Goal: Task Accomplishment & Management: Manage account settings

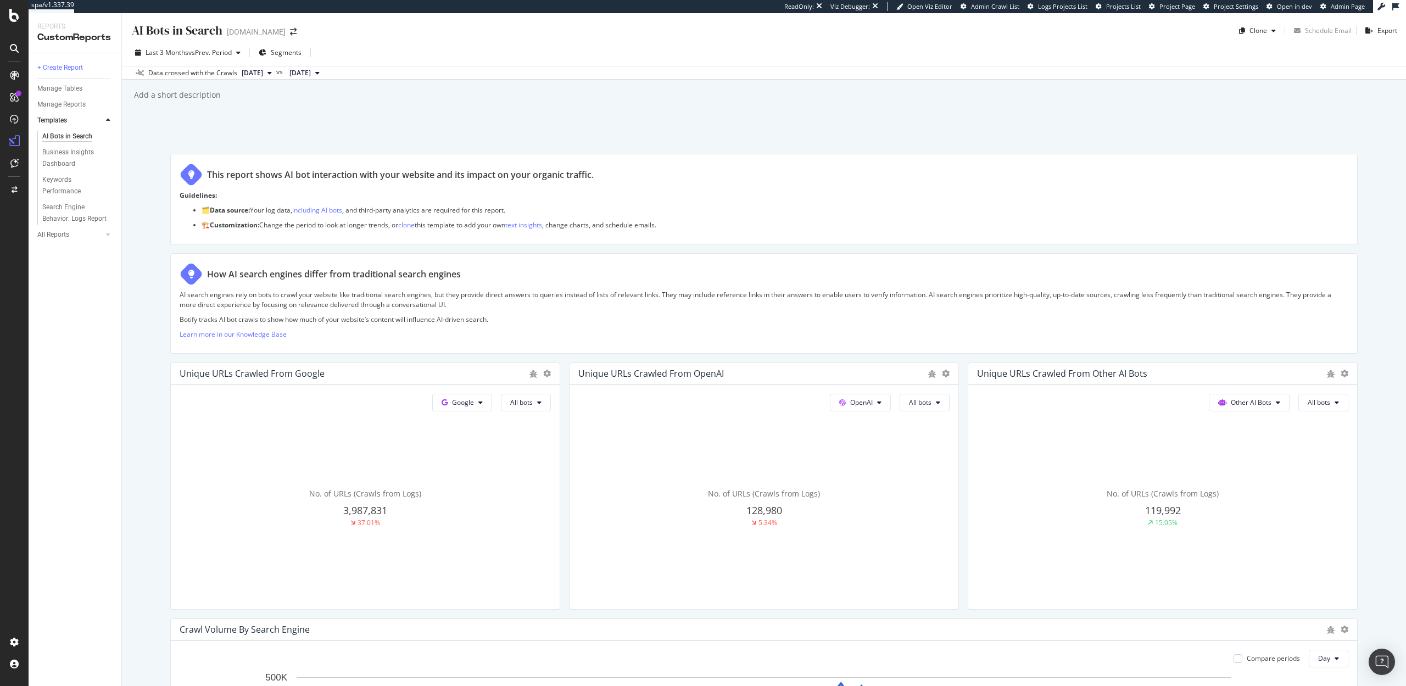
scroll to position [1077, 0]
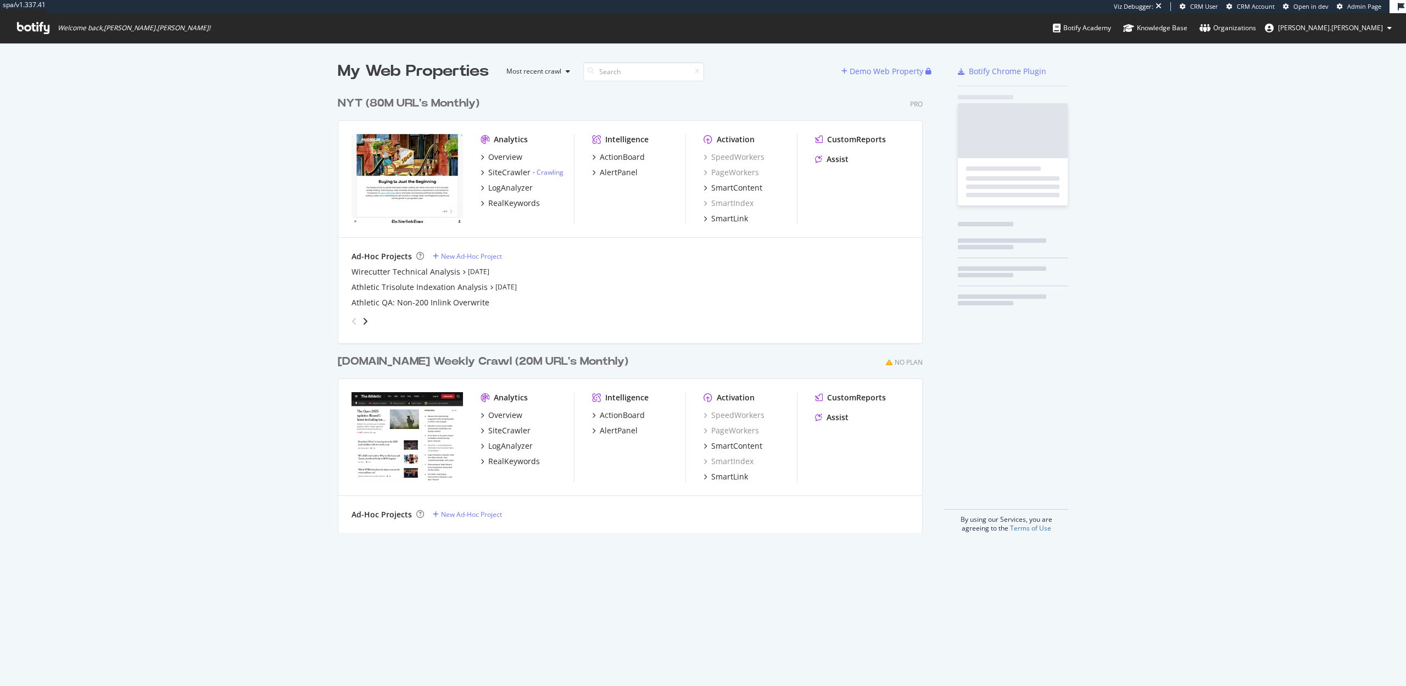
scroll to position [450, 594]
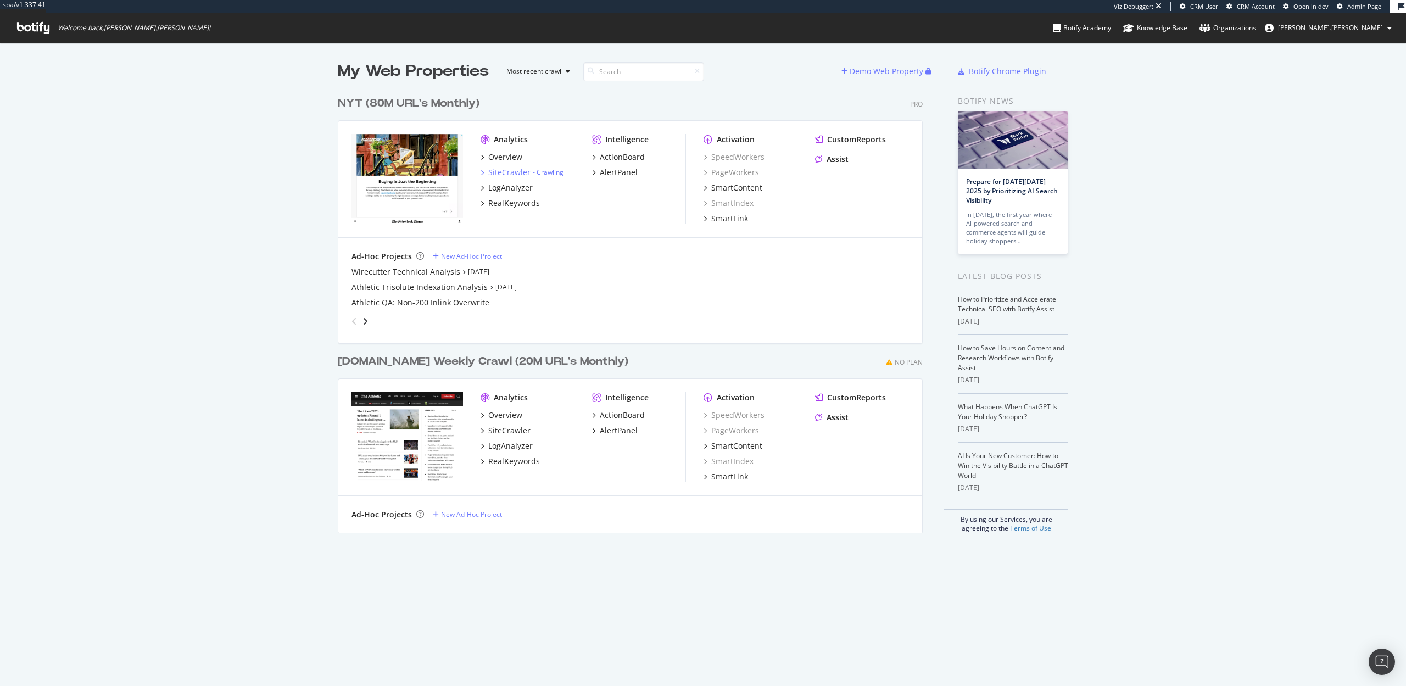
click at [502, 172] on div "SiteCrawler" at bounding box center [509, 172] width 42 height 11
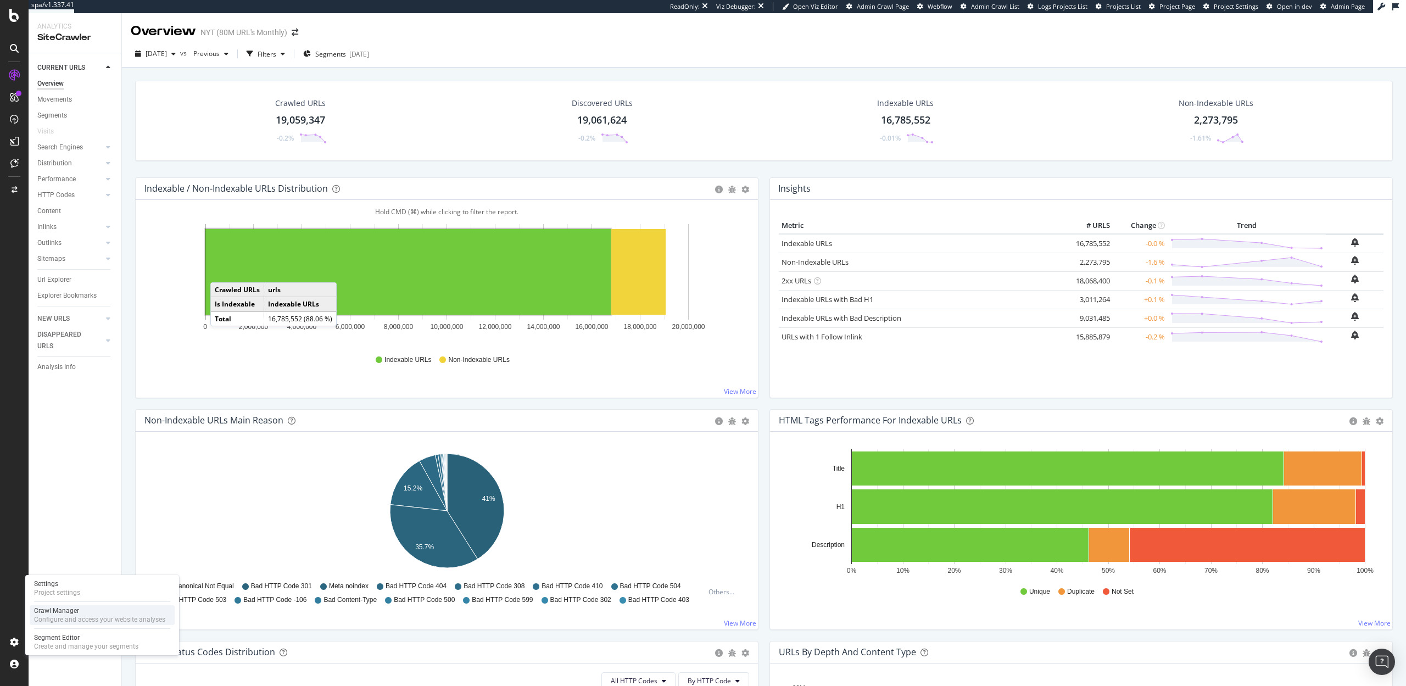
click at [44, 615] on div "Configure and access your website analyses" at bounding box center [99, 619] width 131 height 9
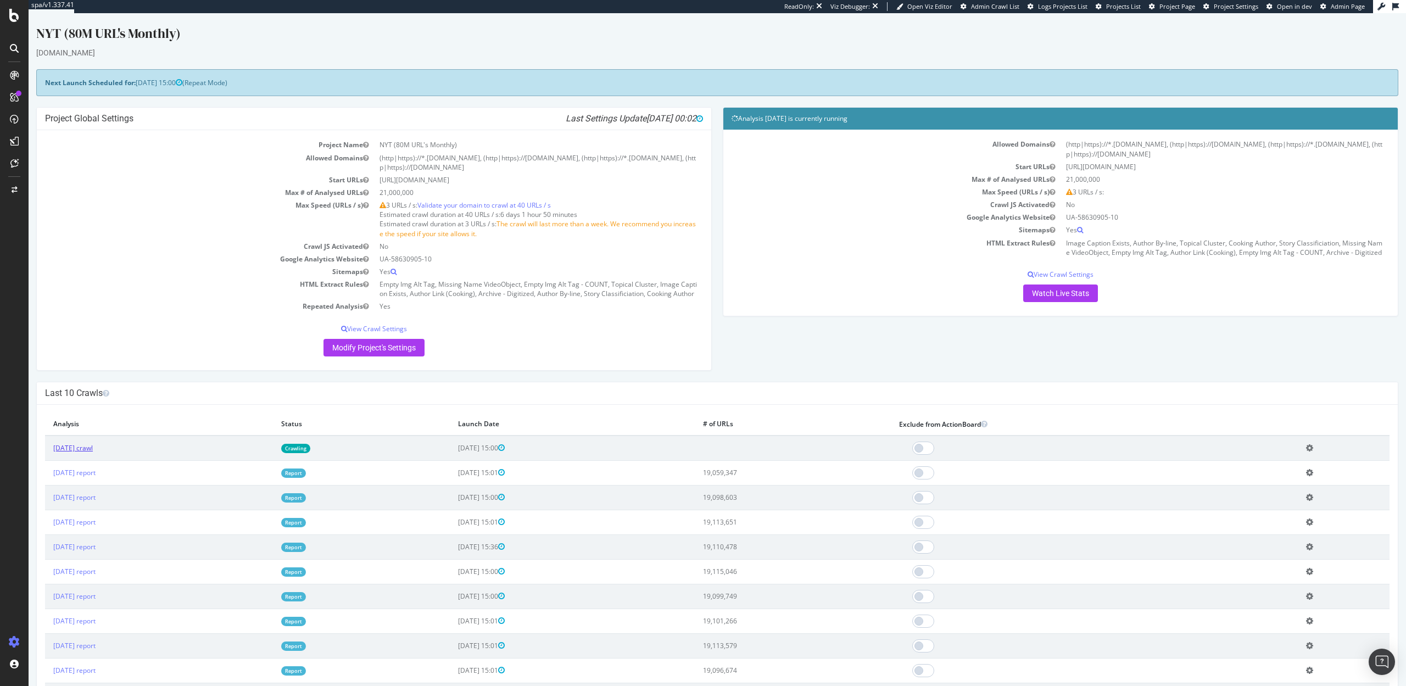
click at [93, 446] on link "2025 Sep. 15th crawl" at bounding box center [73, 447] width 40 height 9
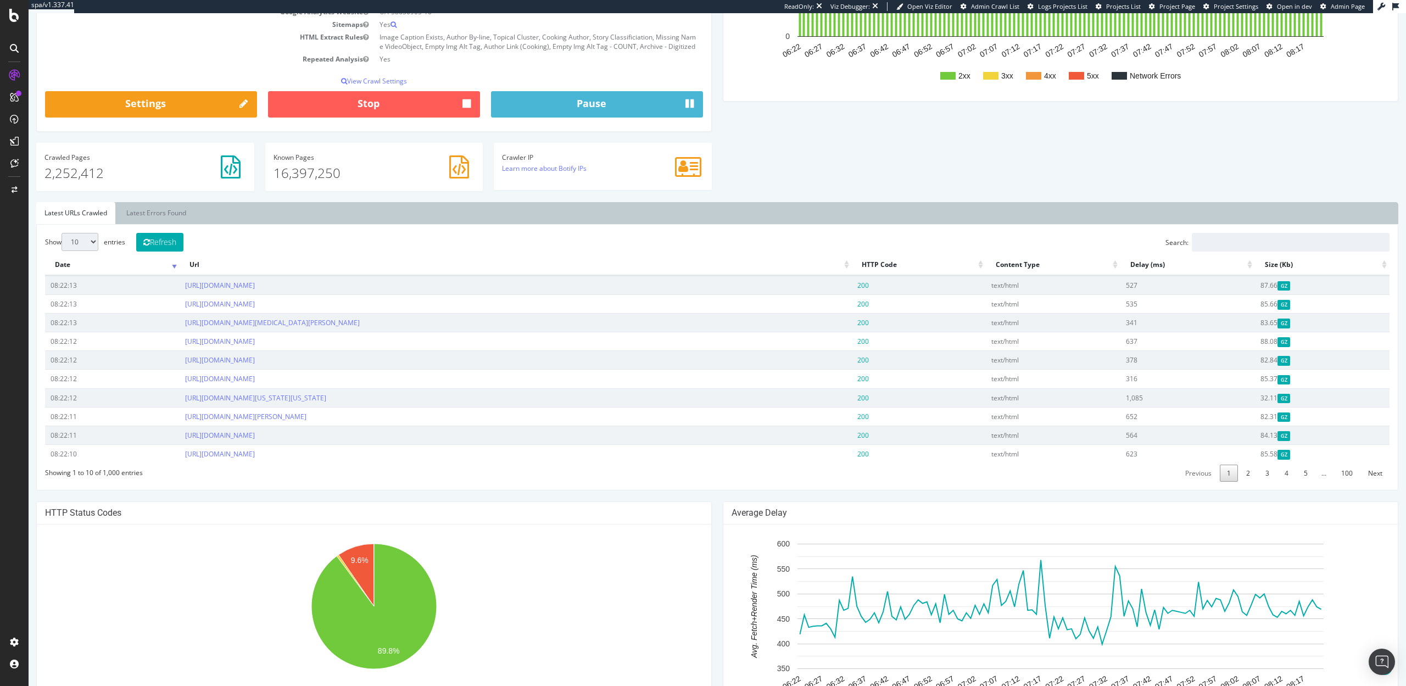
scroll to position [258, 0]
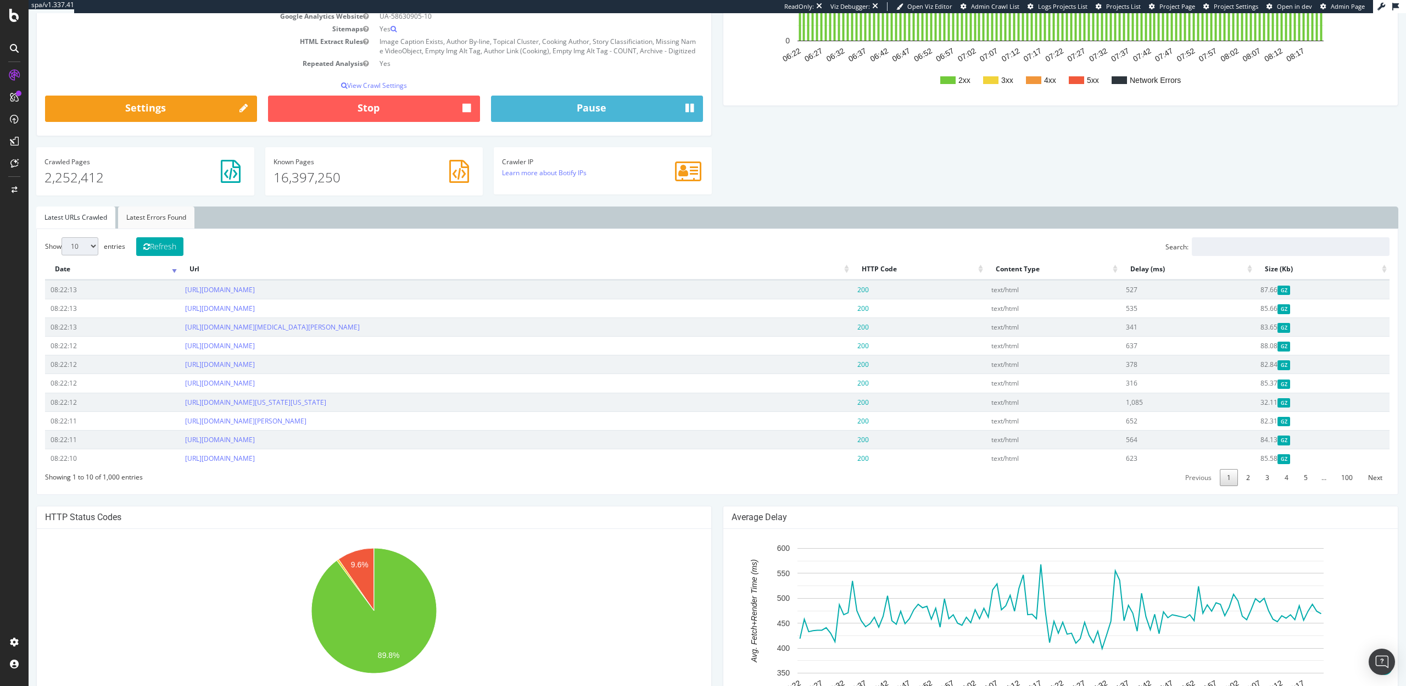
click at [151, 220] on link "Latest Errors Found" at bounding box center [156, 218] width 76 height 22
click at [1253, 480] on link "2" at bounding box center [1248, 477] width 18 height 17
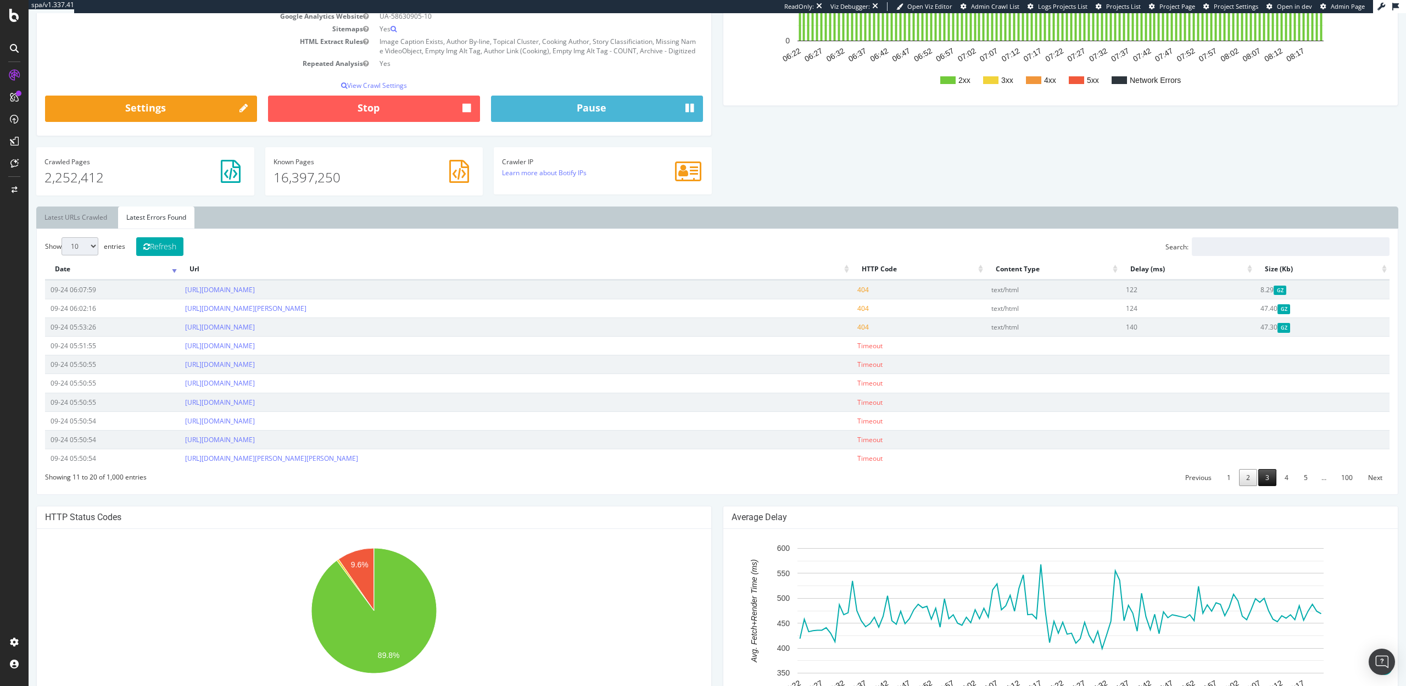
click at [1272, 477] on link "3" at bounding box center [1268, 477] width 18 height 17
click at [1283, 476] on link "4" at bounding box center [1287, 477] width 18 height 17
click at [1298, 476] on link "5" at bounding box center [1306, 477] width 18 height 17
click at [1234, 479] on link "1" at bounding box center [1230, 477] width 18 height 17
click at [1262, 480] on link "3" at bounding box center [1268, 477] width 18 height 17
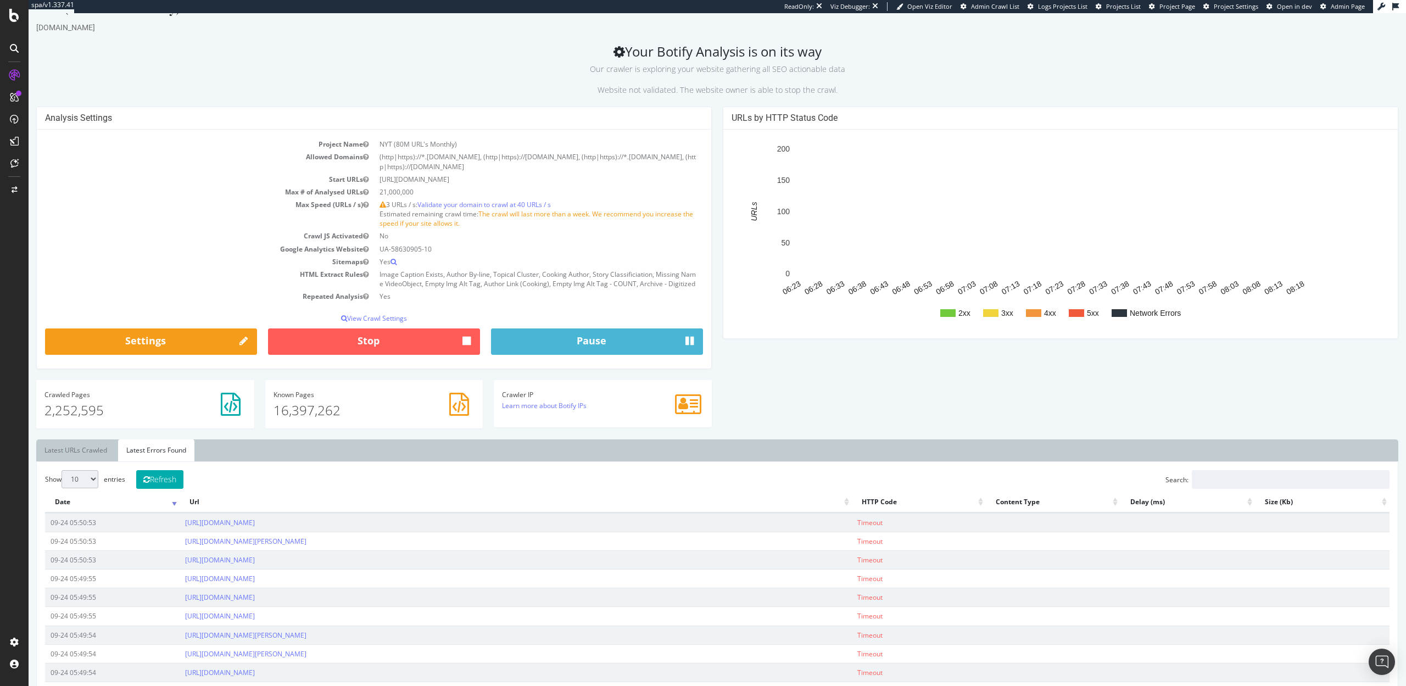
scroll to position [0, 0]
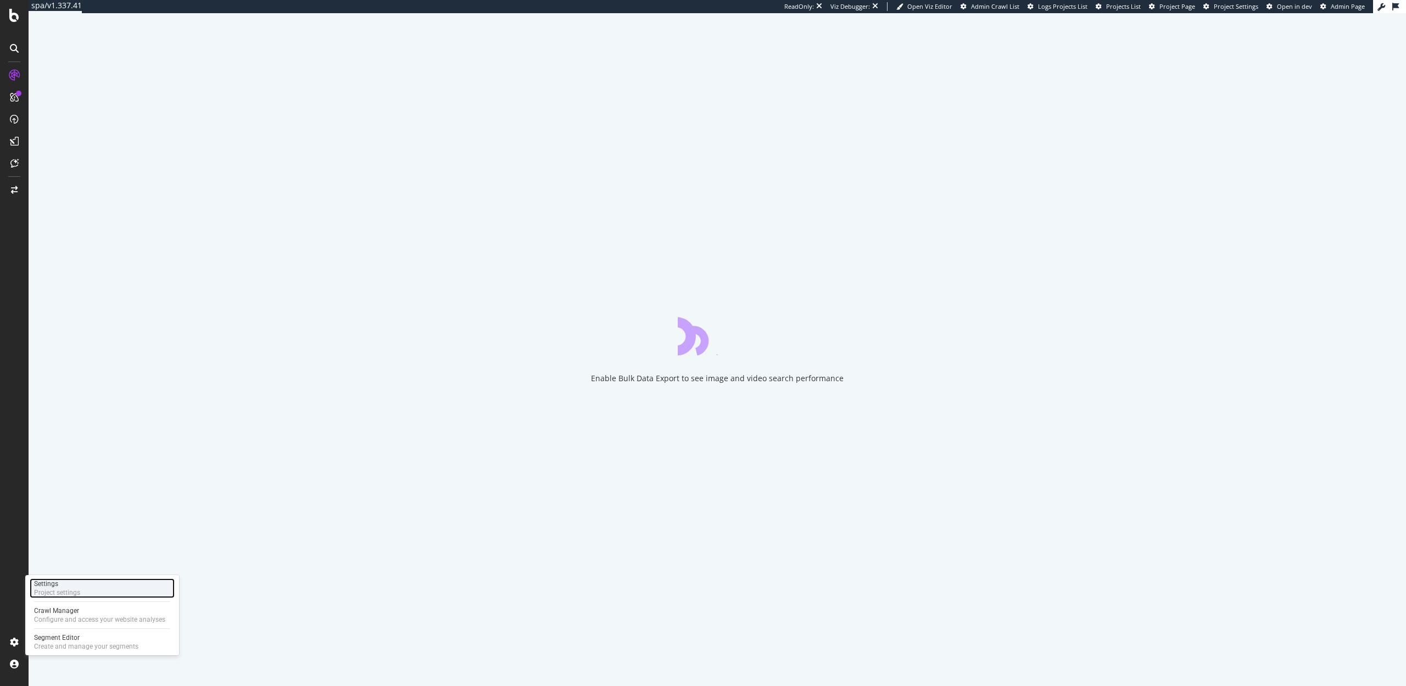
click at [53, 591] on div "Project settings" at bounding box center [57, 592] width 46 height 9
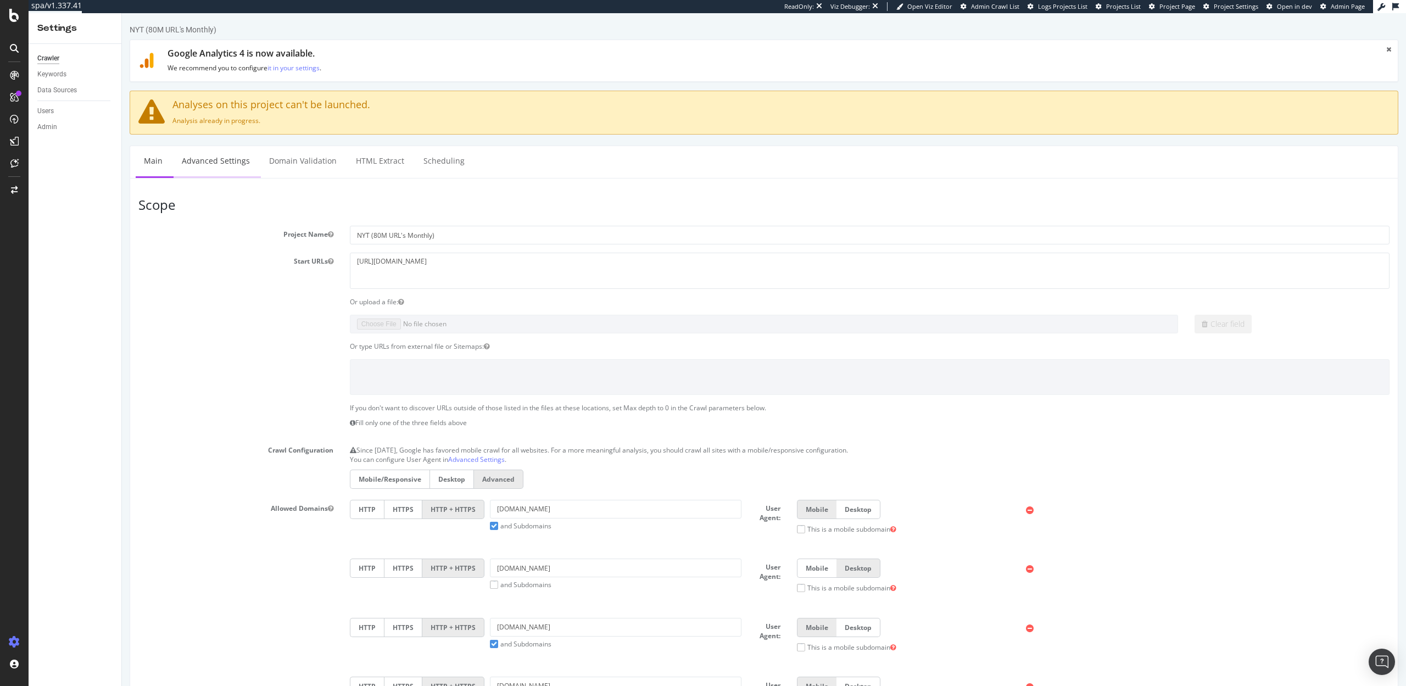
click at [228, 158] on link "Advanced Settings" at bounding box center [216, 161] width 85 height 30
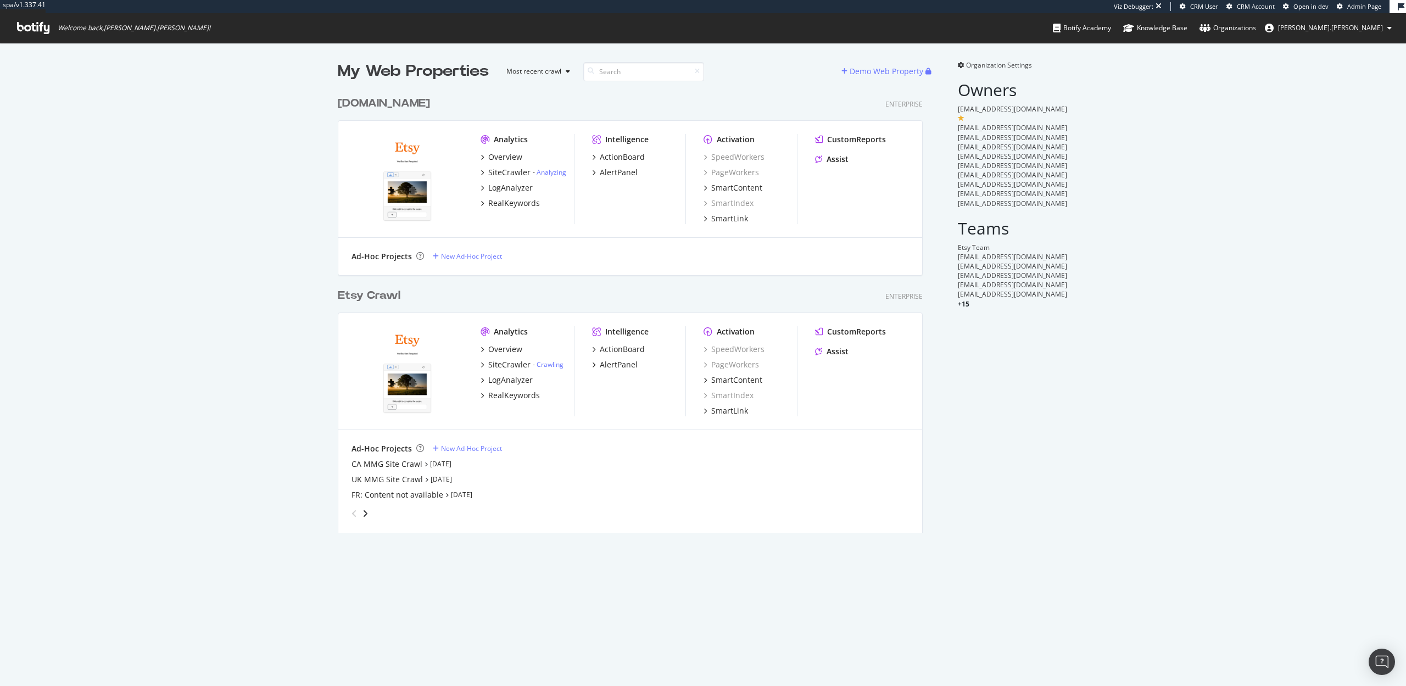
scroll to position [450, 594]
click at [619, 365] on div "AlertPanel" at bounding box center [619, 364] width 38 height 11
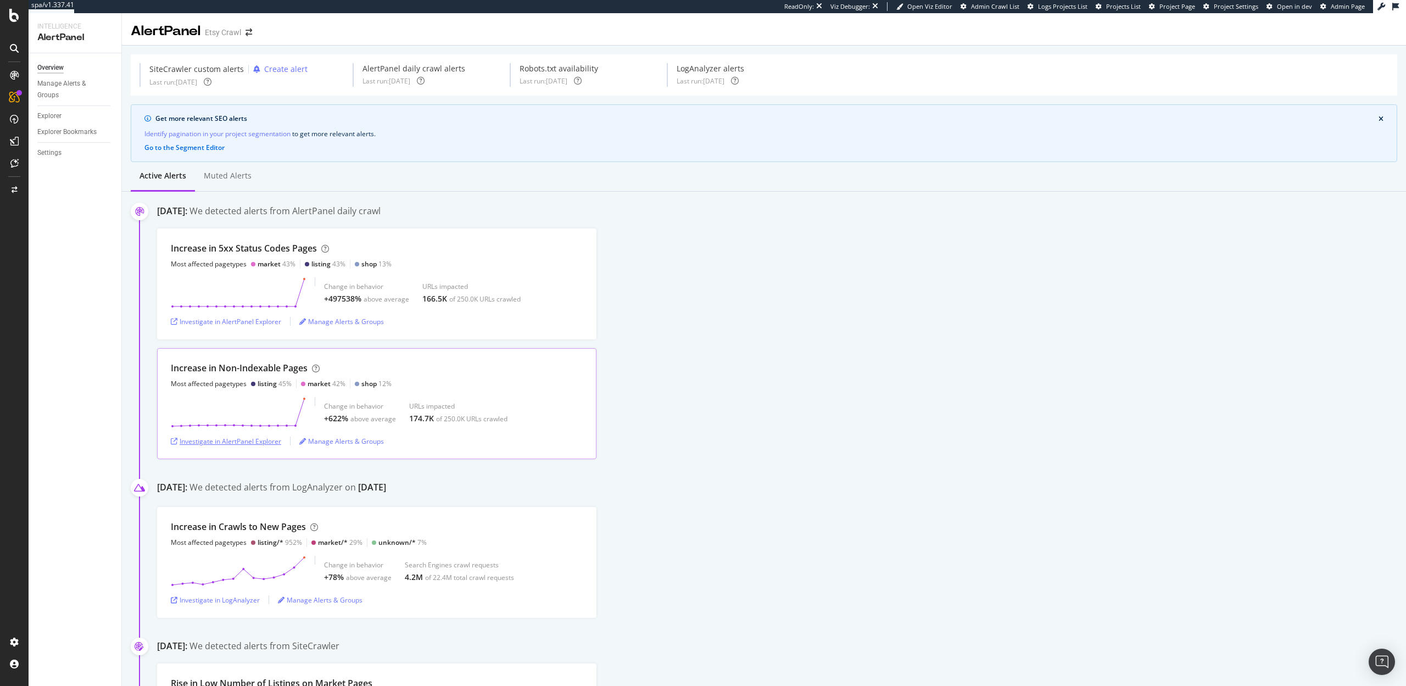
click at [259, 444] on div "Investigate in AlertPanel Explorer" at bounding box center [226, 441] width 110 height 9
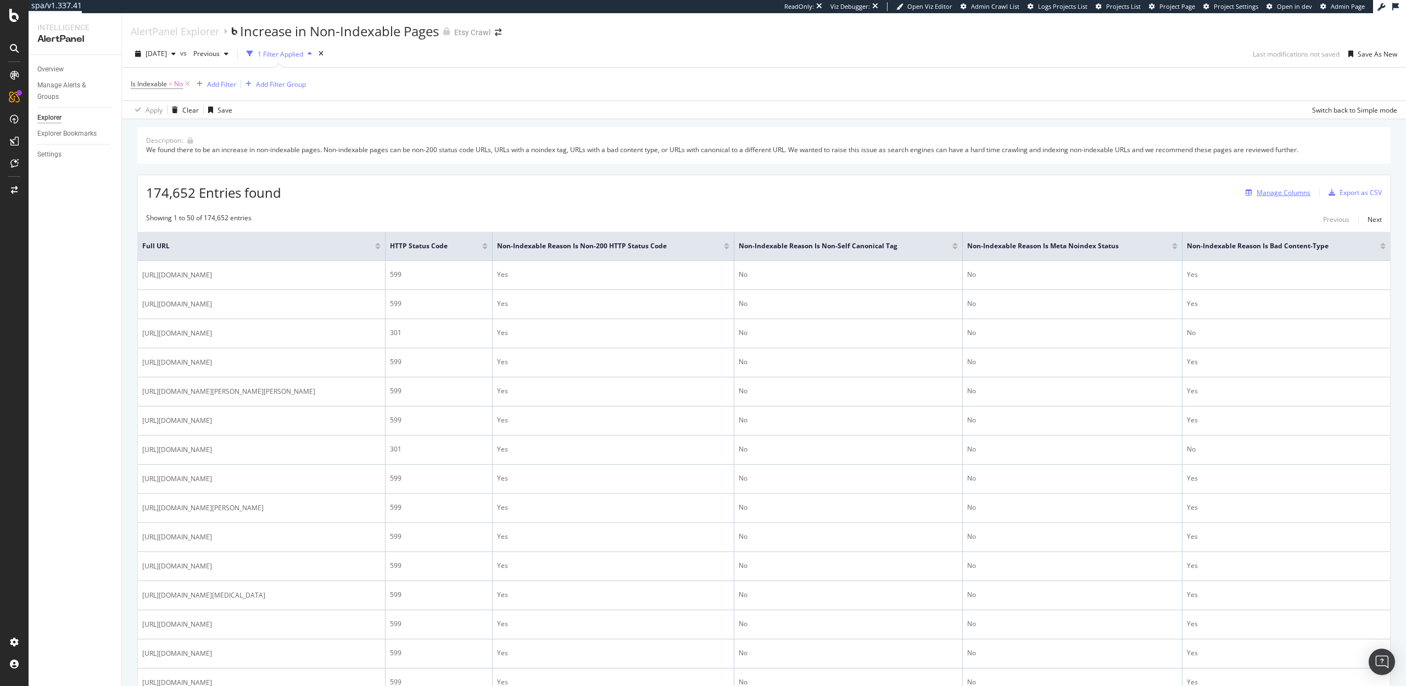
click at [1291, 194] on div "Manage Columns" at bounding box center [1284, 192] width 54 height 9
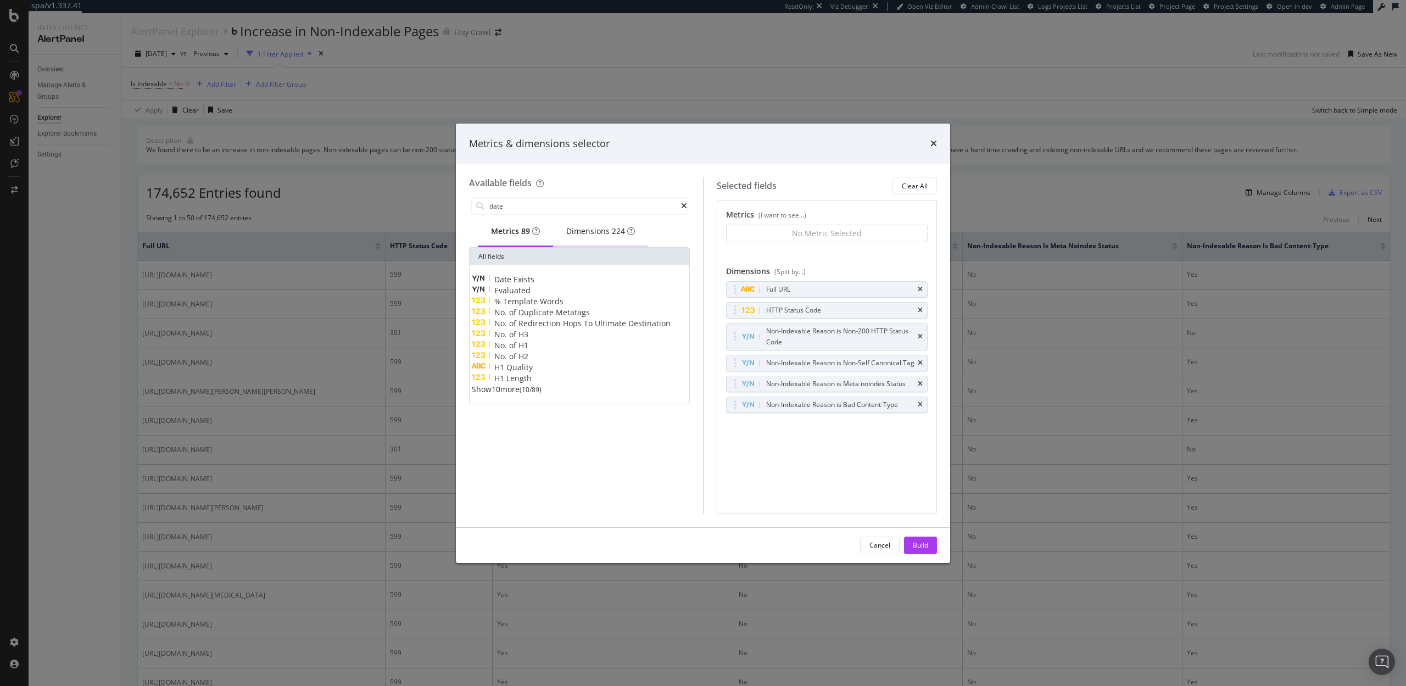
type input "date"
click at [604, 237] on div "Dimensions 224" at bounding box center [600, 231] width 69 height 11
click at [555, 307] on div "Date Crawled" at bounding box center [579, 301] width 215 height 11
click at [931, 546] on button "Build" at bounding box center [920, 546] width 33 height 18
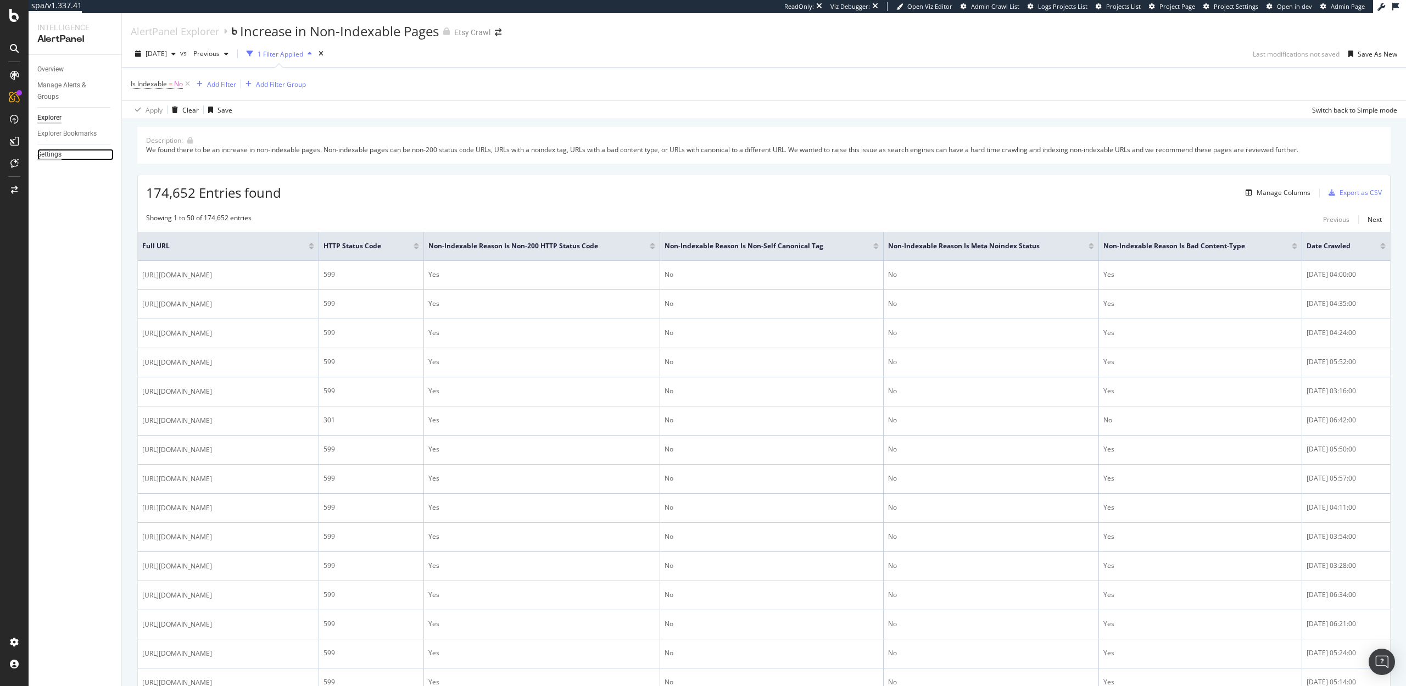
click at [57, 153] on div "Settings" at bounding box center [49, 155] width 24 height 12
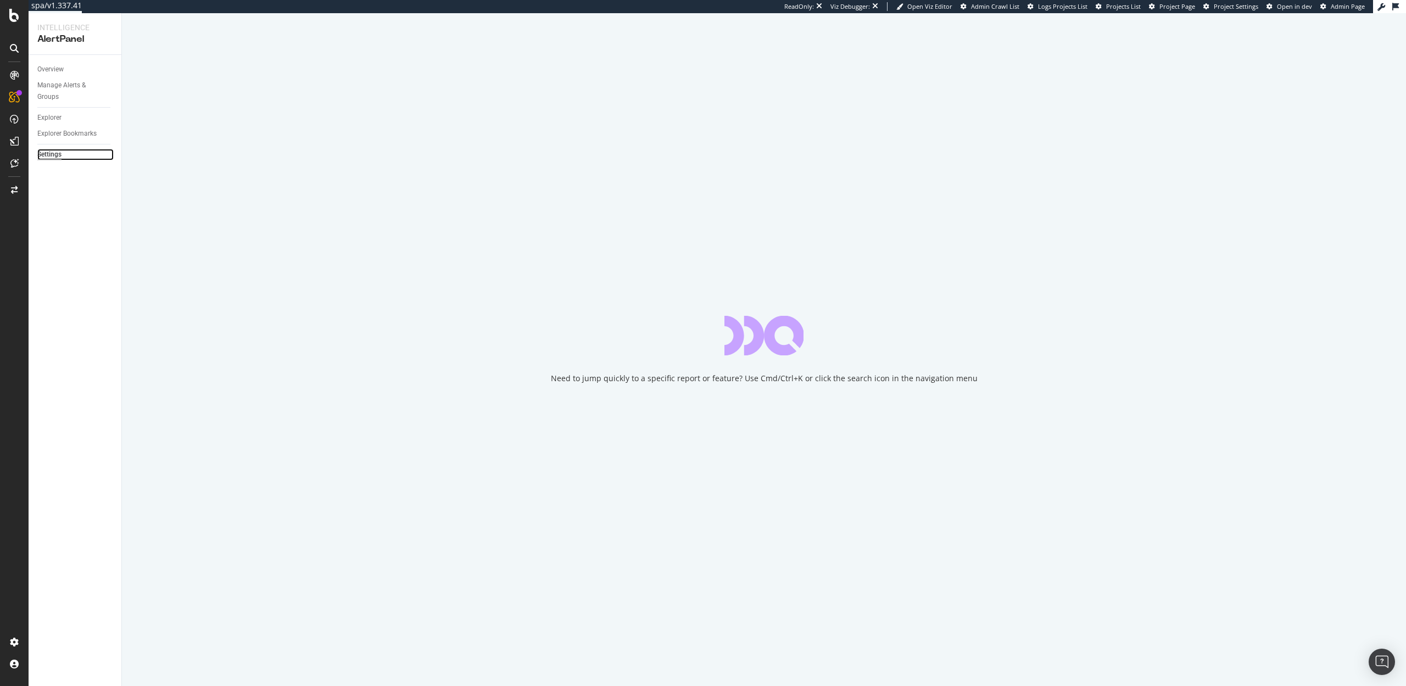
select select "03"
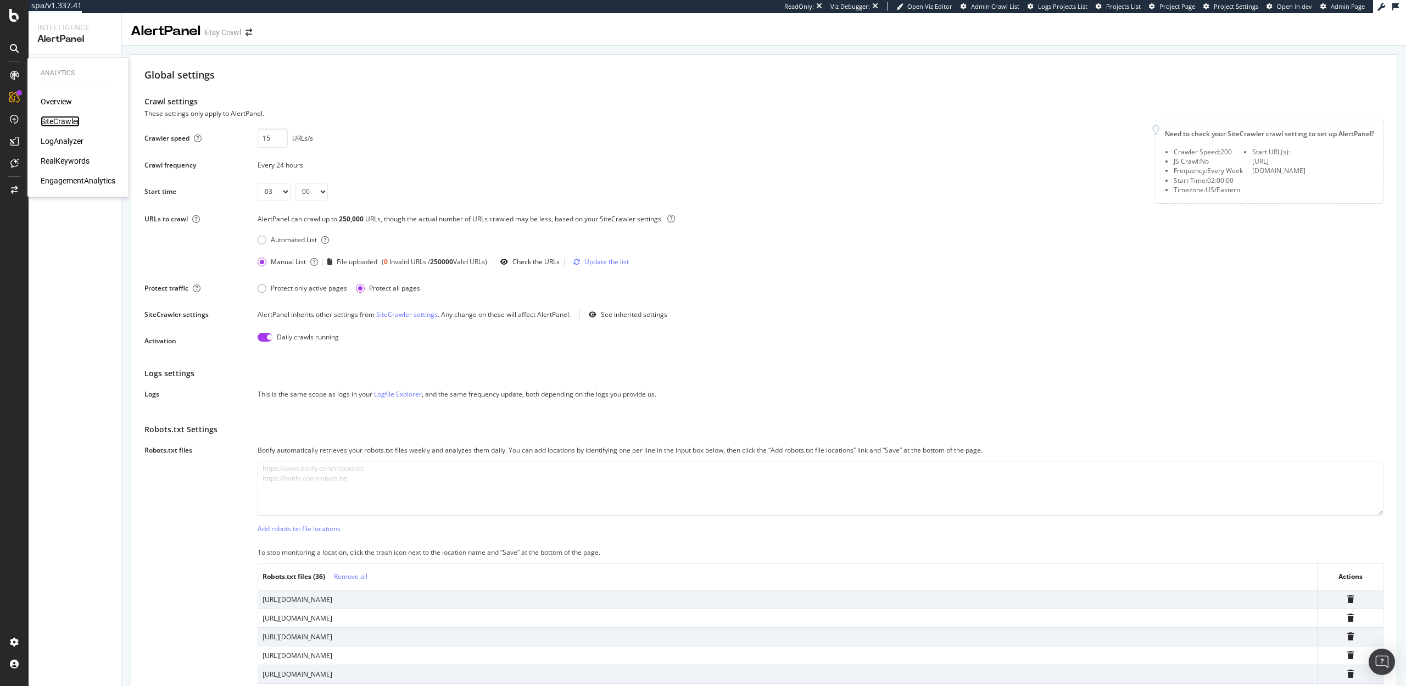
click at [53, 118] on div "SiteCrawler" at bounding box center [60, 121] width 39 height 11
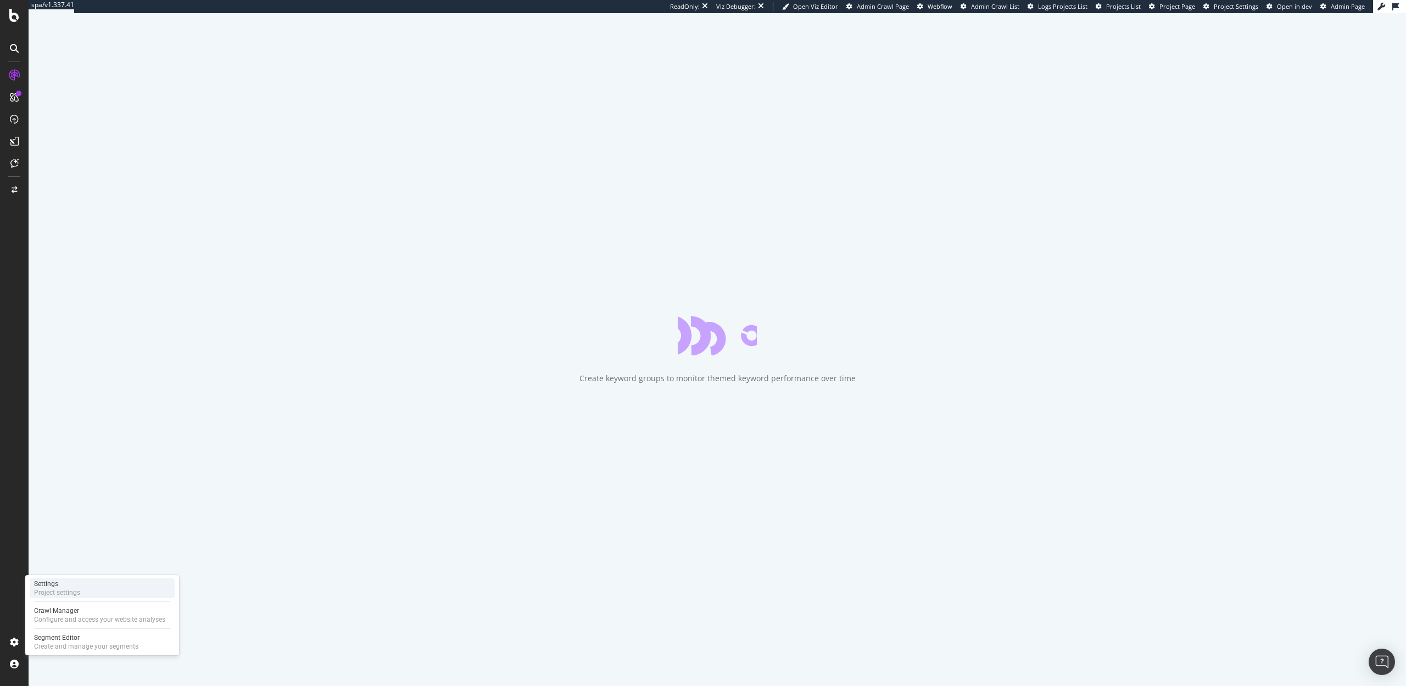
click at [57, 586] on div "Settings" at bounding box center [57, 584] width 46 height 9
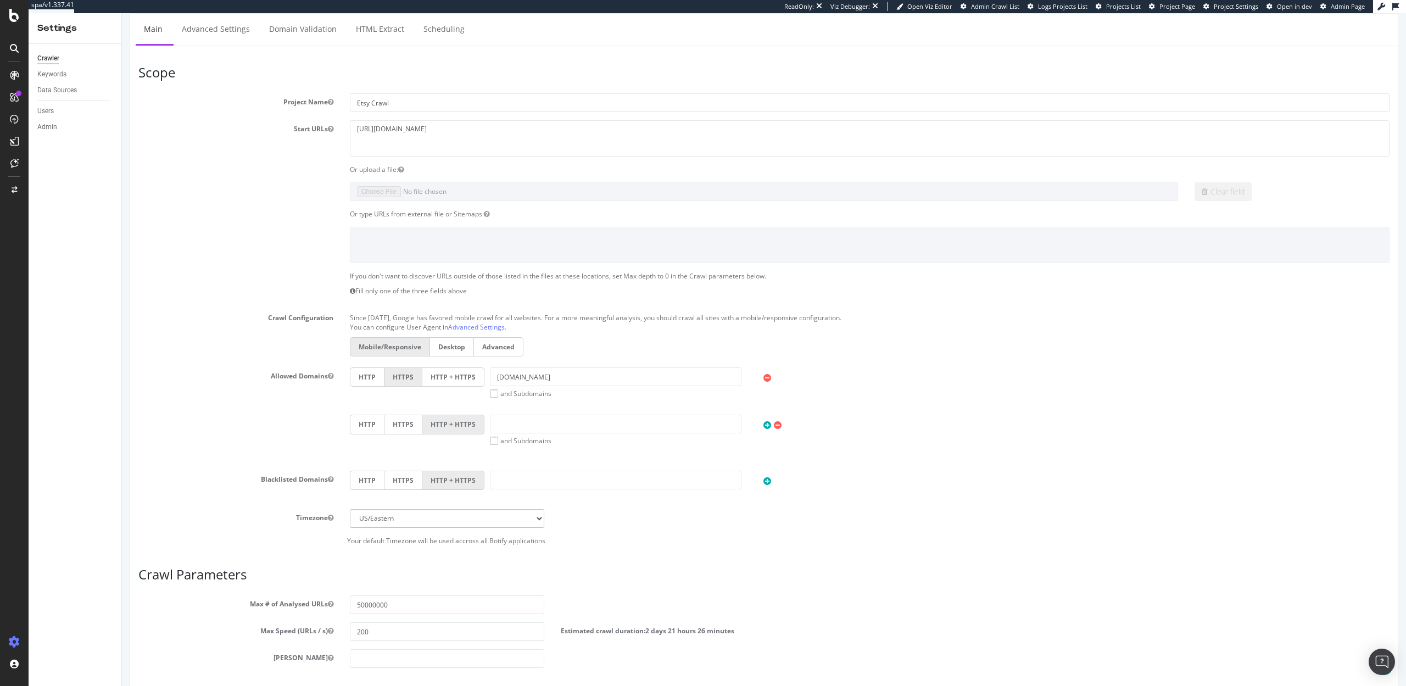
scroll to position [224, 0]
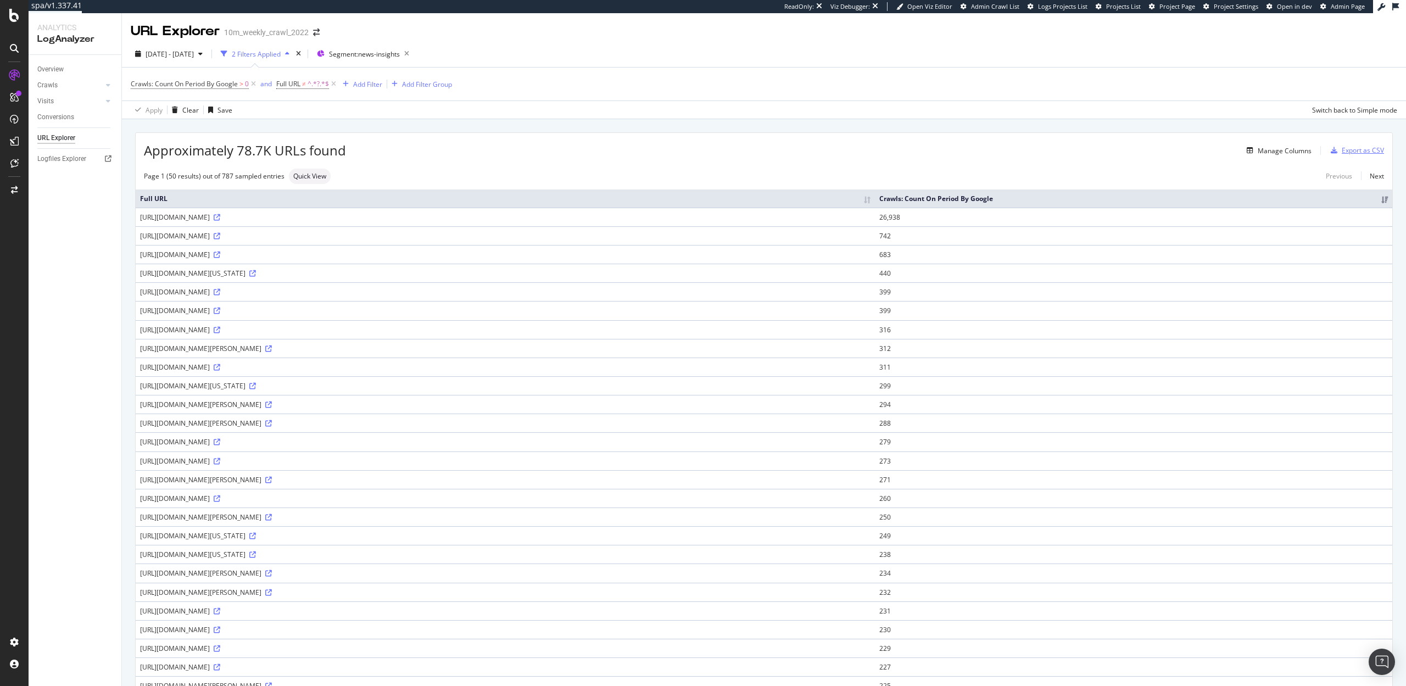
click at [1359, 149] on div "Export as CSV" at bounding box center [1363, 150] width 42 height 9
click at [54, 187] on div "DataExports" at bounding box center [62, 187] width 43 height 11
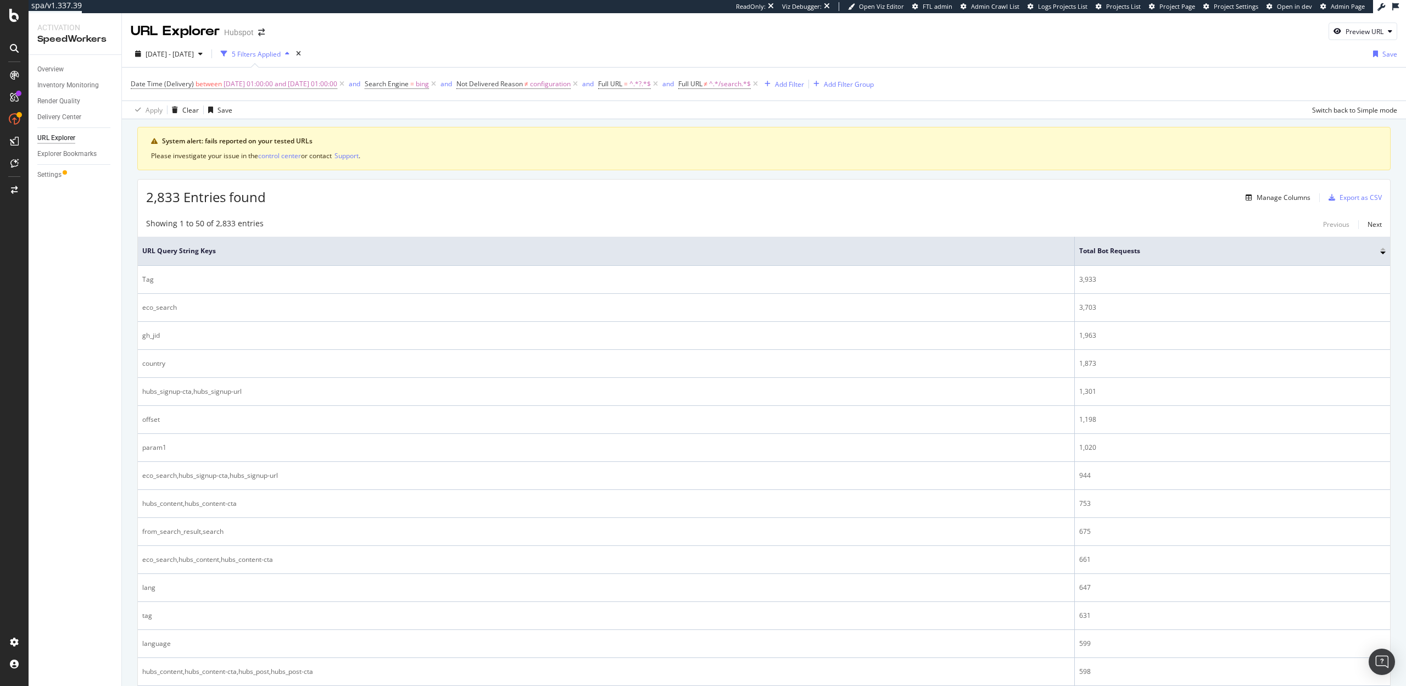
scroll to position [79, 0]
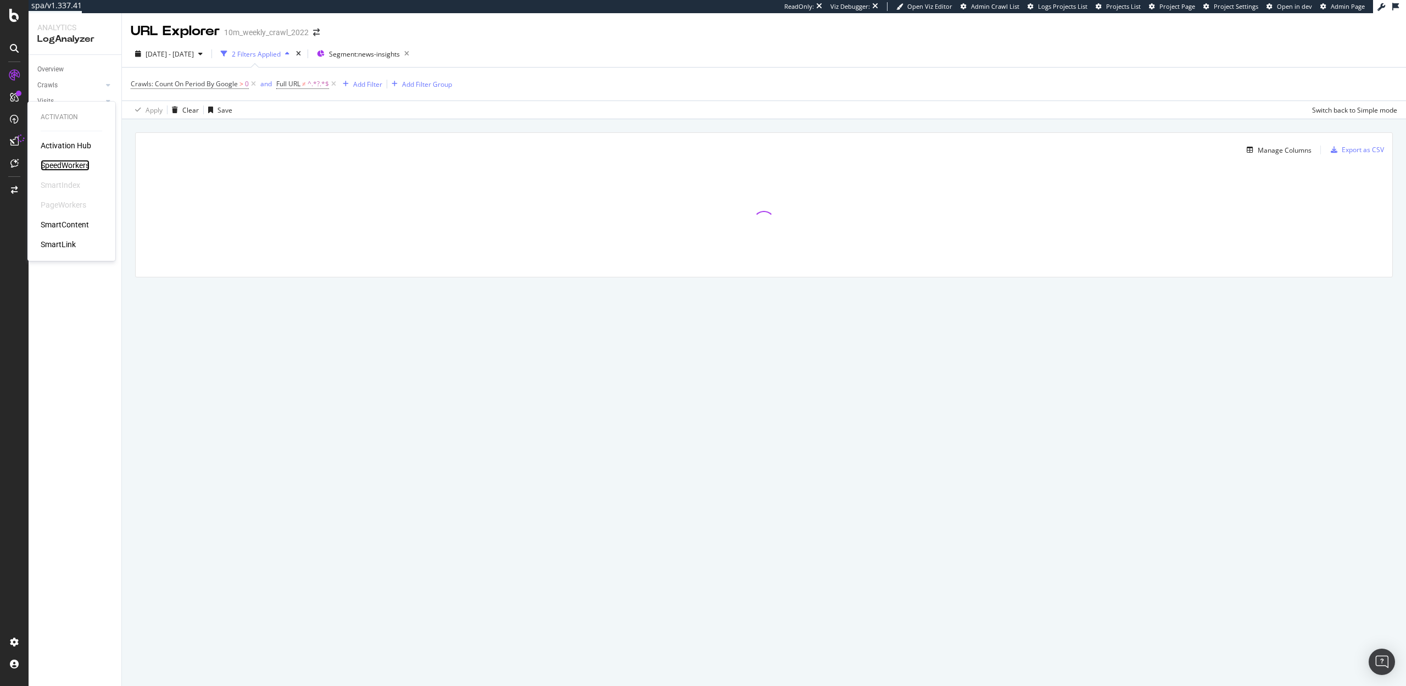
click at [53, 168] on div "SpeedWorkers" at bounding box center [65, 165] width 49 height 11
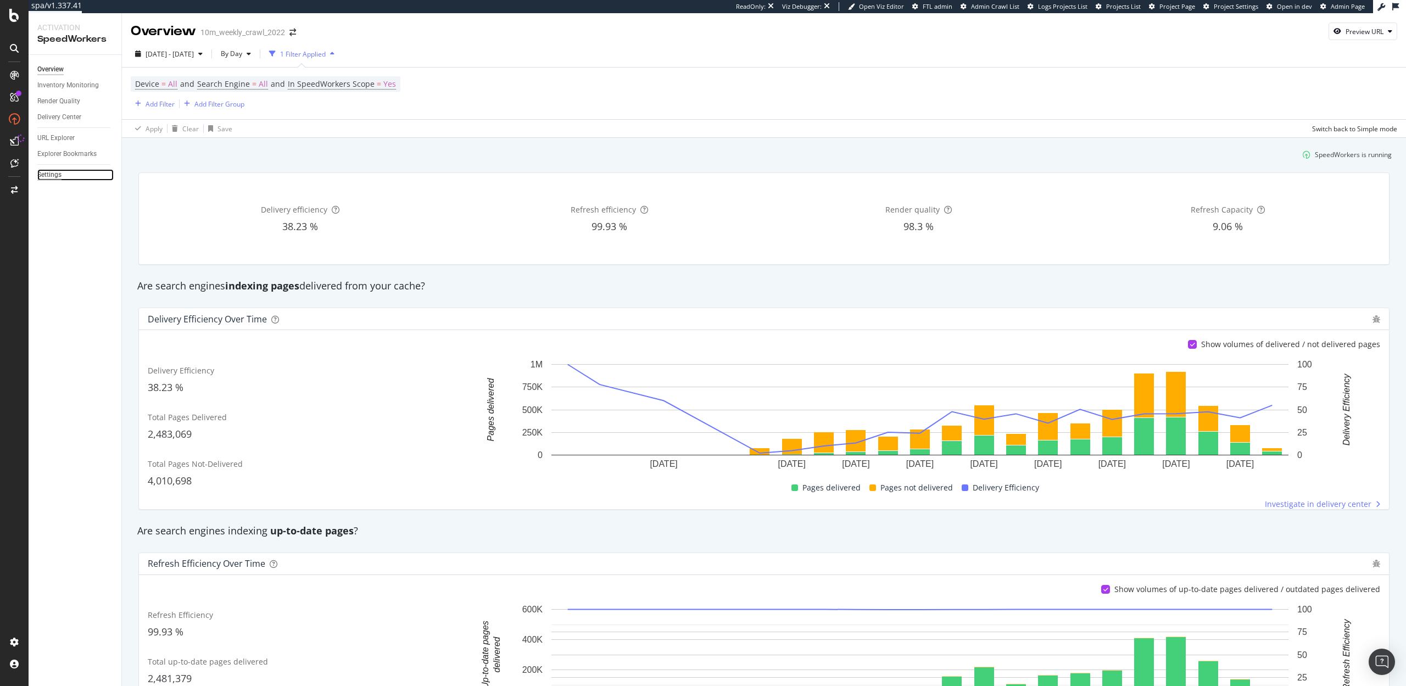
click at [50, 177] on div "Settings" at bounding box center [49, 175] width 24 height 12
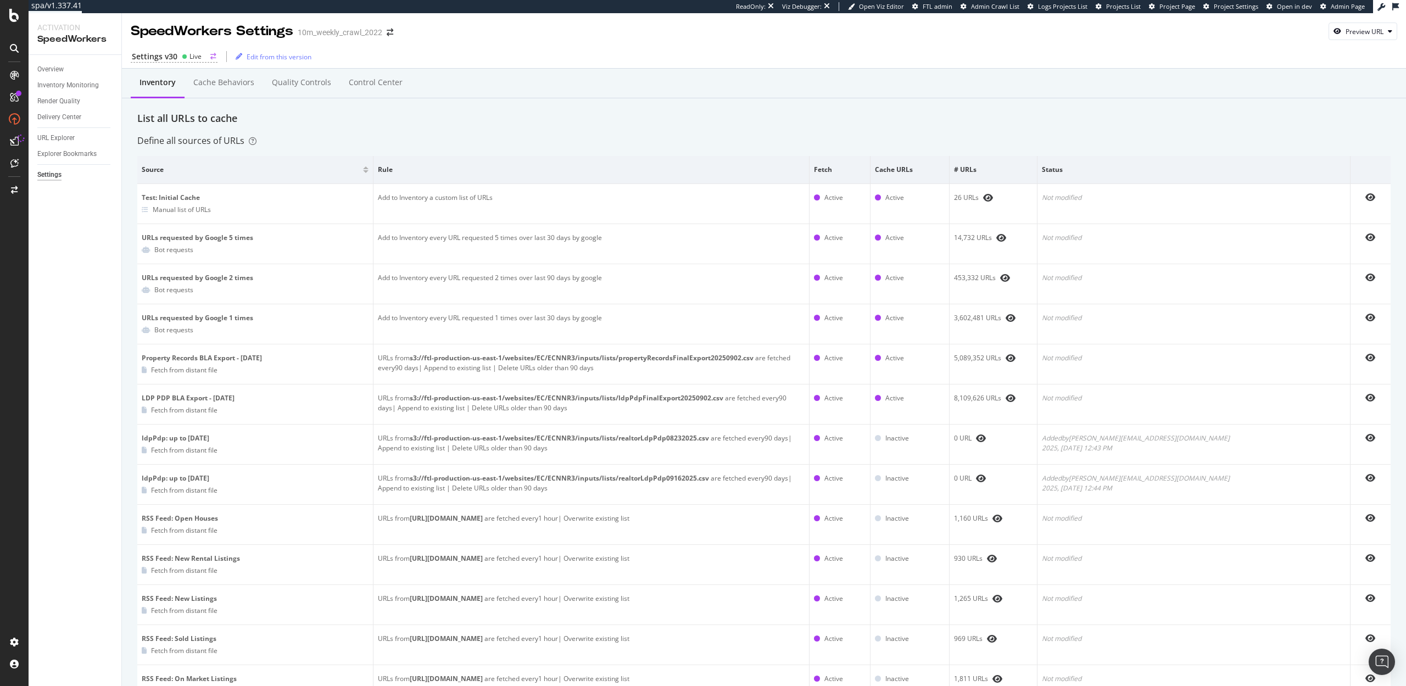
click at [172, 55] on div "Settings v30" at bounding box center [155, 56] width 46 height 11
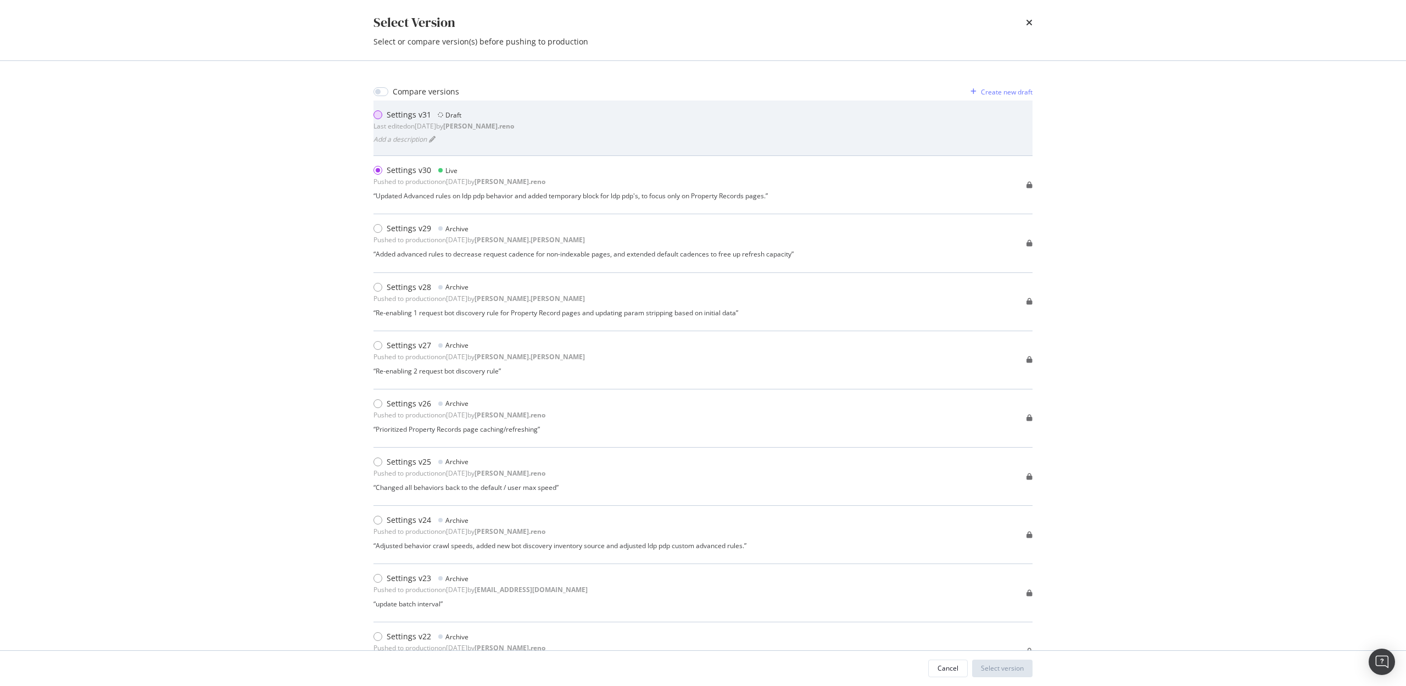
click at [375, 118] on div "modal" at bounding box center [378, 114] width 9 height 9
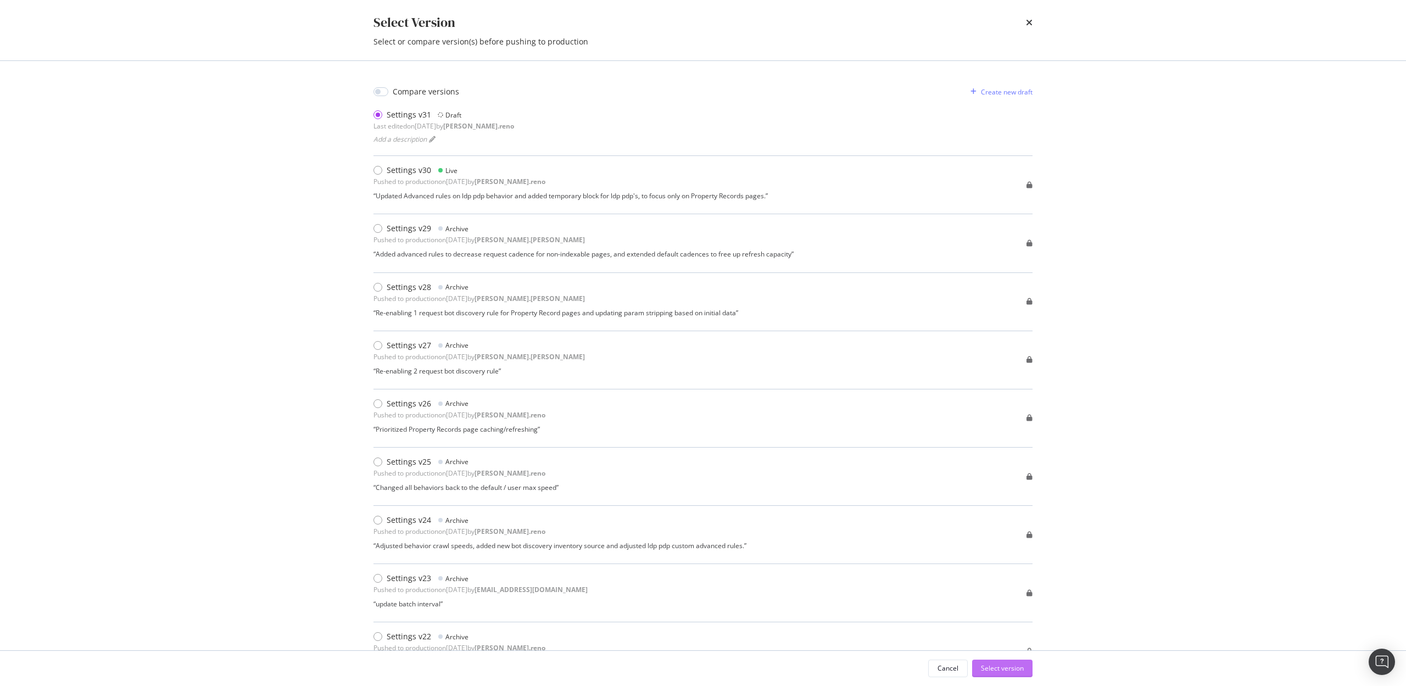
click at [983, 668] on div "Select version" at bounding box center [1002, 668] width 43 height 9
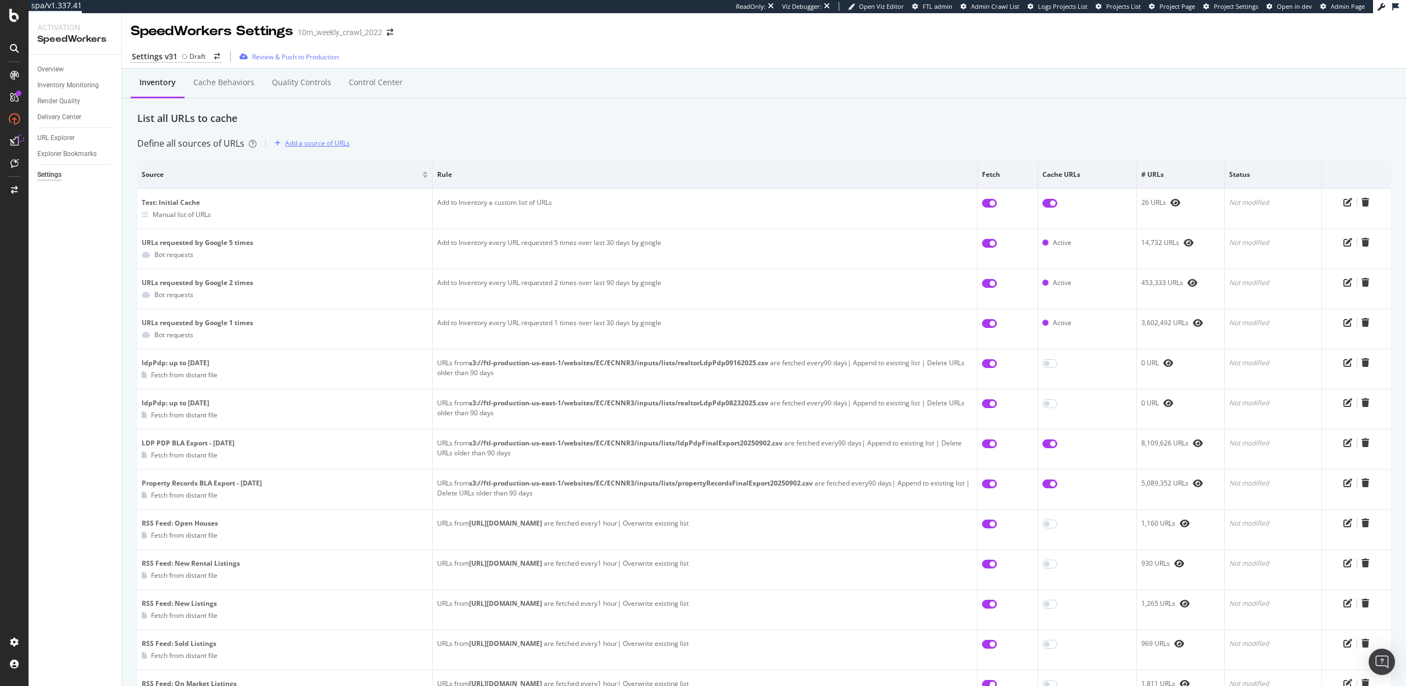
click at [316, 144] on div "Add a source of URLs" at bounding box center [317, 142] width 65 height 9
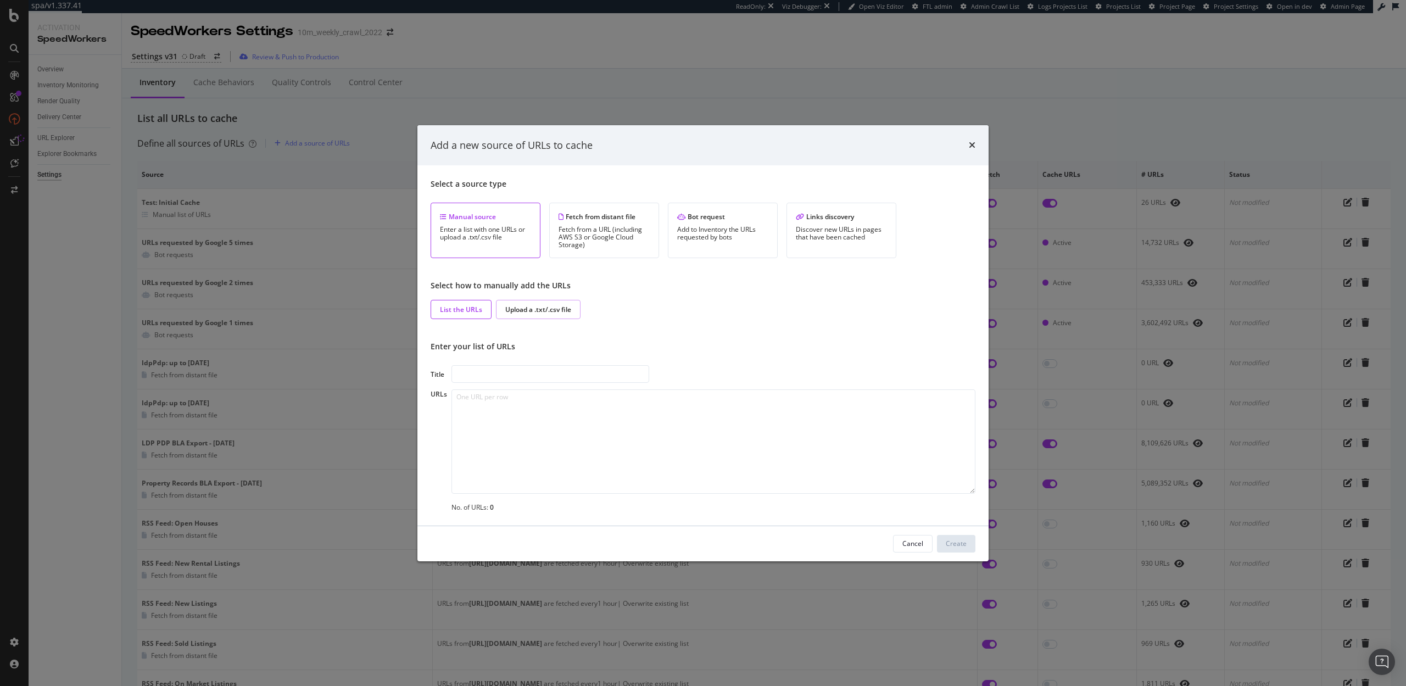
click at [553, 310] on div "Upload a .txt/.csv file" at bounding box center [538, 309] width 66 height 9
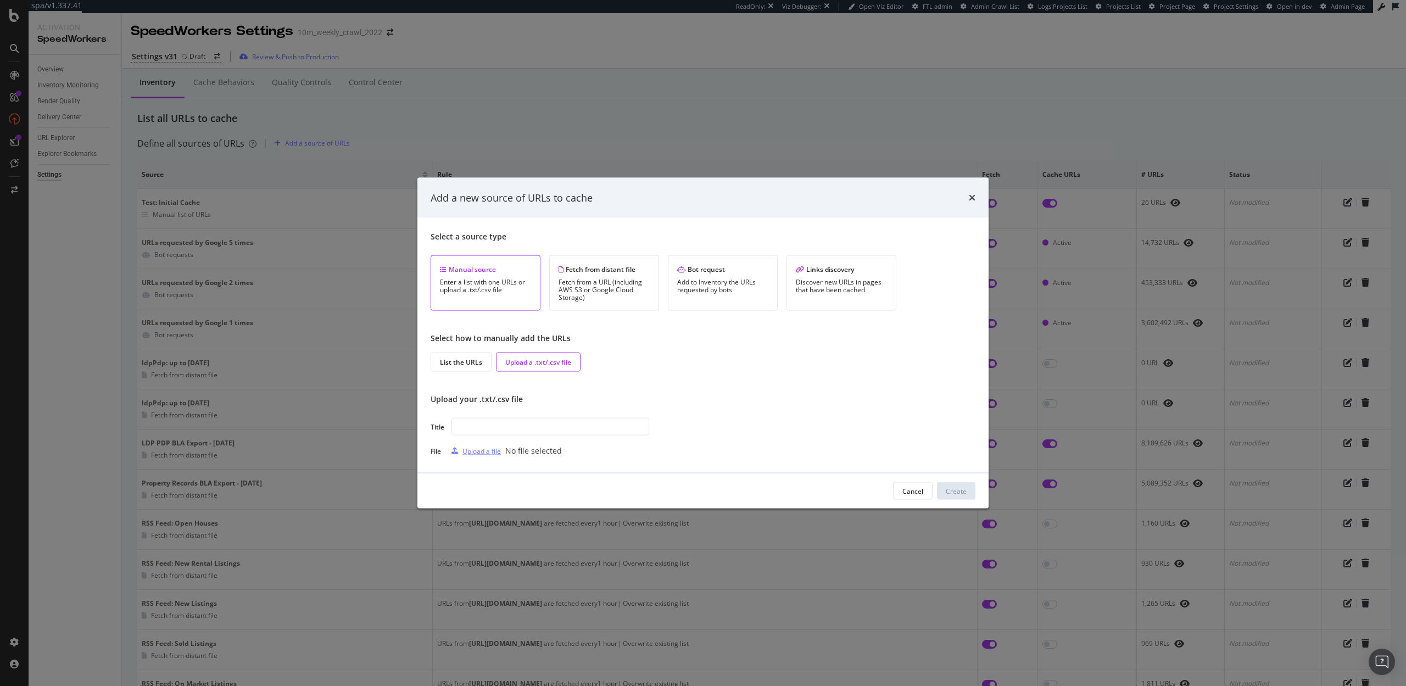
click at [471, 447] on div "Upload a file" at bounding box center [482, 450] width 38 height 9
click at [534, 427] on input "modal" at bounding box center [551, 427] width 198 height 18
type input "News & Insights Initial Cache"
click at [955, 490] on div "Create" at bounding box center [956, 490] width 21 height 9
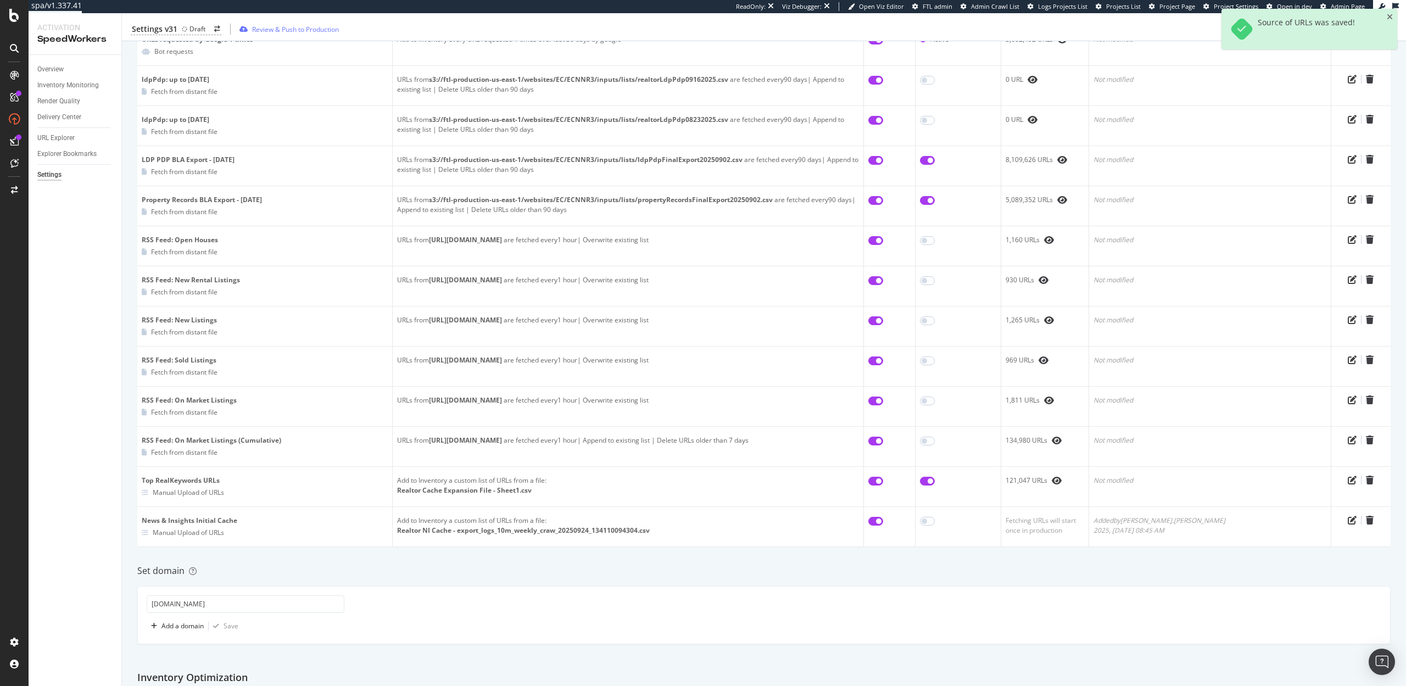
scroll to position [352, 0]
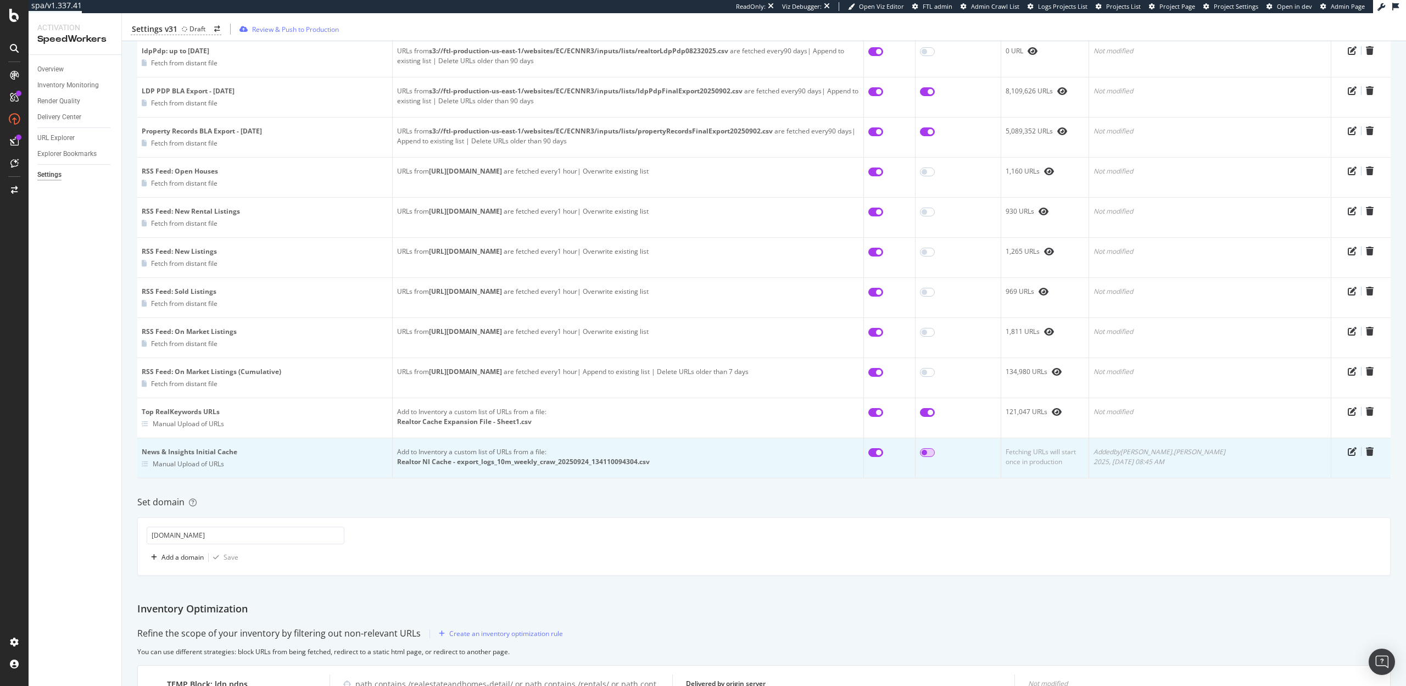
click at [935, 453] on input "checkbox" at bounding box center [927, 452] width 15 height 9
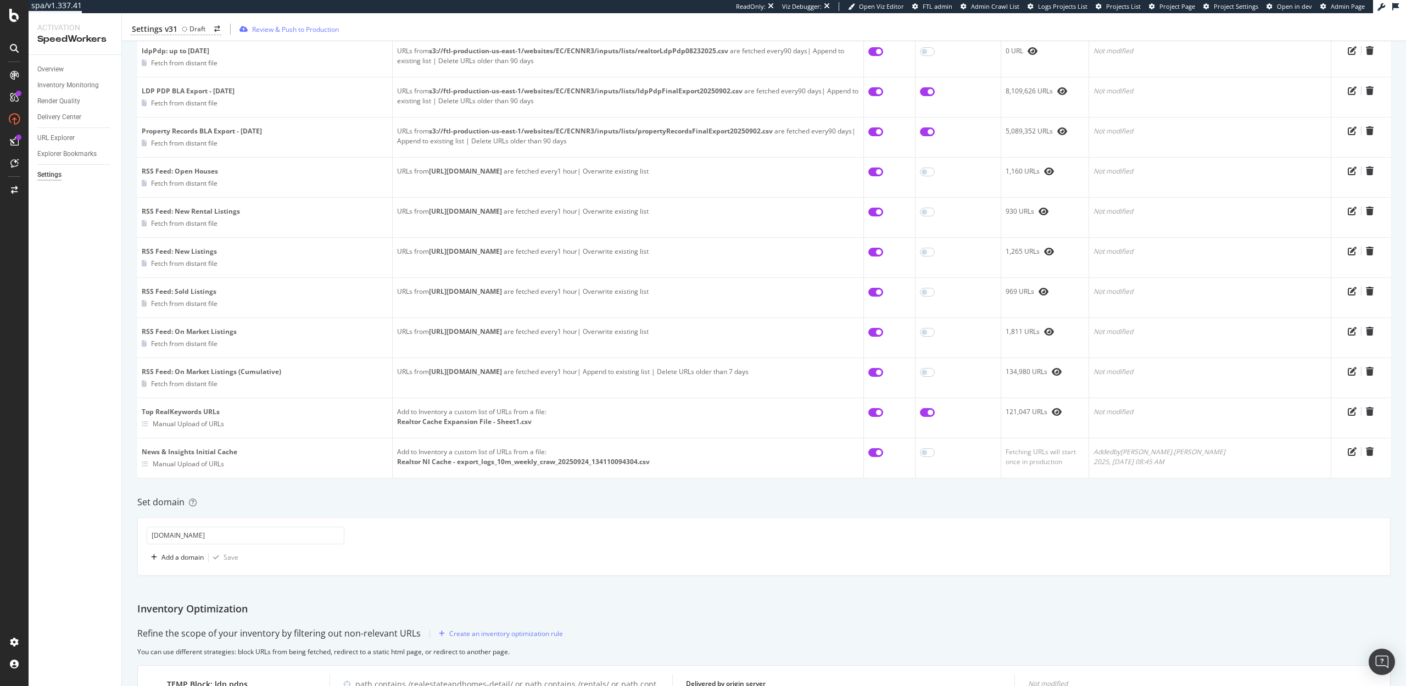
checkbox input "true"
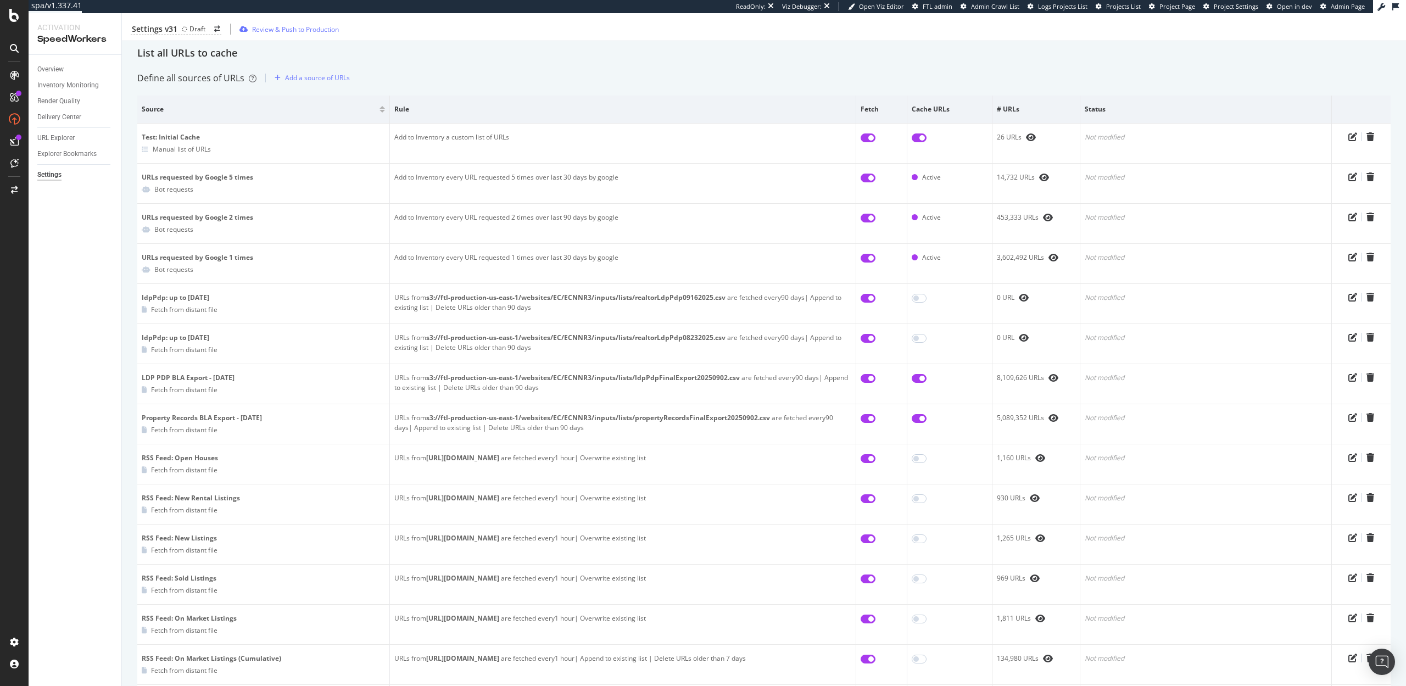
scroll to position [0, 0]
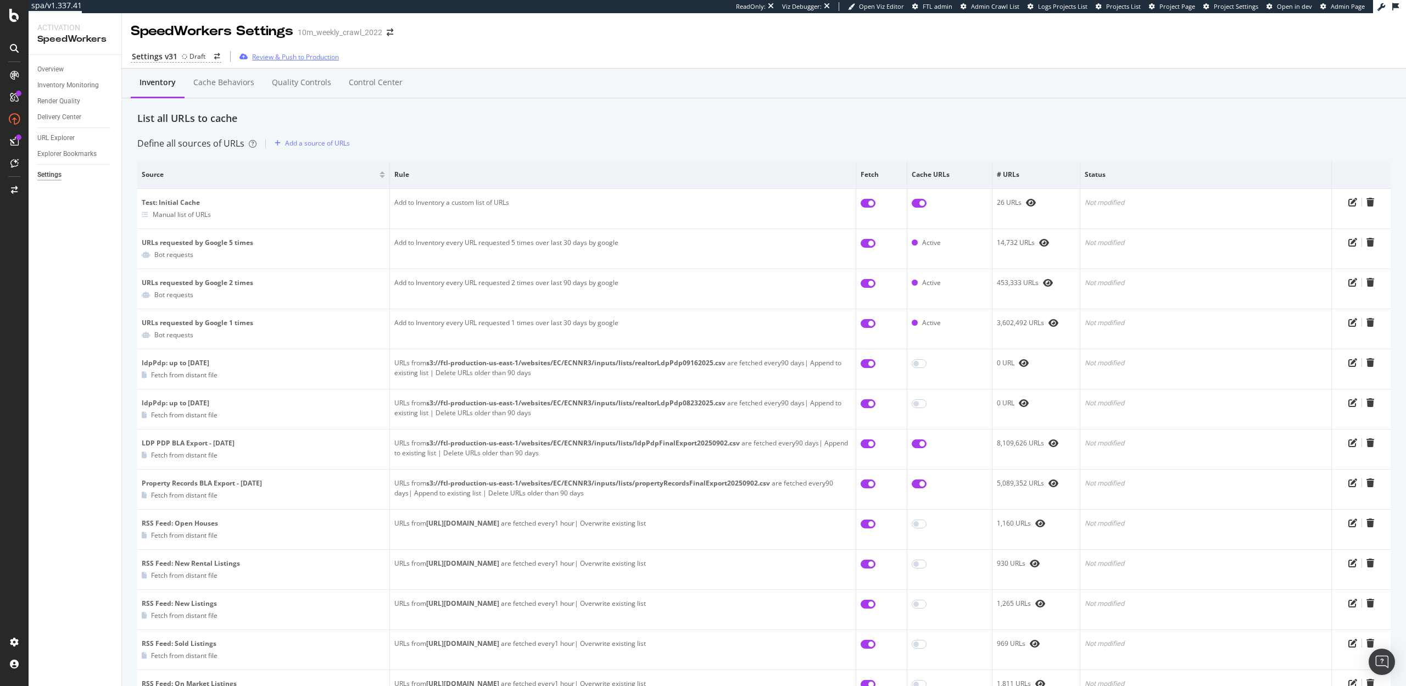
click at [296, 60] on div "Review & Push to Production" at bounding box center [295, 56] width 87 height 9
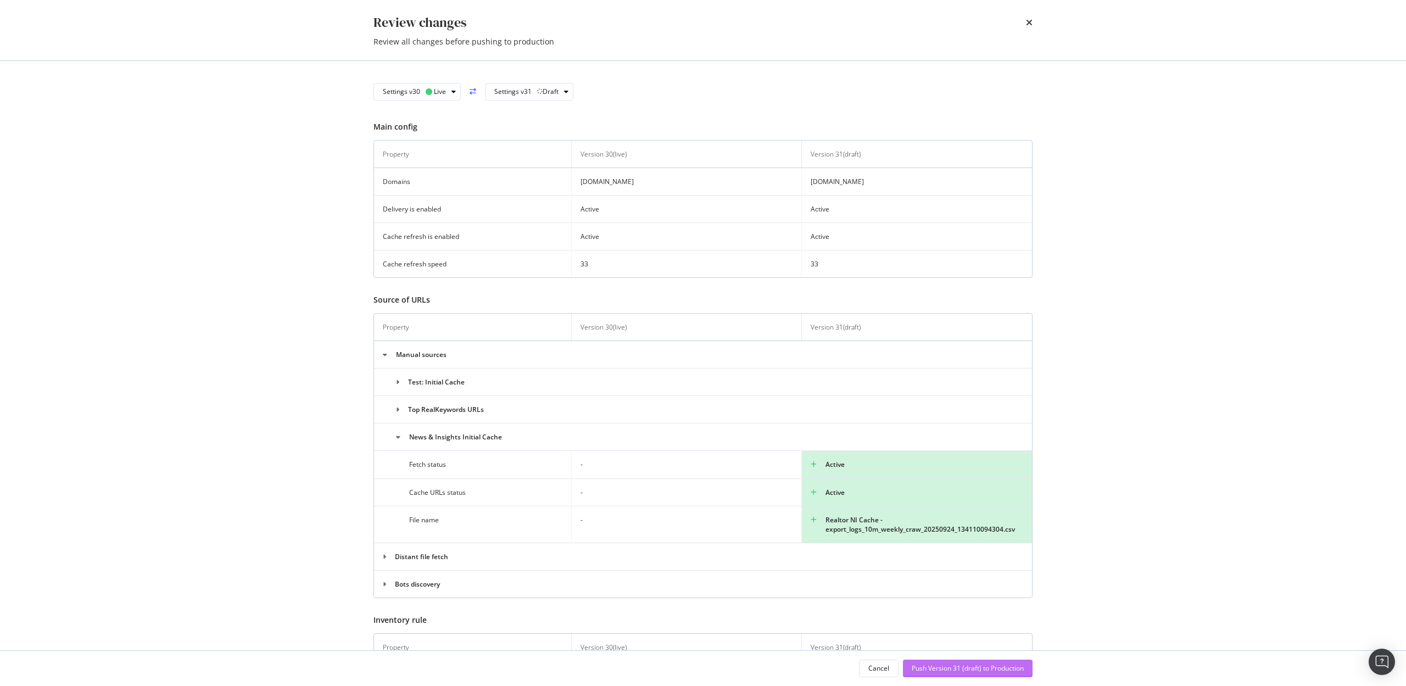
click at [975, 665] on div "Push Version 31 (draft) to Production" at bounding box center [968, 668] width 112 height 9
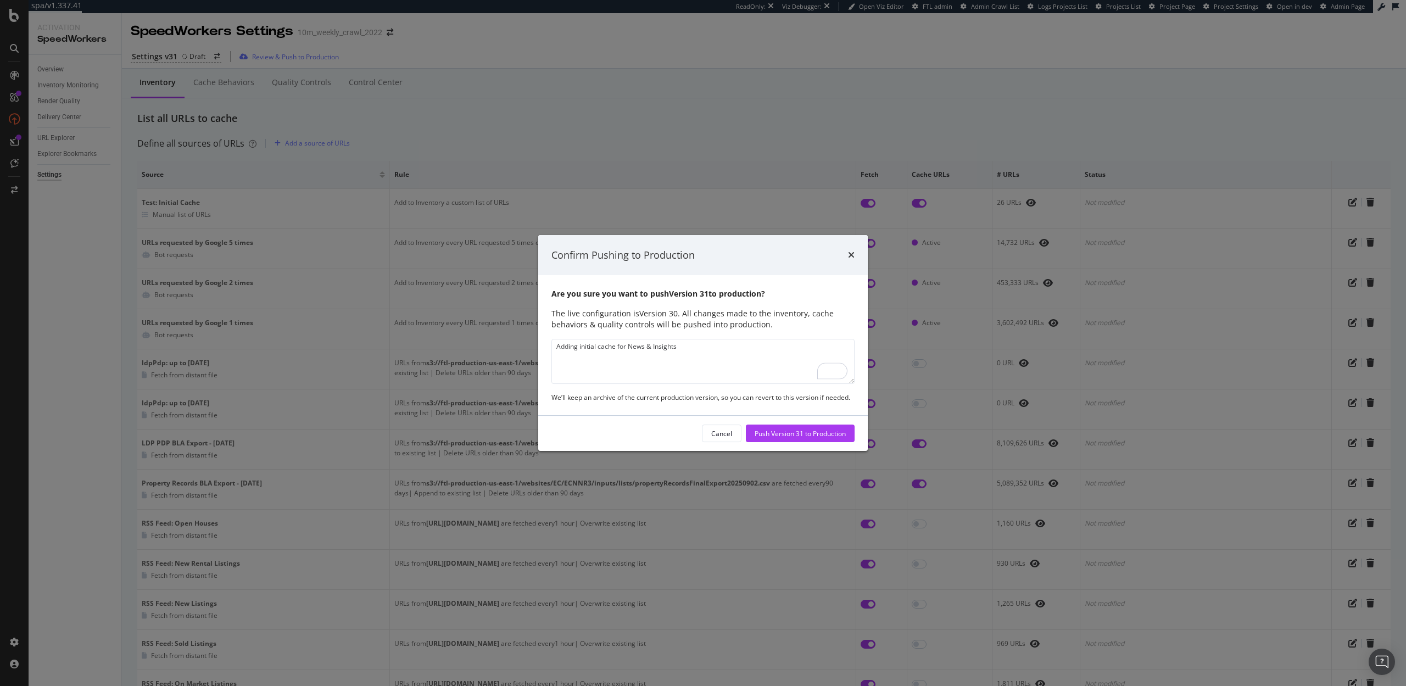
type textarea "Adding initial cache for News & Insights"
click at [793, 439] on div "Push Version 31 to Production" at bounding box center [800, 433] width 91 height 16
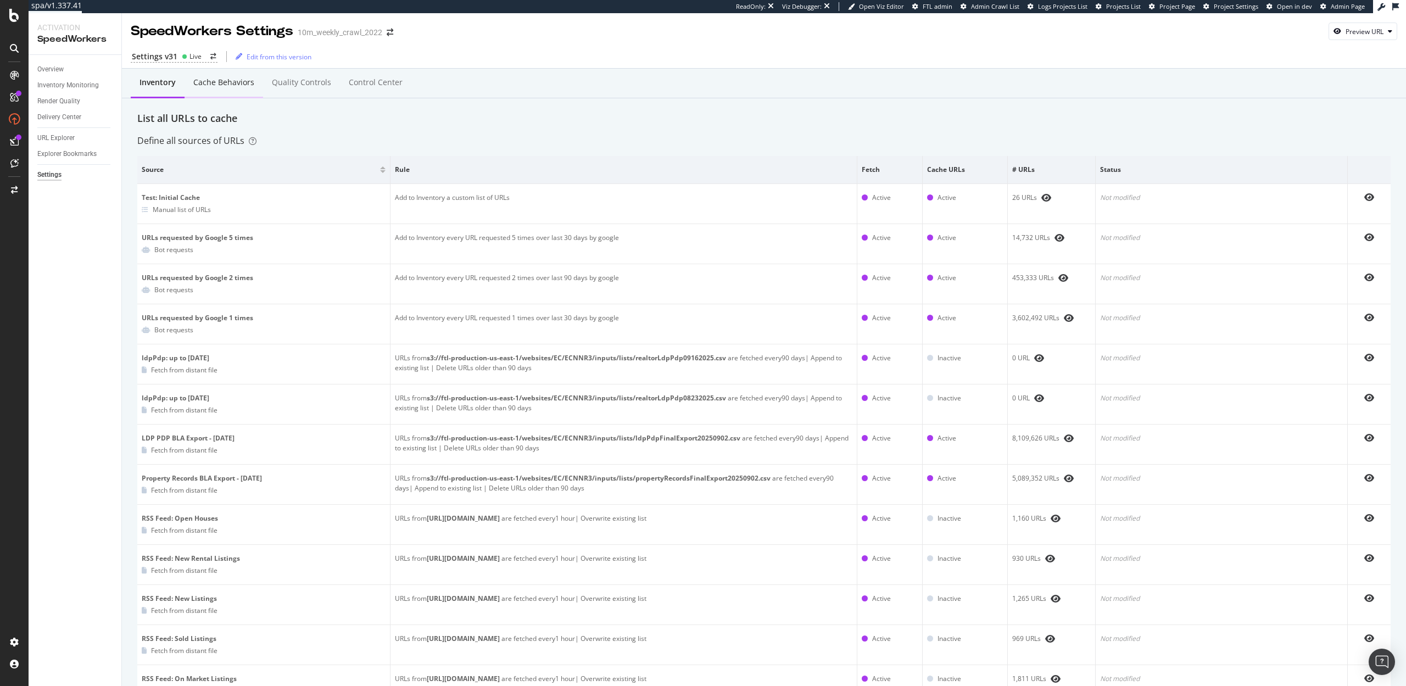
click at [235, 86] on div "Cache behaviors" at bounding box center [223, 82] width 61 height 11
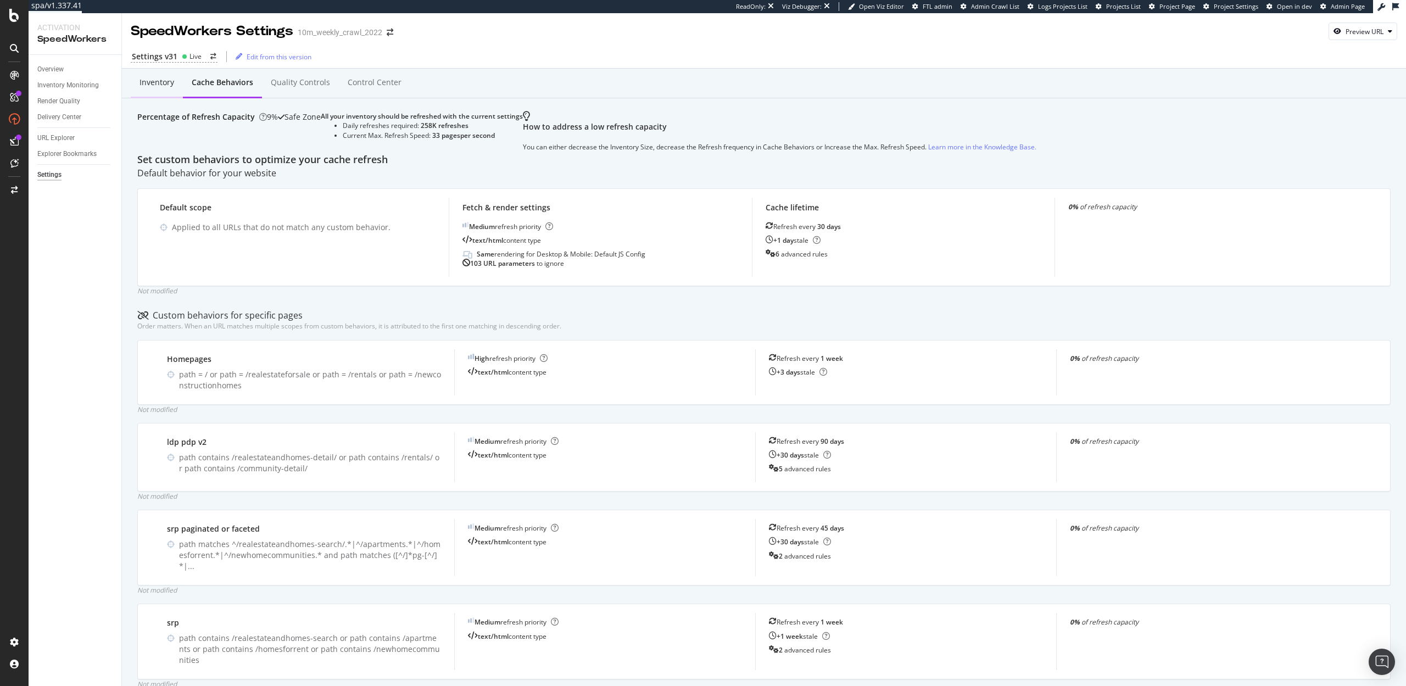
click at [146, 89] on div "Inventory" at bounding box center [157, 83] width 52 height 30
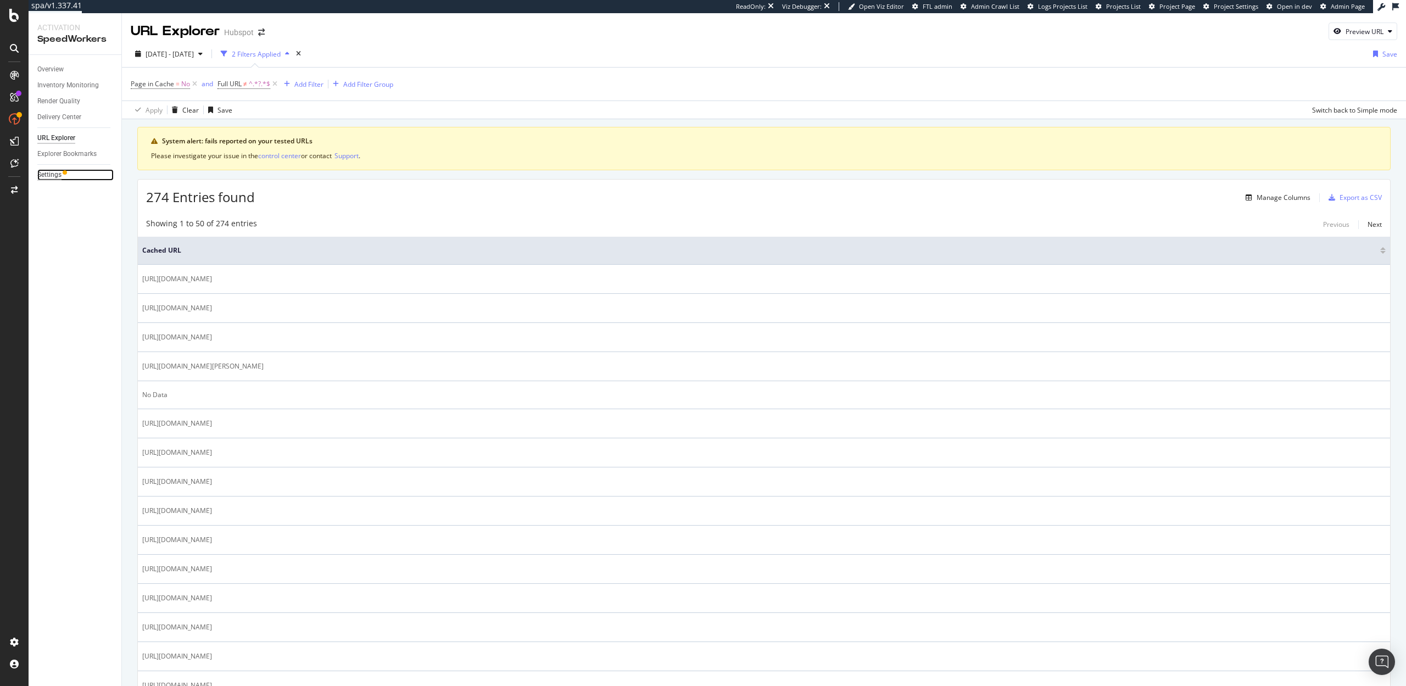
click at [49, 175] on div "Settings" at bounding box center [49, 175] width 24 height 12
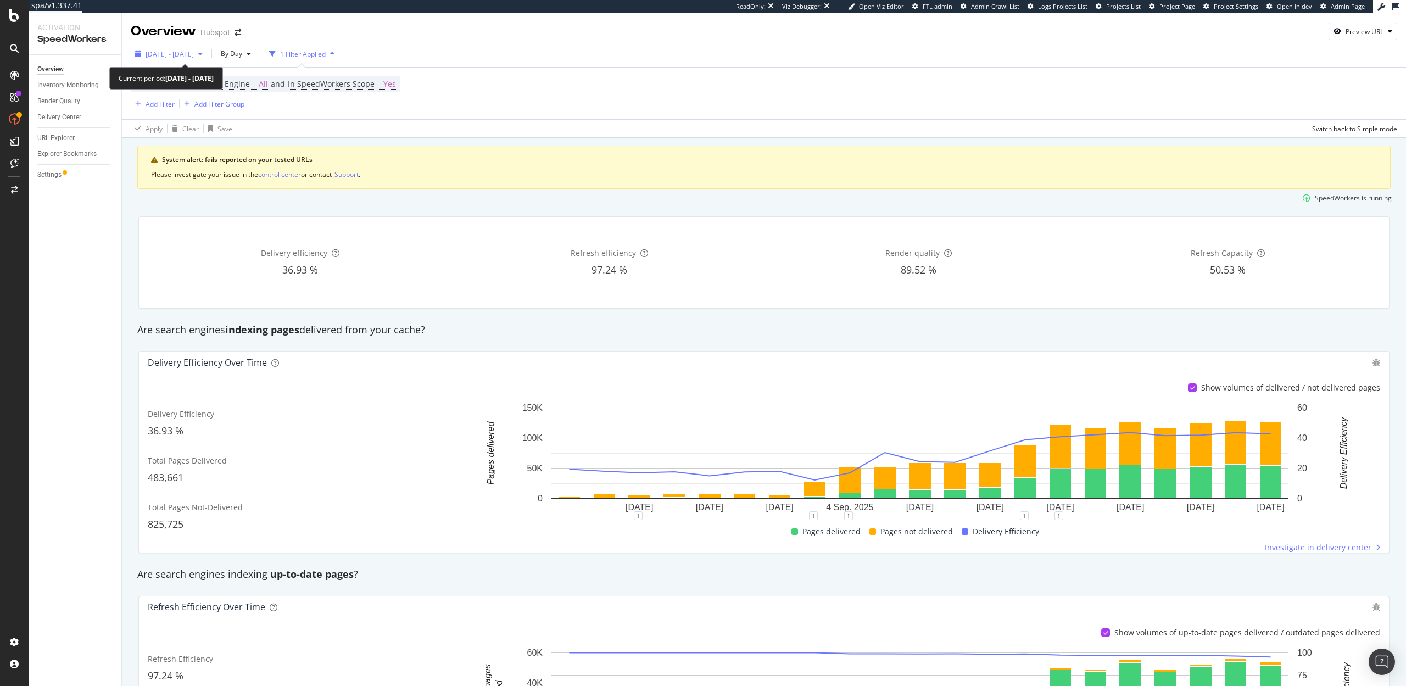
click at [194, 57] on span "[DATE] - [DATE]" at bounding box center [170, 53] width 48 height 9
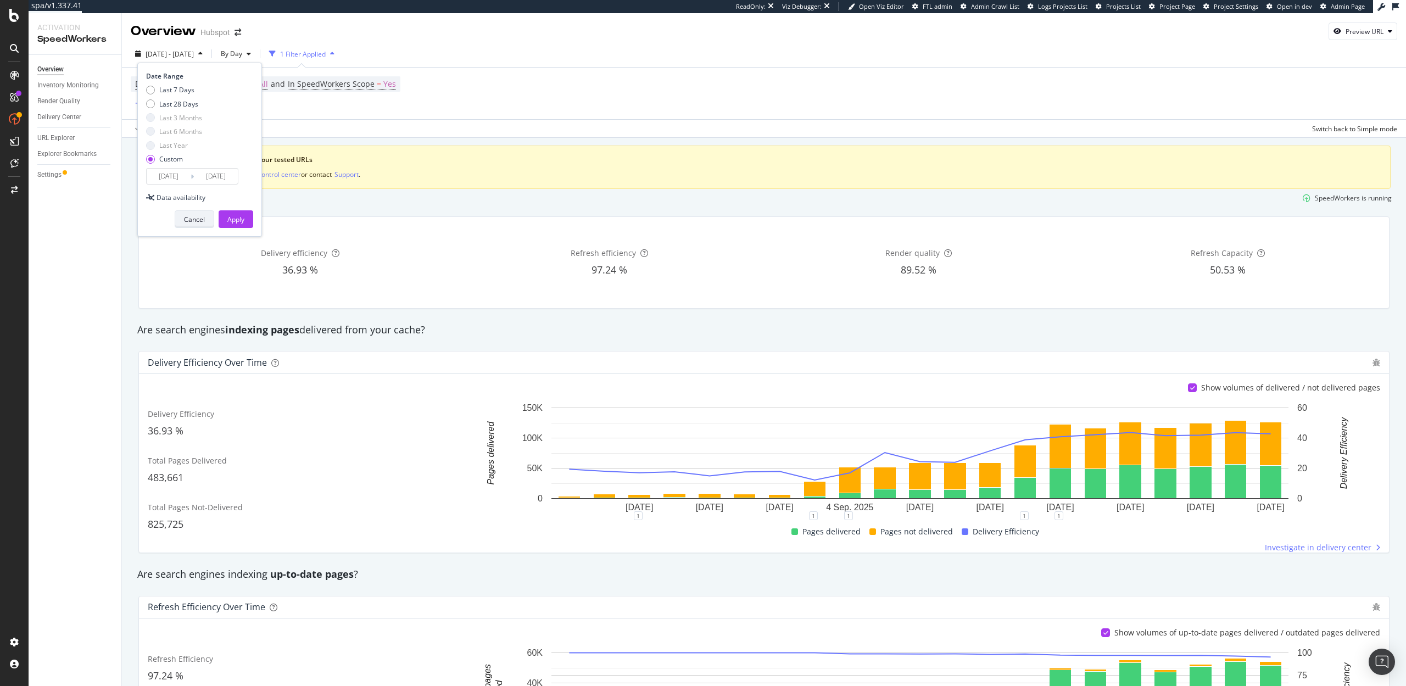
click at [207, 220] on button "Cancel" at bounding box center [195, 219] width 40 height 18
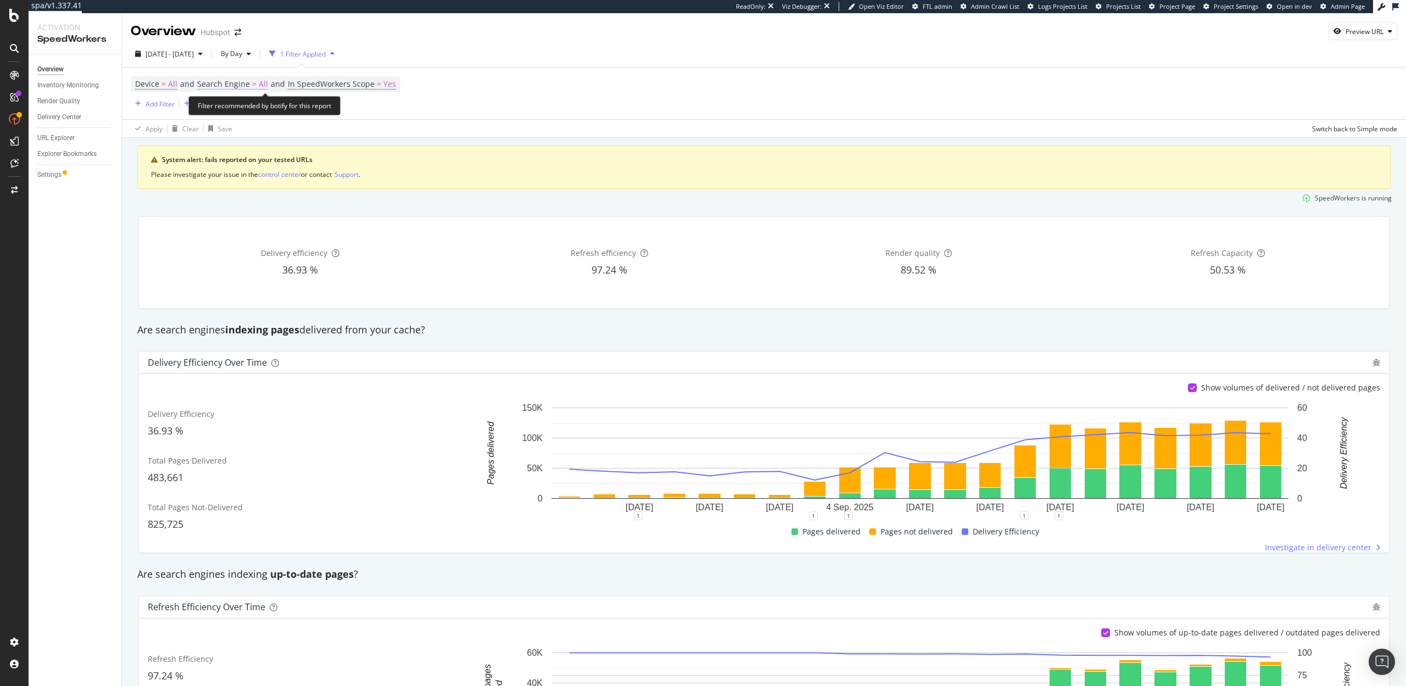
click at [244, 85] on span "Search Engine" at bounding box center [223, 84] width 53 height 10
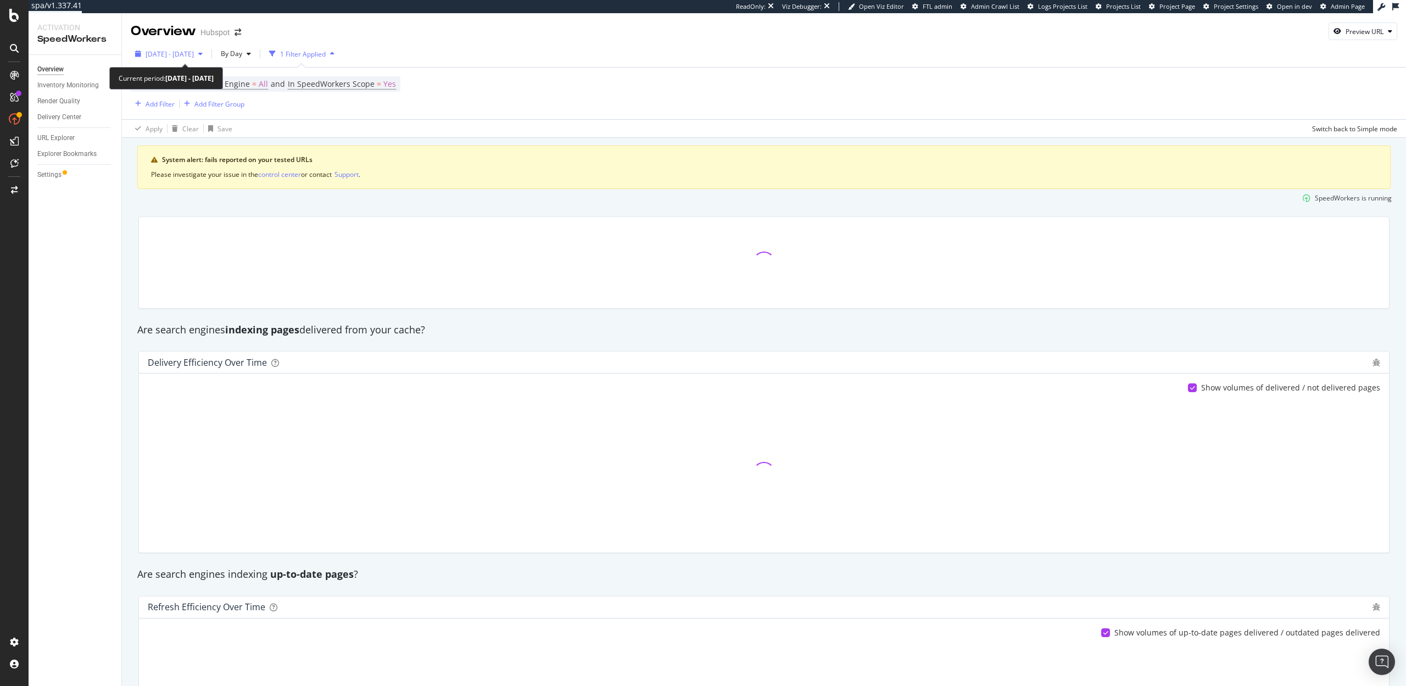
click at [183, 60] on div "[DATE] - [DATE]" at bounding box center [169, 54] width 76 height 16
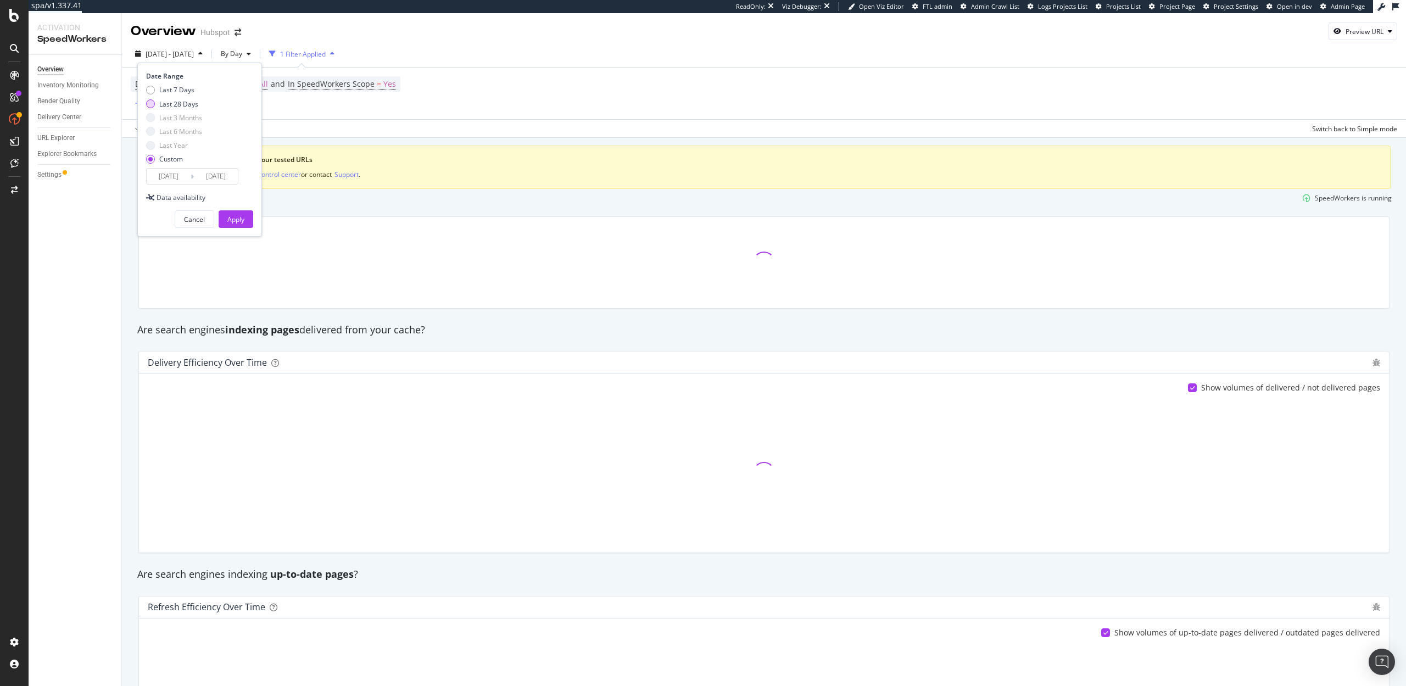
click at [167, 99] on div "Last 28 Days" at bounding box center [178, 103] width 39 height 9
type input "[DATE]"
click at [237, 219] on div "Apply" at bounding box center [235, 219] width 17 height 9
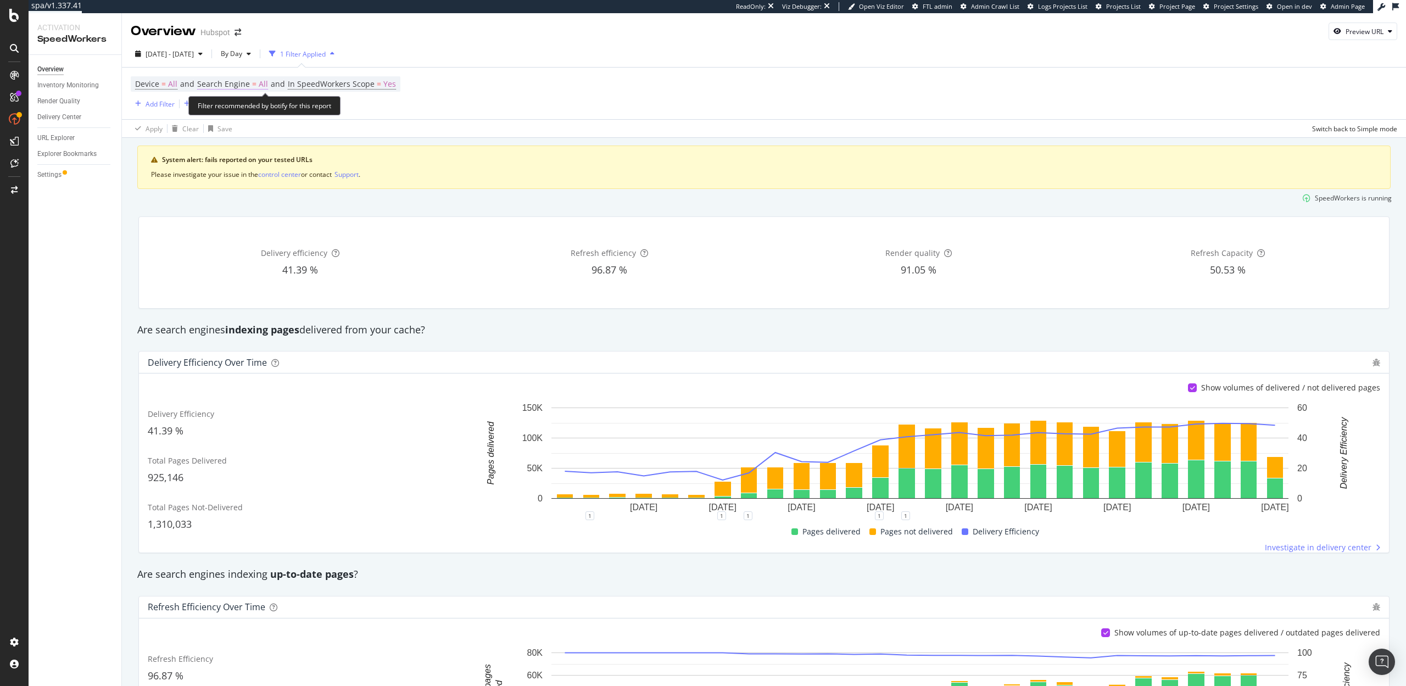
click at [248, 80] on span "Search Engine" at bounding box center [223, 84] width 53 height 10
click at [250, 108] on span "All Search Engines" at bounding box center [237, 109] width 57 height 9
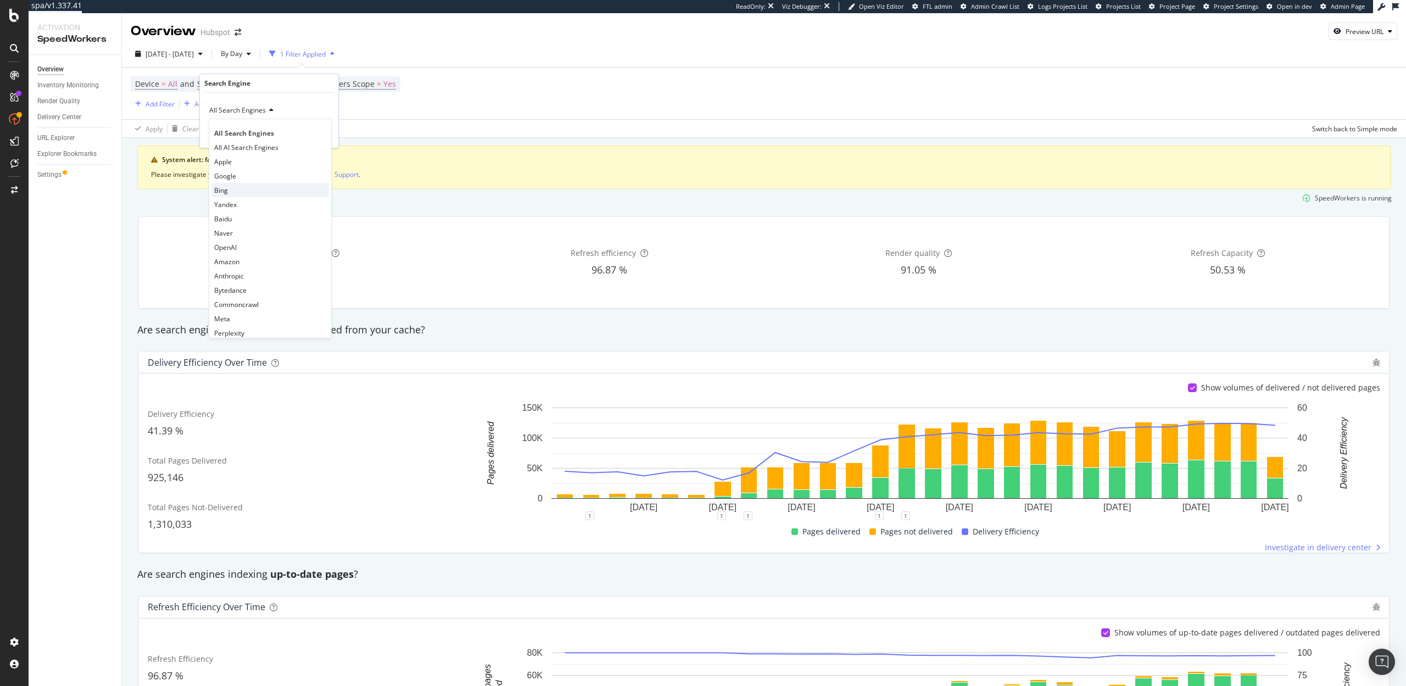
click at [235, 191] on div "Bing" at bounding box center [270, 190] width 118 height 14
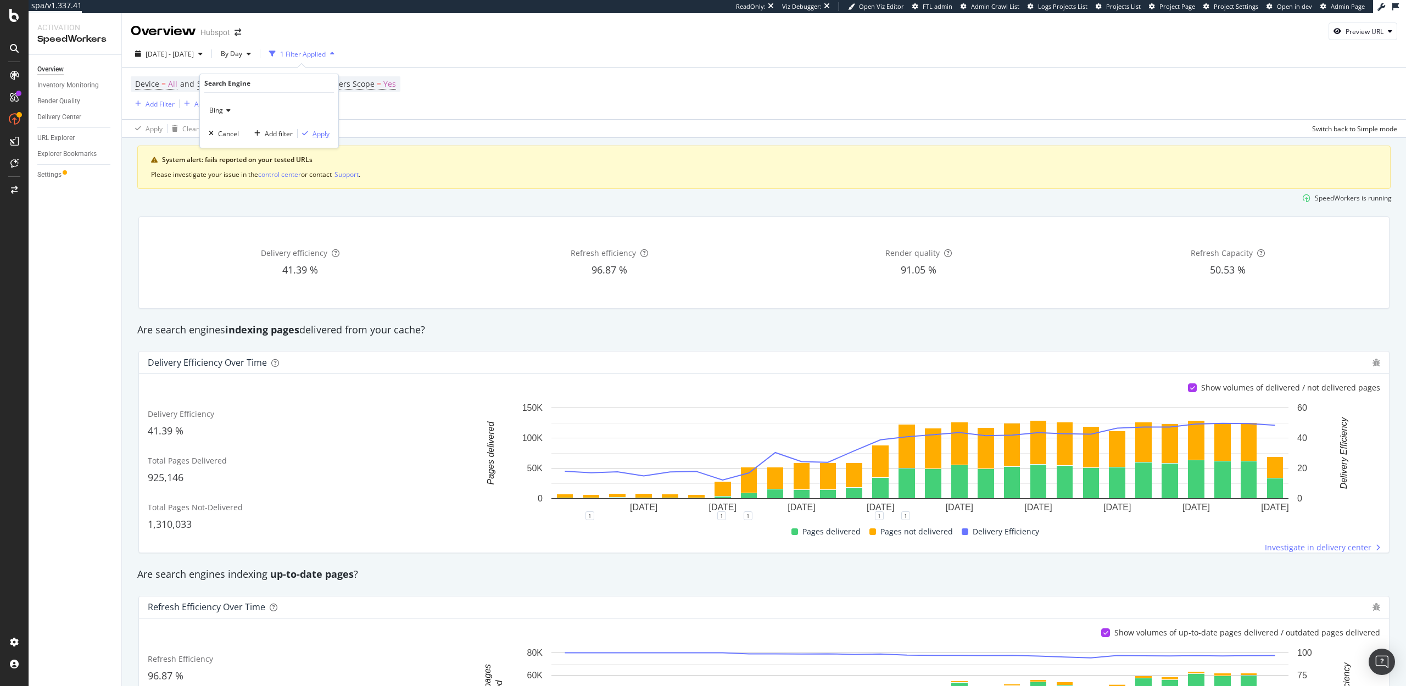
click at [314, 129] on div "Apply" at bounding box center [321, 133] width 17 height 9
click at [232, 88] on span "Search Engine" at bounding box center [223, 84] width 53 height 10
click at [226, 108] on icon at bounding box center [227, 110] width 8 height 7
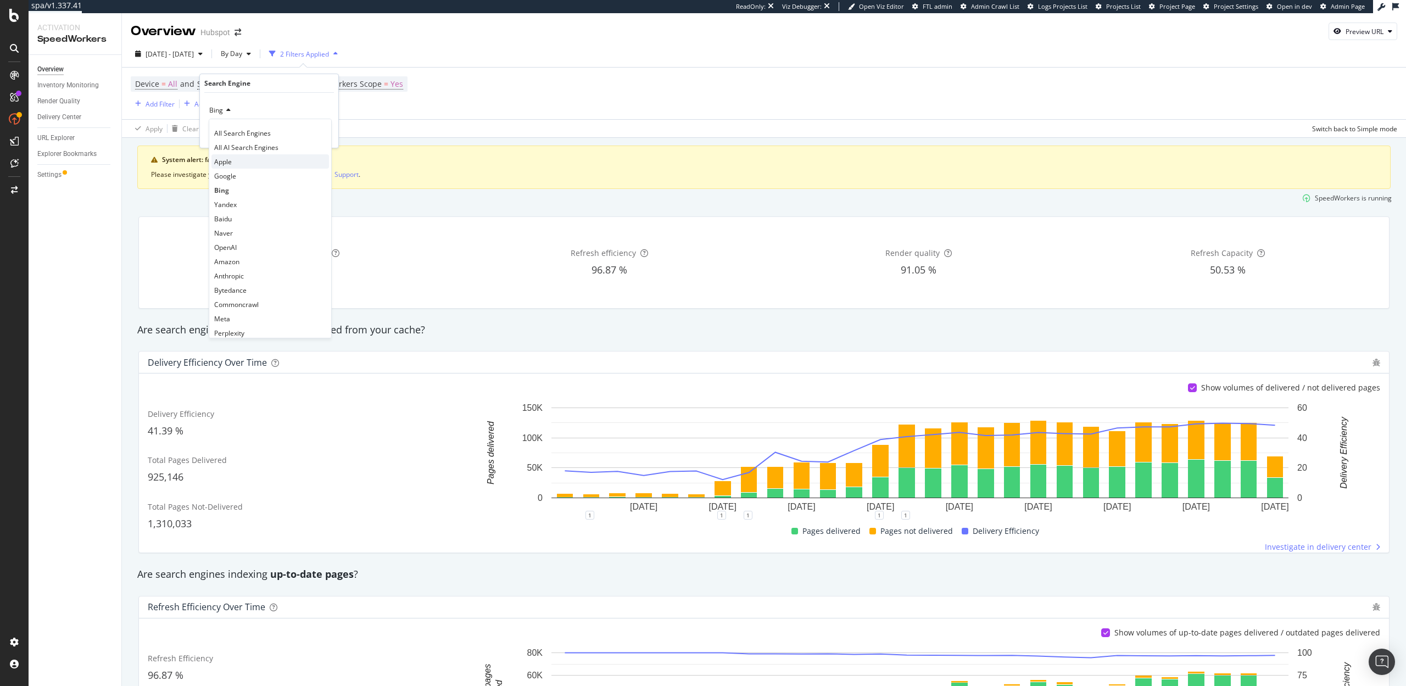
click at [232, 160] on div "Apple" at bounding box center [270, 161] width 118 height 14
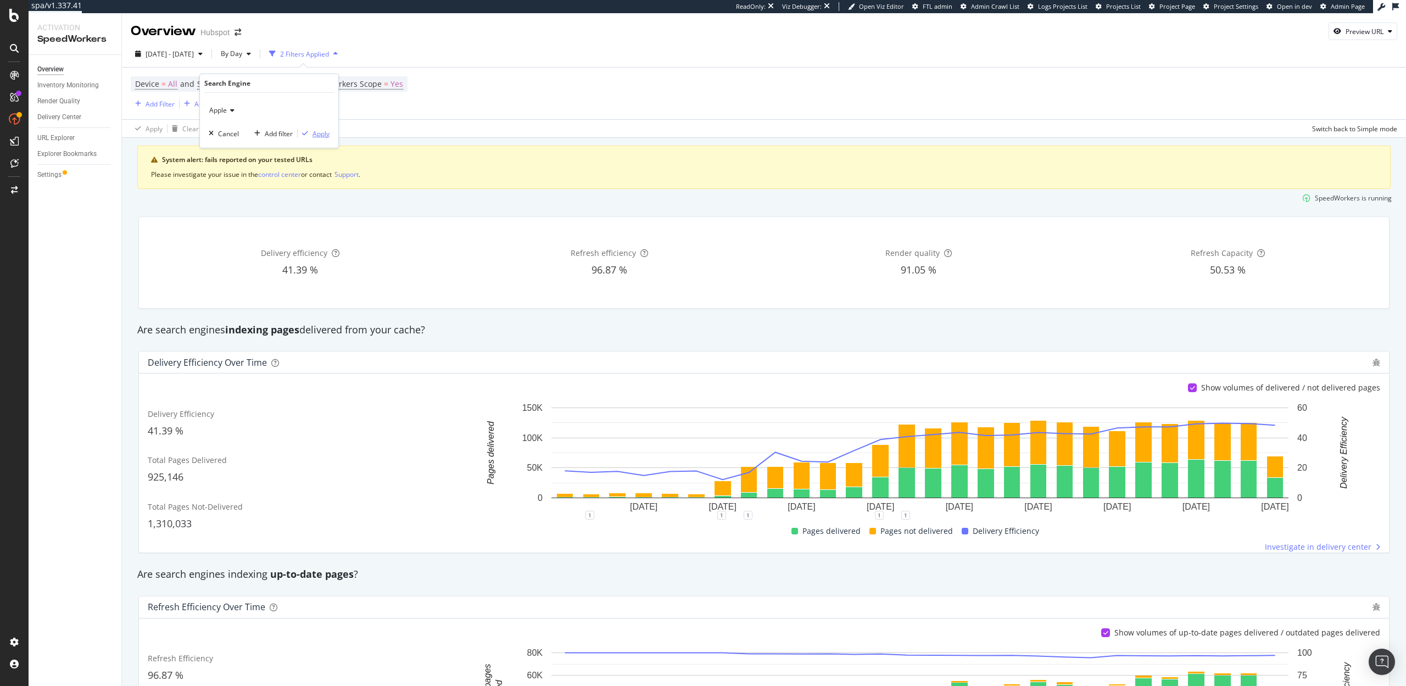
click at [321, 136] on div "Apply" at bounding box center [321, 133] width 17 height 9
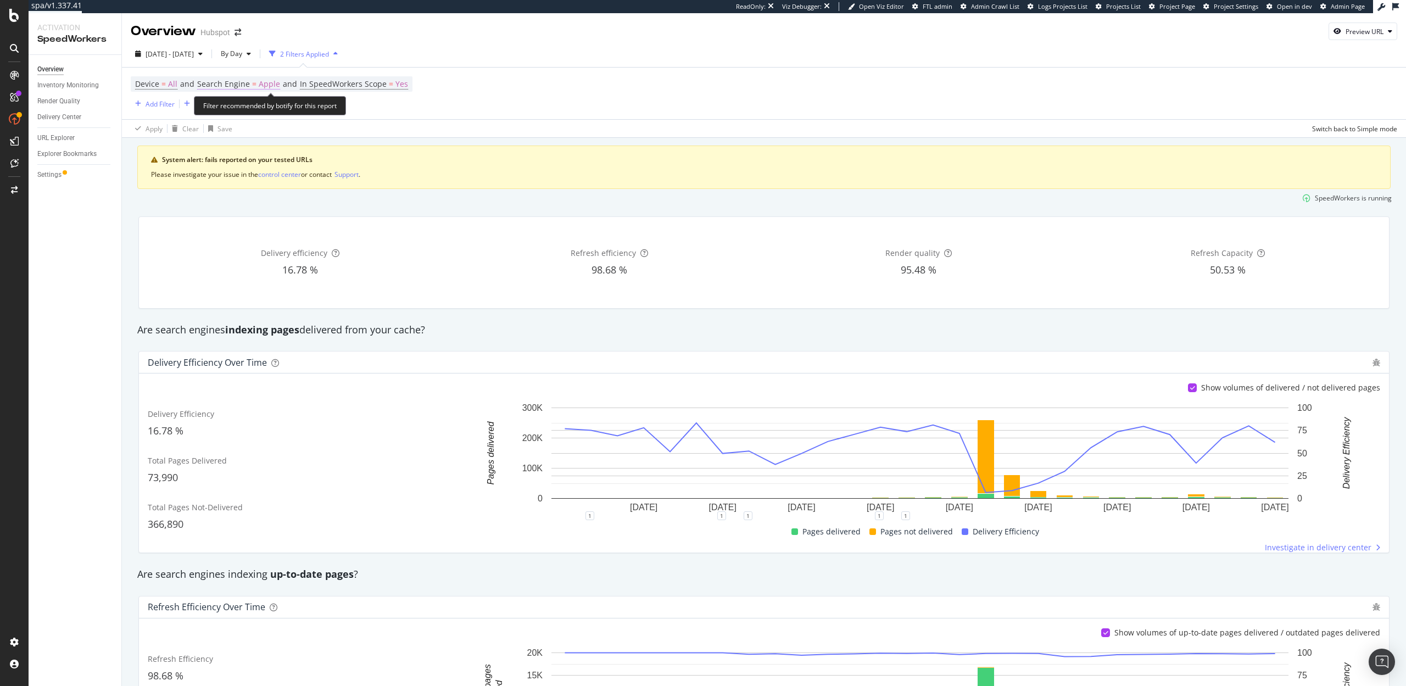
click at [269, 83] on span "Apple" at bounding box center [269, 83] width 21 height 15
click at [218, 117] on div "Apple" at bounding box center [269, 111] width 121 height 18
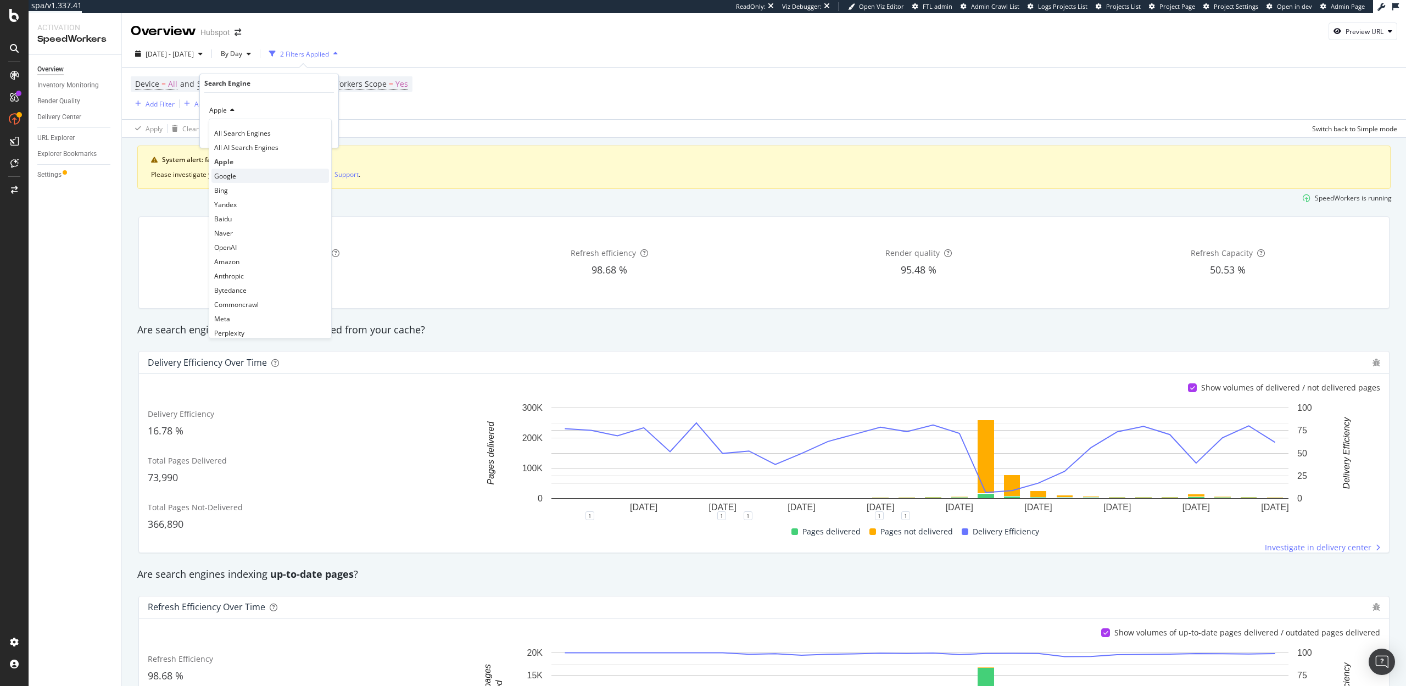
click at [229, 175] on span "Google" at bounding box center [225, 175] width 22 height 9
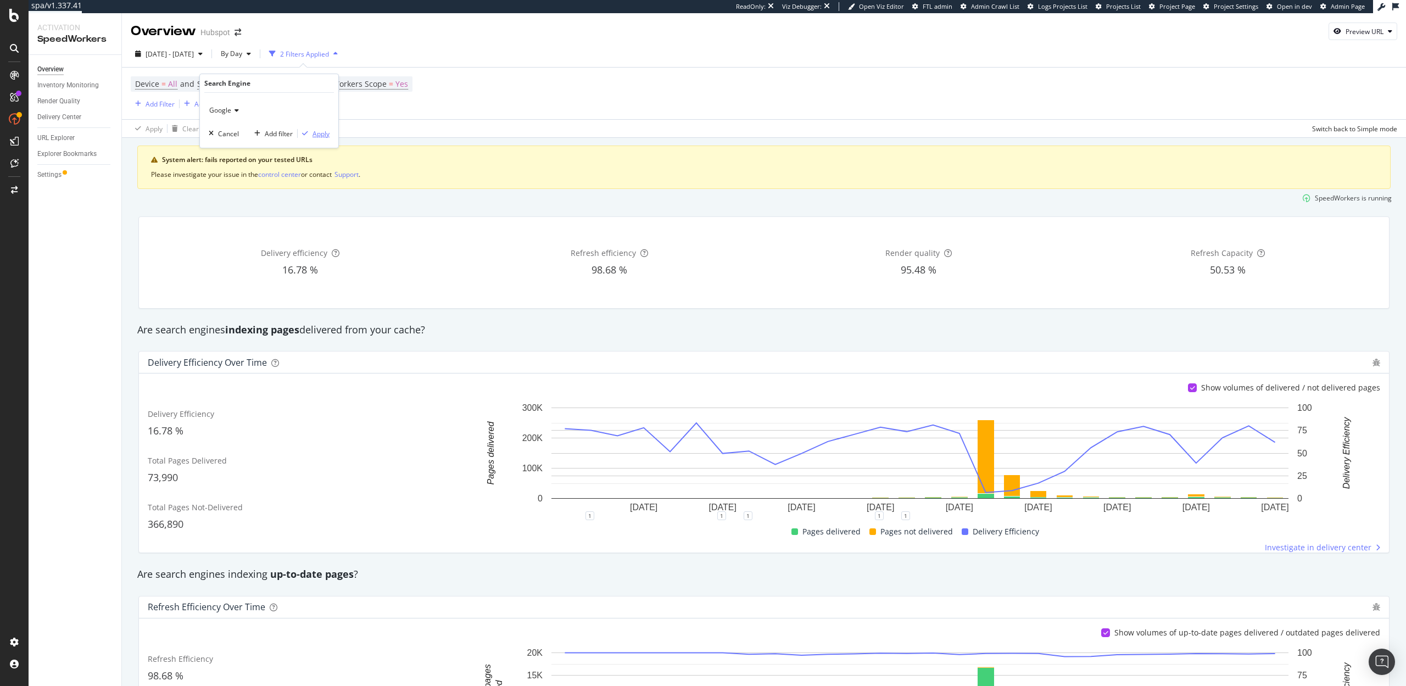
click at [313, 133] on div "Apply" at bounding box center [321, 133] width 17 height 9
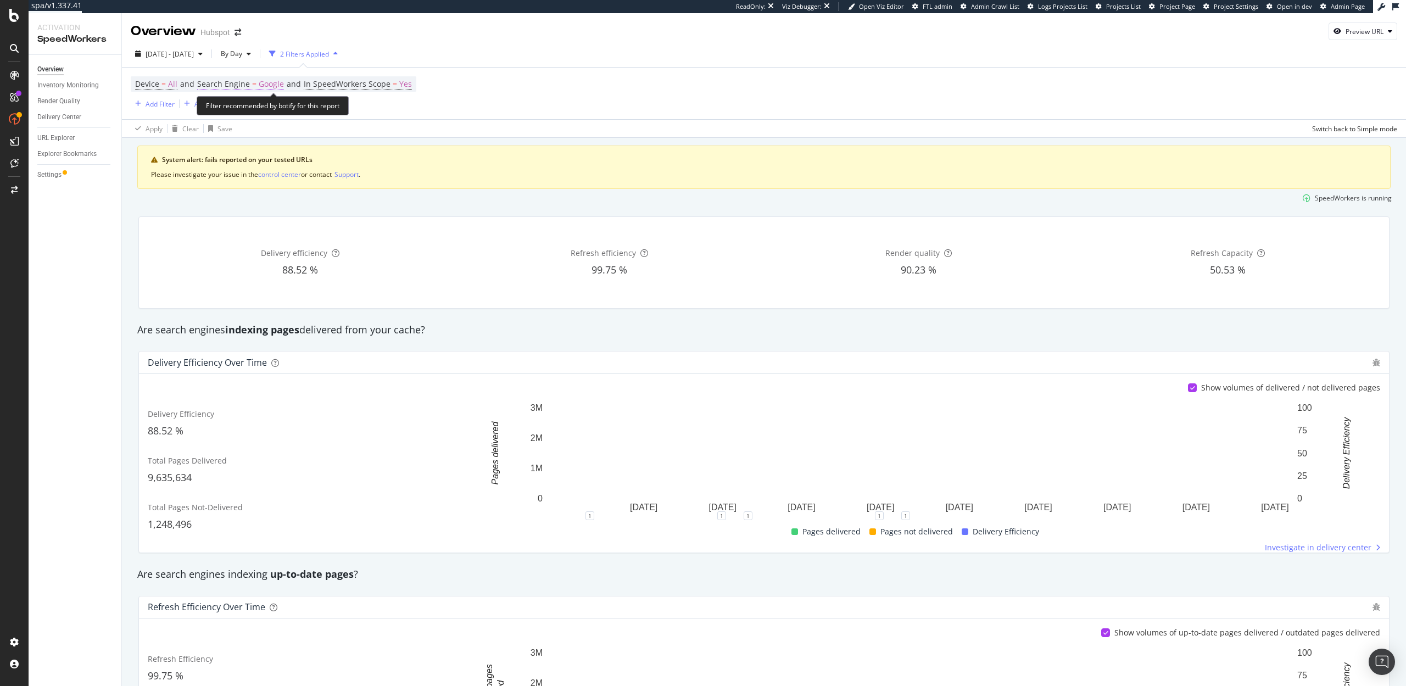
click at [246, 80] on span "Search Engine" at bounding box center [223, 84] width 53 height 10
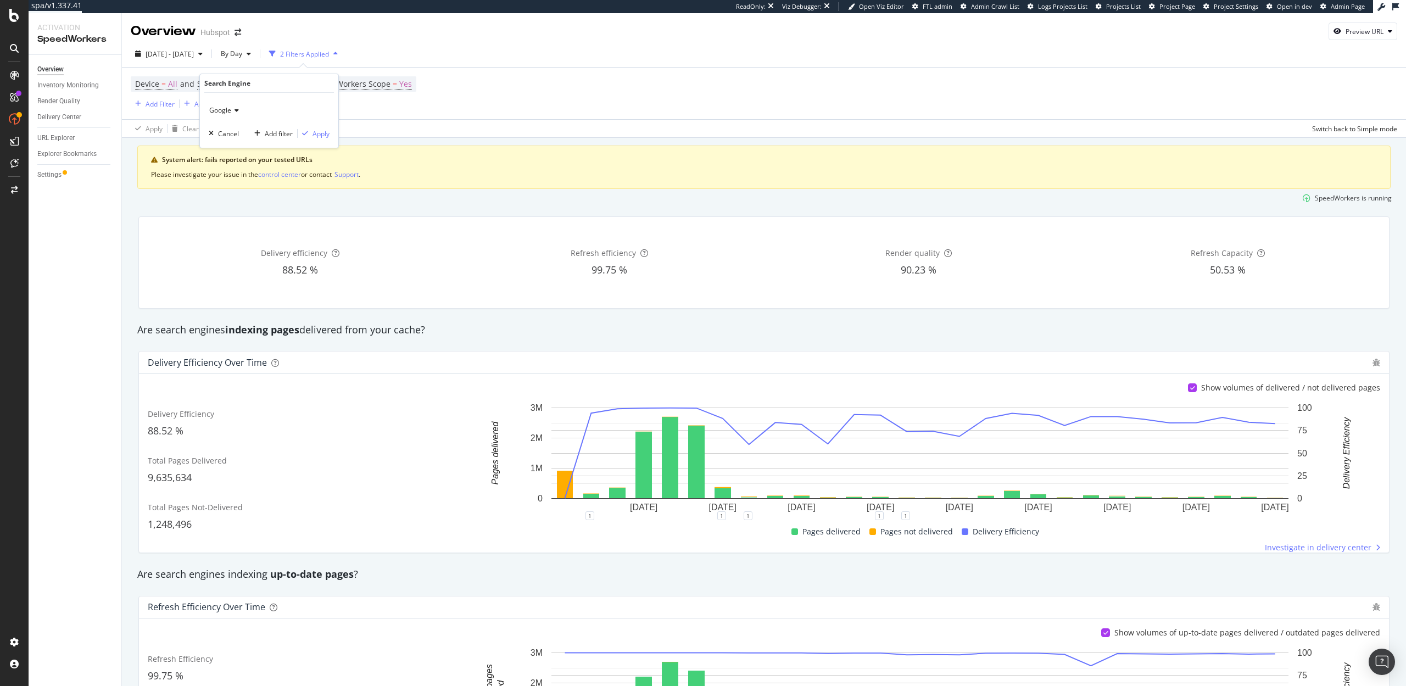
click at [240, 108] on div "Google" at bounding box center [269, 111] width 121 height 18
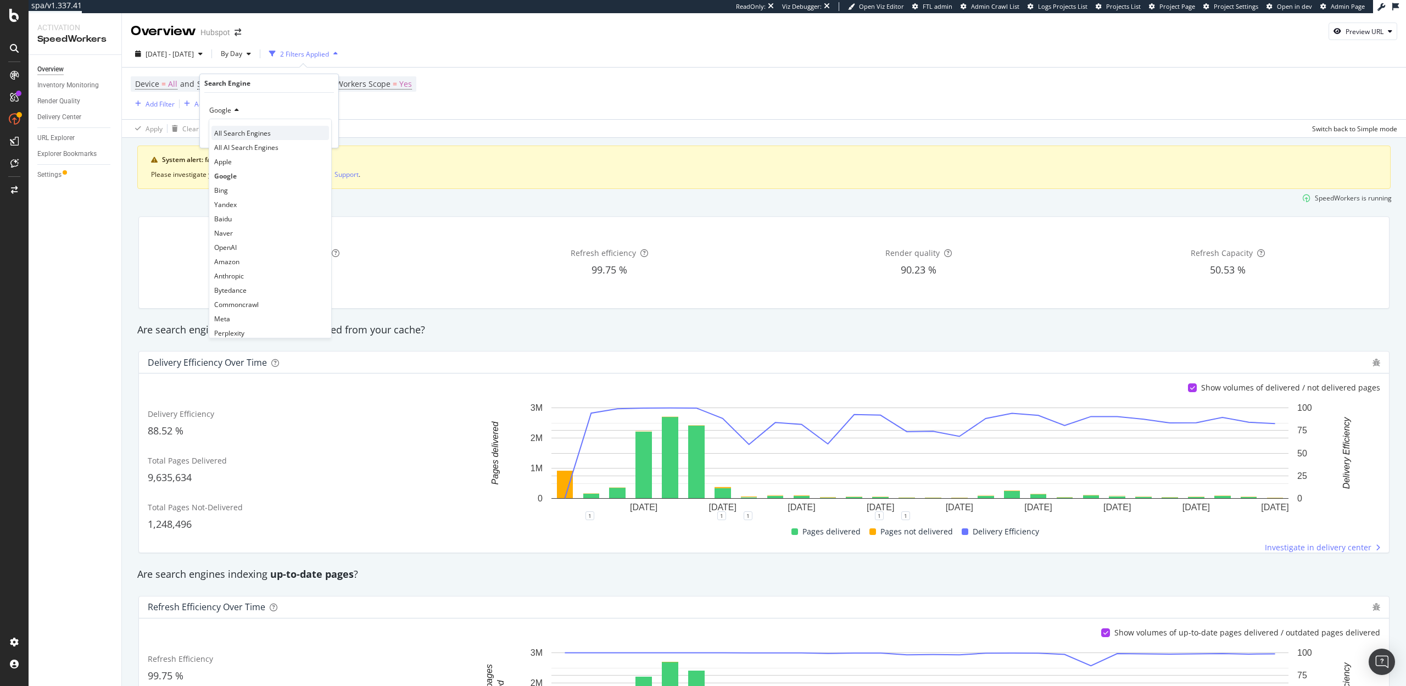
click at [230, 133] on span "All Search Engines" at bounding box center [242, 133] width 57 height 9
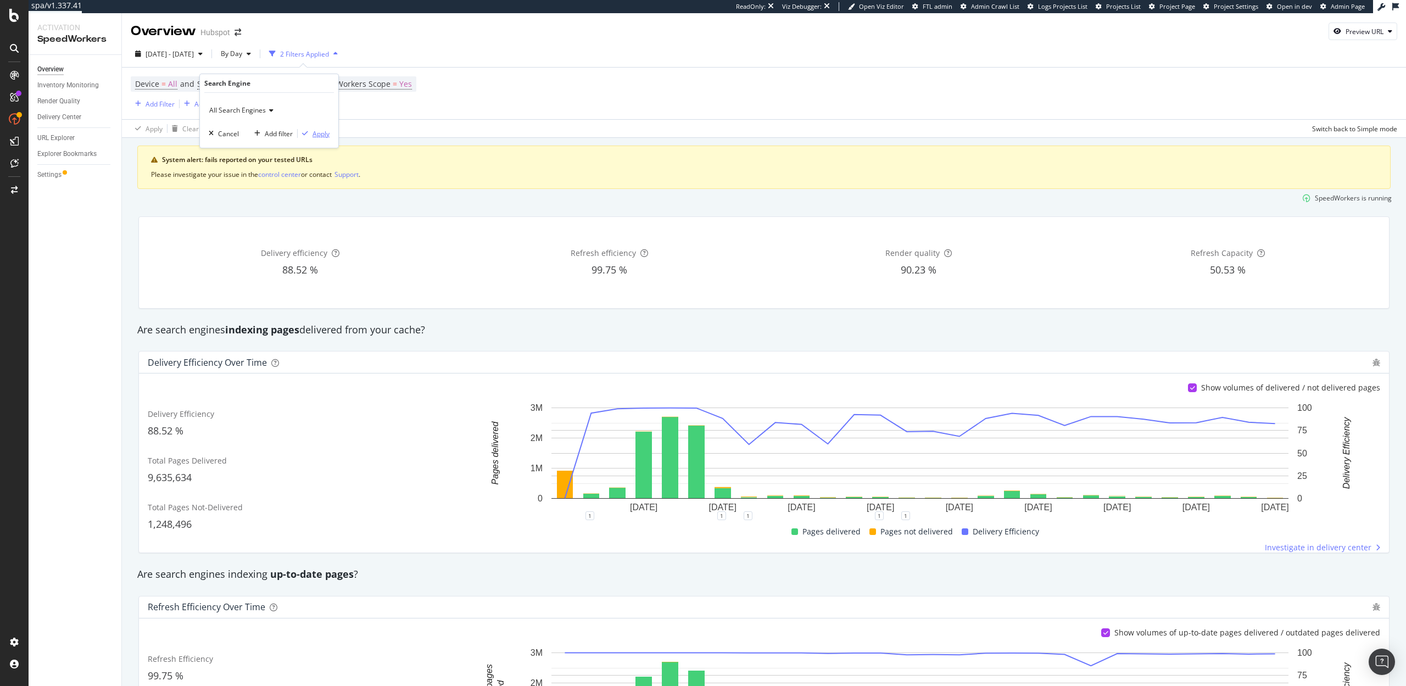
click at [318, 131] on div "Apply" at bounding box center [321, 133] width 17 height 9
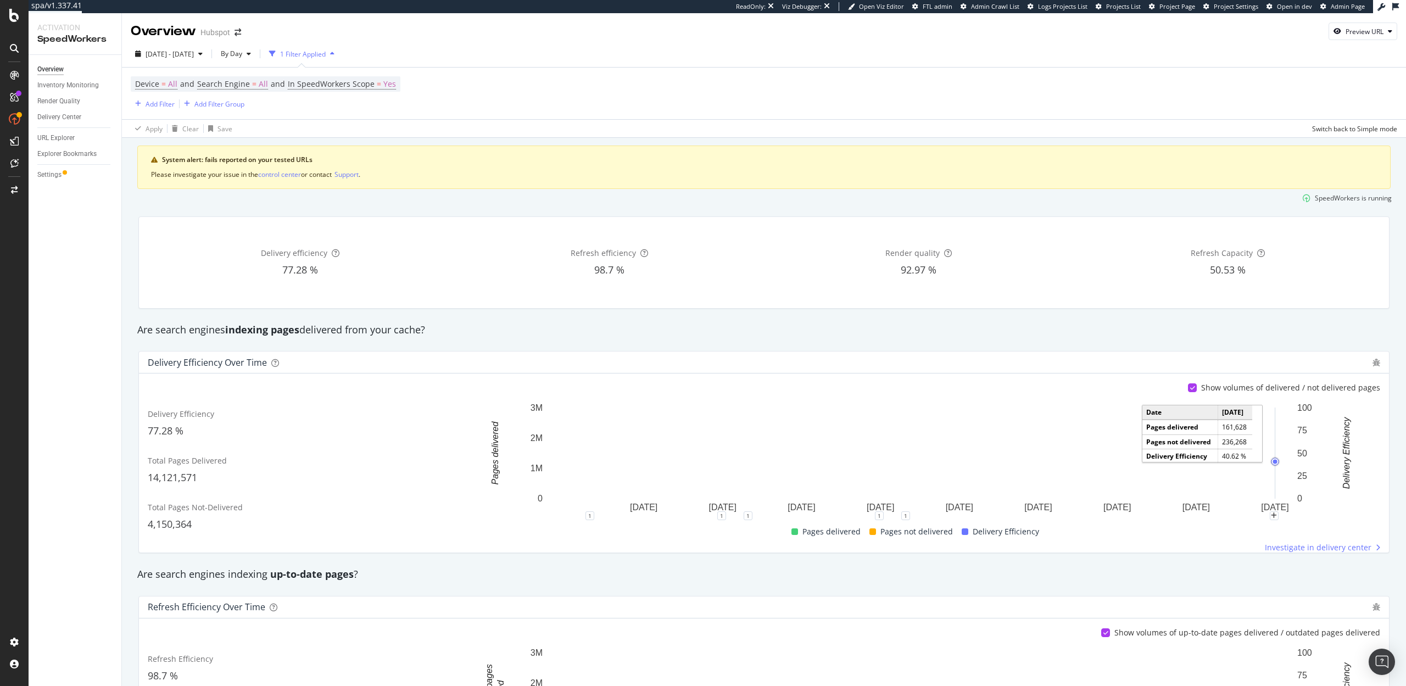
click at [1276, 489] on icon "A chart." at bounding box center [1276, 453] width 0 height 91
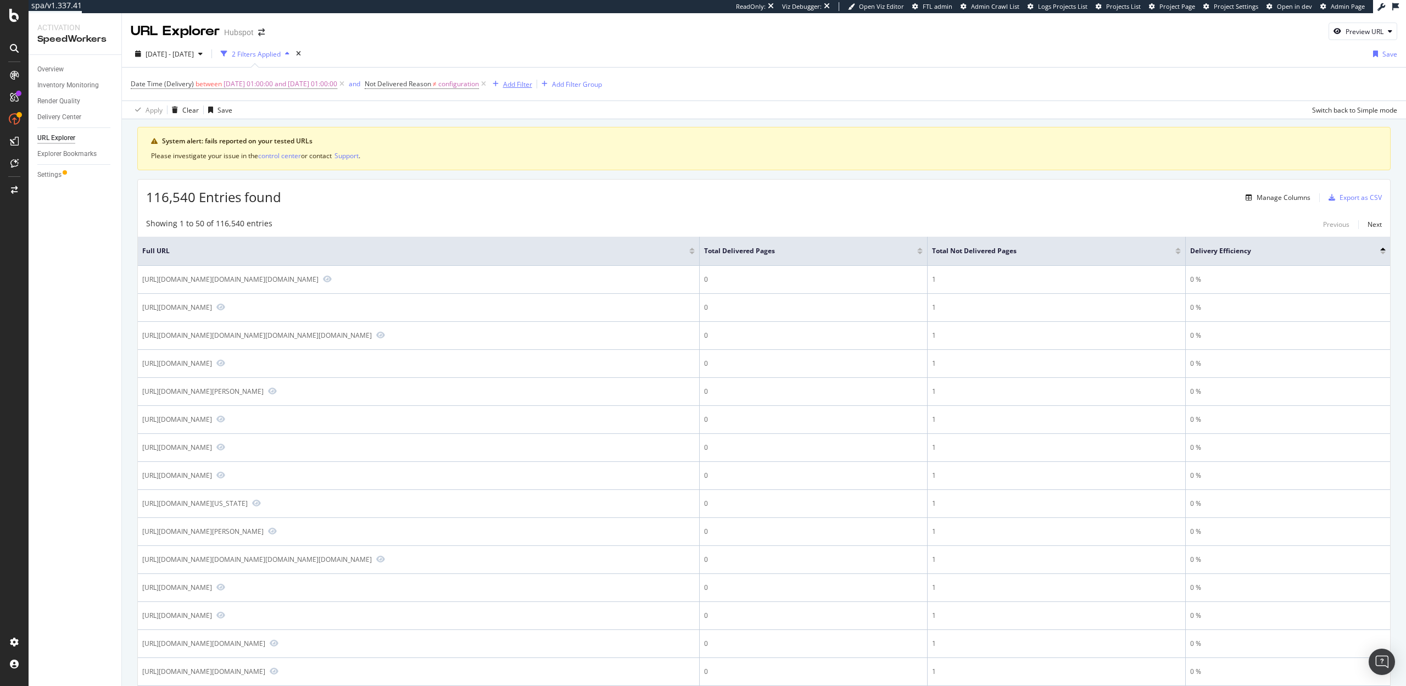
click at [532, 81] on div "Add Filter" at bounding box center [517, 84] width 29 height 9
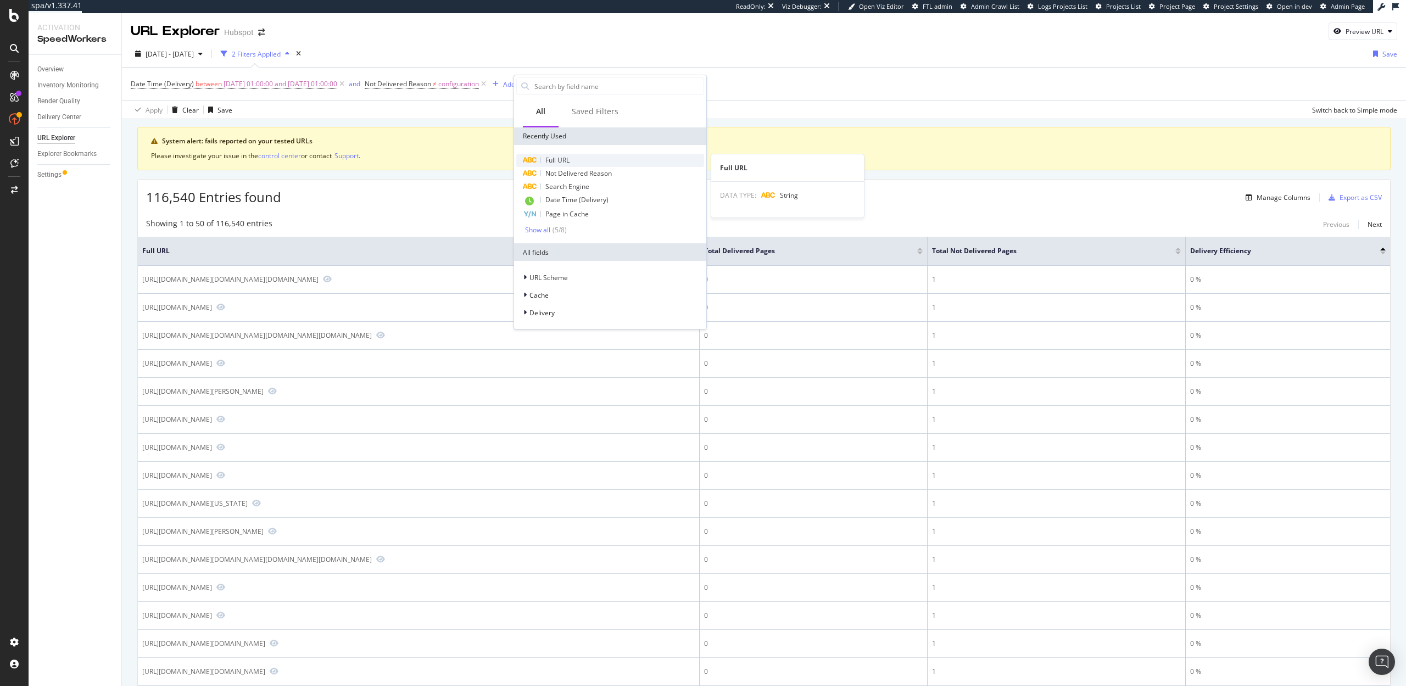
click at [565, 155] on span "Full URL" at bounding box center [557, 159] width 24 height 9
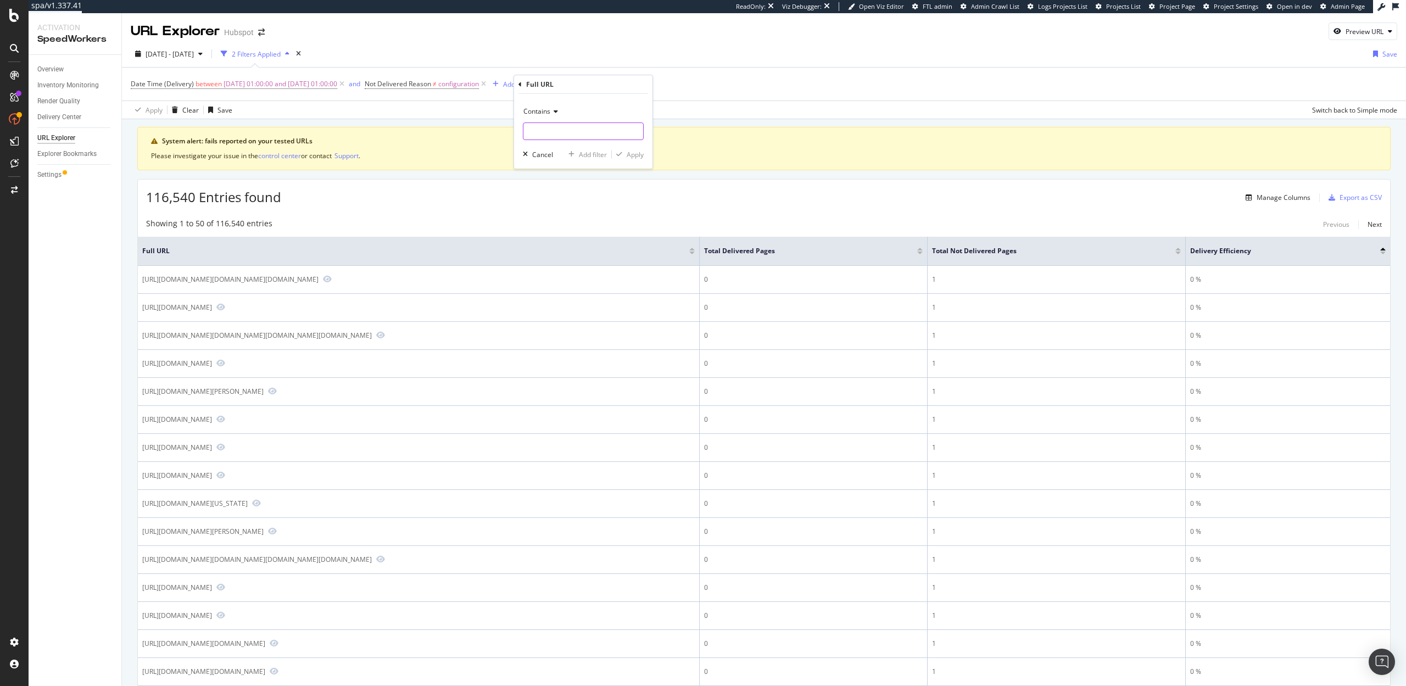
click at [552, 123] on input "text" at bounding box center [584, 132] width 120 height 18
type input "/search"
click at [633, 155] on div "Apply" at bounding box center [635, 154] width 17 height 9
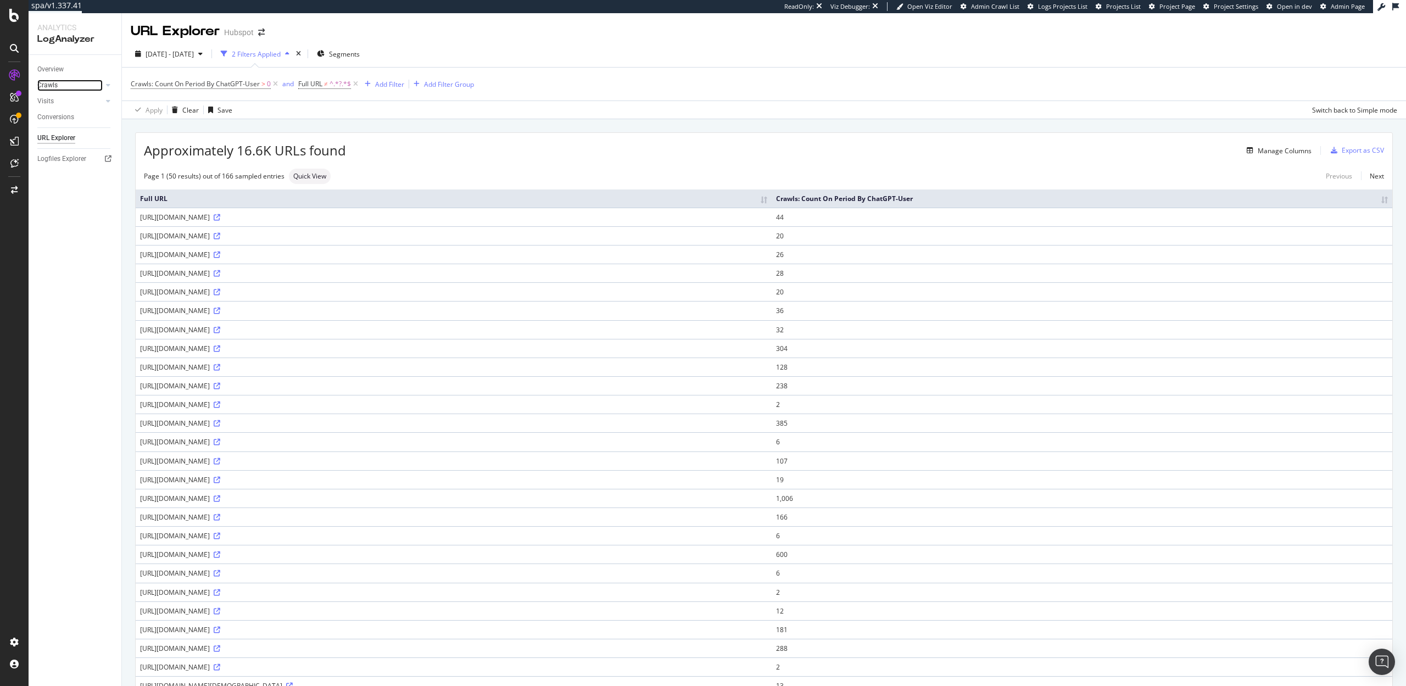
click at [58, 83] on link "Crawls" at bounding box center [69, 86] width 65 height 12
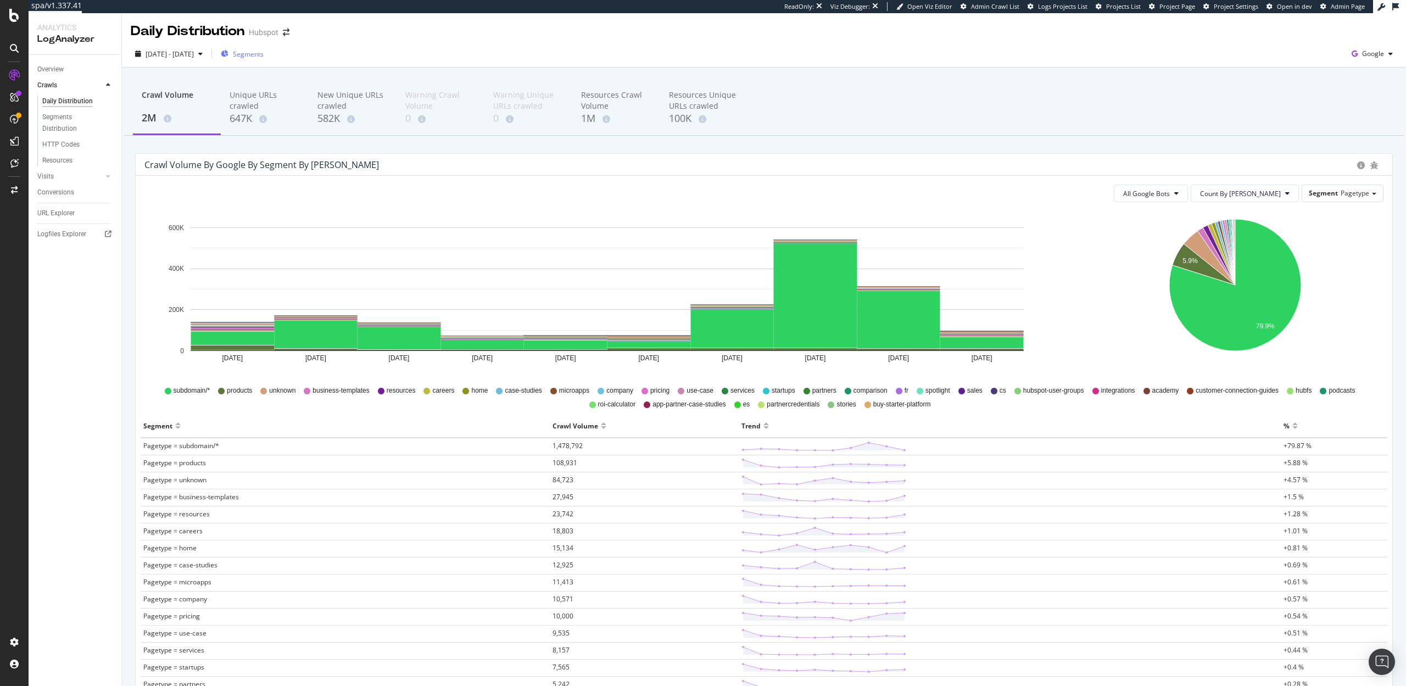
click at [264, 54] on span "Segments" at bounding box center [248, 53] width 31 height 9
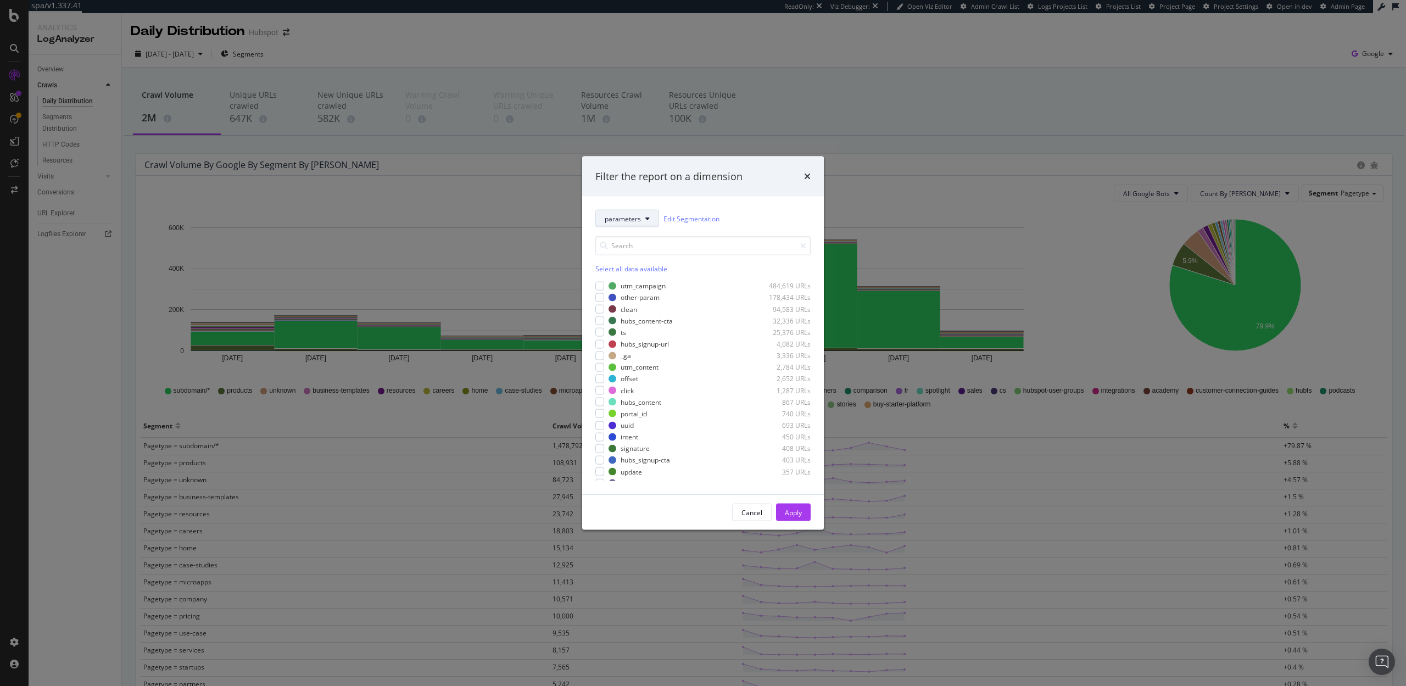
click at [636, 220] on span "parameters" at bounding box center [623, 218] width 36 height 9
click at [621, 359] on span "host" at bounding box center [653, 360] width 97 height 10
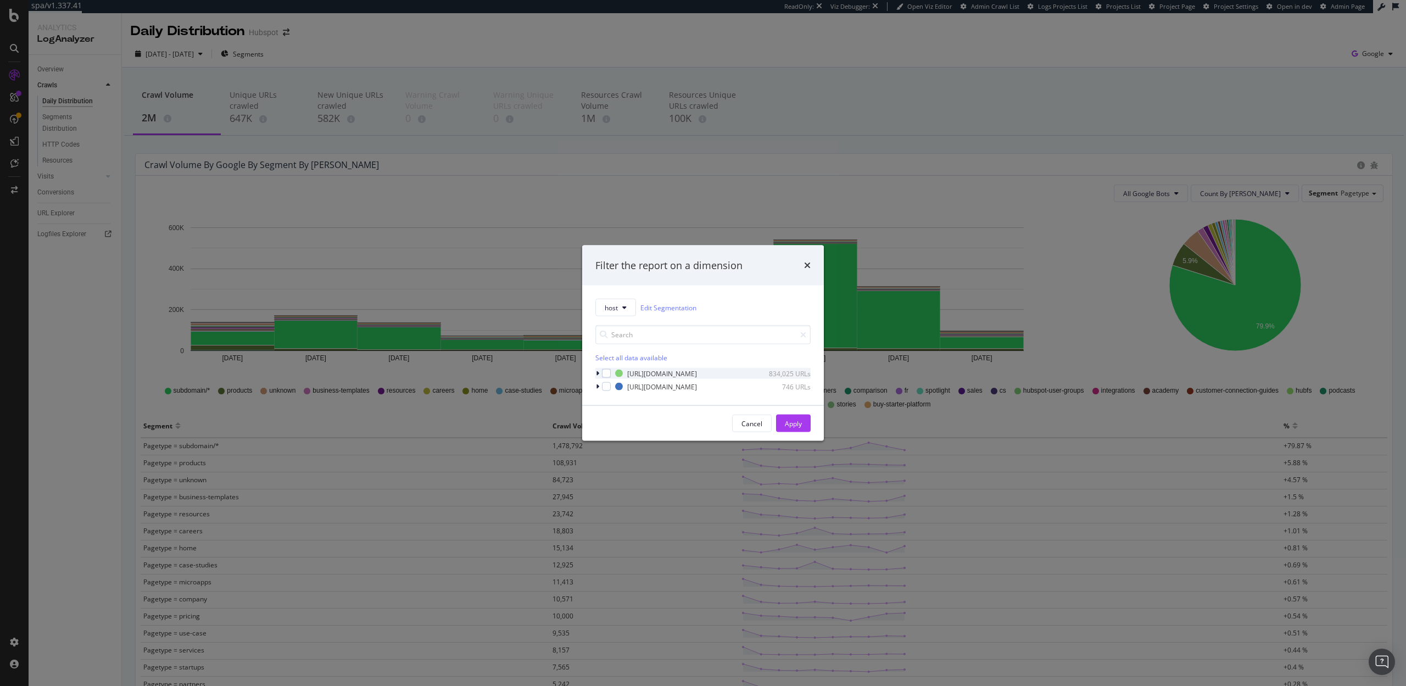
click at [596, 373] on icon "modal" at bounding box center [597, 373] width 3 height 7
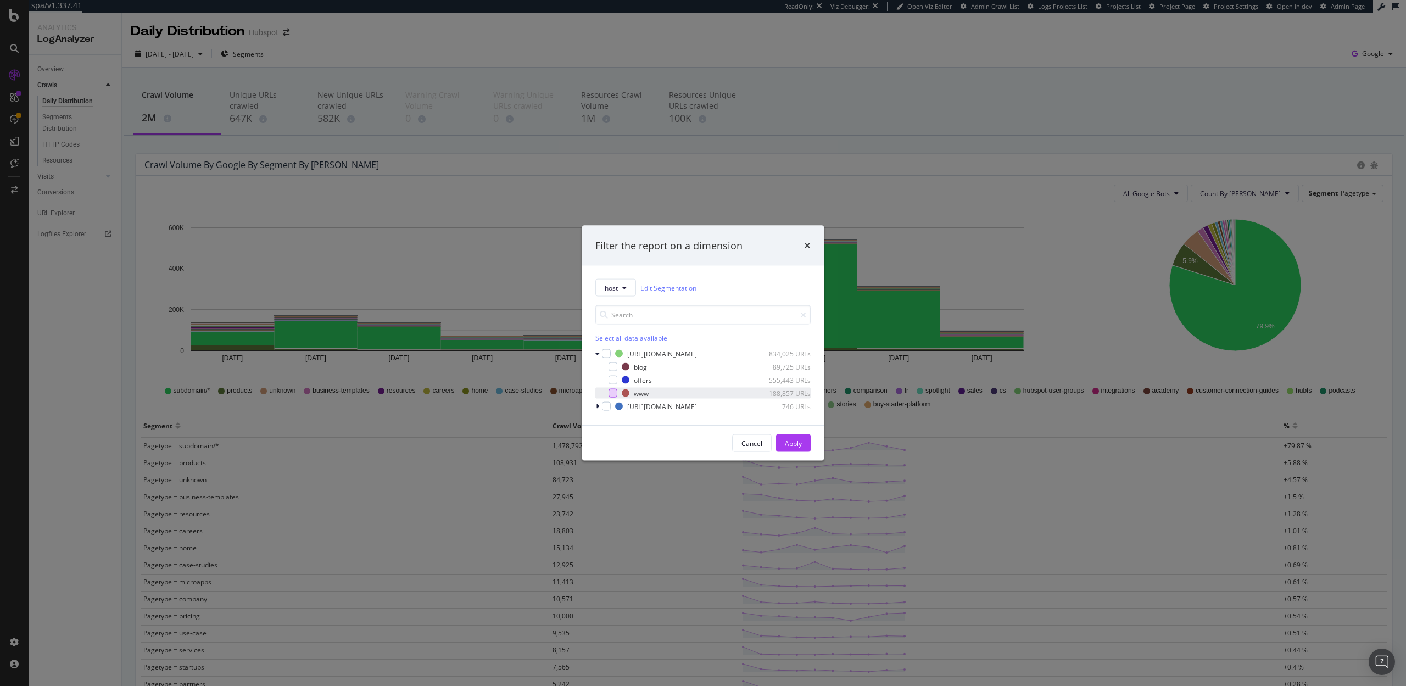
click at [614, 391] on div "modal" at bounding box center [613, 393] width 9 height 9
click at [798, 444] on div "Apply" at bounding box center [793, 442] width 17 height 9
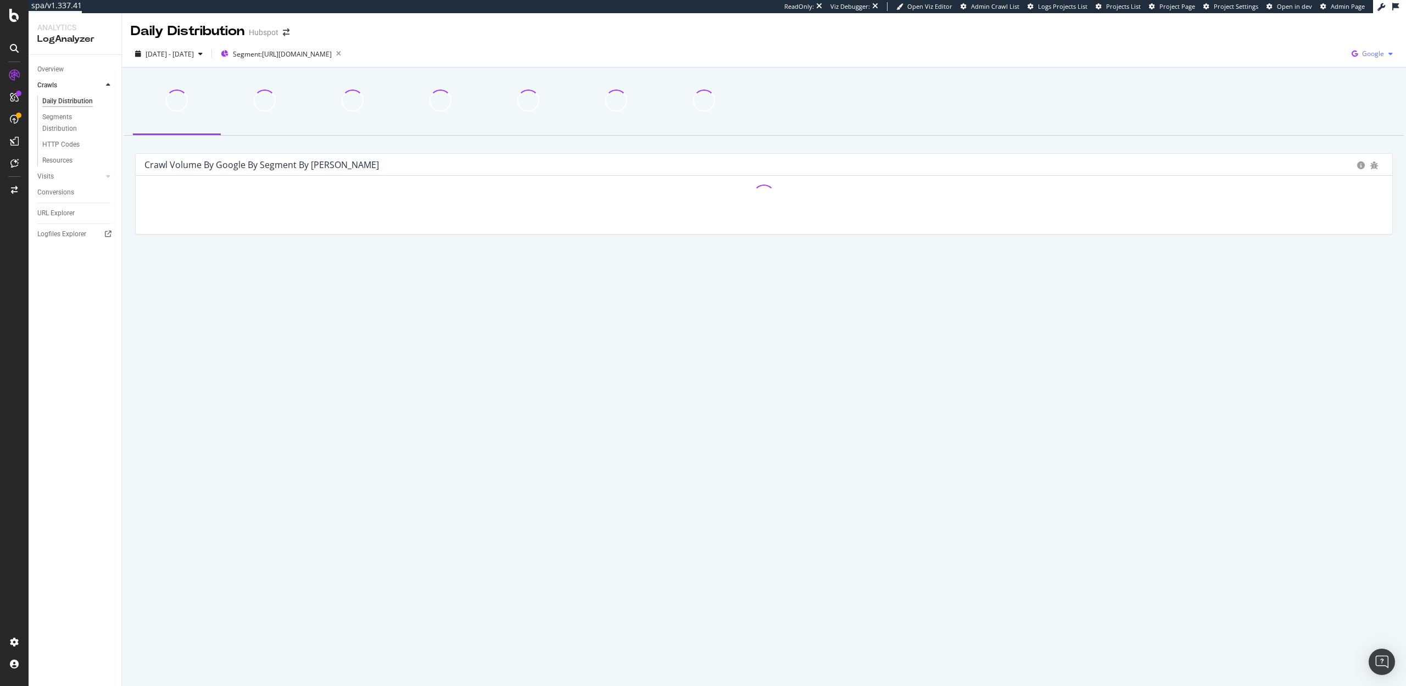
click at [1377, 49] on span "Google" at bounding box center [1373, 53] width 22 height 9
click at [1324, 64] on span "OpenAI" at bounding box center [1318, 64] width 41 height 10
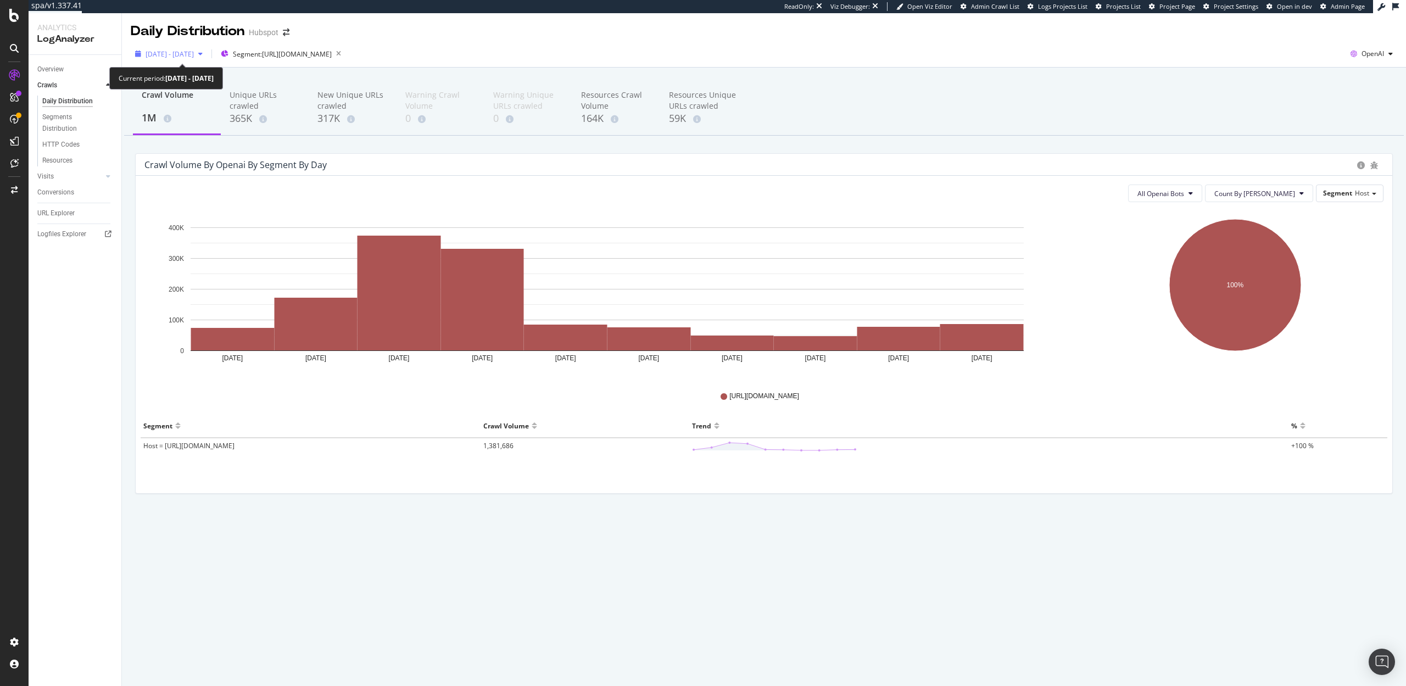
click at [185, 49] on span "[DATE] - [DATE]" at bounding box center [170, 53] width 48 height 9
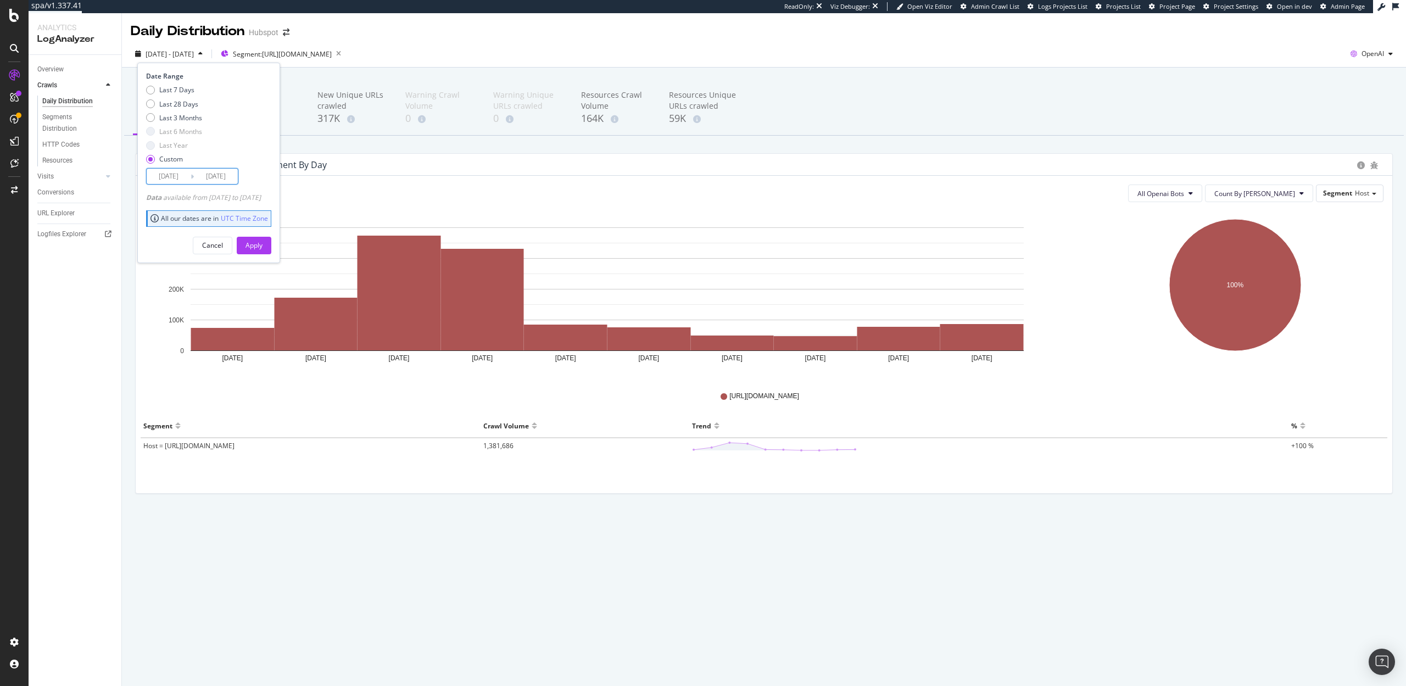
click at [177, 175] on input "2025/09/07" at bounding box center [169, 176] width 44 height 15
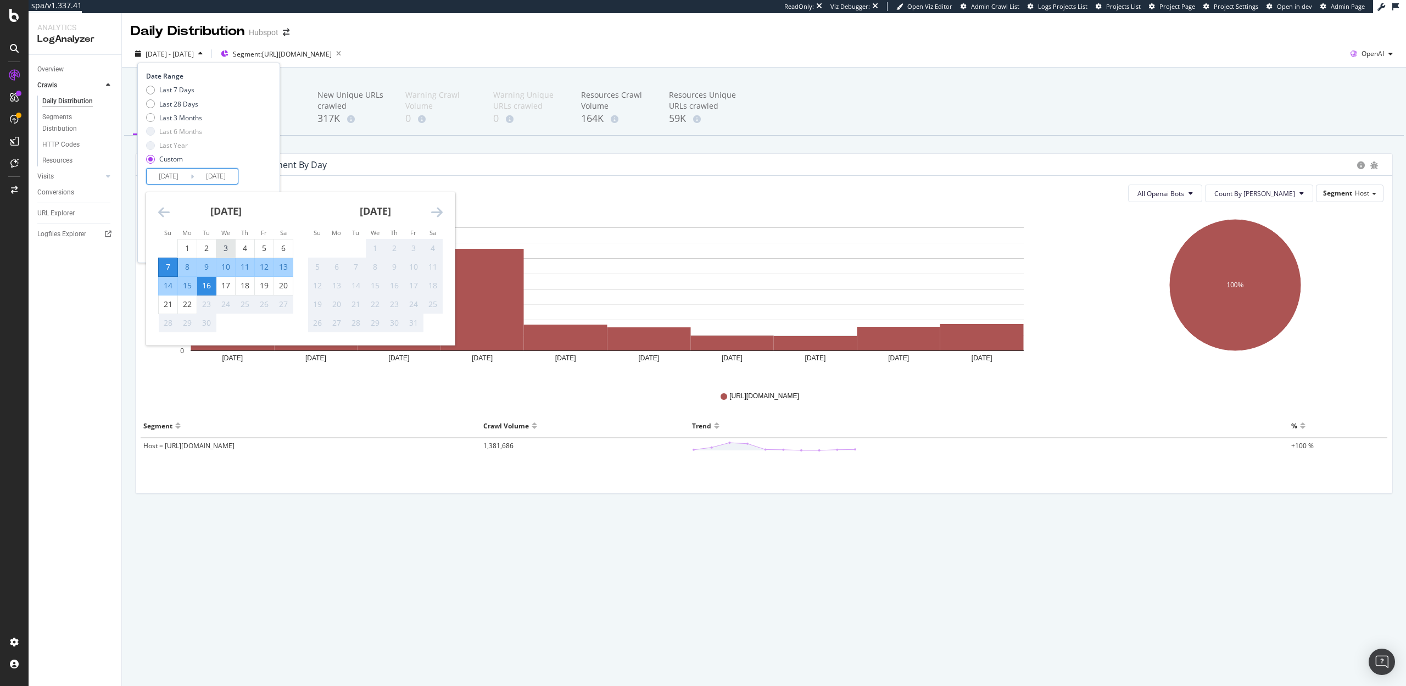
click at [225, 248] on div "3" at bounding box center [225, 248] width 19 height 11
type input "2025/09/03"
click at [188, 305] on div "22" at bounding box center [187, 304] width 19 height 11
type input "2025/09/22"
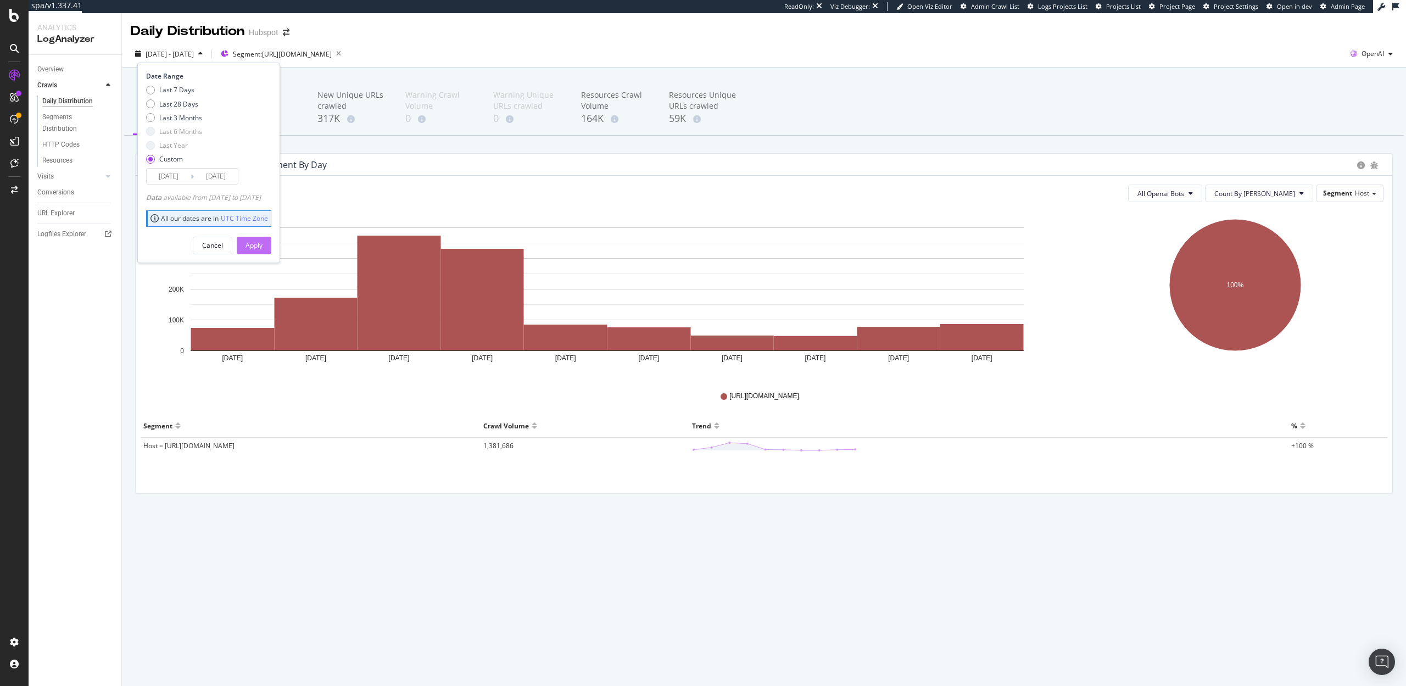
click at [263, 249] on div "Apply" at bounding box center [254, 245] width 17 height 9
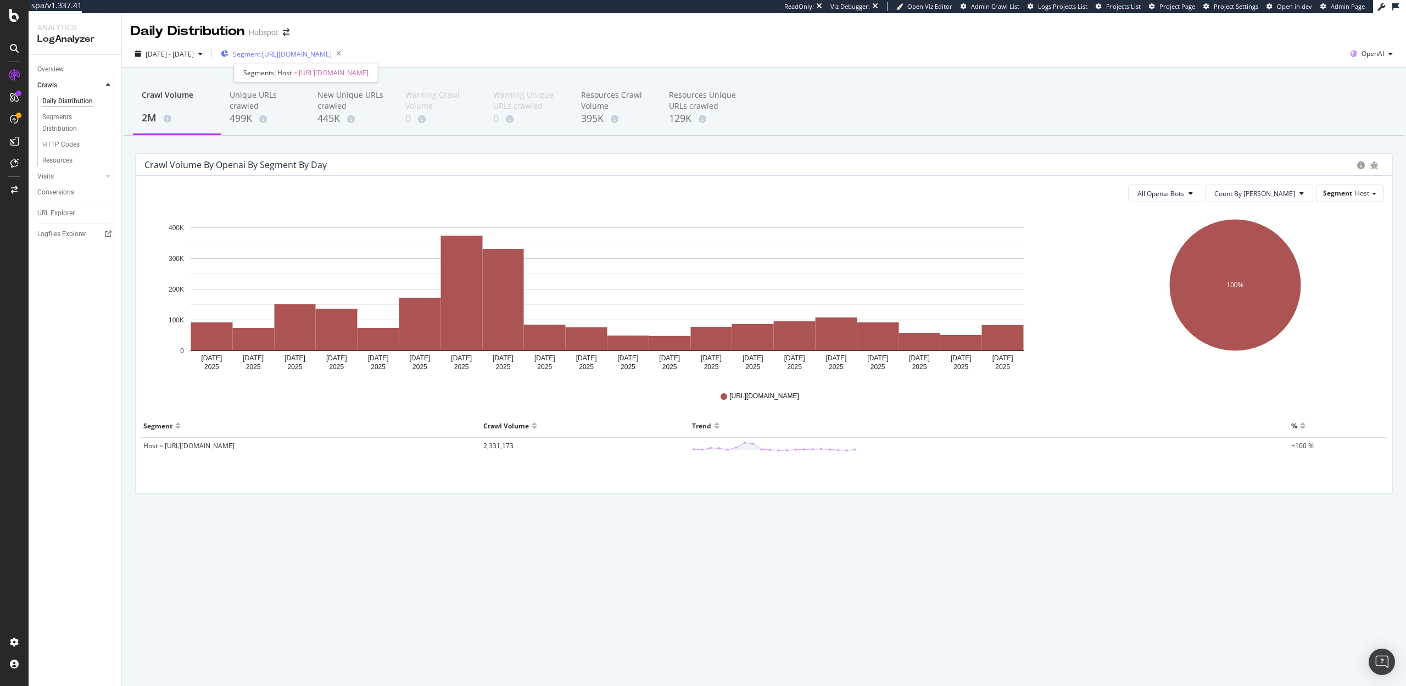
click at [332, 54] on span "Segment: https_hubspot.com/www" at bounding box center [282, 53] width 99 height 9
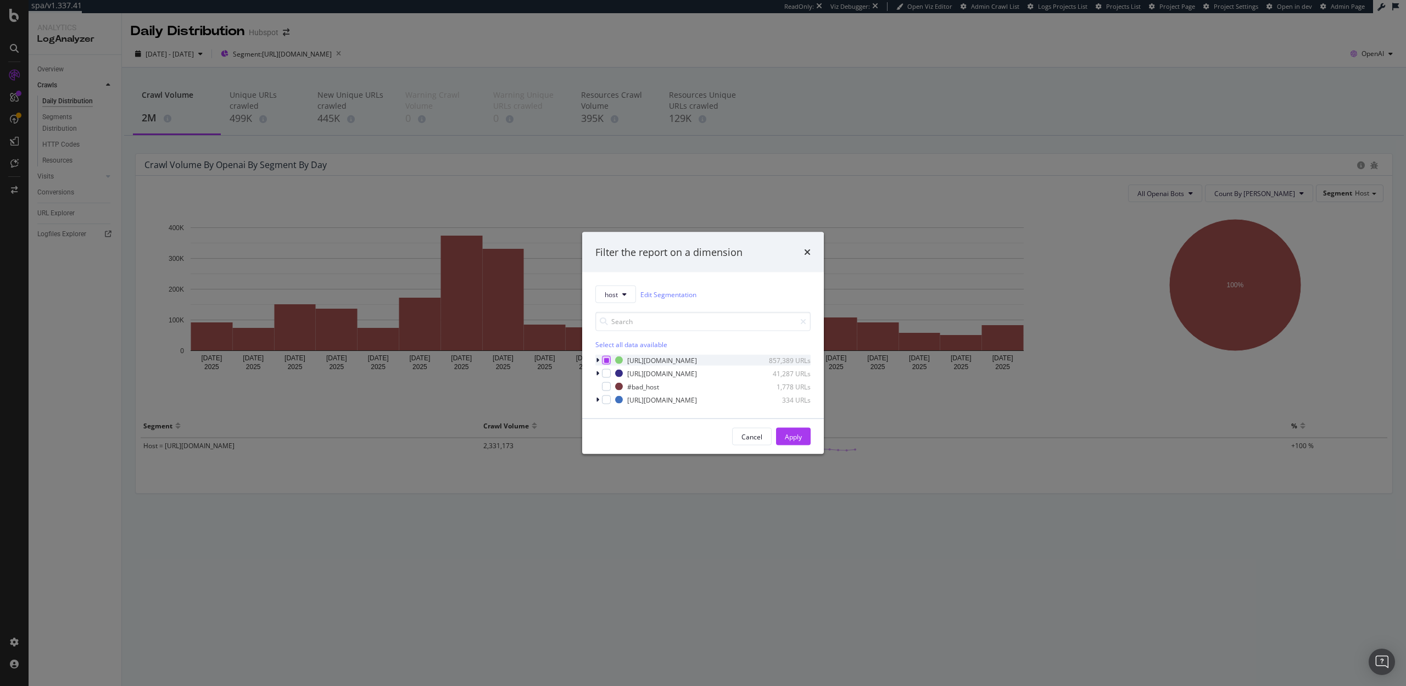
click at [605, 360] on icon "modal" at bounding box center [606, 360] width 5 height 5
click at [799, 441] on div "Apply" at bounding box center [793, 436] width 17 height 9
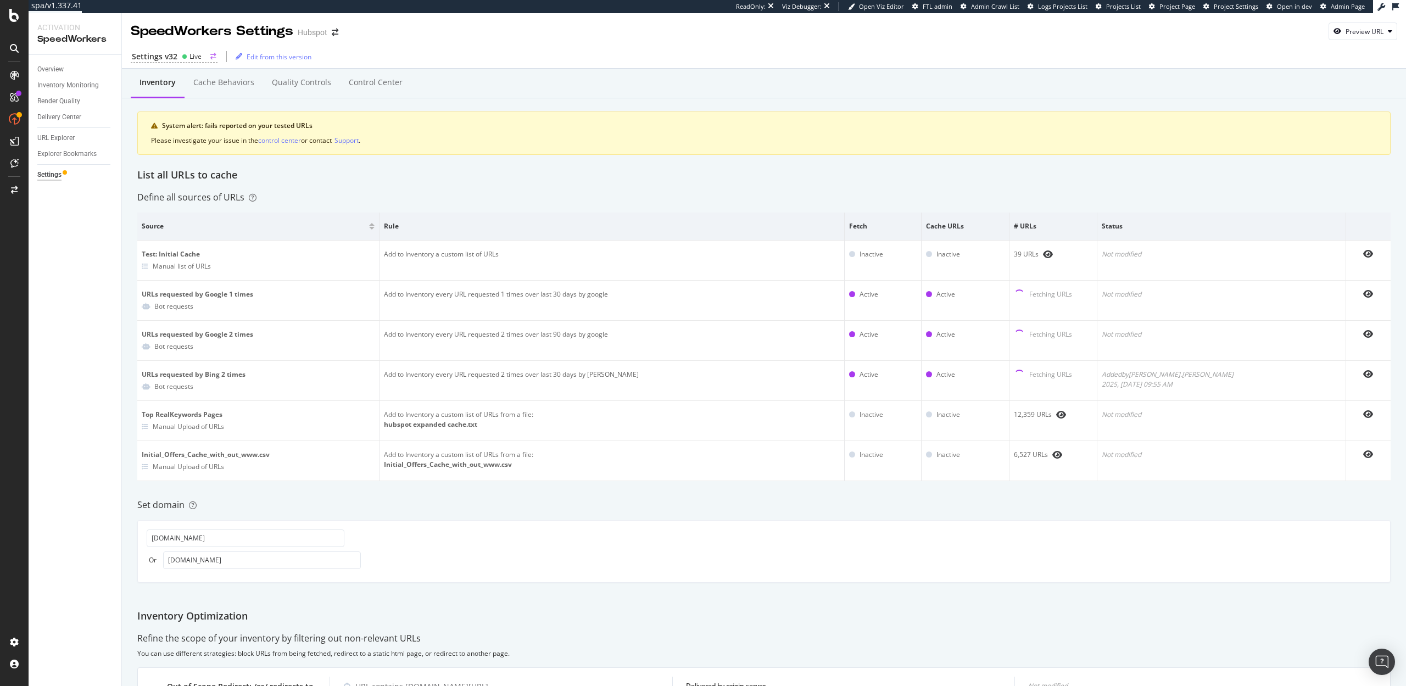
click at [177, 55] on div "Settings v32 Live" at bounding box center [174, 57] width 87 height 12
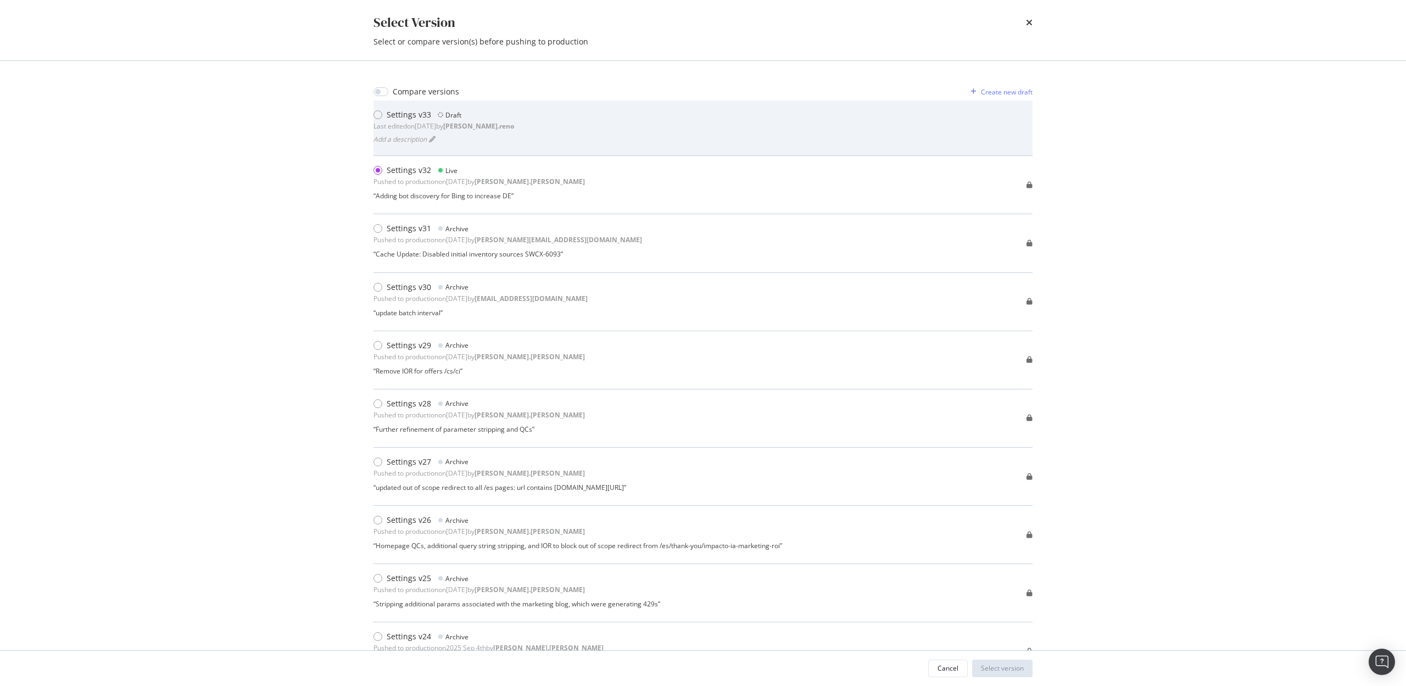
click at [387, 118] on div "Settings v33" at bounding box center [409, 114] width 44 height 11
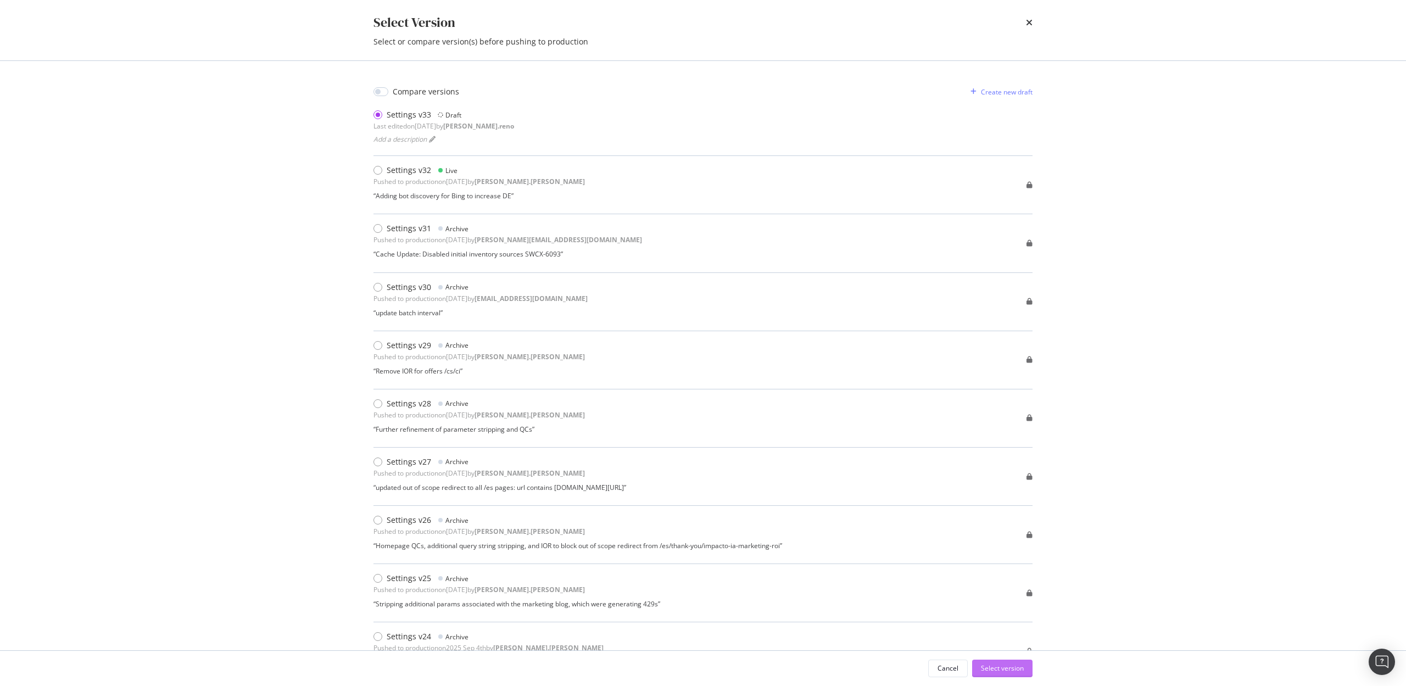
click at [1005, 671] on div "Select version" at bounding box center [1002, 668] width 43 height 9
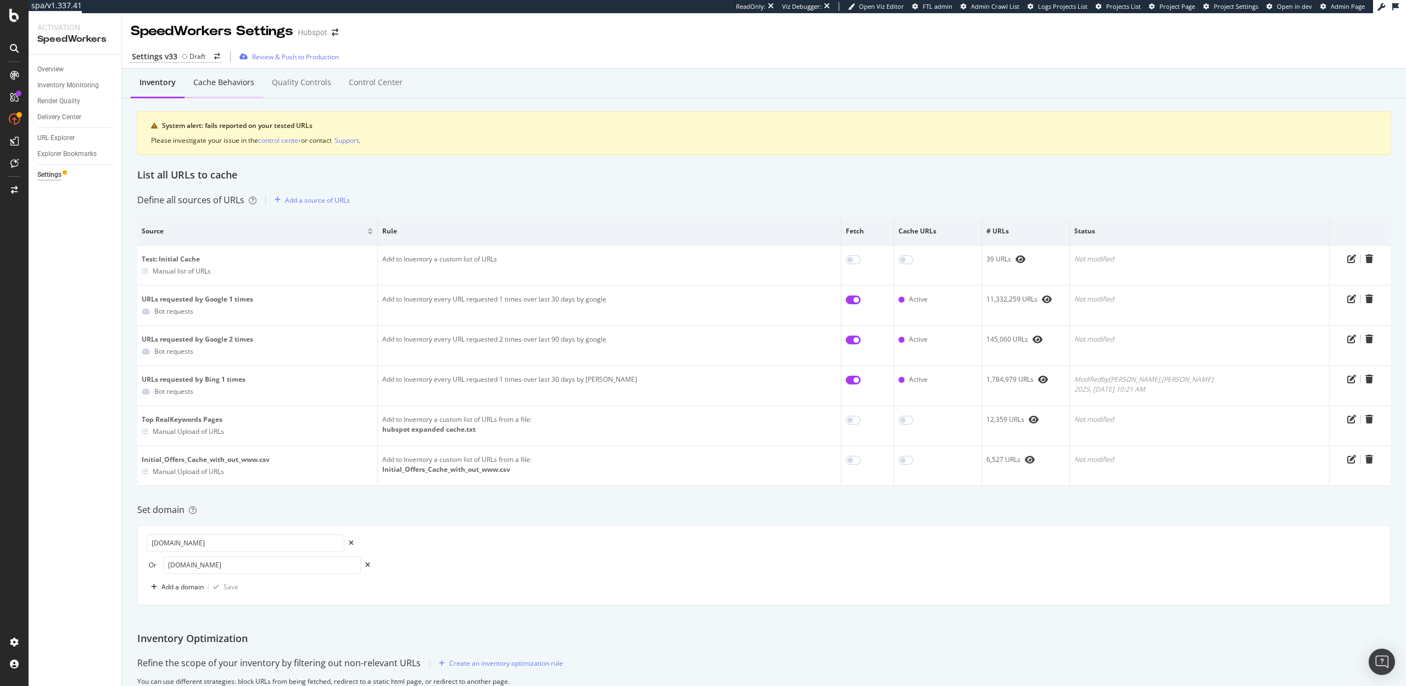
click at [209, 85] on div "Cache behaviors" at bounding box center [223, 82] width 61 height 11
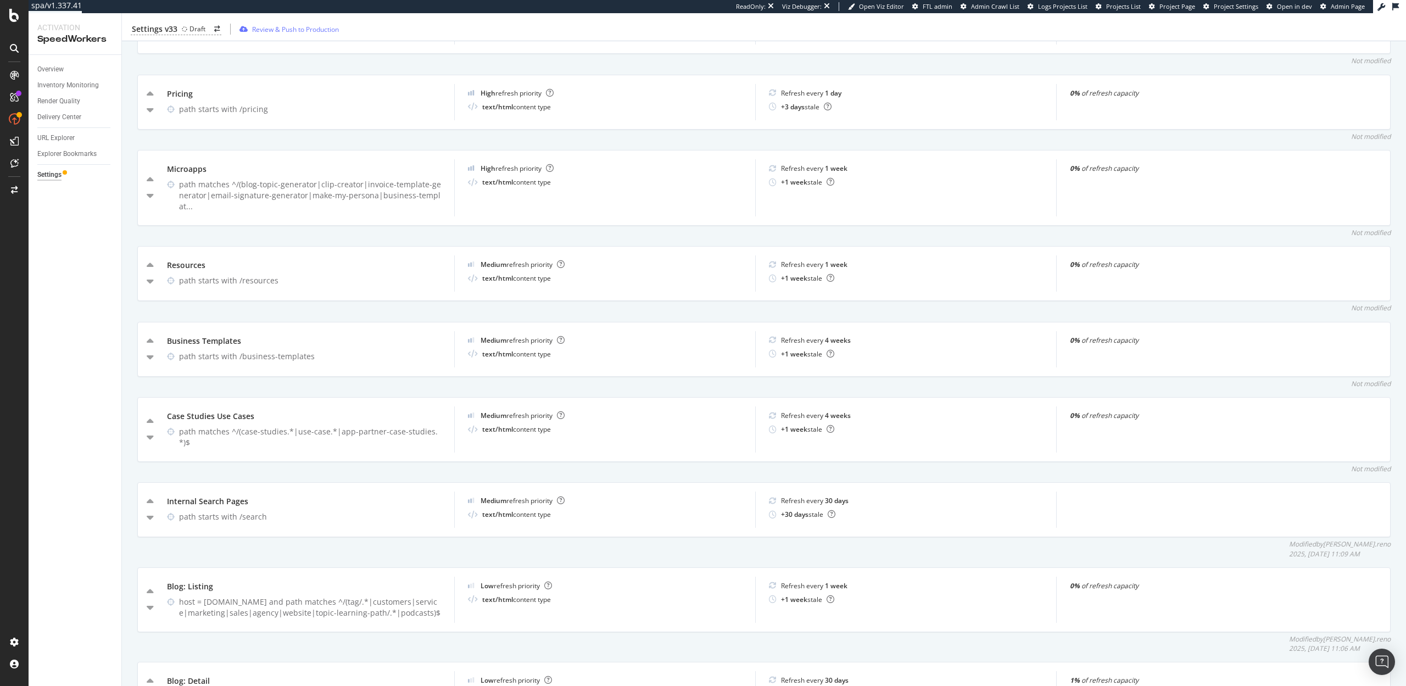
scroll to position [592, 0]
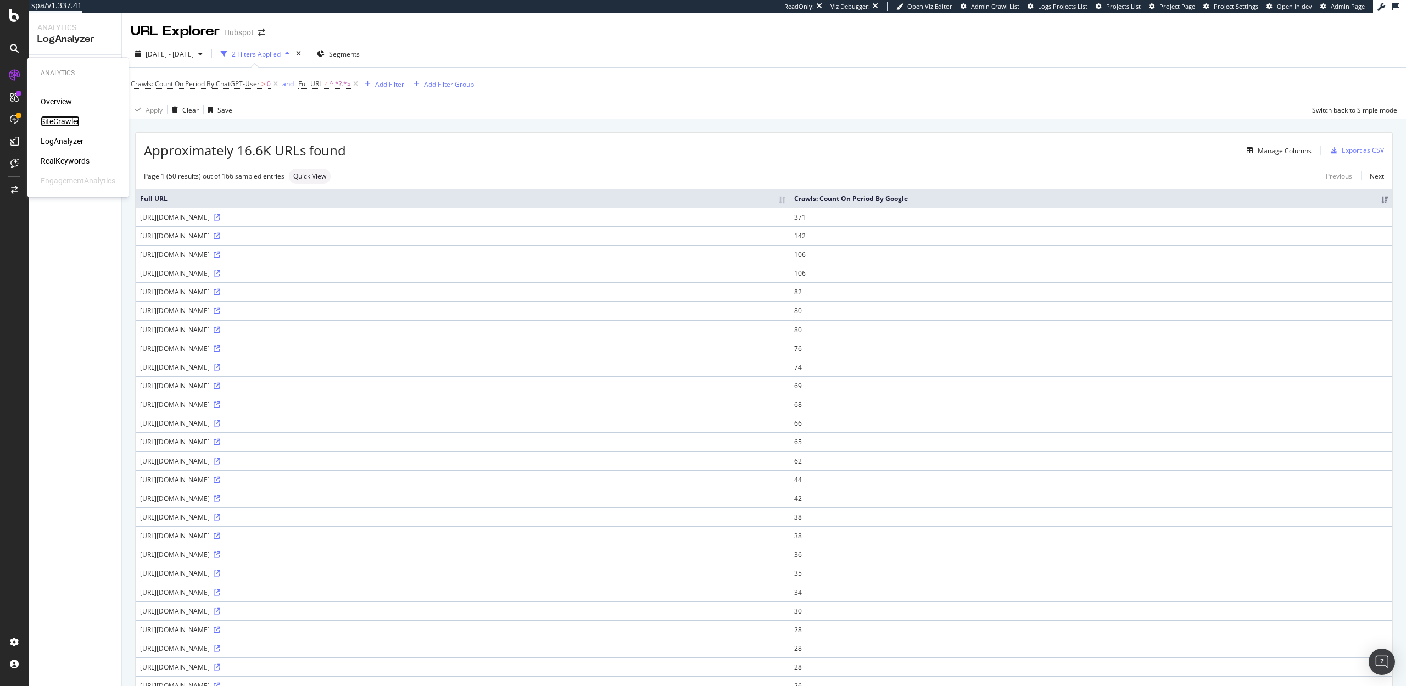
click at [55, 118] on div "SiteCrawler" at bounding box center [60, 121] width 39 height 11
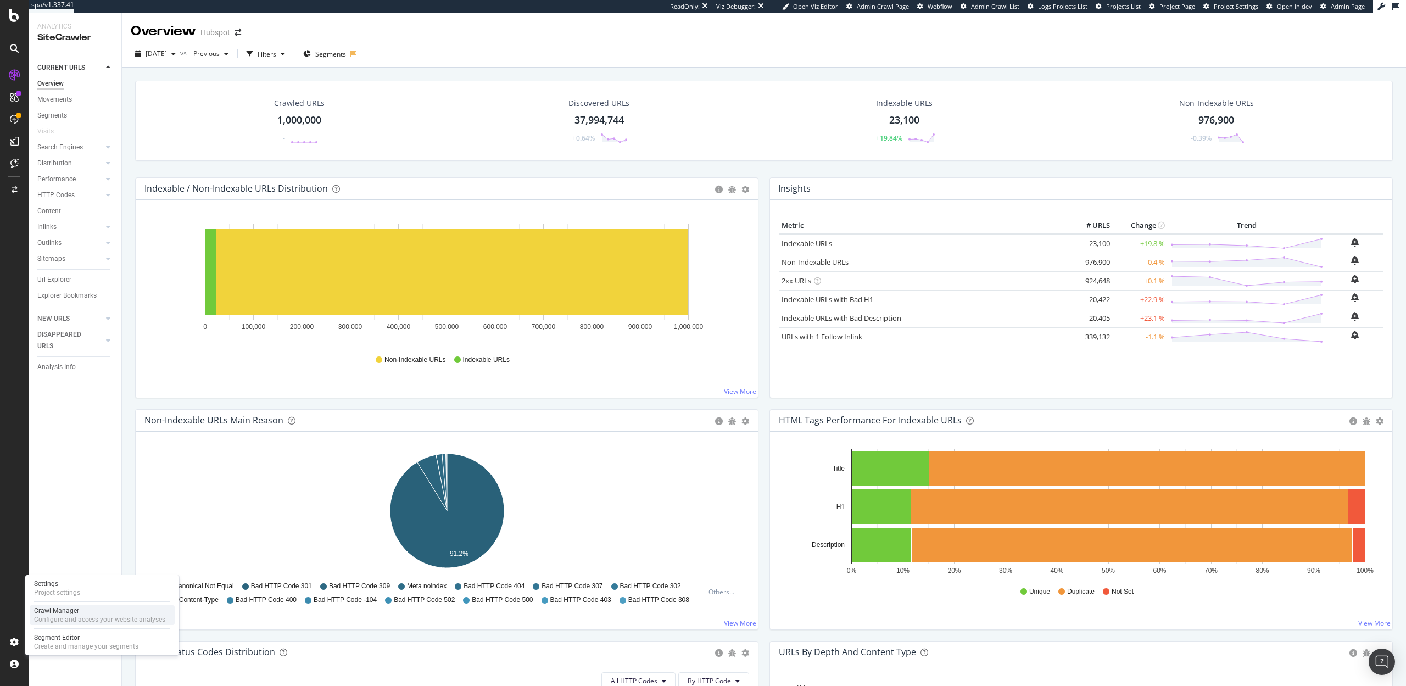
click at [80, 611] on div "Crawl Manager" at bounding box center [99, 610] width 131 height 9
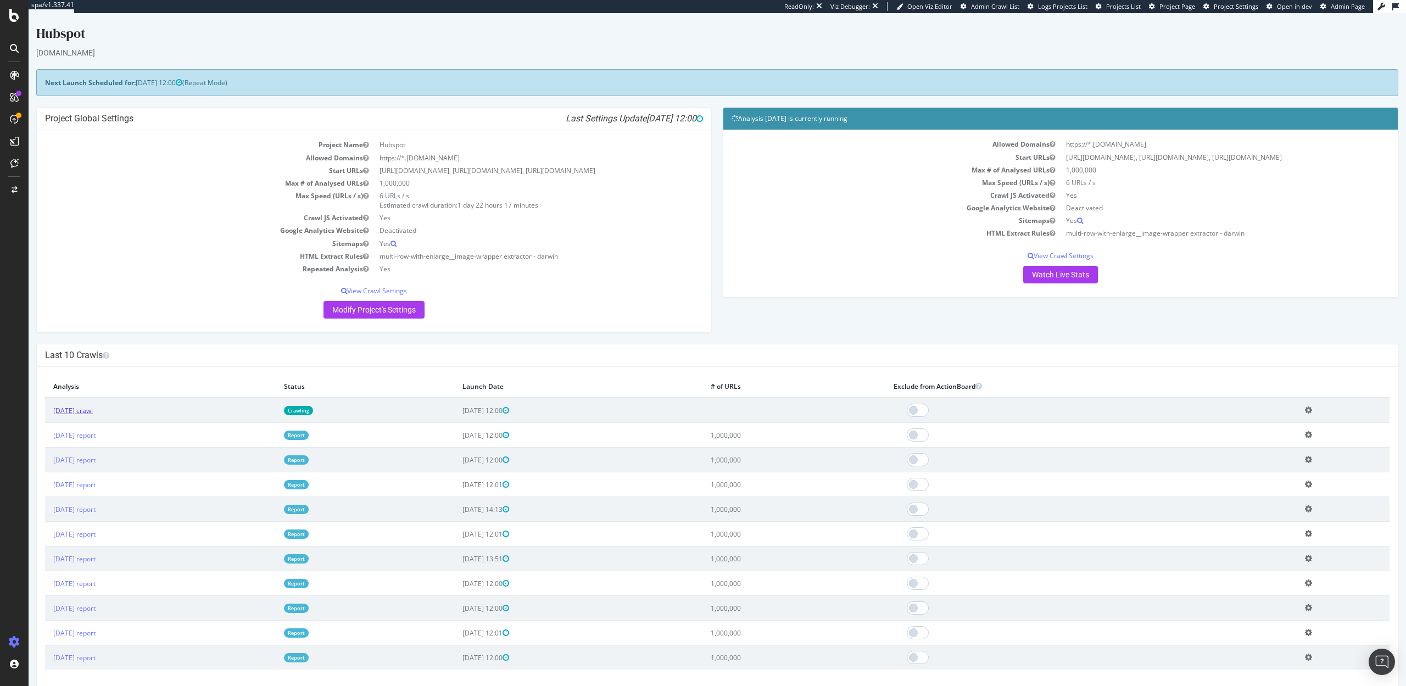
click at [93, 411] on link "2025 Sep. 23rd crawl" at bounding box center [73, 410] width 40 height 9
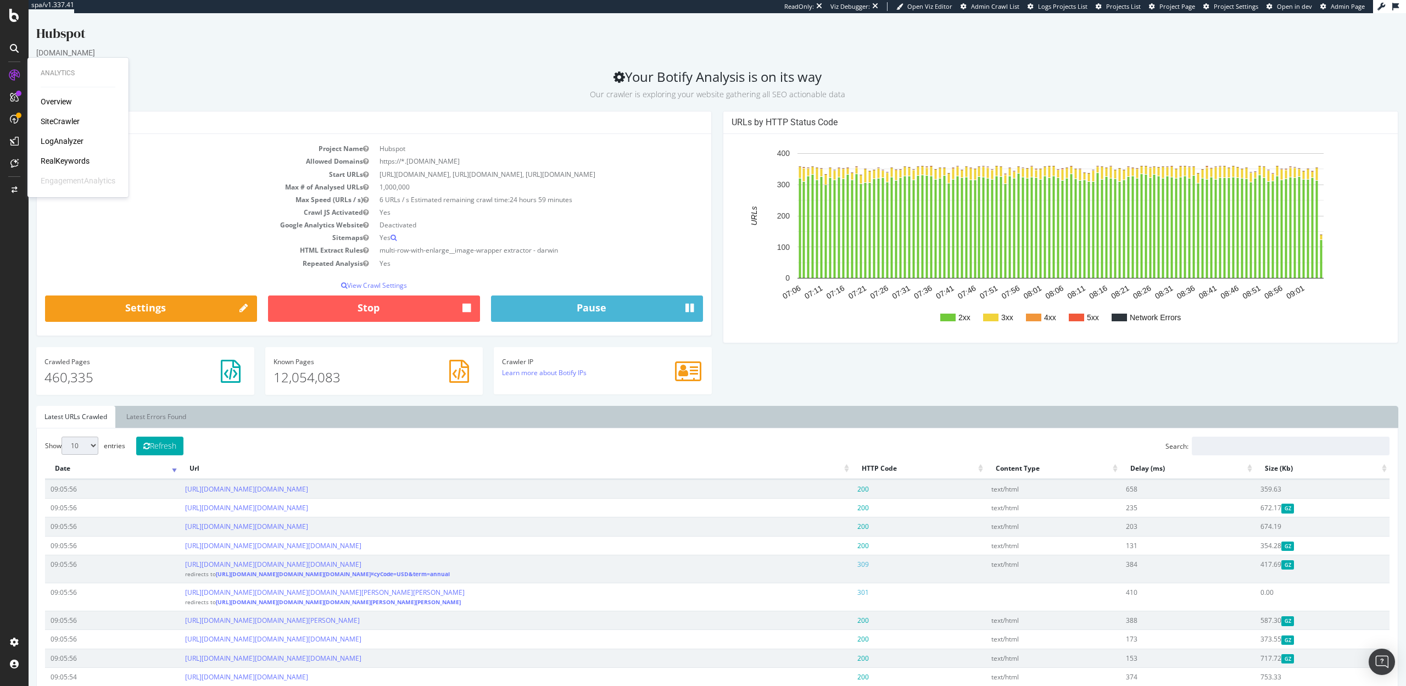
click at [55, 120] on div "SiteCrawler" at bounding box center [60, 121] width 39 height 11
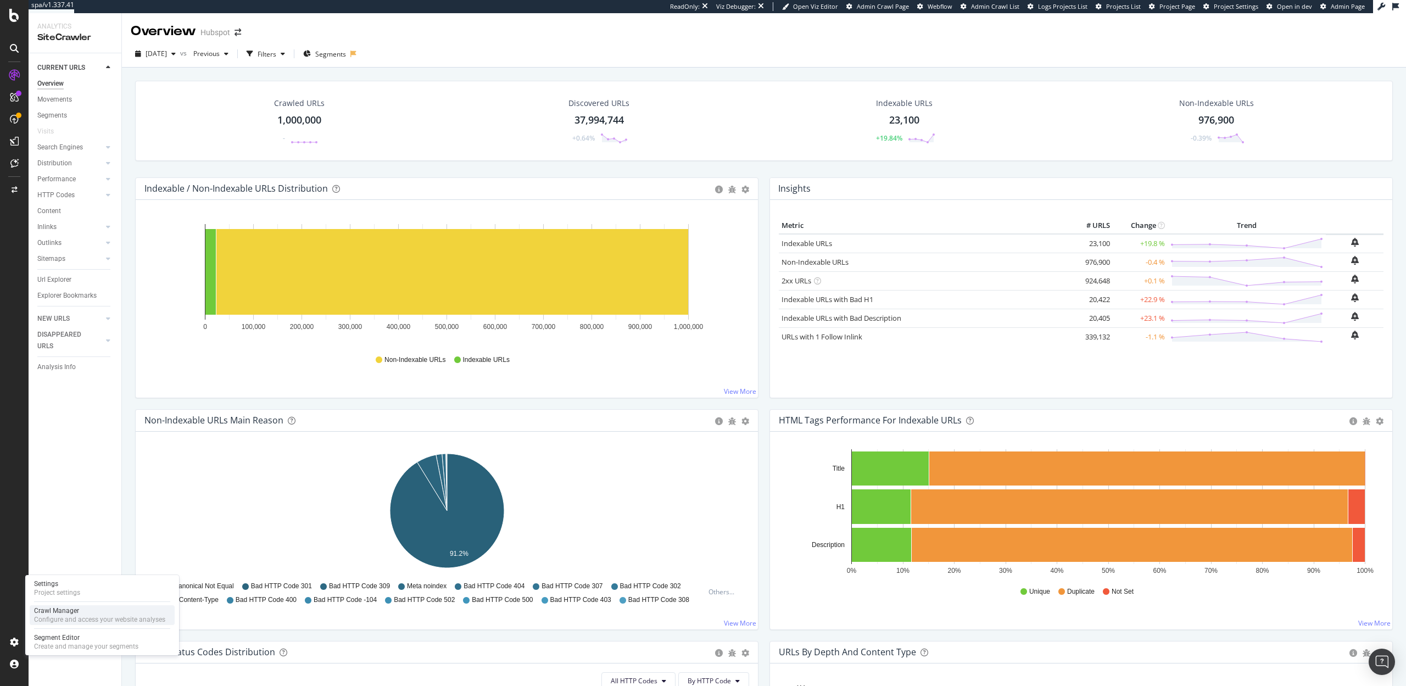
click at [60, 616] on div "Configure and access your website analyses" at bounding box center [99, 619] width 131 height 9
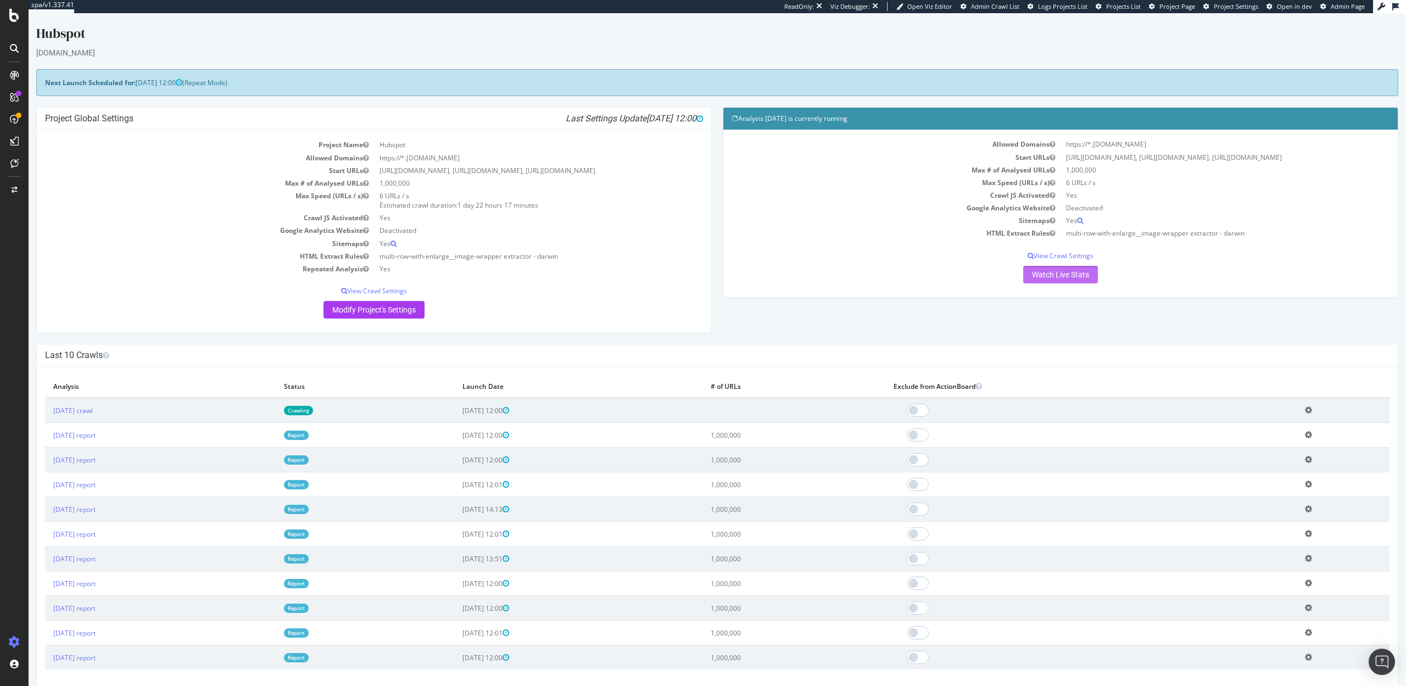
click at [1064, 279] on link "Watch Live Stats" at bounding box center [1060, 275] width 75 height 18
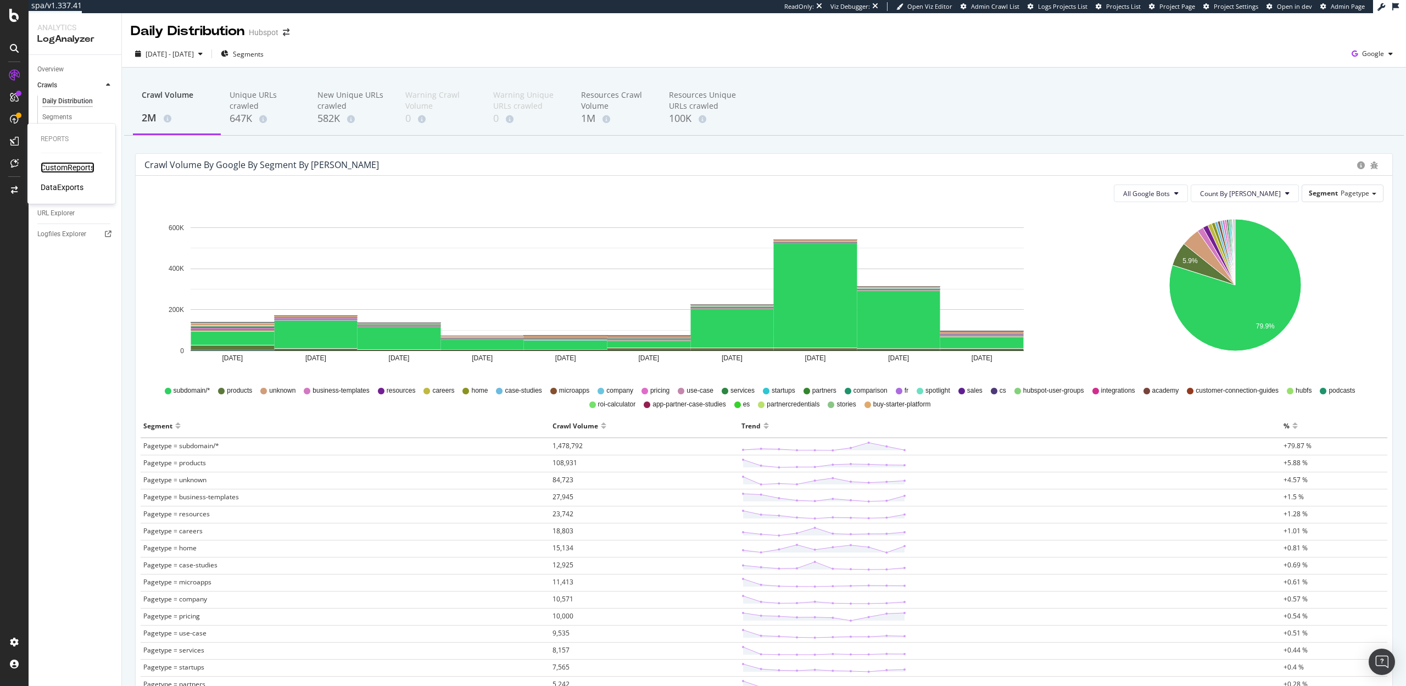
click at [55, 171] on div "CustomReports" at bounding box center [68, 167] width 54 height 11
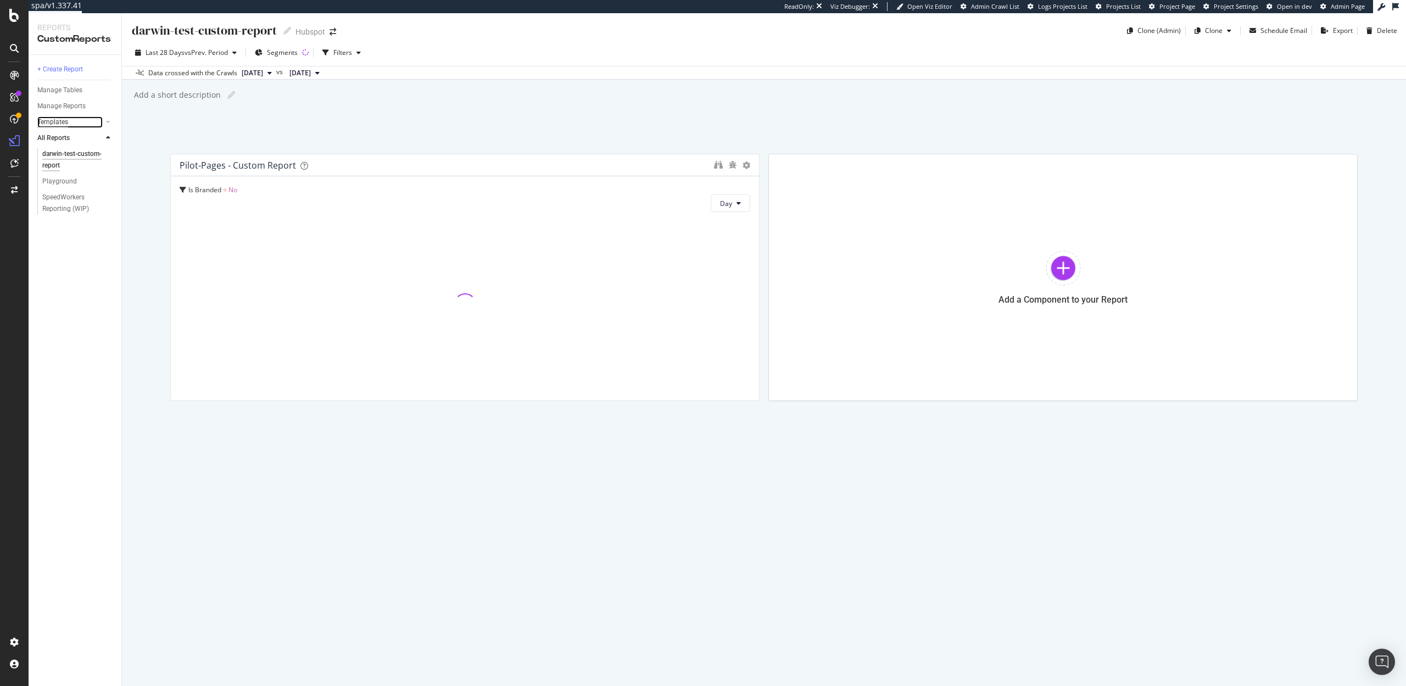
click at [57, 125] on div "Templates" at bounding box center [52, 122] width 31 height 12
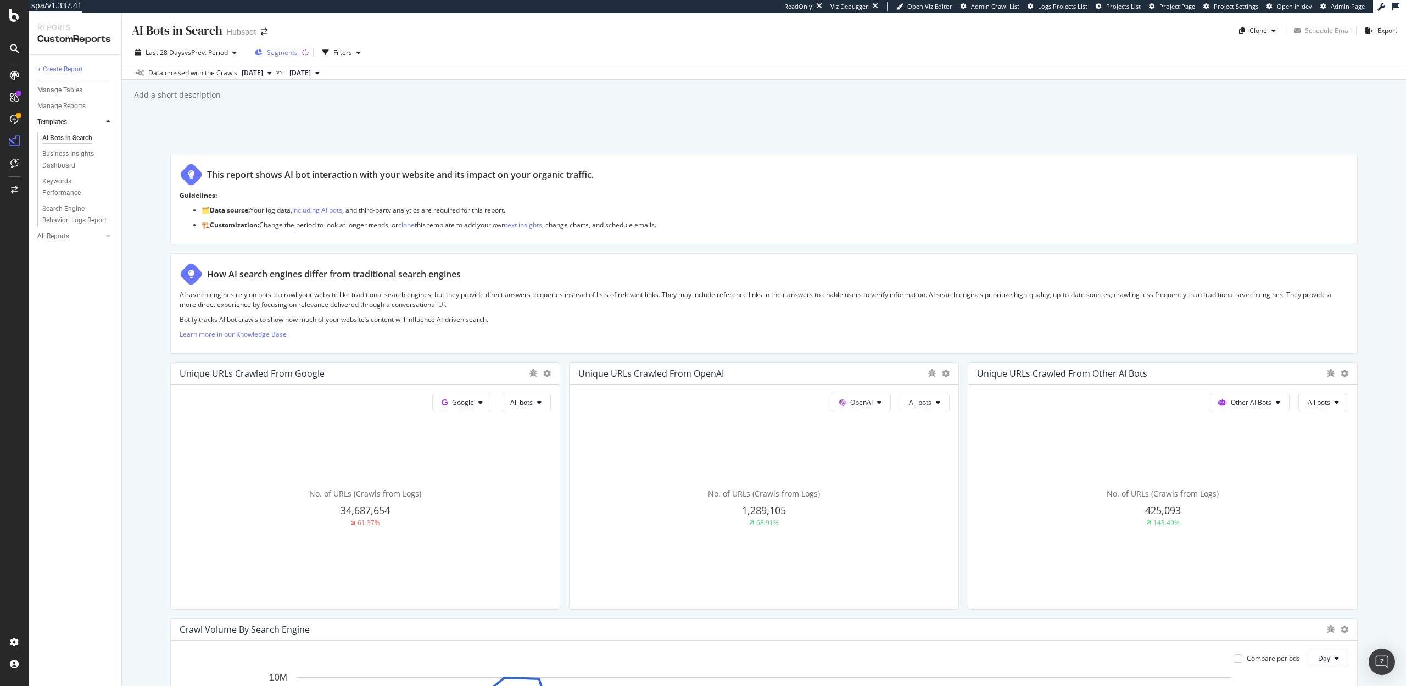
click at [283, 50] on span "Segments" at bounding box center [282, 52] width 31 height 9
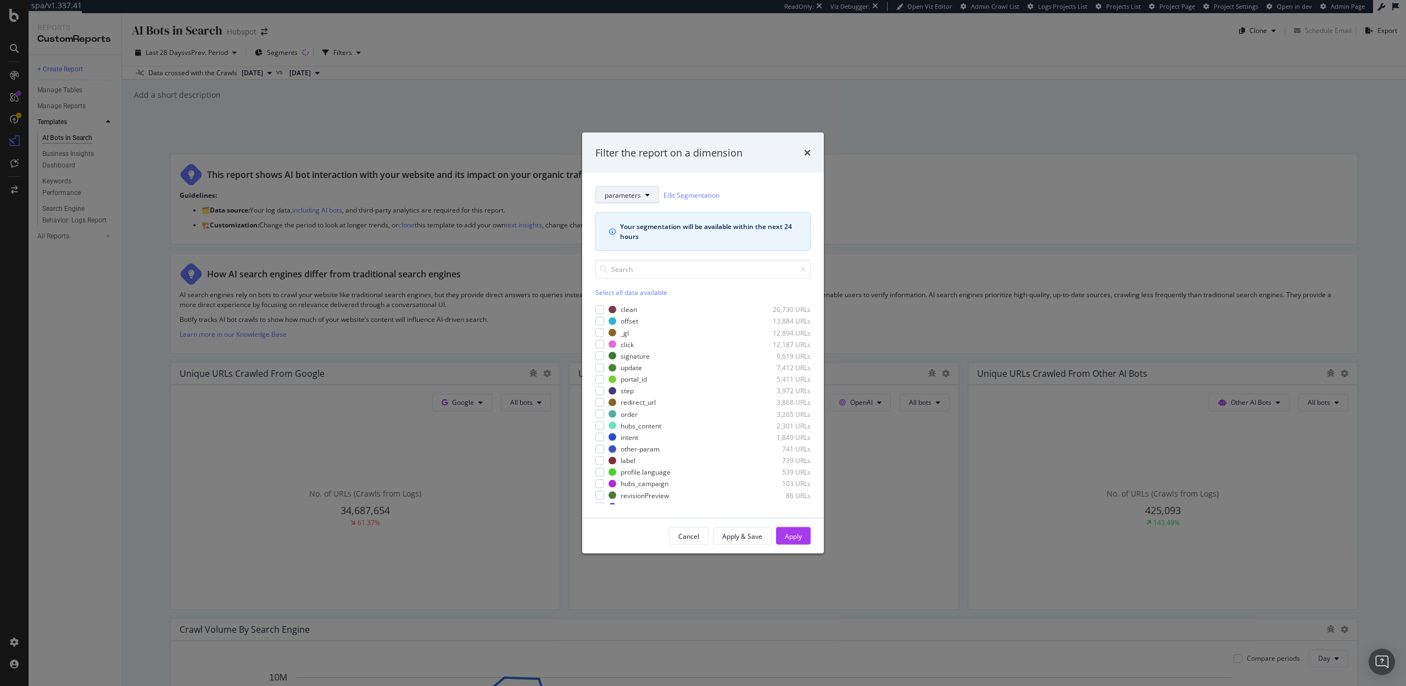
click at [642, 194] on button "parameters" at bounding box center [627, 195] width 64 height 18
click at [900, 199] on div "Filter the report on a dimension parameters Edit Segmentation Your segmentation…" at bounding box center [703, 343] width 1406 height 686
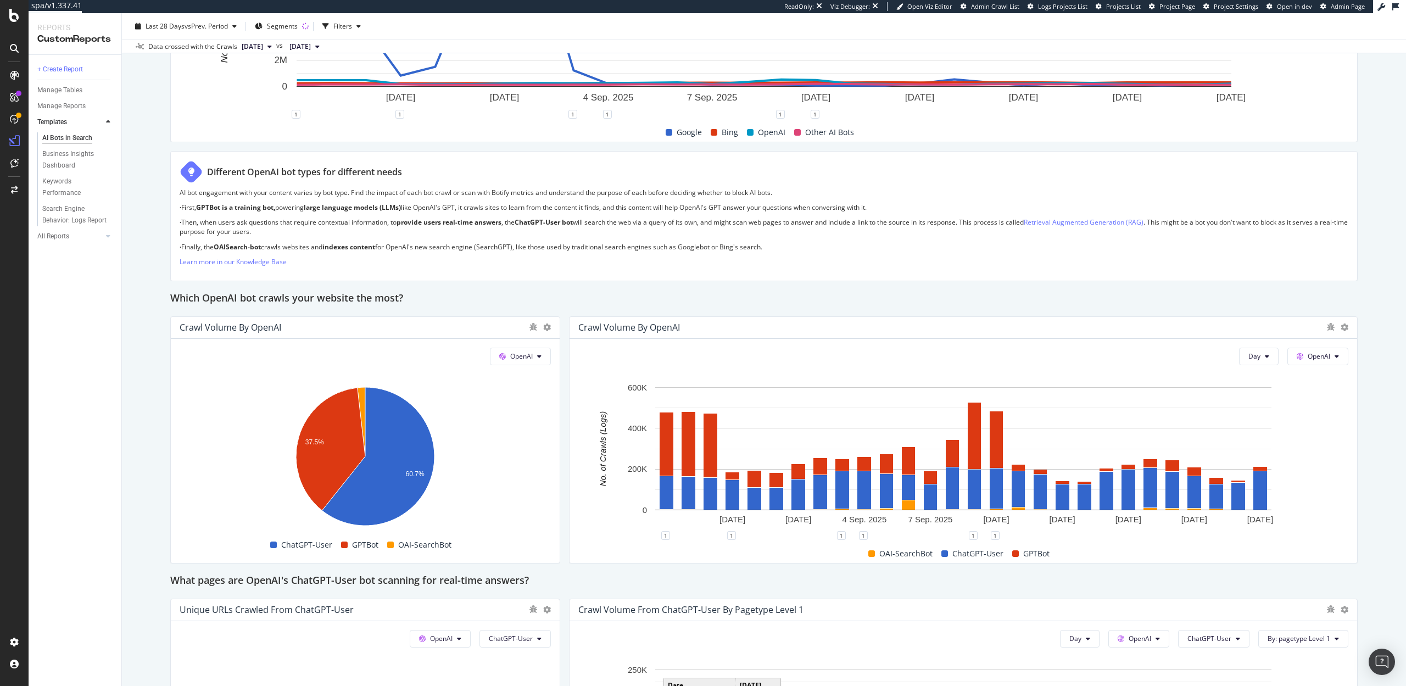
scroll to position [744, 0]
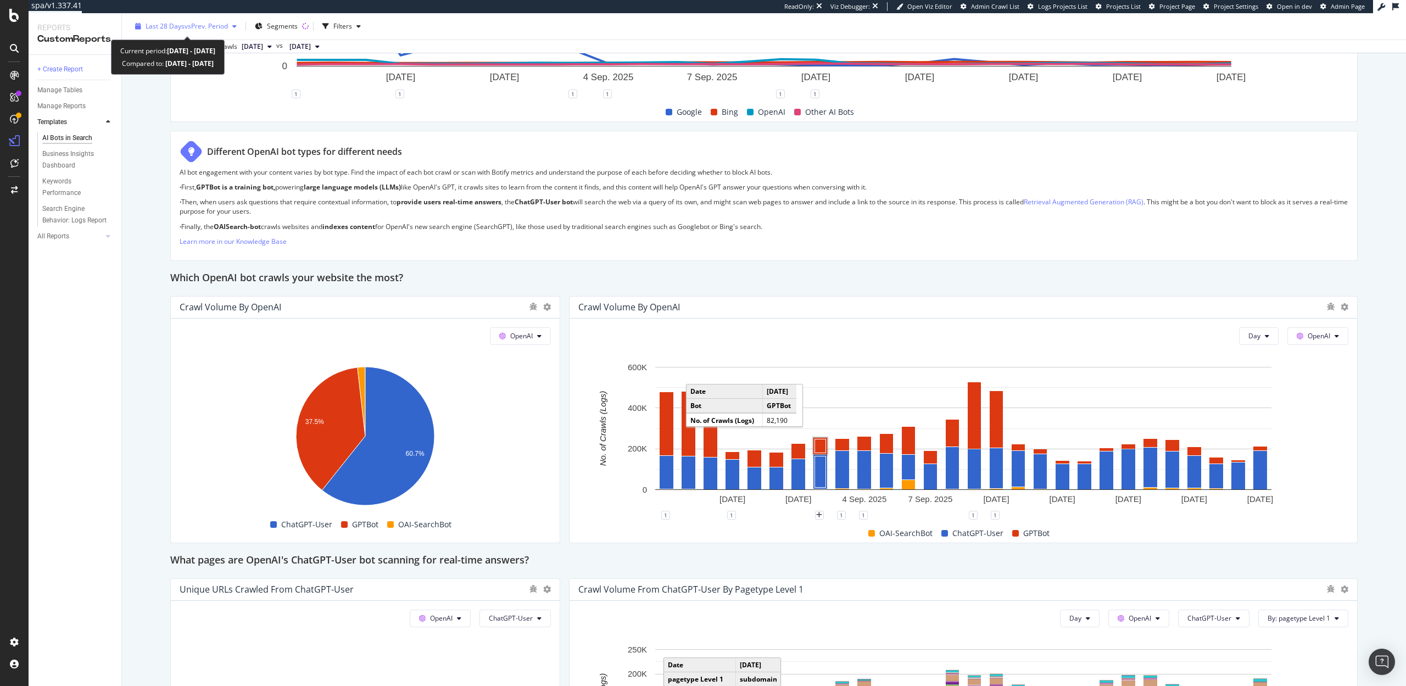
click at [190, 26] on span "vs Prev. Period" at bounding box center [206, 25] width 43 height 9
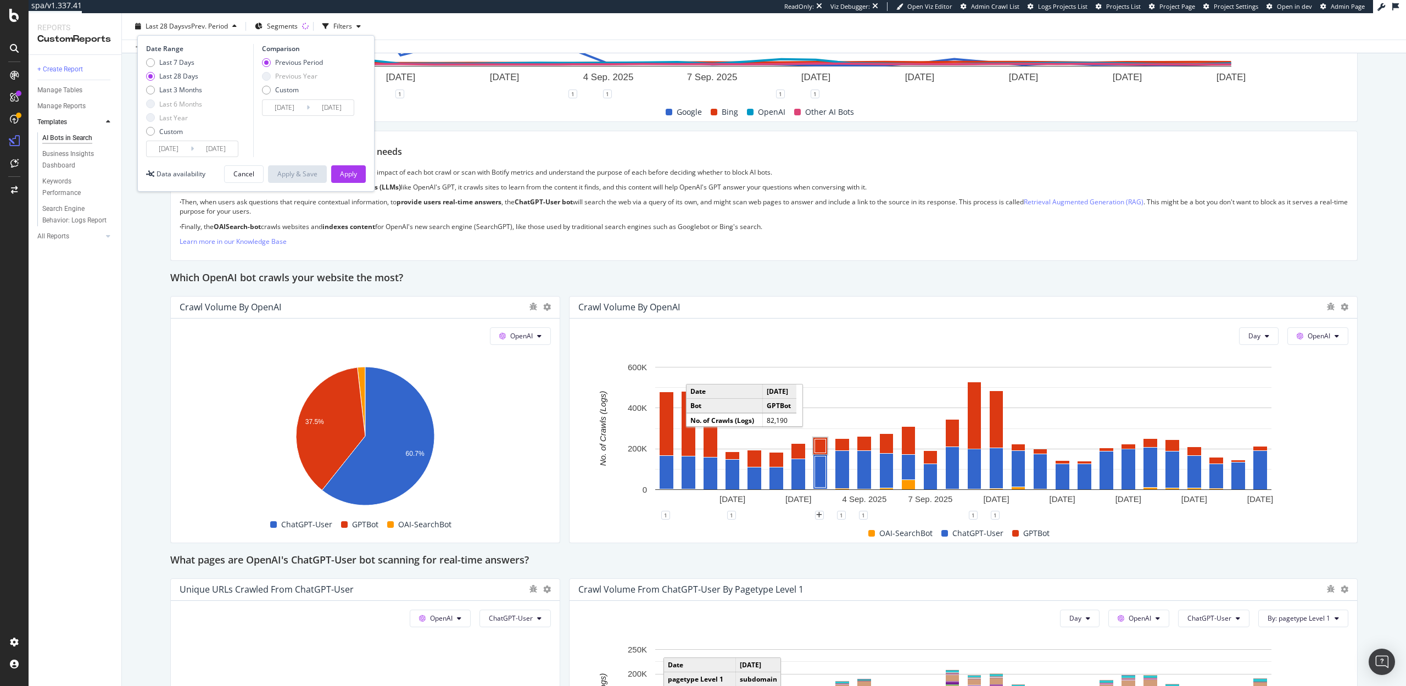
click at [170, 146] on input "2025/08/26" at bounding box center [169, 148] width 44 height 15
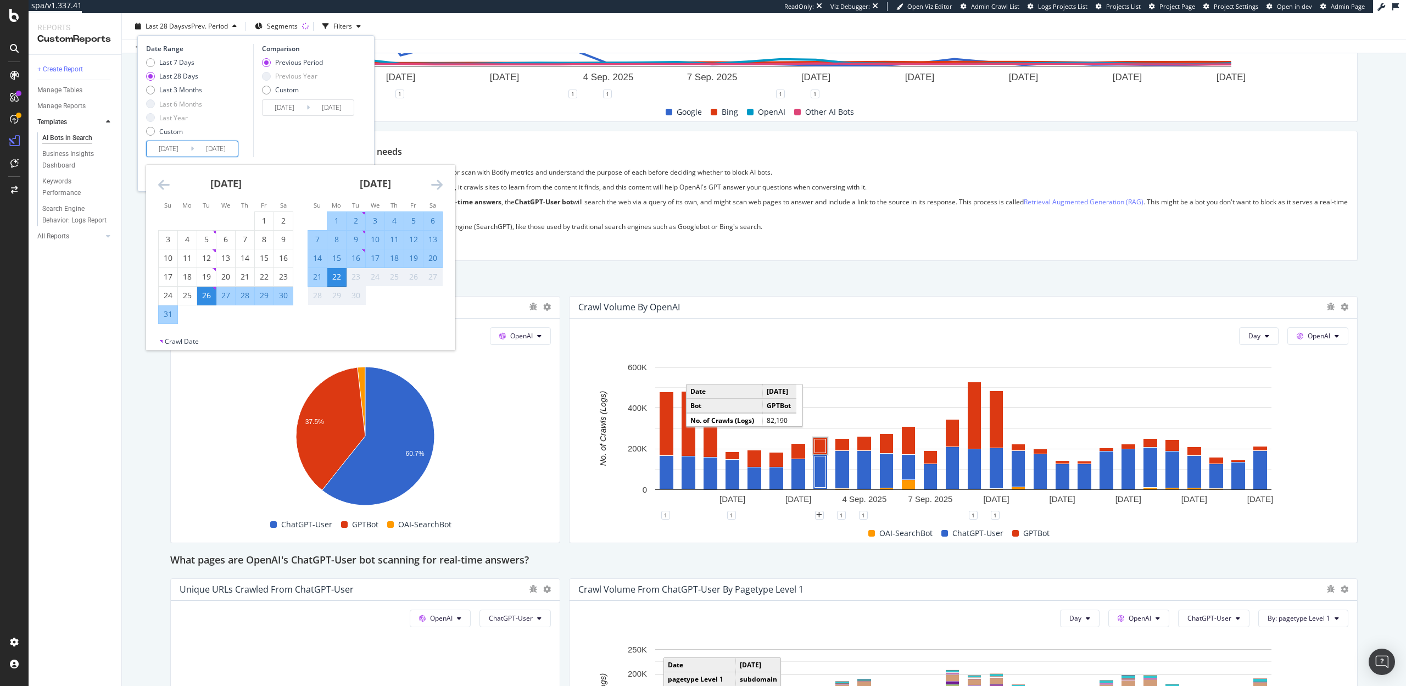
click at [376, 219] on div "3" at bounding box center [375, 220] width 19 height 11
type input "2025/09/03"
type input "2025/08/14"
type input "2025/09/02"
click at [333, 279] on div "22" at bounding box center [336, 276] width 19 height 11
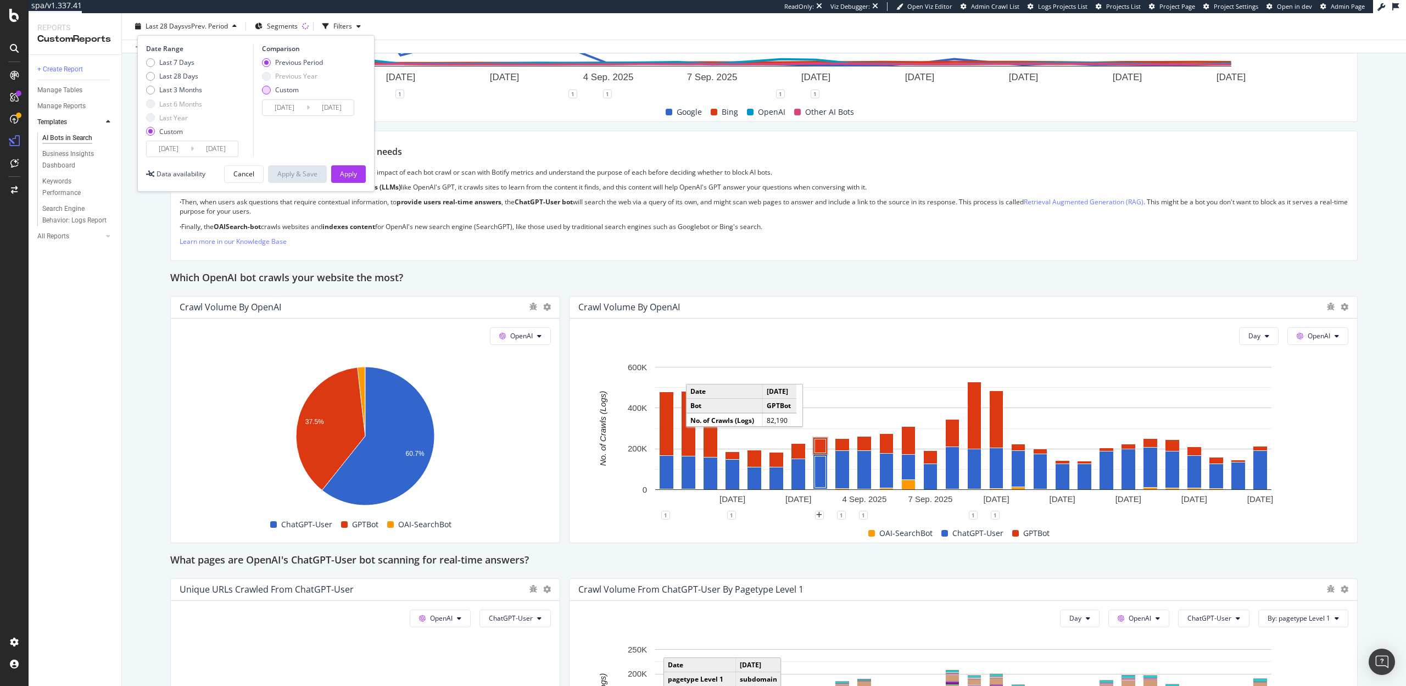
click at [266, 86] on div "Custom" at bounding box center [266, 90] width 9 height 9
click at [266, 60] on div "Previous Period" at bounding box center [266, 62] width 9 height 9
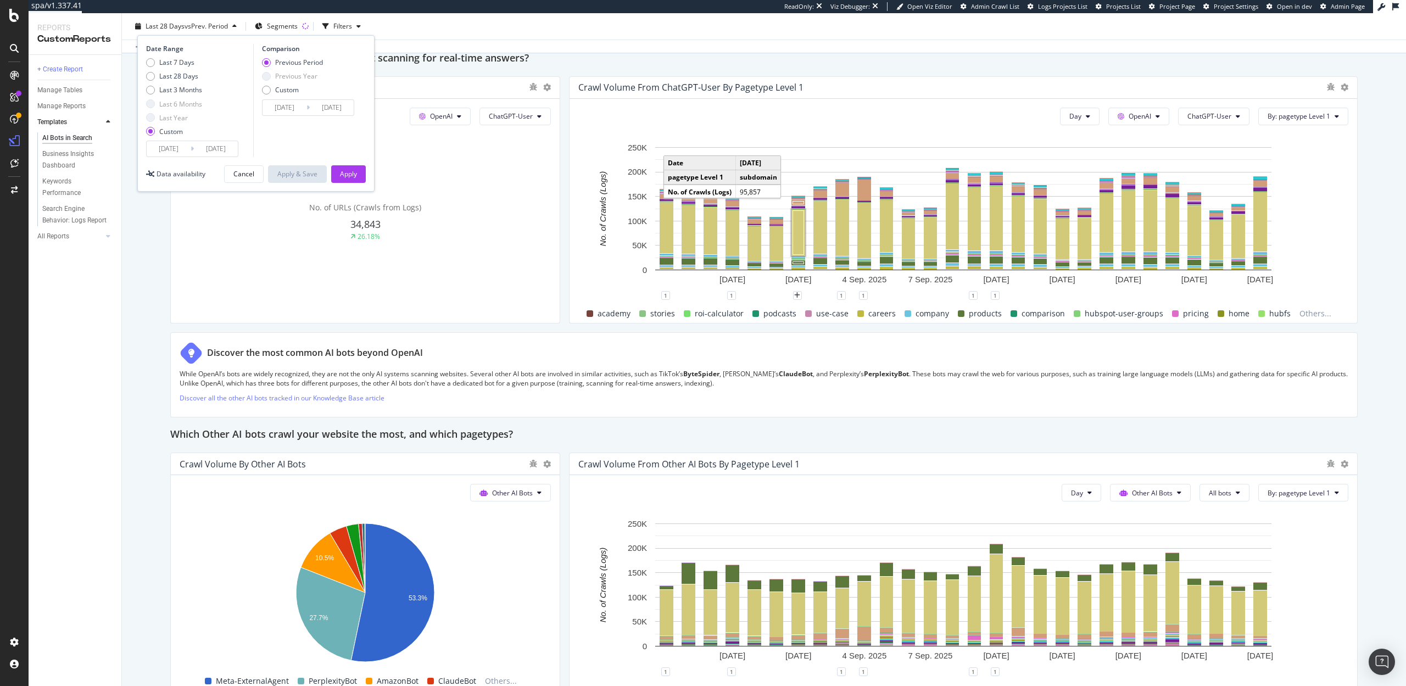
scroll to position [1185, 0]
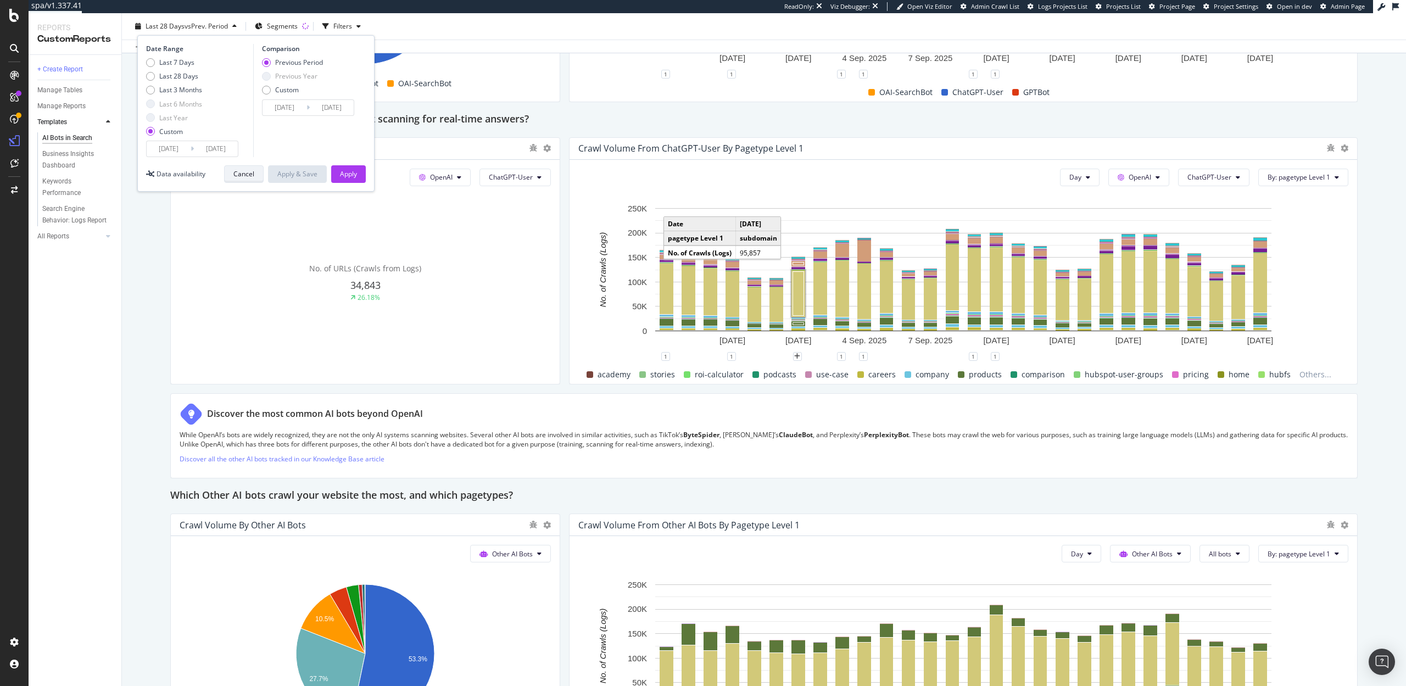
click at [248, 171] on div "Cancel" at bounding box center [243, 173] width 21 height 9
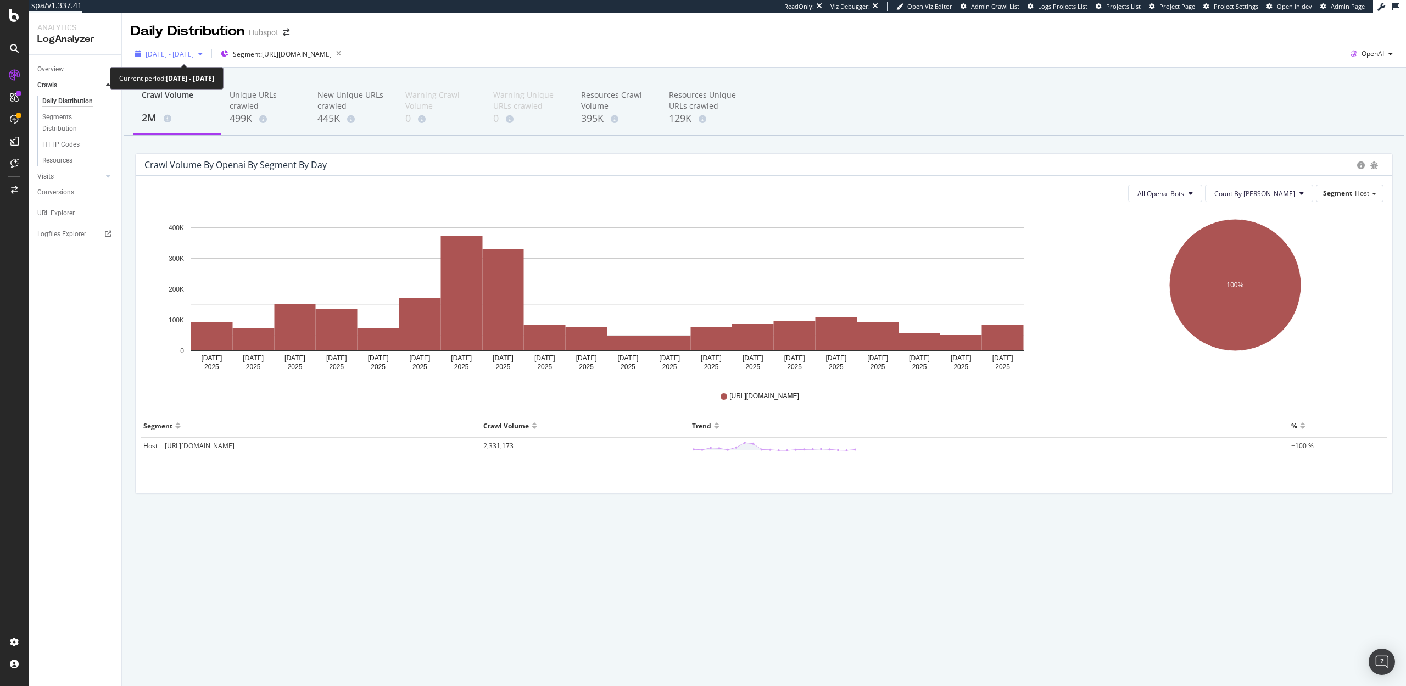
click at [186, 56] on span "2025 Sep. 3rd - Sep. 22nd" at bounding box center [170, 53] width 48 height 9
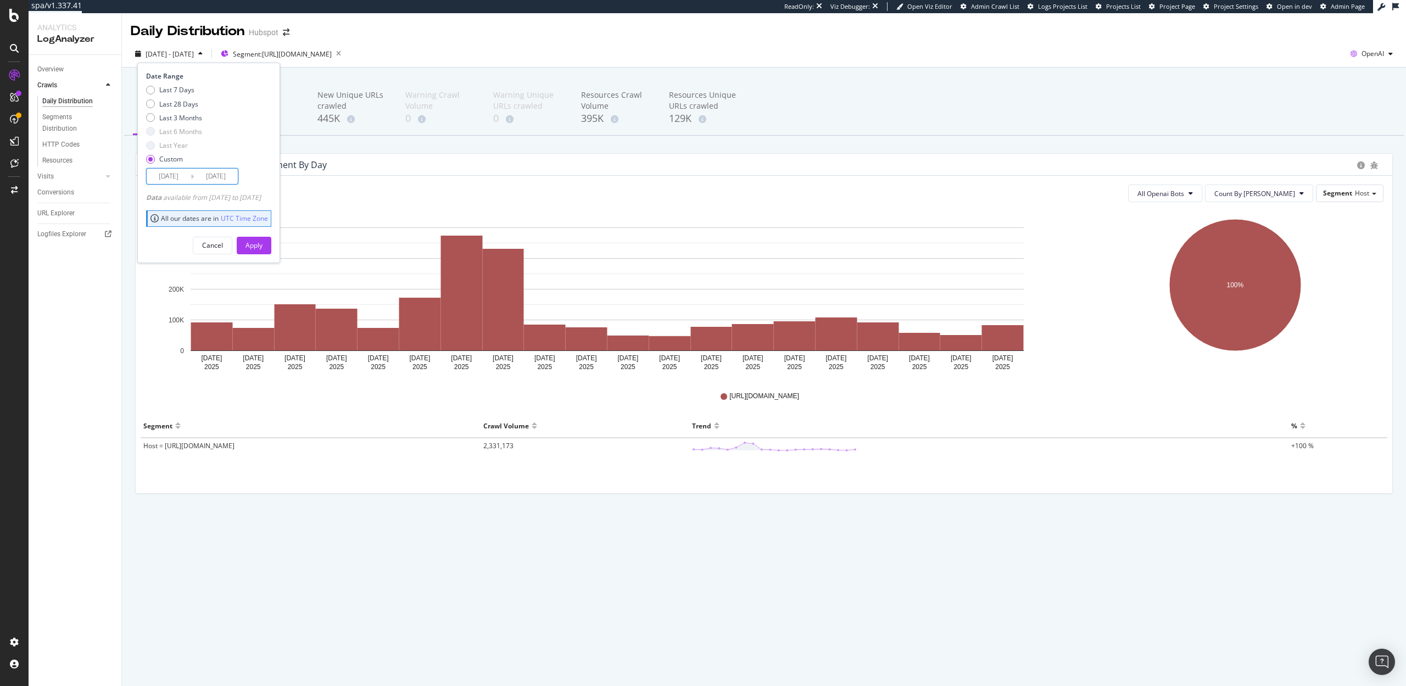
click at [175, 182] on input "2025/09/03" at bounding box center [169, 176] width 44 height 15
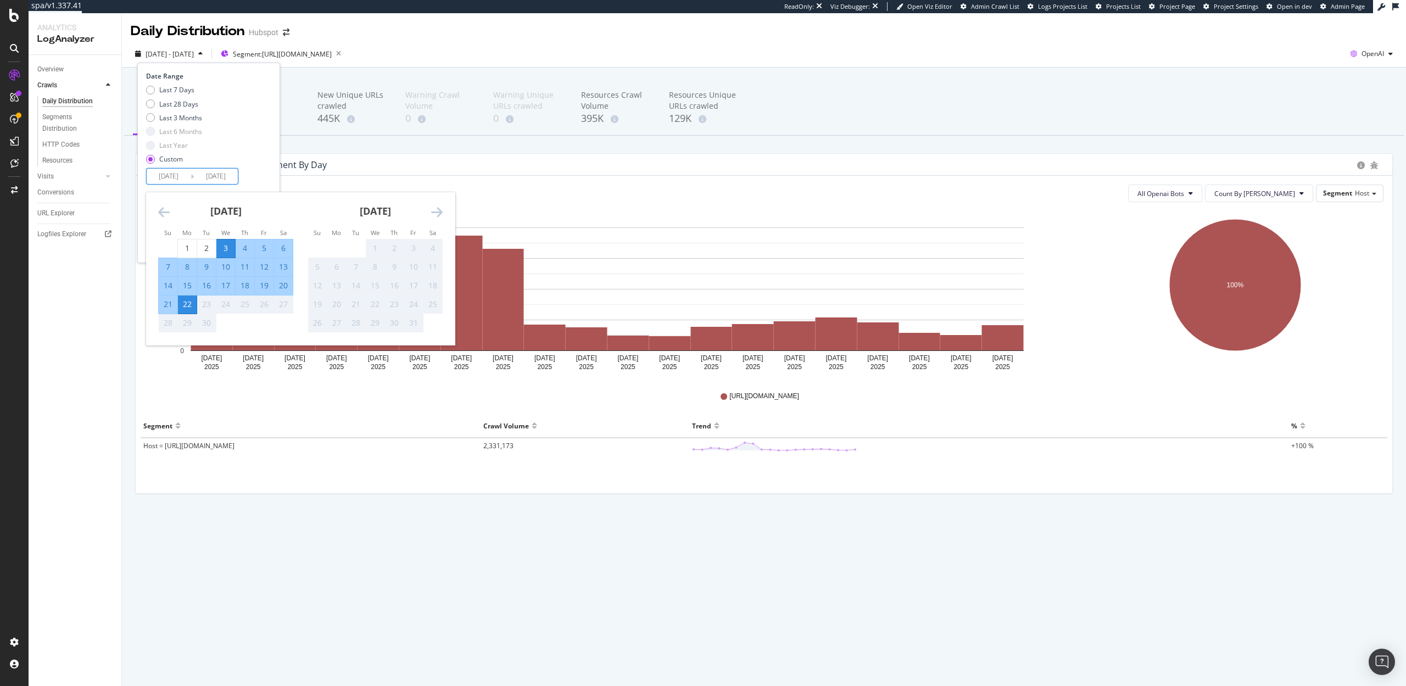
click at [164, 210] on icon "Move backward to switch to the previous month." at bounding box center [164, 211] width 12 height 13
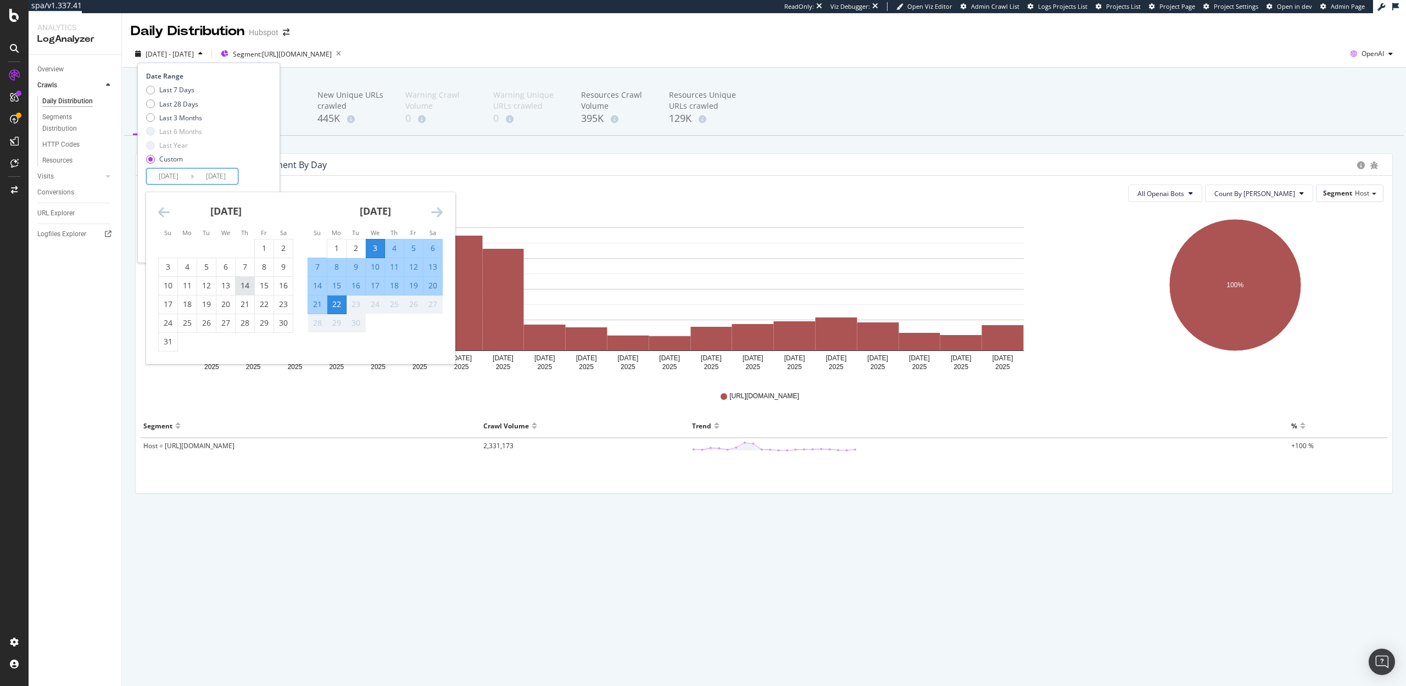
click at [241, 286] on div "14" at bounding box center [245, 285] width 19 height 11
type input "2025/08/14"
click at [352, 249] on div "2" at bounding box center [356, 248] width 19 height 11
type input "2025/09/02"
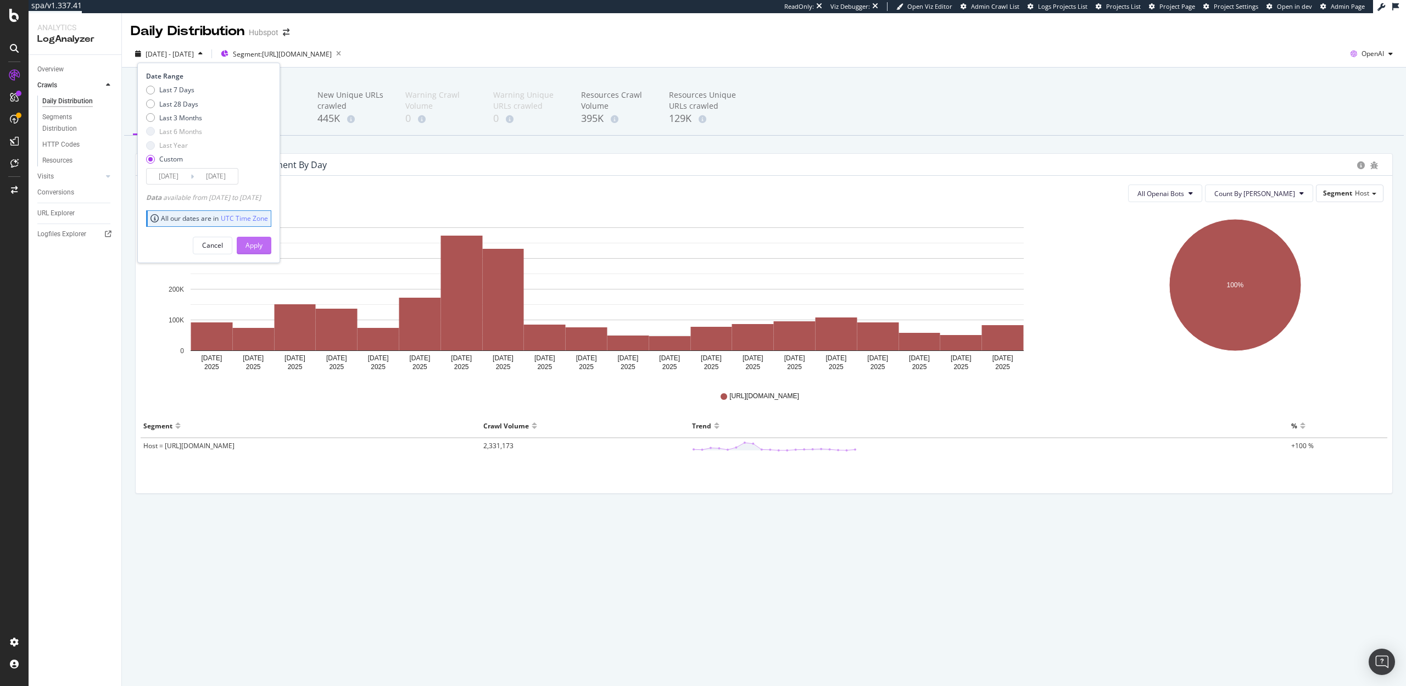
click at [263, 244] on div "Apply" at bounding box center [254, 245] width 17 height 9
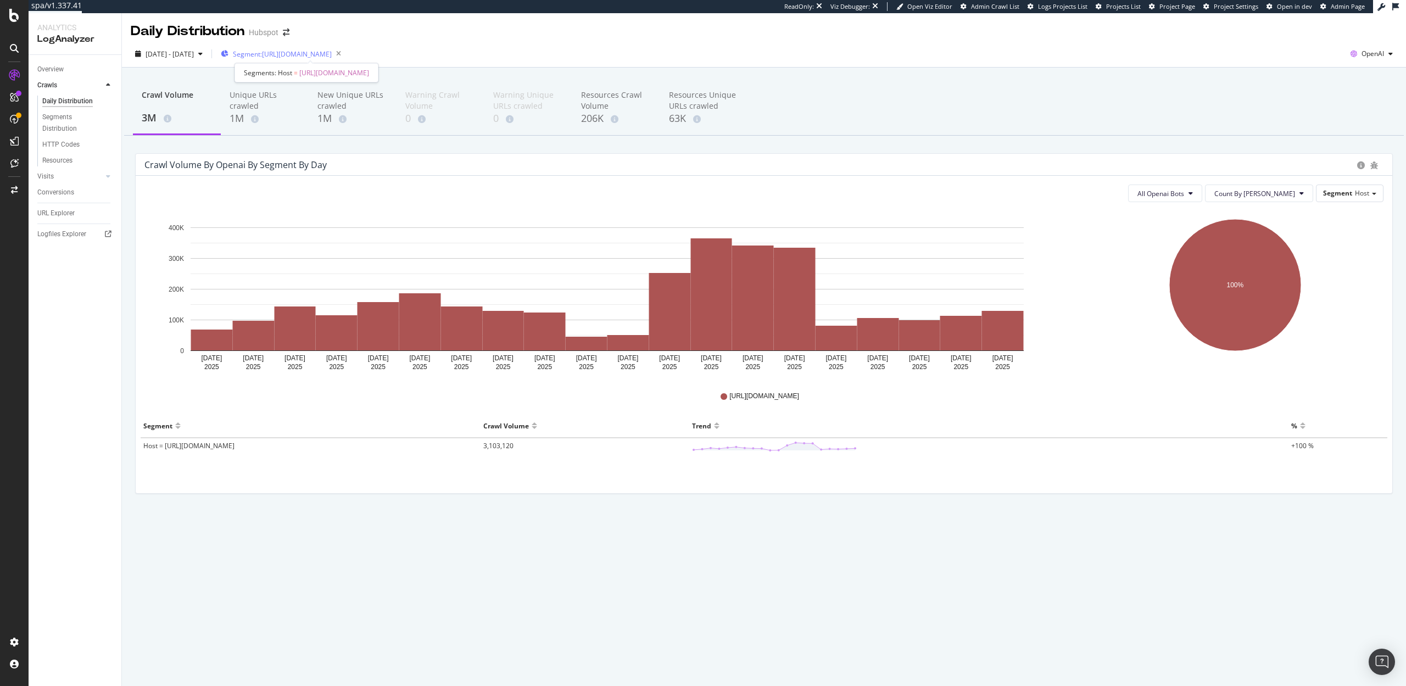
click at [322, 54] on span "Segment: https_hubspot.com/www" at bounding box center [282, 53] width 99 height 9
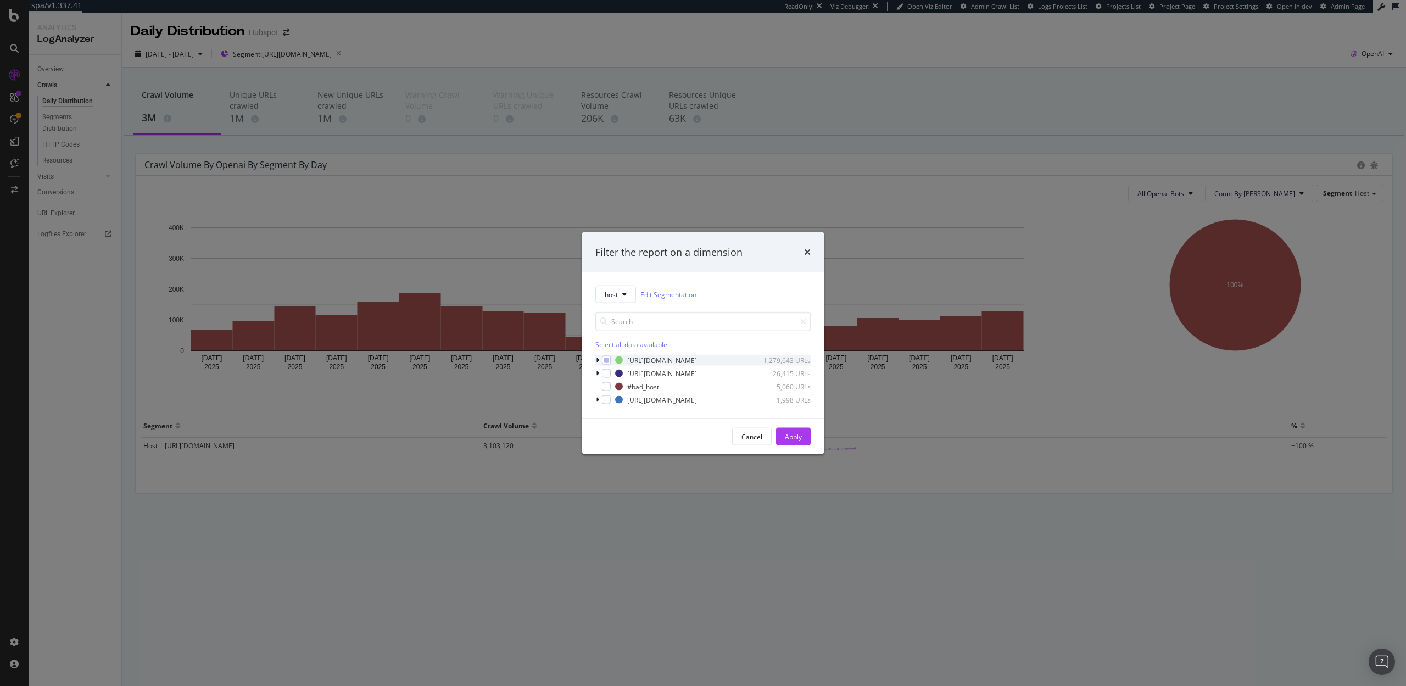
click at [598, 358] on icon "modal" at bounding box center [597, 360] width 3 height 7
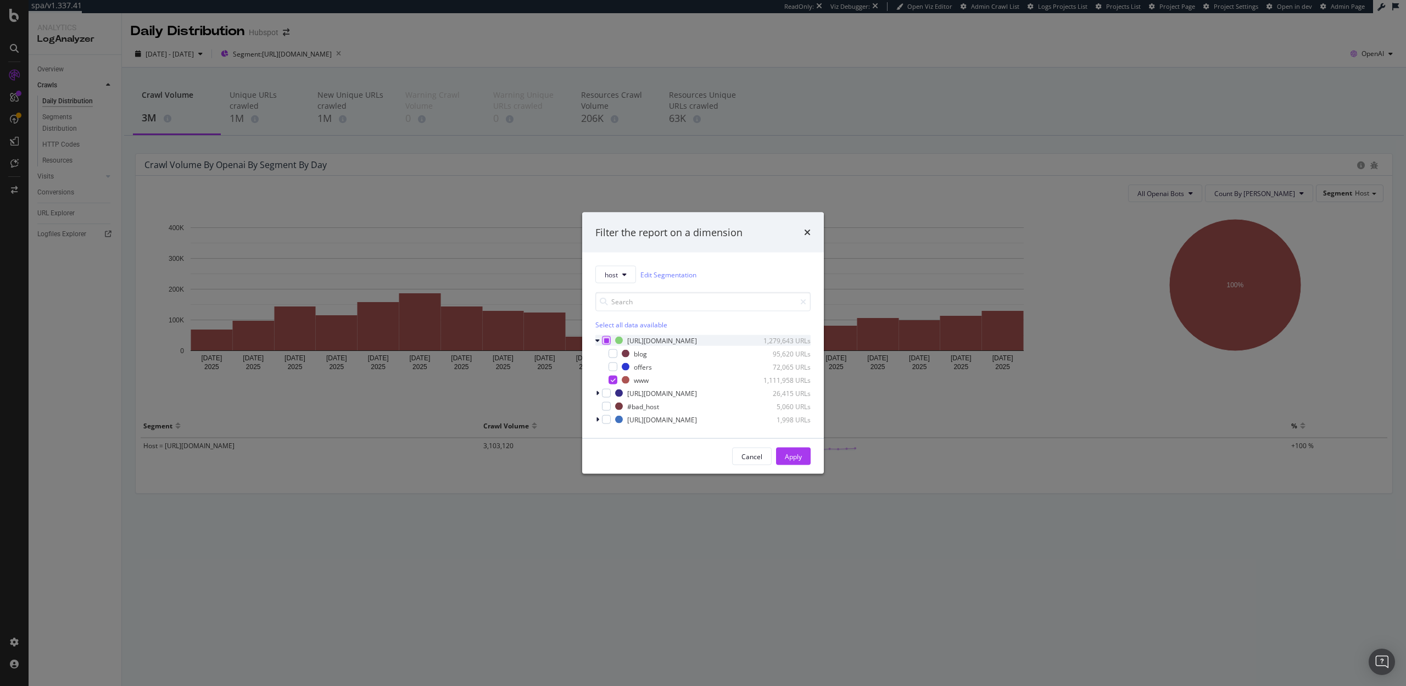
click at [608, 342] on icon "modal" at bounding box center [606, 340] width 5 height 5
click at [792, 461] on div "Apply" at bounding box center [793, 456] width 17 height 16
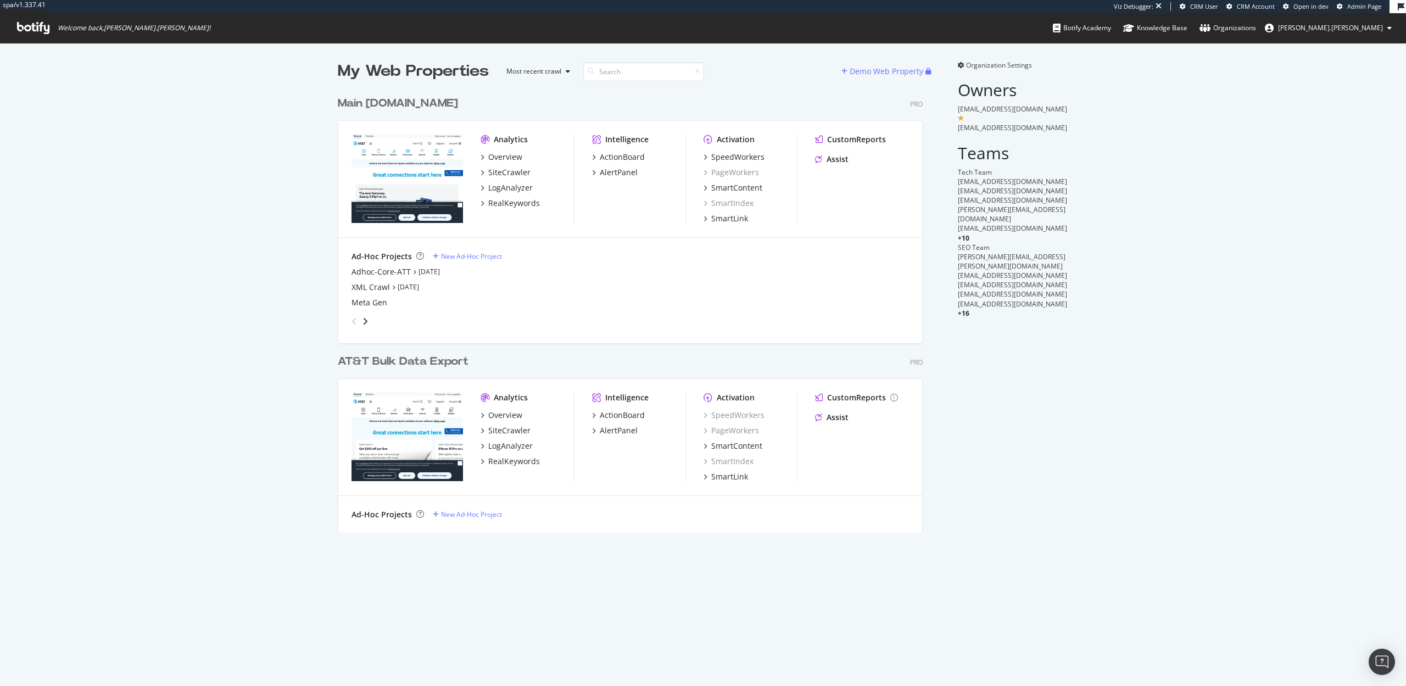
scroll to position [450, 594]
click at [848, 139] on div "CustomReports" at bounding box center [856, 139] width 59 height 11
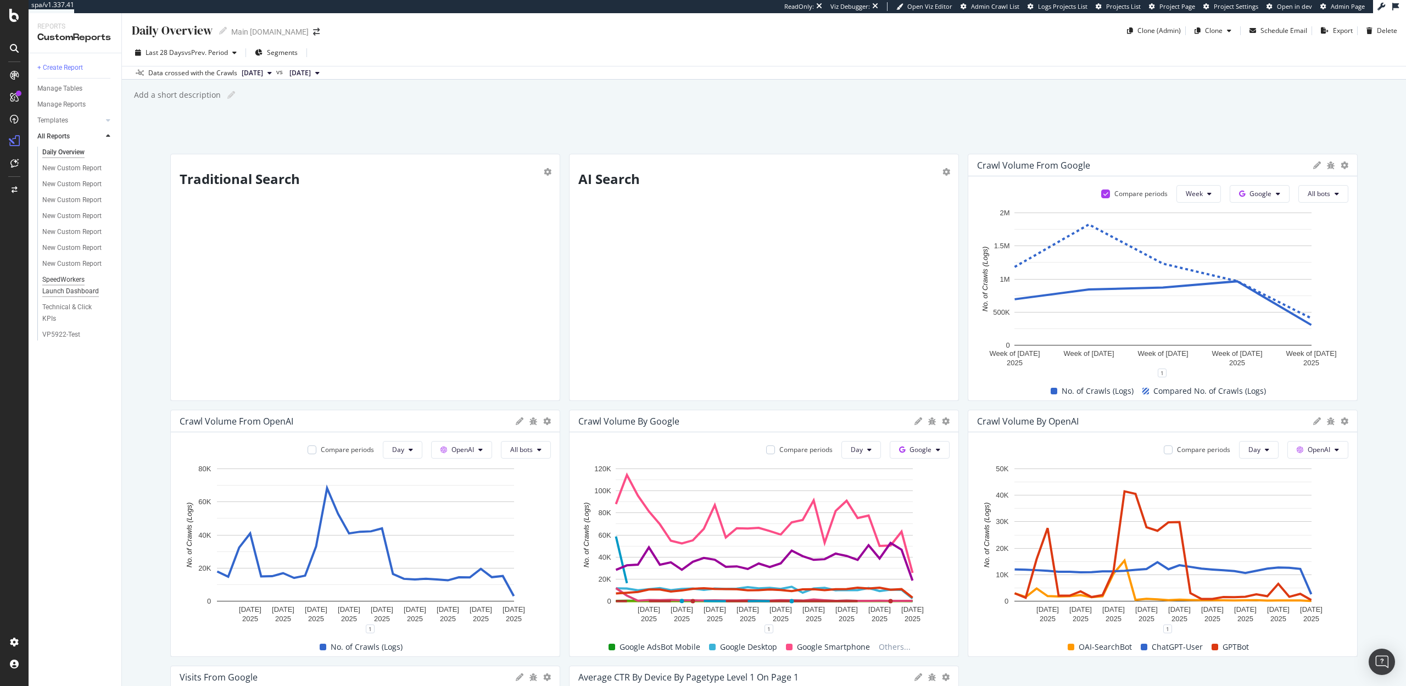
click at [57, 288] on div "SpeedWorkers Launch Dashboard" at bounding box center [74, 285] width 64 height 23
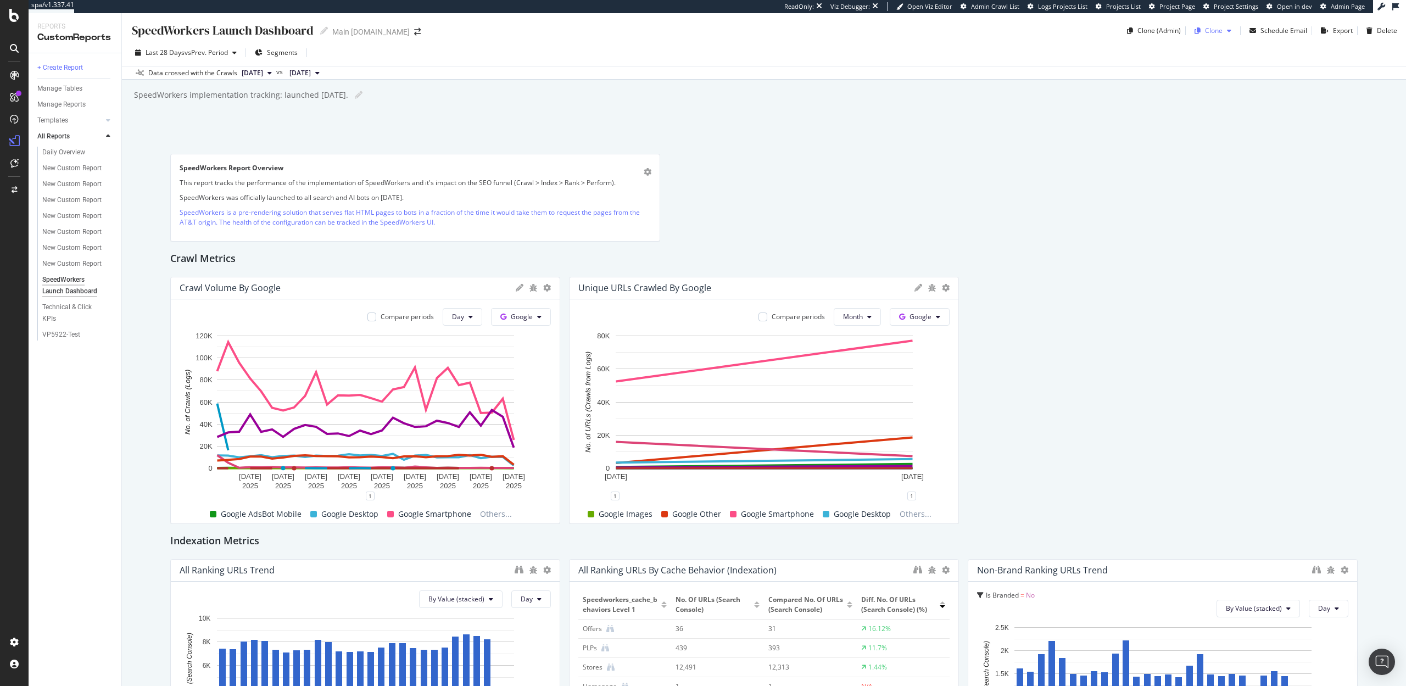
click at [1229, 30] on icon "button" at bounding box center [1229, 30] width 4 height 7
click at [1147, 26] on div "Clone (Admin)" at bounding box center [1159, 30] width 43 height 9
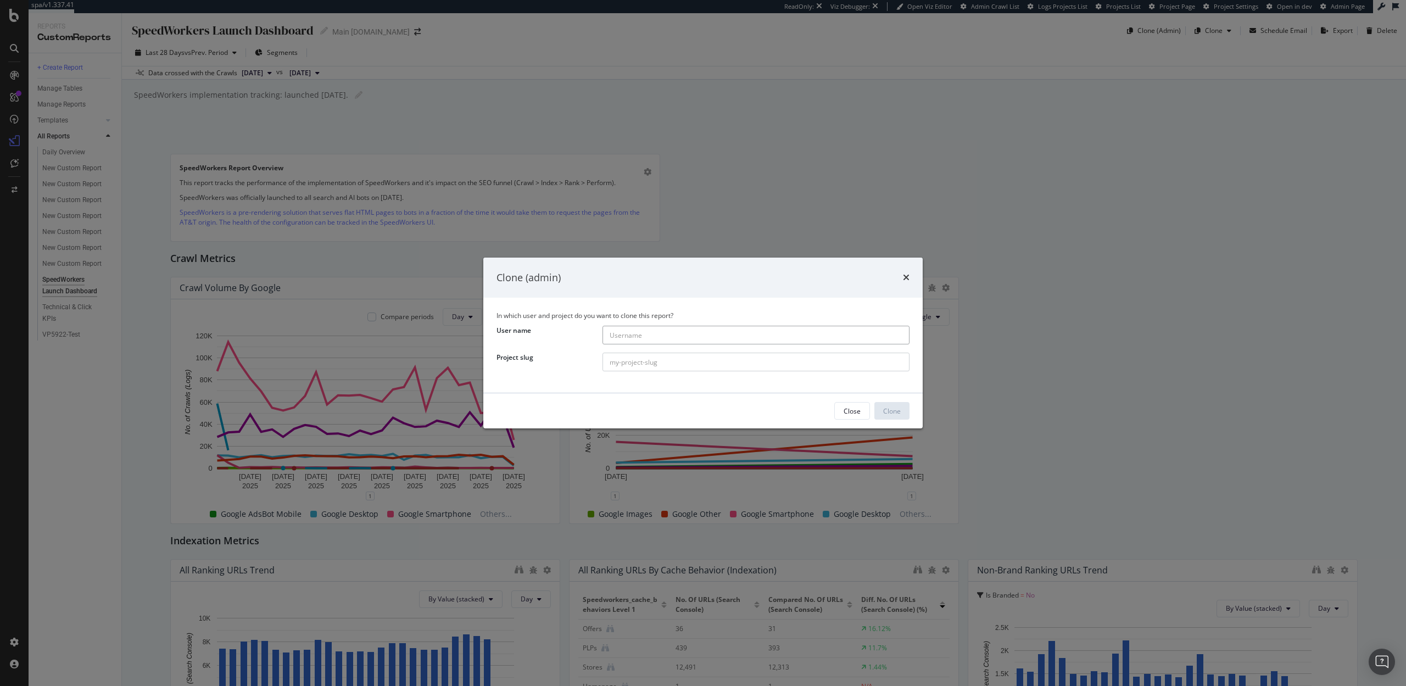
paste input "hubspot-org"
type input "hubspot-org"
click at [680, 369] on input "modal" at bounding box center [756, 362] width 307 height 19
paste input "hubspot"
type input "hubspot"
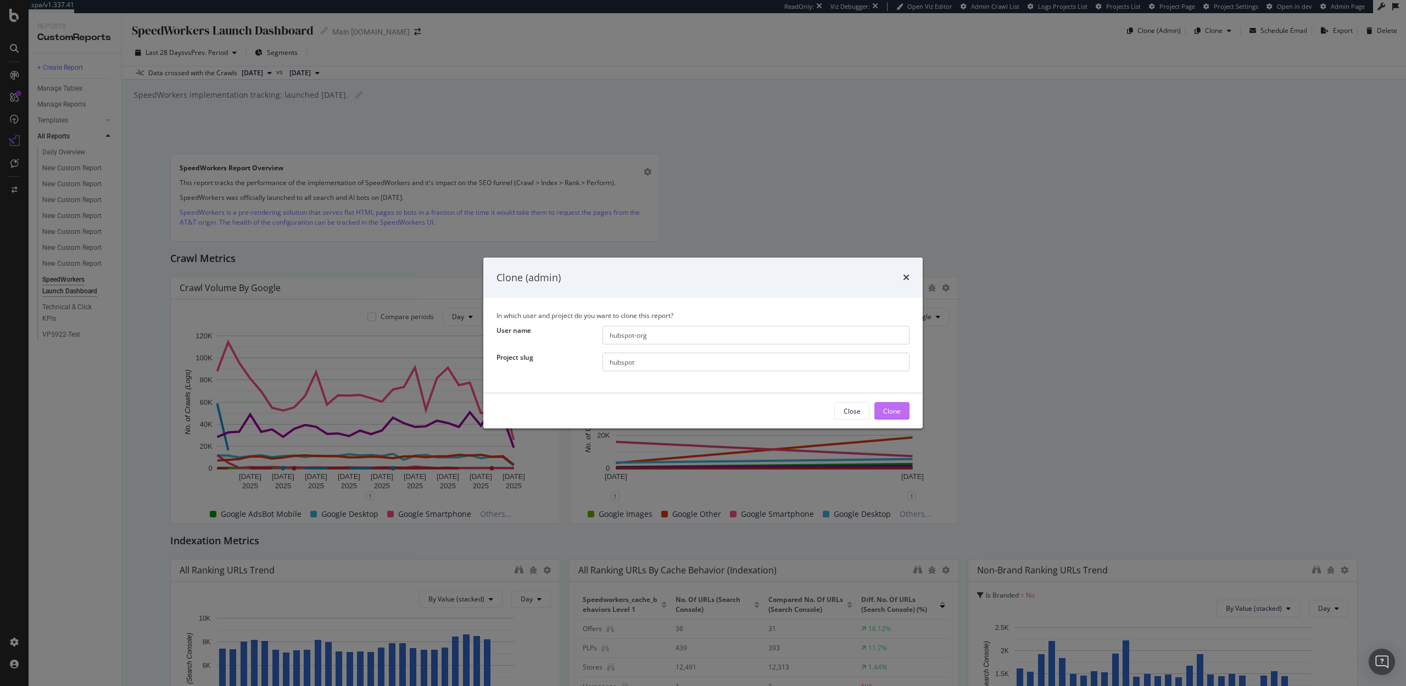
click at [891, 407] on div "Clone" at bounding box center [892, 411] width 18 height 9
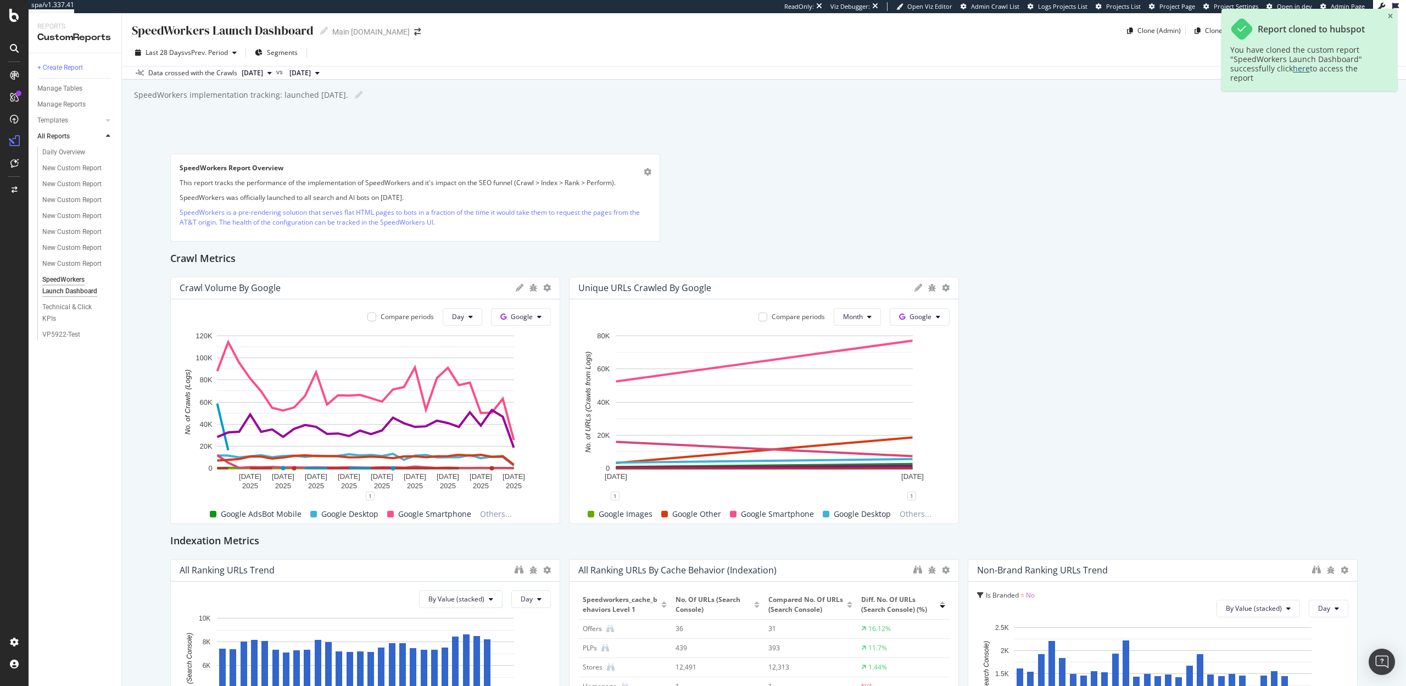
click at [1301, 70] on link "here" at bounding box center [1301, 68] width 17 height 10
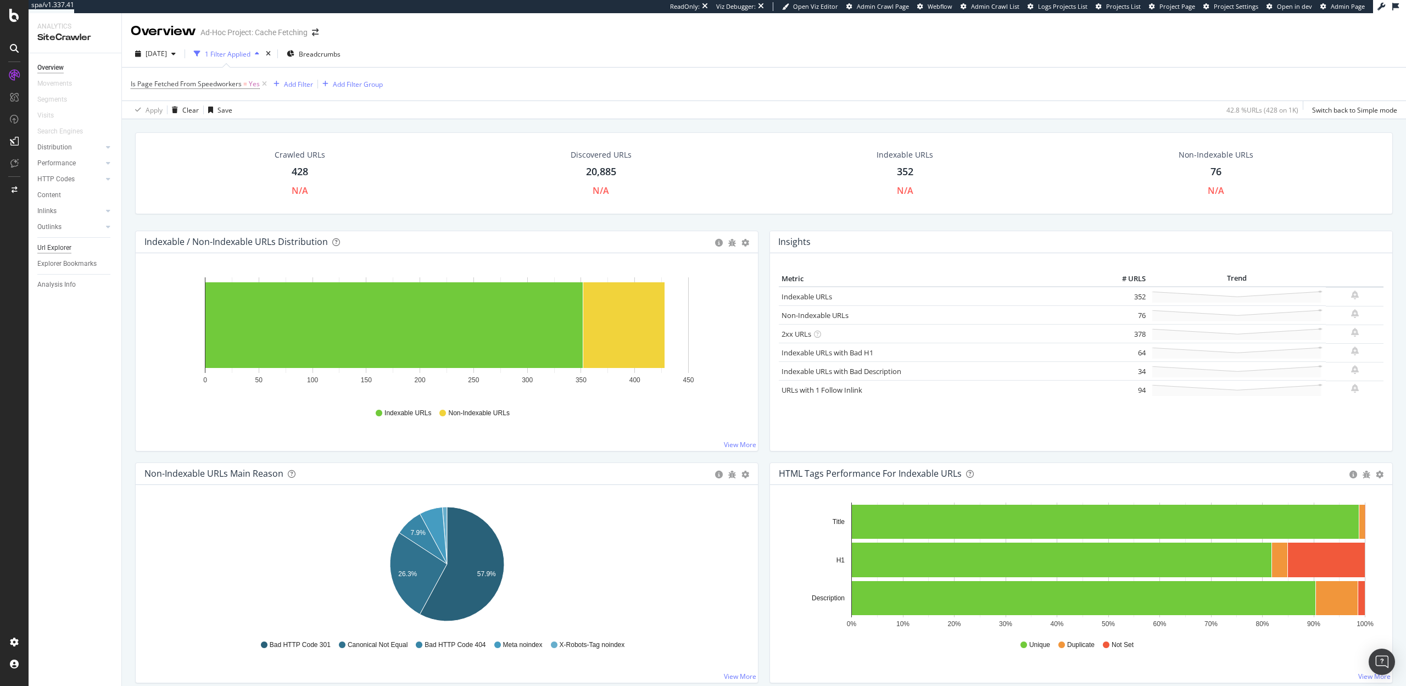
click at [58, 247] on div "Url Explorer" at bounding box center [54, 248] width 34 height 12
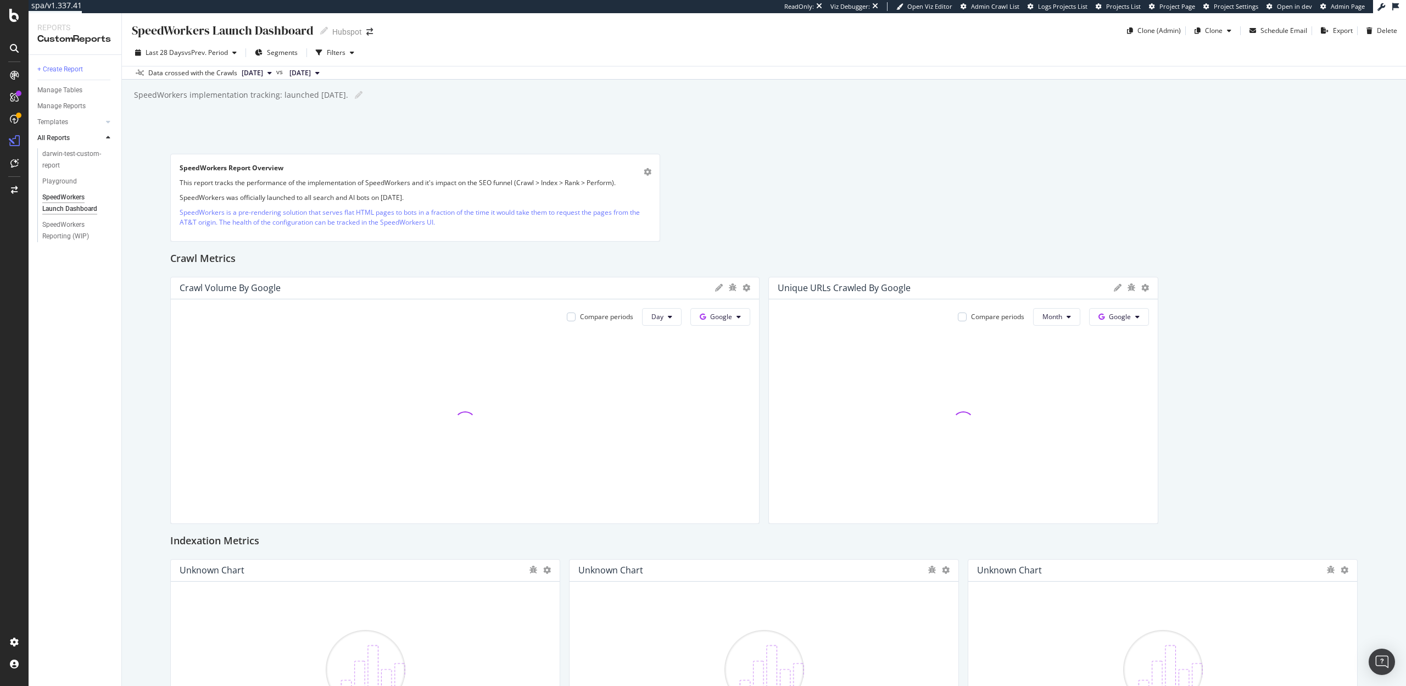
drag, startPoint x: 558, startPoint y: 447, endPoint x: 807, endPoint y: 472, distance: 250.2
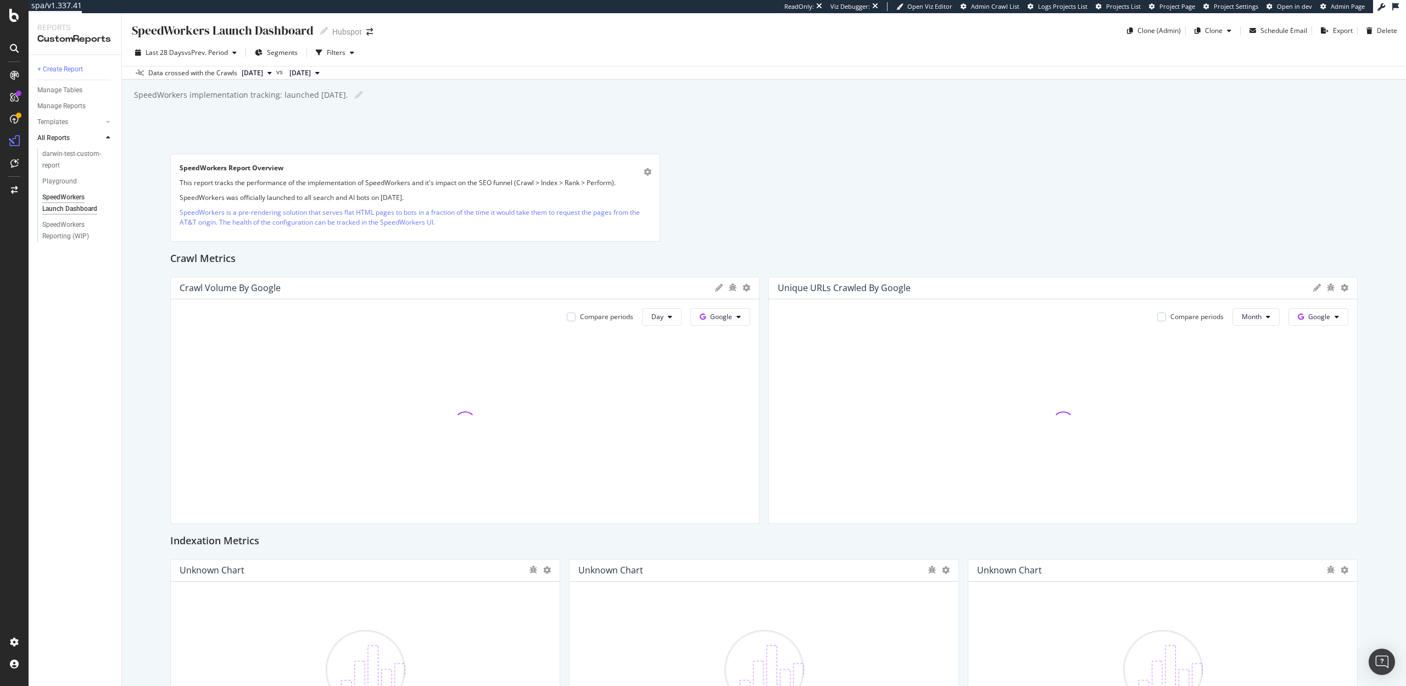
drag, startPoint x: 1152, startPoint y: 431, endPoint x: 1337, endPoint y: 450, distance: 186.1
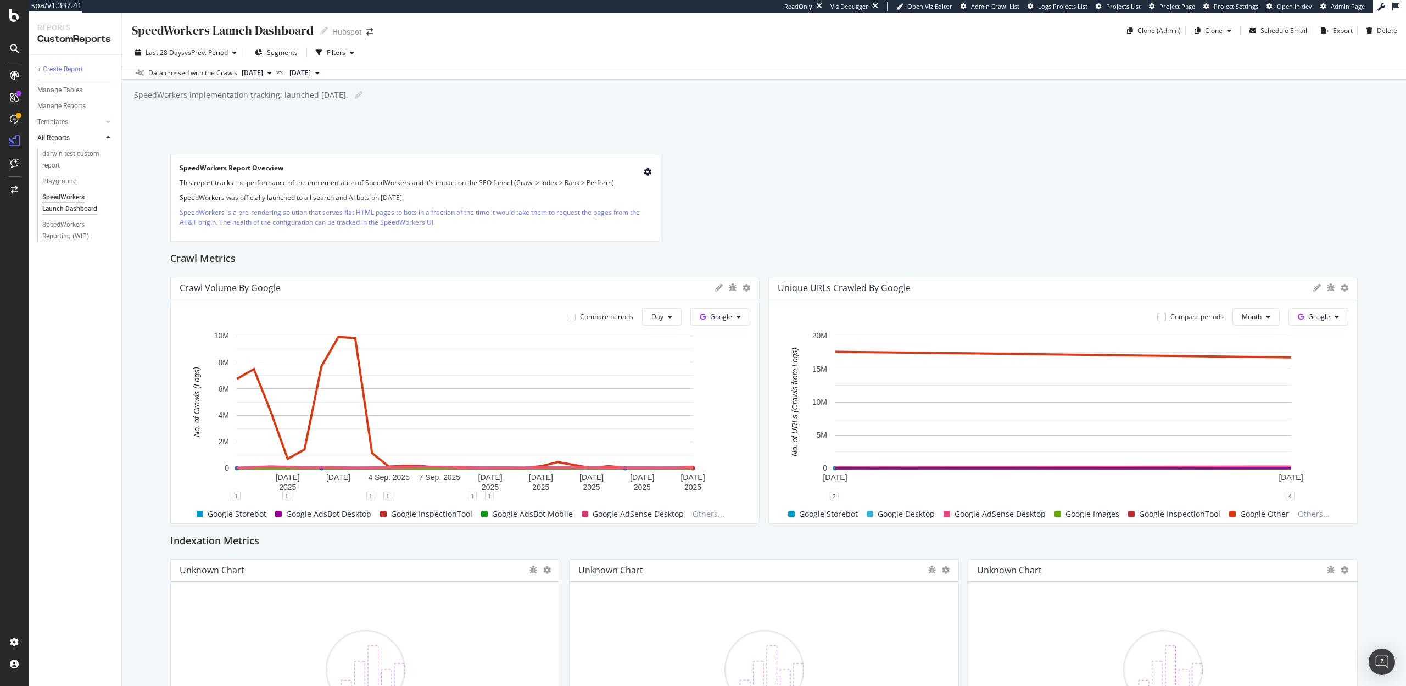
click at [645, 169] on icon "gear" at bounding box center [648, 172] width 8 height 8
click at [491, 180] on p "This report tracks the performance of the implementation of SpeedWorkers and it…" at bounding box center [415, 182] width 471 height 9
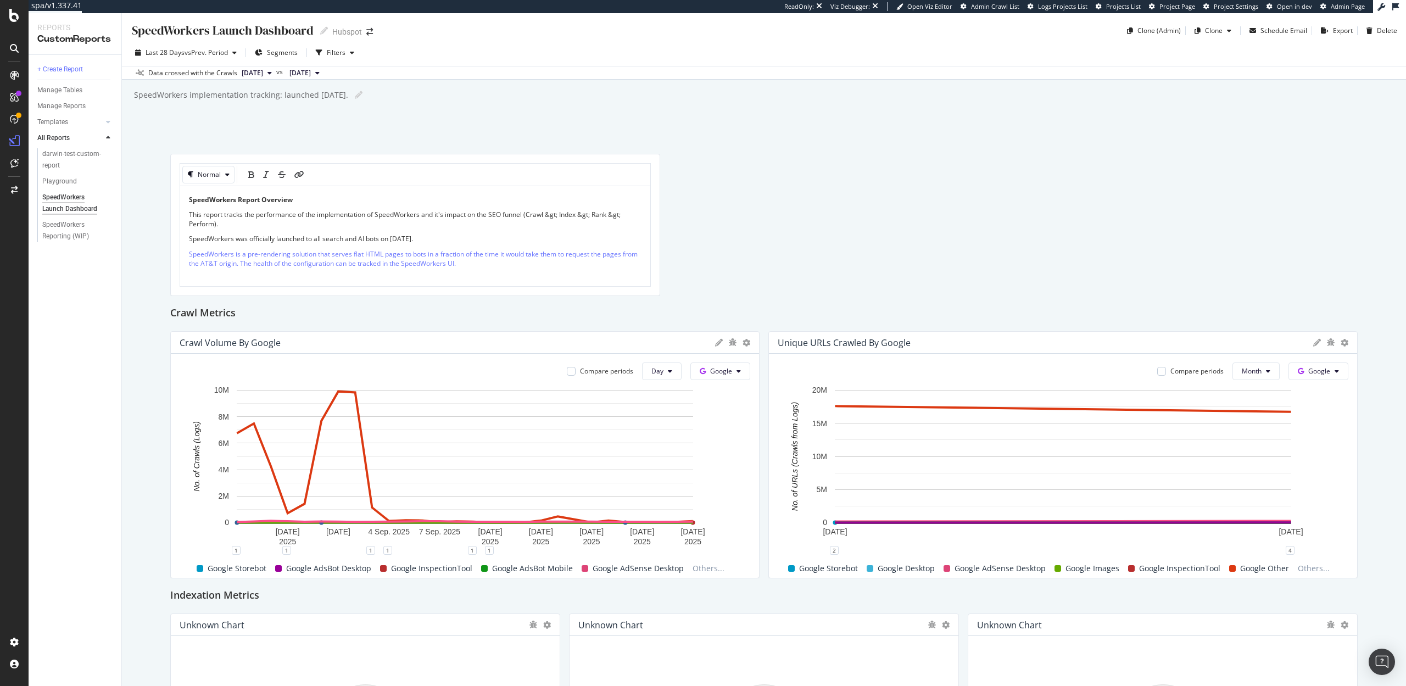
click at [437, 240] on p "SpeedWorkers was officially launched to all search and AI bots on [DATE]." at bounding box center [415, 238] width 453 height 9
click at [440, 236] on p "SpeedWorkers was officially launched to all search and AI bots on [DATE]." at bounding box center [415, 238] width 453 height 9
click at [218, 263] on body "spa/v1.337.41 ReadOnly: Viz Debugger: Open Viz Editor Admin Crawl List Logs Pro…" at bounding box center [703, 343] width 1406 height 686
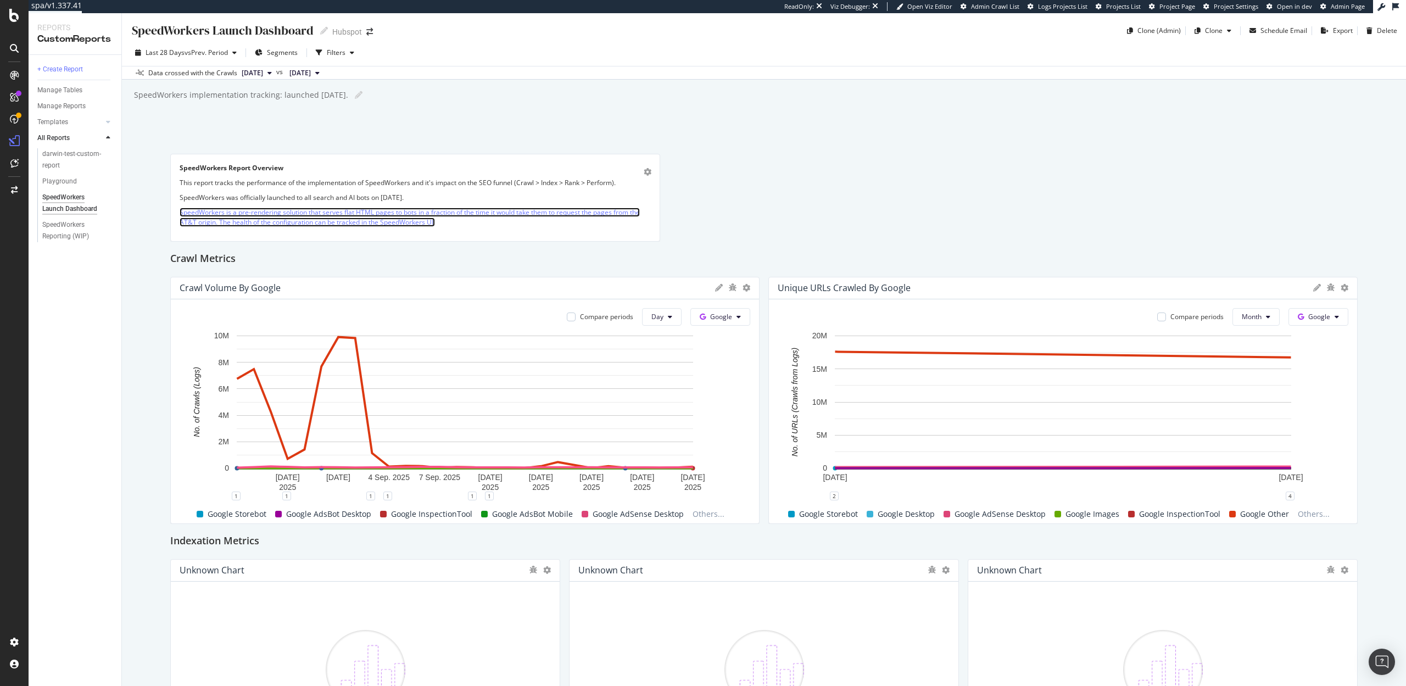
click at [215, 218] on link "SpeedWorkers is a pre-rendering solution that serves flat HTML pages to bots in…" at bounding box center [410, 217] width 460 height 19
click at [549, 226] on p "SpeedWorkers is a pre-rendering solution that serves flat HTML pages to bots in…" at bounding box center [415, 217] width 471 height 19
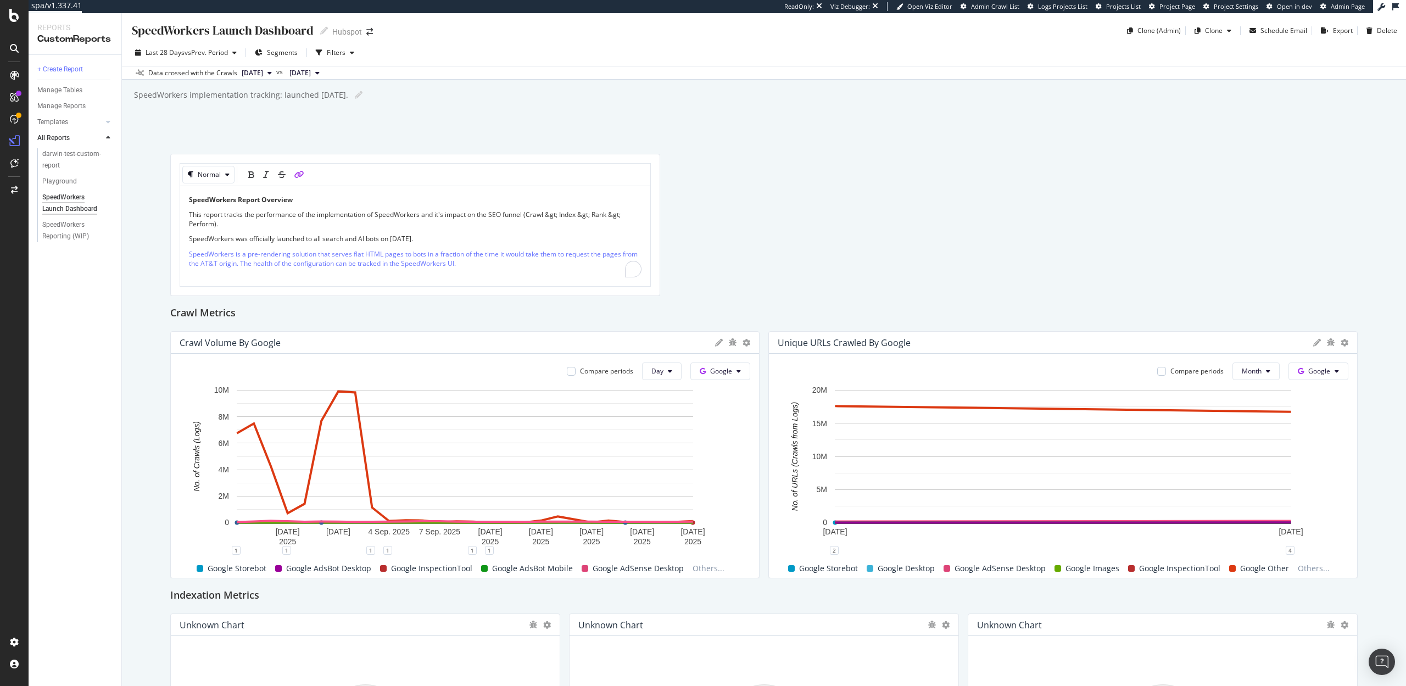
click at [478, 264] on p "SpeedWorkers is a pre-rendering solution that serves flat HTML pages to bots in…" at bounding box center [415, 258] width 453 height 19
click at [382, 271] on icon "trash" at bounding box center [382, 274] width 8 height 9
click at [217, 263] on span "SpeedWorkers is a pre-rendering solution that serves flat HTML pages to bots in…" at bounding box center [414, 258] width 450 height 19
click at [533, 267] on p "SpeedWorkers is a pre-rendering solution that serves flat HTML pages to bots in…" at bounding box center [415, 258] width 453 height 19
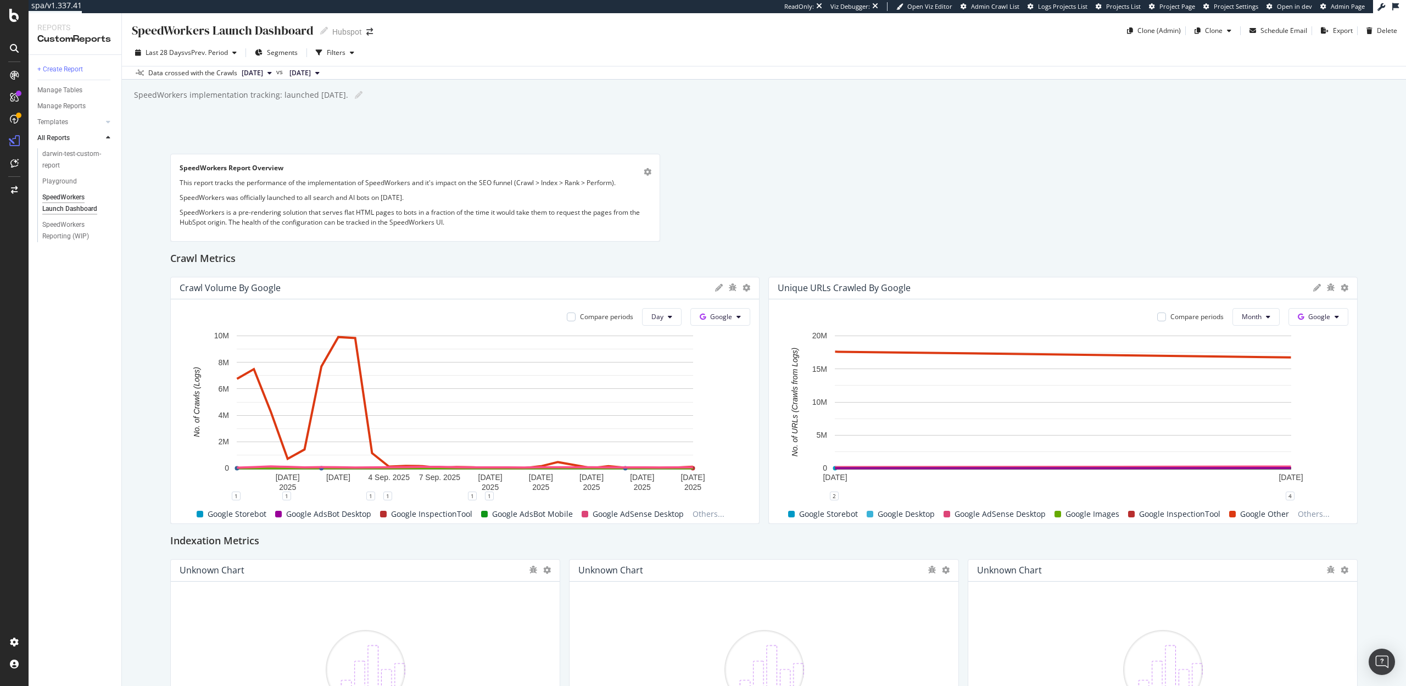
click at [416, 193] on p "SpeedWorkers was officially launched to all search and AI bots on May 7th, 2025." at bounding box center [415, 197] width 471 height 9
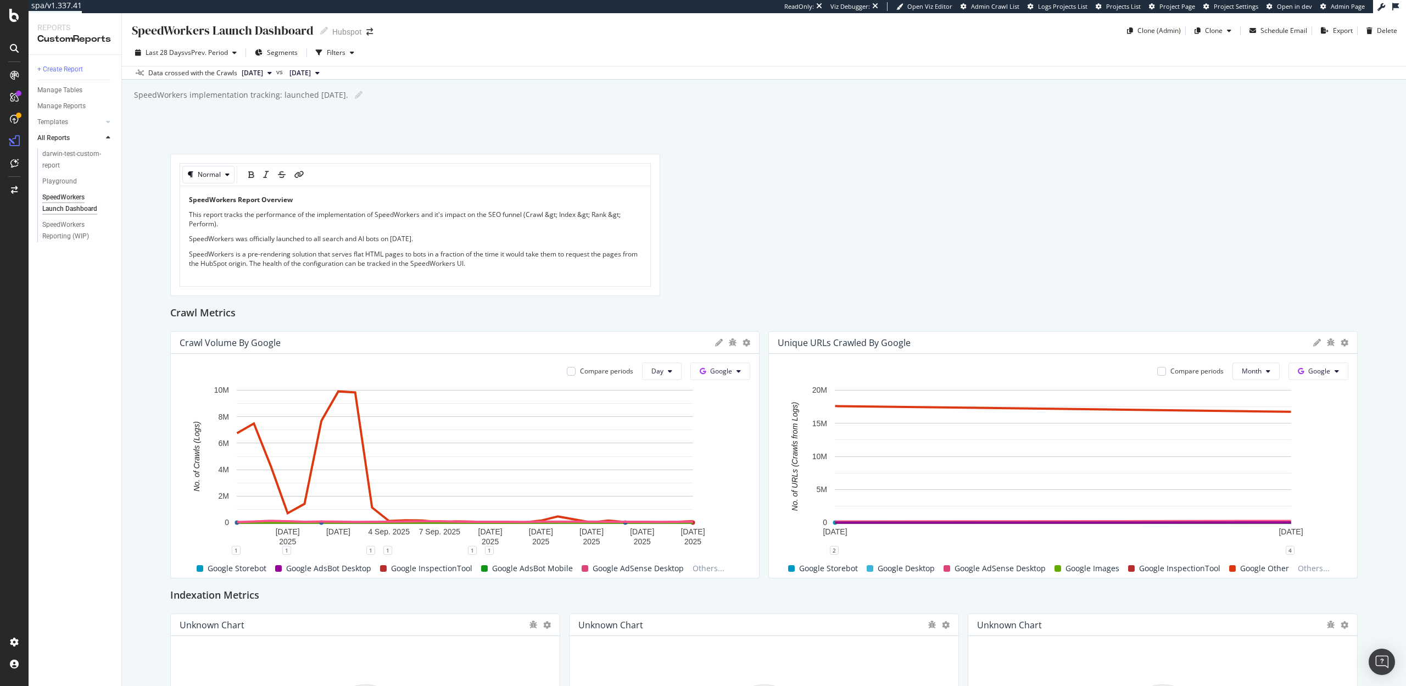
click at [413, 237] on span "SpeedWorkers was officially launched to all search and AI bots on May 7th, 2025." at bounding box center [301, 238] width 224 height 9
click at [410, 238] on span "SpeedWorkers was officially launched to all search and AI bots on May 7th, 2025." at bounding box center [301, 238] width 224 height 9
click at [472, 240] on span "SpeedWorkers was officially launched to all search and AI bots on 8/27/25 for O…" at bounding box center [330, 238] width 283 height 9
click at [553, 239] on span "SpeedWorkers was officially launched to all search and AI bots on 8/27/25 for O…" at bounding box center [376, 238] width 374 height 9
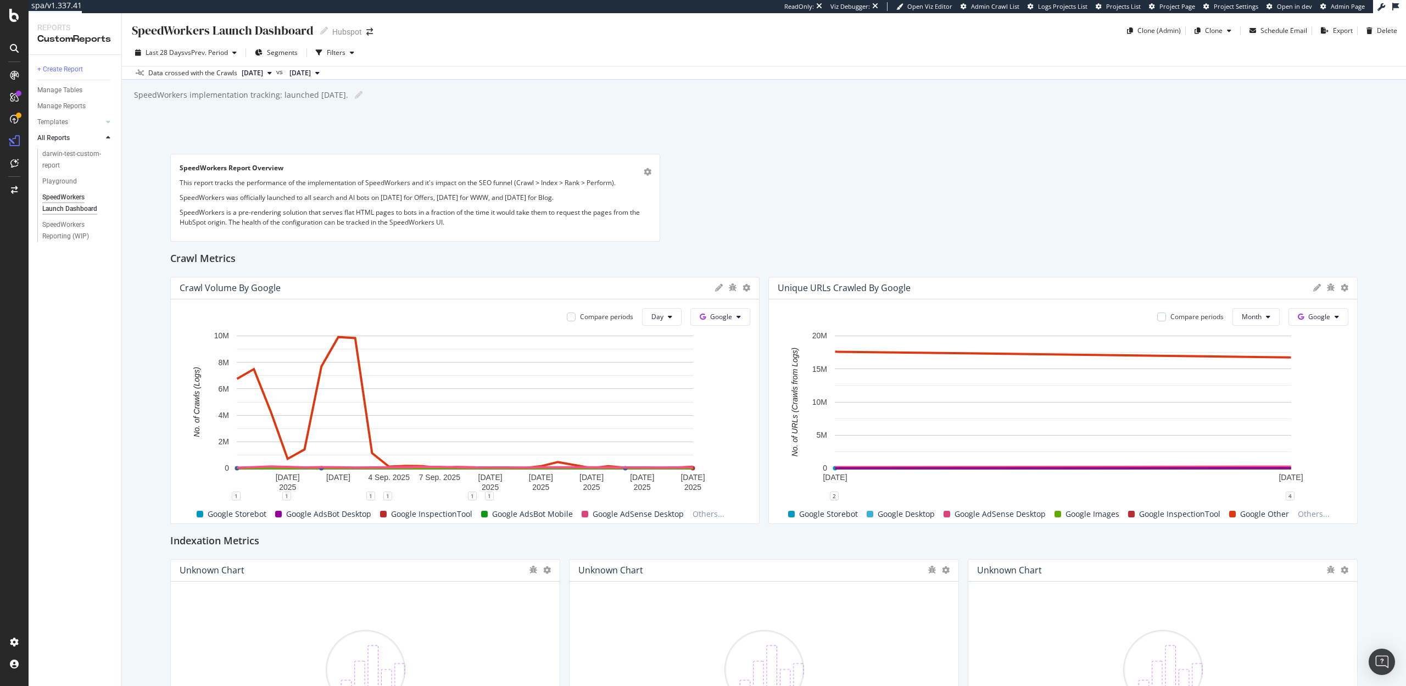
drag, startPoint x: 658, startPoint y: 195, endPoint x: 628, endPoint y: 192, distance: 29.8
click at [628, 192] on div "SpeedWorkers Report Overview This report tracks the performance of the implemen…" at bounding box center [415, 198] width 490 height 88
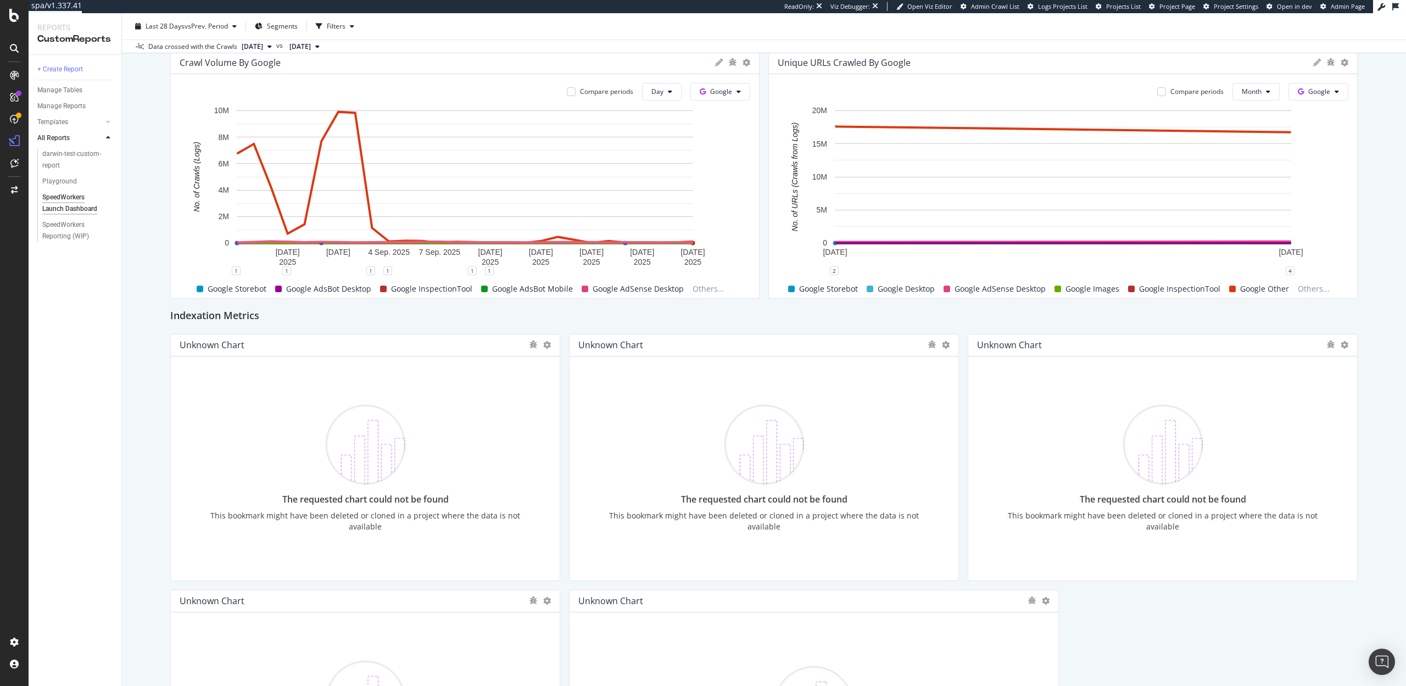
scroll to position [338, 0]
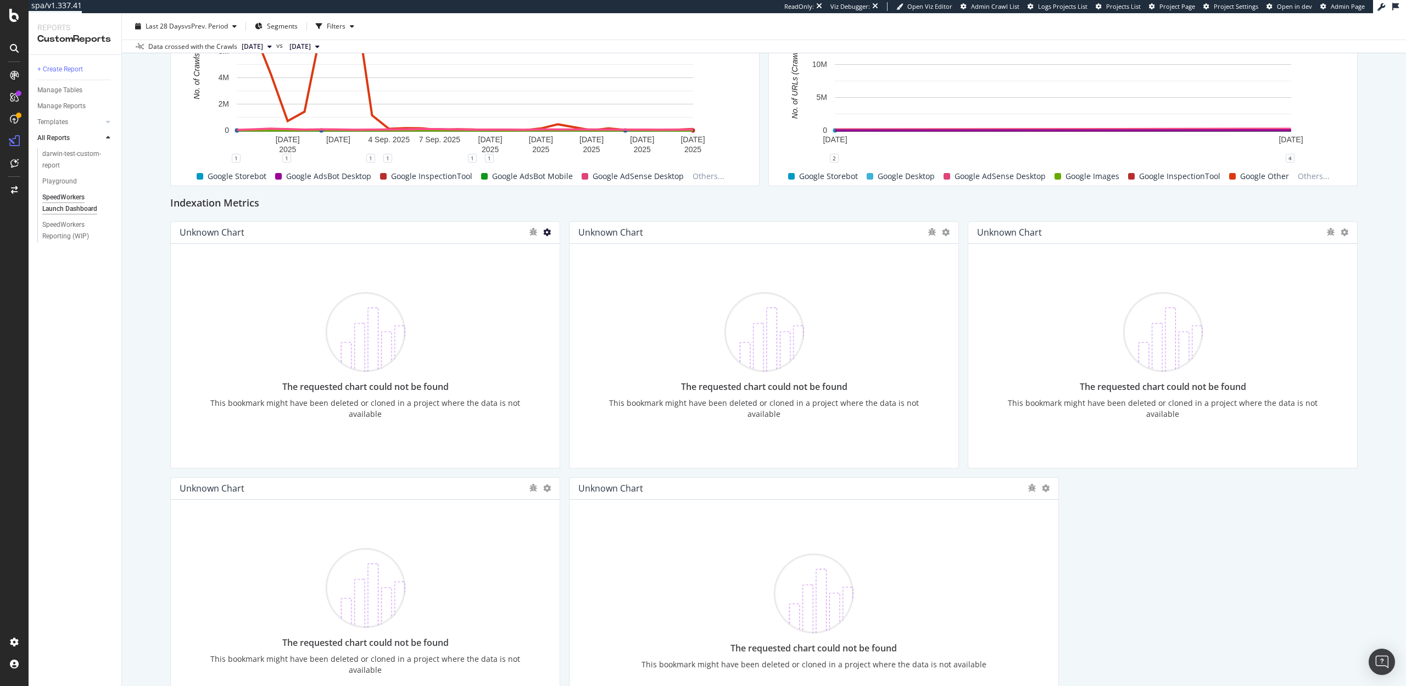
click at [545, 230] on icon at bounding box center [547, 233] width 8 height 8
click at [565, 243] on span at bounding box center [559, 249] width 13 height 13
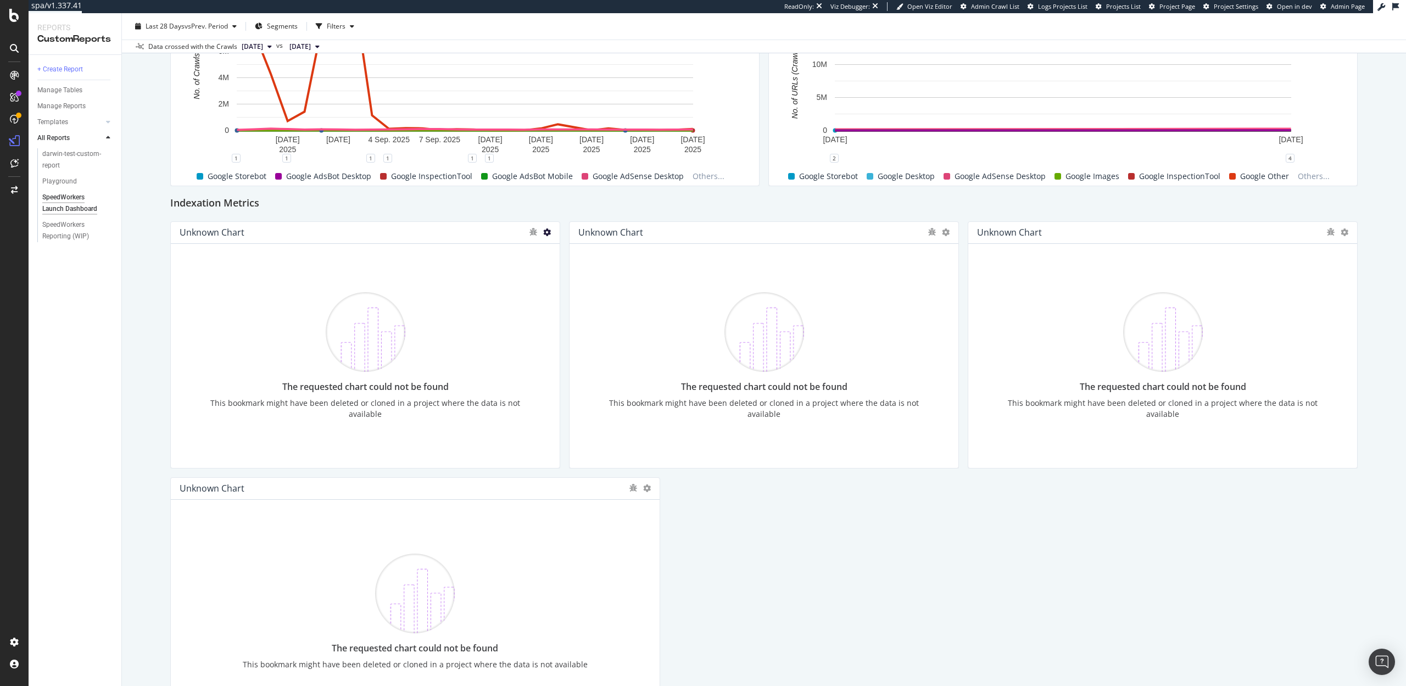
click at [548, 232] on icon at bounding box center [547, 233] width 8 height 8
click at [556, 247] on icon at bounding box center [559, 249] width 6 height 7
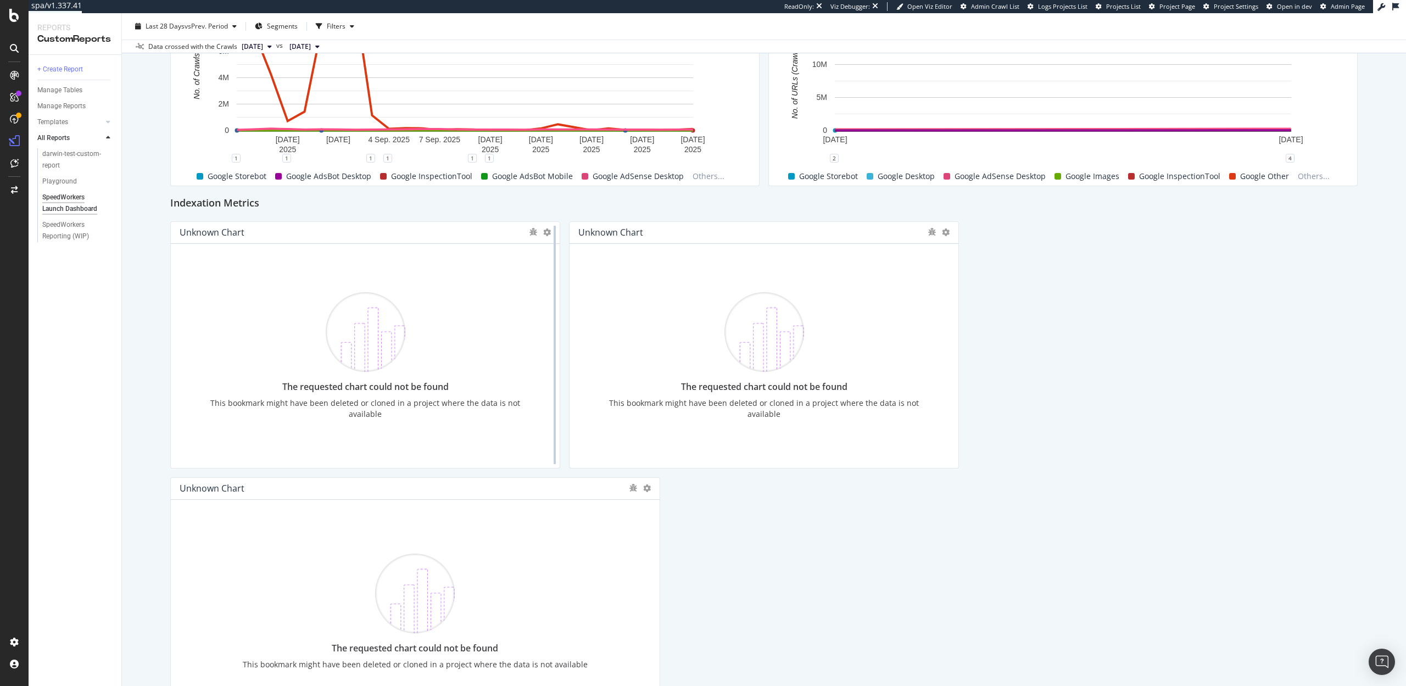
click at [550, 233] on div at bounding box center [554, 344] width 11 height 247
click at [548, 233] on icon at bounding box center [547, 233] width 8 height 8
click at [556, 248] on icon at bounding box center [559, 249] width 6 height 7
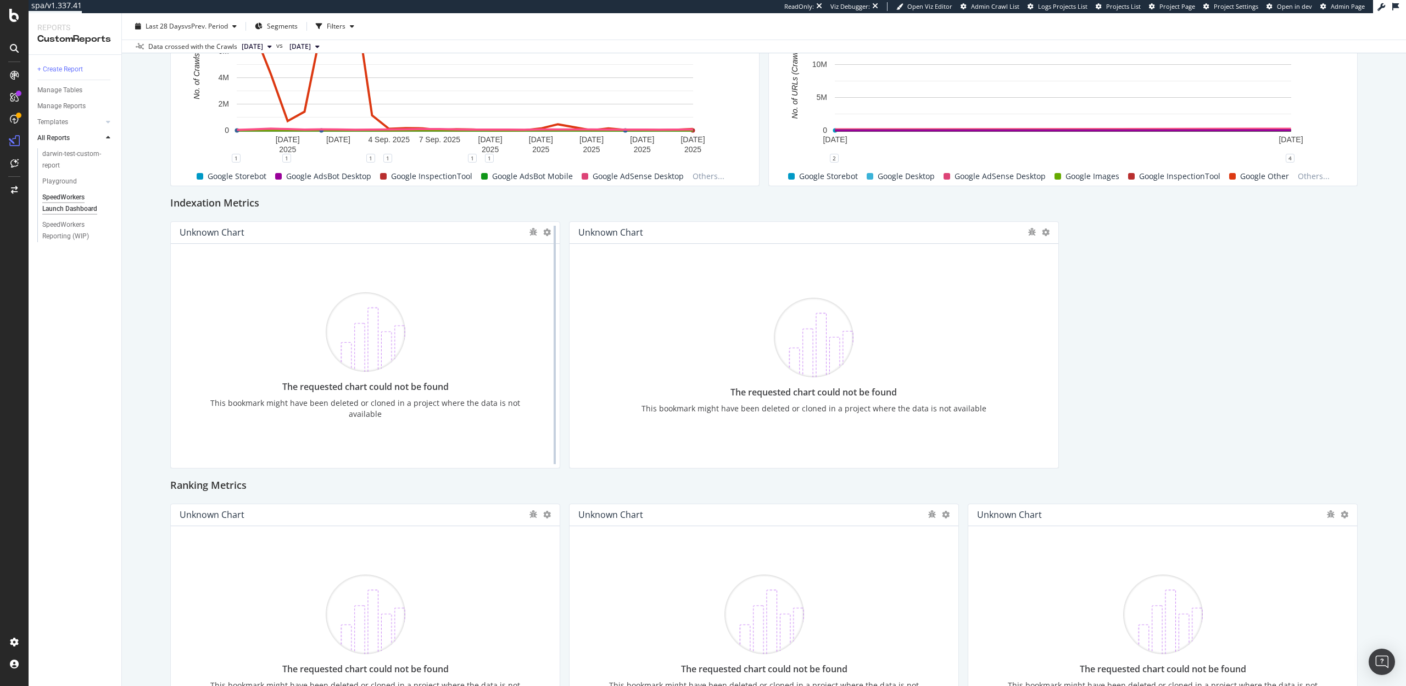
click at [549, 231] on div at bounding box center [554, 344] width 11 height 247
click at [546, 231] on icon at bounding box center [547, 233] width 8 height 8
click at [549, 251] on div "Delete" at bounding box center [571, 249] width 55 height 16
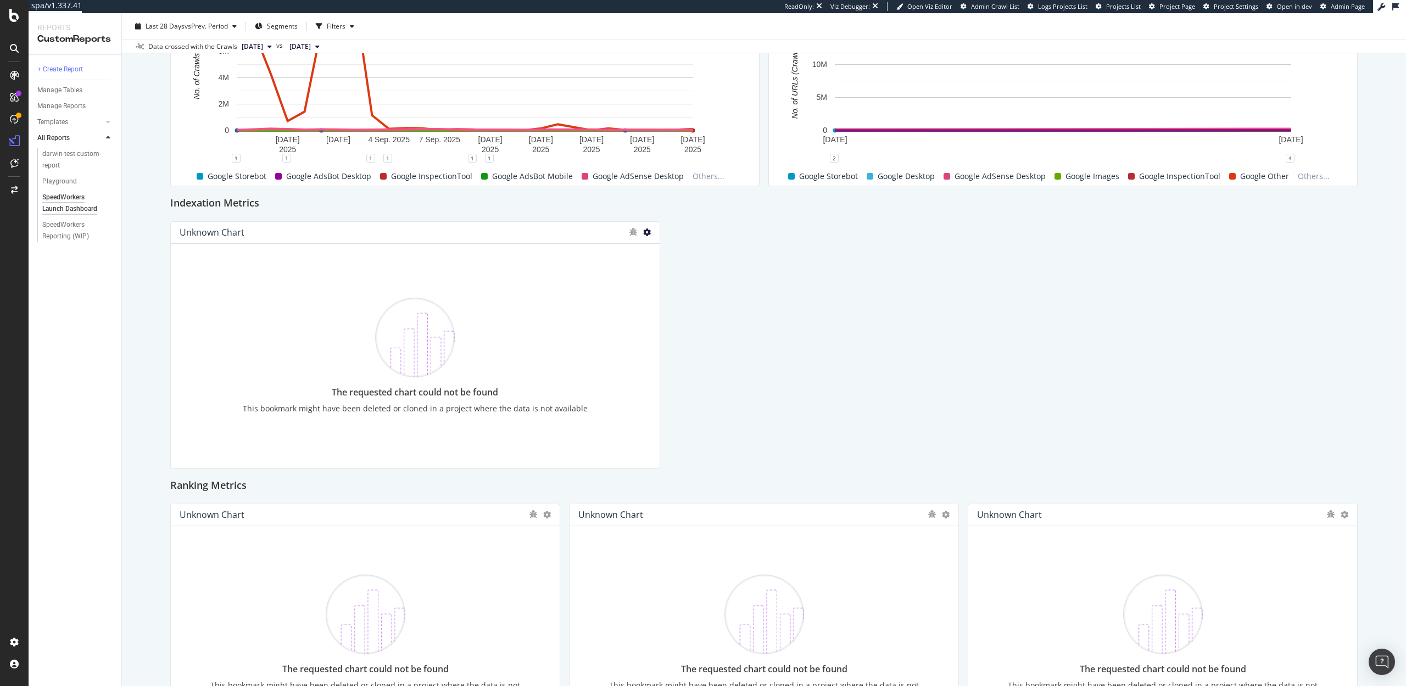
click at [646, 231] on icon at bounding box center [647, 233] width 8 height 8
click at [660, 247] on icon at bounding box center [659, 249] width 6 height 7
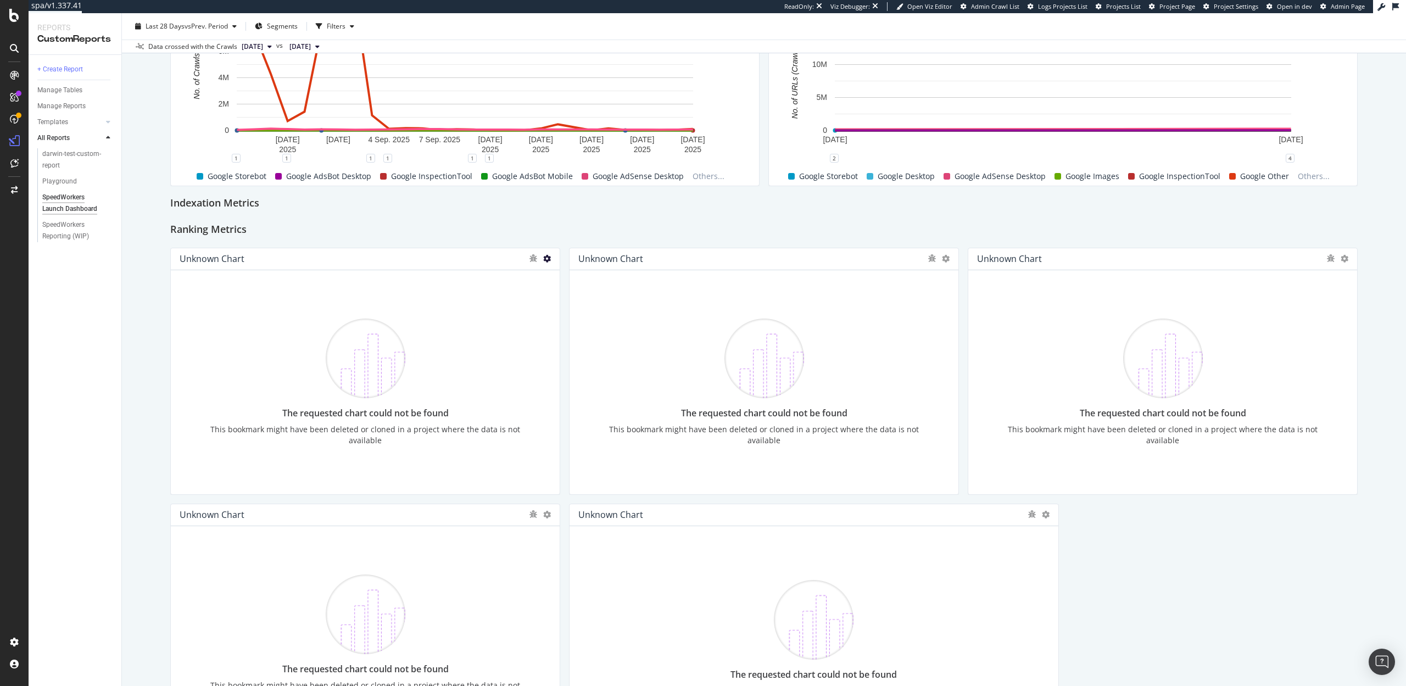
click at [544, 260] on icon at bounding box center [547, 259] width 8 height 8
click at [554, 274] on span at bounding box center [559, 275] width 13 height 13
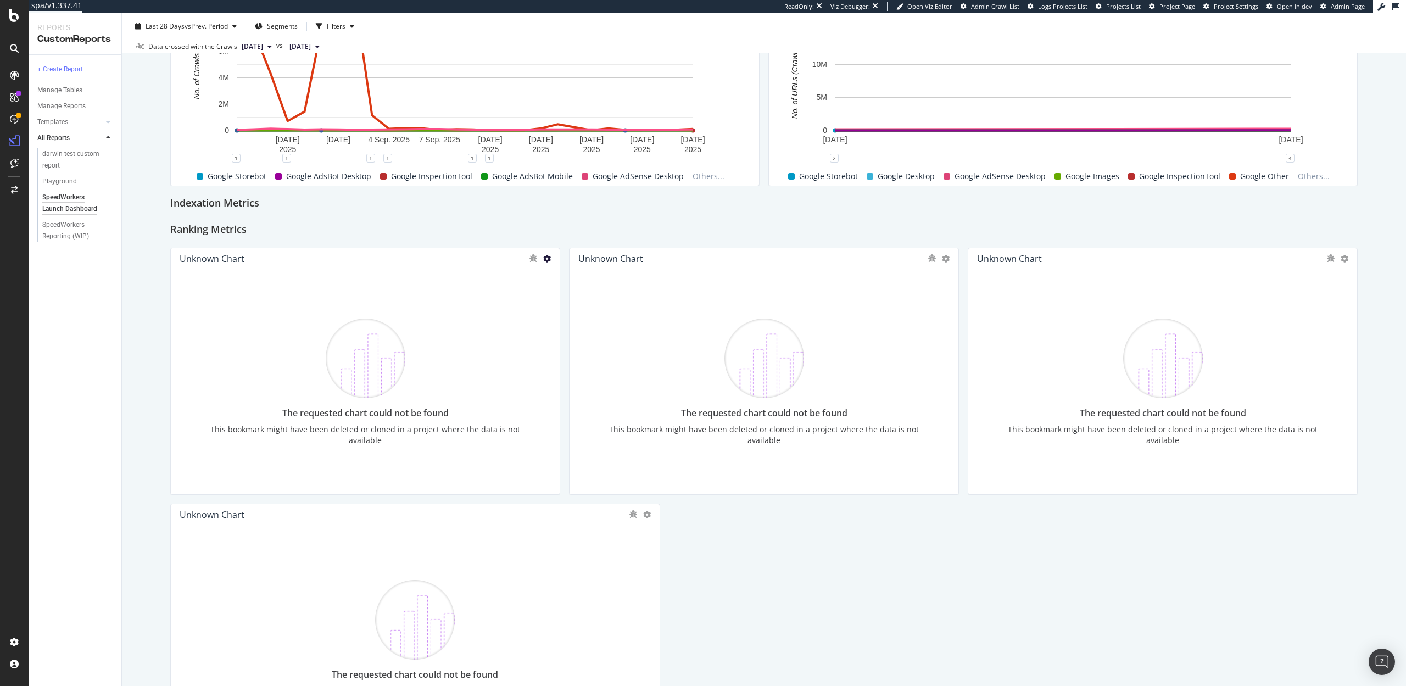
click at [545, 258] on icon at bounding box center [547, 259] width 8 height 8
click at [547, 268] on div "Delete" at bounding box center [571, 276] width 55 height 16
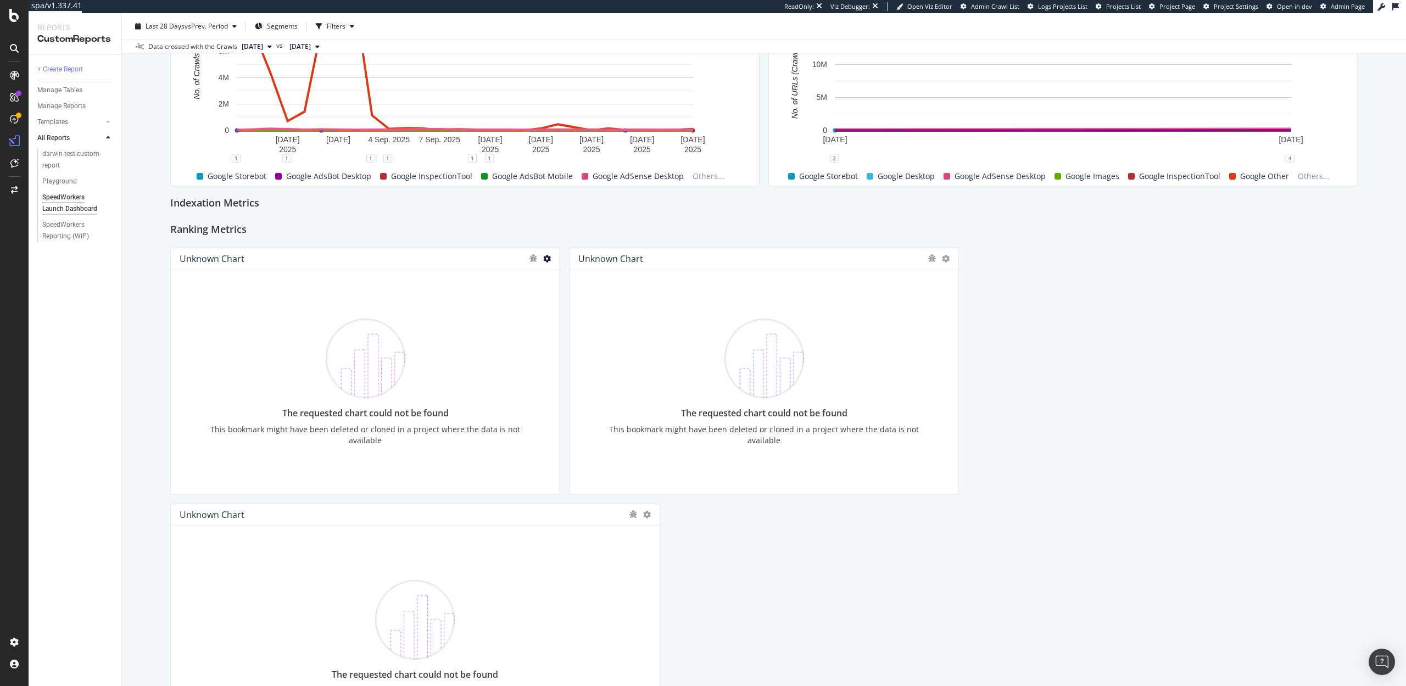
click at [548, 258] on icon at bounding box center [547, 259] width 8 height 8
click at [549, 272] on div "Delete" at bounding box center [571, 276] width 55 height 16
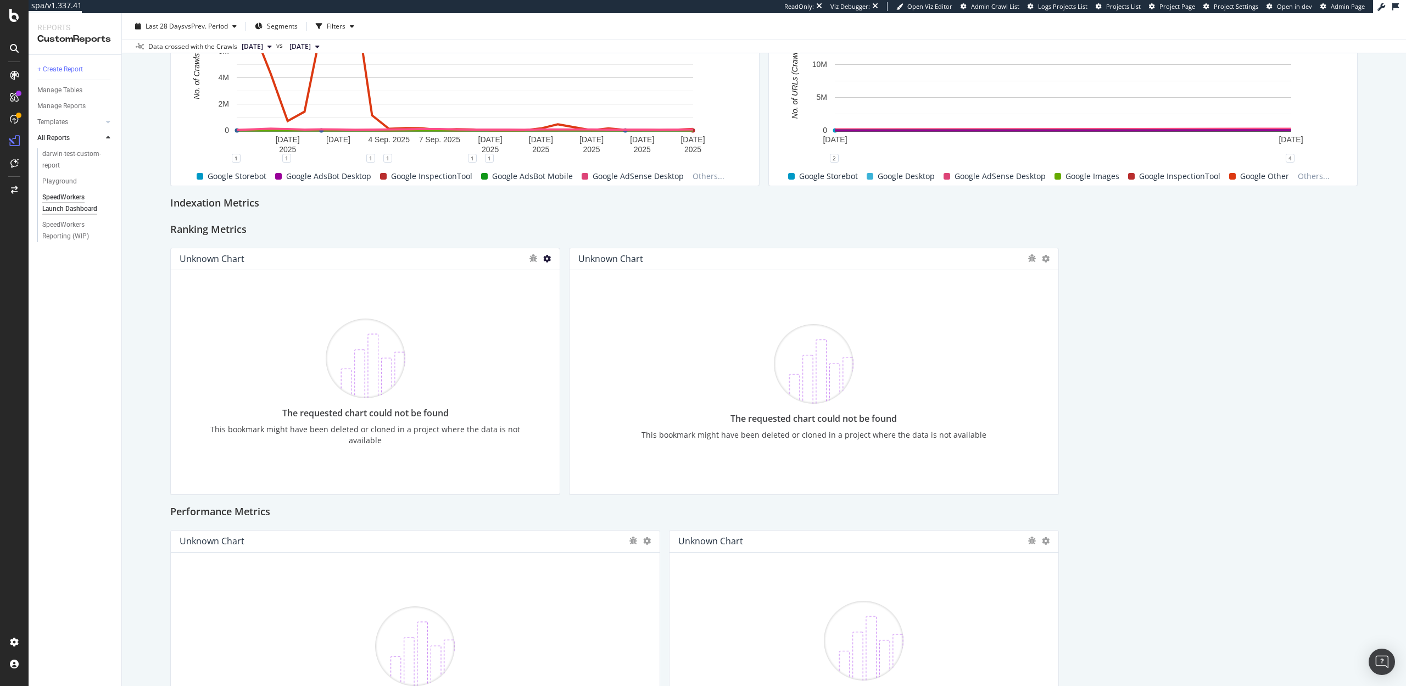
click at [548, 260] on icon at bounding box center [547, 259] width 8 height 8
click at [555, 276] on span at bounding box center [559, 275] width 13 height 13
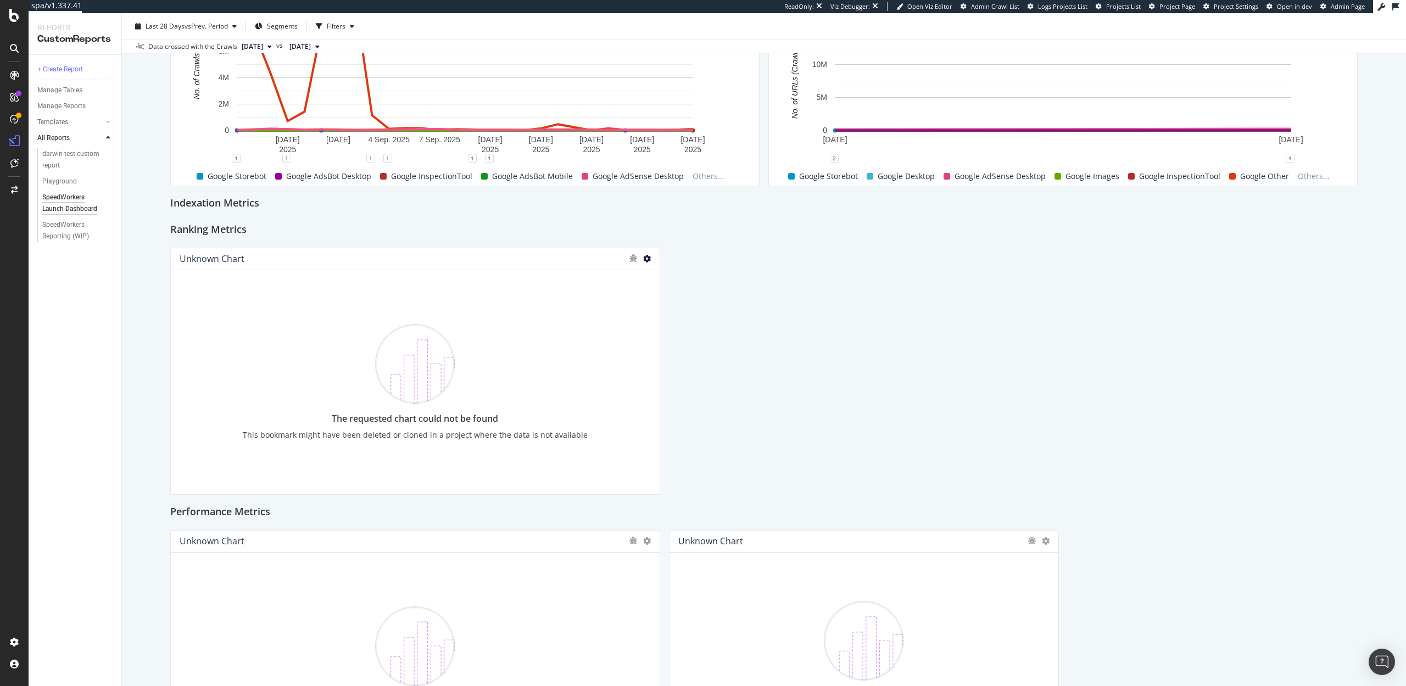
click at [647, 258] on icon at bounding box center [647, 259] width 8 height 8
click at [654, 274] on span at bounding box center [659, 275] width 13 height 13
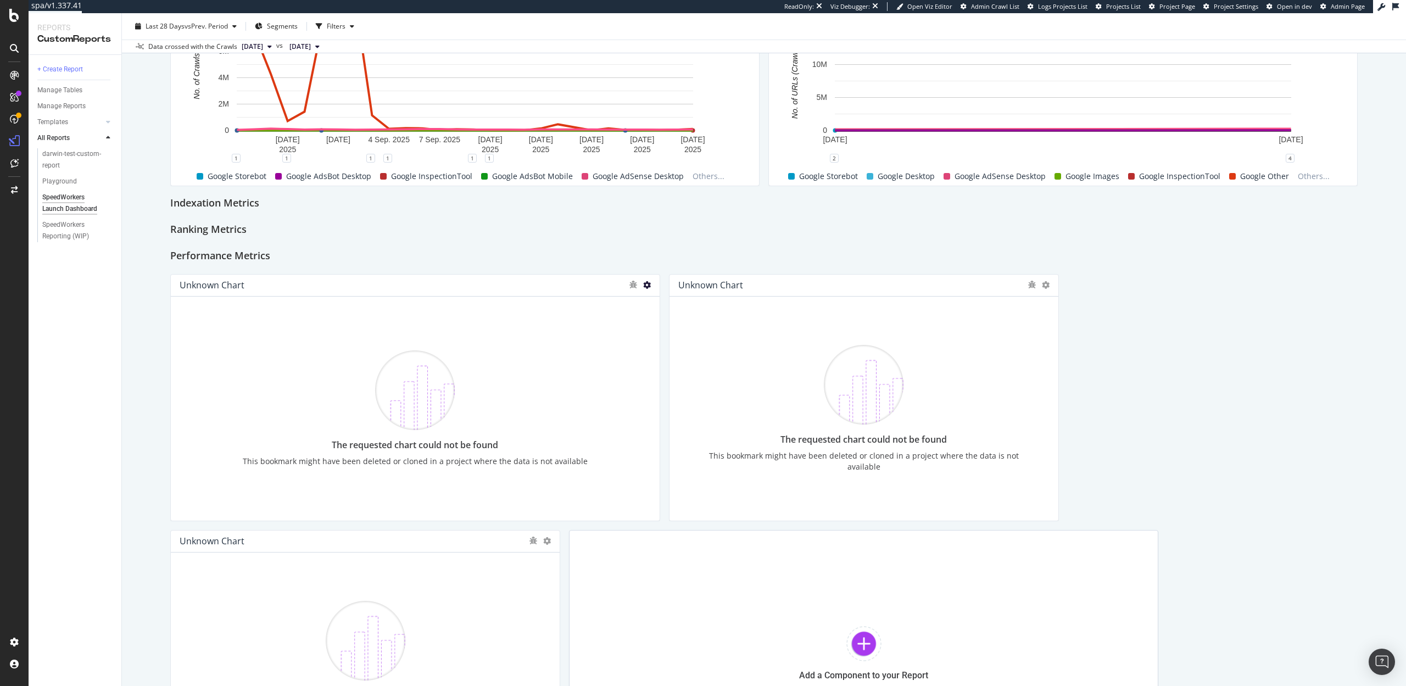
click at [648, 287] on icon at bounding box center [647, 285] width 8 height 8
click at [653, 303] on span at bounding box center [659, 302] width 13 height 13
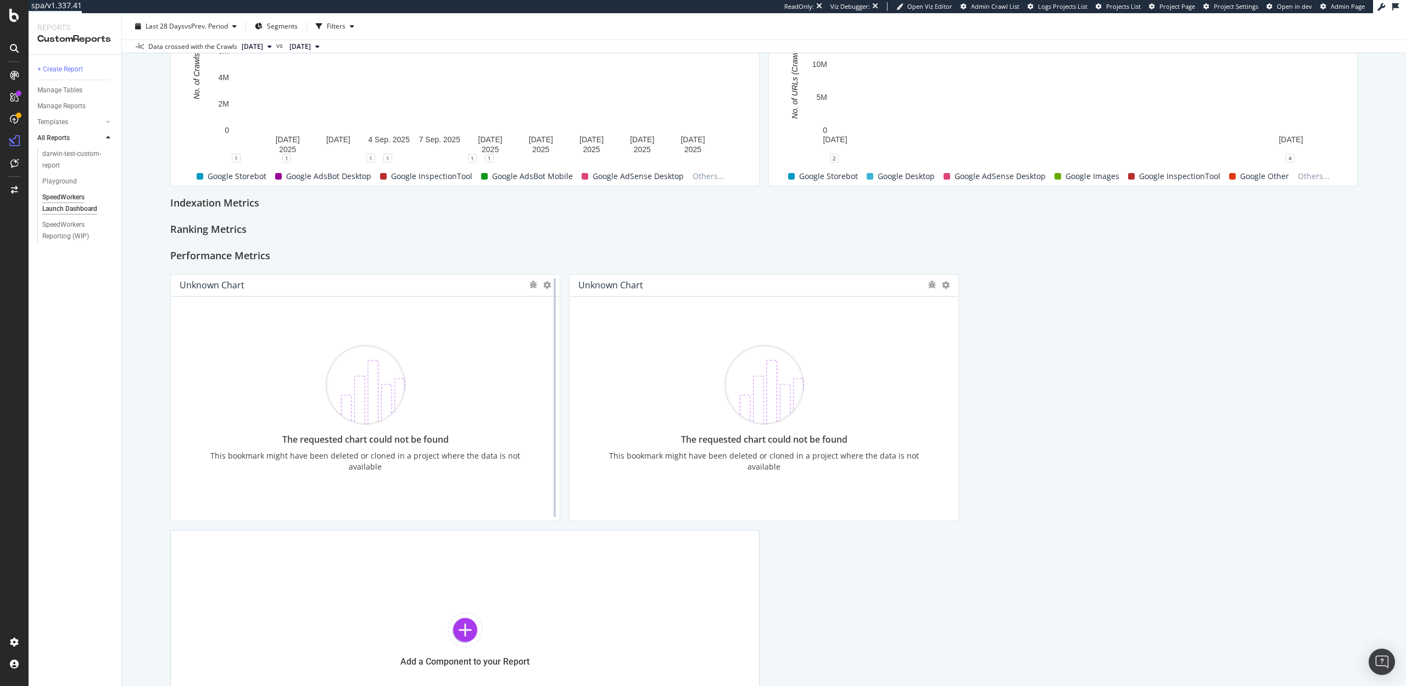
click at [549, 287] on div at bounding box center [554, 397] width 11 height 247
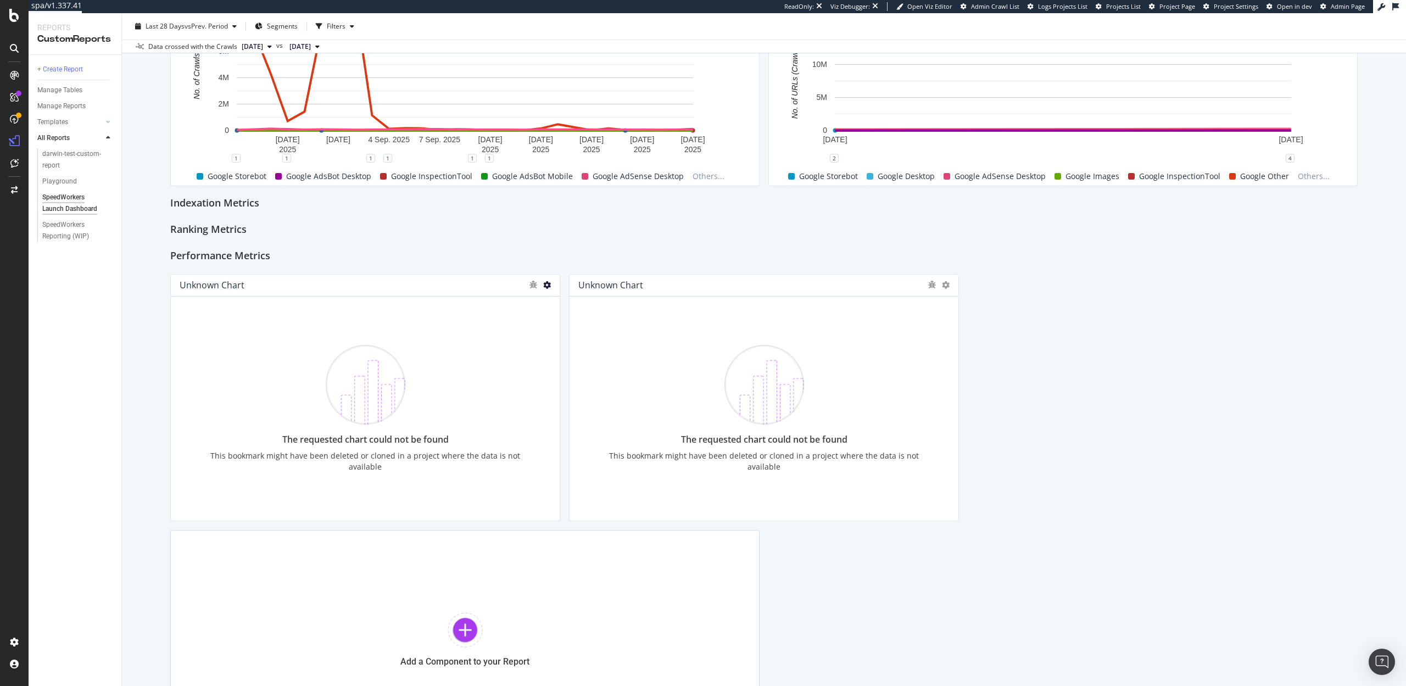
click at [544, 286] on icon at bounding box center [547, 285] width 8 height 8
click at [549, 300] on div "Delete" at bounding box center [571, 302] width 55 height 16
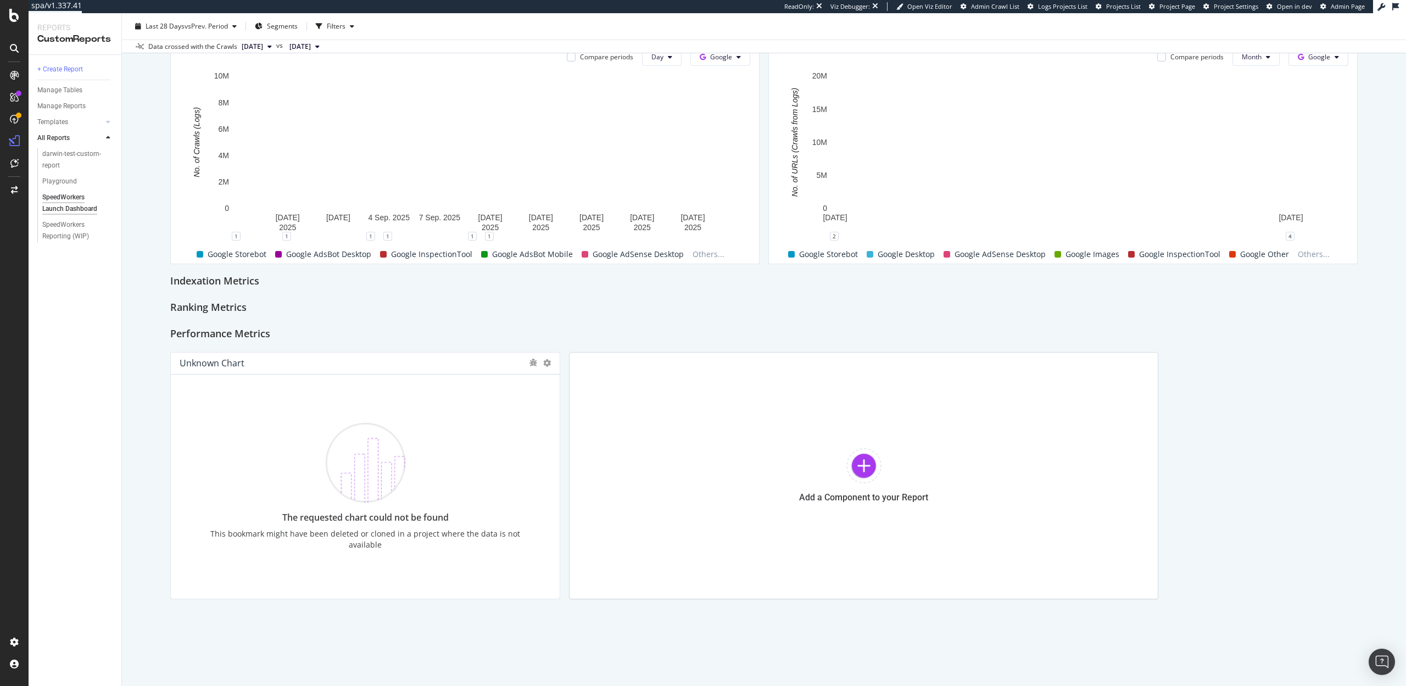
scroll to position [260, 0]
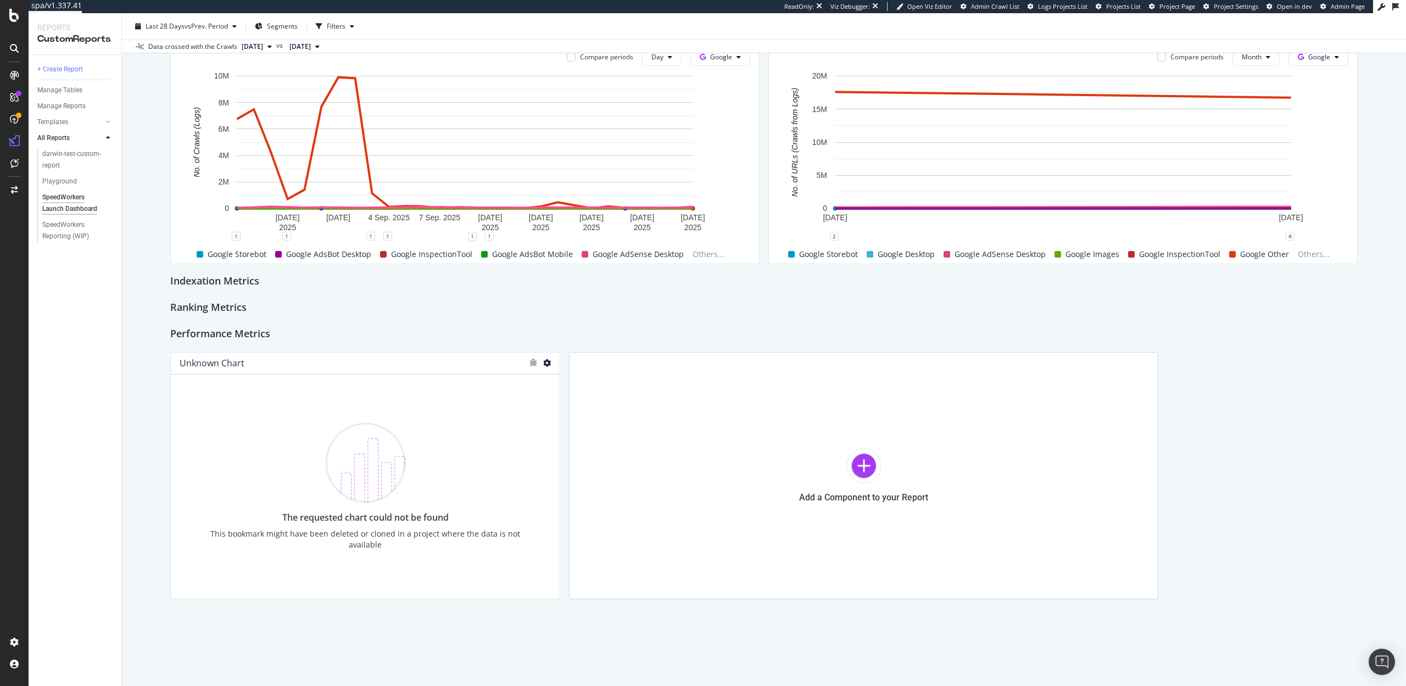
click at [545, 361] on icon at bounding box center [547, 363] width 8 height 8
click at [556, 377] on icon at bounding box center [559, 380] width 6 height 7
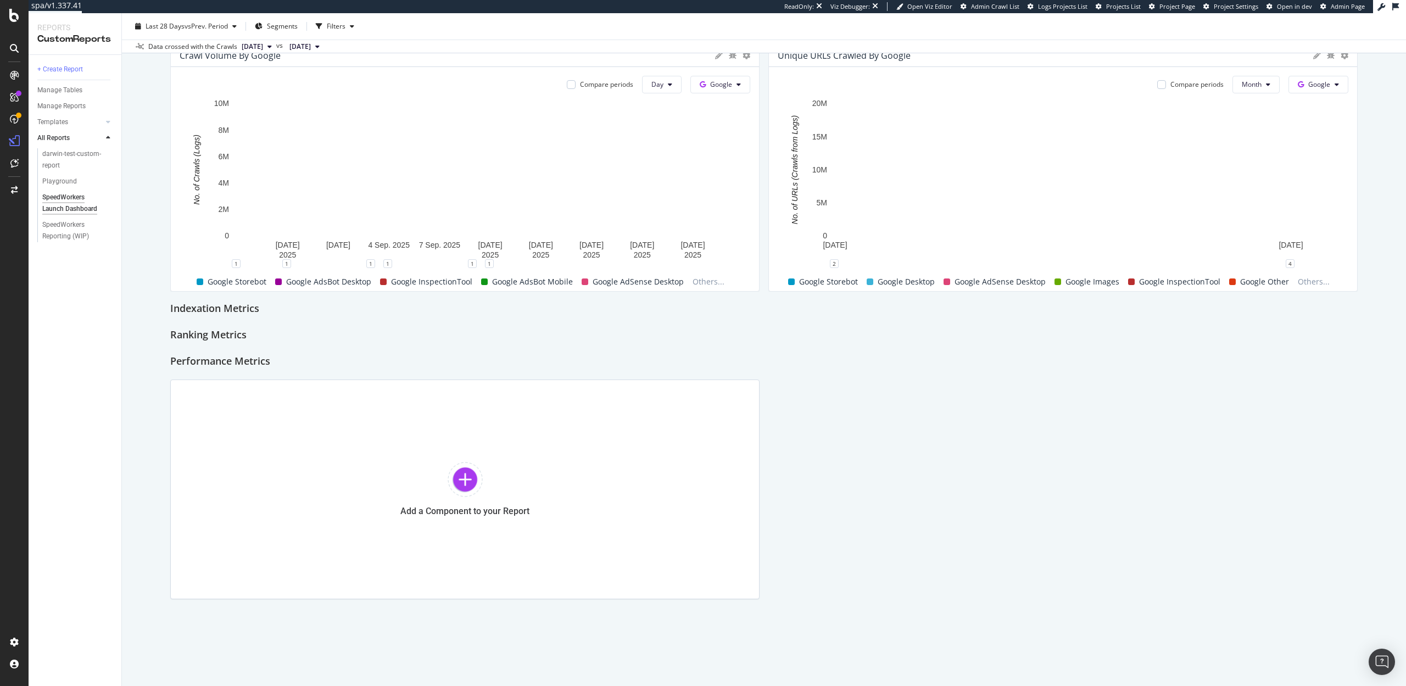
scroll to position [0, 0]
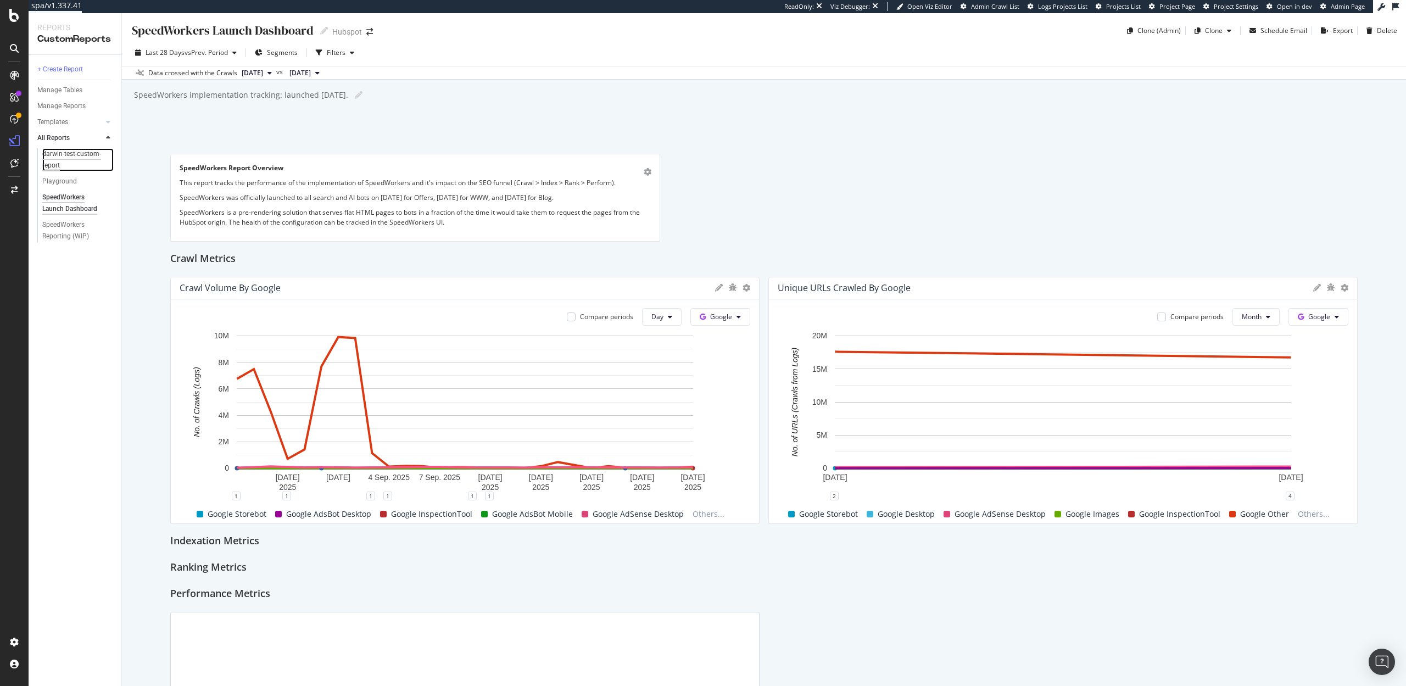
click at [55, 156] on div "darwin-test-custom-report" at bounding box center [73, 159] width 63 height 23
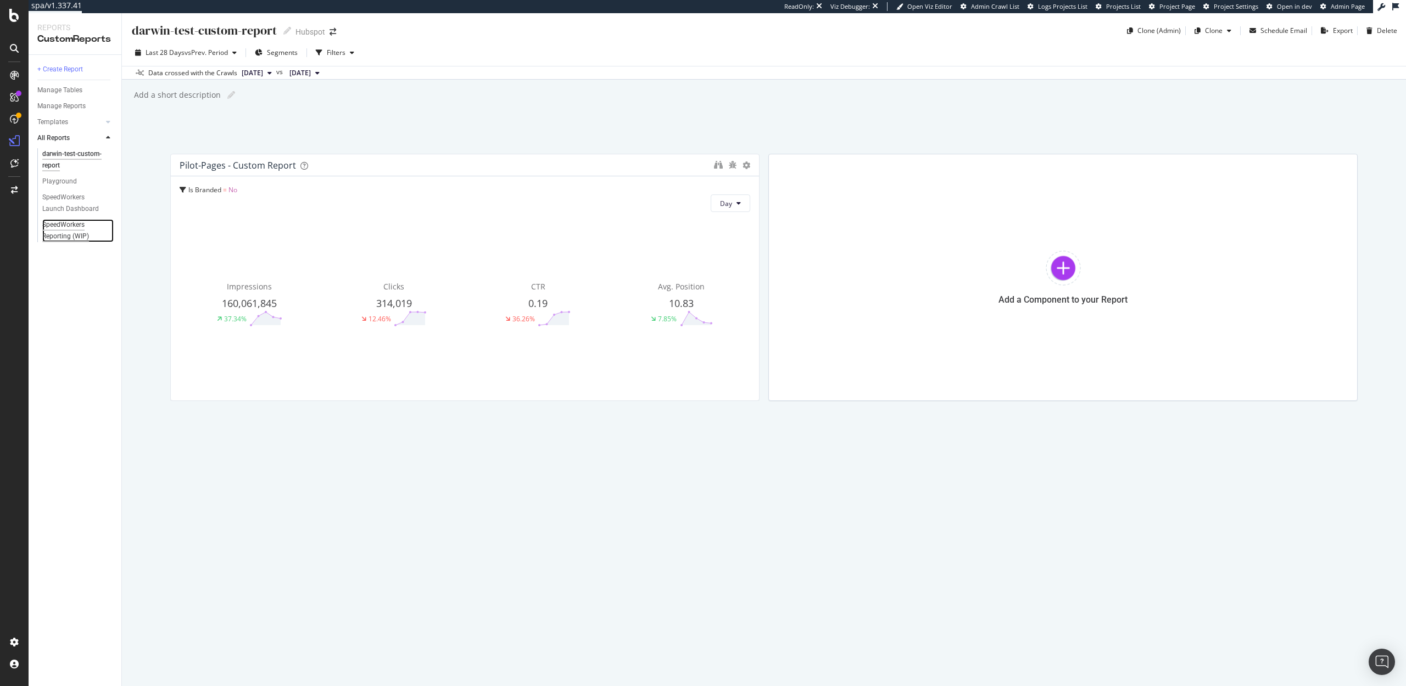
click at [63, 231] on div "SpeedWorkers Reporting (WIP)" at bounding box center [74, 230] width 64 height 23
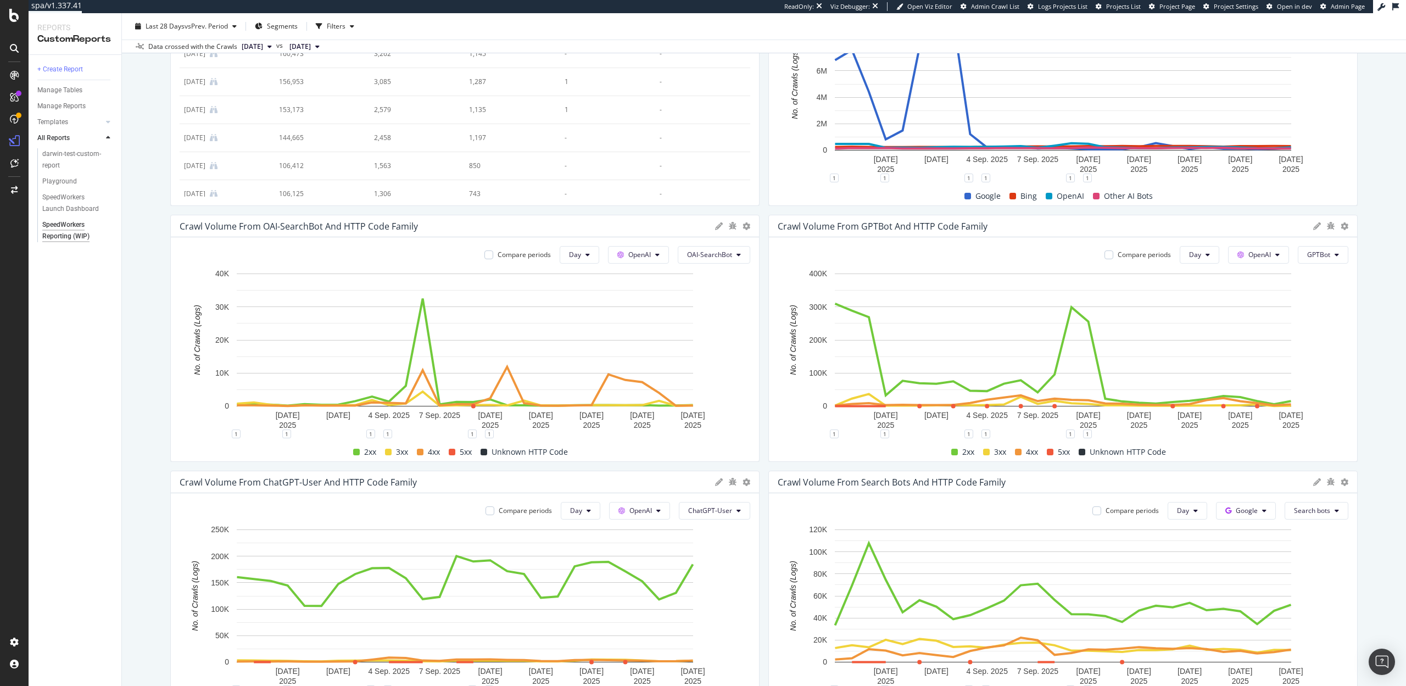
scroll to position [72, 0]
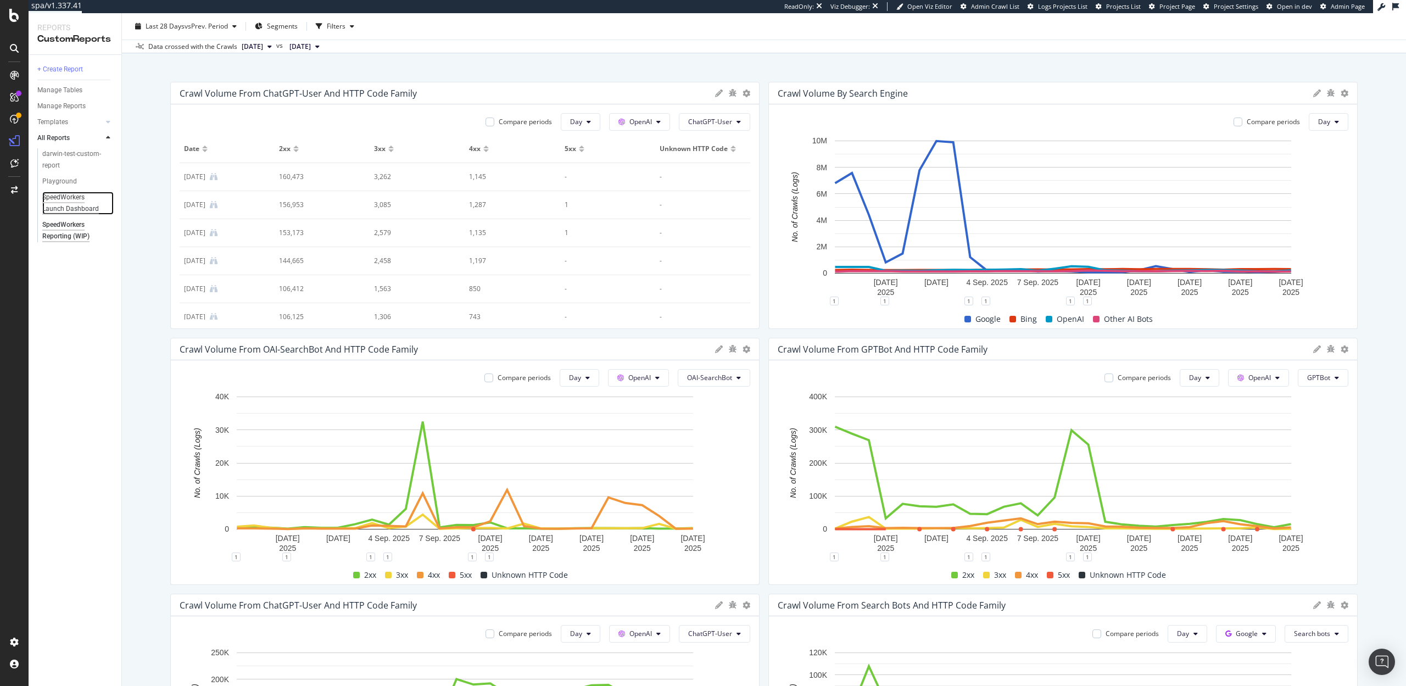
click at [62, 200] on div "SpeedWorkers Launch Dashboard" at bounding box center [74, 203] width 64 height 23
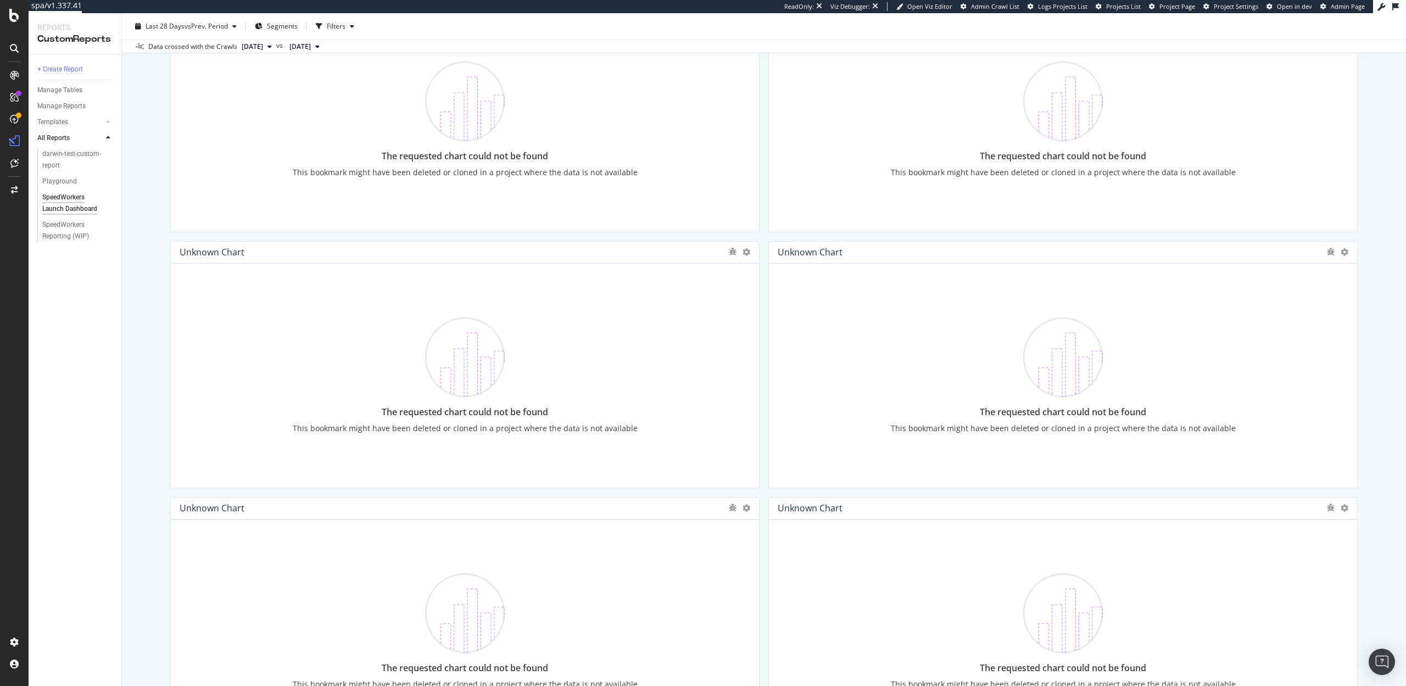
scroll to position [1393, 0]
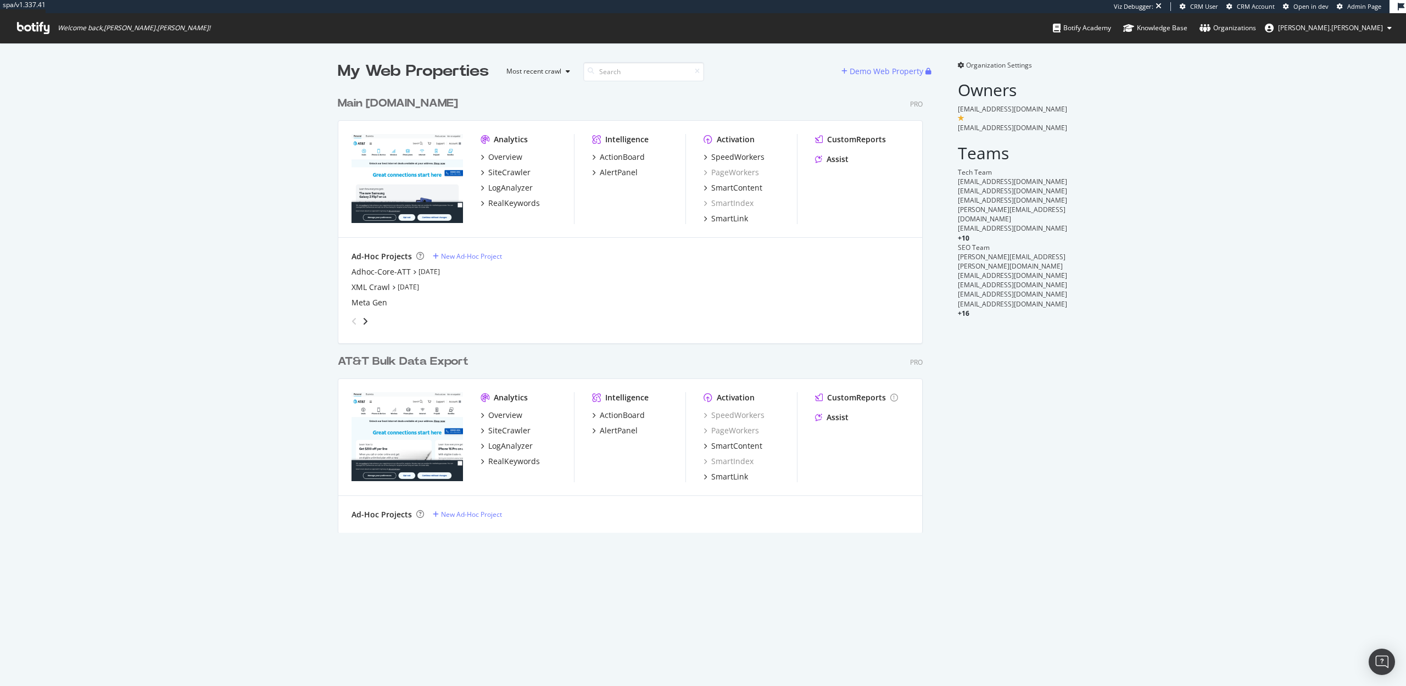
scroll to position [450, 594]
click at [845, 140] on div "CustomReports" at bounding box center [856, 139] width 59 height 11
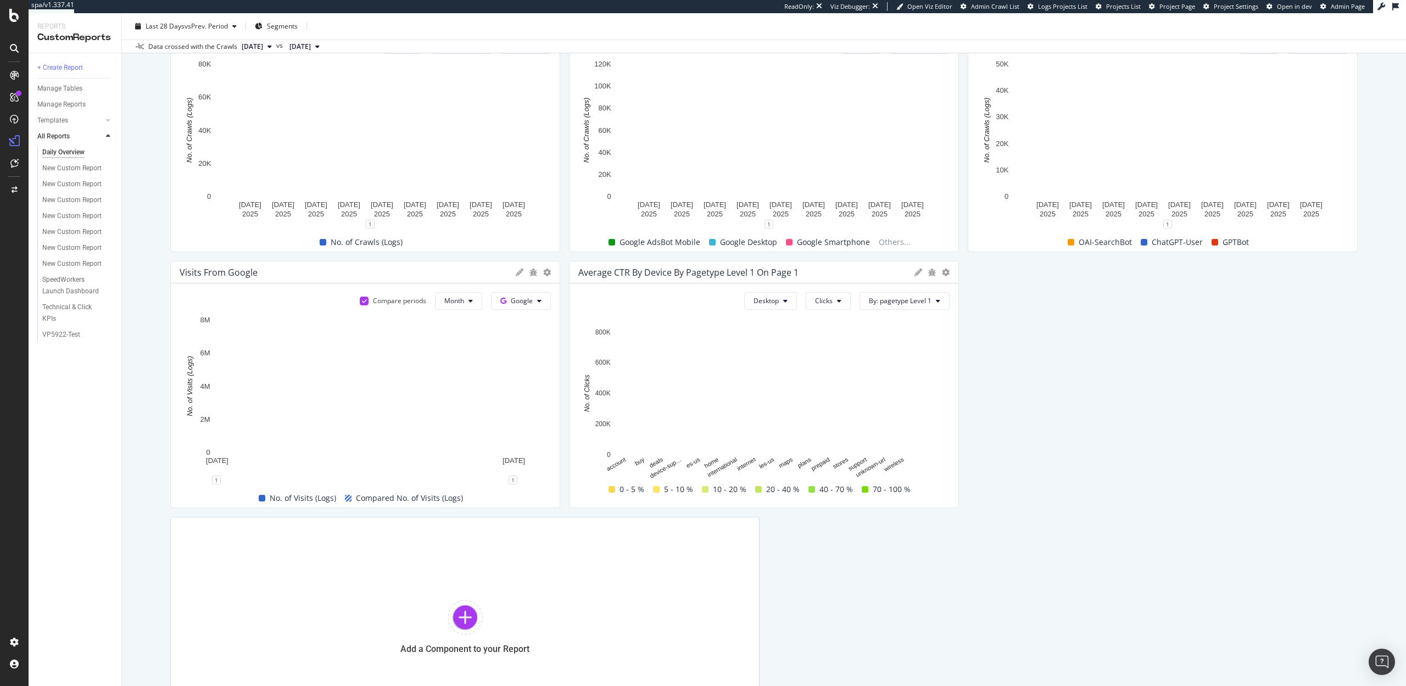
scroll to position [257, 0]
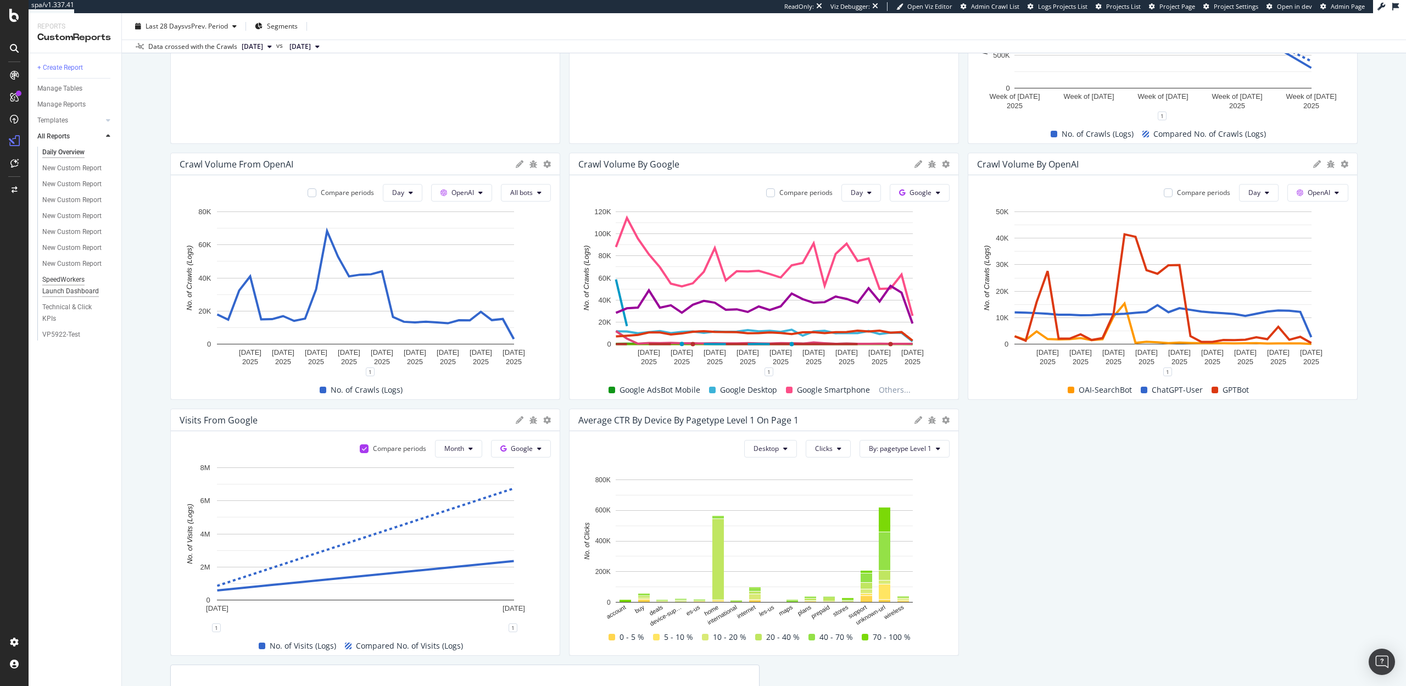
click at [67, 280] on div "SpeedWorkers Launch Dashboard" at bounding box center [74, 285] width 64 height 23
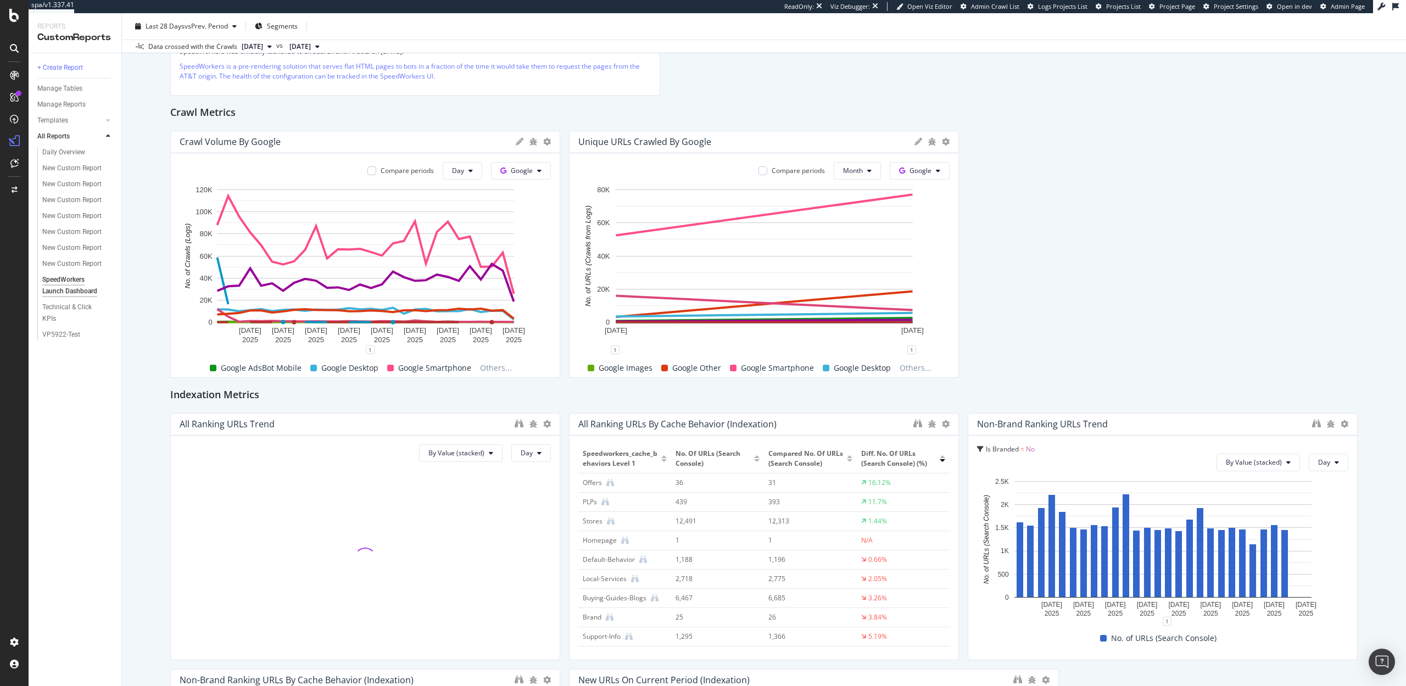
scroll to position [224, 0]
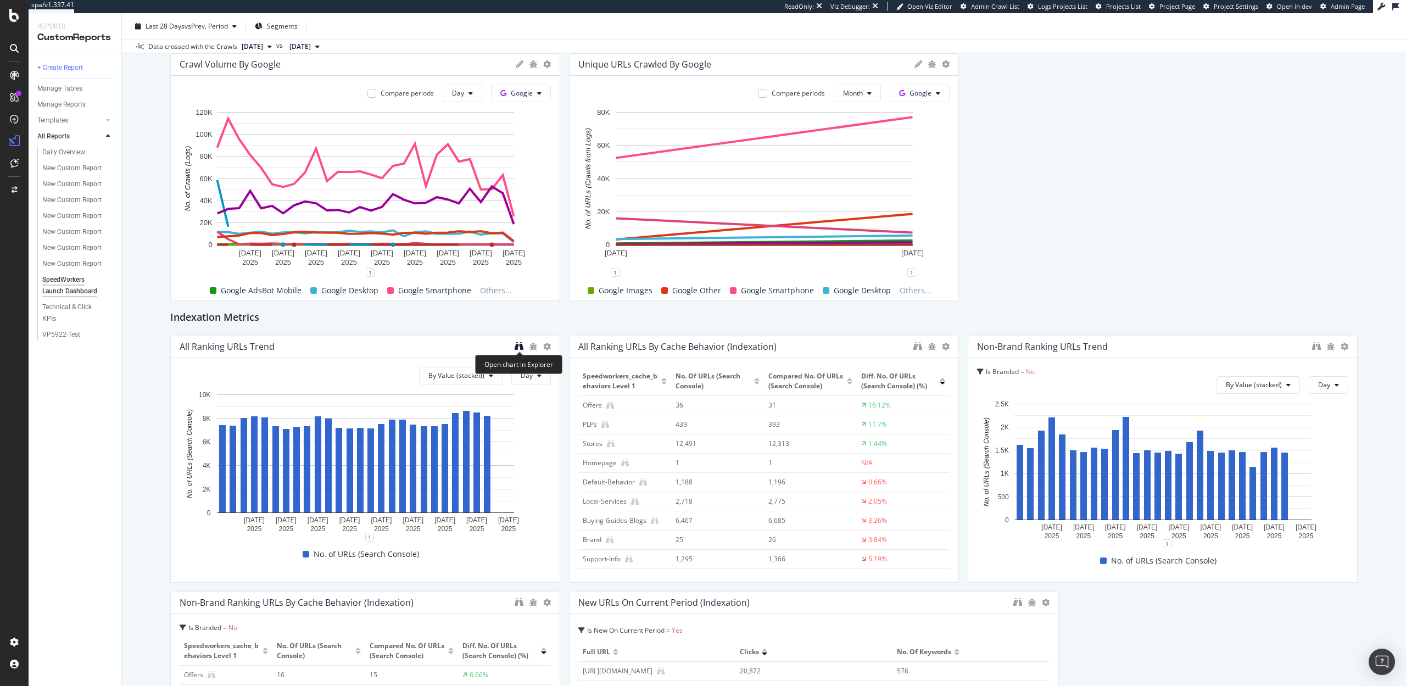
click at [516, 344] on icon "binoculars" at bounding box center [519, 346] width 9 height 9
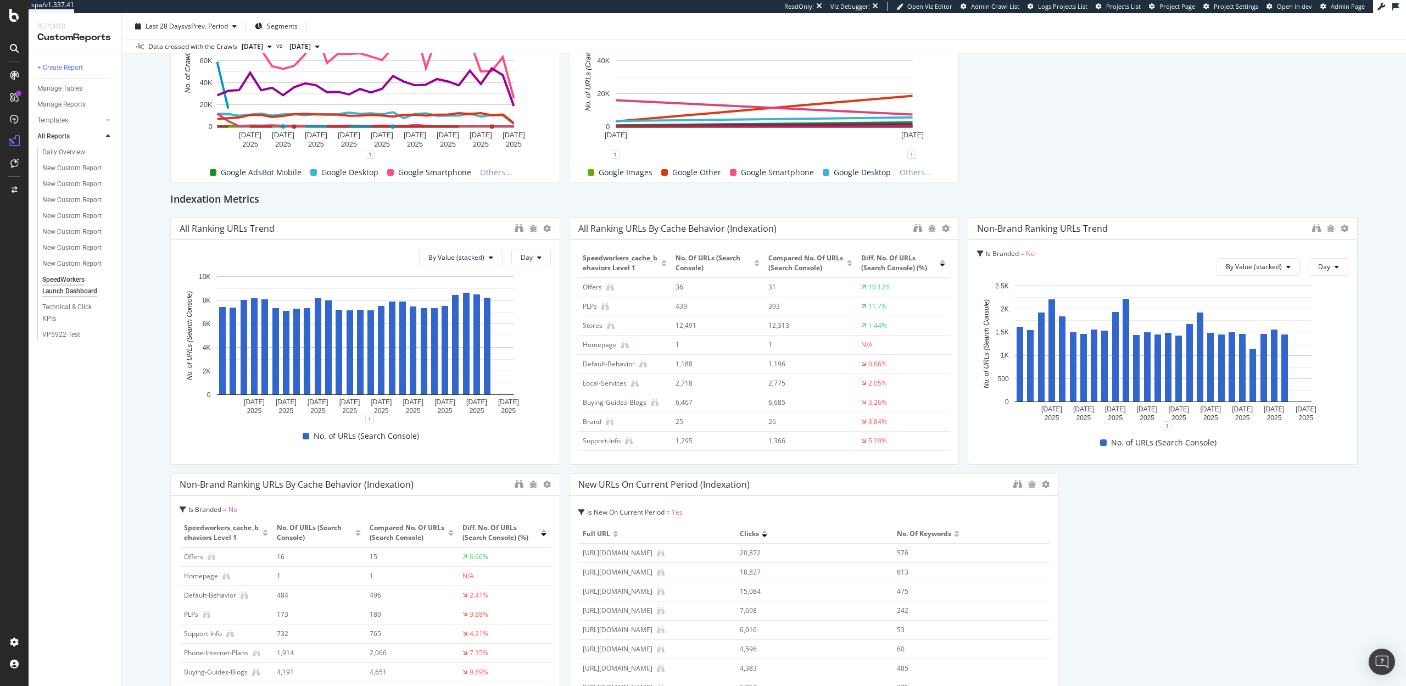
scroll to position [336, 0]
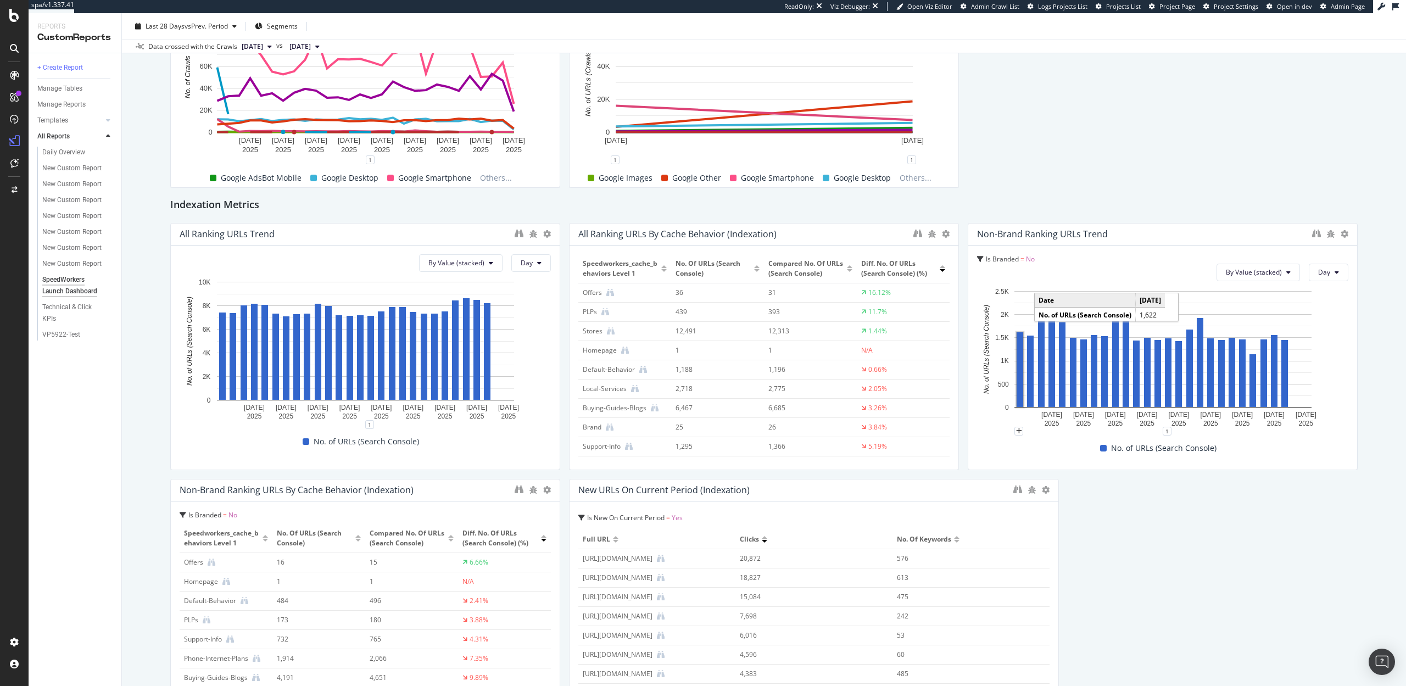
click at [673, 489] on div "New URLs on Current Period (Indexation)" at bounding box center [663, 490] width 171 height 11
copy div "New URLs on Current Period (Indexation)"
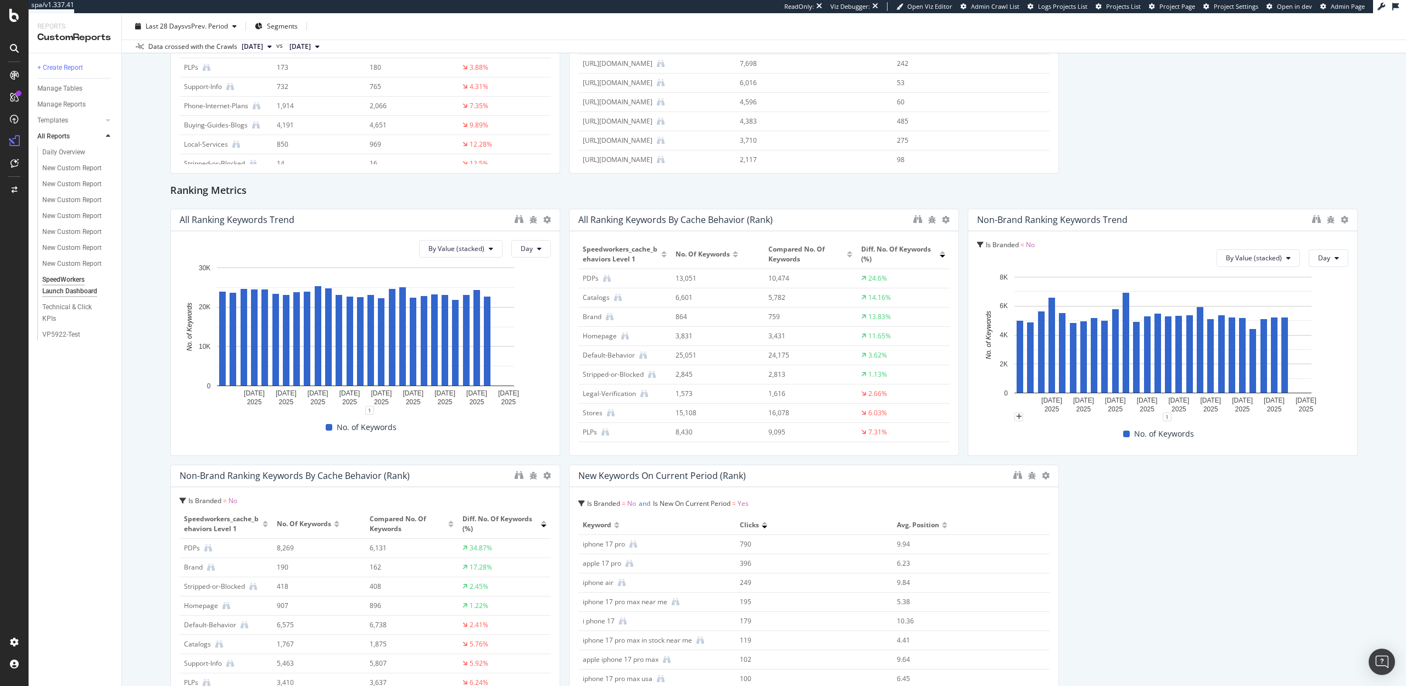
scroll to position [892, 0]
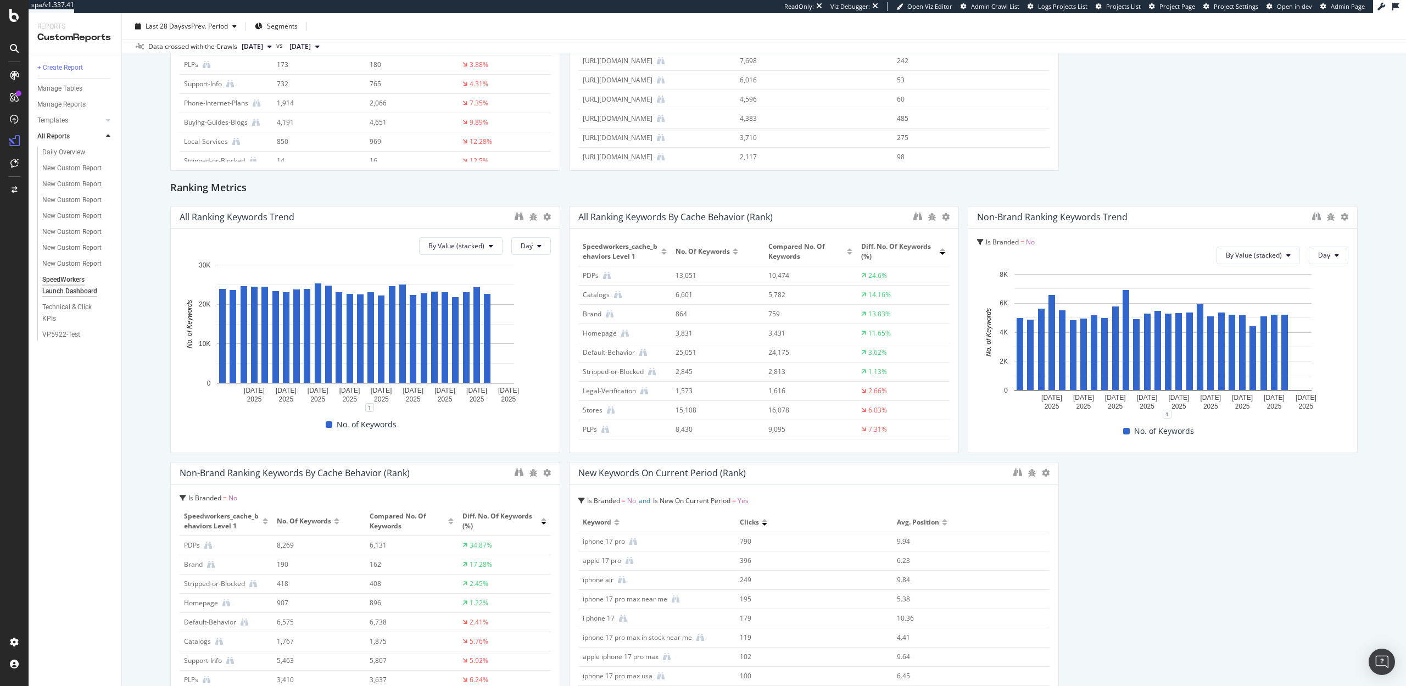
click at [633, 474] on div "New Keywords on Current Period (Rank)" at bounding box center [662, 472] width 168 height 11
copy div "New Keywords on Current Period (Rank)"
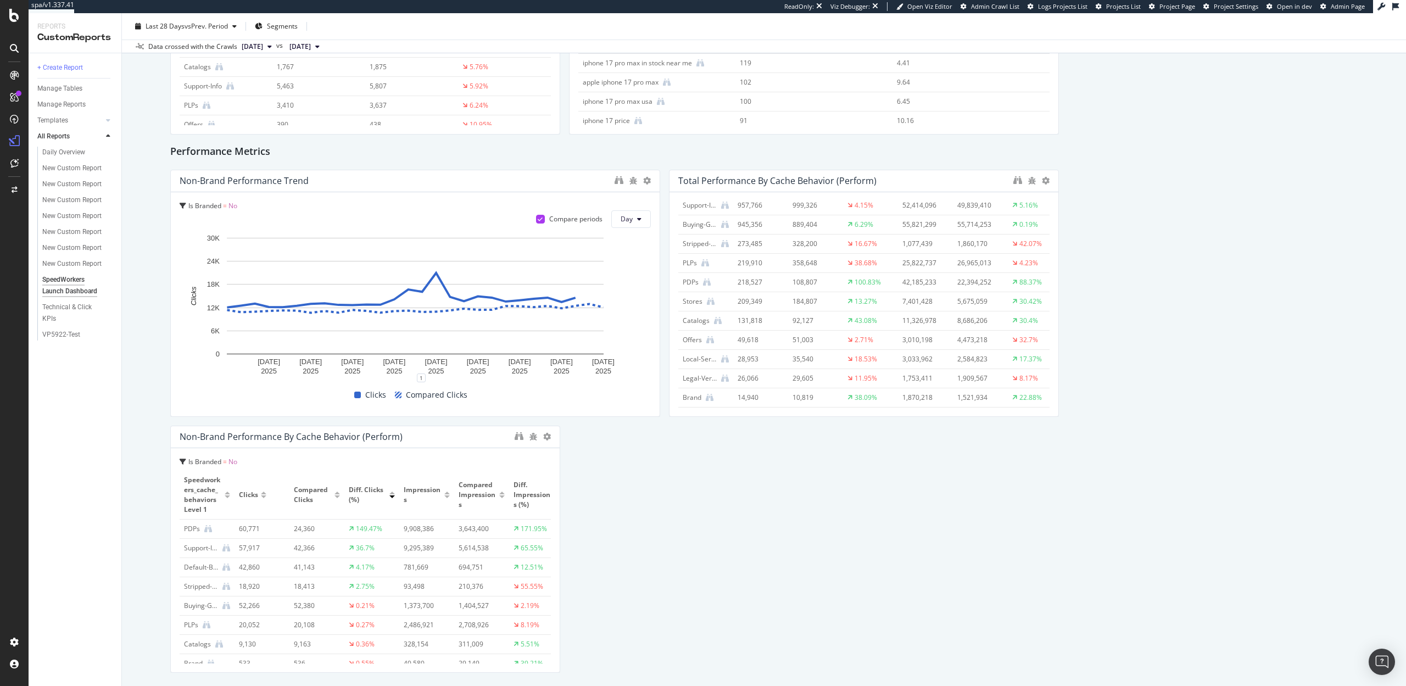
scroll to position [1467, 0]
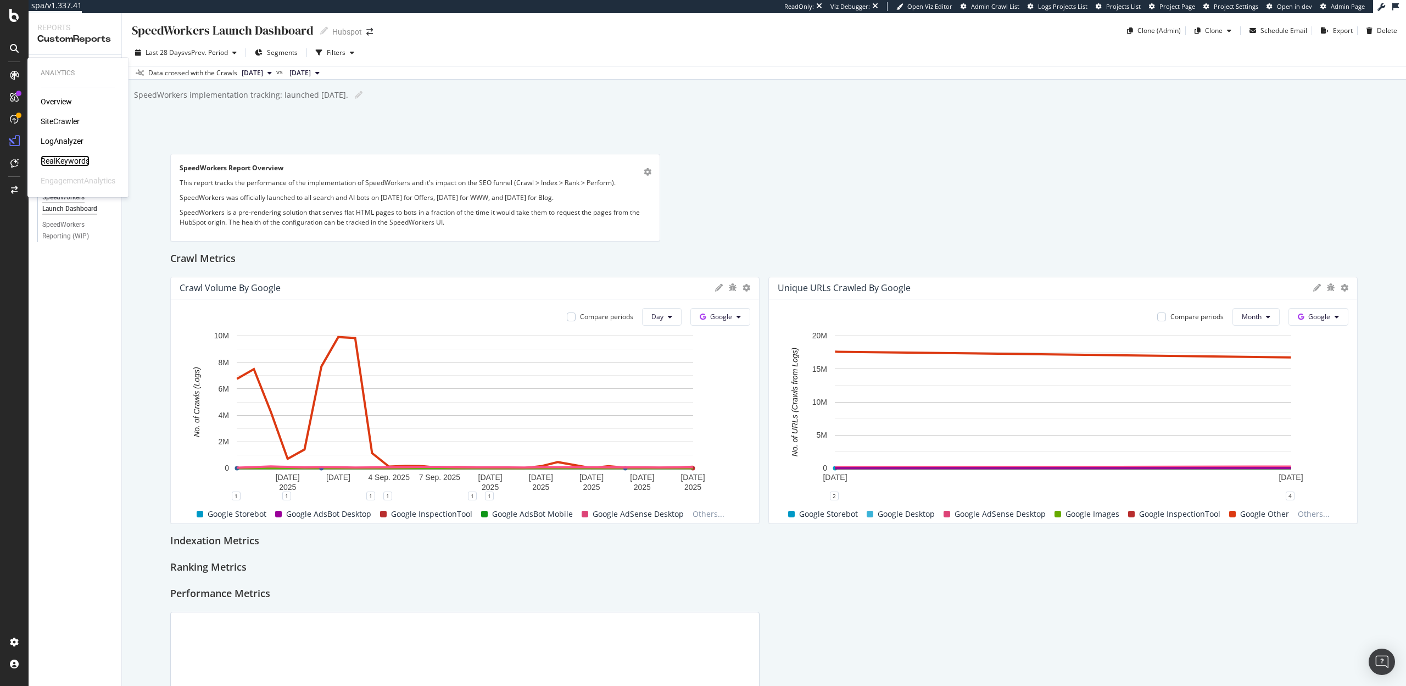
click at [60, 163] on div "RealKeywords" at bounding box center [65, 160] width 49 height 11
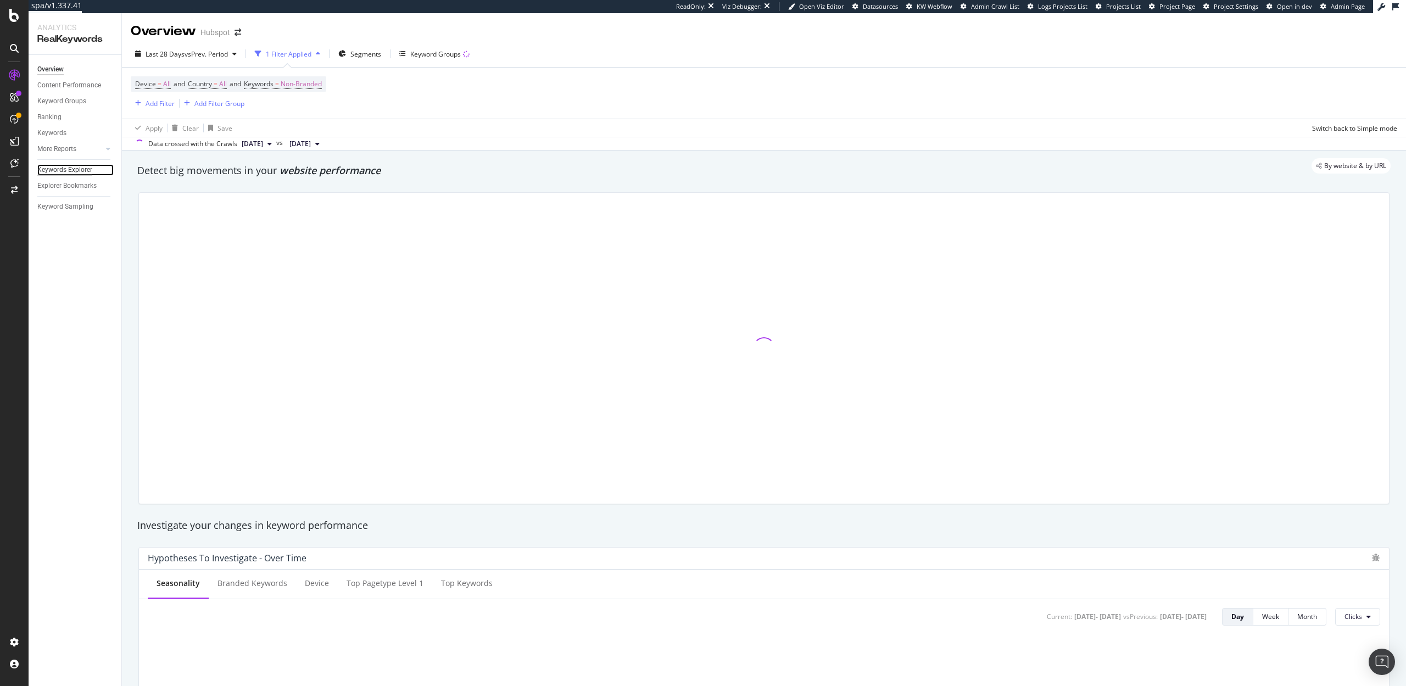
click at [70, 166] on div "Keywords Explorer" at bounding box center [64, 170] width 55 height 12
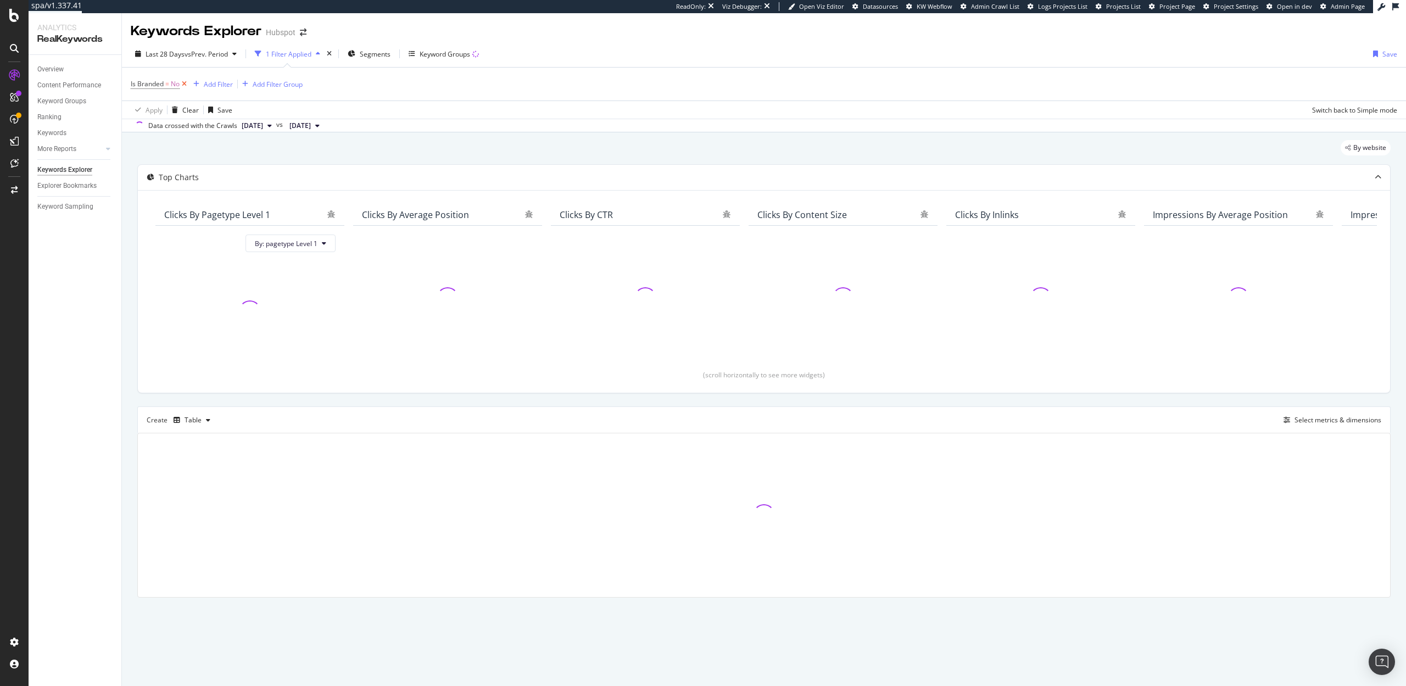
click at [184, 85] on icon at bounding box center [184, 84] width 9 height 11
click at [1311, 413] on div "Select metrics & dimensions" at bounding box center [1330, 419] width 102 height 12
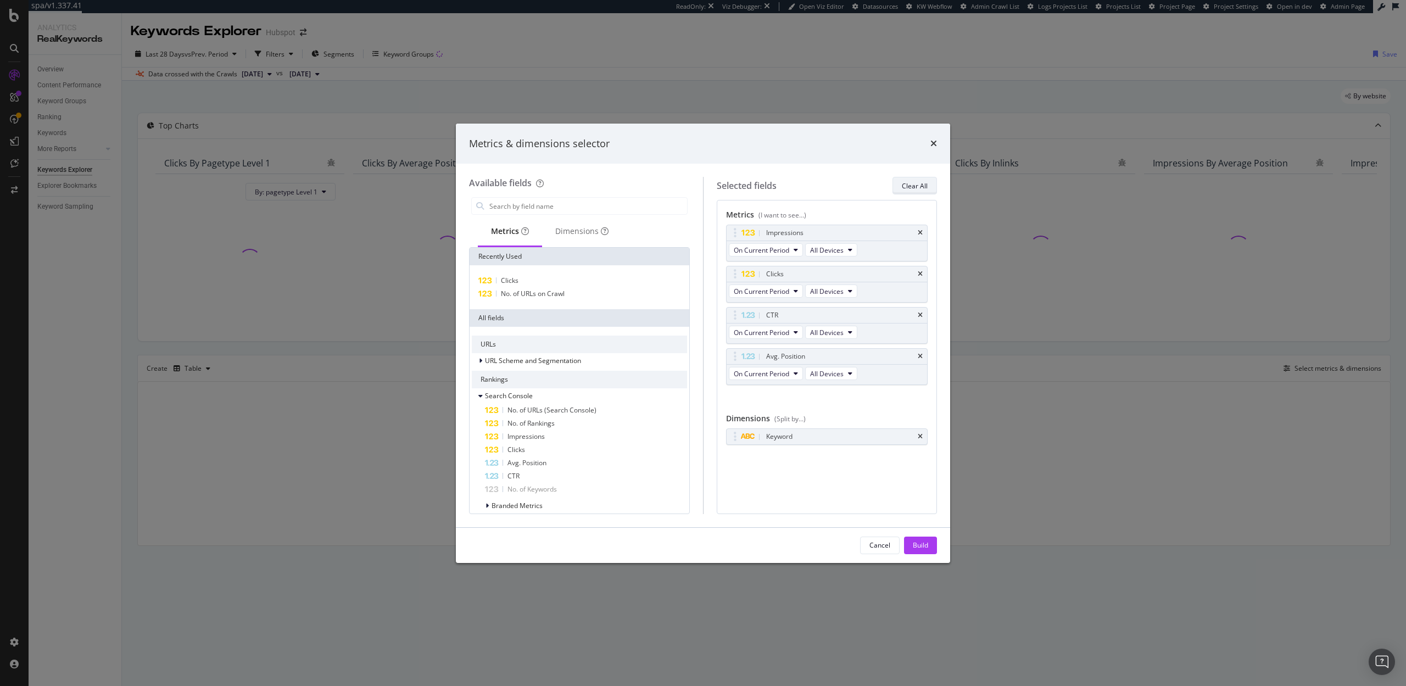
click at [900, 190] on button "Clear All" at bounding box center [915, 186] width 44 height 18
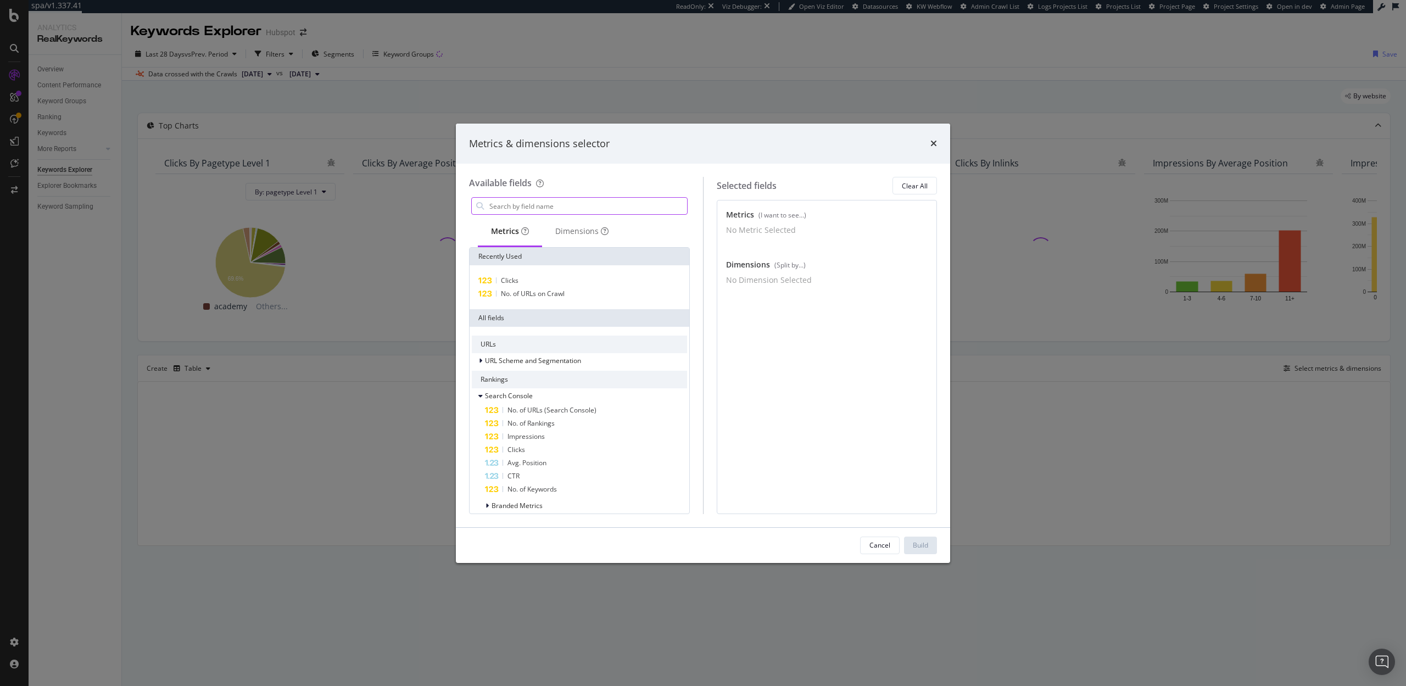
click at [590, 209] on input "modal" at bounding box center [587, 206] width 199 height 16
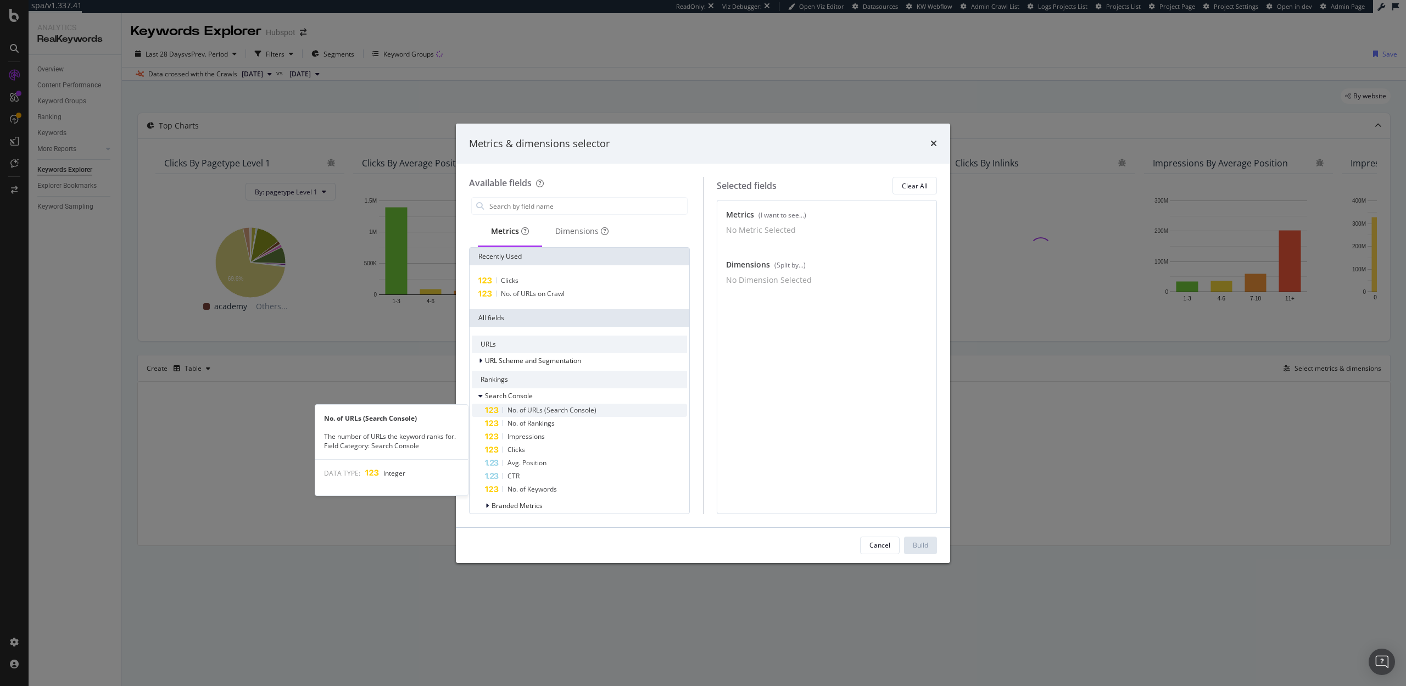
click at [552, 408] on span "No. of URLs (Search Console)" at bounding box center [552, 409] width 89 height 9
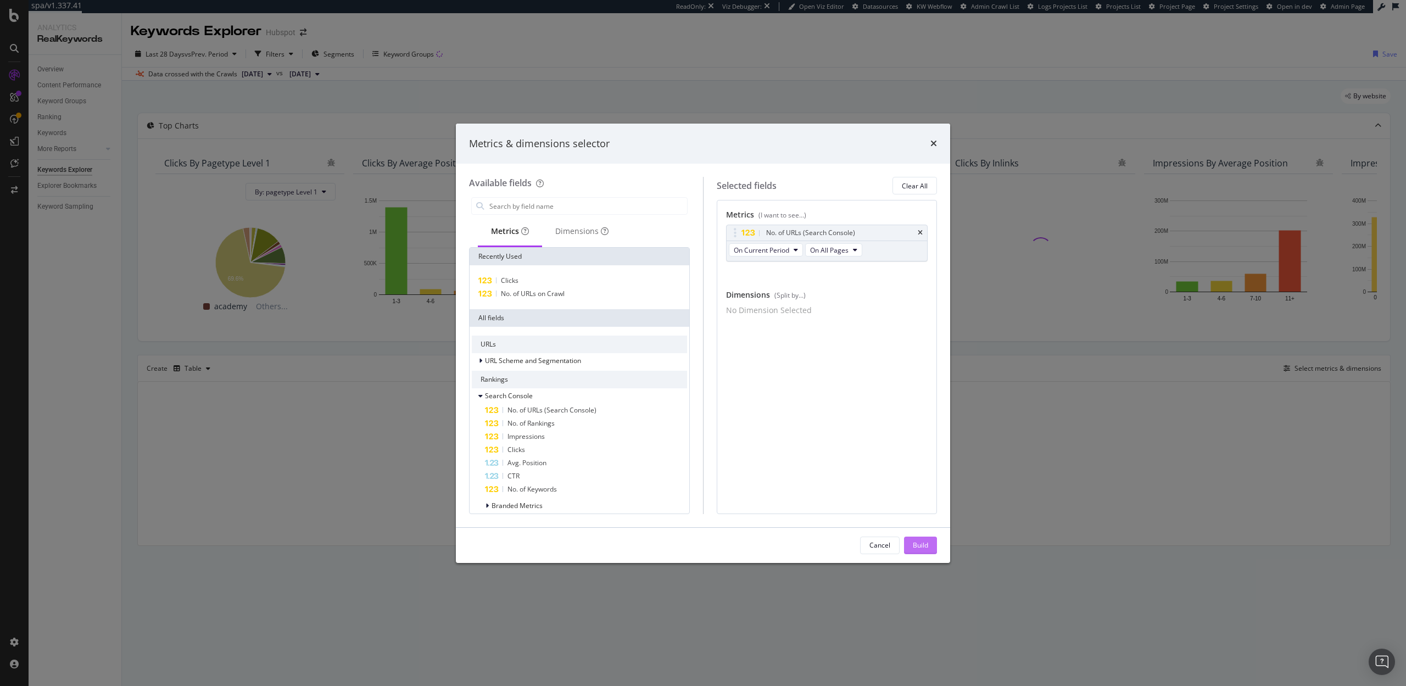
click at [930, 545] on button "Build" at bounding box center [920, 546] width 33 height 18
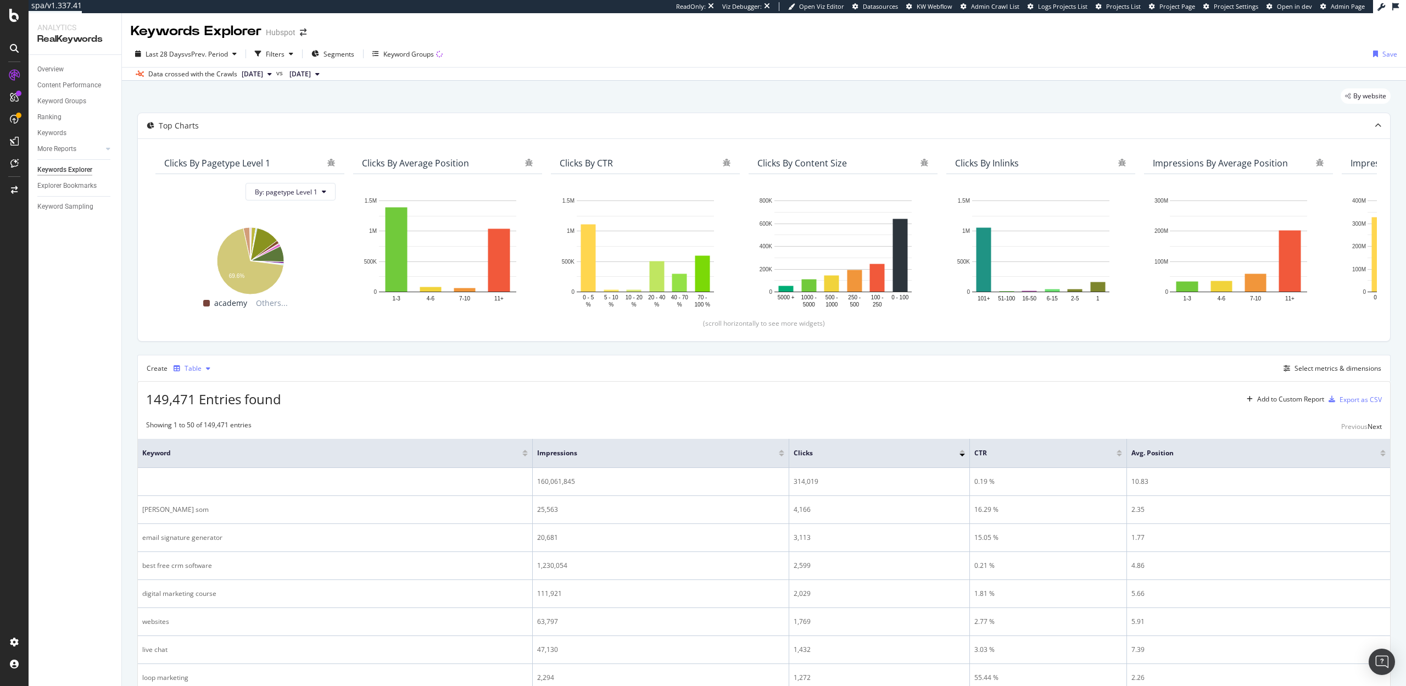
click at [185, 370] on div "Table" at bounding box center [193, 368] width 17 height 7
click at [204, 421] on div "Series" at bounding box center [205, 423] width 19 height 9
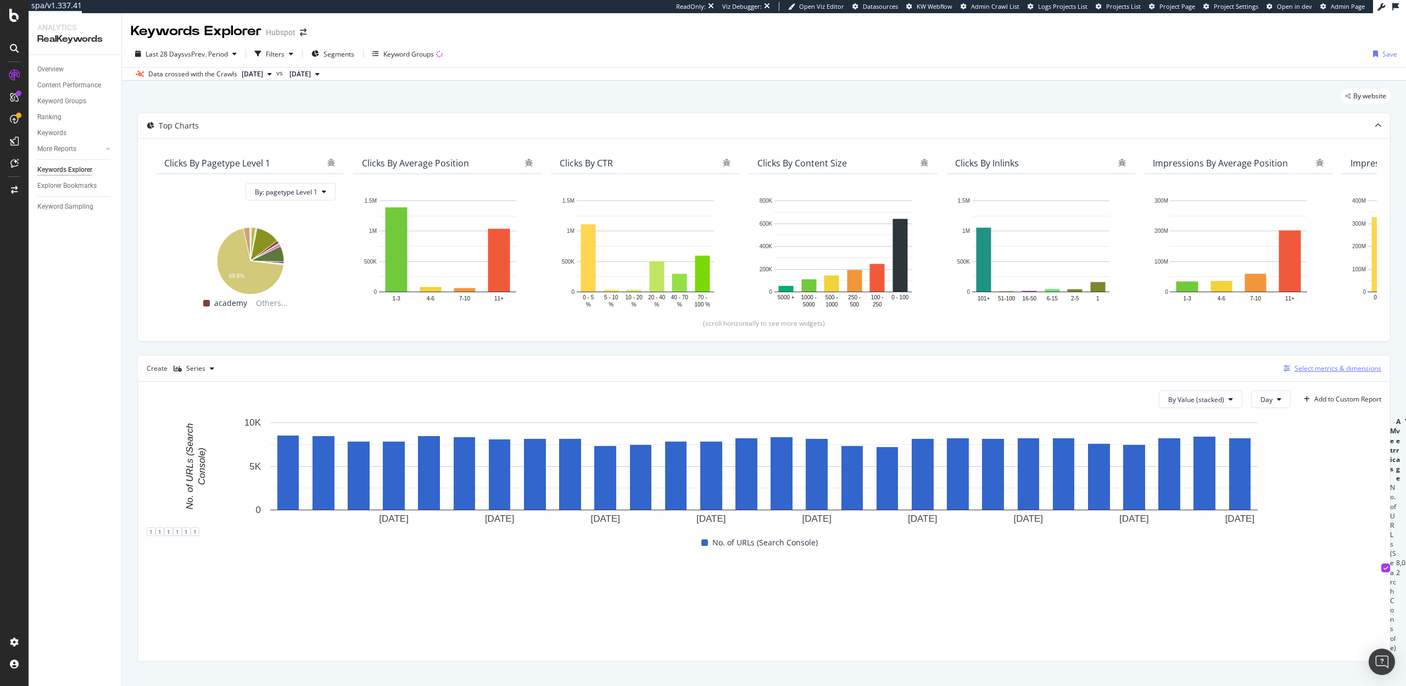
click at [1315, 371] on div "Select metrics & dimensions" at bounding box center [1338, 368] width 87 height 9
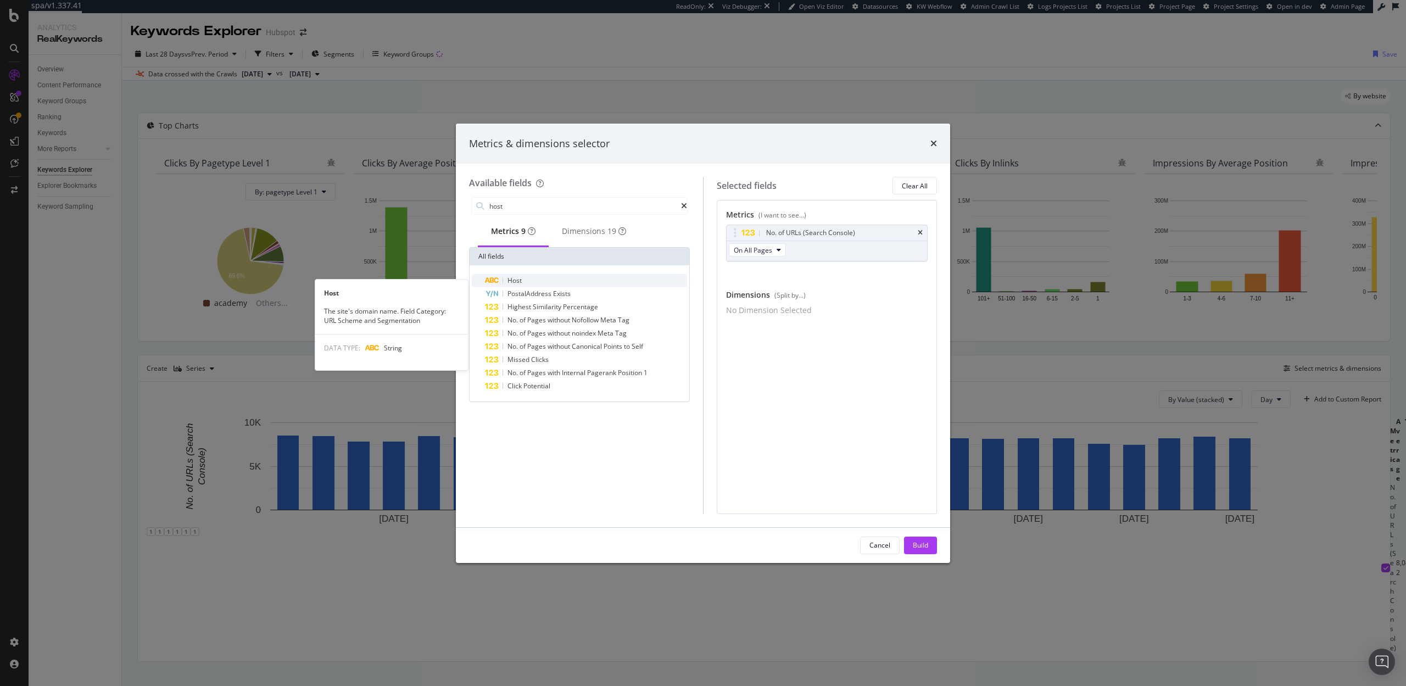
type input "host"
click at [536, 280] on div "Host" at bounding box center [586, 280] width 202 height 13
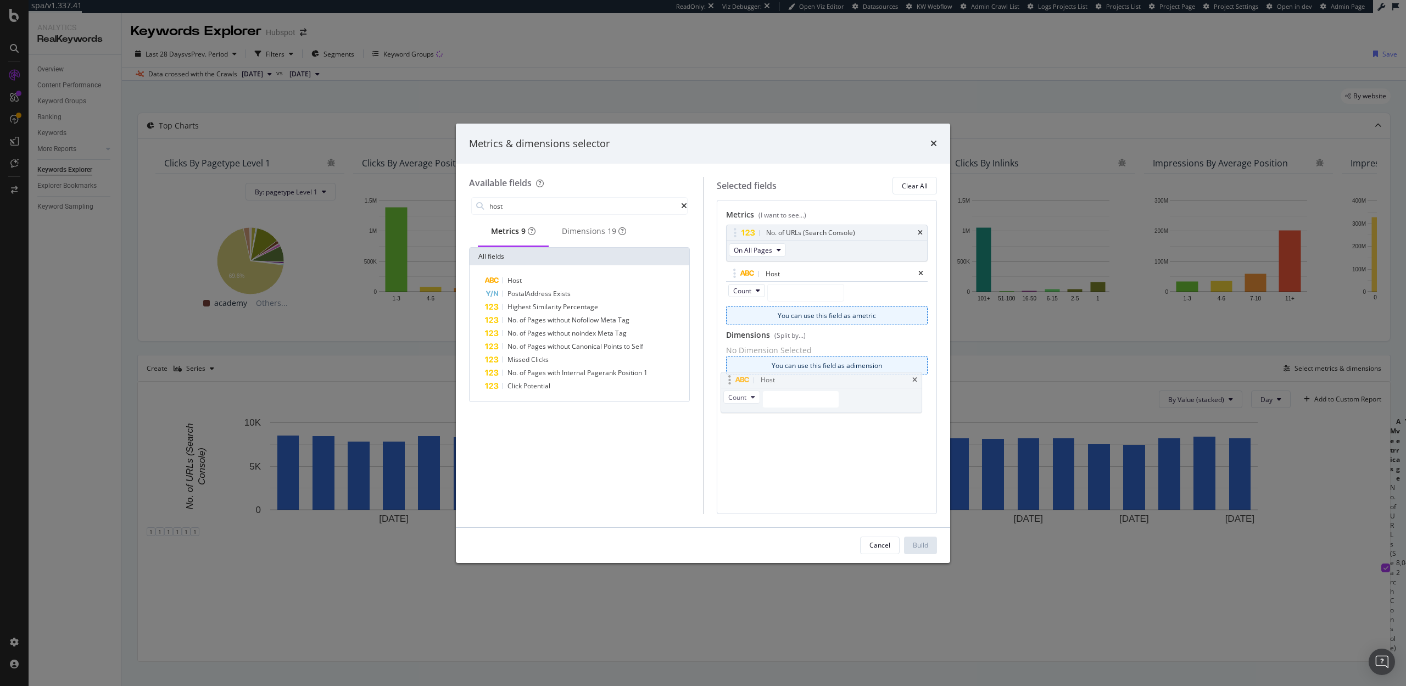
drag, startPoint x: 856, startPoint y: 276, endPoint x: 850, endPoint y: 382, distance: 106.2
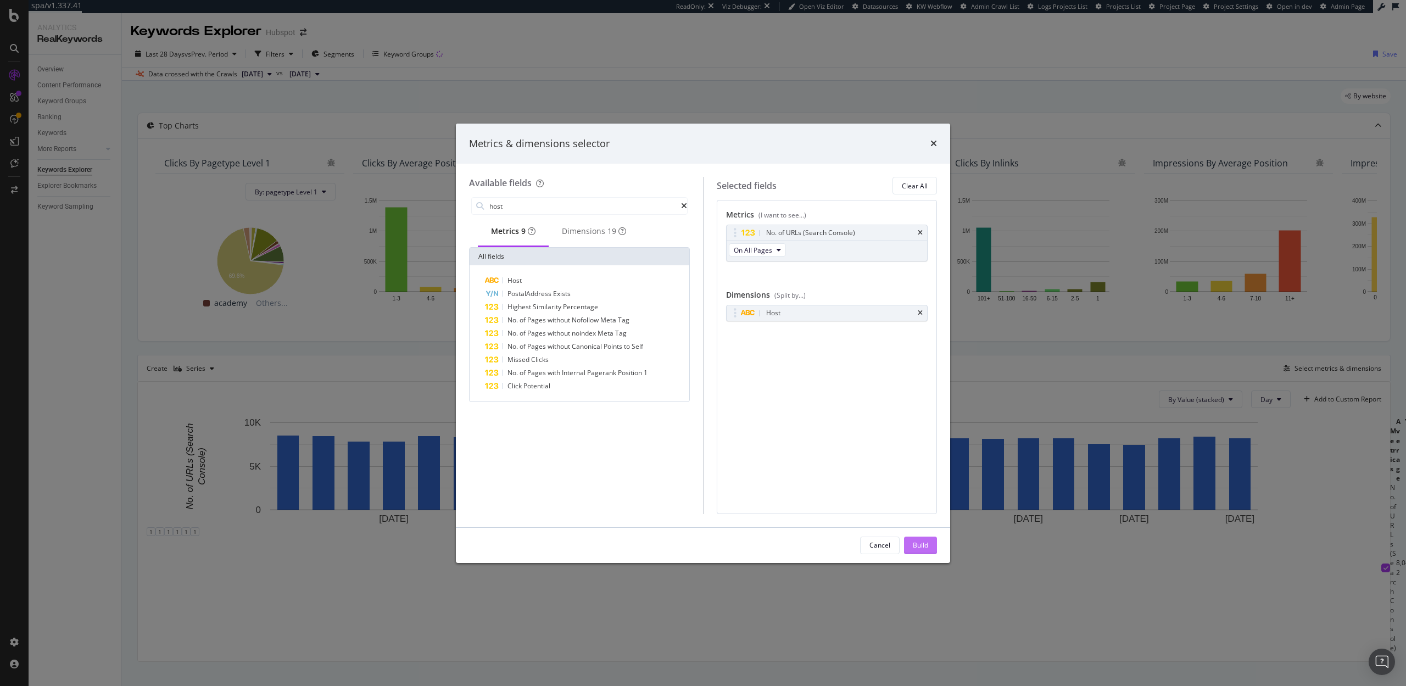
click at [925, 537] on div "Build" at bounding box center [920, 545] width 15 height 16
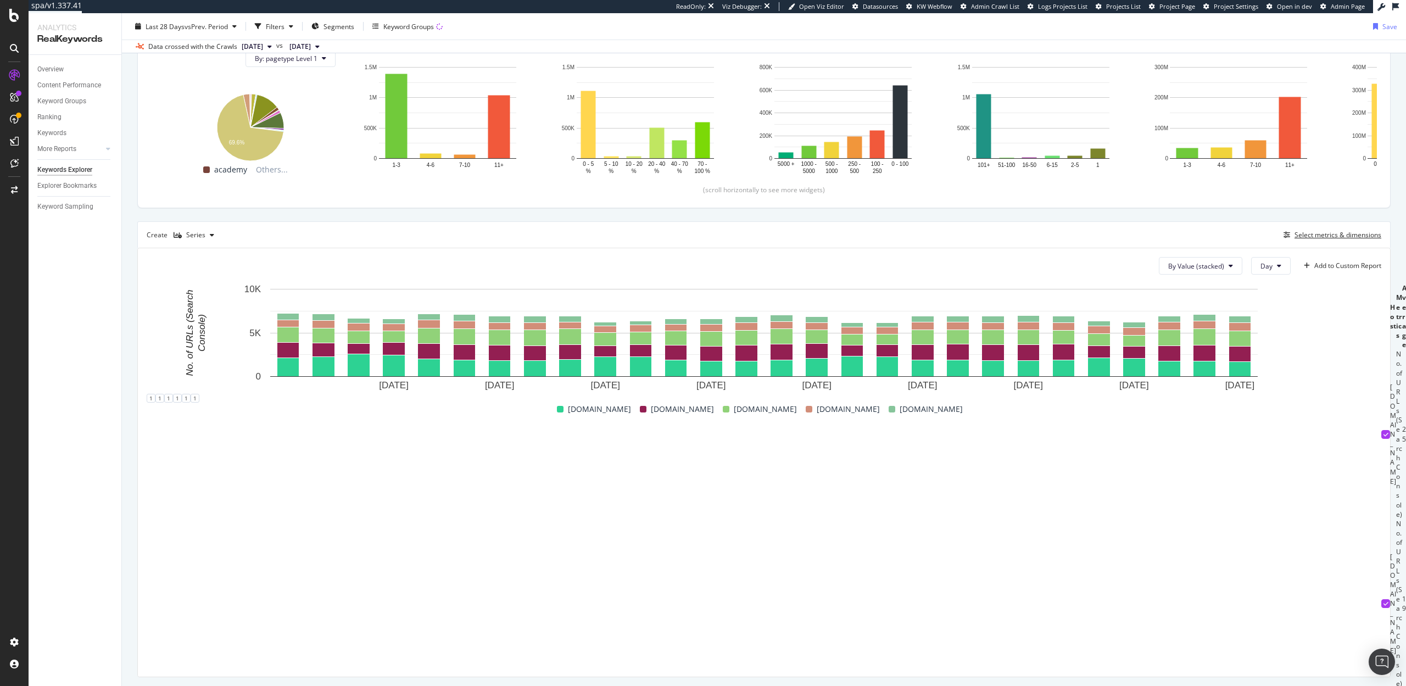
scroll to position [137, 0]
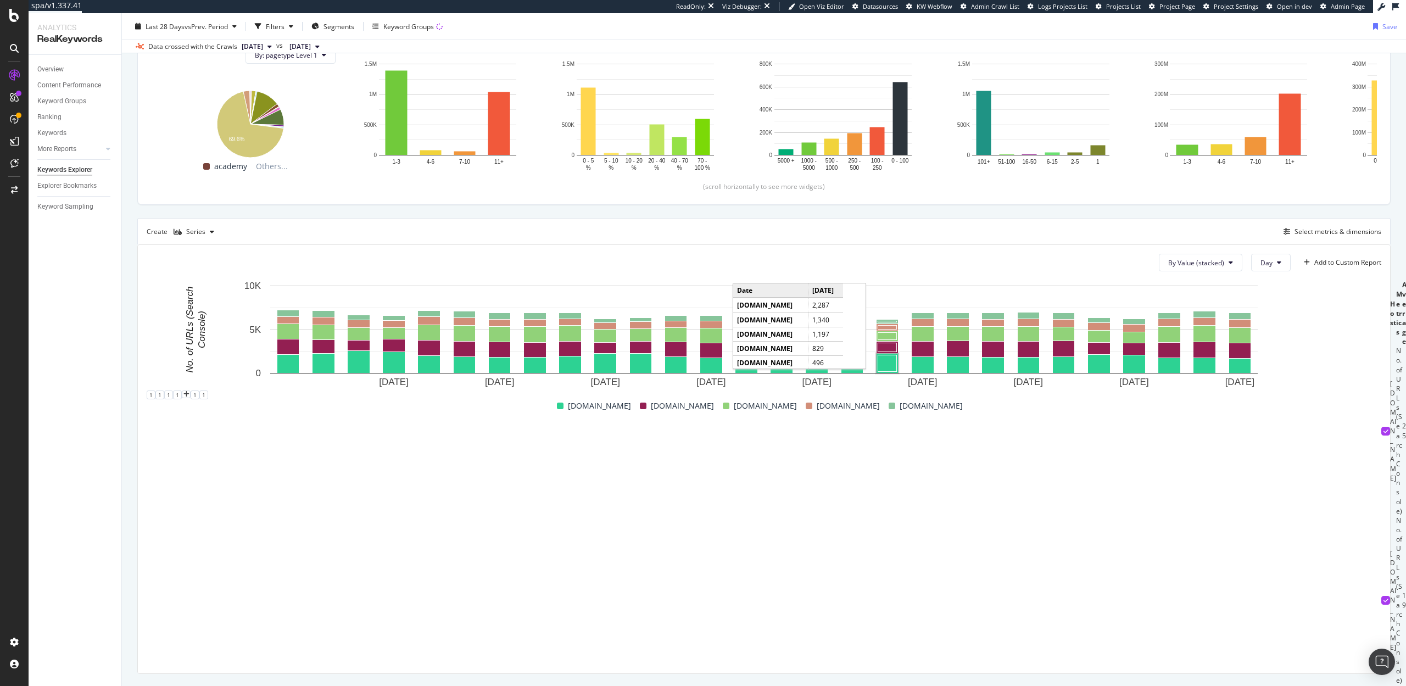
click at [1384, 598] on icon at bounding box center [1386, 600] width 5 height 5
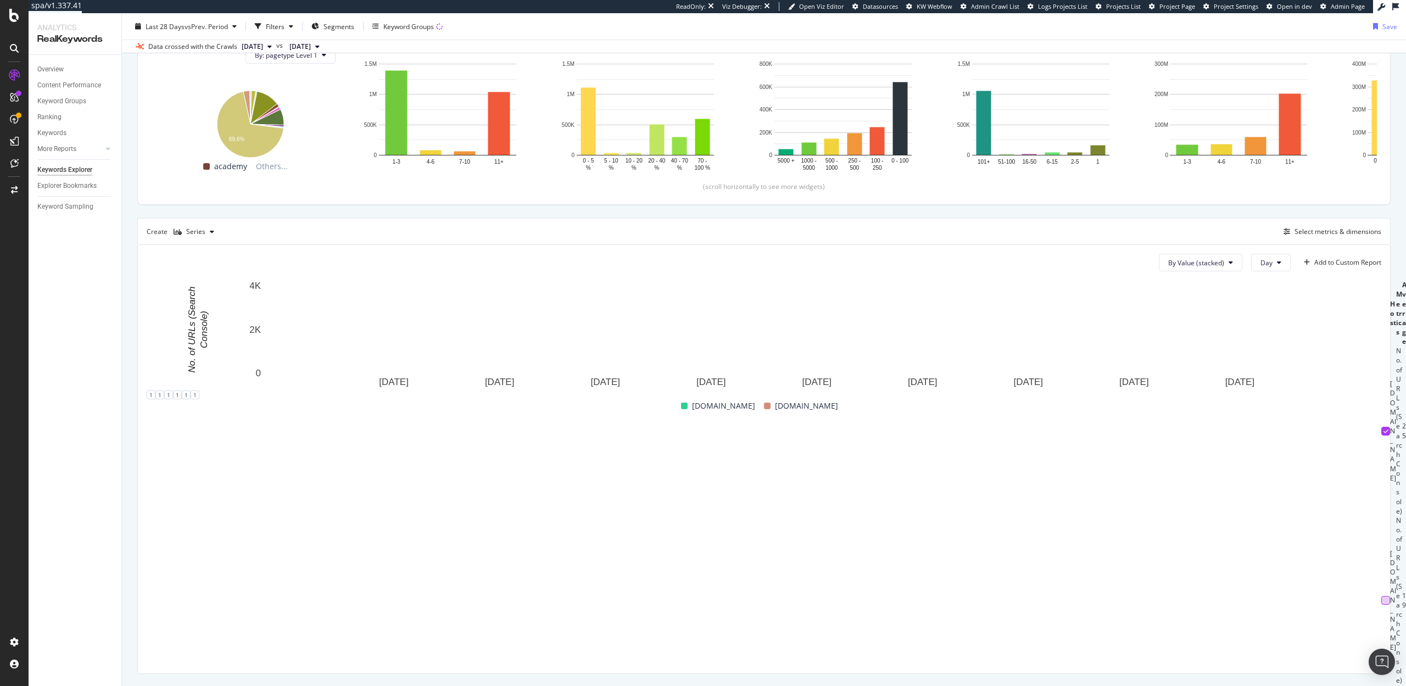
scroll to position [231, 0]
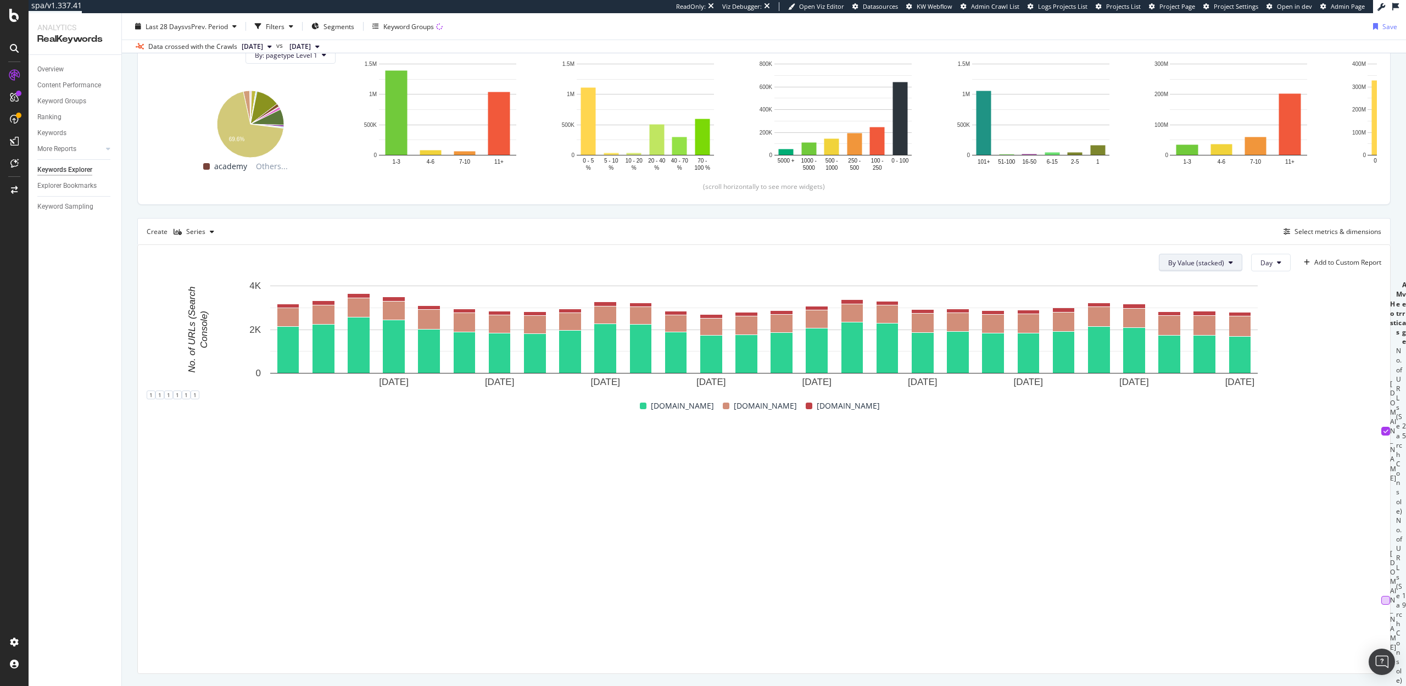
click at [1232, 261] on icon at bounding box center [1231, 262] width 4 height 7
click at [1198, 281] on span "By Value" at bounding box center [1206, 285] width 74 height 10
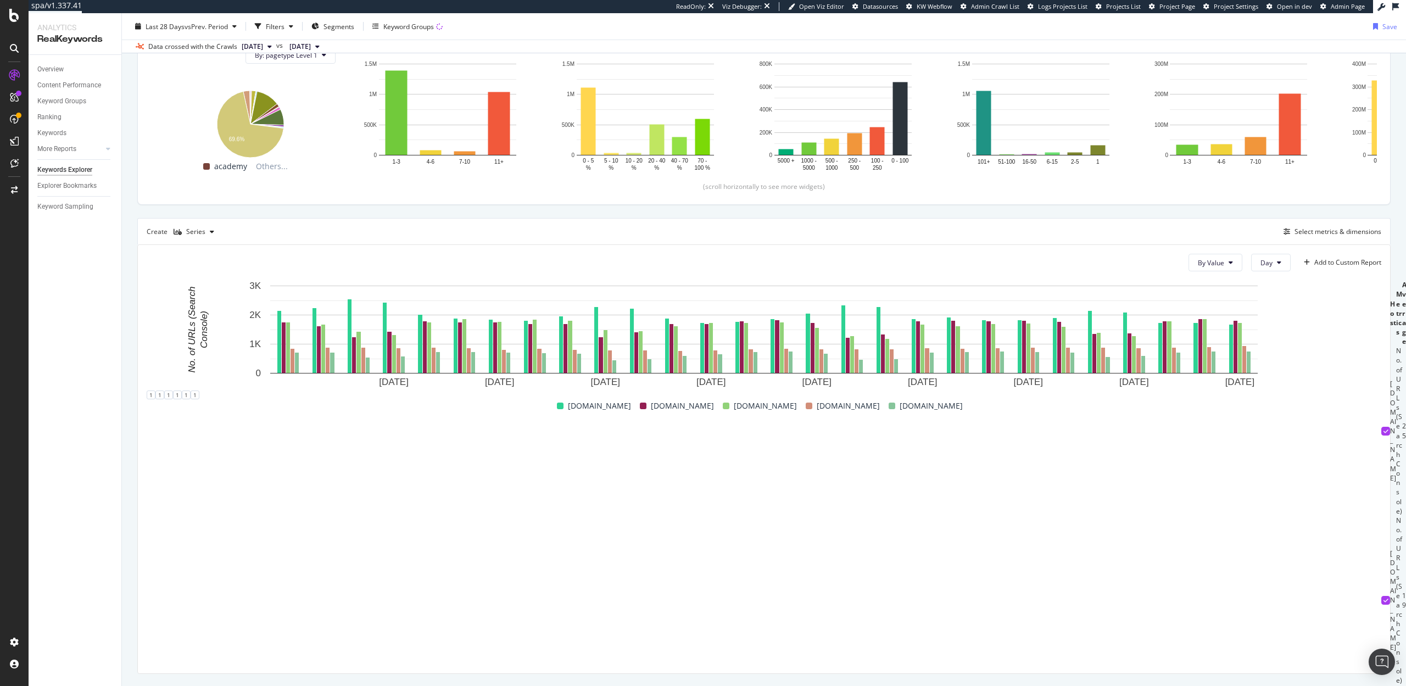
click at [1382, 596] on div at bounding box center [1386, 600] width 9 height 9
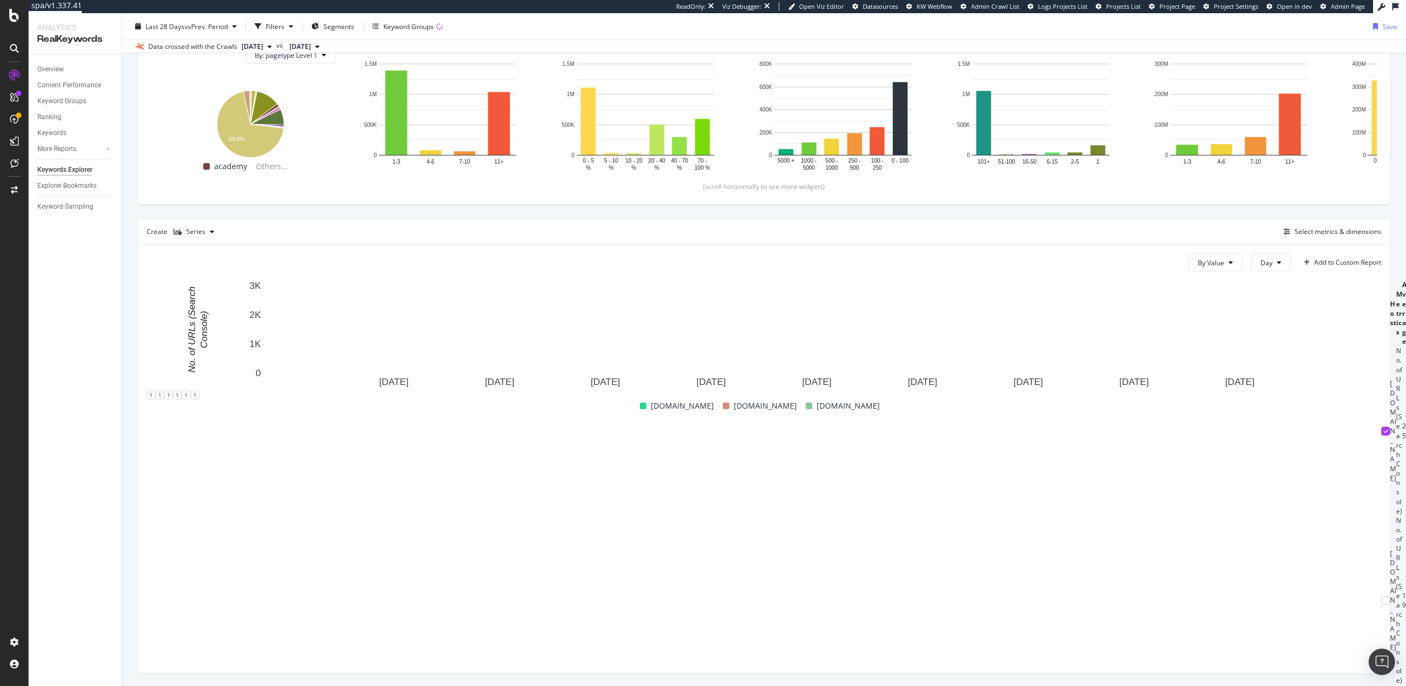
scroll to position [1, 0]
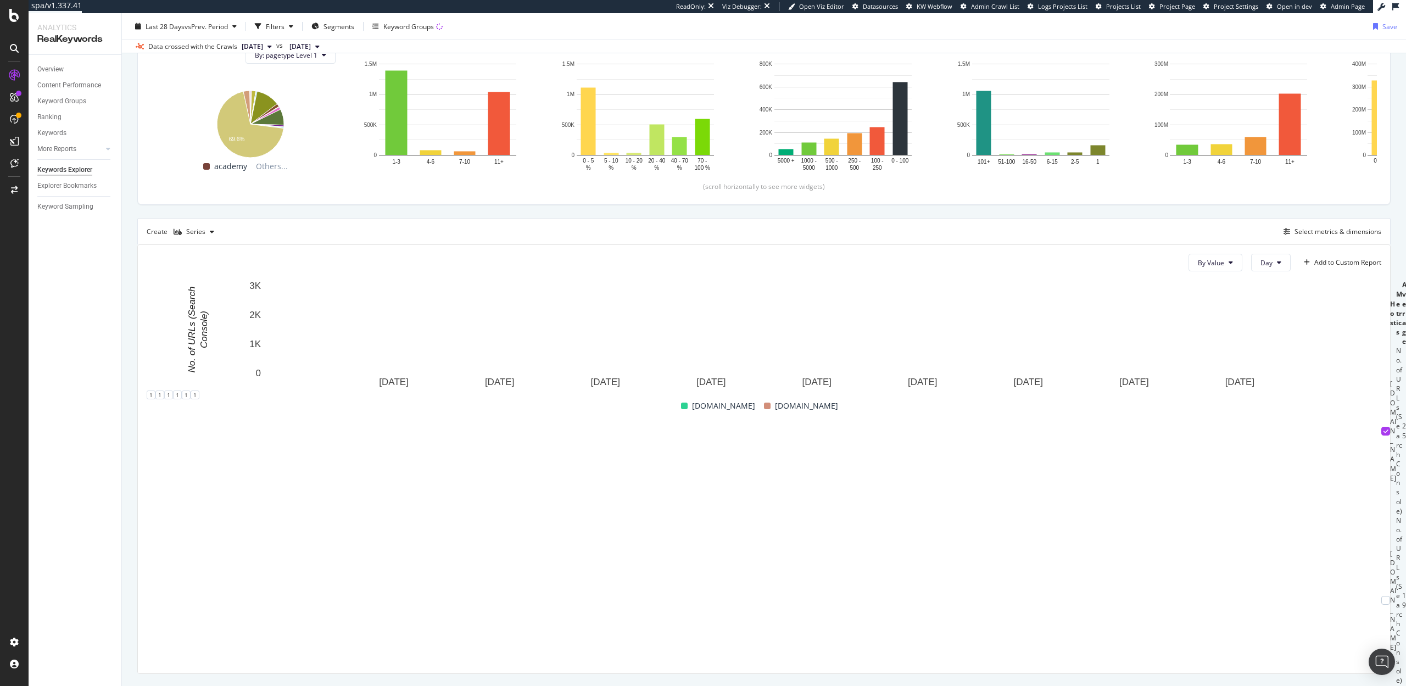
scroll to position [274, 0]
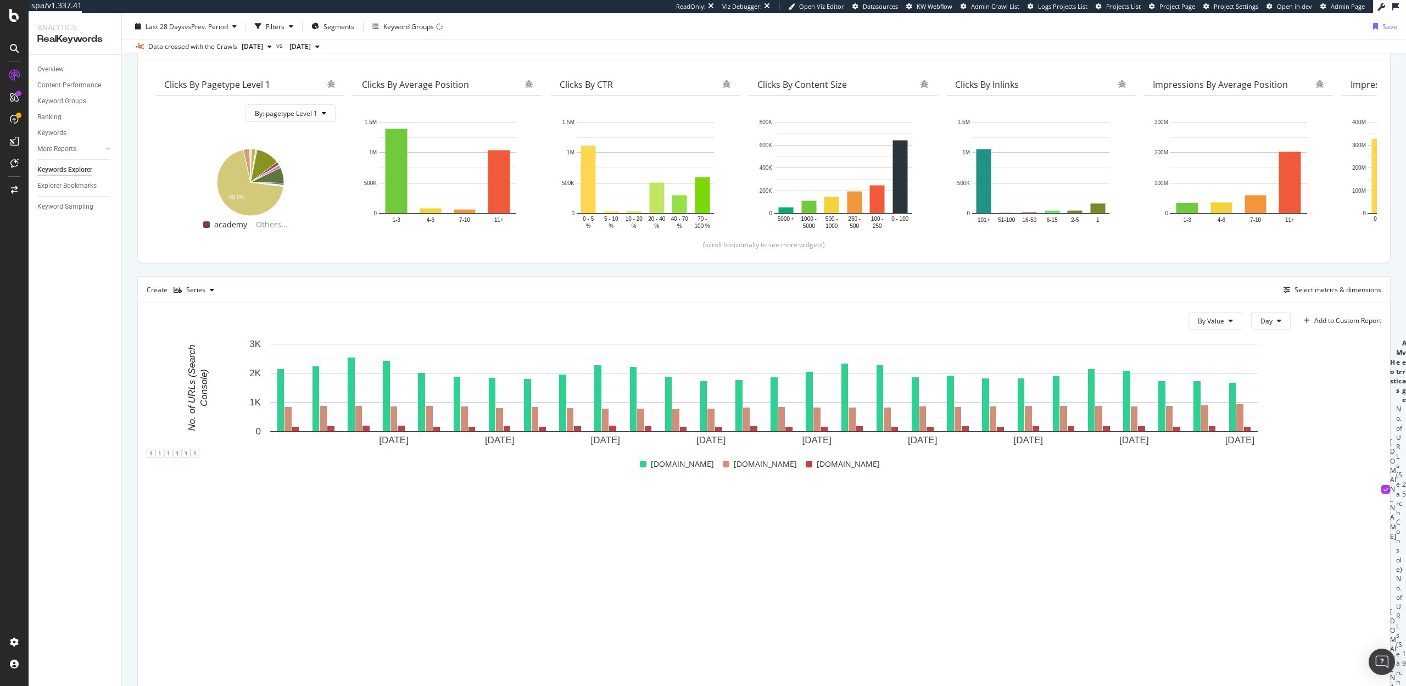
scroll to position [0, 0]
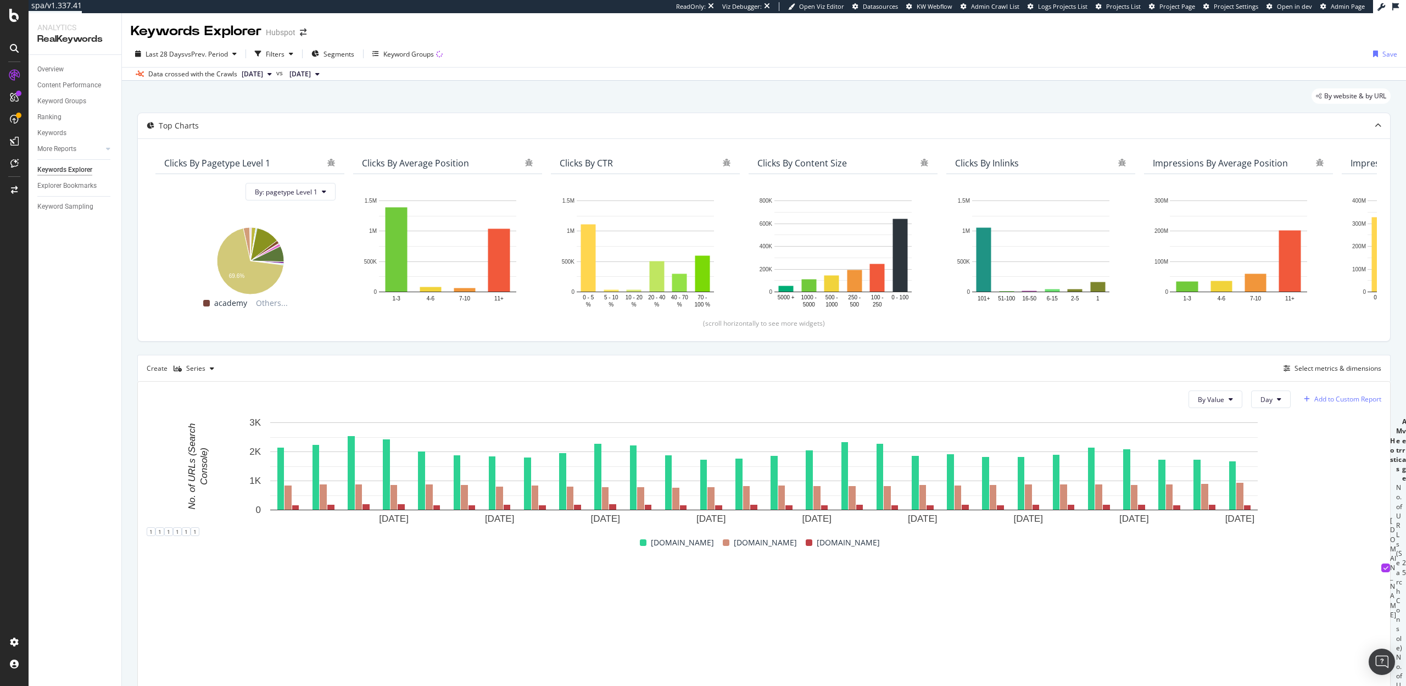
click at [1333, 402] on div "Add to Custom Report" at bounding box center [1348, 399] width 67 height 7
click at [1204, 355] on div "Create Series Select metrics & dimensions" at bounding box center [764, 368] width 1254 height 26
click at [1391, 51] on div "Save" at bounding box center [1390, 53] width 15 height 9
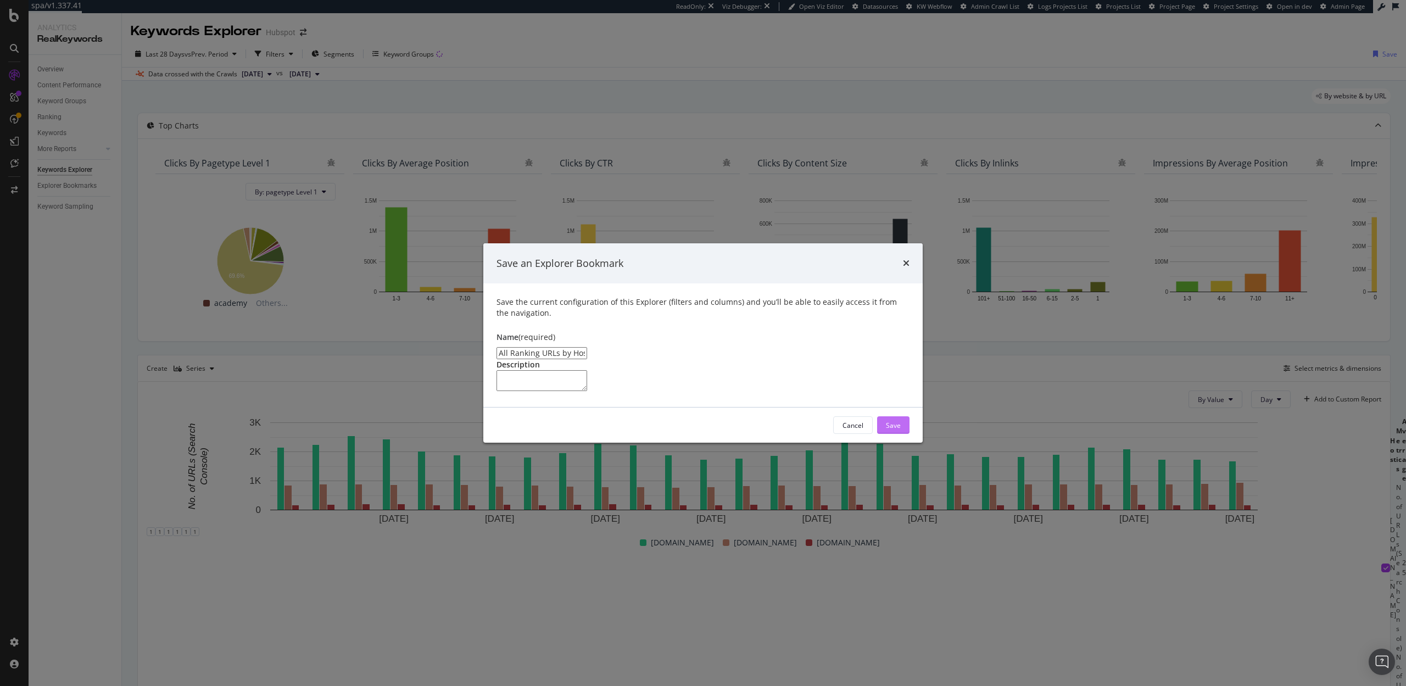
type input "All Ranking URLs by Host"
click at [899, 433] on div "Save" at bounding box center [893, 425] width 15 height 16
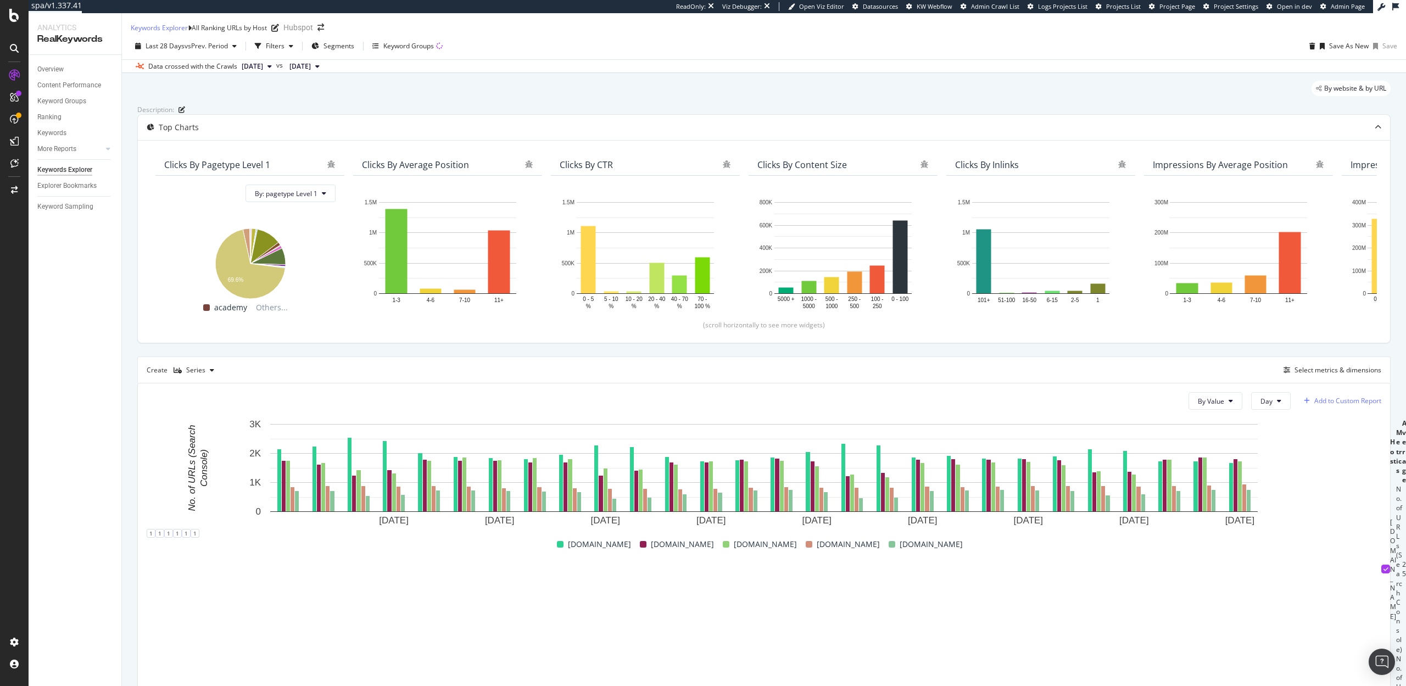
click at [1348, 404] on div "Add to Custom Report" at bounding box center [1348, 401] width 67 height 7
click at [1310, 510] on div "SpeedWorkers Launch Dashboard" at bounding box center [1322, 512] width 104 height 9
click at [337, 51] on span "Segments" at bounding box center [339, 45] width 31 height 9
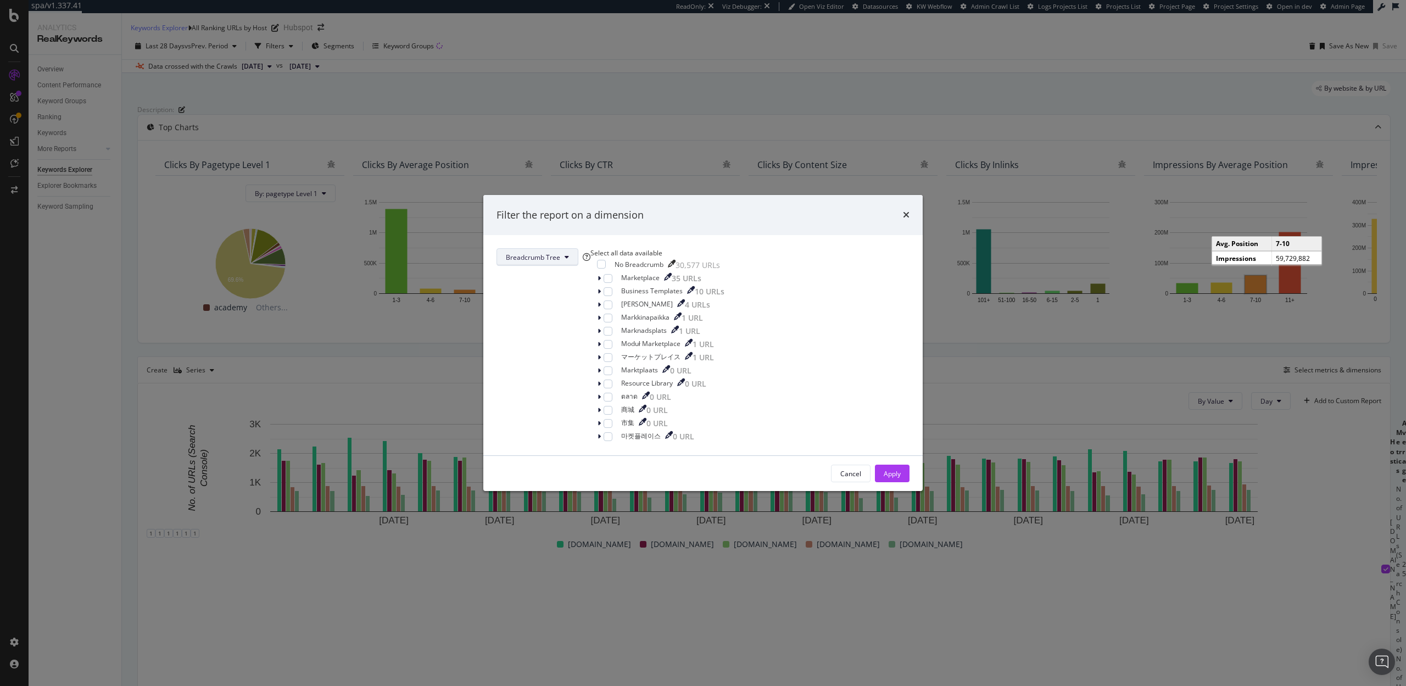
click at [560, 253] on span "Breadcrumb Tree" at bounding box center [533, 257] width 54 height 9
click at [769, 207] on div "Filter the report on a dimension" at bounding box center [702, 215] width 439 height 41
click at [903, 210] on icon "times" at bounding box center [906, 214] width 7 height 9
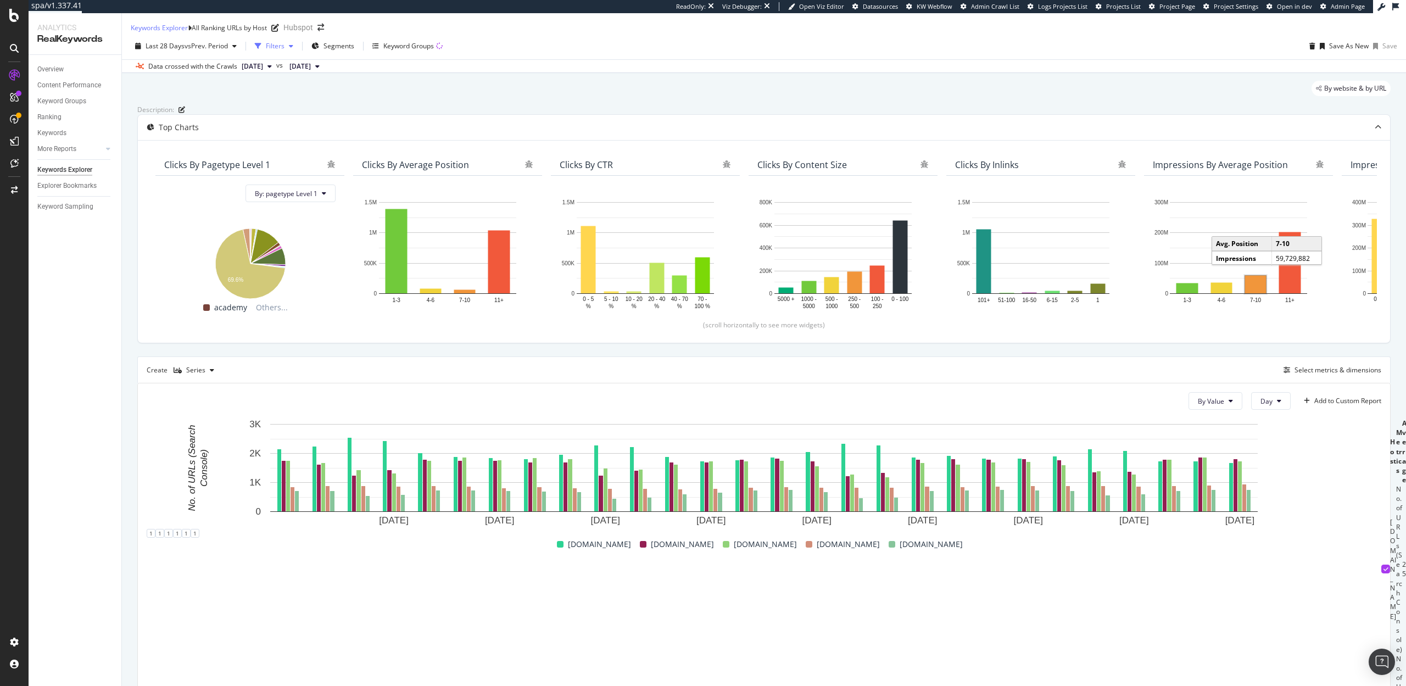
click at [276, 51] on div "Filters" at bounding box center [275, 45] width 19 height 9
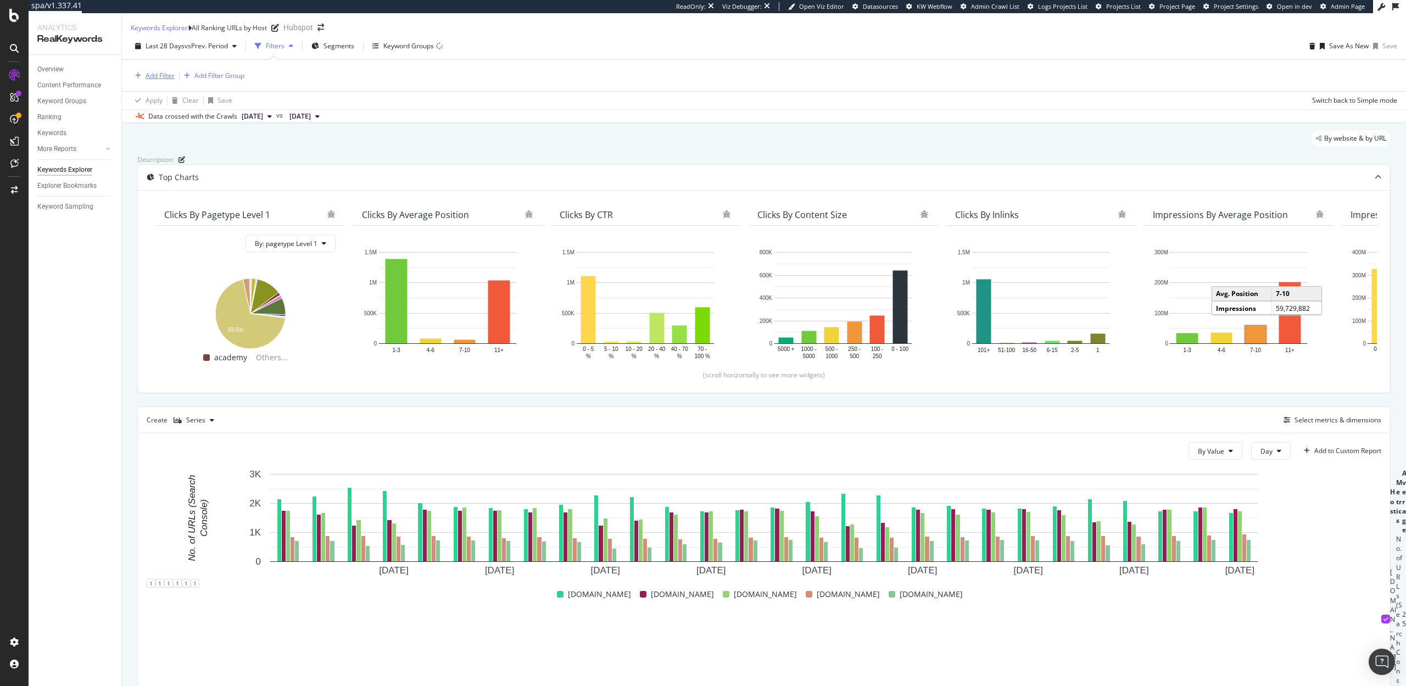
click at [153, 80] on div "Add Filter" at bounding box center [160, 75] width 29 height 9
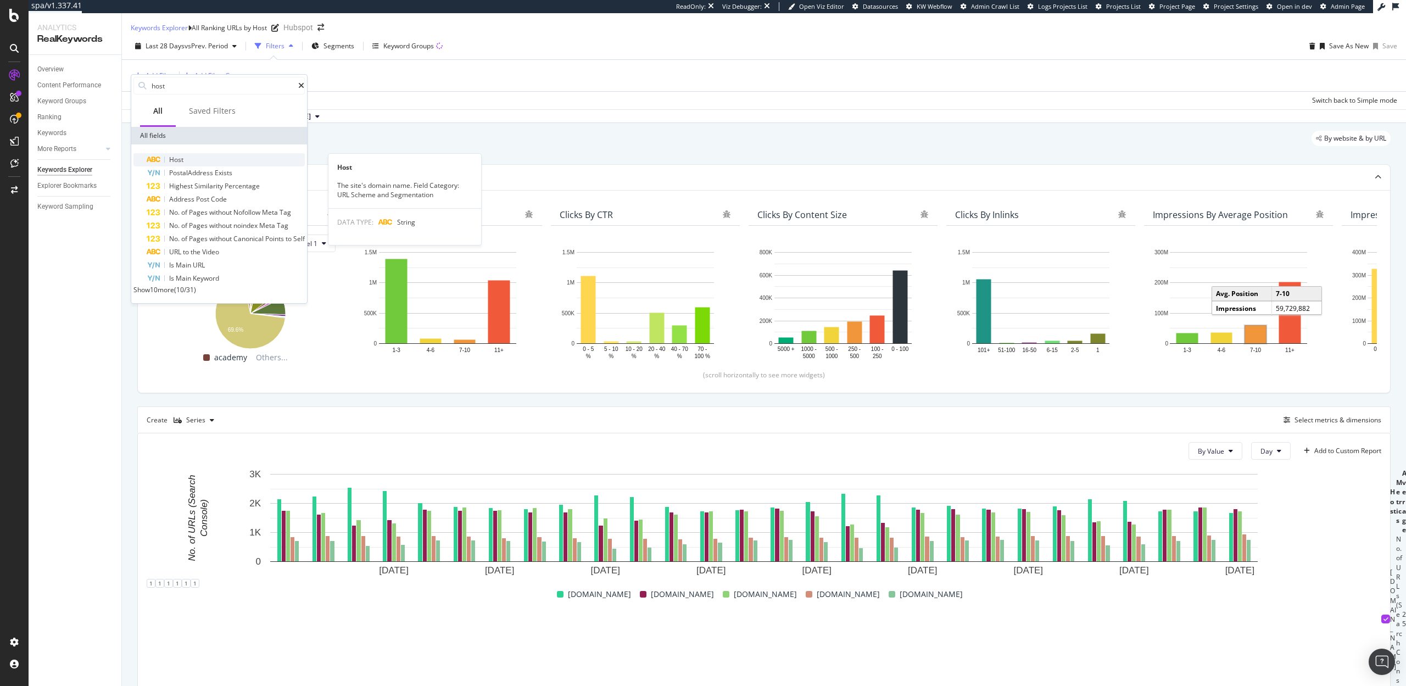
type input "host"
click at [199, 156] on div "Host" at bounding box center [226, 159] width 158 height 13
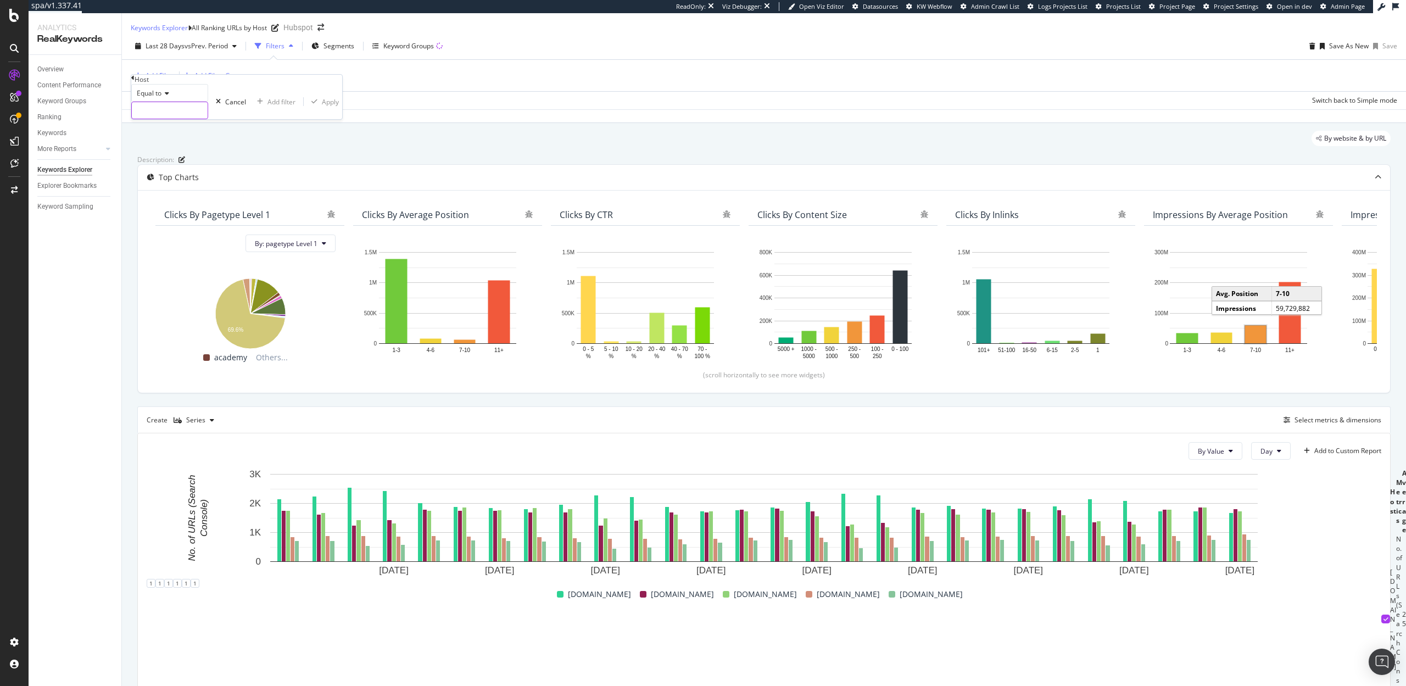
click at [168, 119] on input "text" at bounding box center [170, 110] width 76 height 16
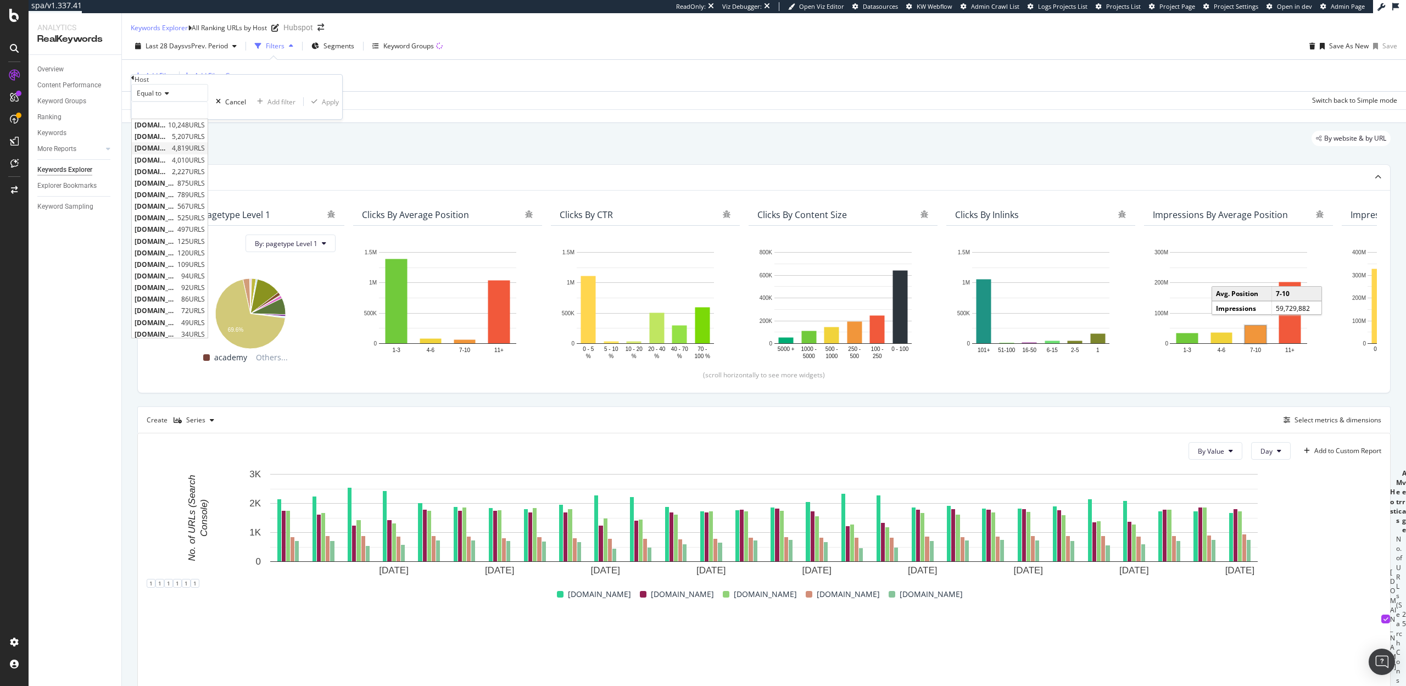
click at [169, 153] on span "blog.hubspot.com" at bounding box center [152, 147] width 35 height 9
type input "blog.hubspot.com"
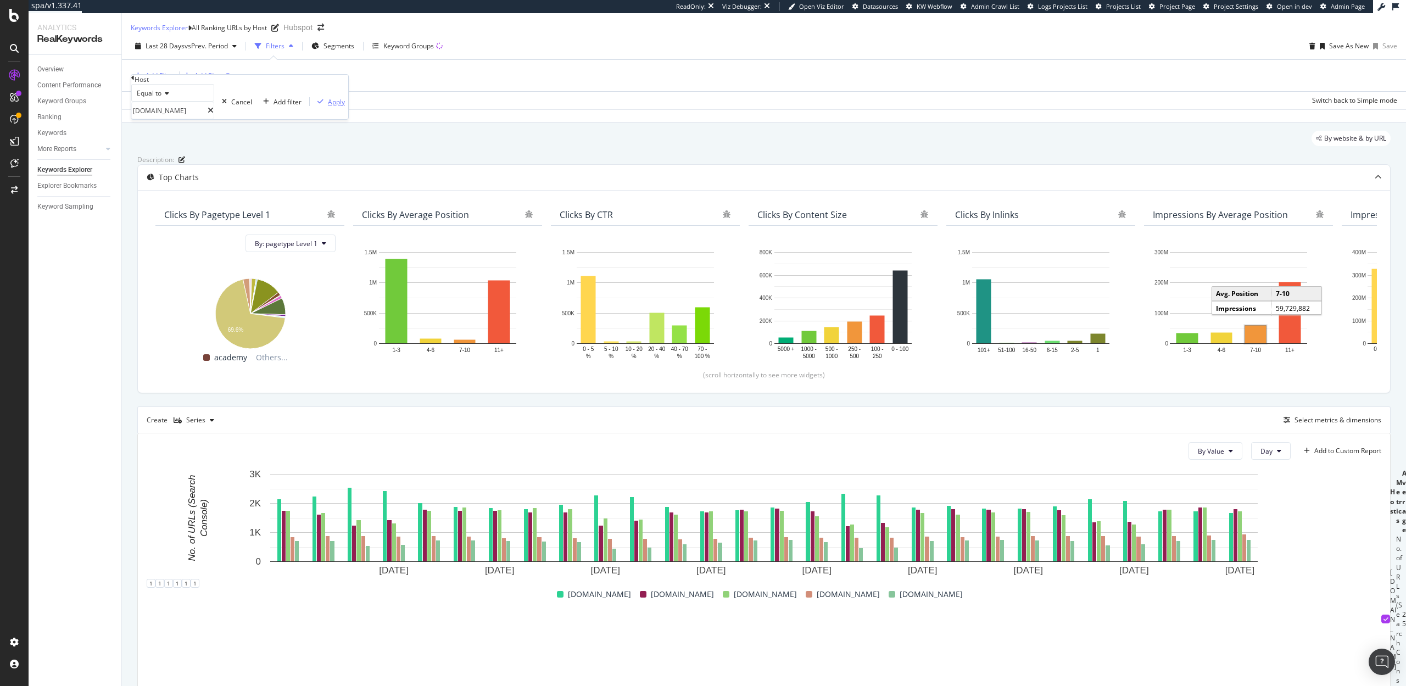
click at [310, 107] on button "Apply" at bounding box center [329, 102] width 38 height 10
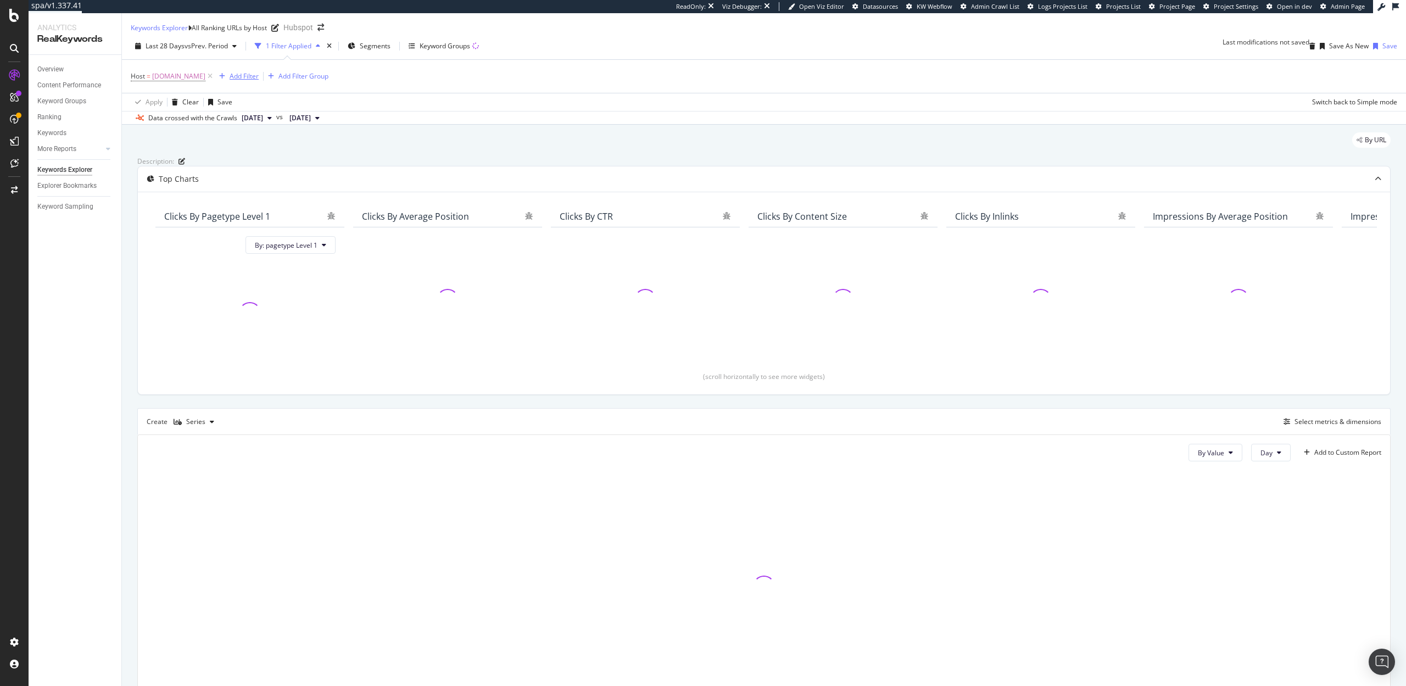
click at [235, 81] on div "Add Filter" at bounding box center [244, 75] width 29 height 9
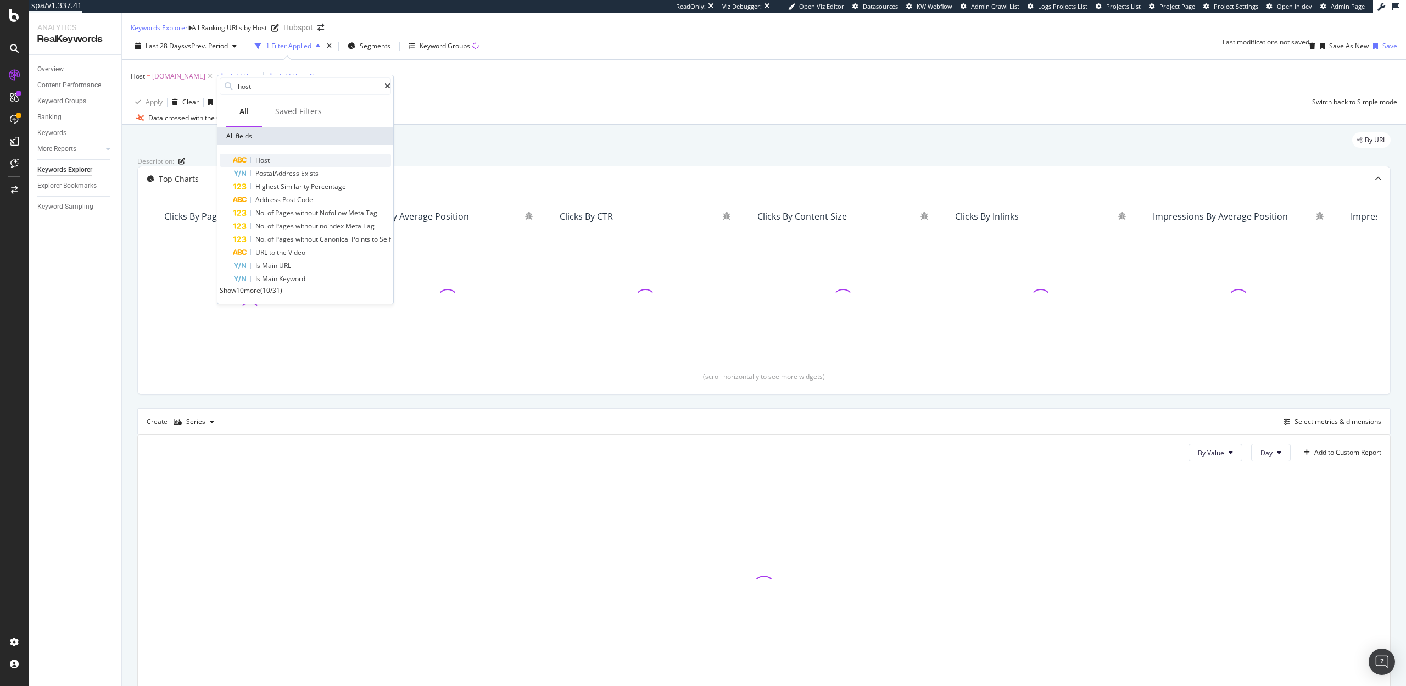
click at [269, 157] on span "Host" at bounding box center [262, 159] width 14 height 9
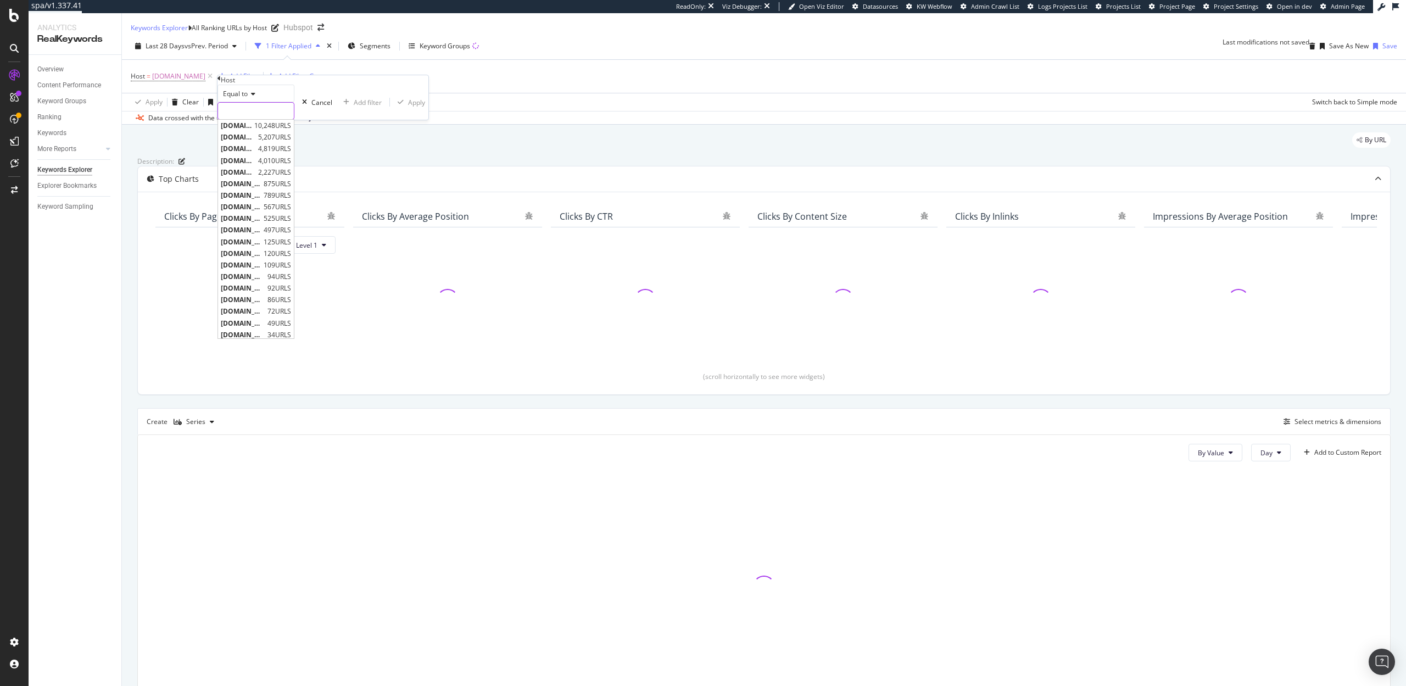
click at [267, 119] on input "text" at bounding box center [256, 111] width 76 height 16
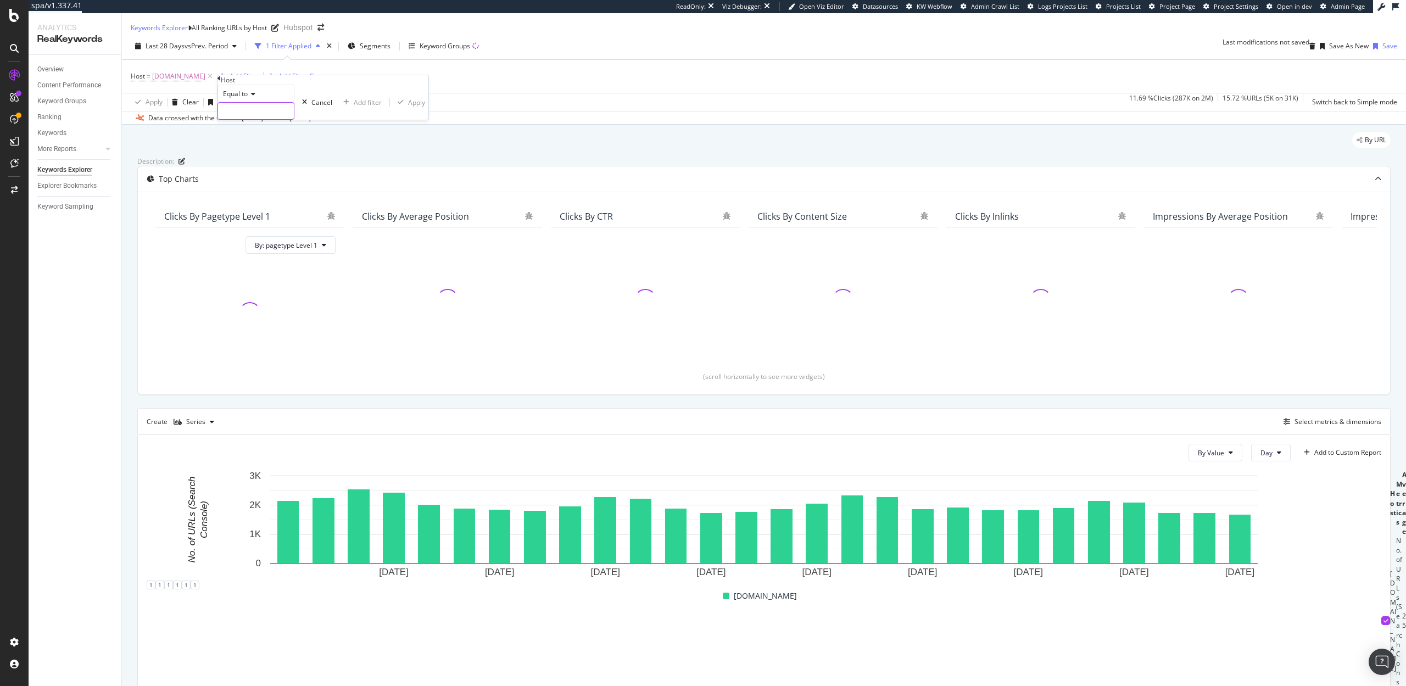
click at [263, 119] on input "text" at bounding box center [256, 111] width 76 height 16
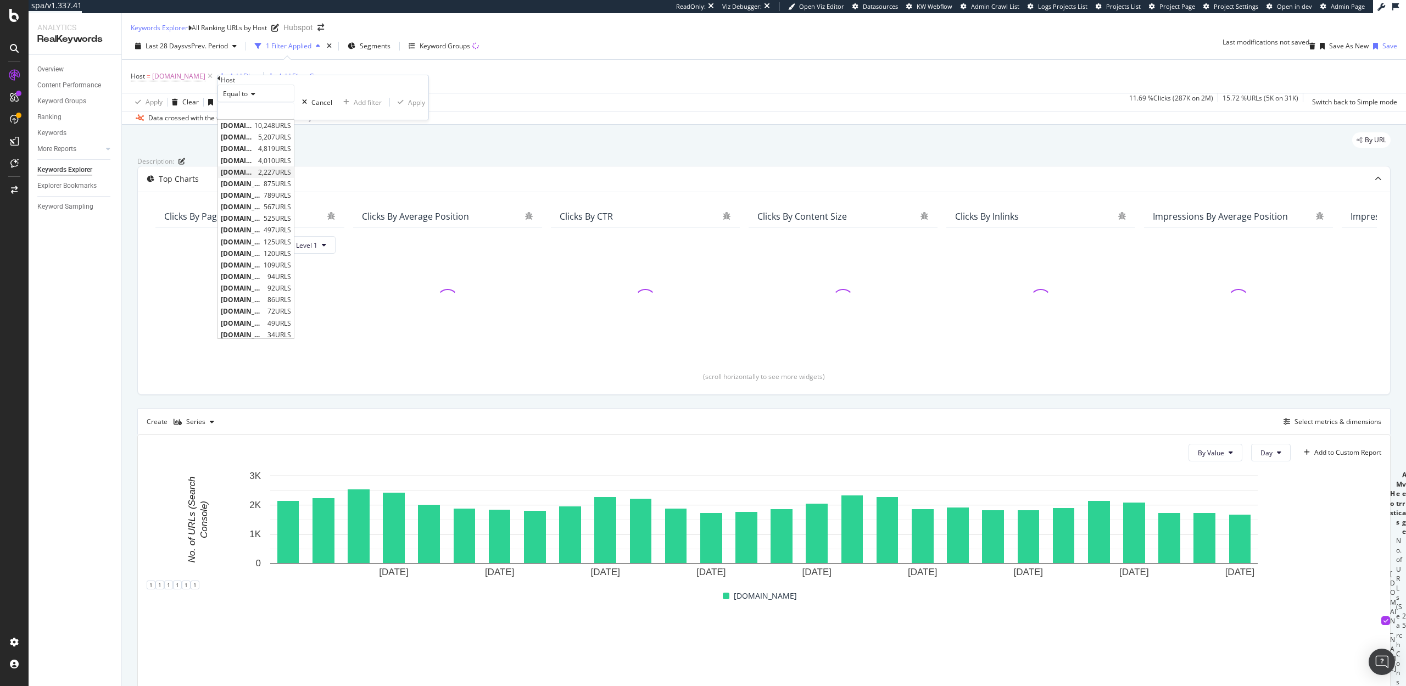
click at [264, 178] on div "www.hubspot.com 2,227 URLS" at bounding box center [256, 172] width 76 height 12
type input "www.hubspot.com"
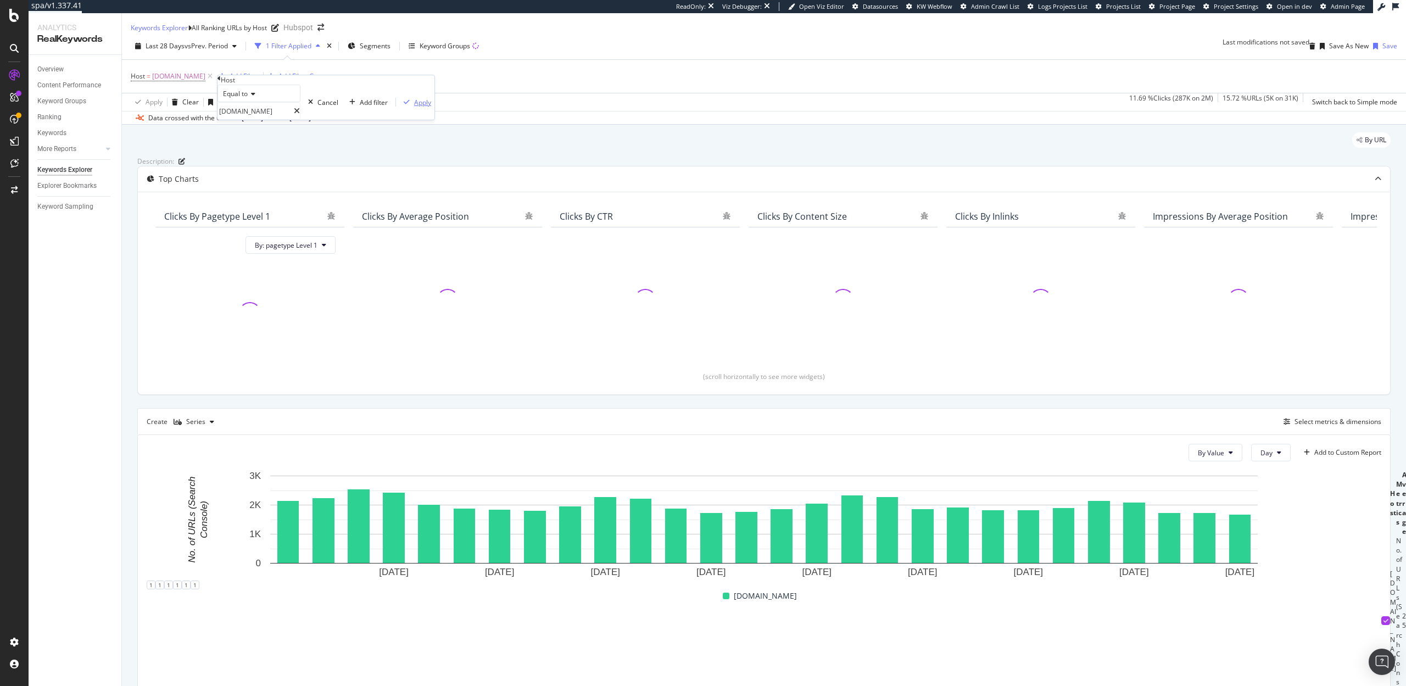
click at [414, 107] on div "Apply" at bounding box center [422, 102] width 17 height 9
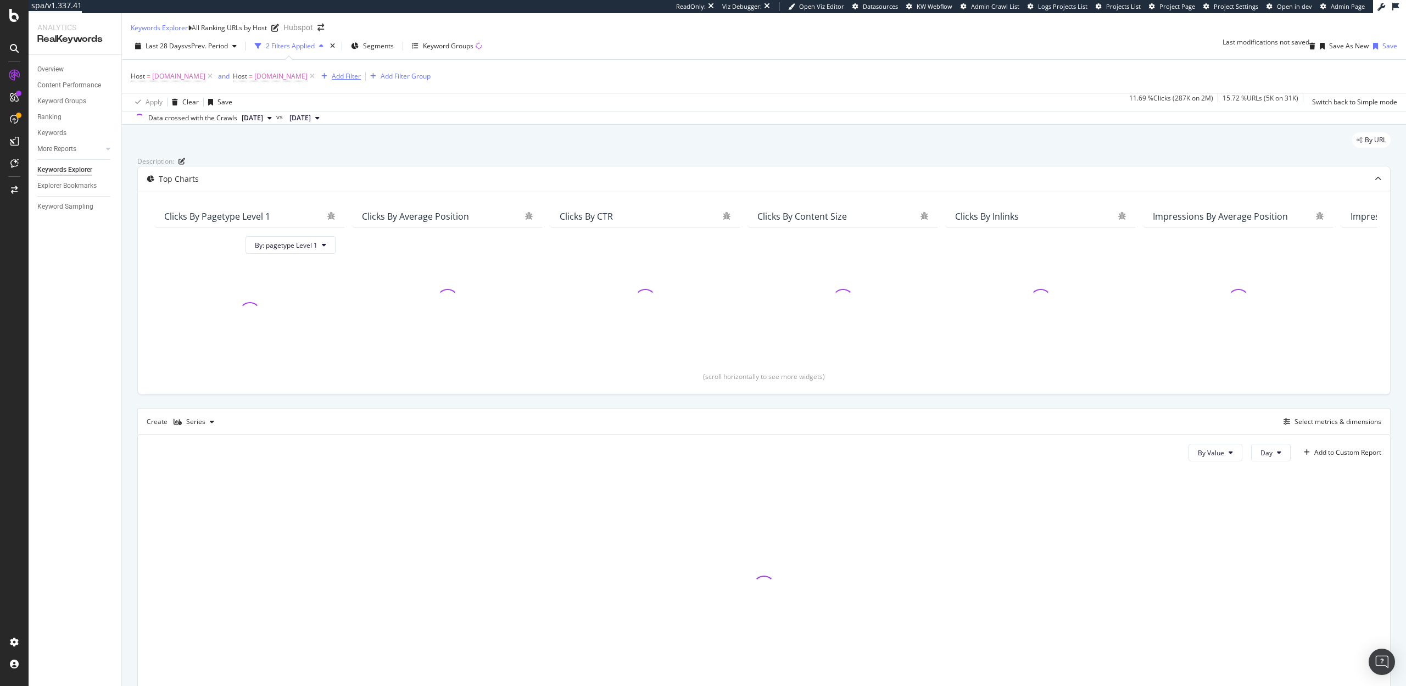
click at [339, 81] on div "Add Filter" at bounding box center [346, 75] width 29 height 9
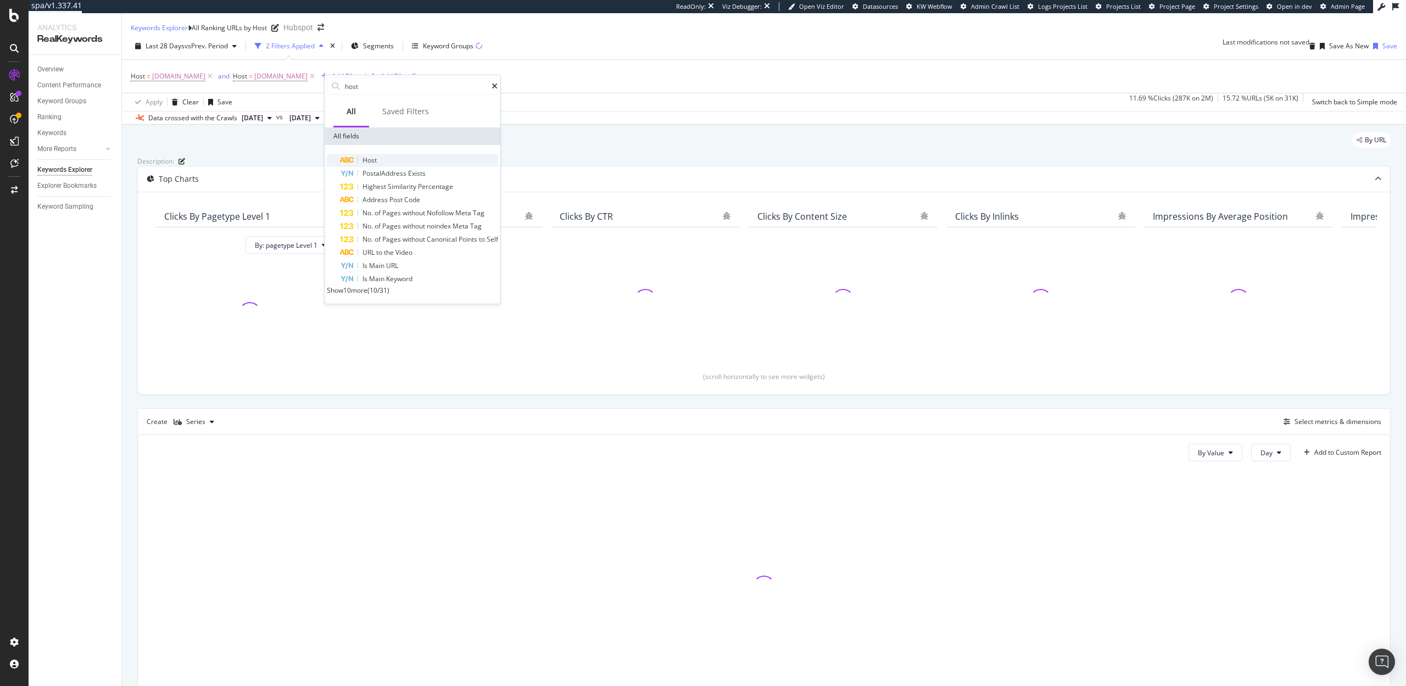
click at [382, 160] on div "Host" at bounding box center [419, 160] width 158 height 13
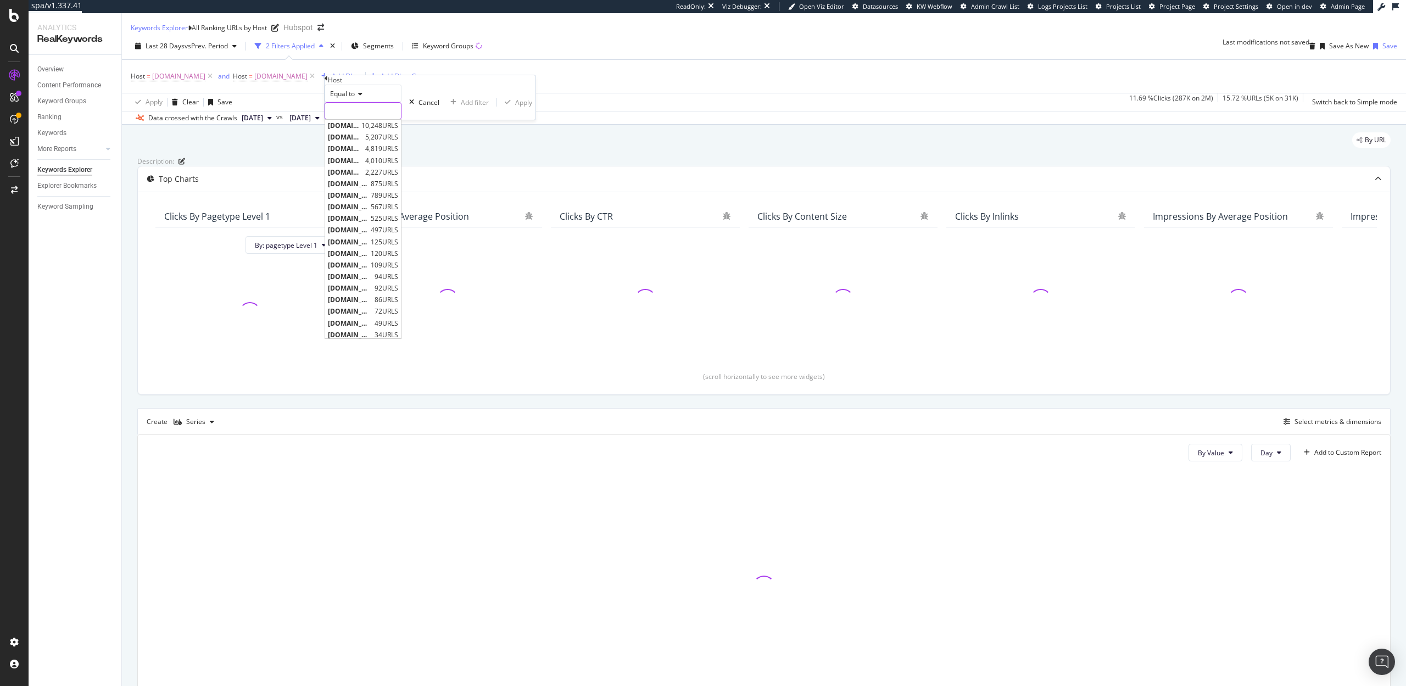
click at [368, 119] on input "text" at bounding box center [363, 111] width 76 height 16
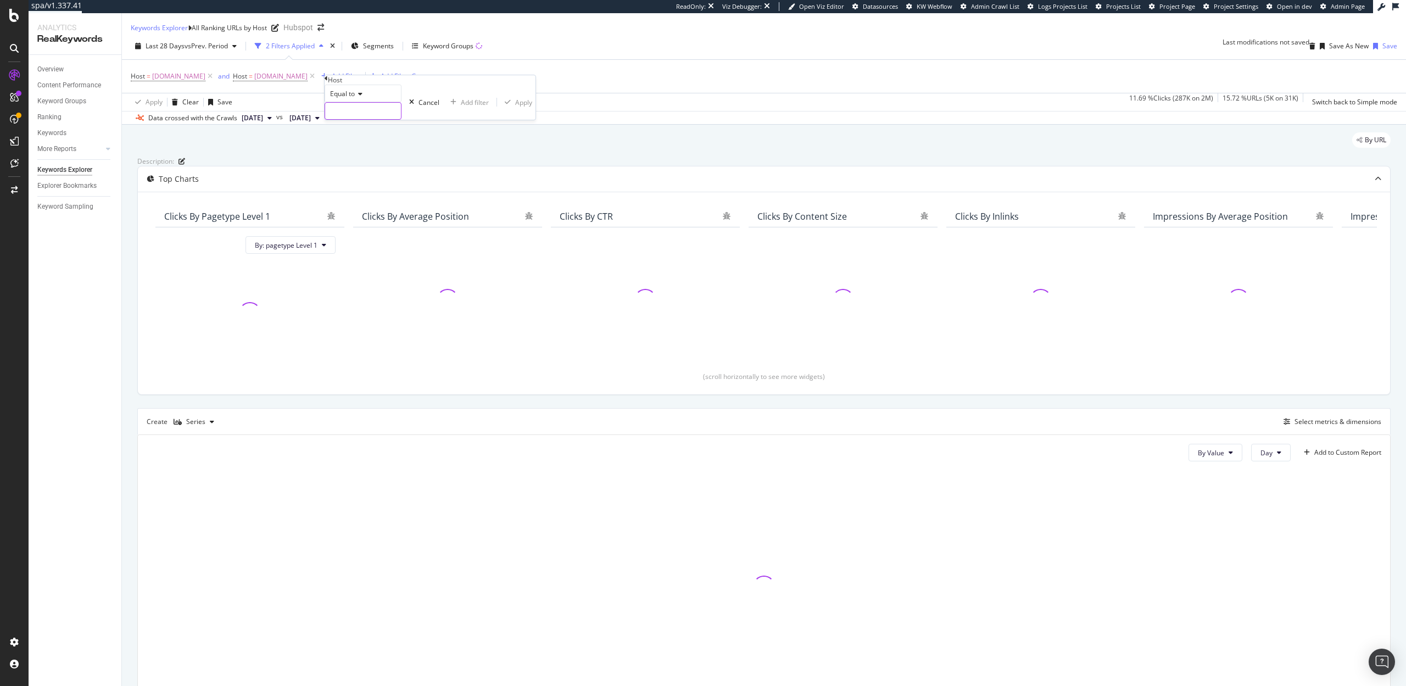
click at [368, 119] on input "text" at bounding box center [363, 111] width 76 height 16
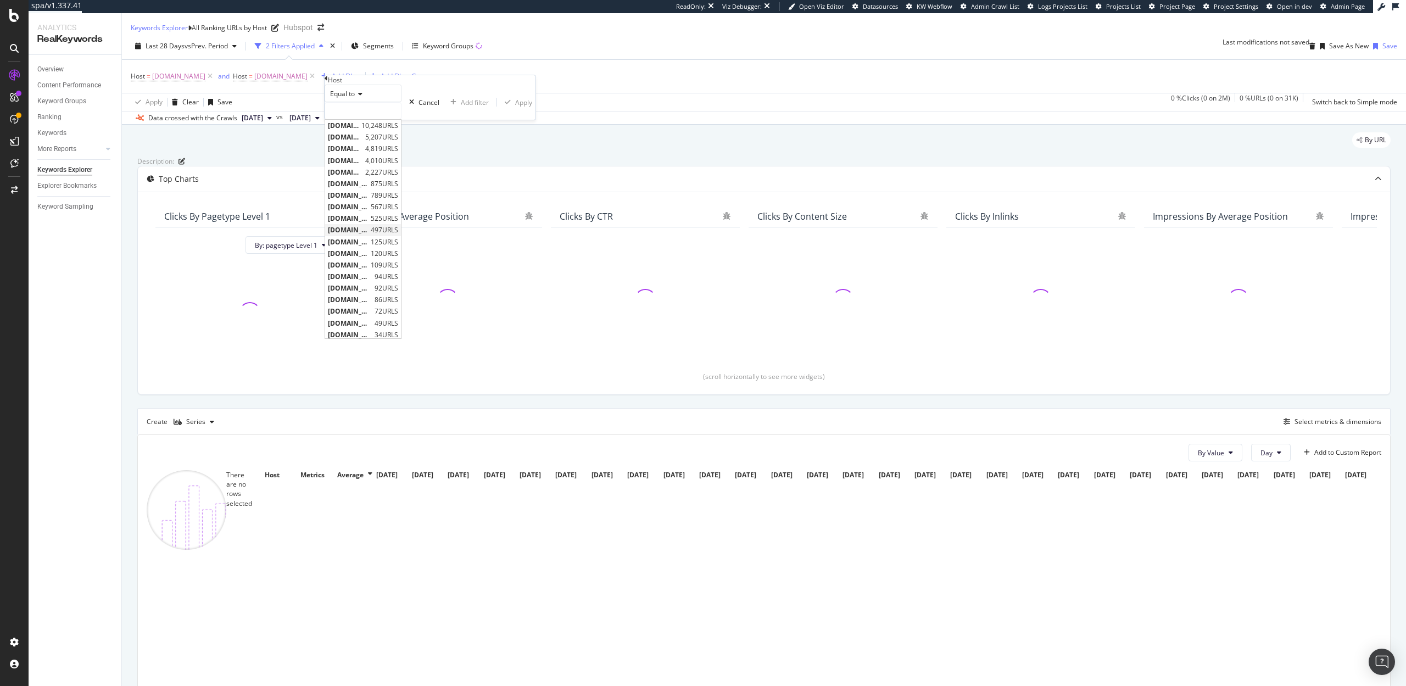
click at [374, 236] on div "offers.hubspot.com 497 URLS" at bounding box center [363, 230] width 76 height 12
type input "offers.hubspot.com"
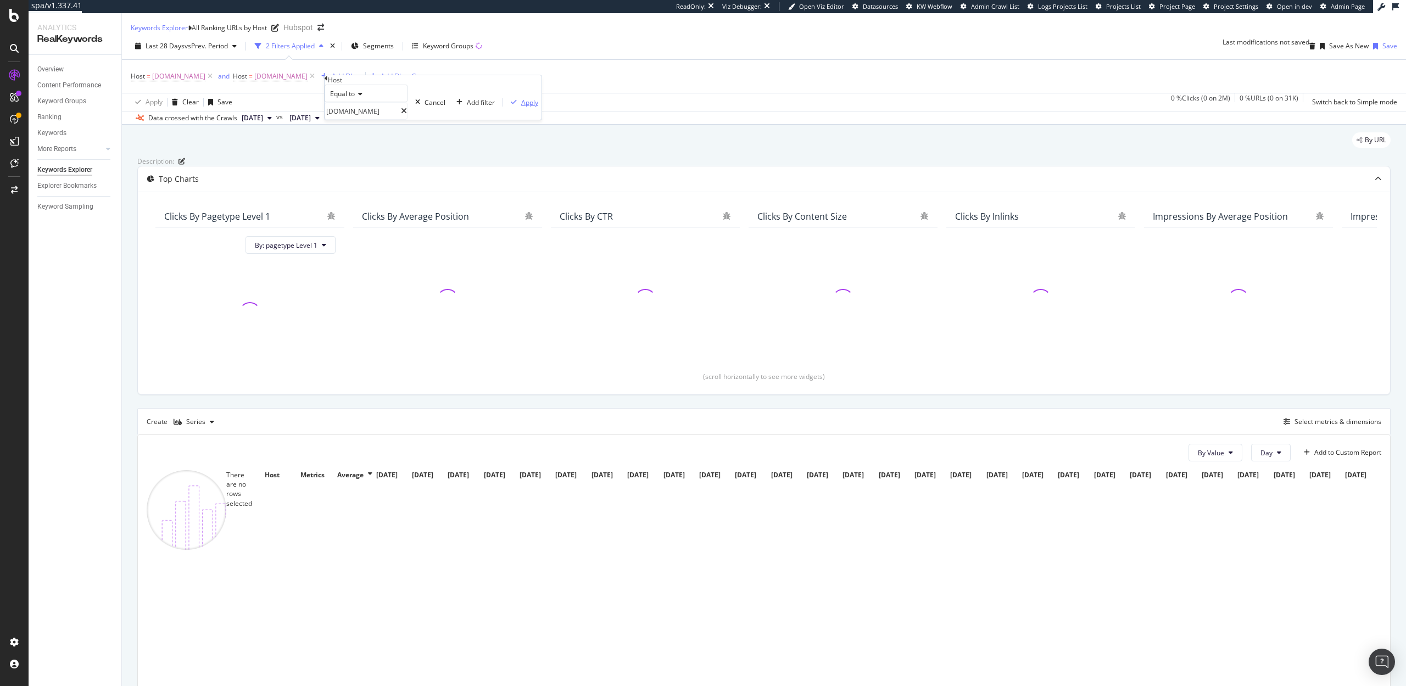
click at [506, 107] on div "Apply" at bounding box center [522, 102] width 32 height 9
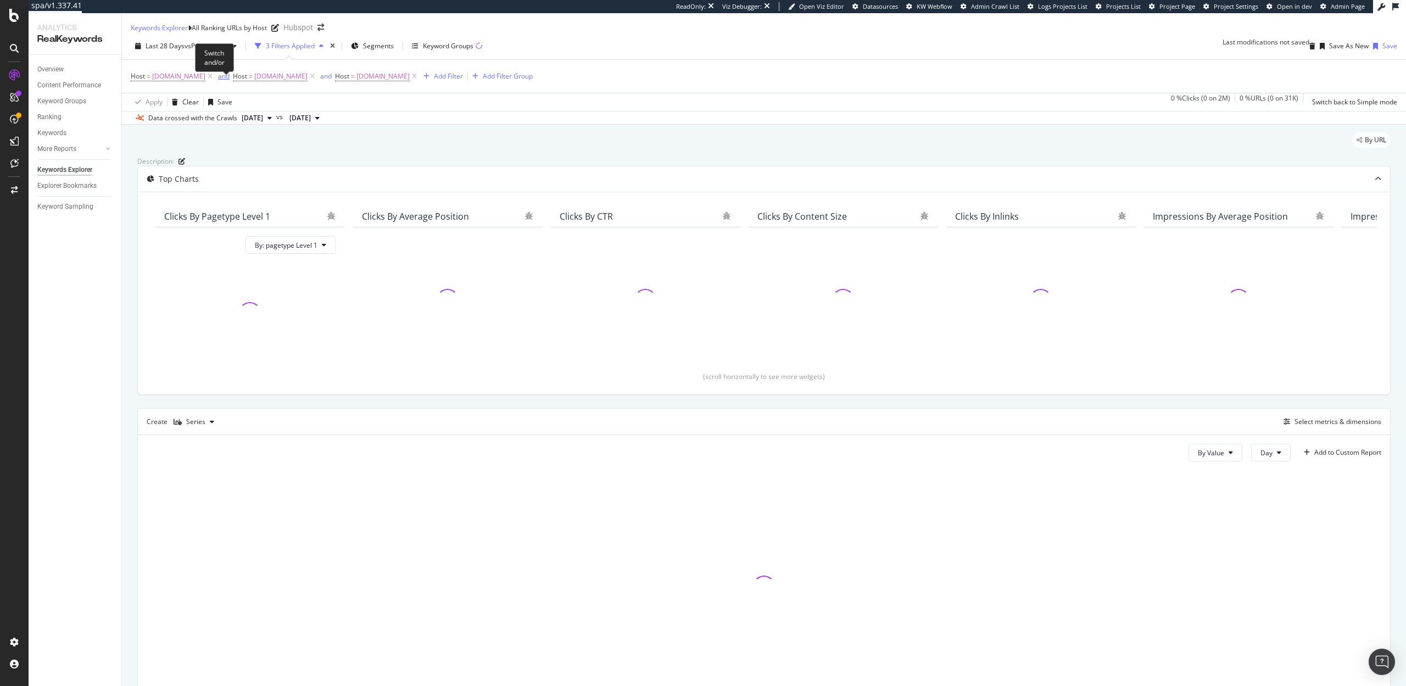
click at [222, 81] on div "and" at bounding box center [224, 75] width 12 height 9
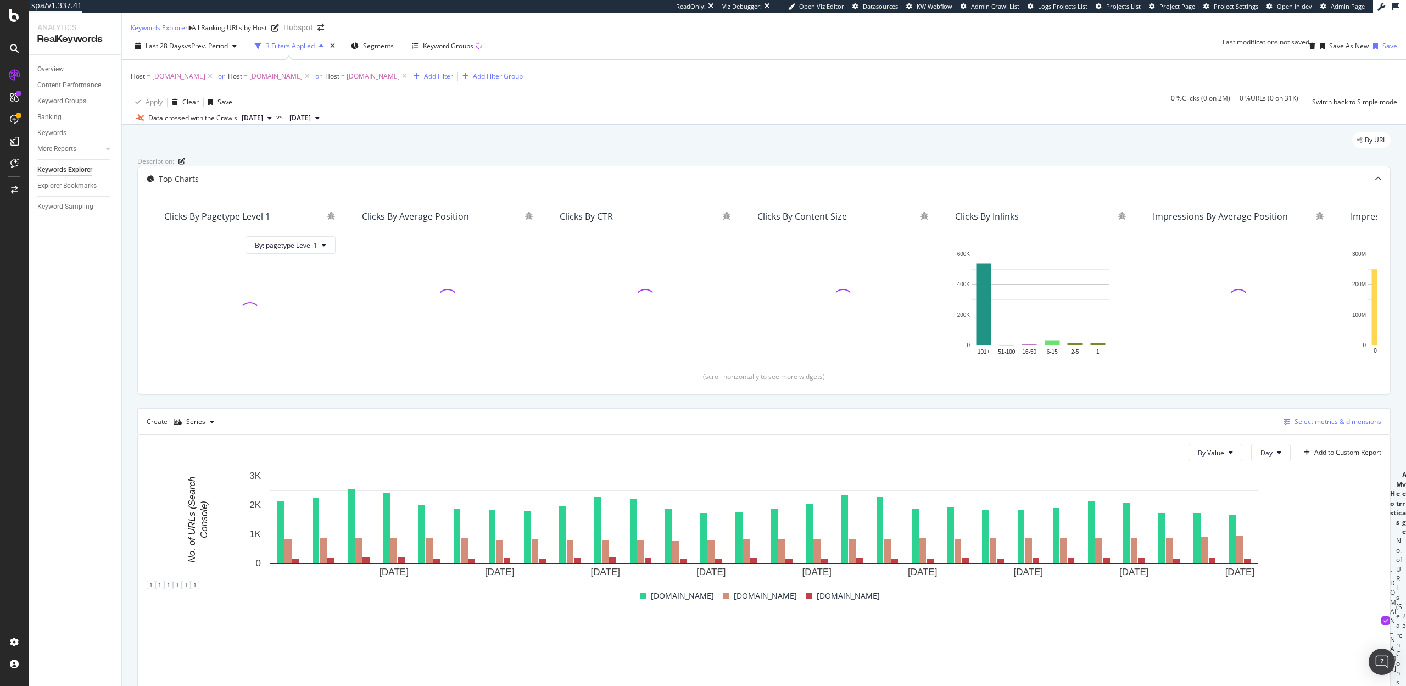
click at [1322, 426] on div "Select metrics & dimensions" at bounding box center [1338, 421] width 87 height 9
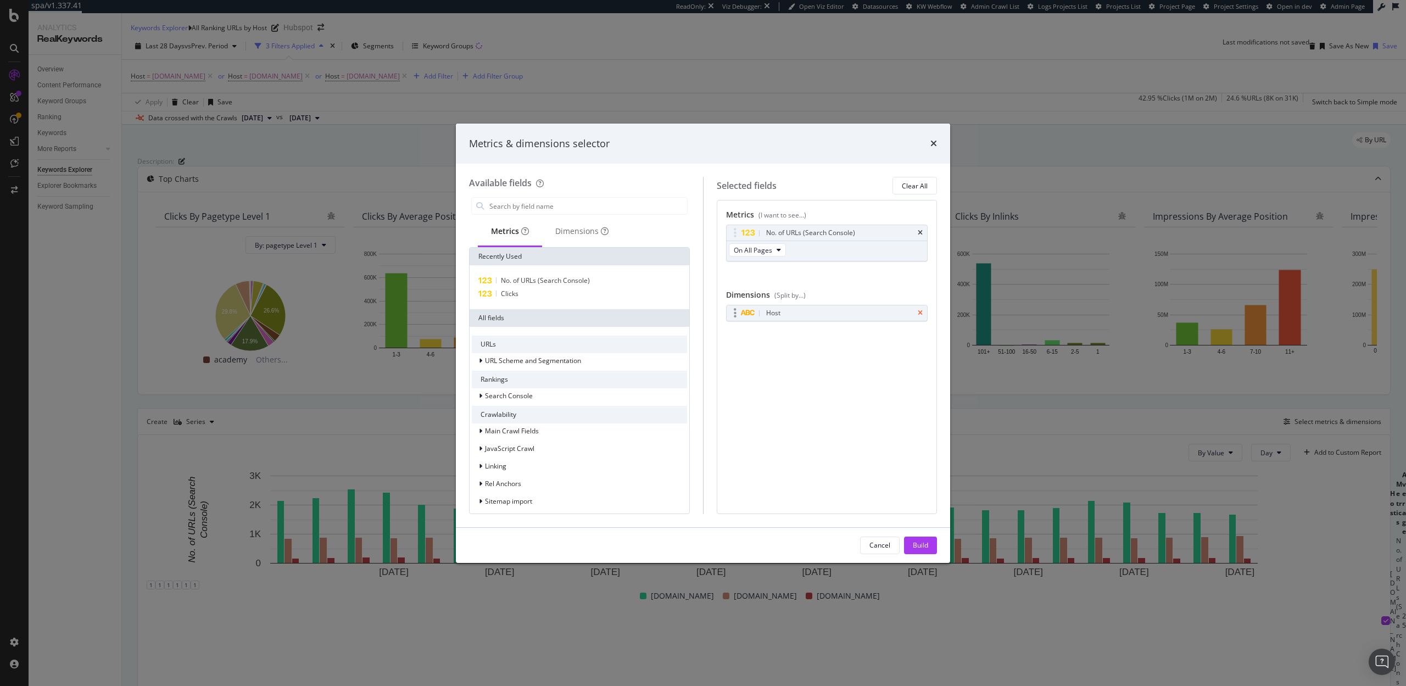
click at [920, 314] on icon "times" at bounding box center [920, 313] width 5 height 7
click at [595, 208] on input "modal" at bounding box center [587, 206] width 199 height 16
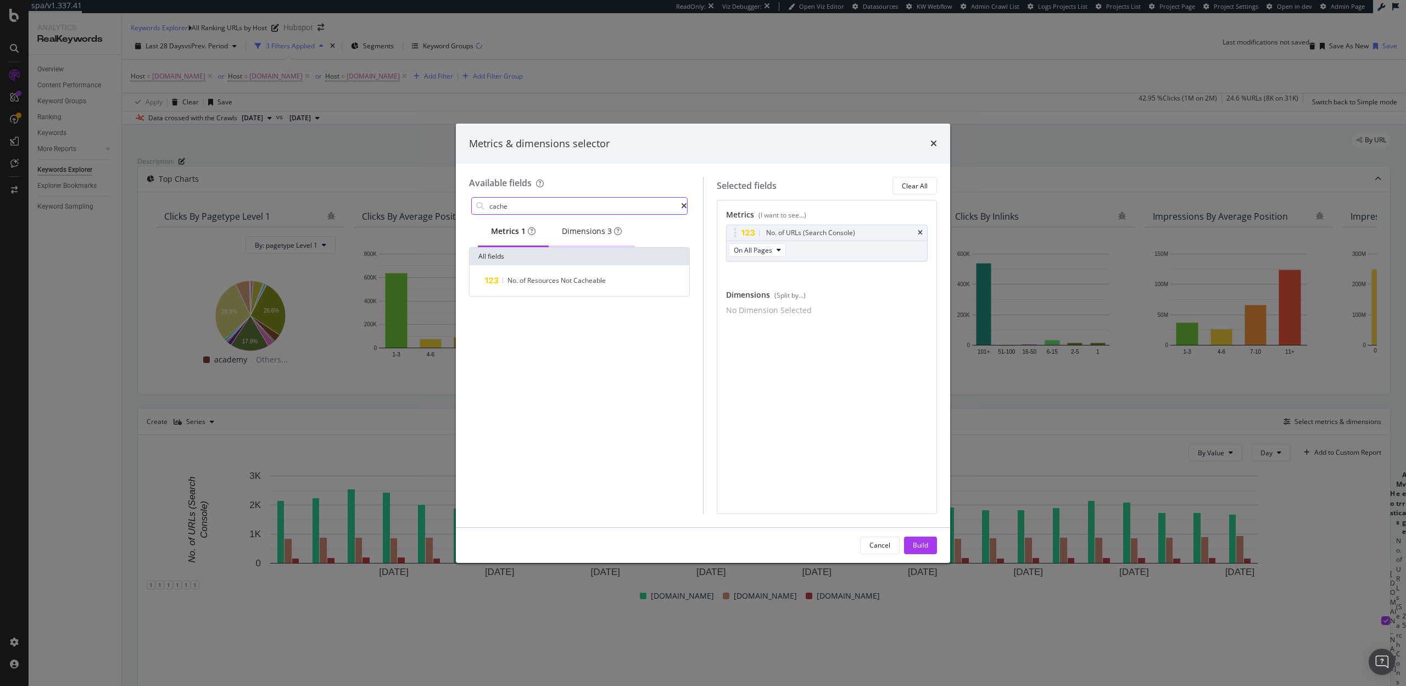
type input "cache"
click at [583, 242] on div "Dimensions 3" at bounding box center [592, 232] width 86 height 30
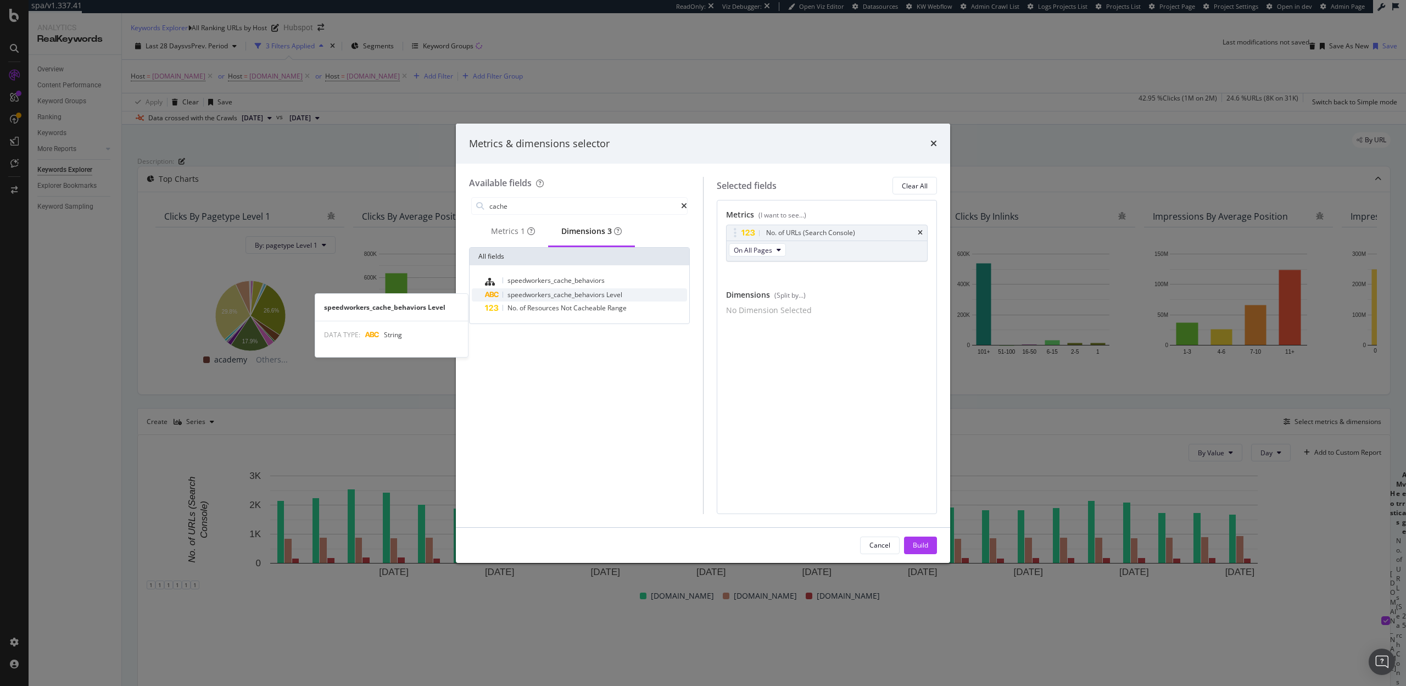
click at [553, 298] on span "speedworkers_cache_behaviors" at bounding box center [557, 294] width 99 height 9
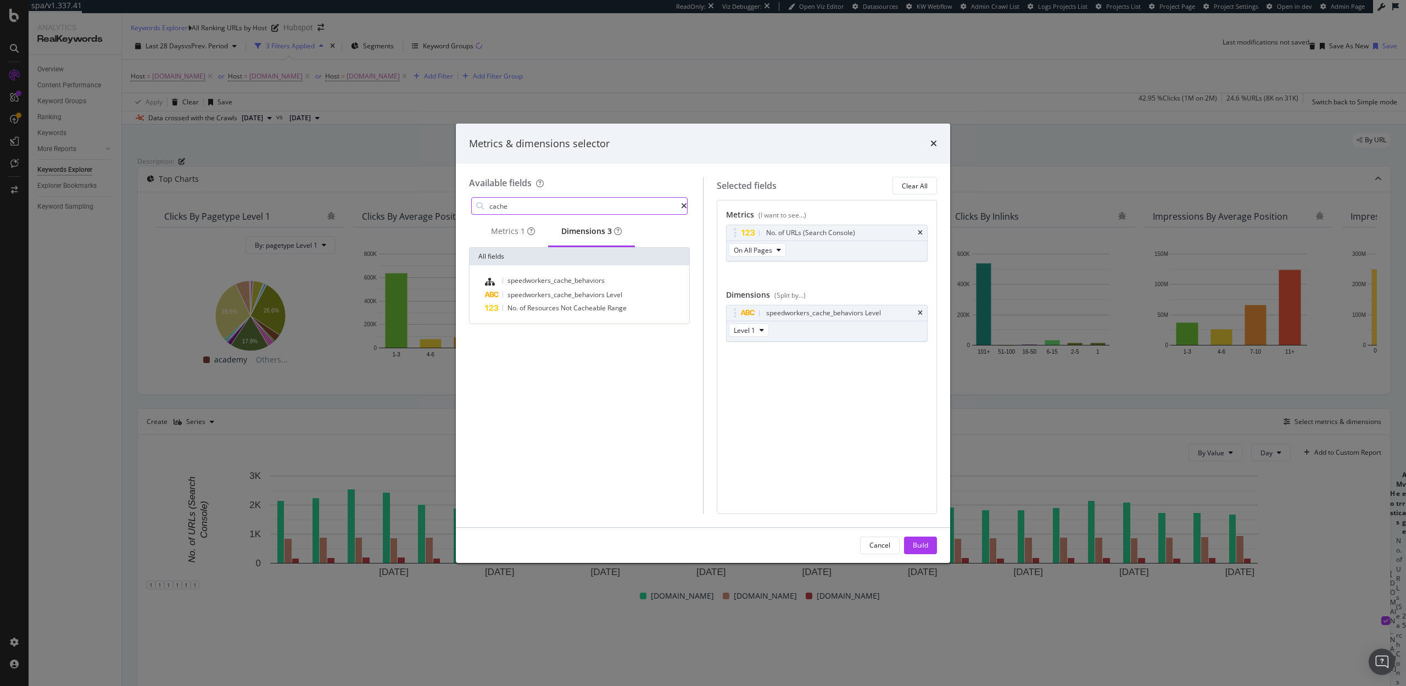
click at [543, 205] on input "cache" at bounding box center [584, 206] width 193 height 16
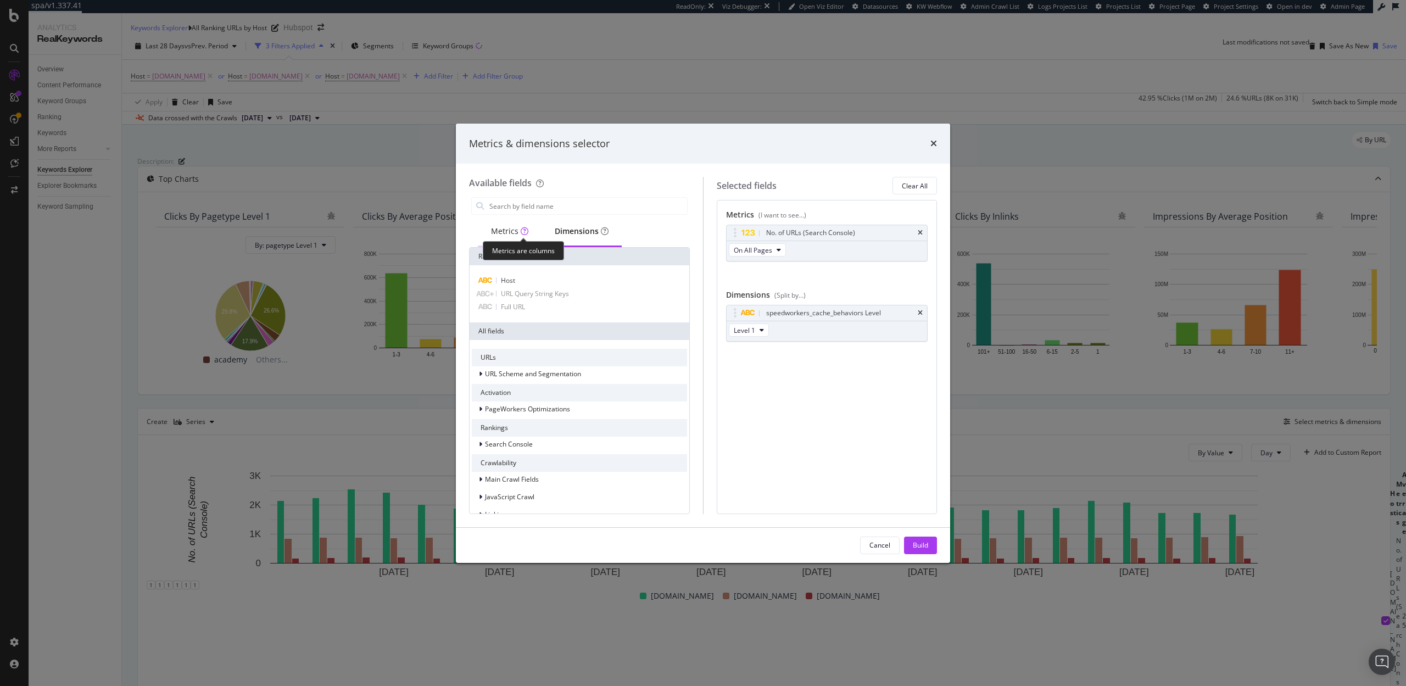
click at [518, 241] on div "Metrics are columns" at bounding box center [523, 250] width 81 height 19
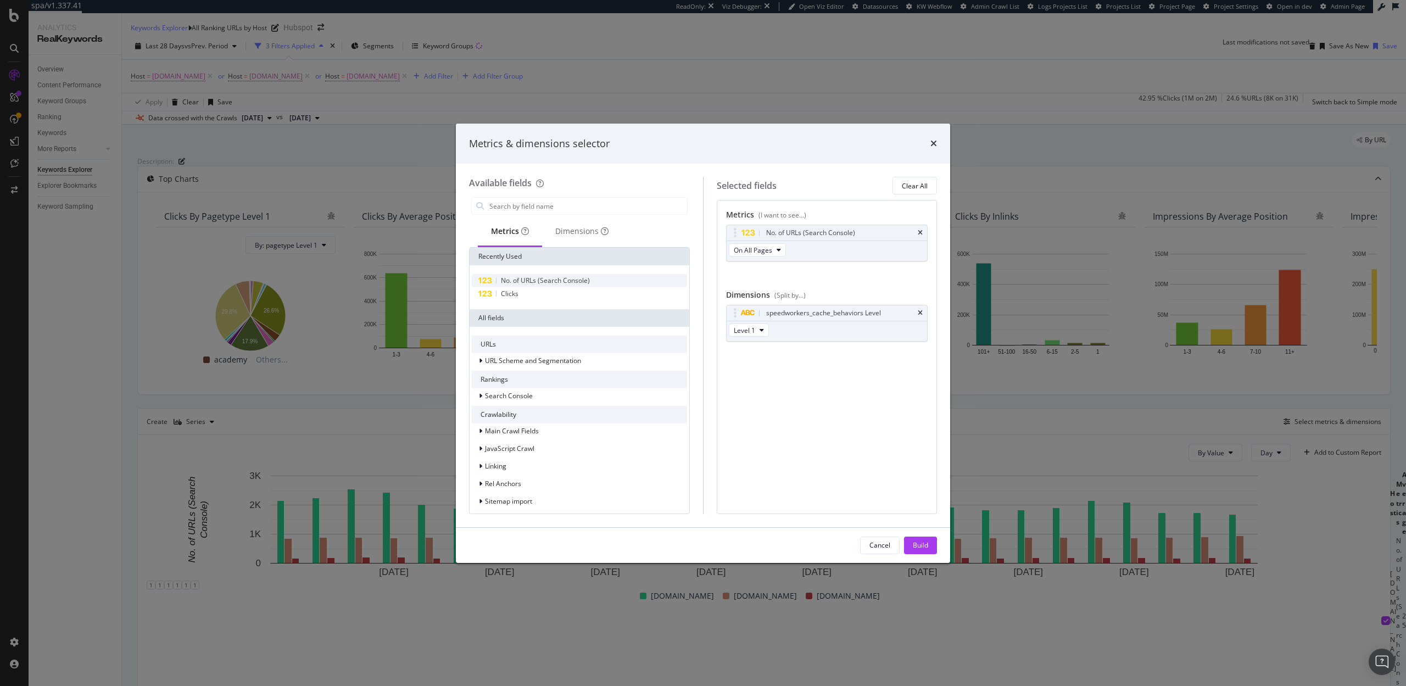
click at [538, 286] on div "No. of URLs (Search Console)" at bounding box center [579, 280] width 215 height 13
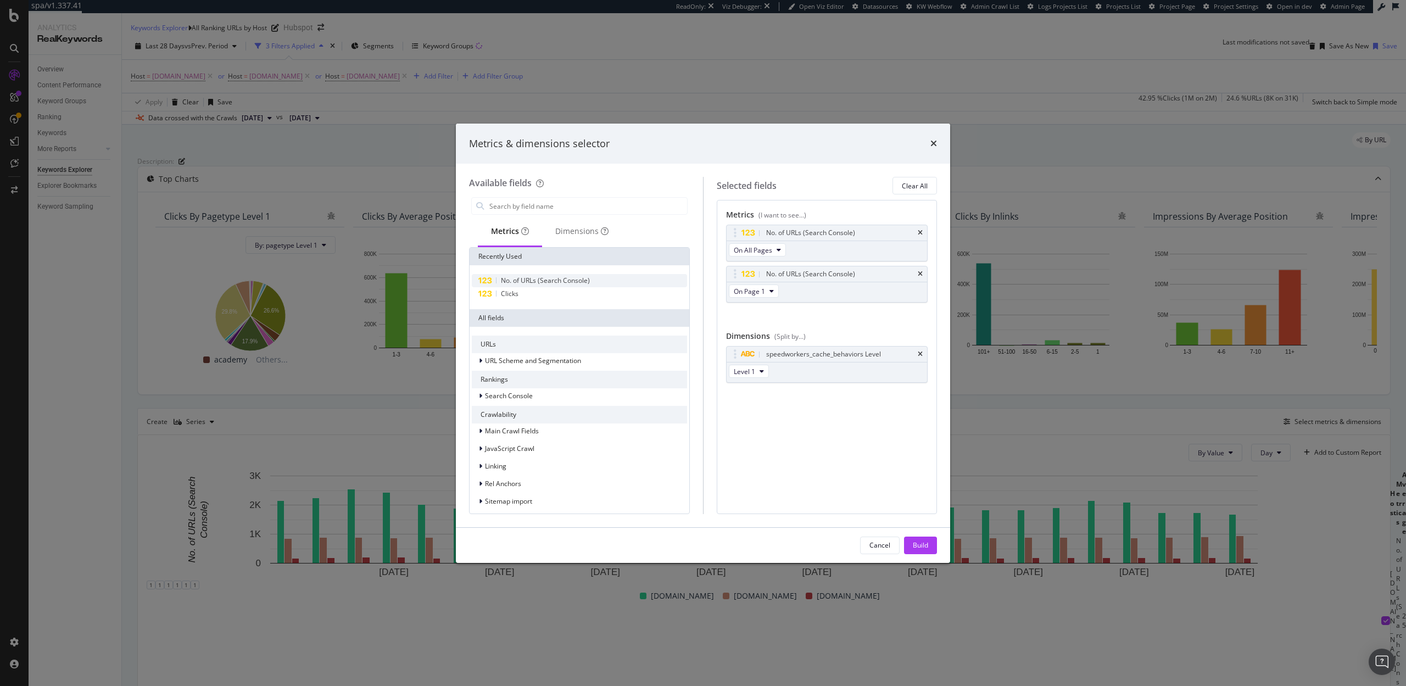
click at [538, 286] on div "No. of URLs (Search Console)" at bounding box center [579, 280] width 215 height 13
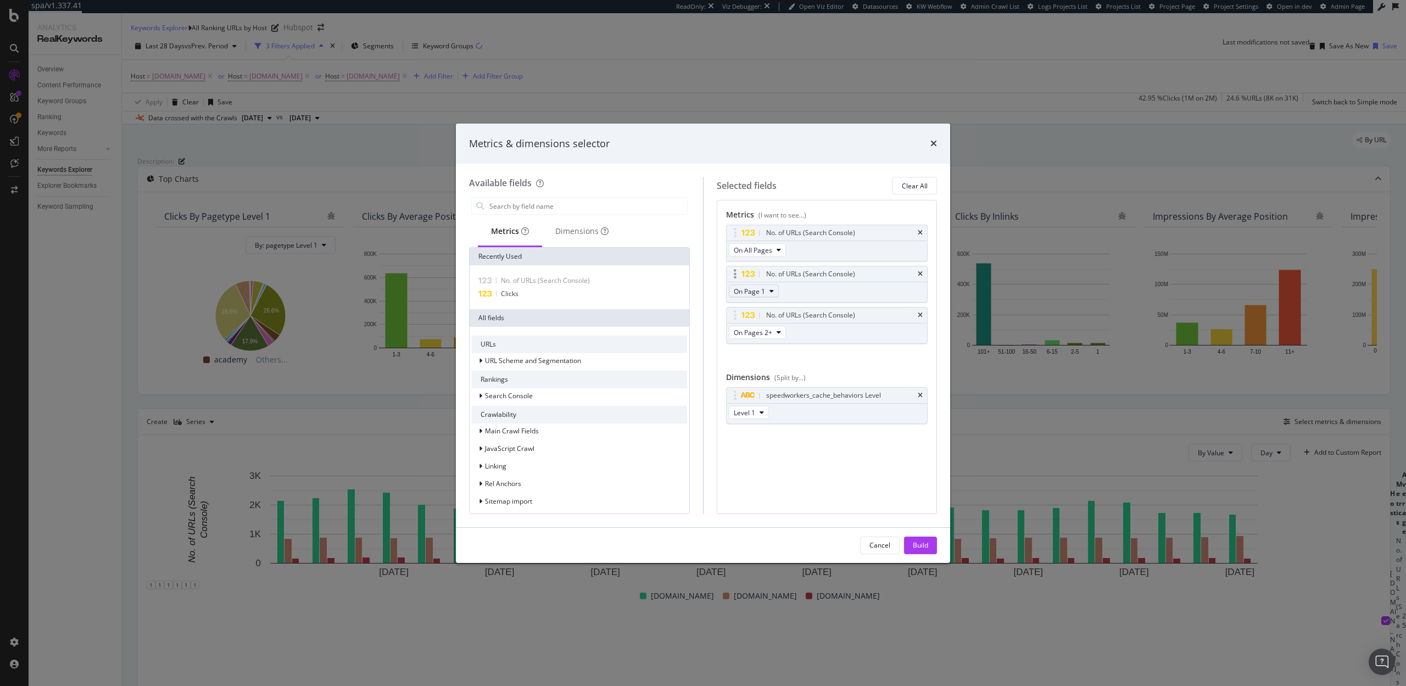
click at [758, 289] on span "On Page 1" at bounding box center [749, 291] width 31 height 9
click at [836, 366] on div "No. of URLs (Search Console) On All Pages No. of URLs (Search Console) On Page …" at bounding box center [827, 296] width 202 height 143
click at [919, 272] on icon "times" at bounding box center [920, 274] width 5 height 7
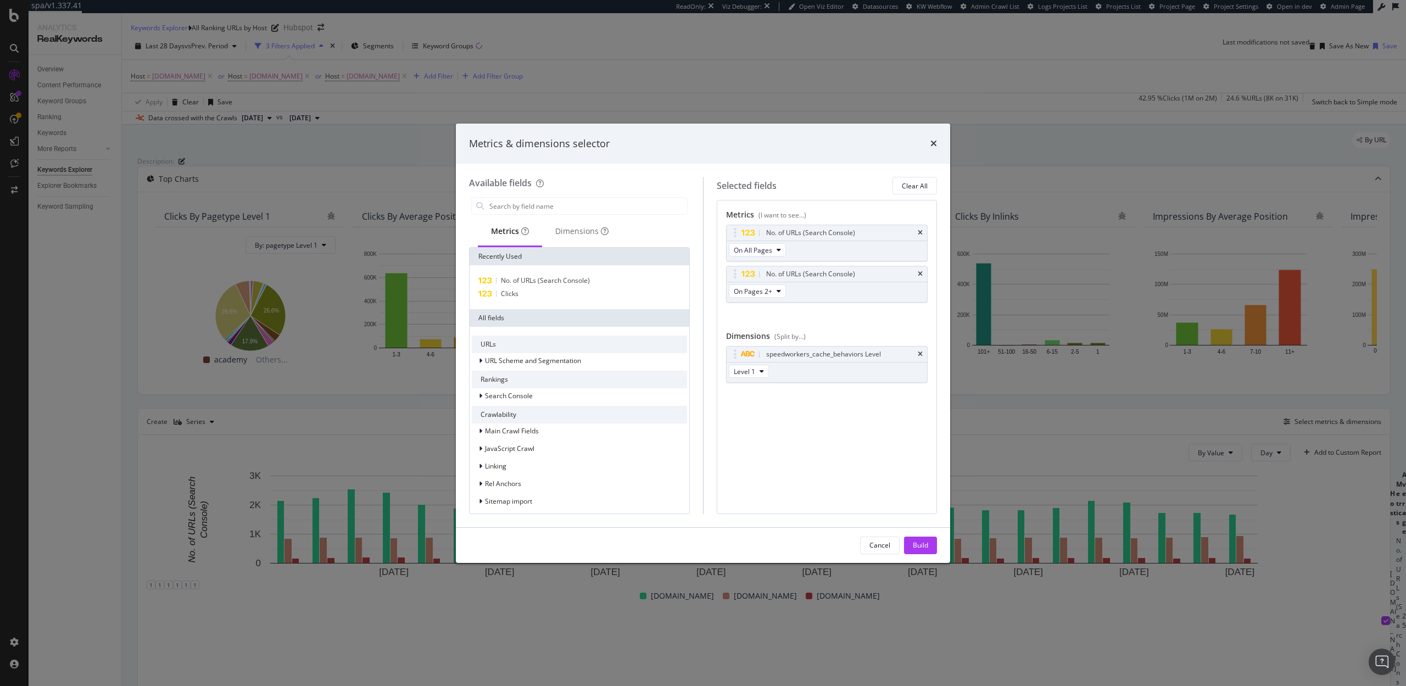
click at [919, 272] on icon "times" at bounding box center [920, 274] width 5 height 7
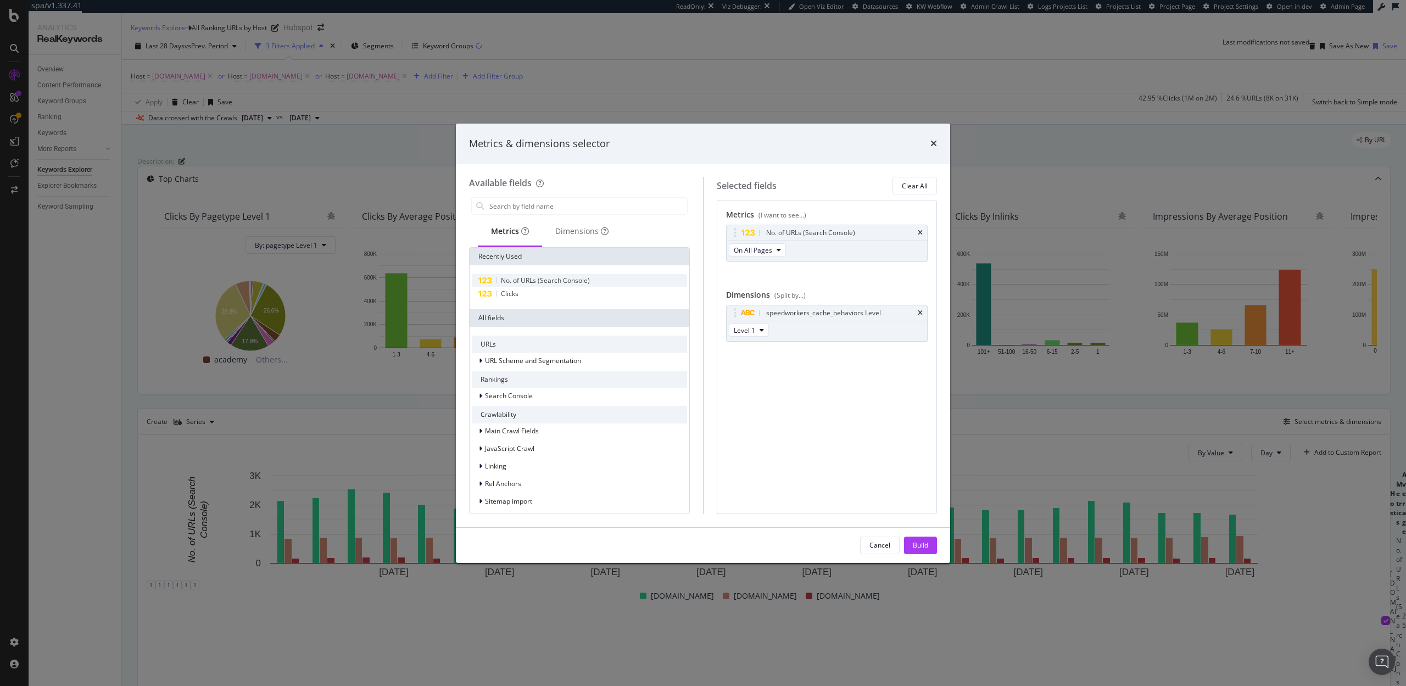
click at [526, 277] on span "No. of URLs (Search Console)" at bounding box center [545, 280] width 89 height 9
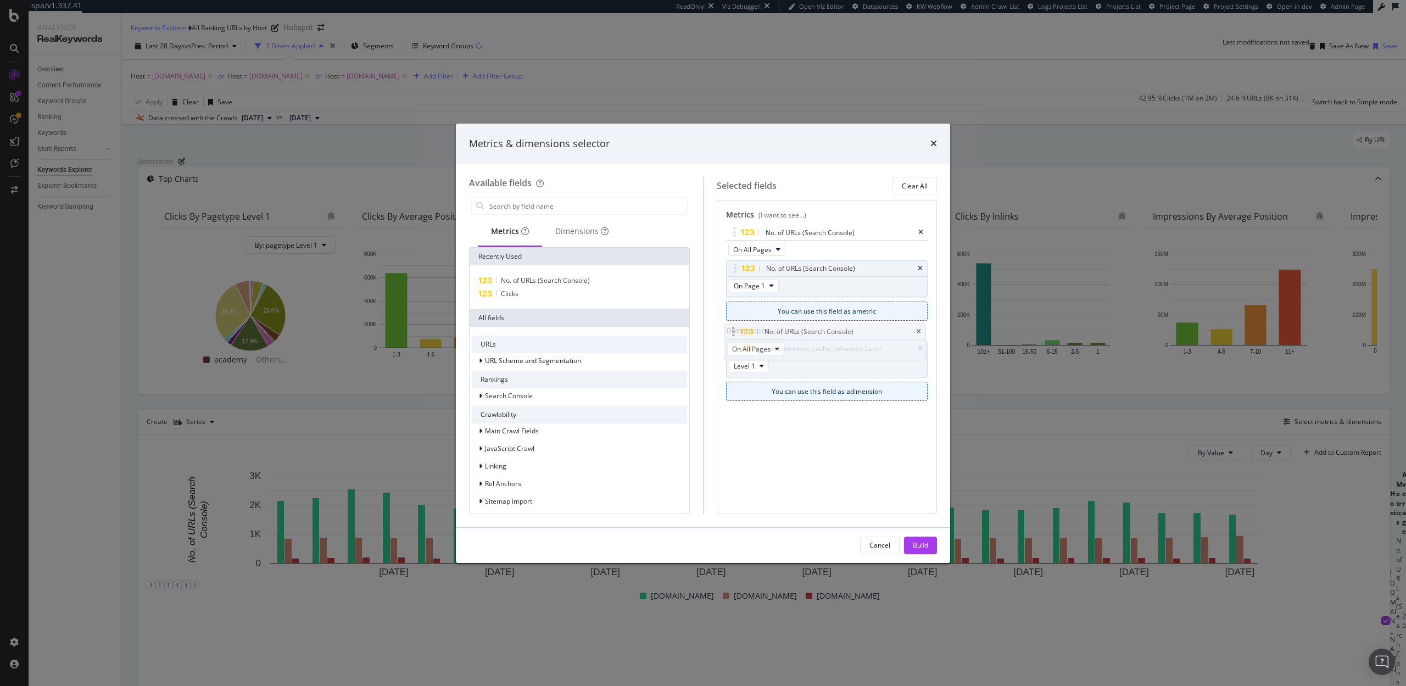
drag, startPoint x: 732, startPoint y: 231, endPoint x: 730, endPoint y: 345, distance: 114.3
click at [730, 345] on body "spa/v1.337.41 ReadOnly: Viz Debugger: Open Viz Editor Datasources KW Webflow Ad…" at bounding box center [703, 343] width 1406 height 686
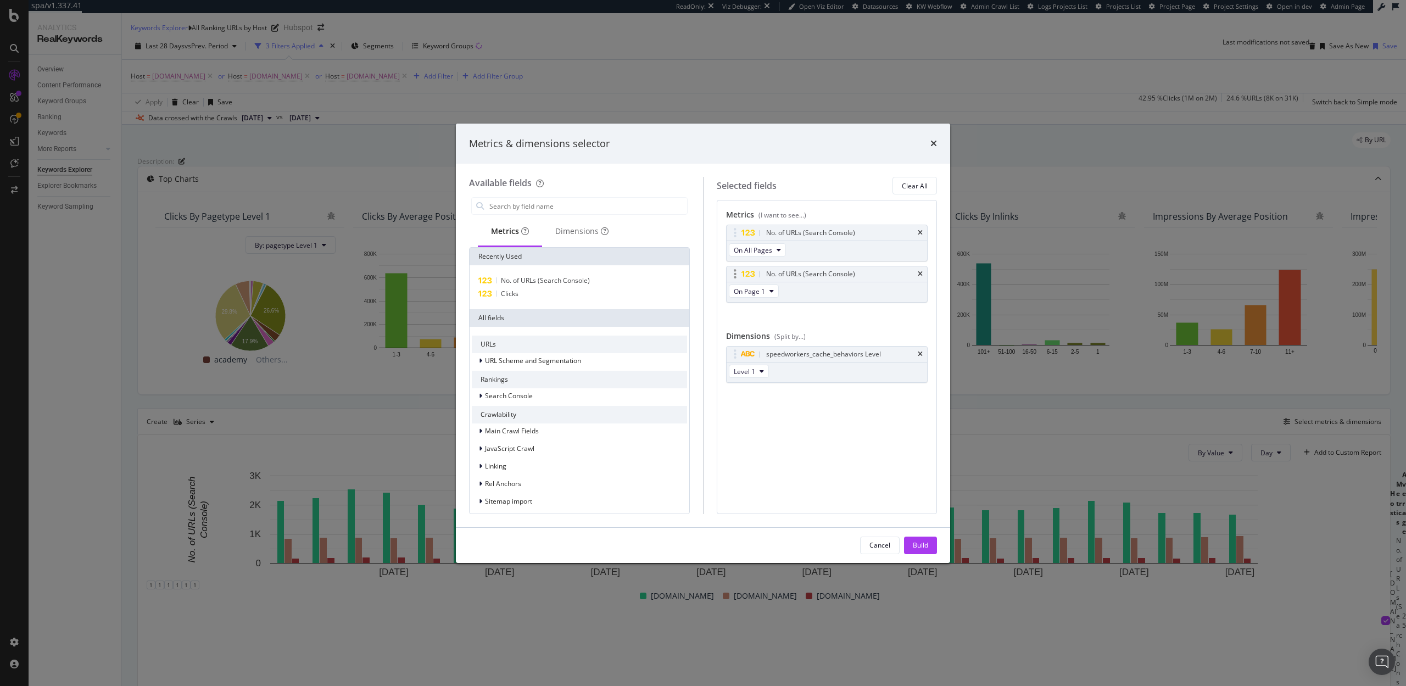
click at [917, 270] on div "No. of URLs (Search Console)" at bounding box center [827, 273] width 201 height 15
click at [918, 273] on icon "times" at bounding box center [920, 274] width 5 height 7
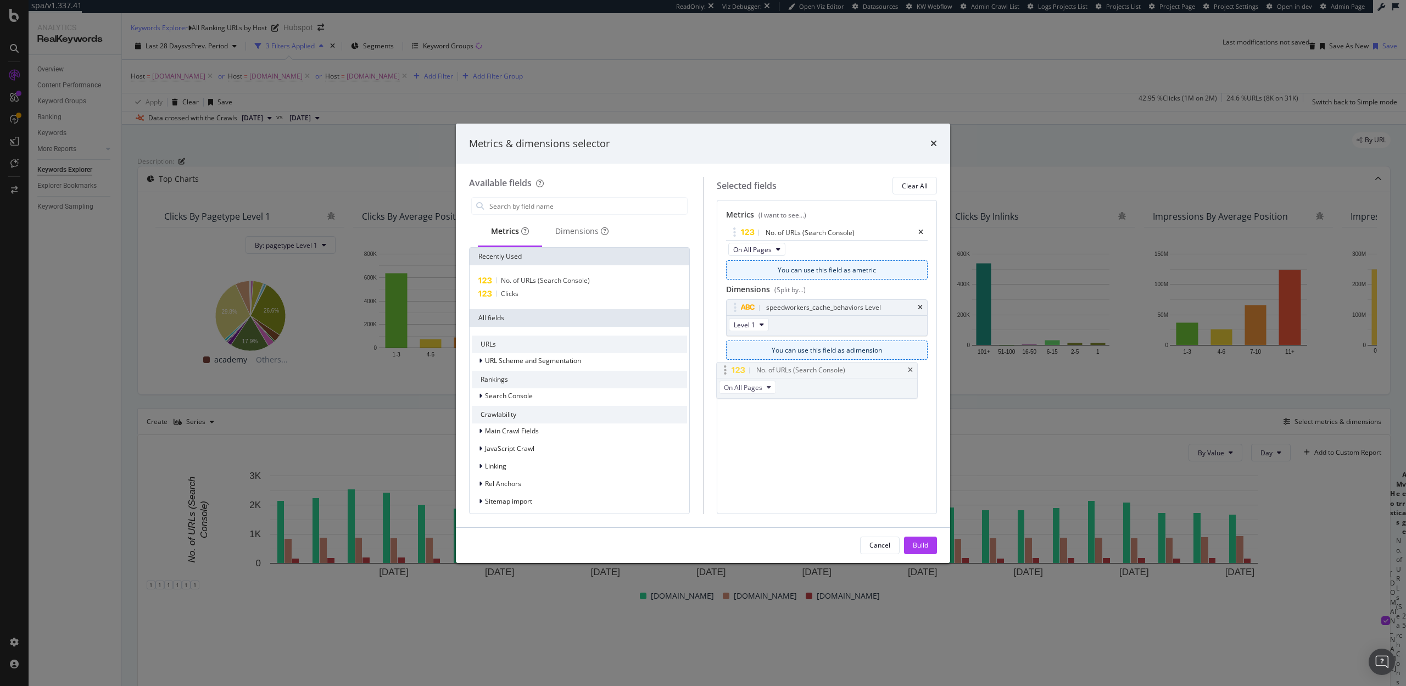
drag, startPoint x: 801, startPoint y: 230, endPoint x: 792, endPoint y: 368, distance: 137.7
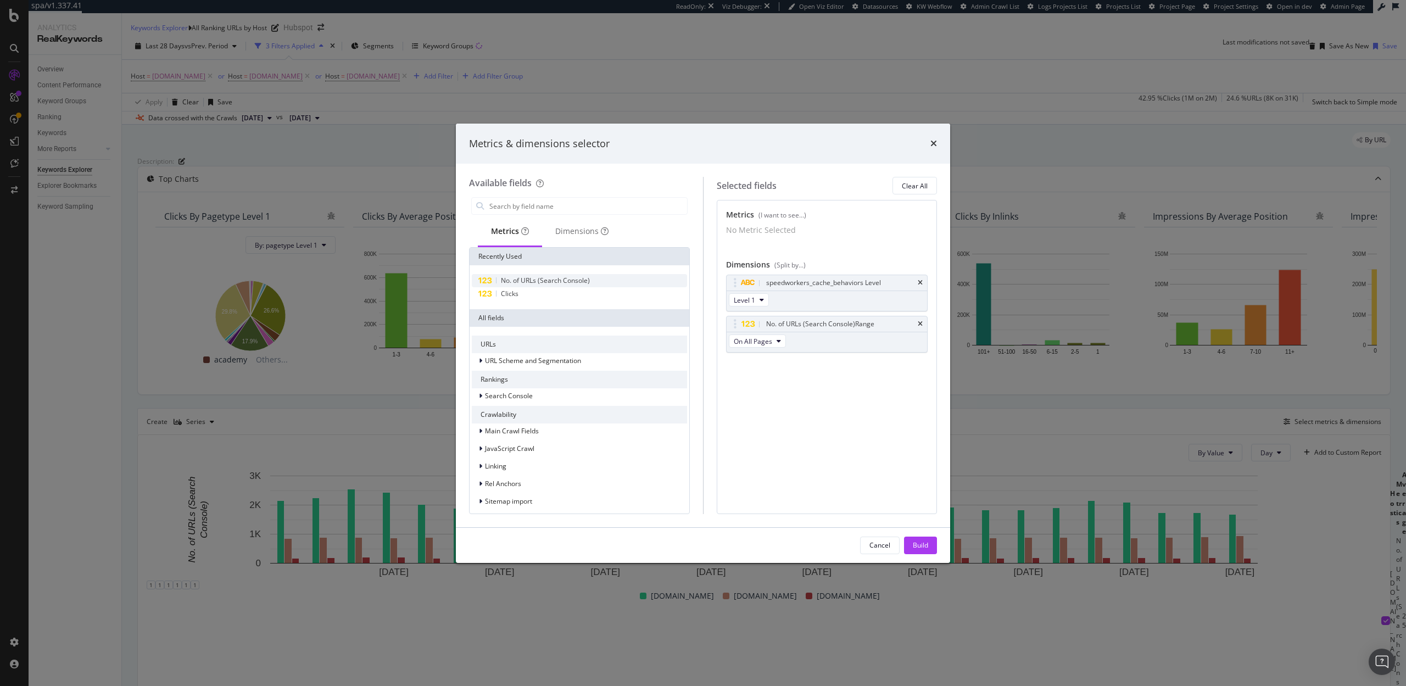
click at [527, 279] on span "No. of URLs (Search Console)" at bounding box center [545, 280] width 89 height 9
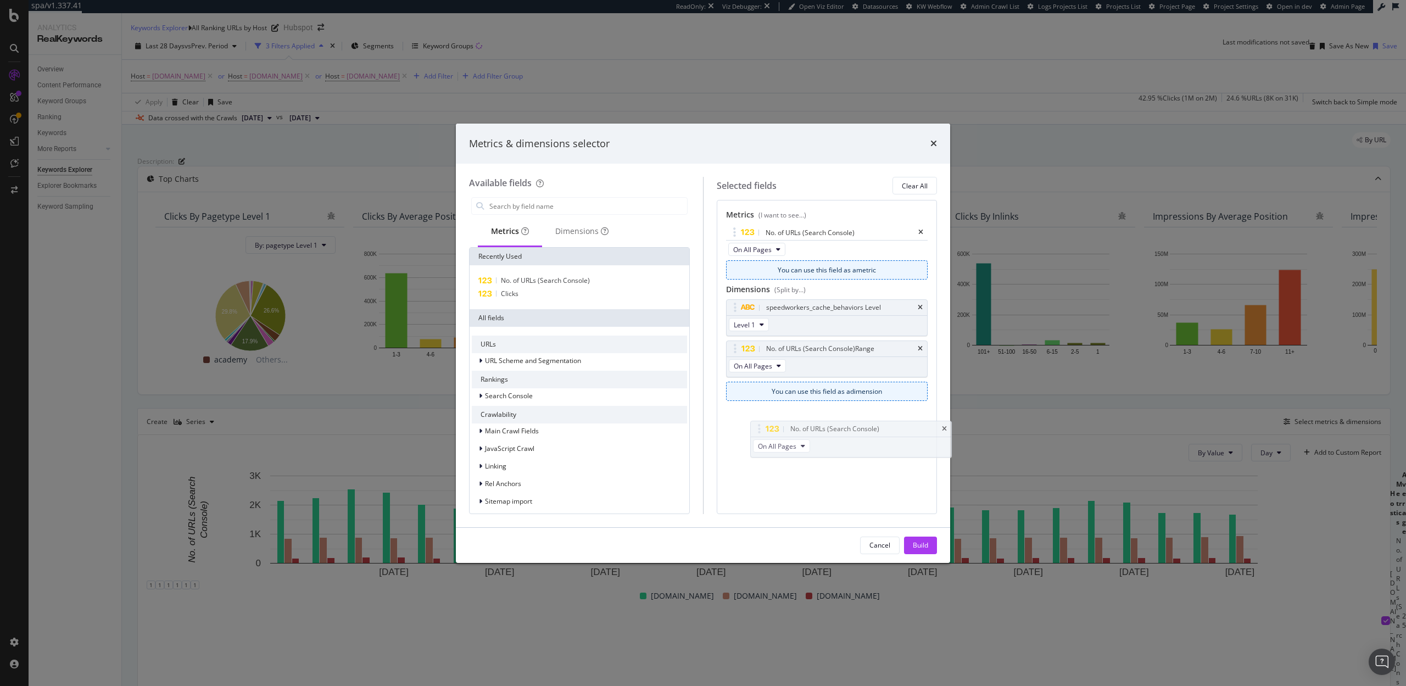
drag, startPoint x: 817, startPoint y: 234, endPoint x: 832, endPoint y: 383, distance: 149.6
click at [842, 430] on body "spa/v1.337.41 ReadOnly: Viz Debugger: Open Viz Editor Datasources KW Webflow Ad…" at bounding box center [703, 343] width 1406 height 686
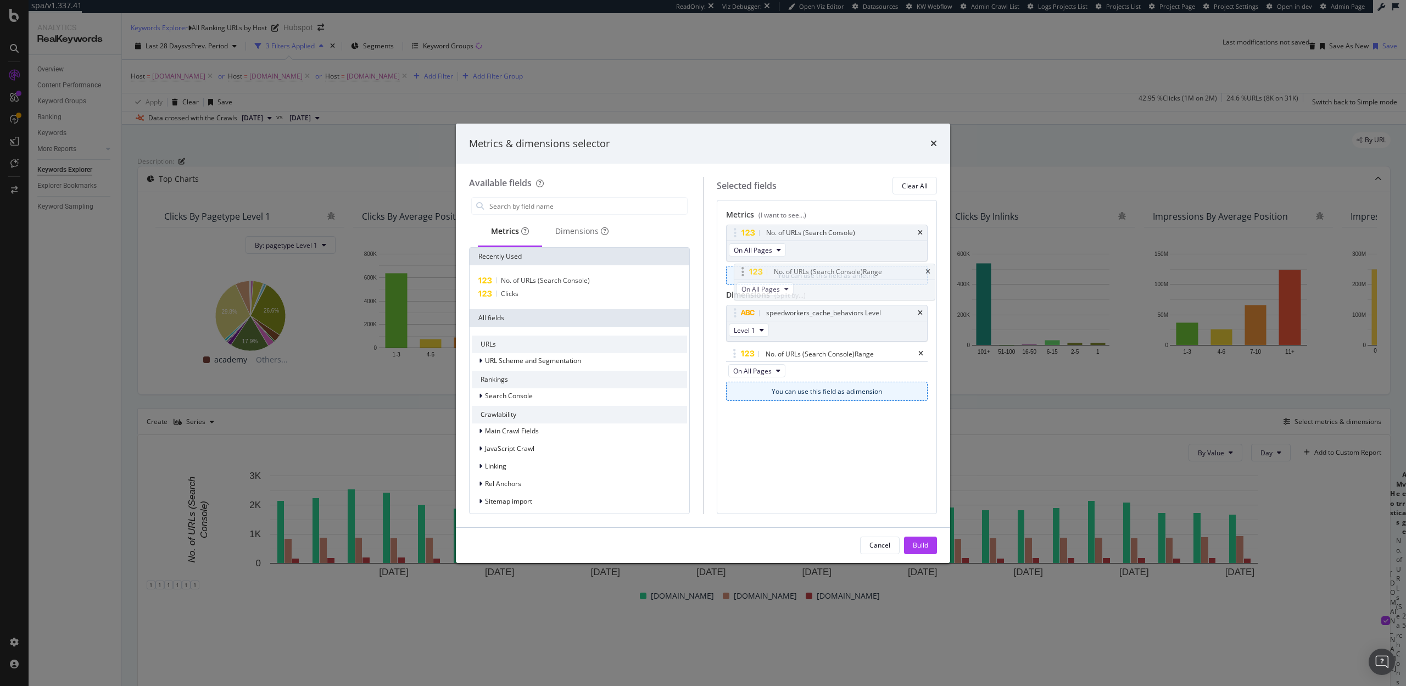
drag, startPoint x: 730, startPoint y: 354, endPoint x: 738, endPoint y: 272, distance: 82.8
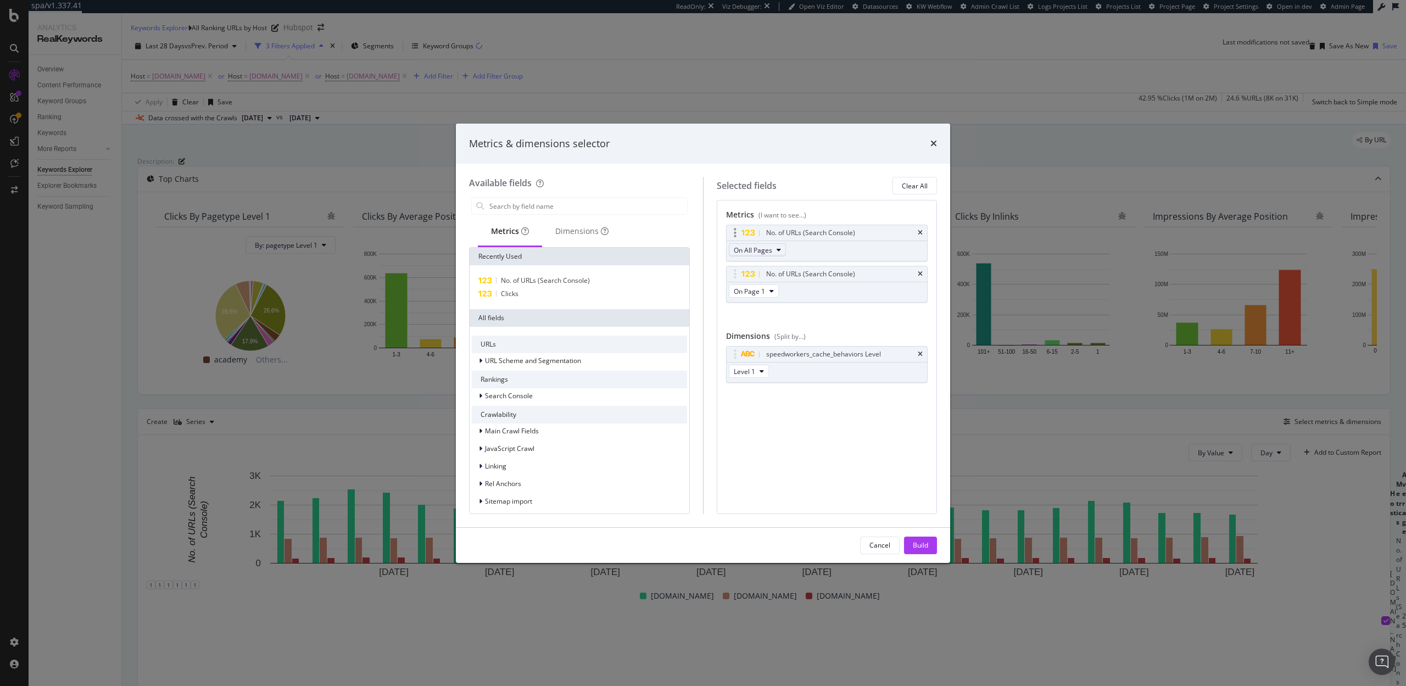
click at [771, 246] on span "On All Pages" at bounding box center [753, 250] width 38 height 9
click at [860, 318] on div "No. of URLs (Search Console) On All Pages No. of URLs (Search Console) On Page …" at bounding box center [827, 276] width 202 height 102
click at [522, 283] on span "No. of URLs (Search Console)" at bounding box center [545, 280] width 89 height 9
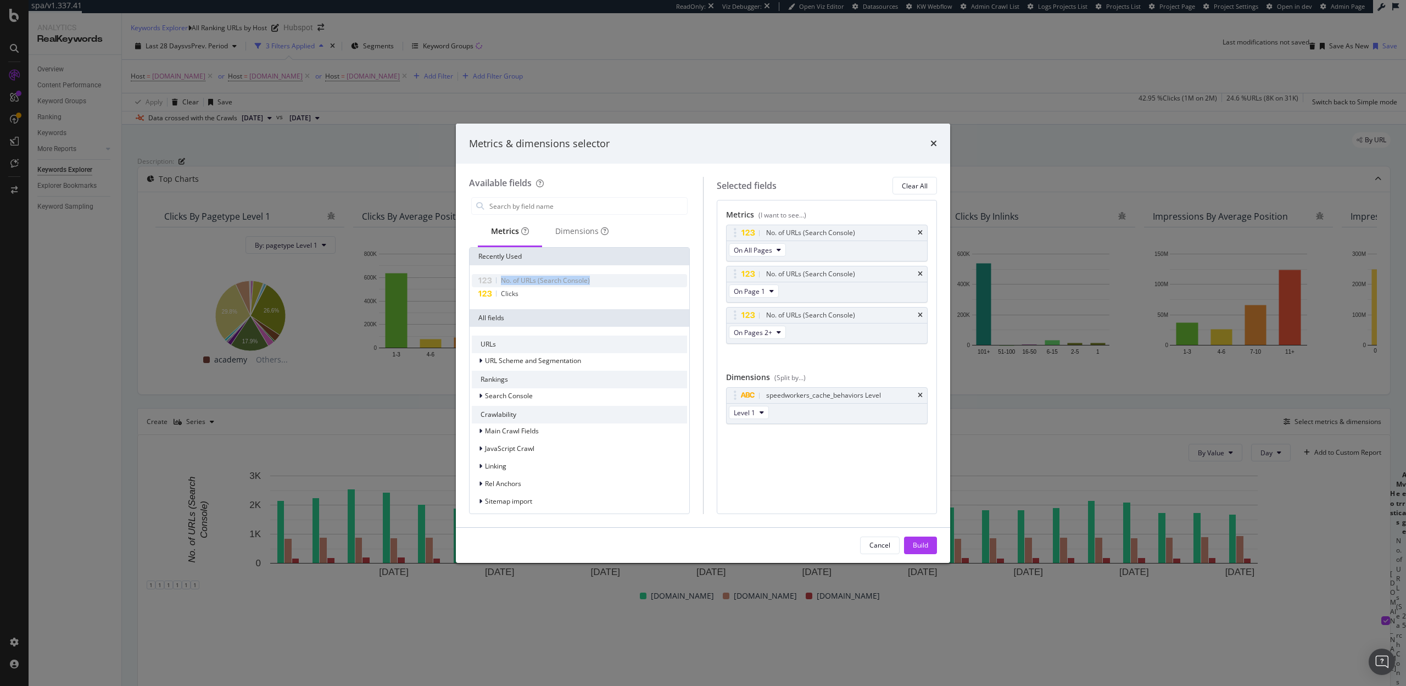
click at [522, 283] on span "No. of URLs (Search Console)" at bounding box center [545, 280] width 89 height 9
click at [537, 284] on span "No. of URLs (Search Console)" at bounding box center [545, 280] width 89 height 9
click at [922, 310] on div "No. of URLs (Search Console)" at bounding box center [827, 315] width 201 height 15
click at [918, 314] on icon "times" at bounding box center [920, 315] width 5 height 7
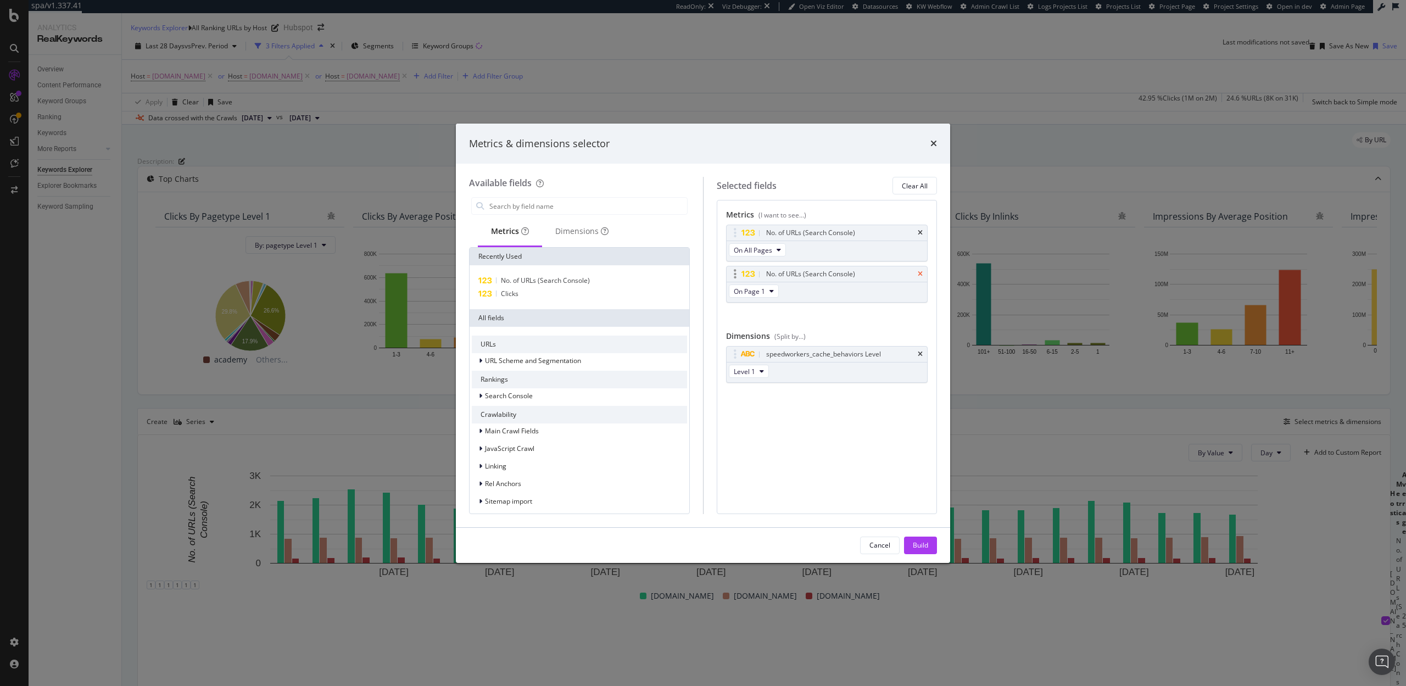
click at [919, 274] on icon "times" at bounding box center [920, 274] width 5 height 7
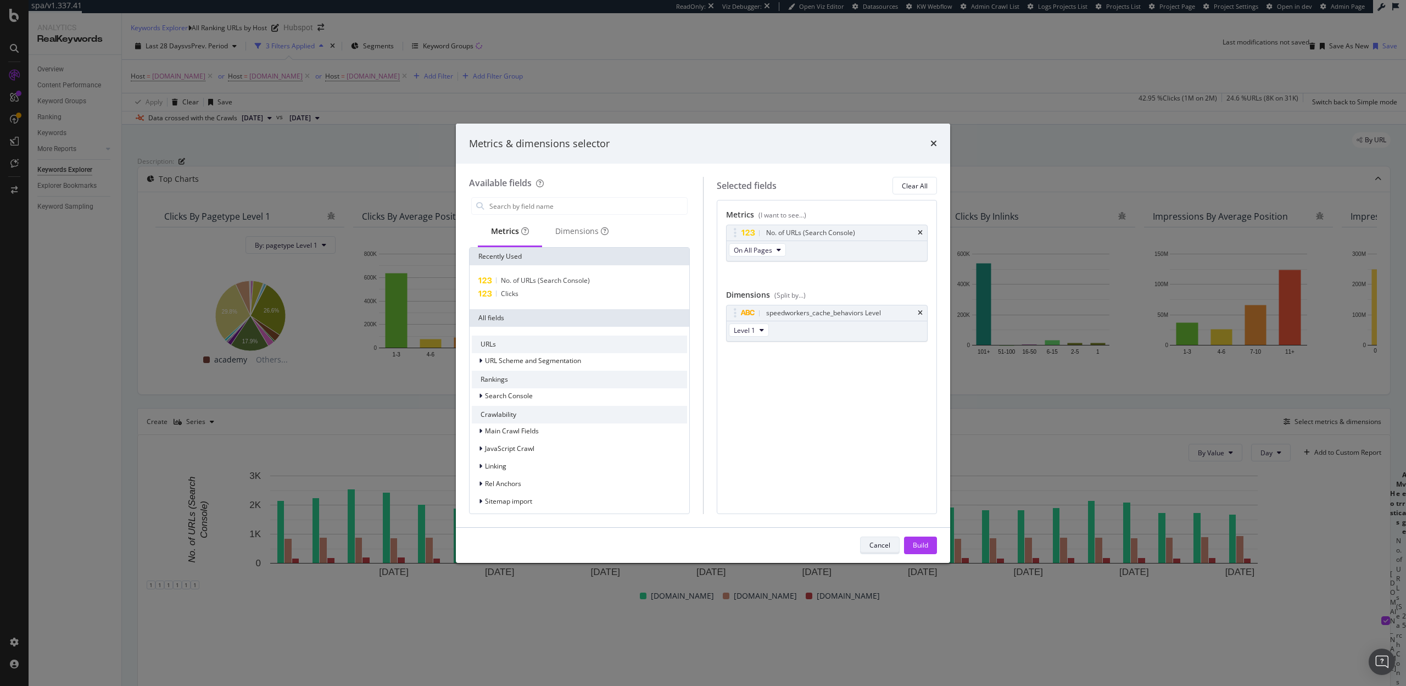
click at [881, 541] on div "Cancel" at bounding box center [880, 545] width 21 height 9
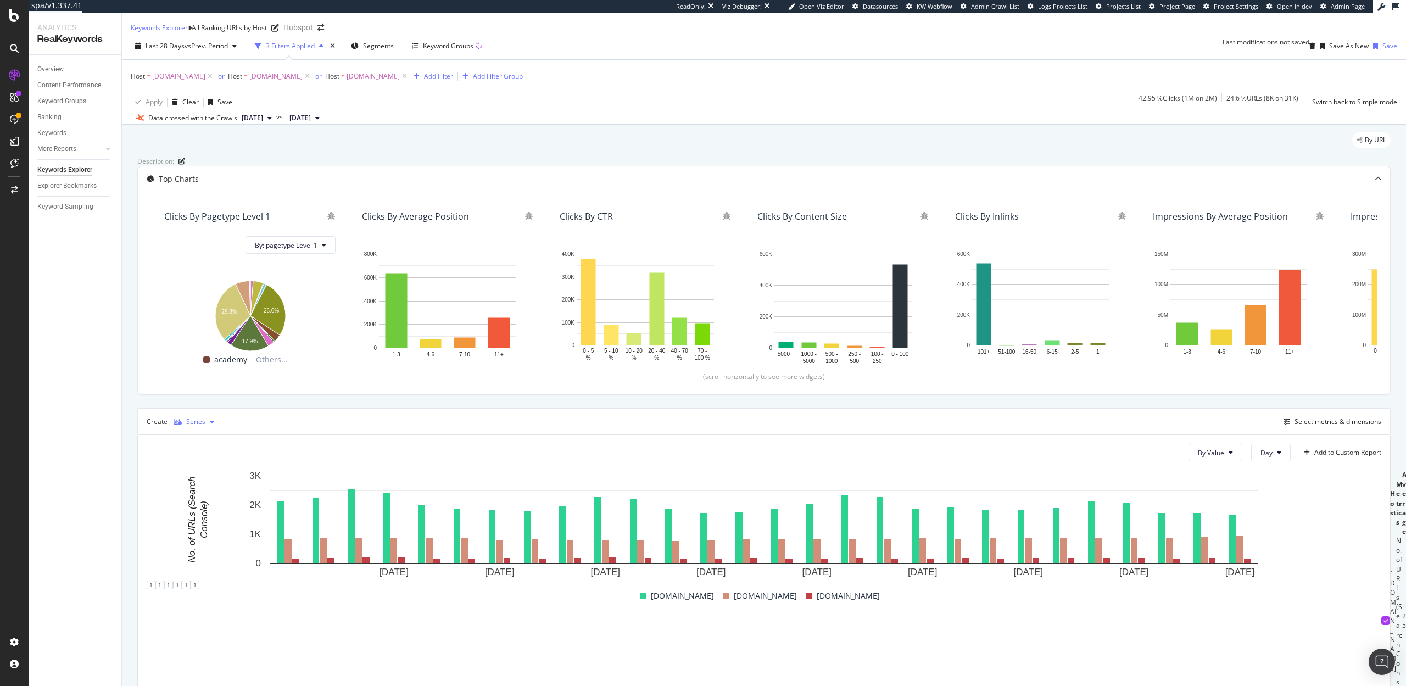
click at [194, 425] on div "Series" at bounding box center [195, 422] width 19 height 7
click at [196, 472] on div "Table" at bounding box center [204, 476] width 17 height 9
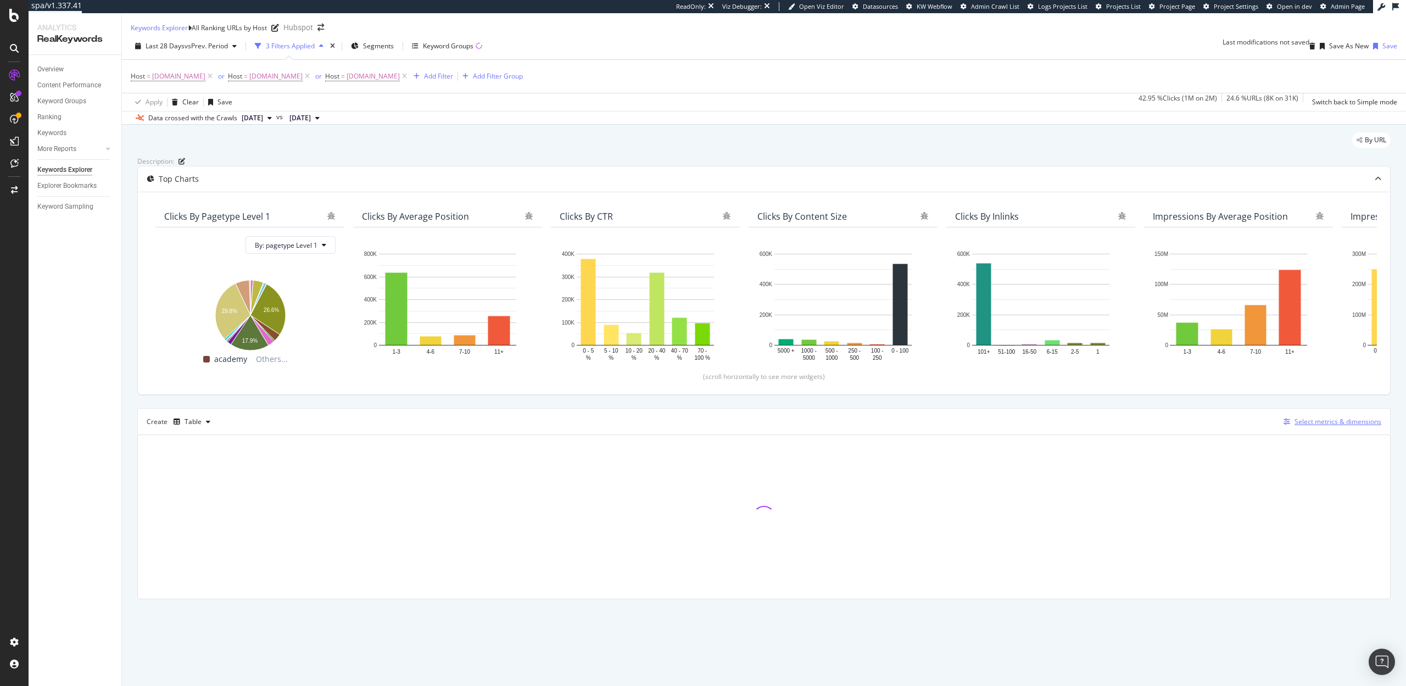
click at [1330, 426] on div "Select metrics & dimensions" at bounding box center [1338, 421] width 87 height 9
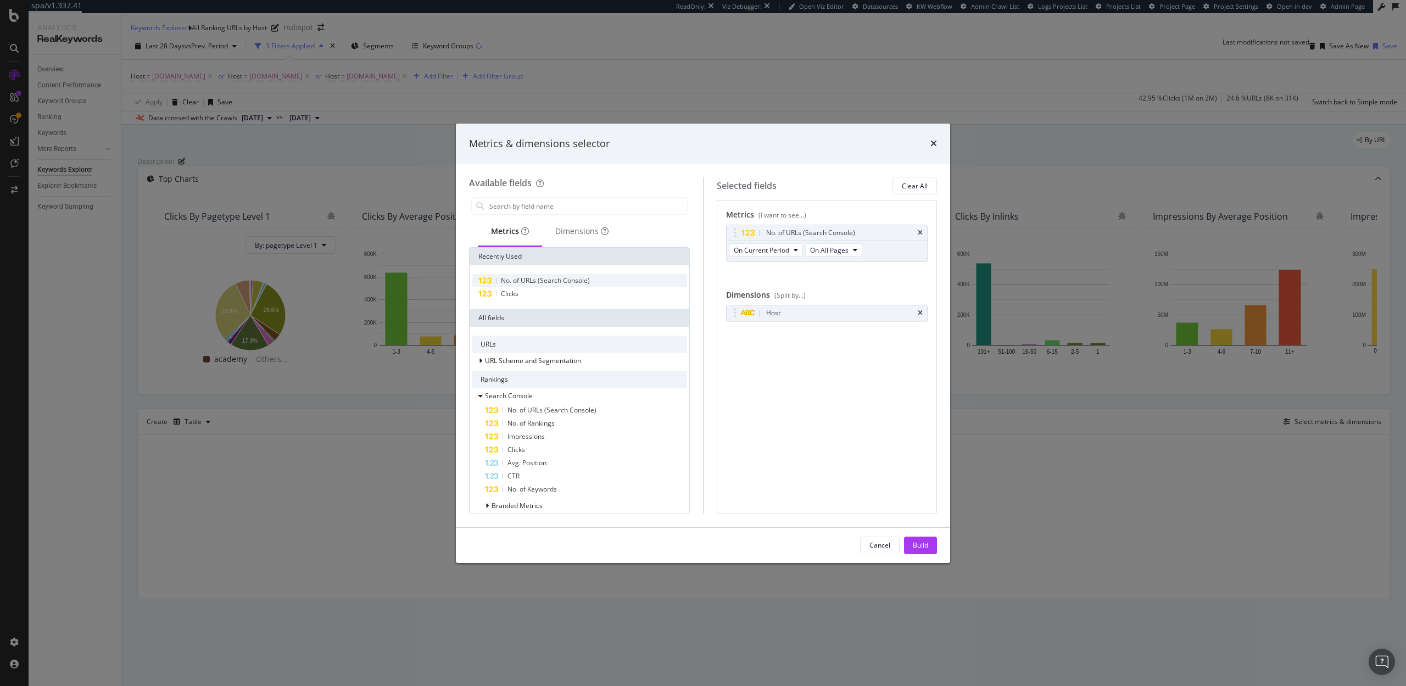
click at [548, 286] on div "No. of URLs (Search Console)" at bounding box center [579, 280] width 215 height 13
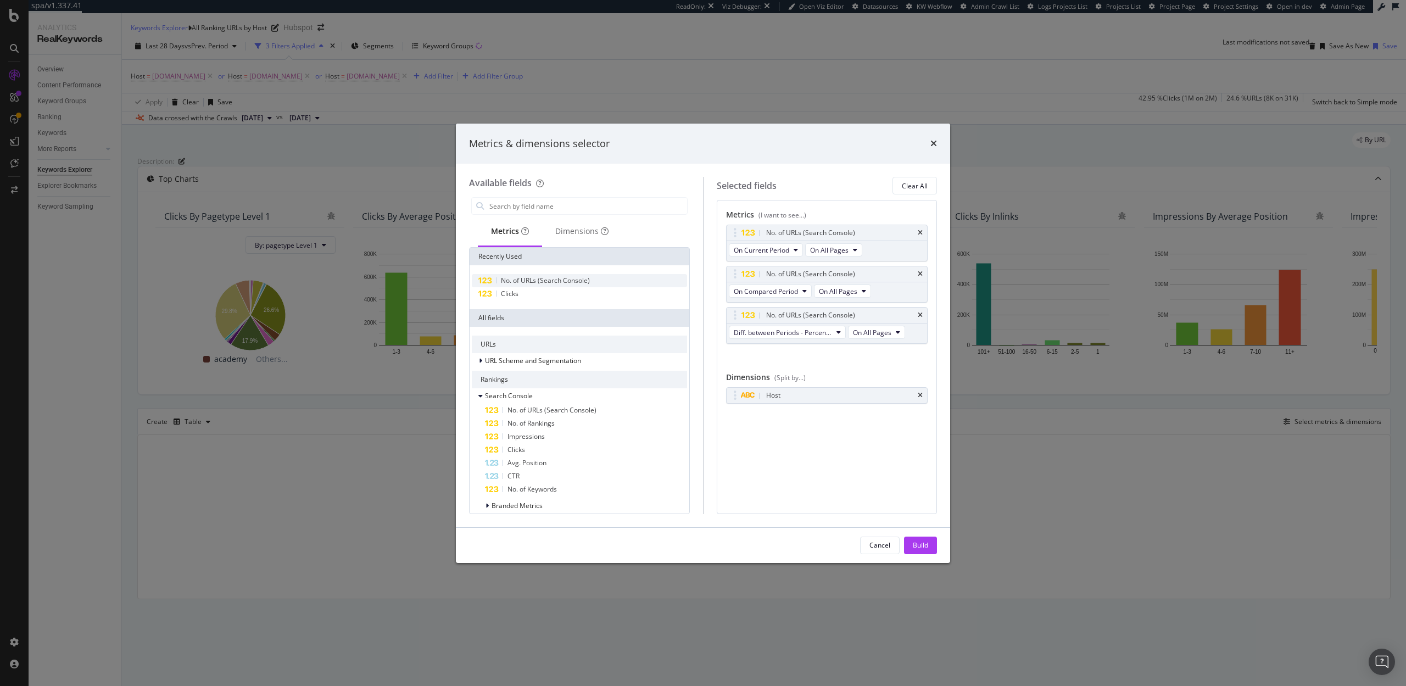
click at [548, 286] on div "No. of URLs (Search Console)" at bounding box center [579, 280] width 215 height 13
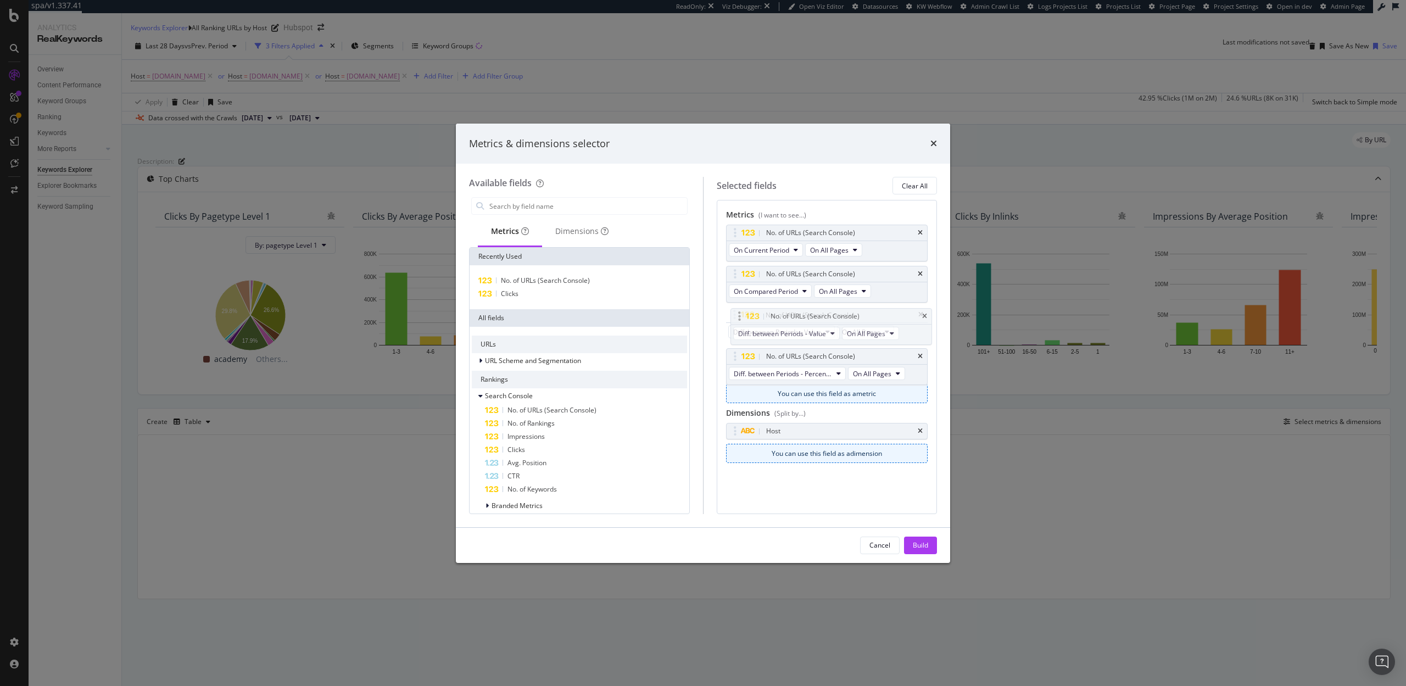
drag, startPoint x: 738, startPoint y: 357, endPoint x: 742, endPoint y: 315, distance: 41.9
click at [742, 315] on body "spa/v1.337.41 ReadOnly: Viz Debugger: Open Viz Editor Datasources KW Webflow Ad…" at bounding box center [703, 343] width 1406 height 686
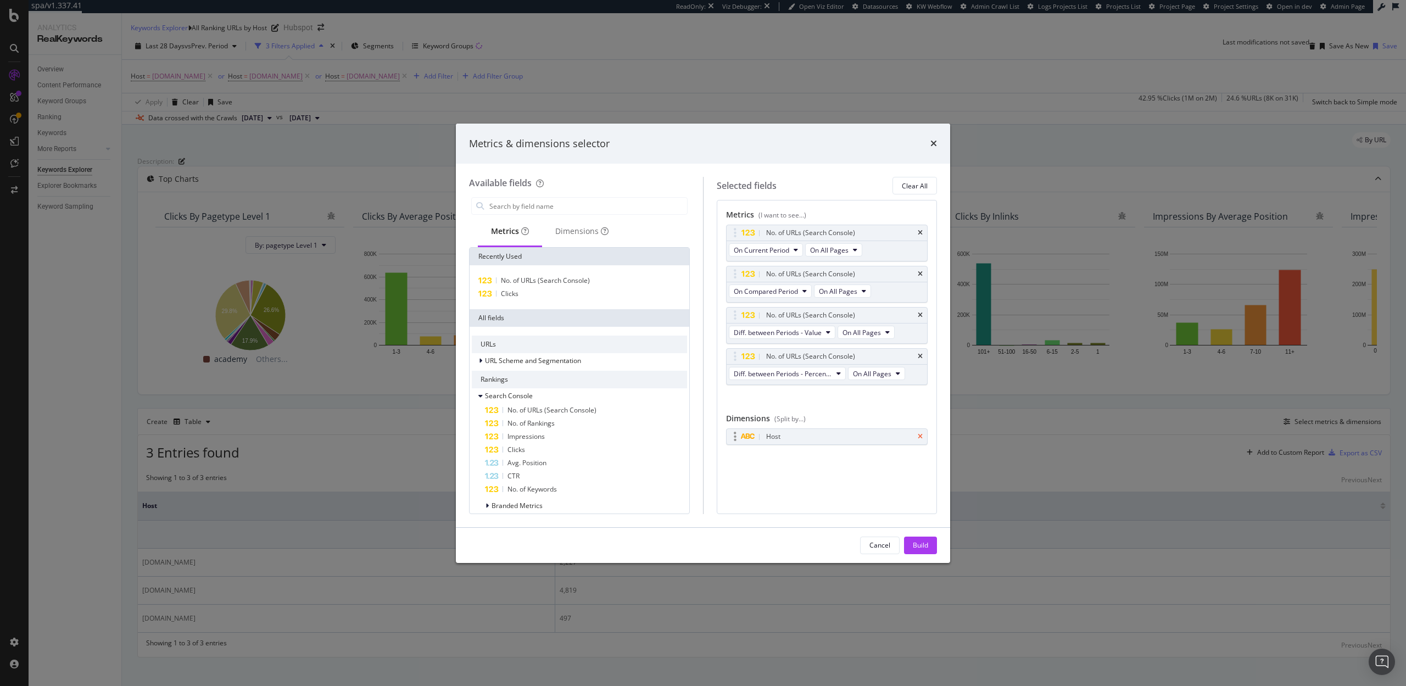
click at [918, 437] on icon "times" at bounding box center [920, 436] width 5 height 7
click at [574, 236] on div "Dimensions" at bounding box center [581, 231] width 53 height 11
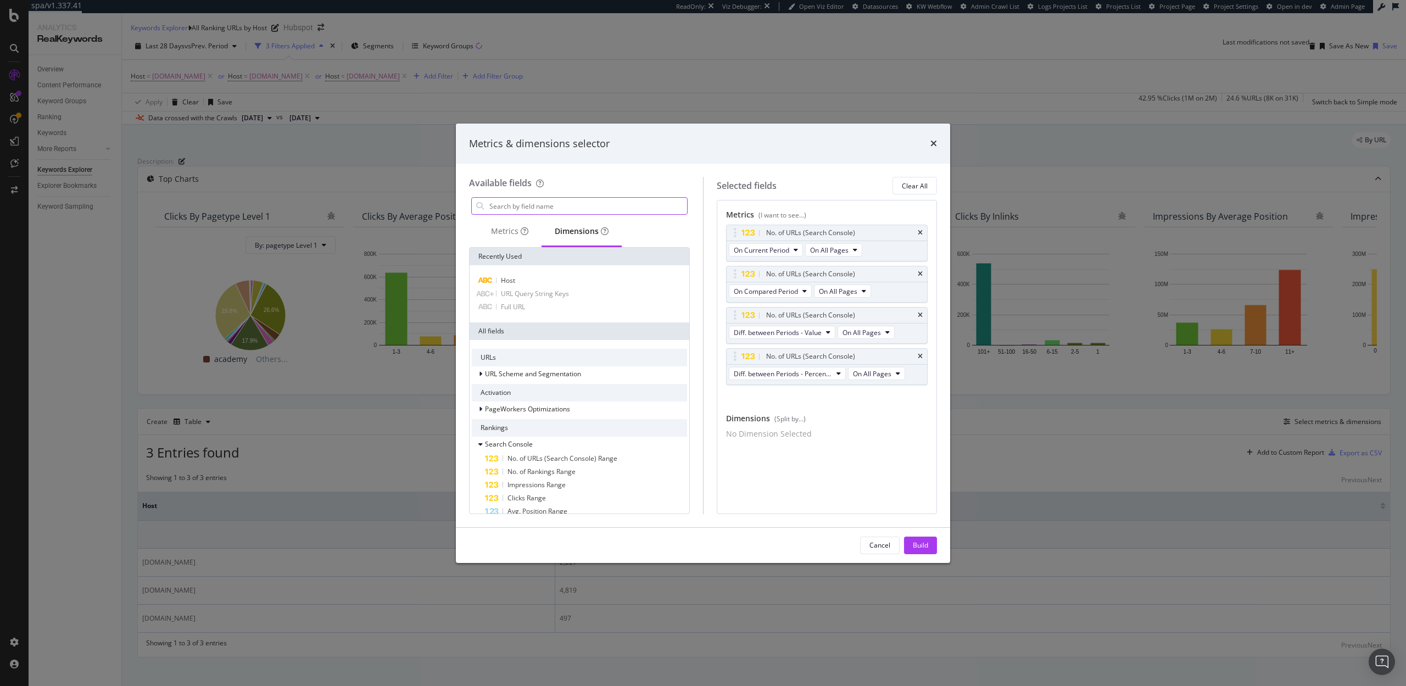
click at [522, 201] on input "modal" at bounding box center [587, 206] width 199 height 16
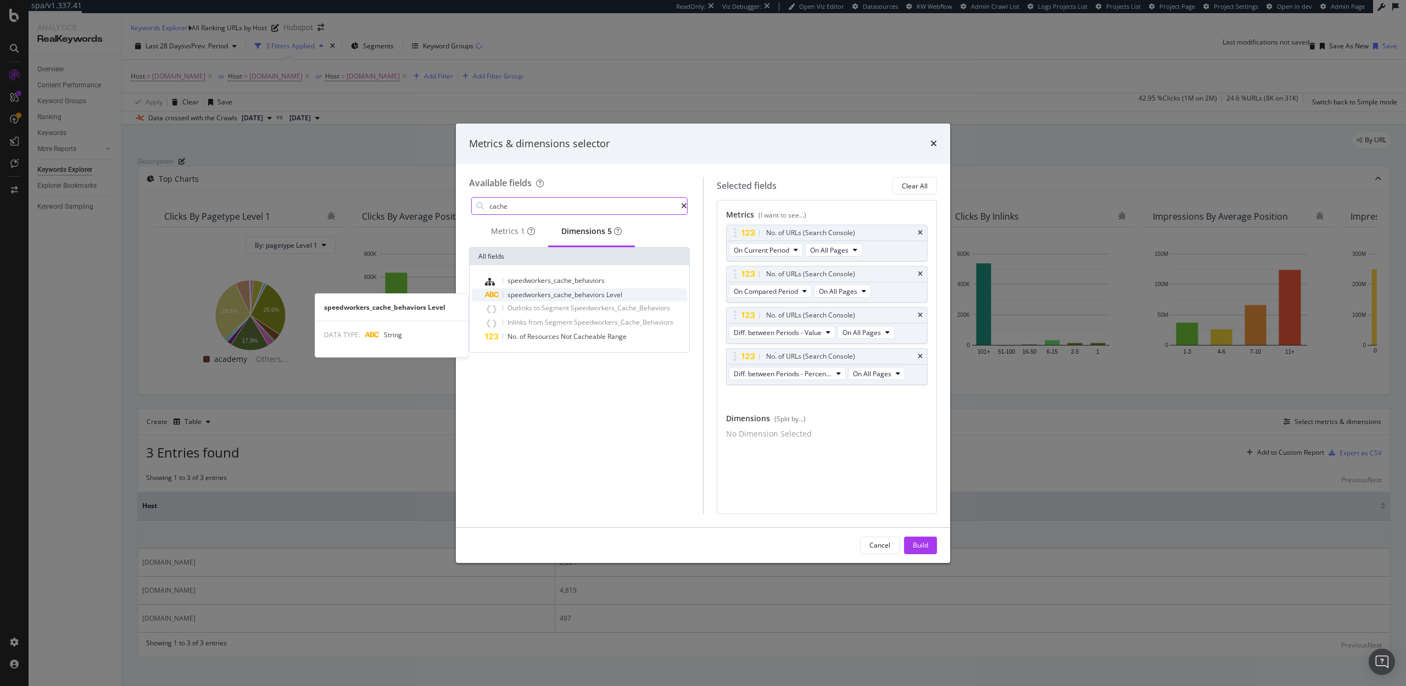
type input "cache"
click at [552, 299] on span "speedworkers_cache_behaviors" at bounding box center [557, 294] width 99 height 9
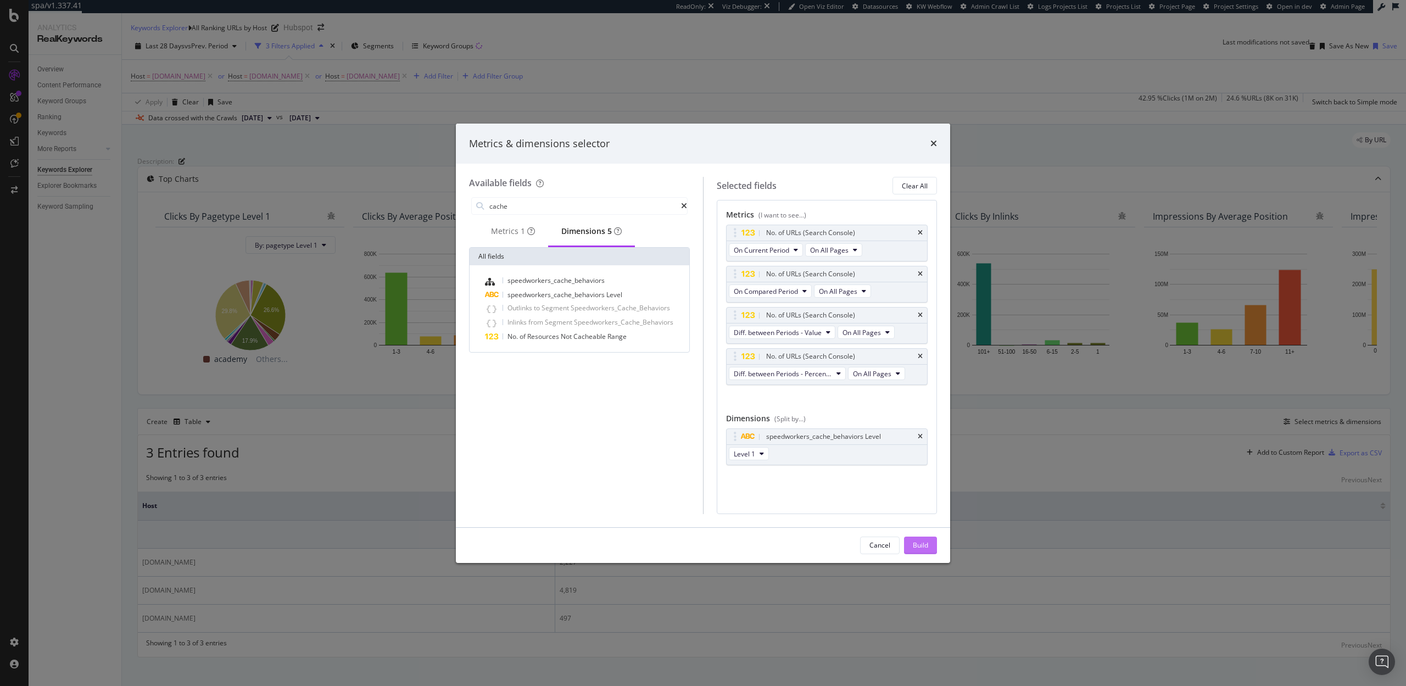
click at [921, 543] on div "Build" at bounding box center [920, 545] width 15 height 9
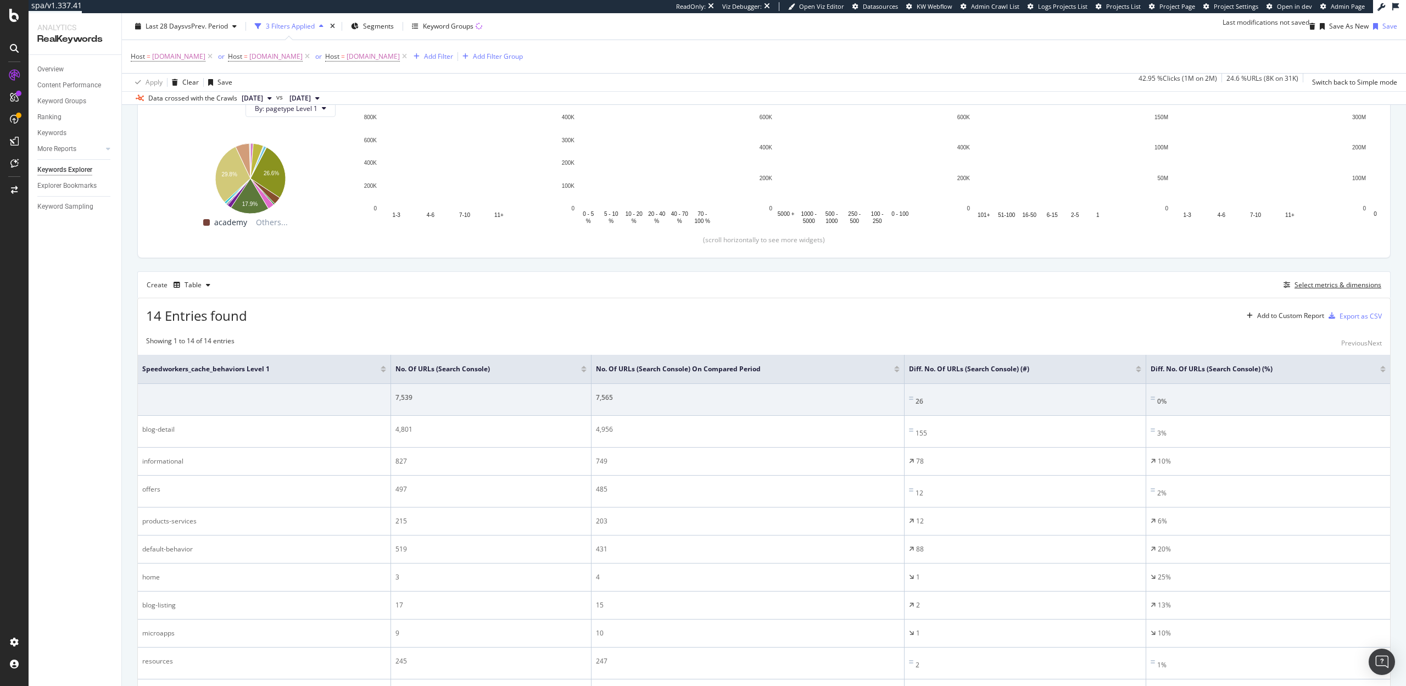
scroll to position [135, 0]
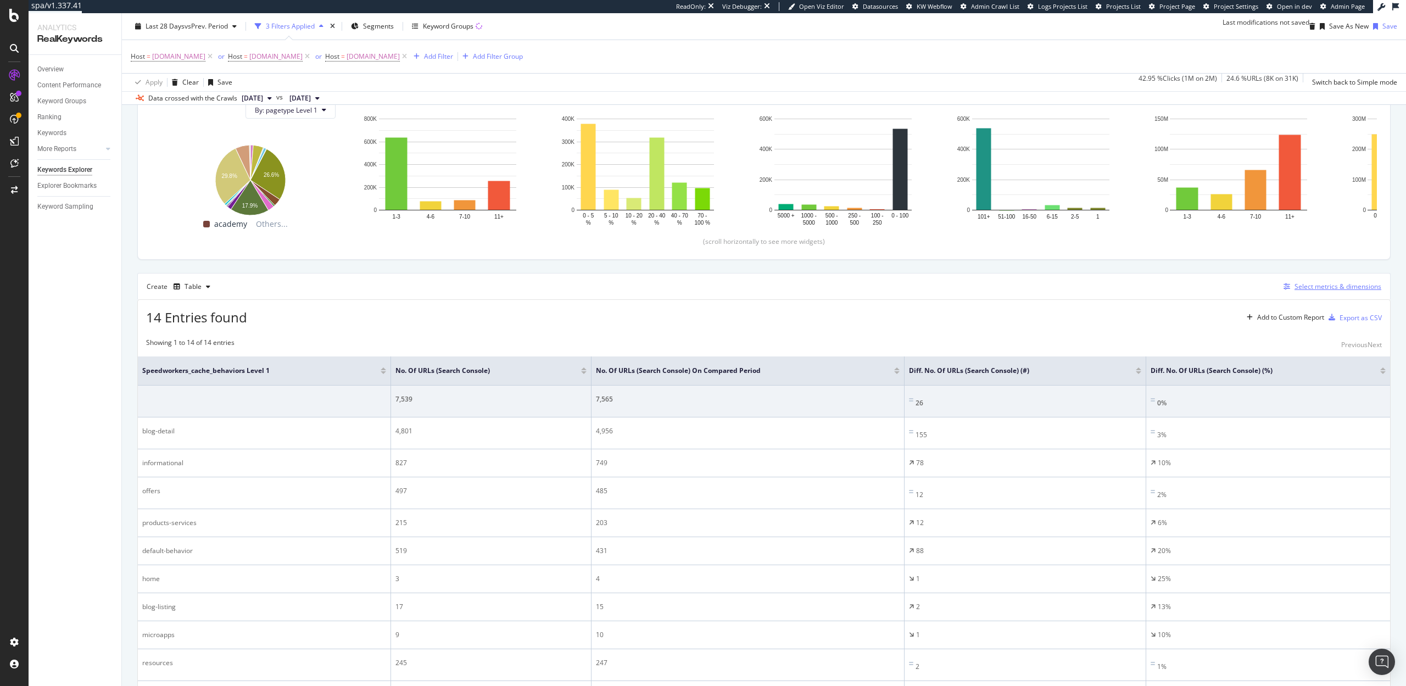
click at [1313, 291] on div "Select metrics & dimensions" at bounding box center [1338, 286] width 87 height 9
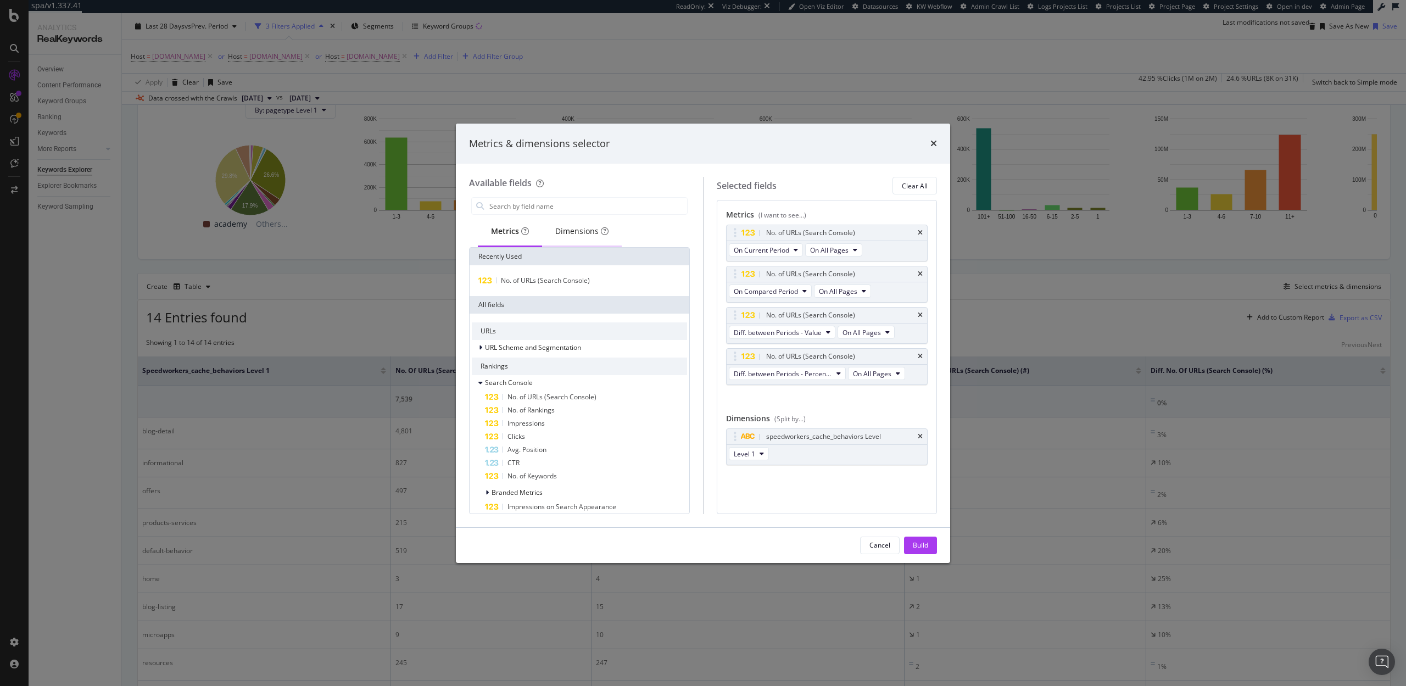
click at [568, 234] on div "Dimensions" at bounding box center [581, 231] width 53 height 11
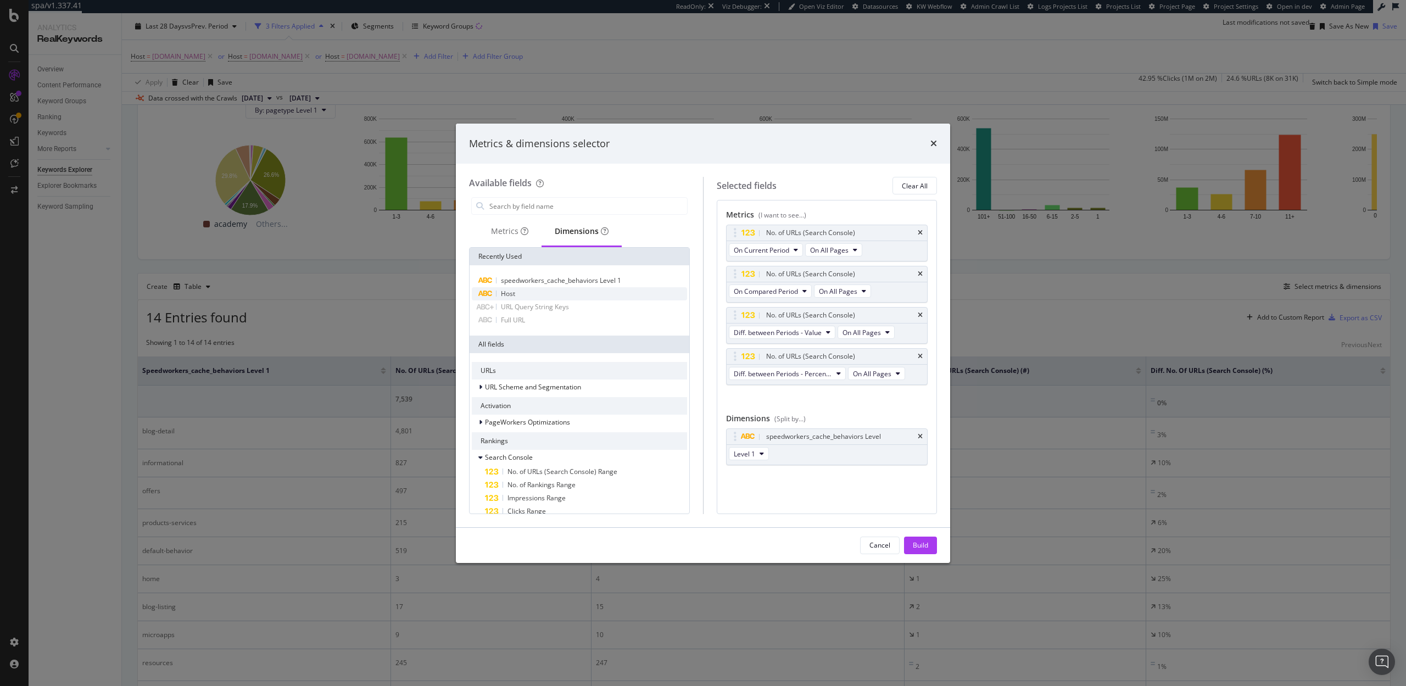
click at [543, 291] on div "Host" at bounding box center [579, 293] width 215 height 13
click at [922, 438] on icon "times" at bounding box center [920, 436] width 5 height 7
click at [921, 541] on div "Build" at bounding box center [920, 545] width 15 height 9
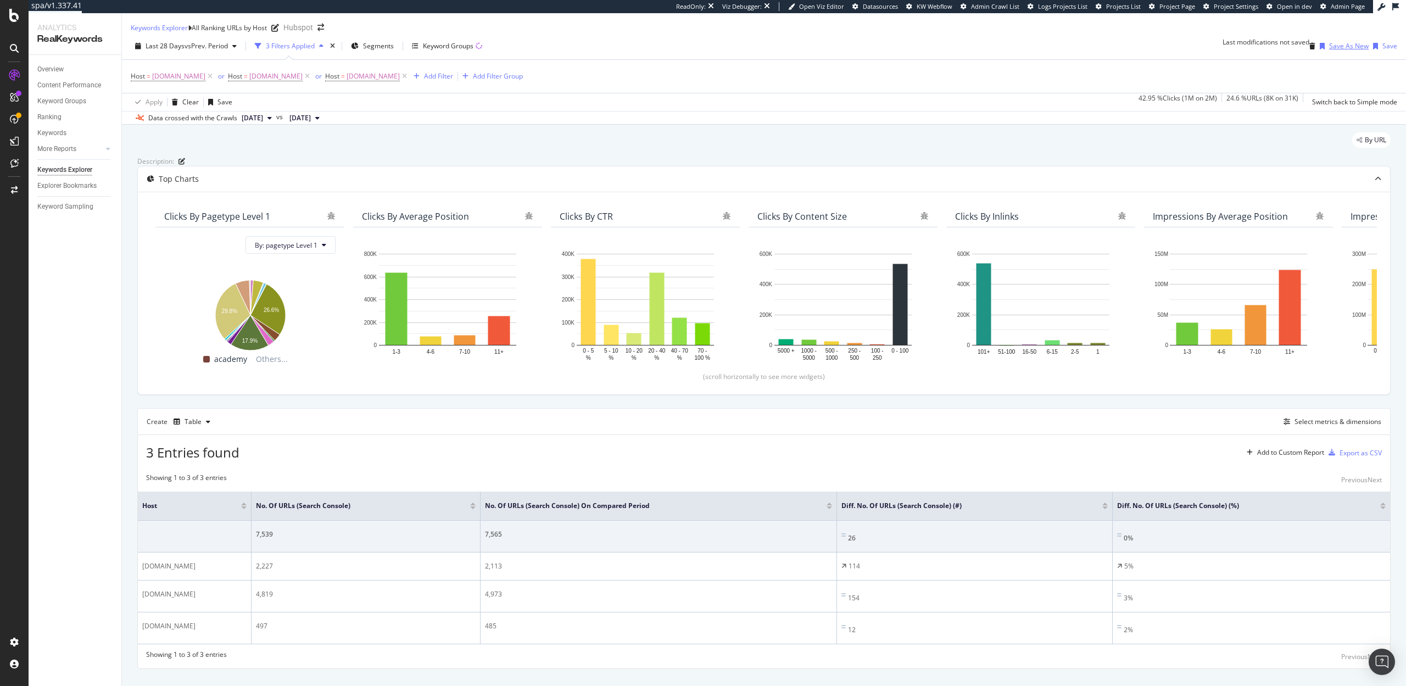
click at [1338, 51] on div "Save As New" at bounding box center [1349, 45] width 40 height 9
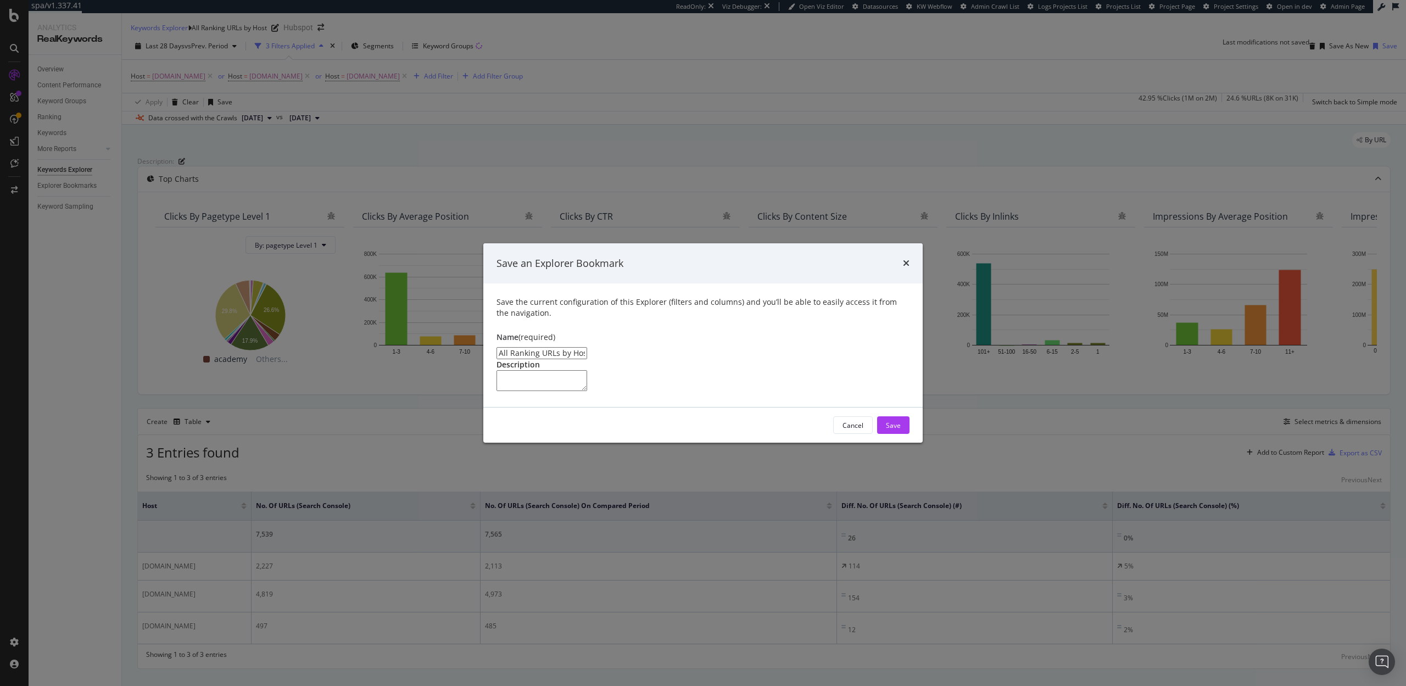
drag, startPoint x: 606, startPoint y: 307, endPoint x: 580, endPoint y: 307, distance: 26.9
click at [580, 347] on input "All Ranking URLs by Host Clone" at bounding box center [542, 353] width 91 height 12
click at [500, 347] on input "All Ranking URLs by Host" at bounding box center [542, 353] width 91 height 12
type input "Trend of All Ranking URLs by Host"
click at [898, 430] on div "Save" at bounding box center [893, 425] width 15 height 9
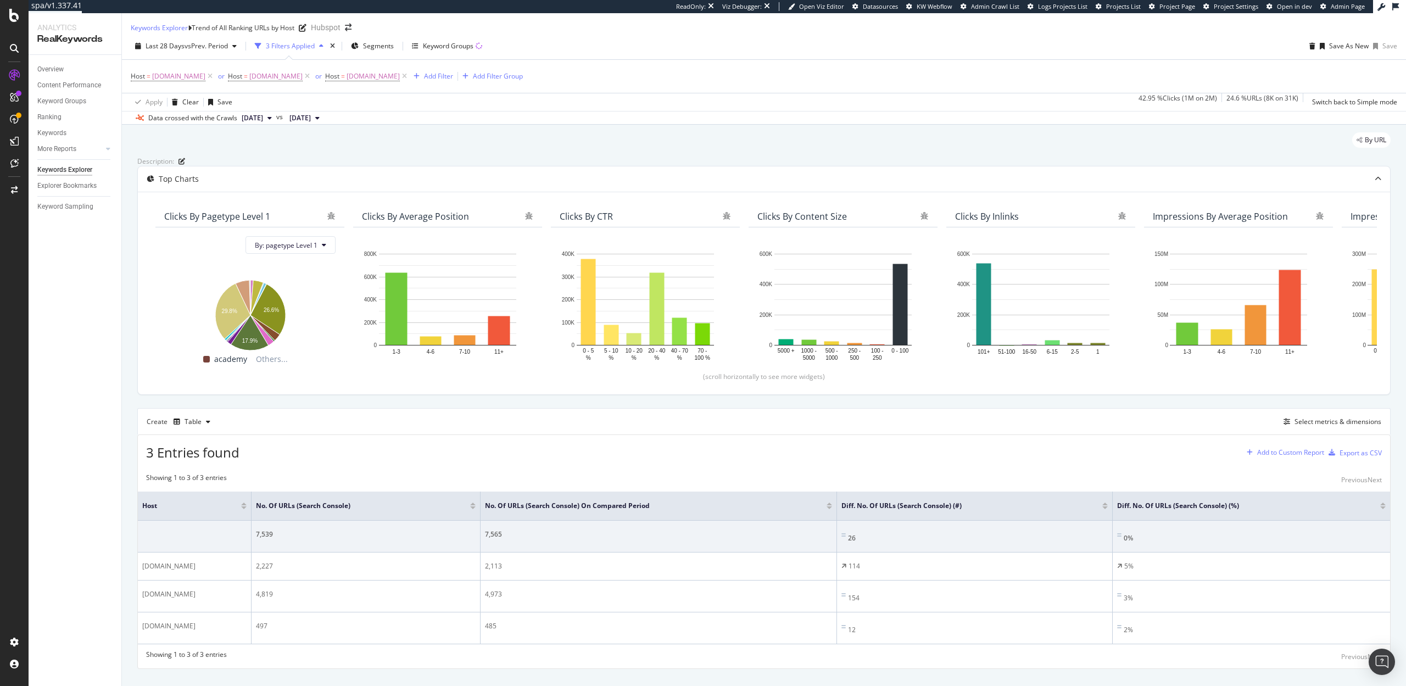
click at [1291, 456] on div "Add to Custom Report" at bounding box center [1290, 452] width 67 height 7
click at [1281, 565] on div "SpeedWorkers Launch Dashboard" at bounding box center [1296, 564] width 104 height 9
click at [80, 188] on div "Explorer Bookmarks" at bounding box center [66, 186] width 59 height 12
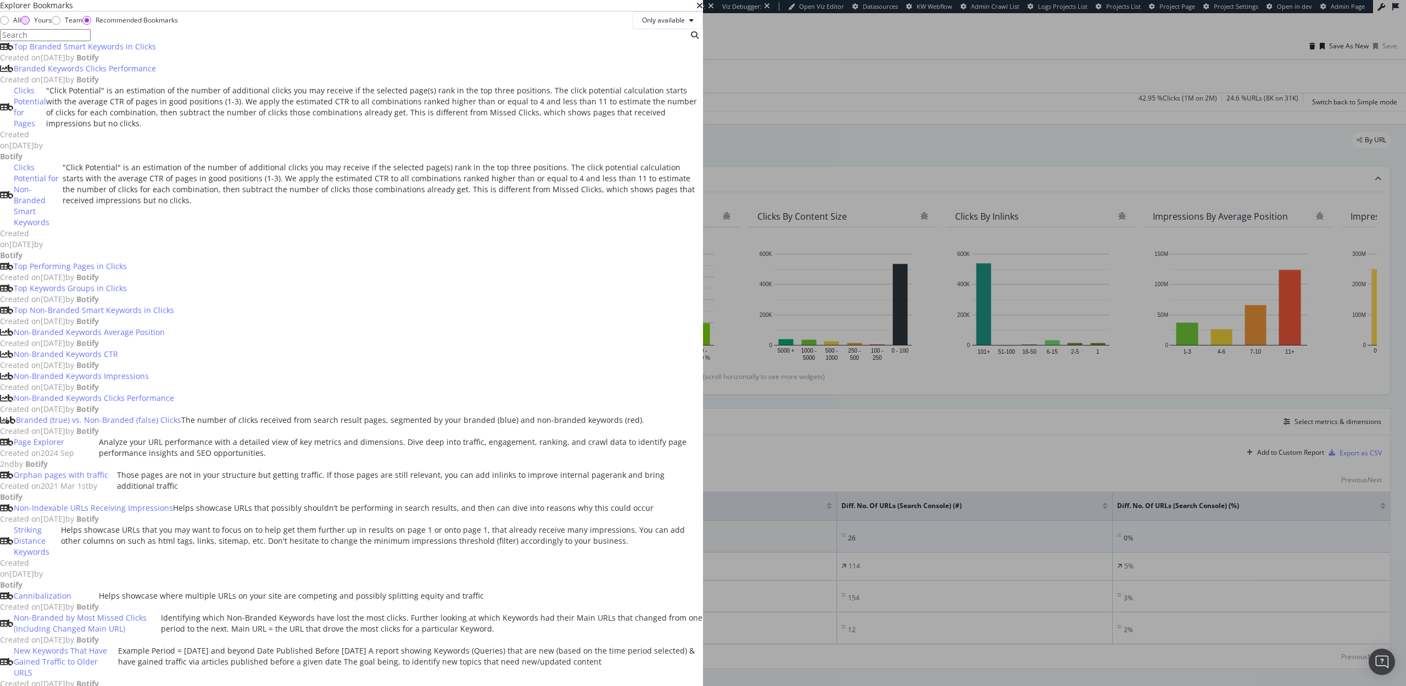
click at [52, 25] on div "Yours" at bounding box center [36, 19] width 31 height 9
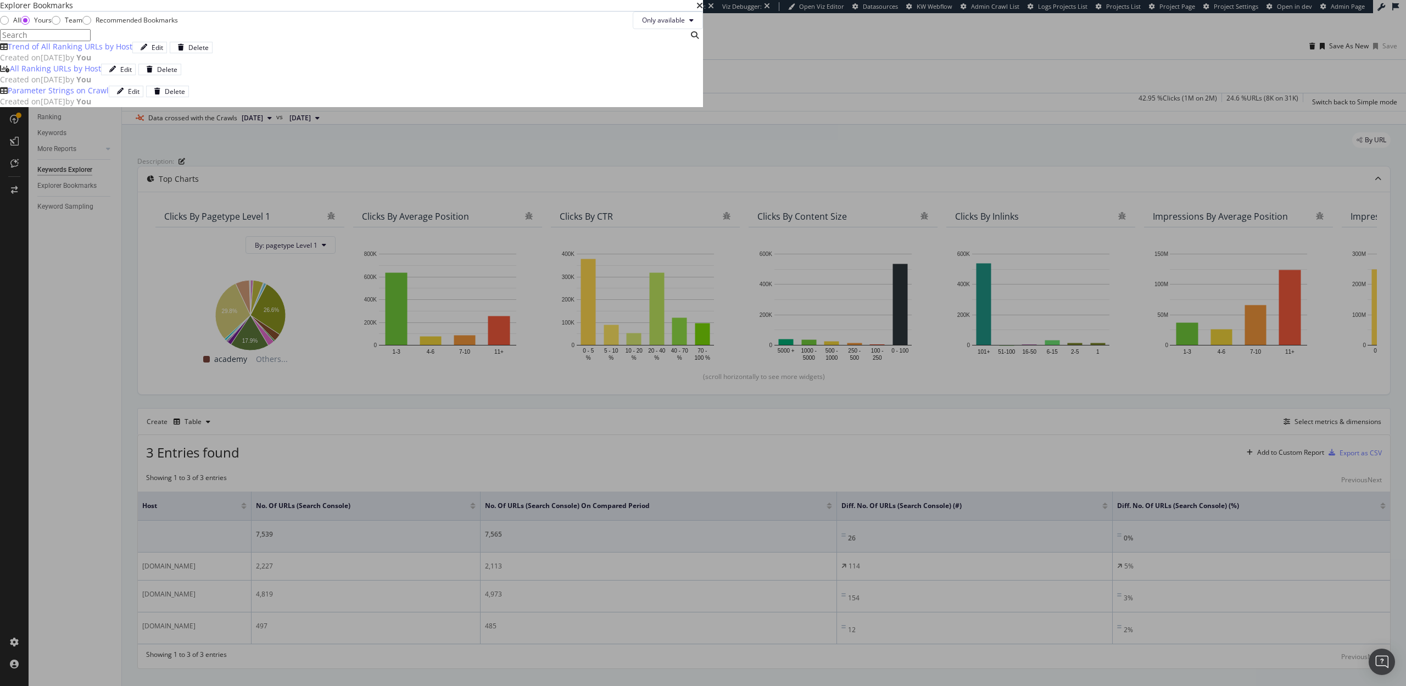
click at [101, 74] on div "All Ranking URLs by Host" at bounding box center [55, 68] width 91 height 11
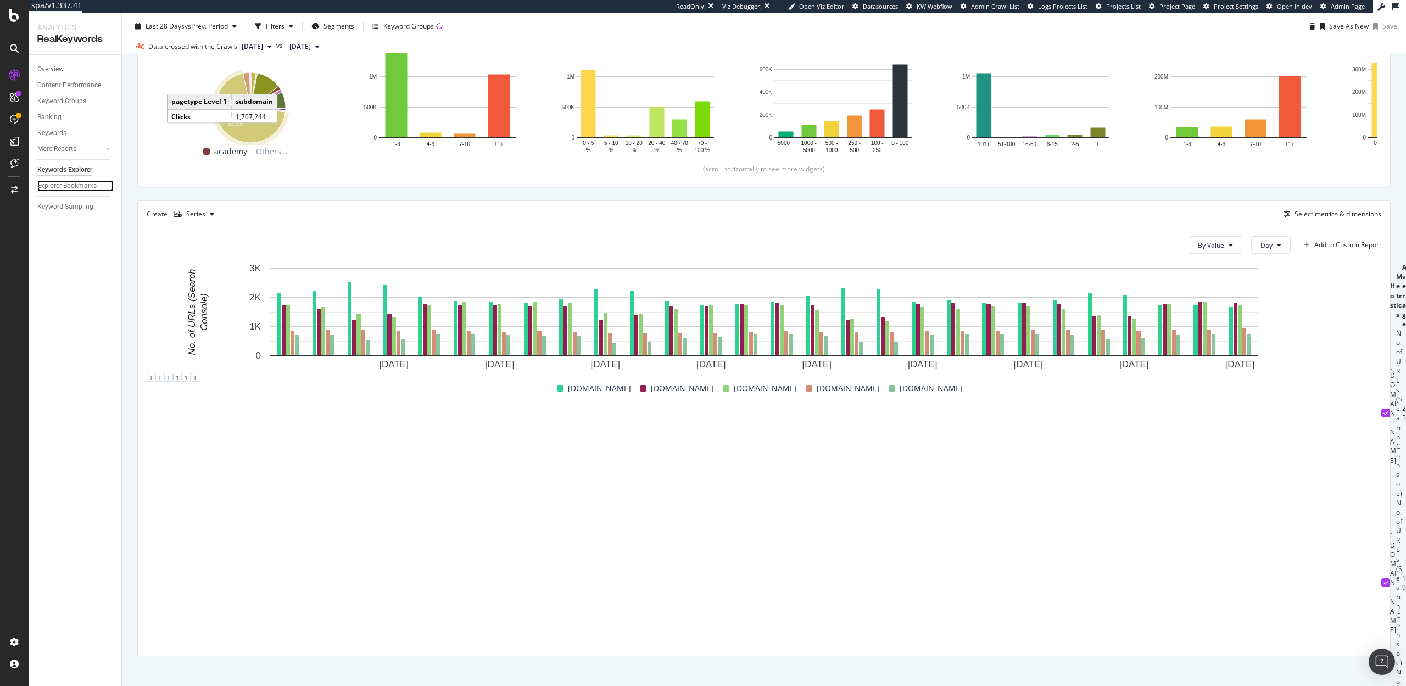
scroll to position [25, 0]
click at [1382, 578] on div at bounding box center [1386, 582] width 9 height 9
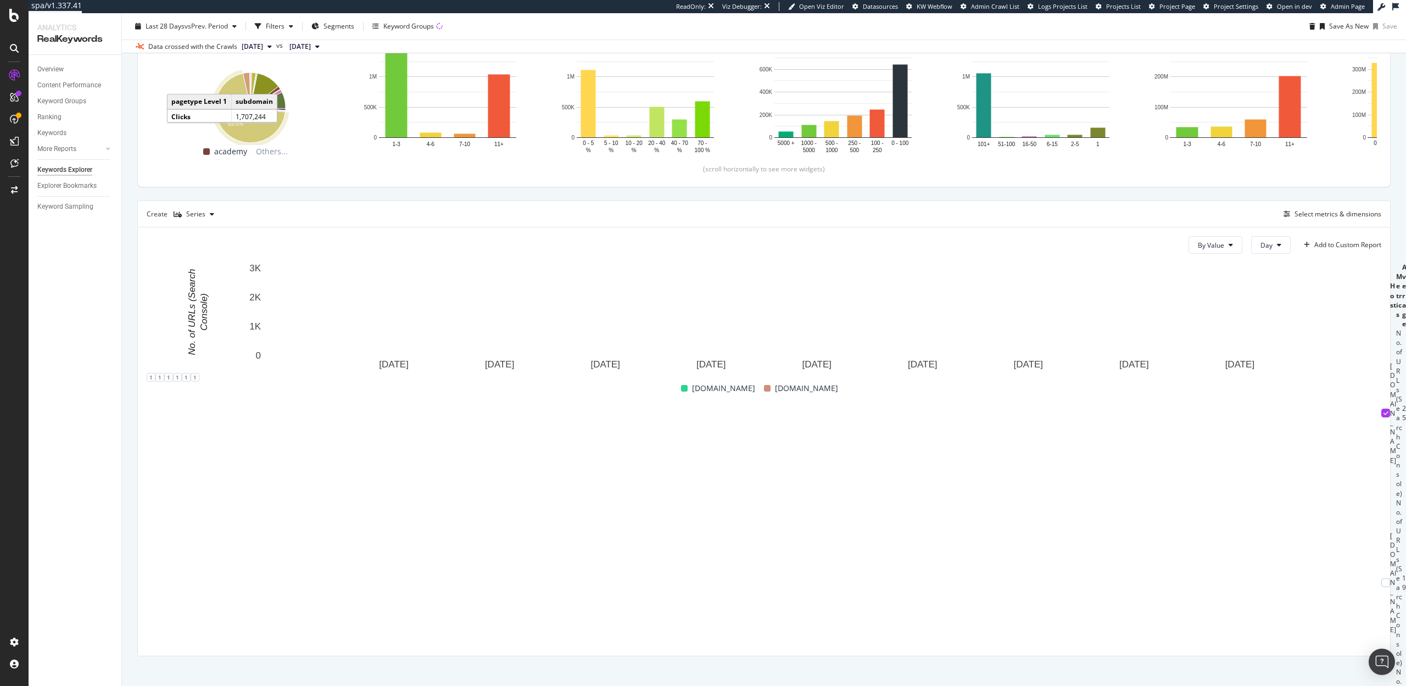
scroll to position [229, 0]
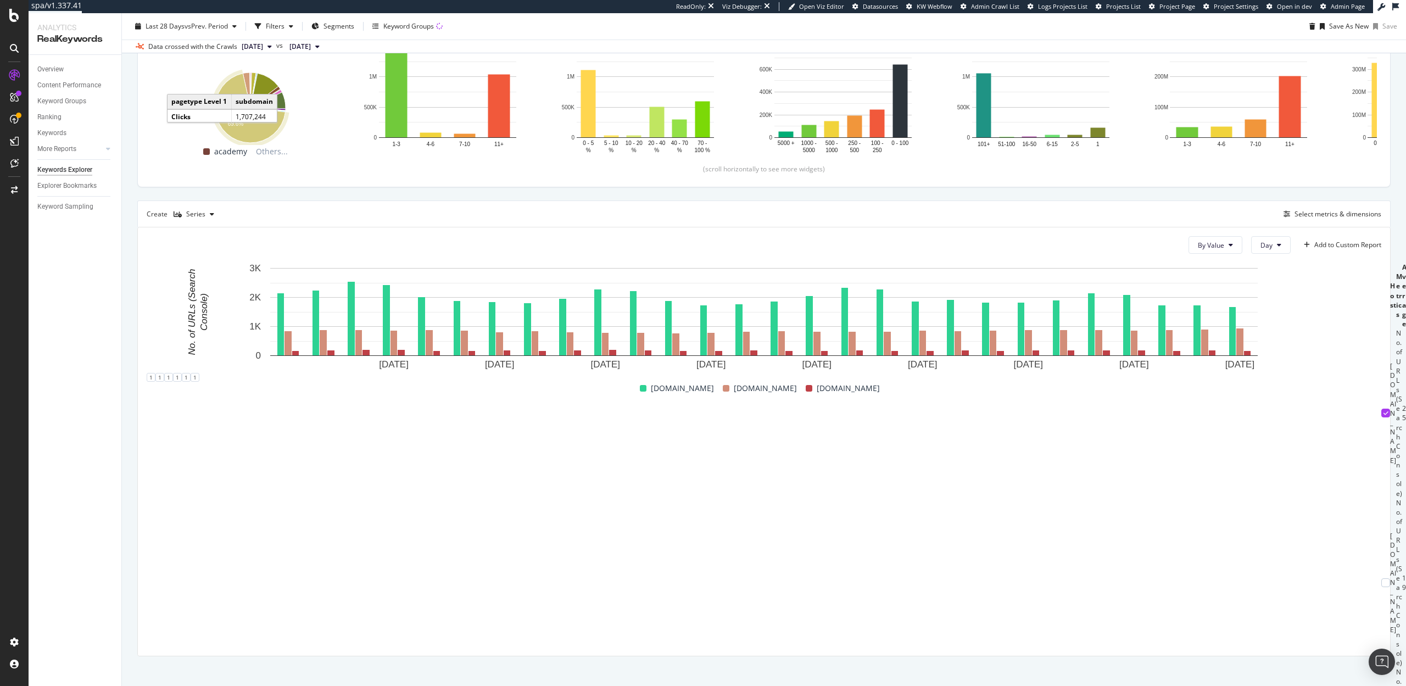
scroll to position [0, 0]
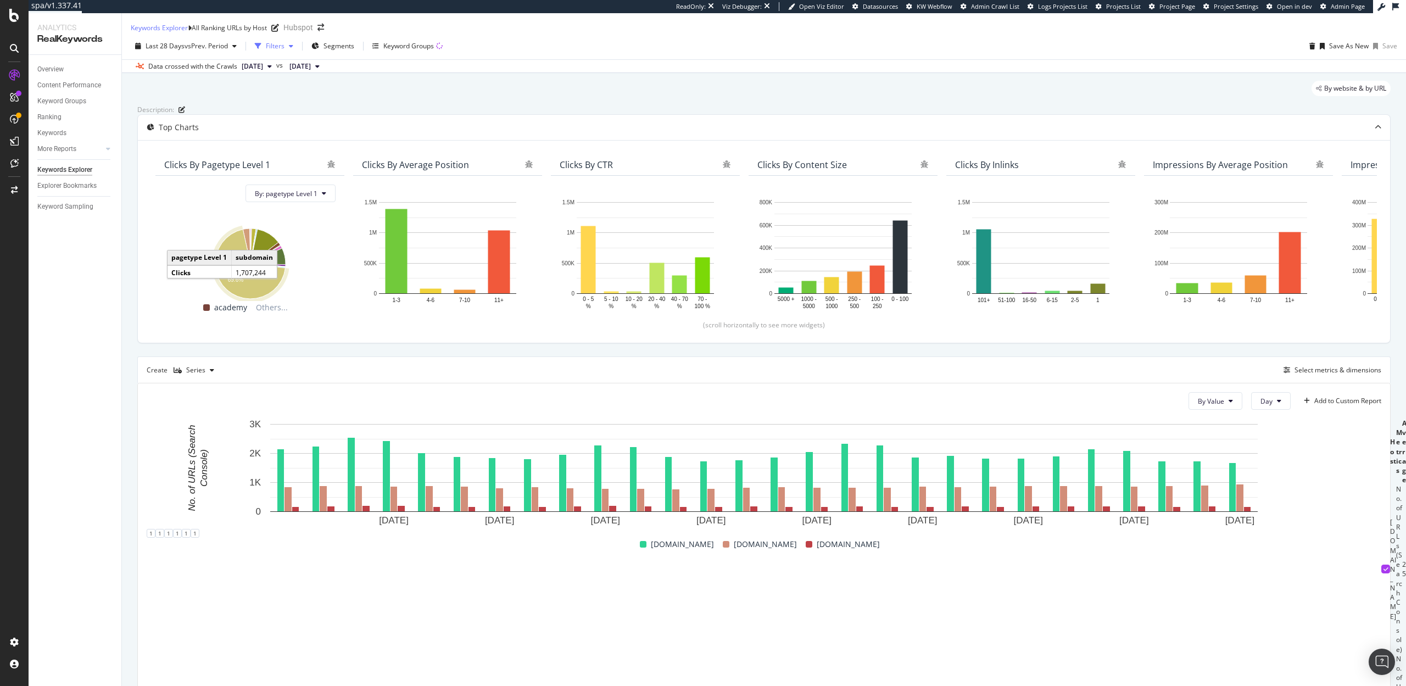
click at [277, 51] on div "Filters" at bounding box center [275, 45] width 19 height 9
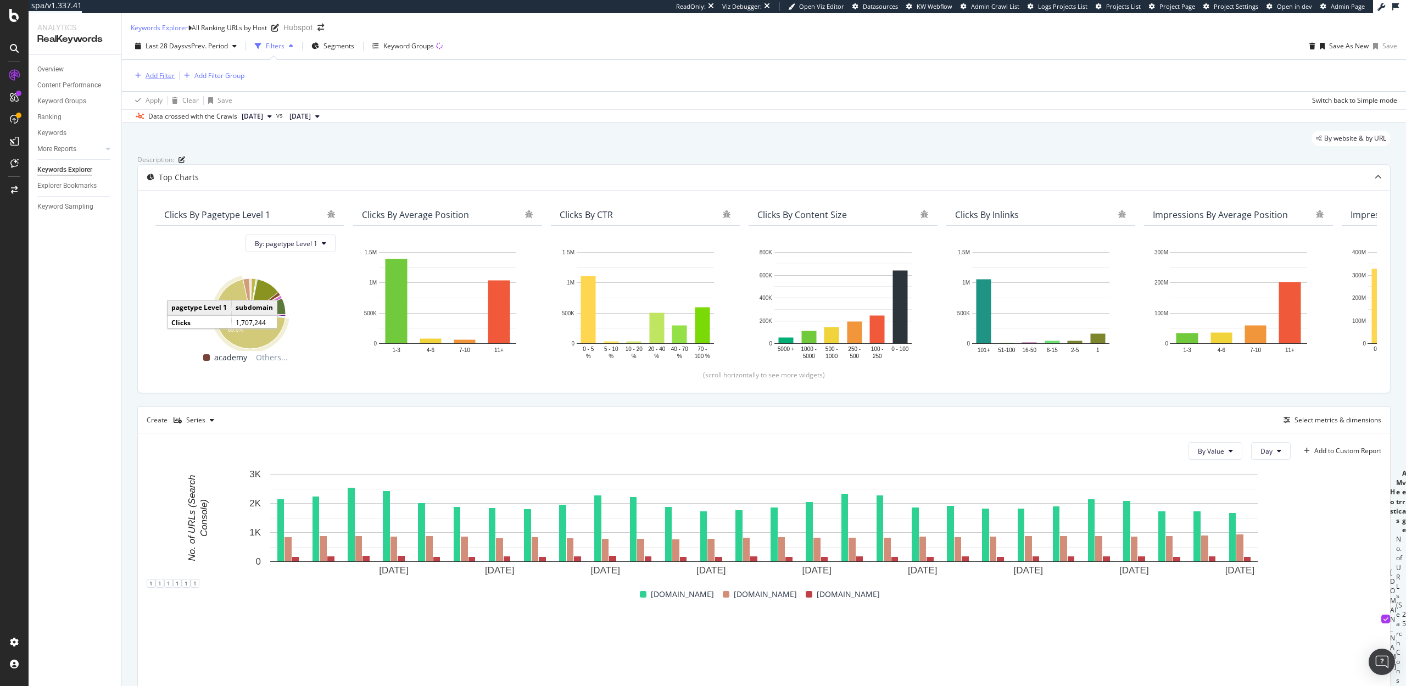
click at [155, 77] on div "Add Filter" at bounding box center [153, 76] width 44 height 12
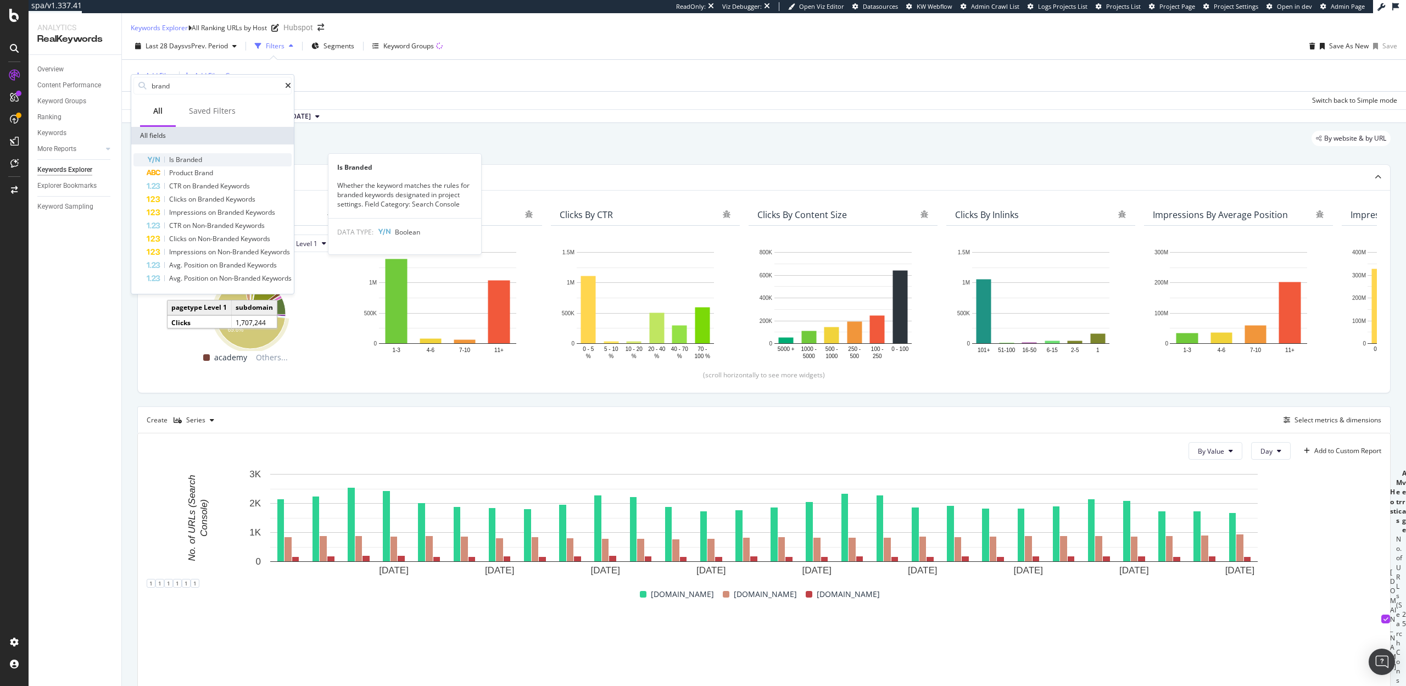
type input "brand"
click at [183, 157] on span "Branded" at bounding box center [189, 159] width 26 height 9
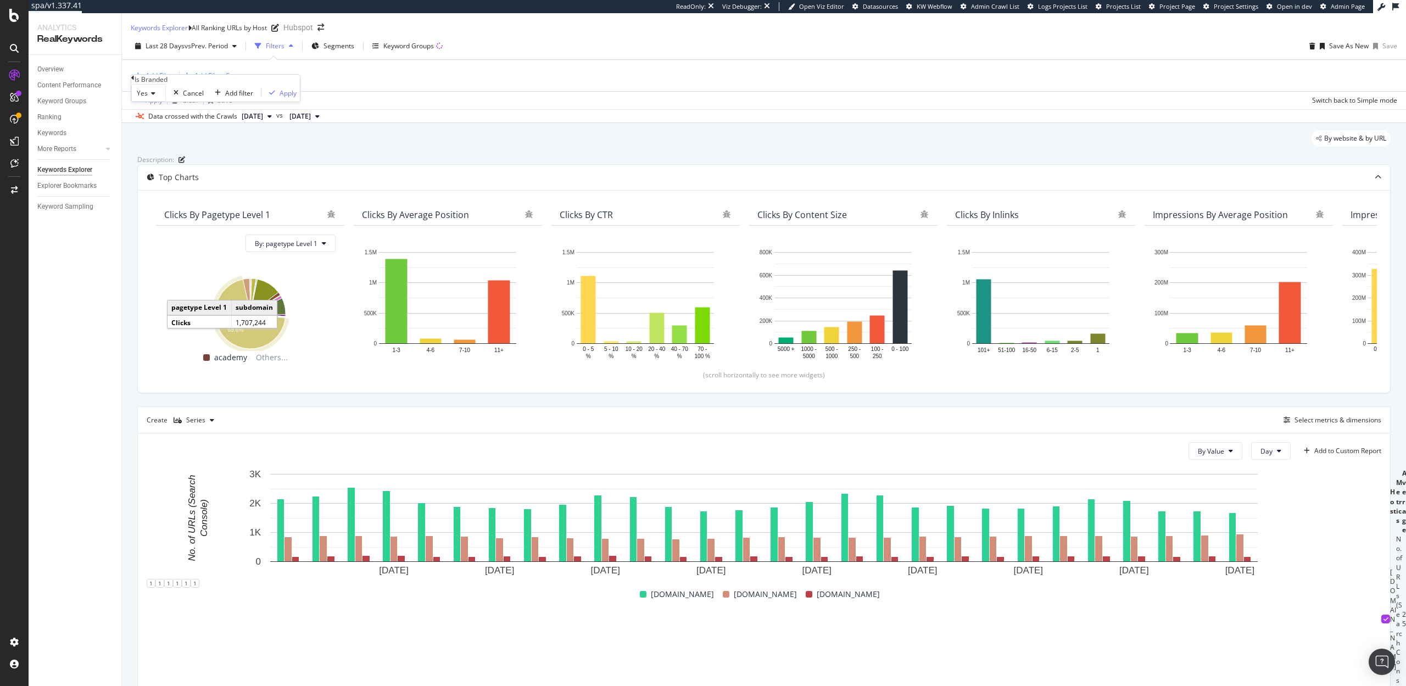
click at [148, 98] on span "Yes" at bounding box center [142, 92] width 11 height 9
click at [143, 124] on span "No" at bounding box center [139, 118] width 9 height 9
click at [277, 98] on div "Apply" at bounding box center [285, 92] width 17 height 9
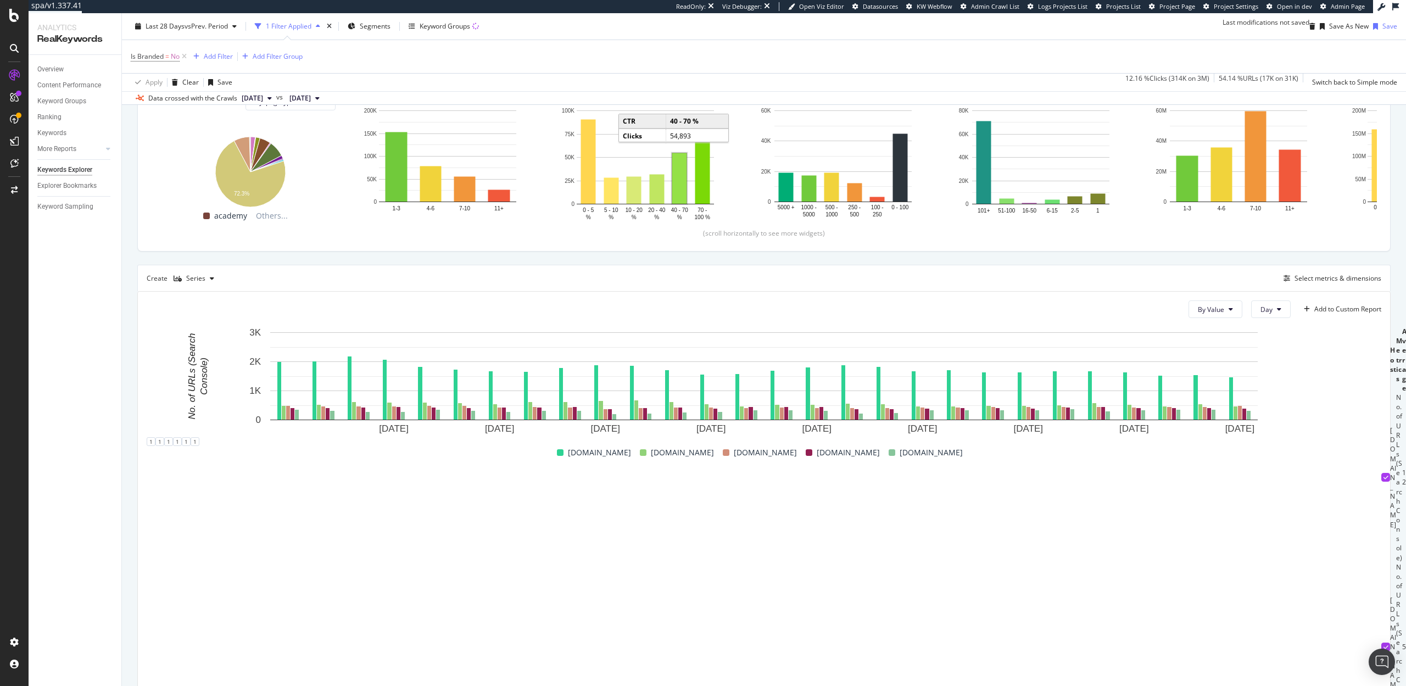
scroll to position [302, 0]
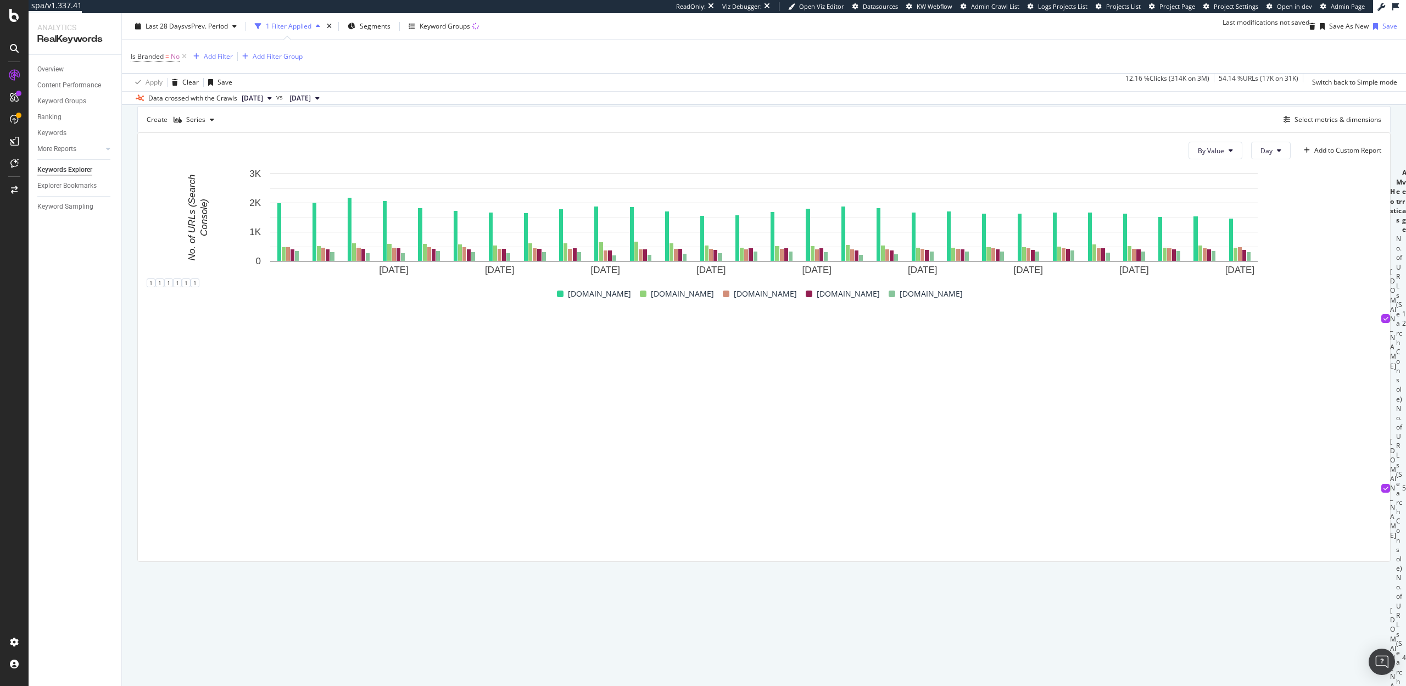
click at [1384, 486] on icon at bounding box center [1386, 488] width 5 height 5
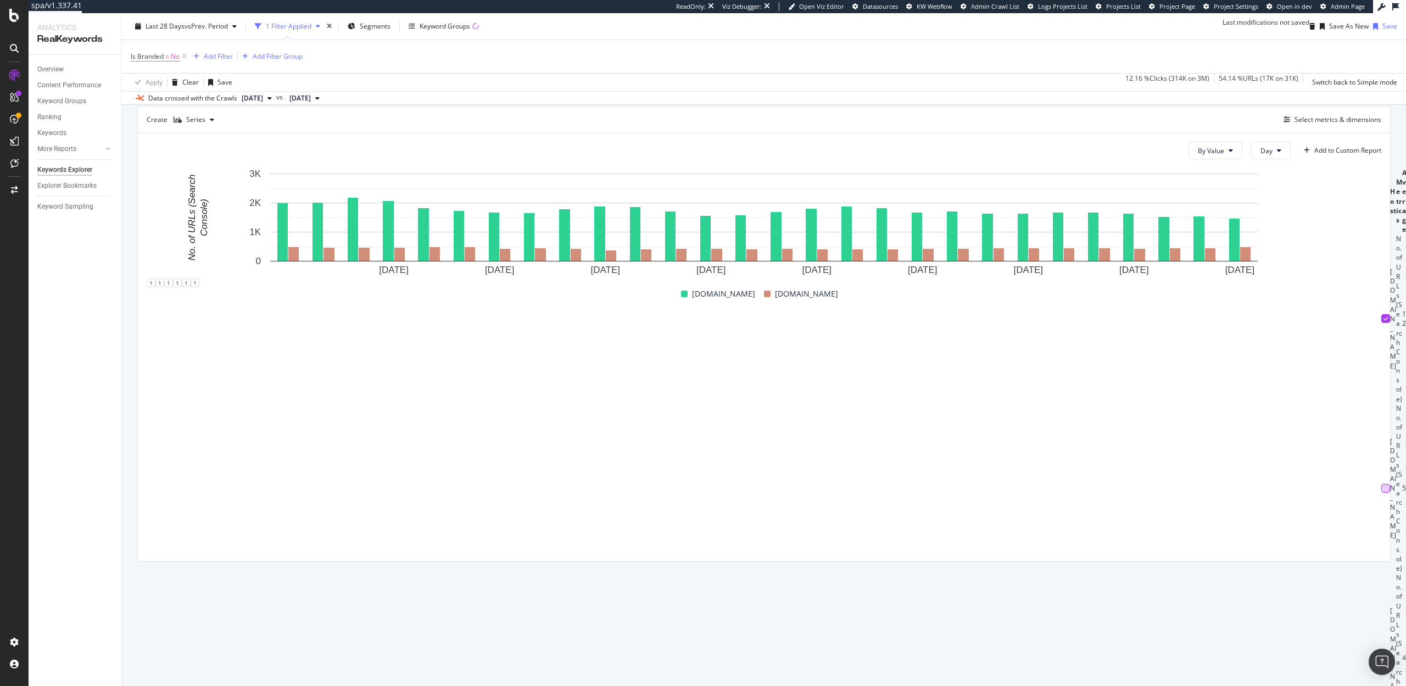
scroll to position [86, 0]
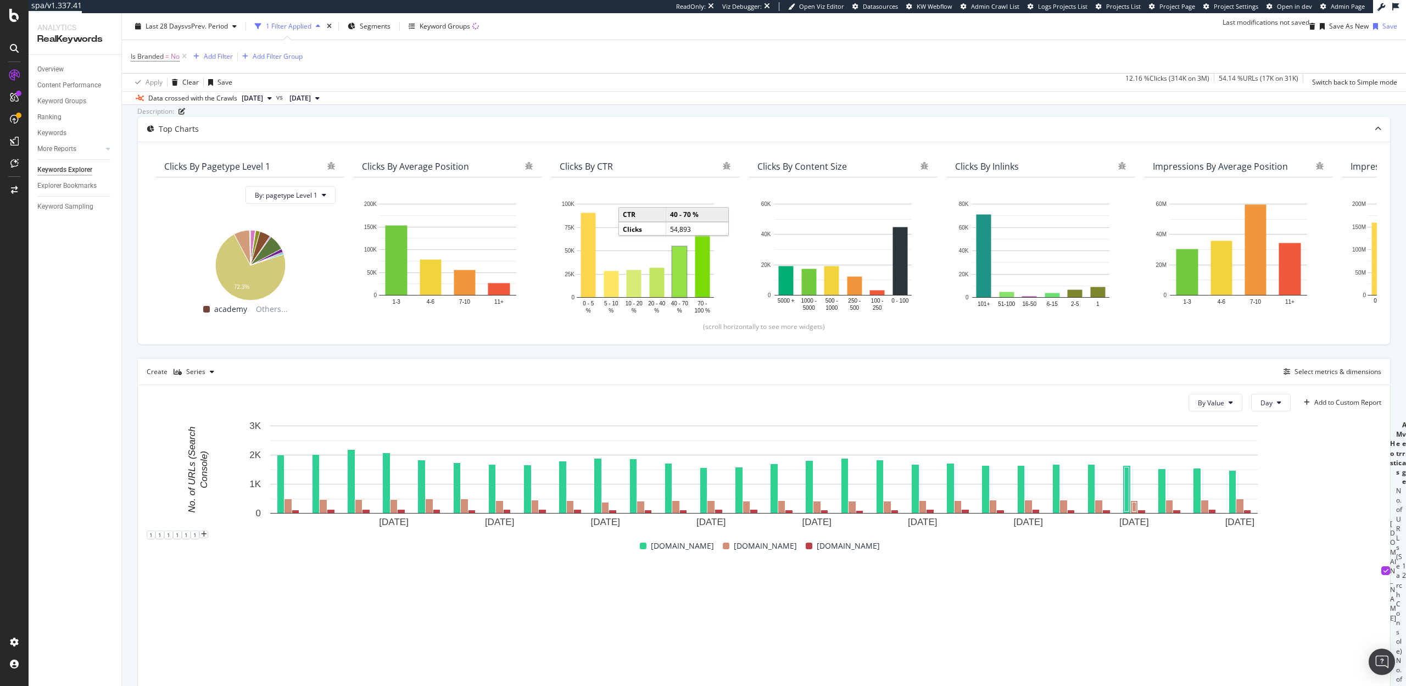
scroll to position [0, 0]
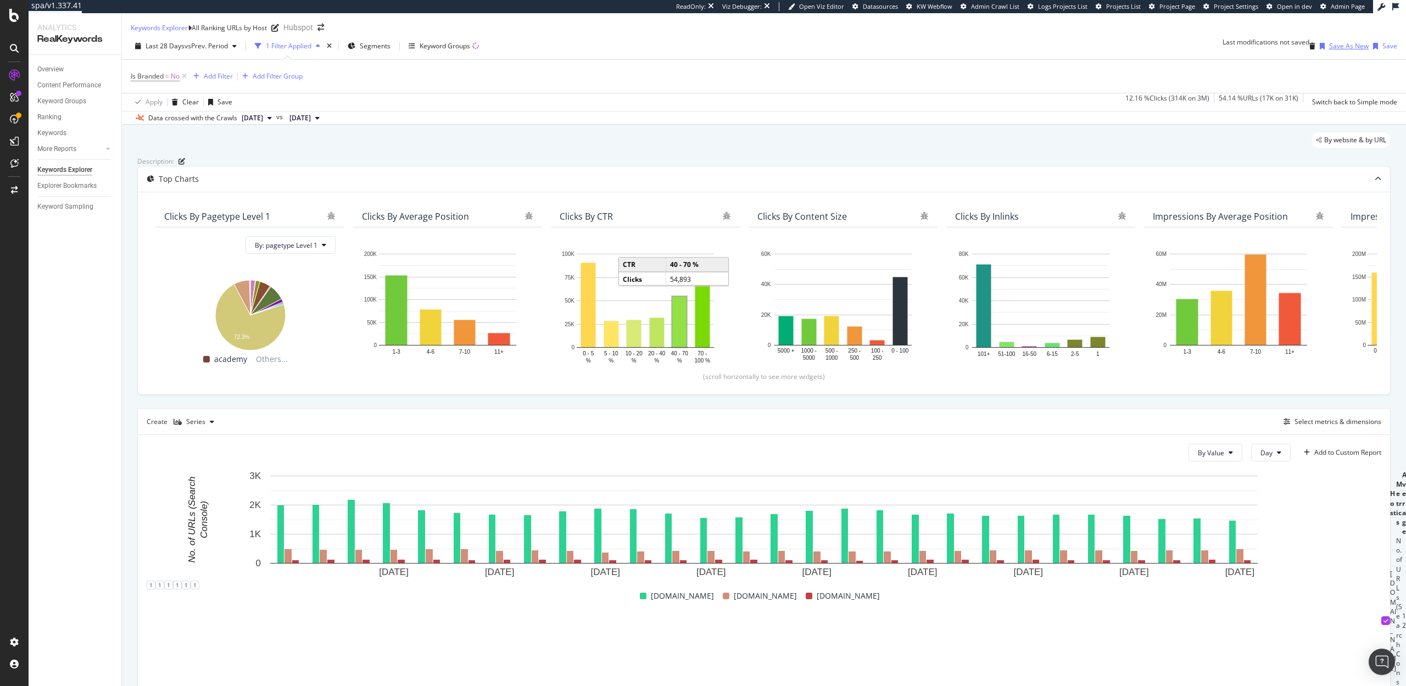
click at [1337, 51] on div "Save As New" at bounding box center [1349, 45] width 40 height 9
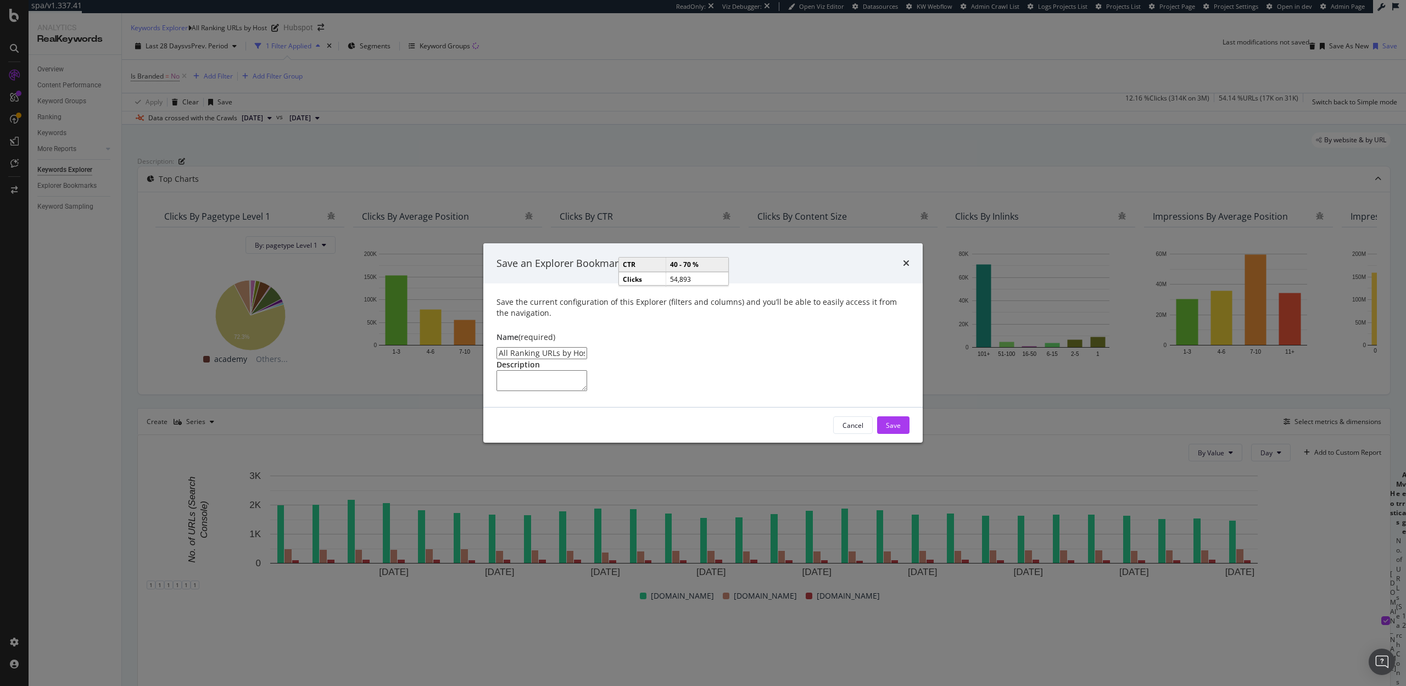
click at [511, 347] on input "All Ranking URLs by Host Clone" at bounding box center [542, 353] width 91 height 12
click at [587, 347] on input "All Non-Brand Ranking URLs by Host Clone" at bounding box center [542, 353] width 91 height 12
drag, startPoint x: 614, startPoint y: 304, endPoint x: 669, endPoint y: 306, distance: 55.0
click at [587, 347] on input "All Non-Brand Ranking URLs by Host Clone" at bounding box center [542, 353] width 91 height 12
type input "All Non-Brand Ranking URLs by Host"
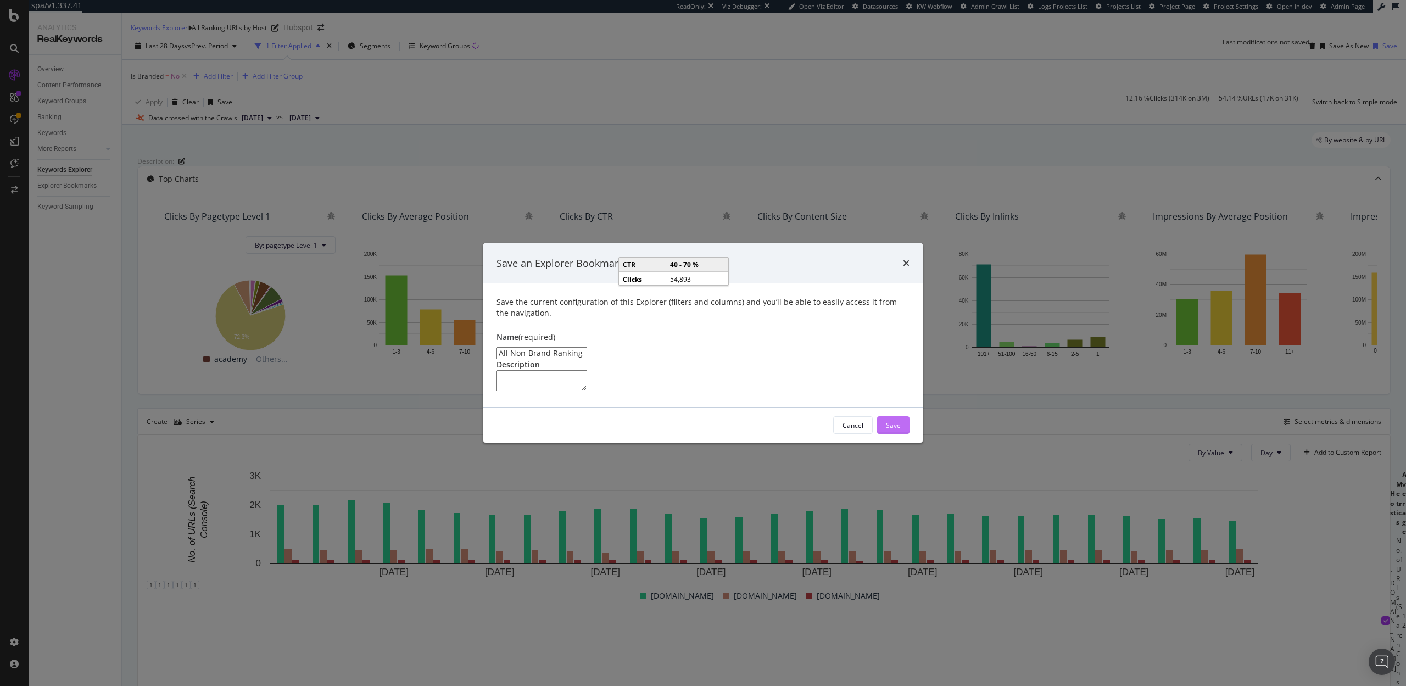
click at [900, 430] on div "Save" at bounding box center [893, 425] width 15 height 9
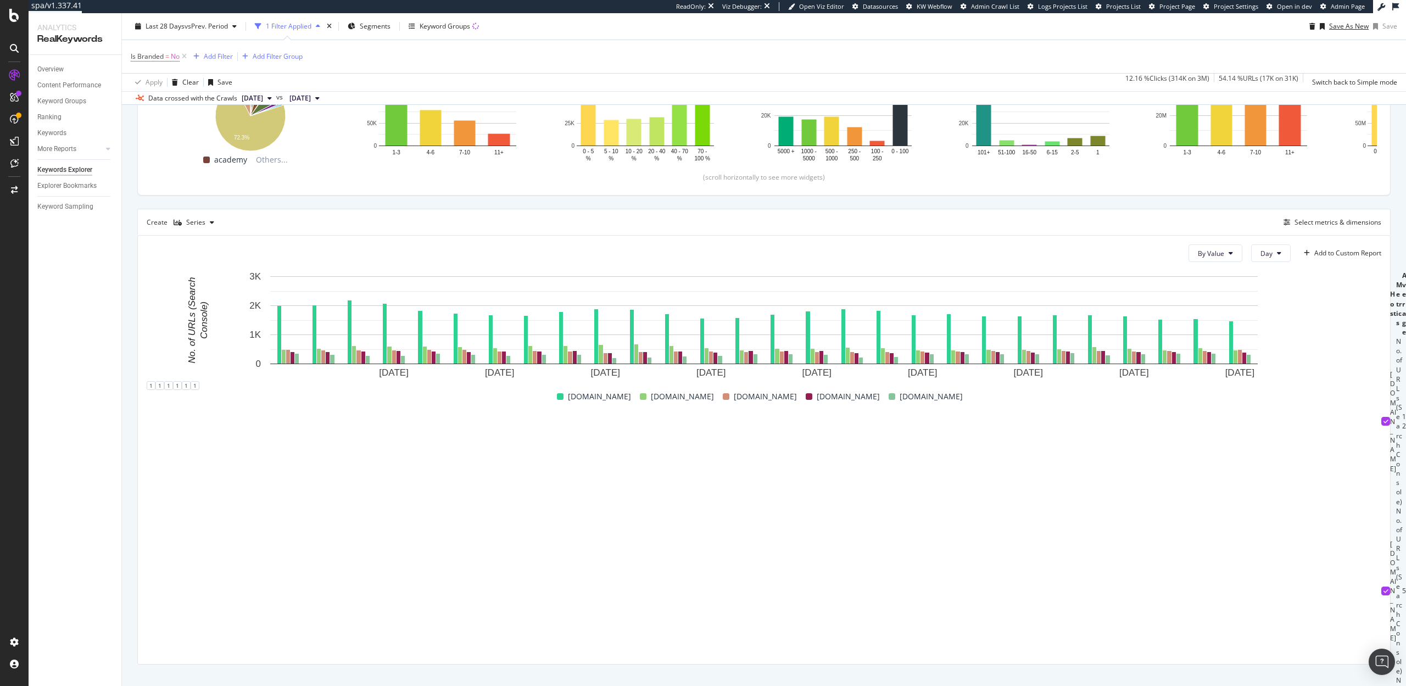
scroll to position [18, 0]
click at [1384, 588] on icon at bounding box center [1386, 590] width 5 height 5
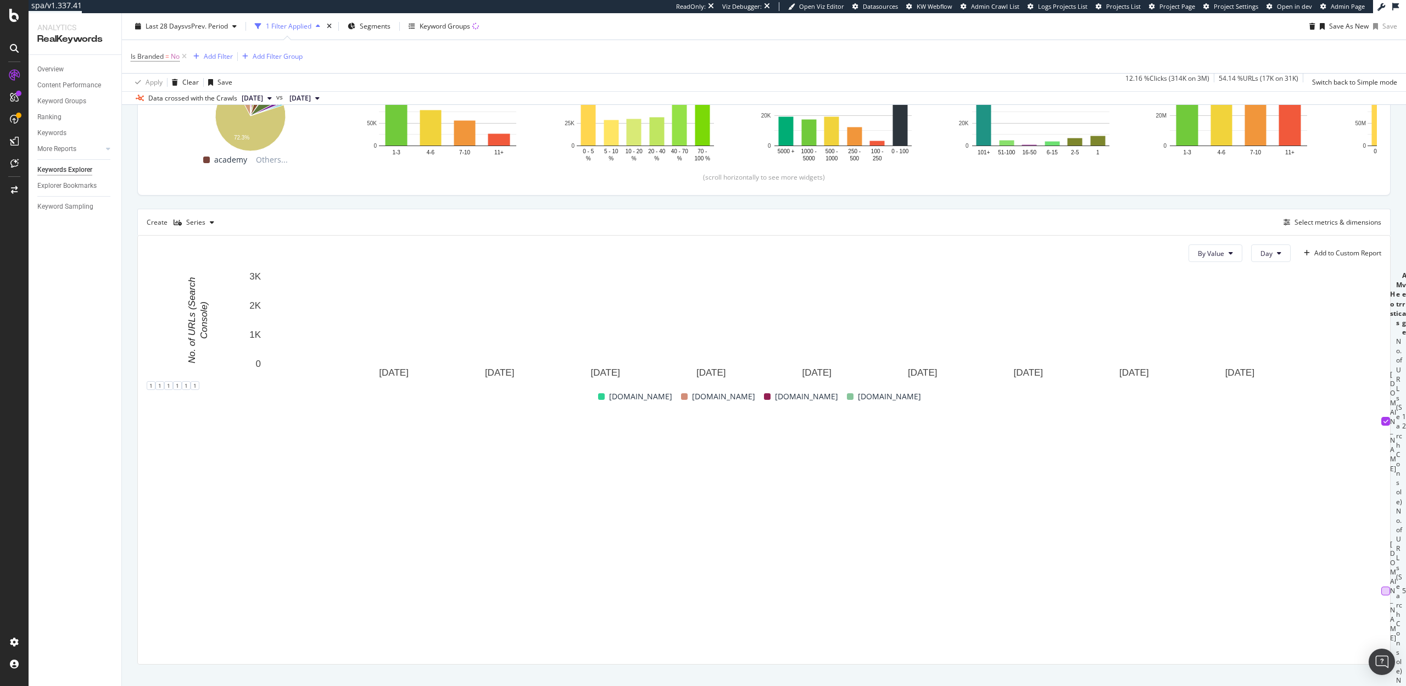
scroll to position [0, 0]
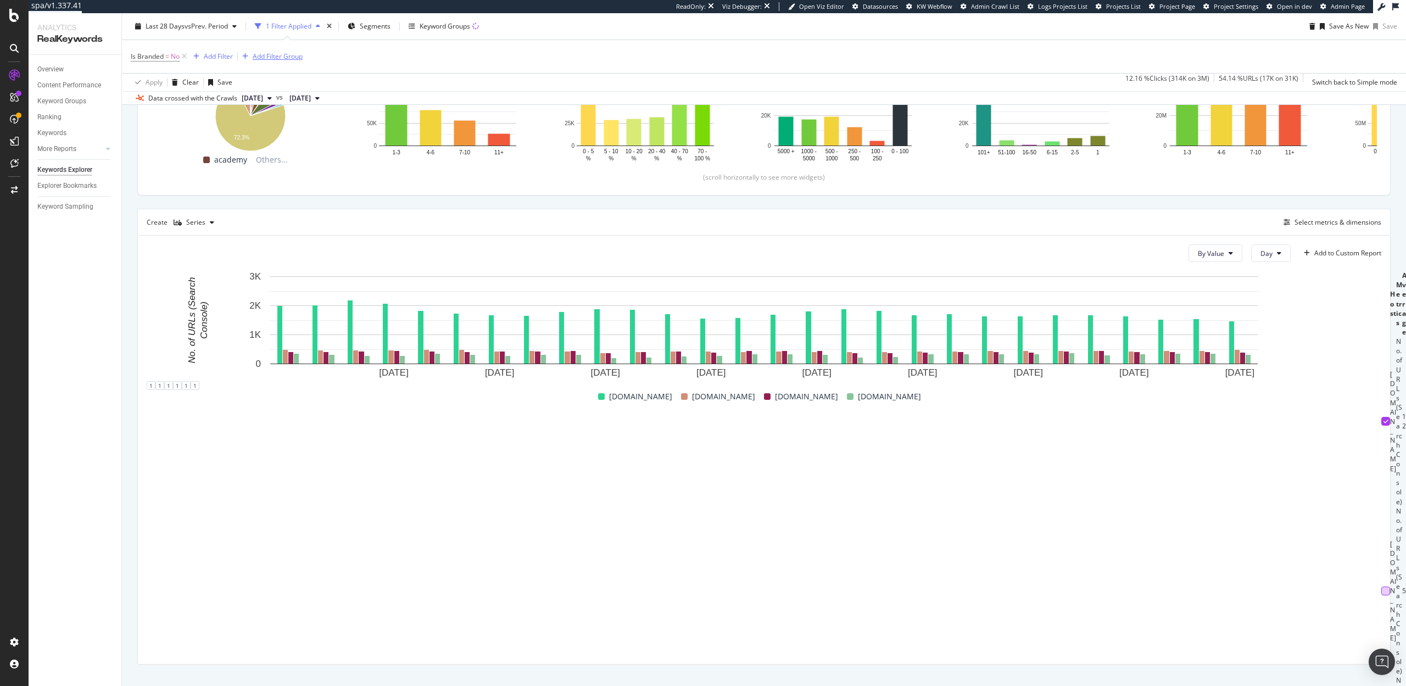
click at [292, 53] on div "Add Filter Group" at bounding box center [278, 56] width 50 height 9
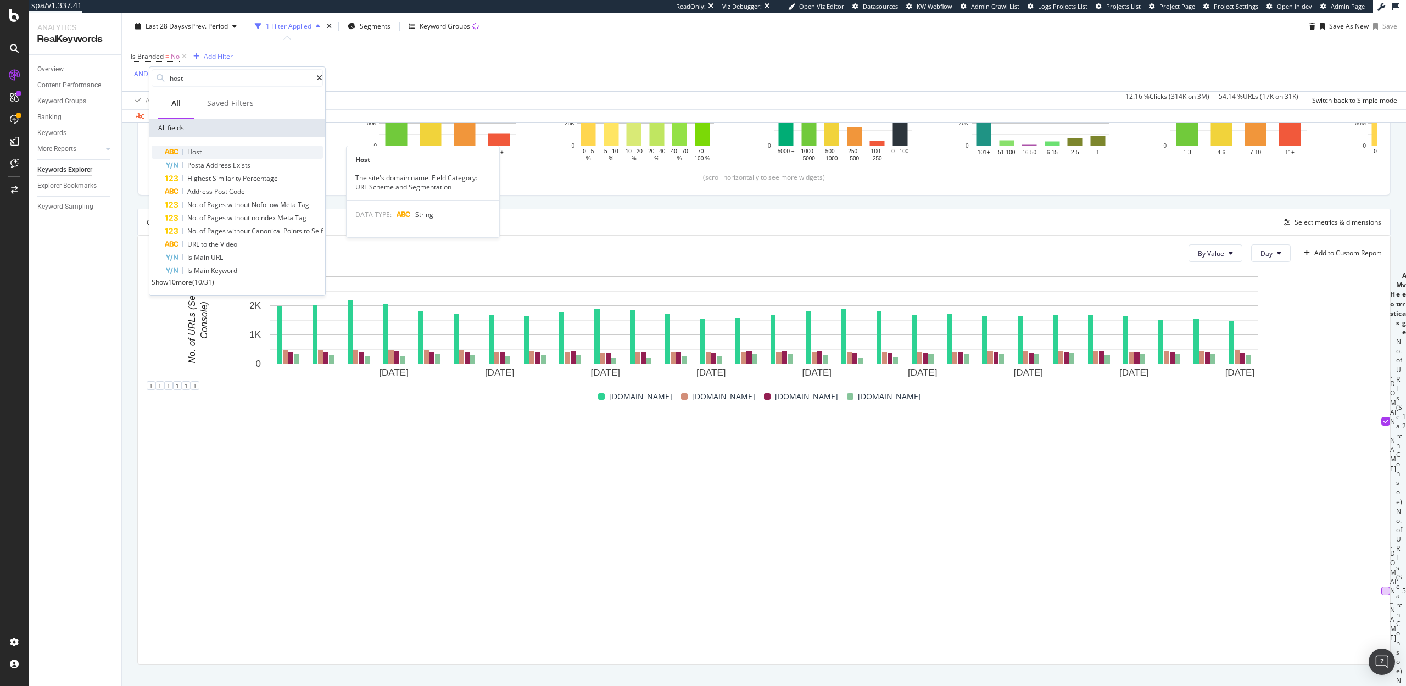
type input "host"
click at [229, 153] on div "Host" at bounding box center [244, 152] width 158 height 13
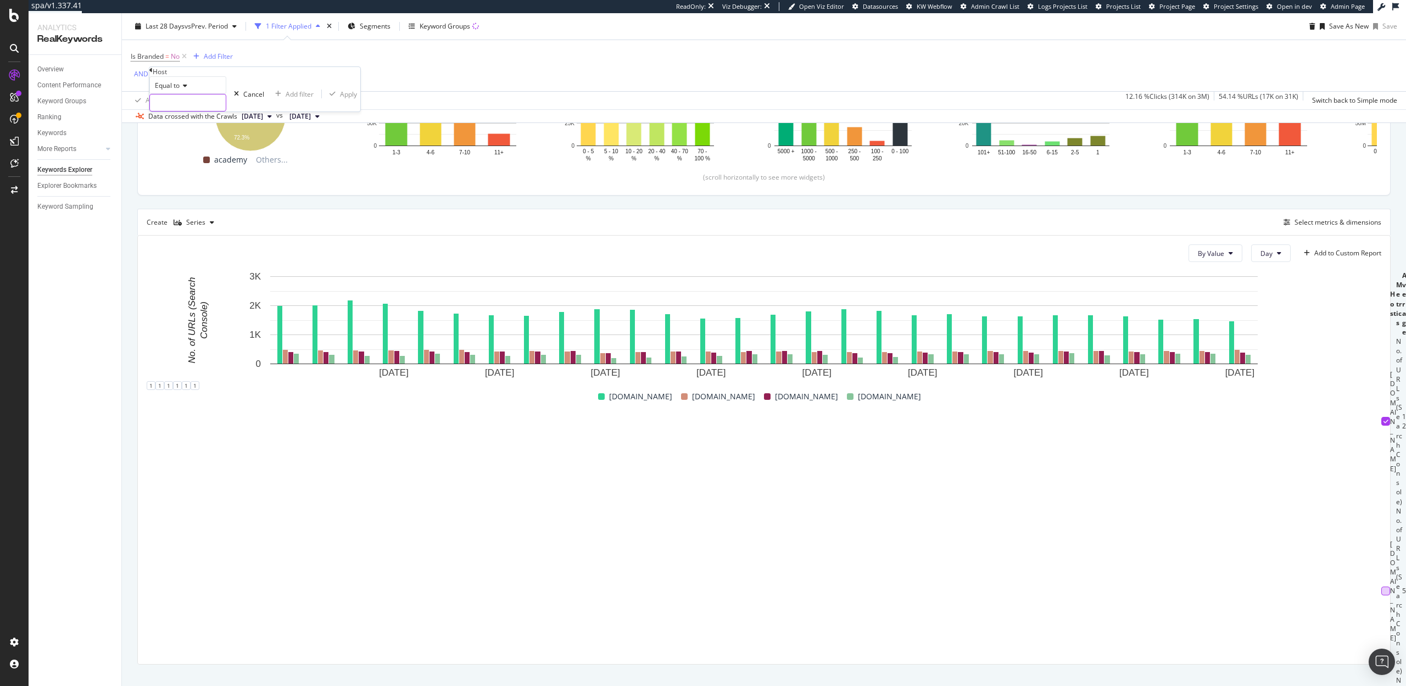
click at [201, 111] on input "text" at bounding box center [188, 102] width 76 height 16
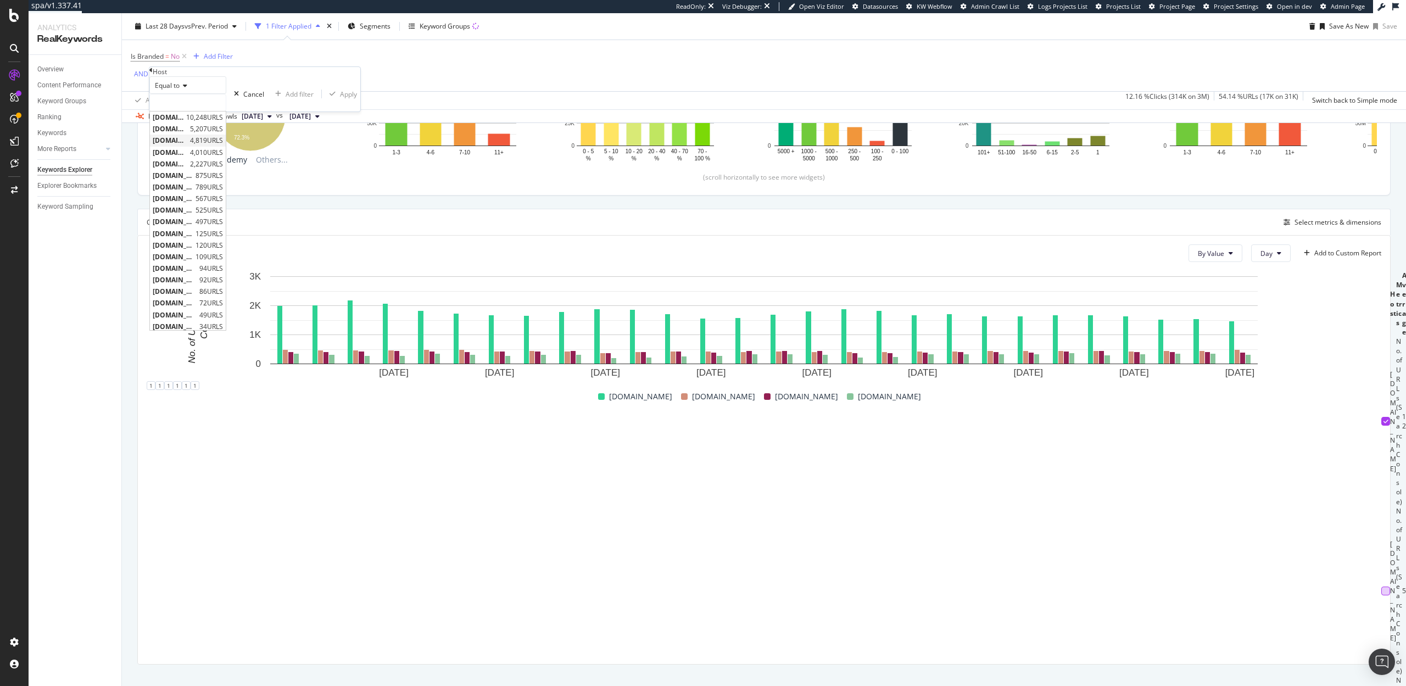
click at [187, 145] on span "blog.hubspot.com" at bounding box center [170, 140] width 35 height 9
type input "blog.hubspot.com"
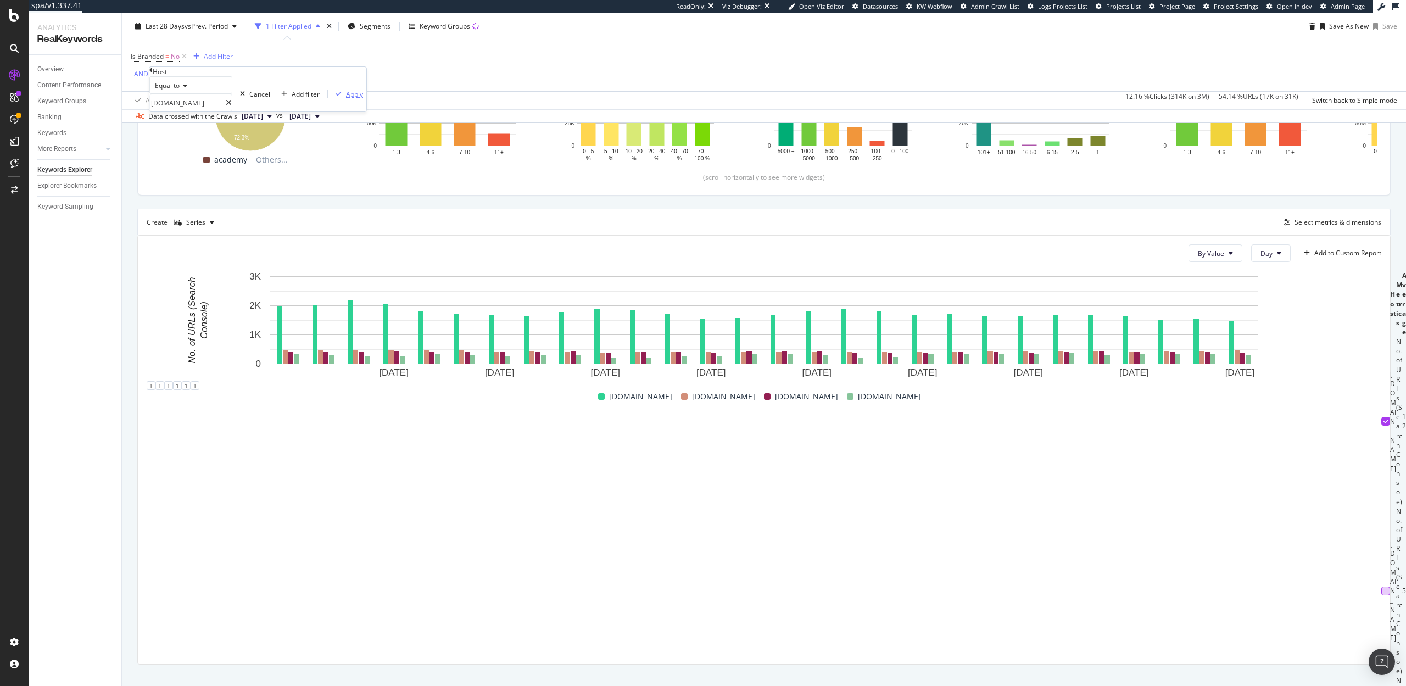
click at [346, 99] on div "Apply" at bounding box center [354, 94] width 17 height 9
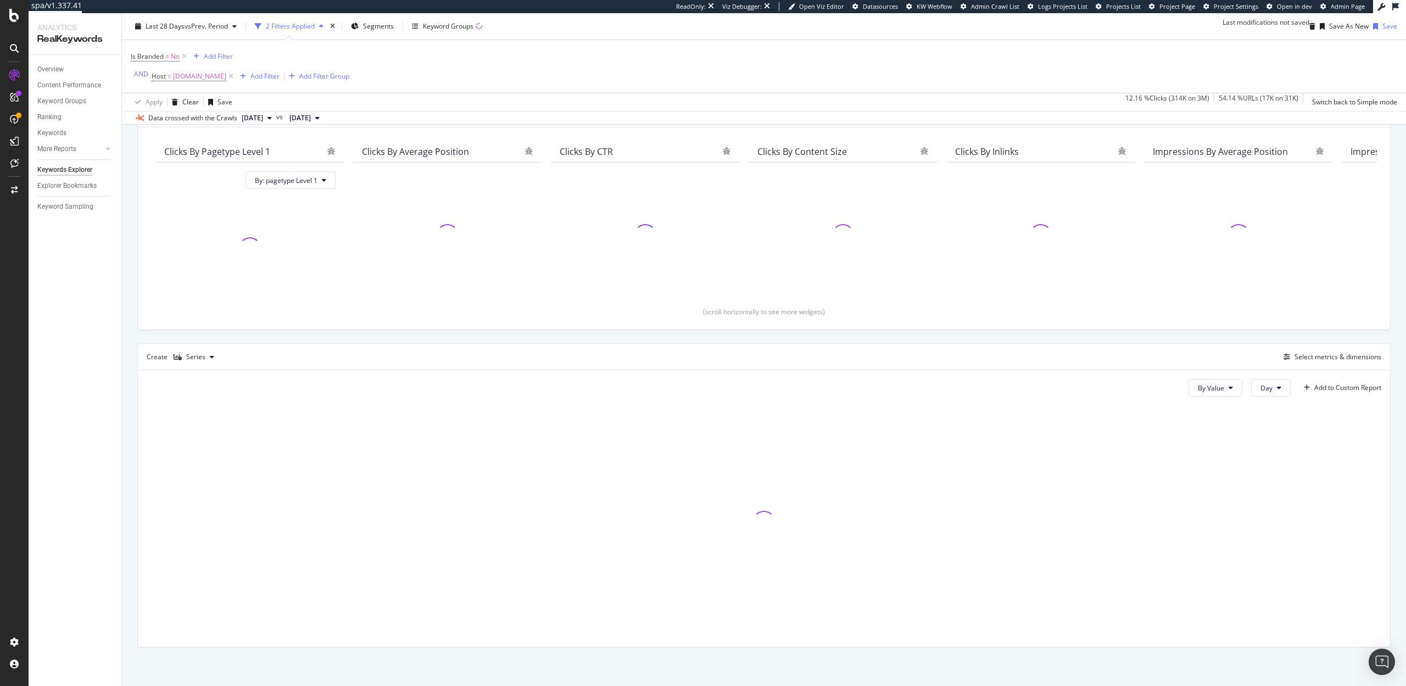
scroll to position [121, 0]
click at [268, 78] on div "Add Filter" at bounding box center [264, 75] width 29 height 9
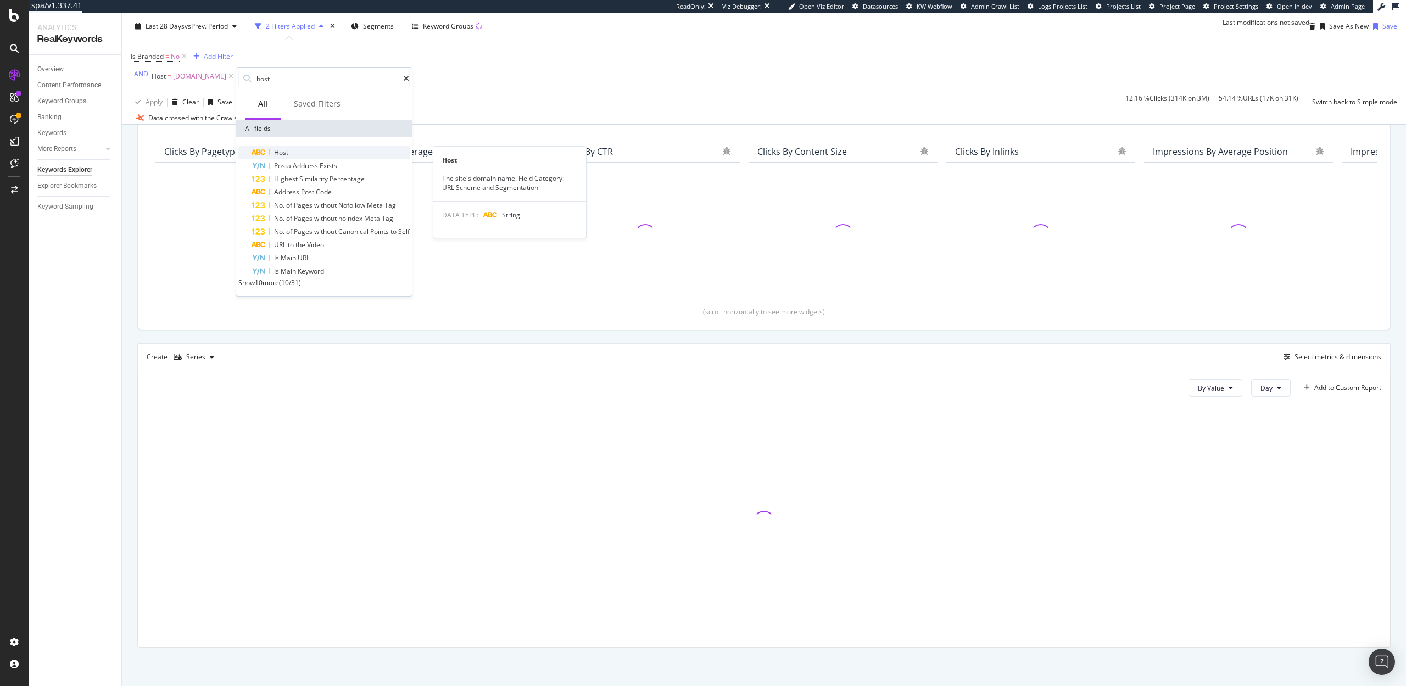
click at [296, 154] on div "Host" at bounding box center [331, 152] width 158 height 13
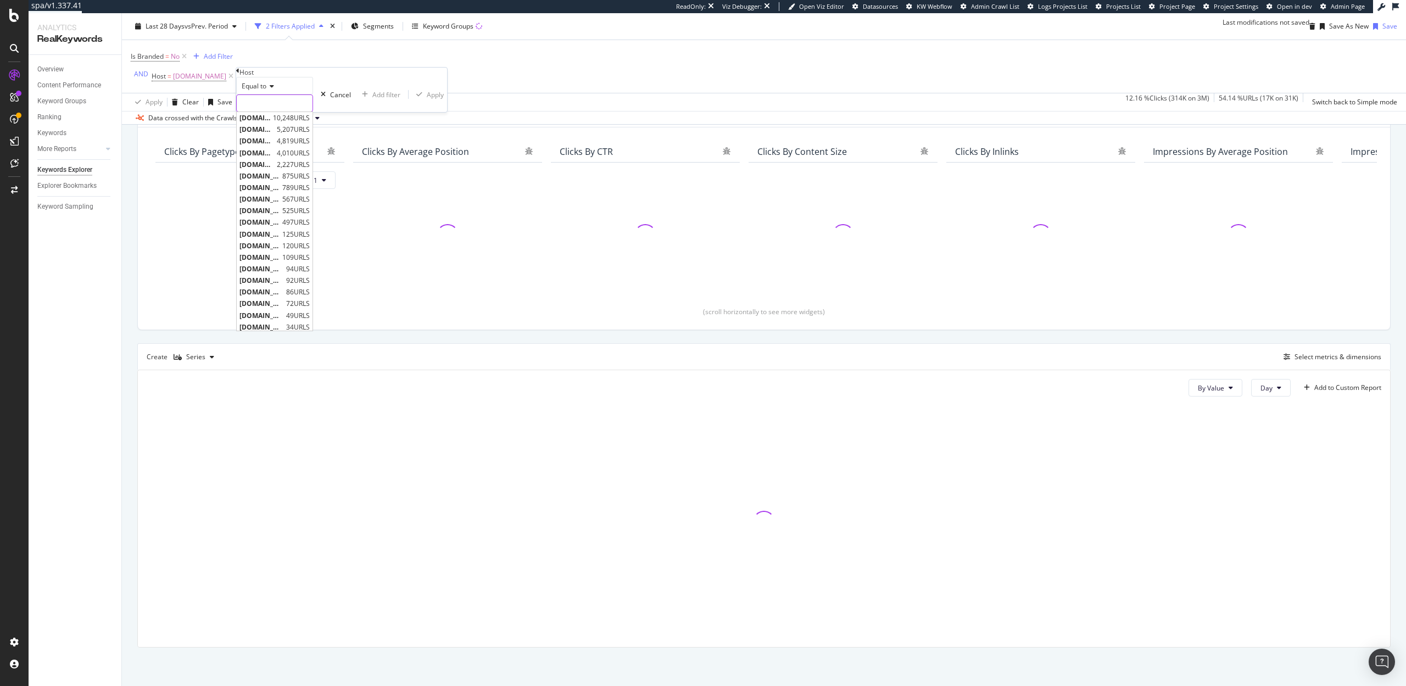
click at [283, 112] on input "text" at bounding box center [275, 103] width 76 height 16
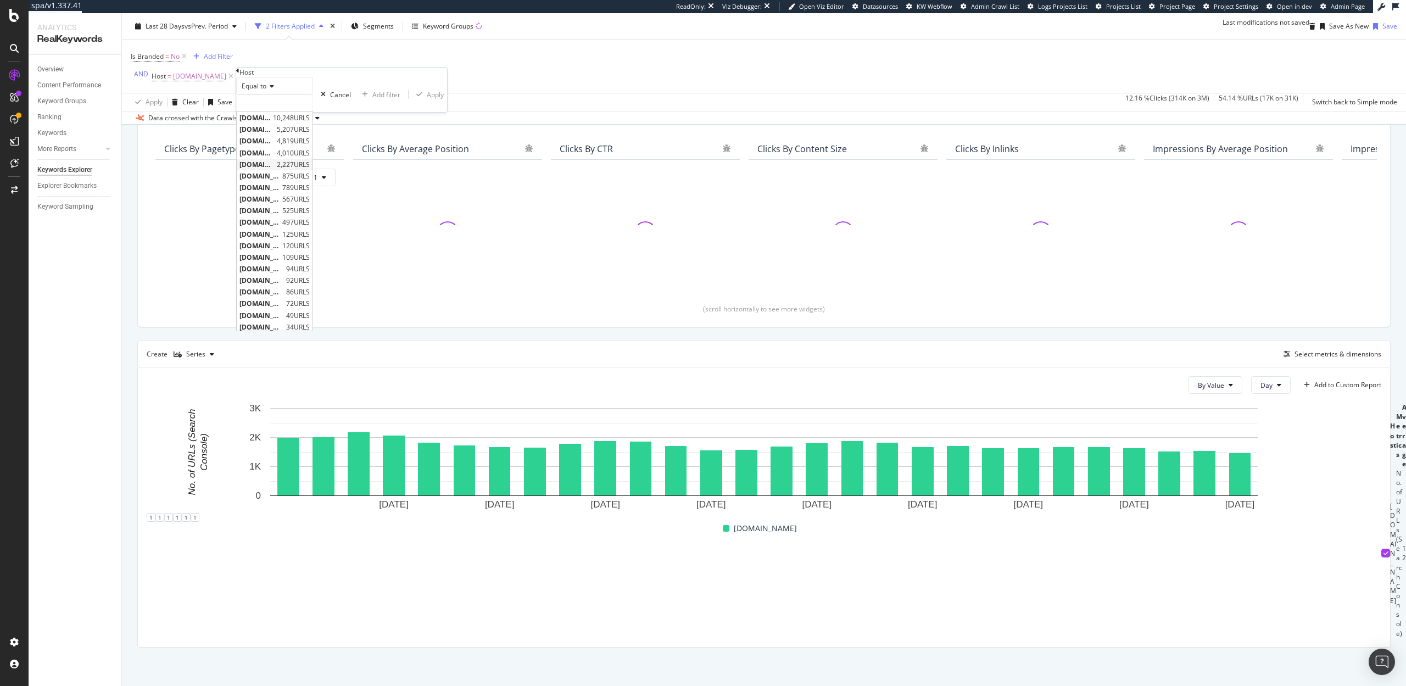
click at [274, 169] on span "www.hubspot.com" at bounding box center [257, 164] width 35 height 9
type input "www.hubspot.com"
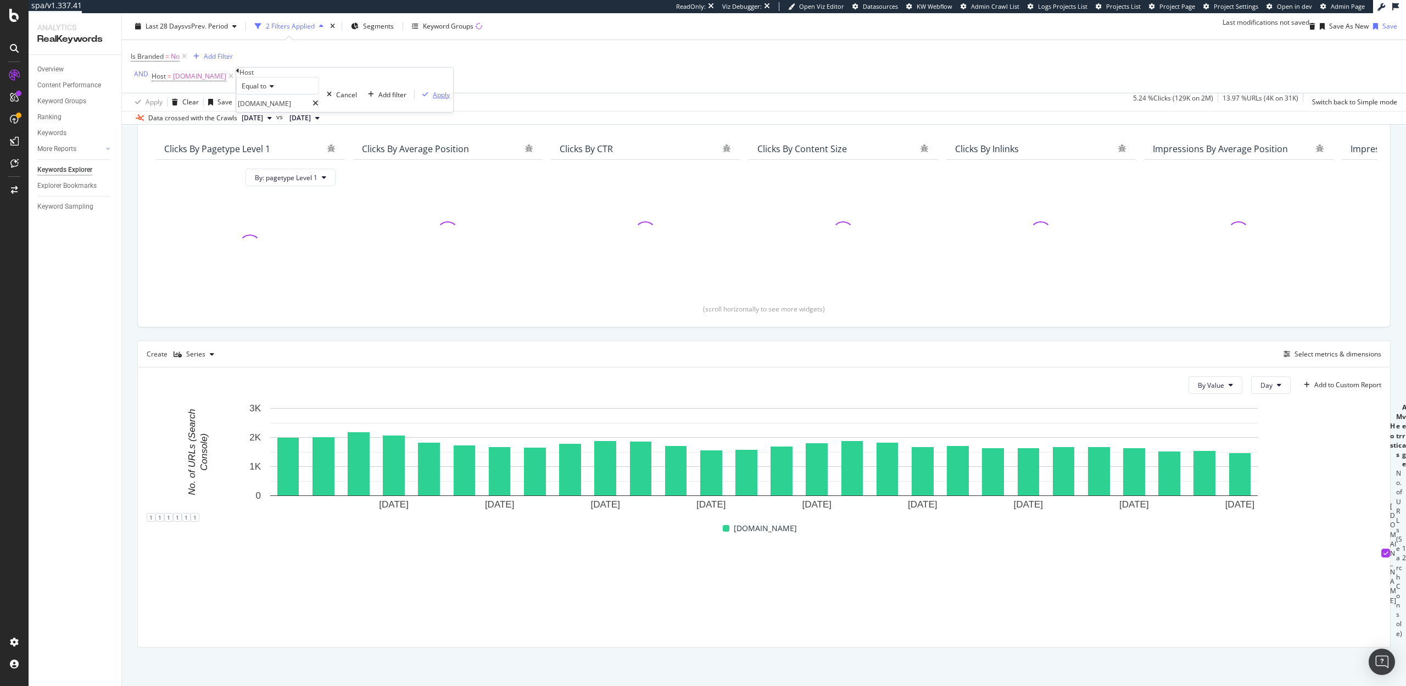
click at [433, 99] on div "Apply" at bounding box center [441, 94] width 17 height 9
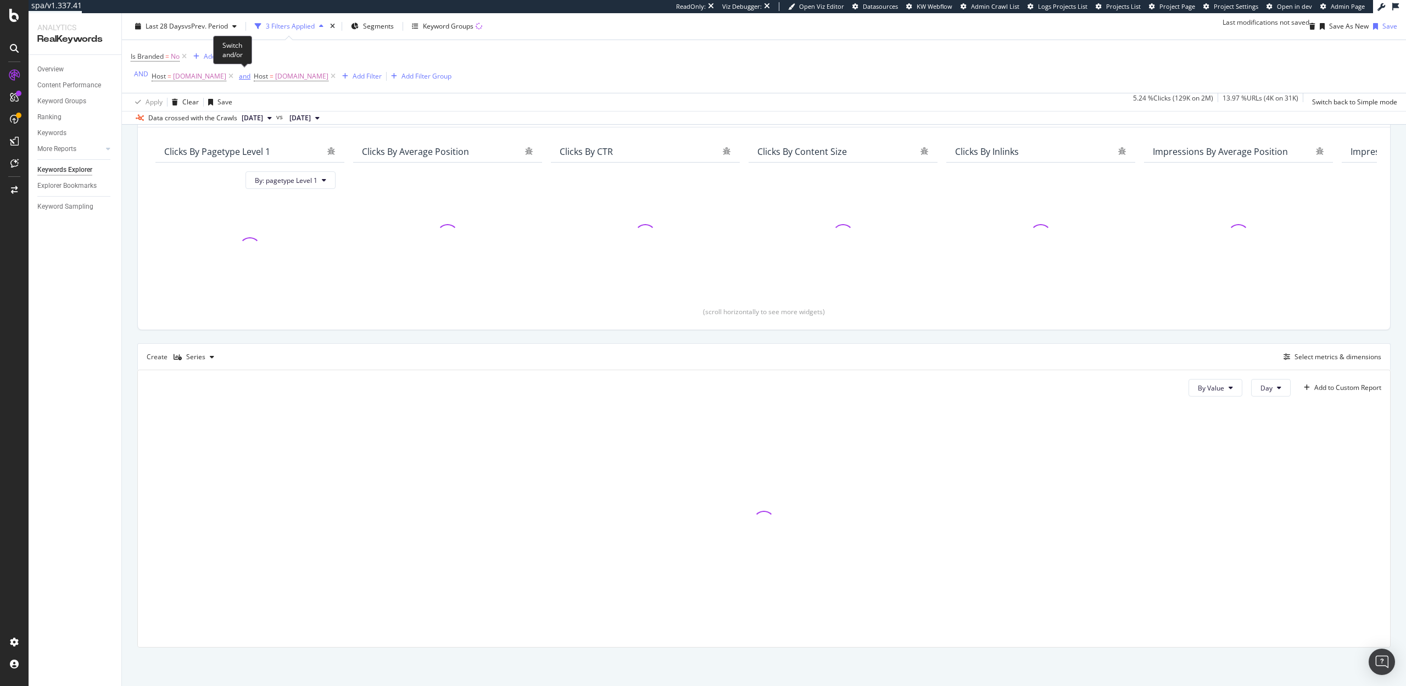
click at [248, 75] on div "and" at bounding box center [245, 75] width 12 height 9
click at [355, 74] on div "Add Filter" at bounding box center [362, 75] width 29 height 9
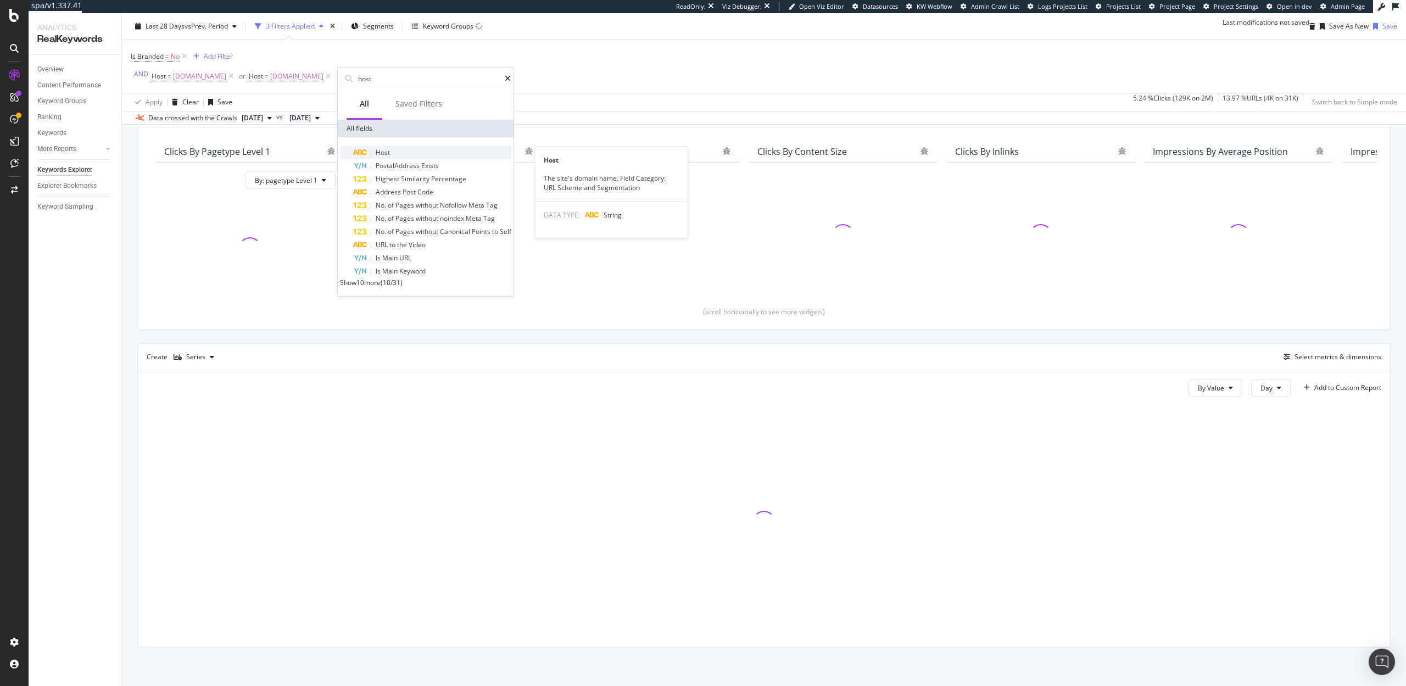
click at [383, 152] on span "Host" at bounding box center [383, 152] width 14 height 9
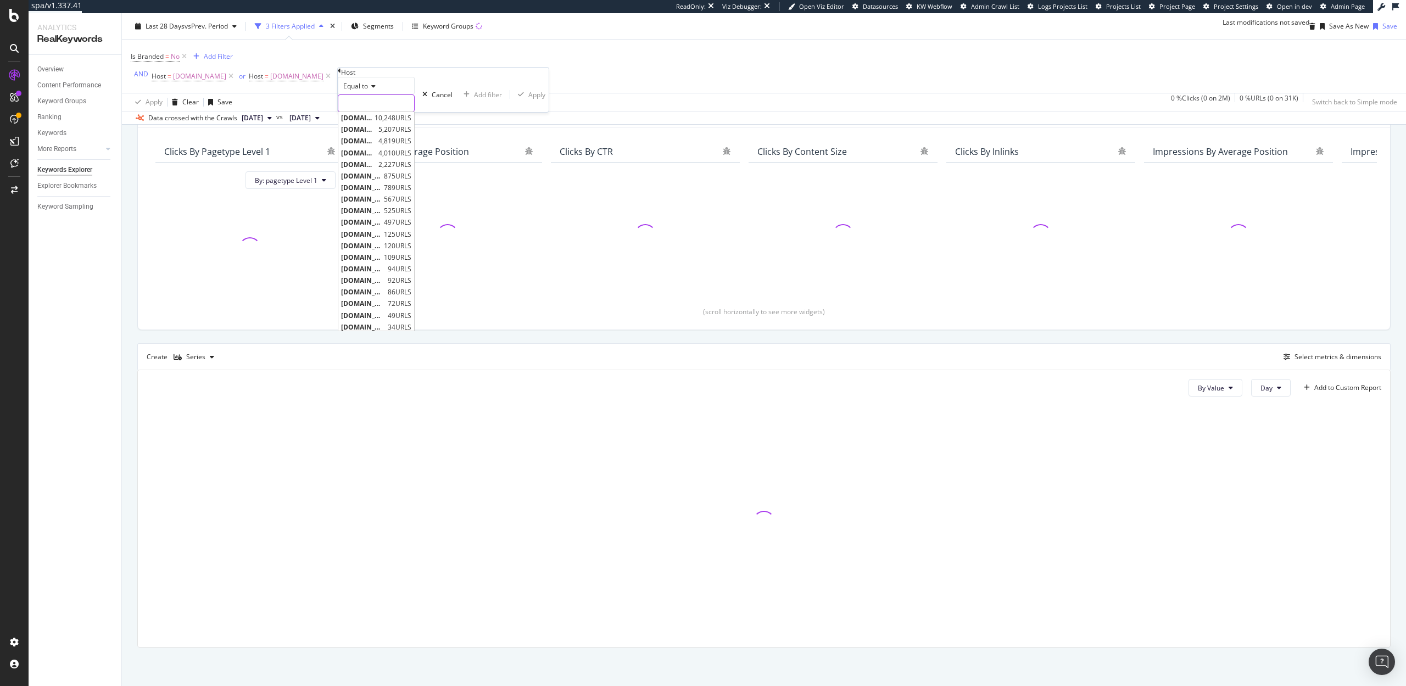
click at [374, 112] on input "text" at bounding box center [376, 103] width 76 height 16
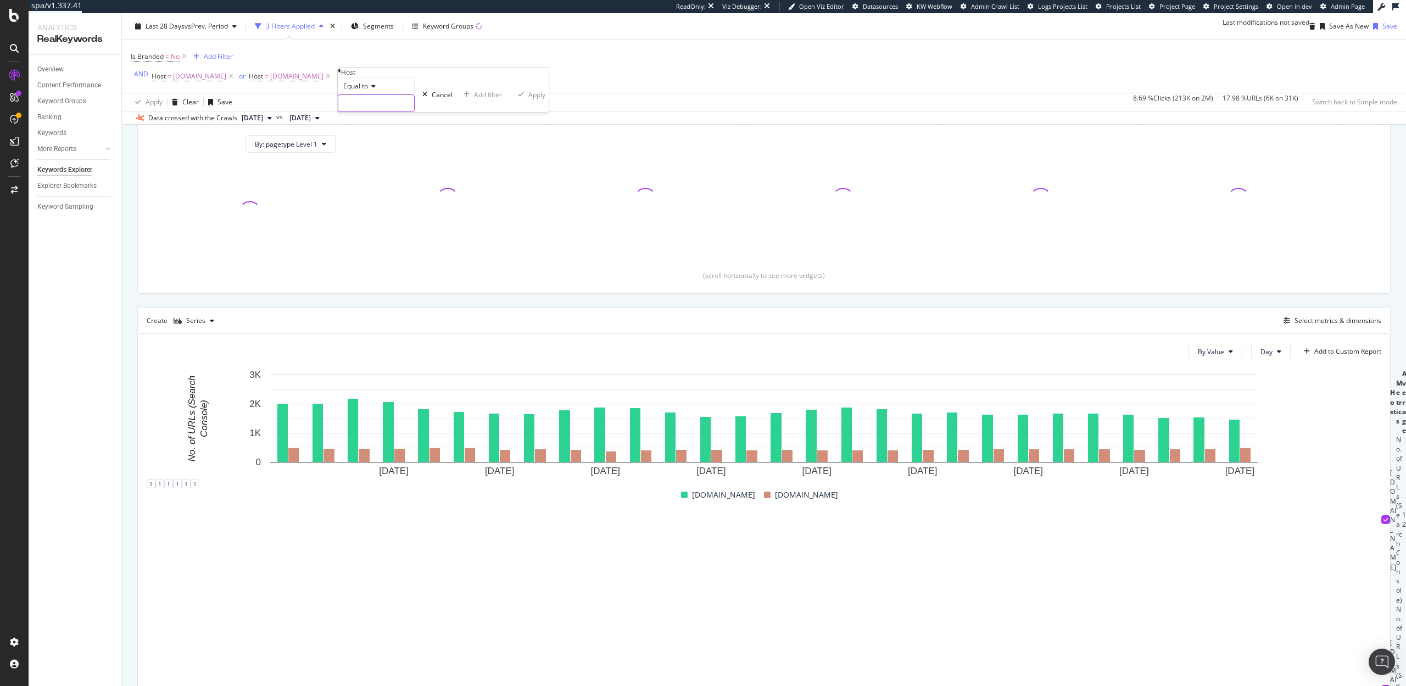
click at [386, 112] on input "text" at bounding box center [376, 103] width 76 height 16
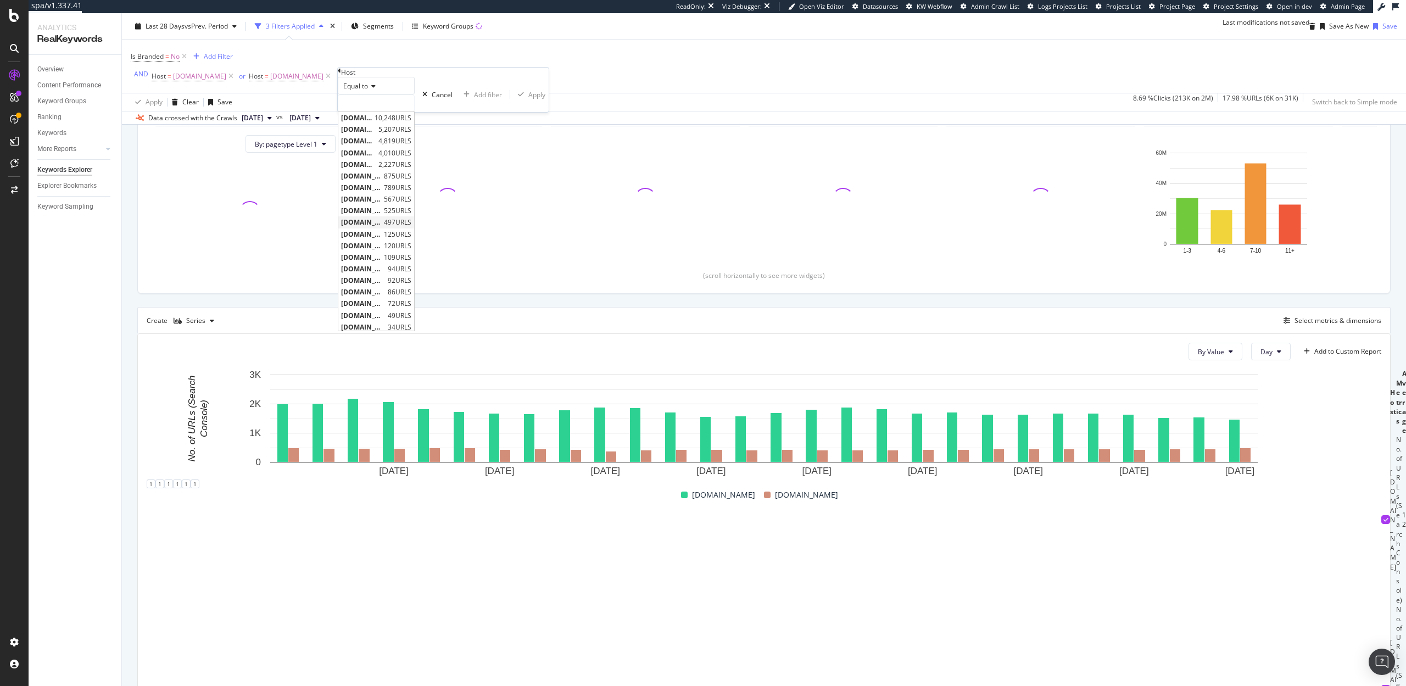
click at [381, 227] on span "offers.hubspot.com" at bounding box center [361, 222] width 40 height 9
type input "offers.hubspot.com"
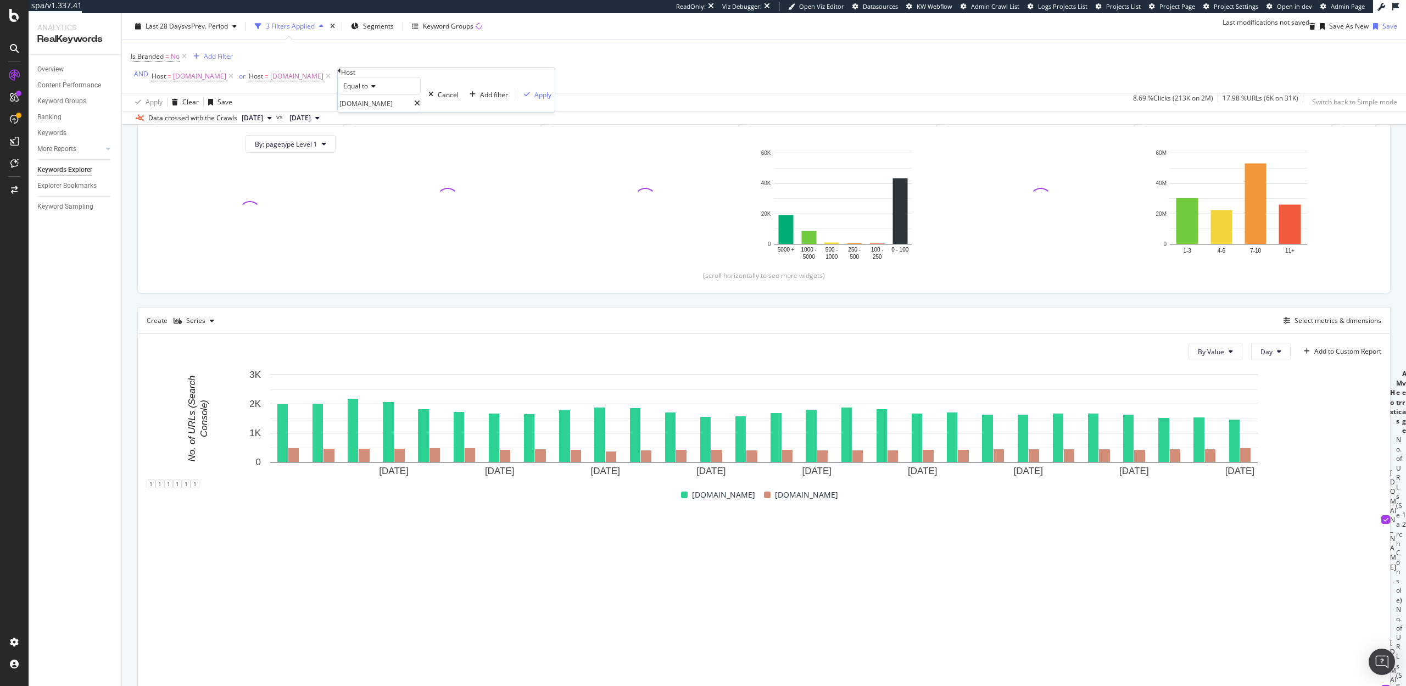
click at [458, 112] on div "Equal to offers.hubspot.com offers.hubspot.com Cancel Add filter Apply" at bounding box center [446, 94] width 217 height 35
click at [535, 99] on div "Apply" at bounding box center [543, 94] width 17 height 9
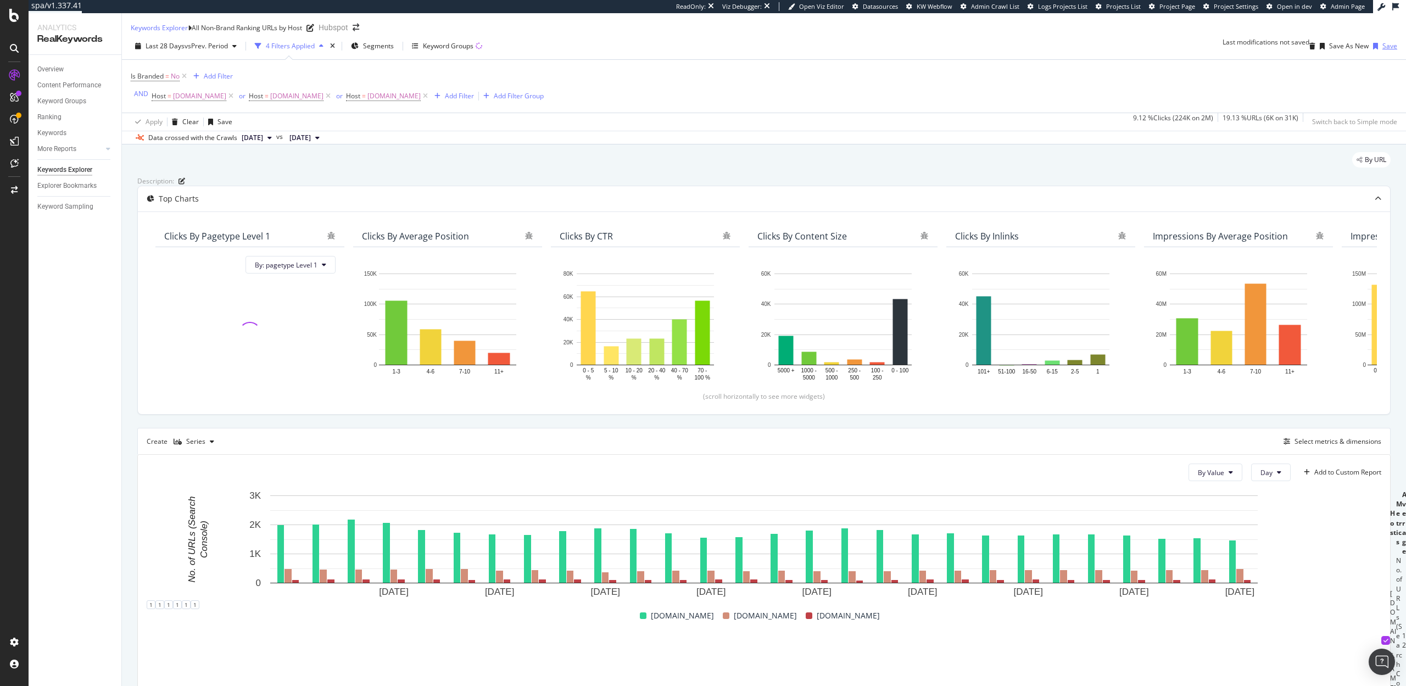
click at [1376, 49] on div "button" at bounding box center [1376, 46] width 14 height 7
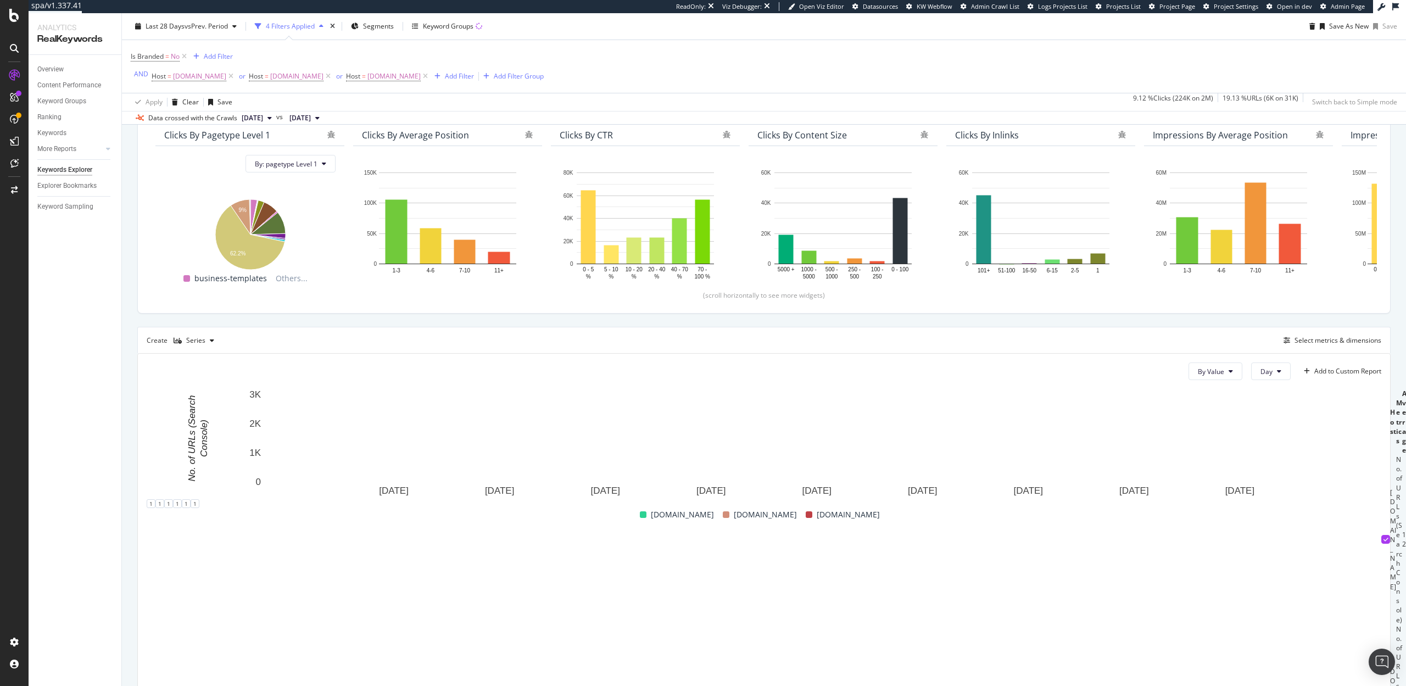
scroll to position [113, 0]
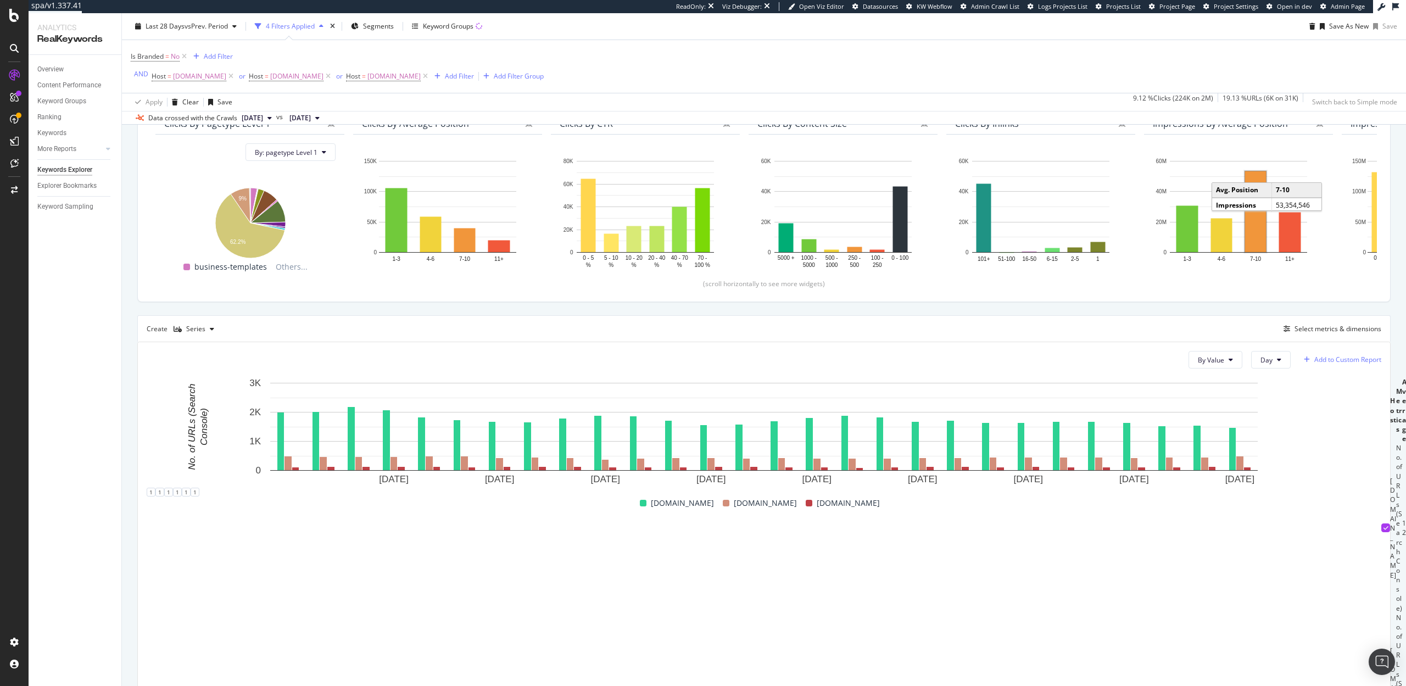
click at [1333, 368] on div "Add to Custom Report" at bounding box center [1341, 360] width 82 height 16
click at [1312, 472] on div "SpeedWorkers Launch Dashboard" at bounding box center [1322, 470] width 104 height 9
click at [76, 183] on div "Explorer Bookmarks" at bounding box center [66, 186] width 59 height 12
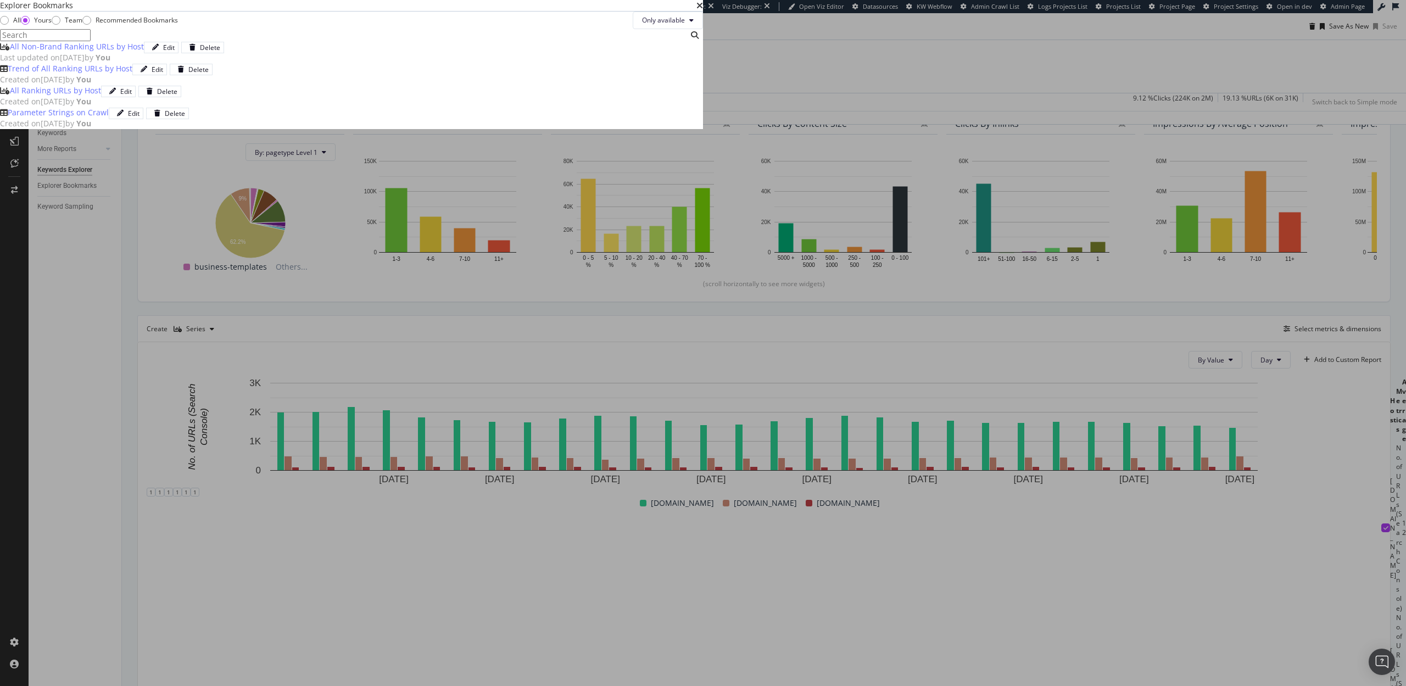
click at [132, 74] on div "Trend of All Ranking URLs by Host" at bounding box center [70, 68] width 125 height 11
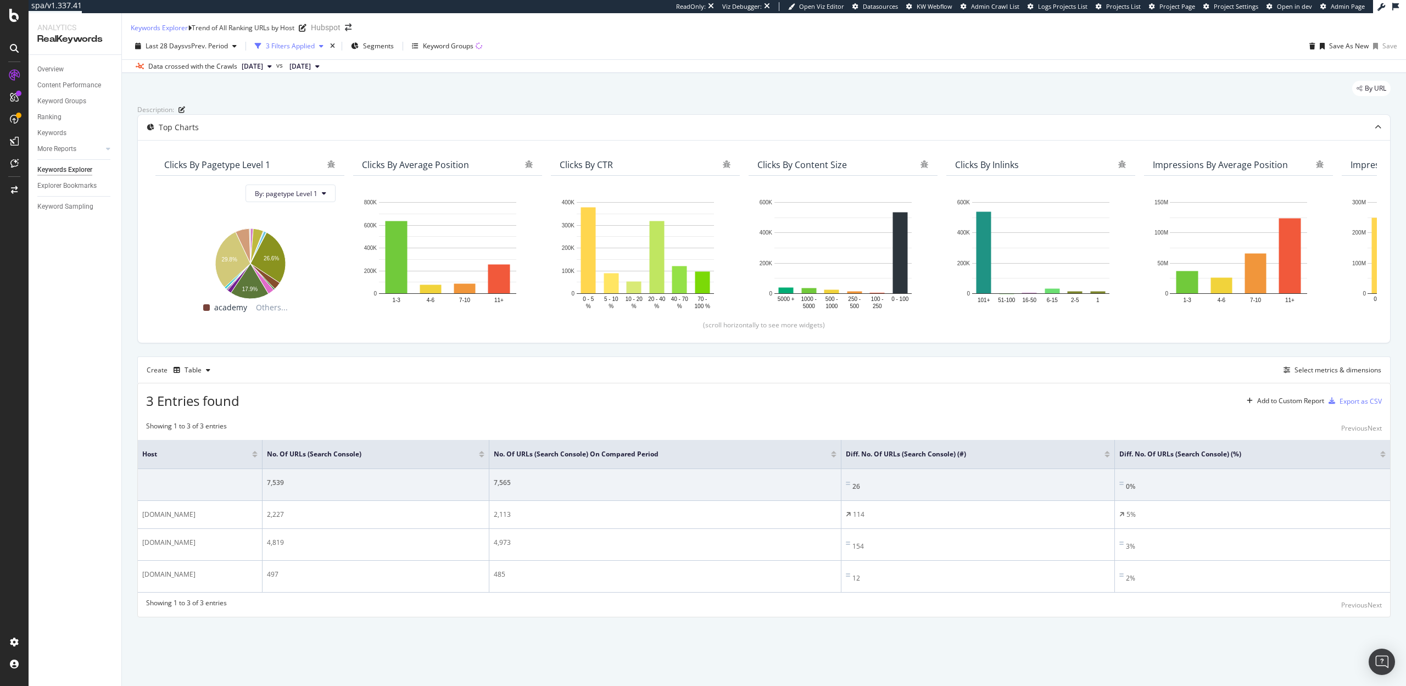
click at [308, 54] on div "3 Filters Applied" at bounding box center [288, 46] width 77 height 16
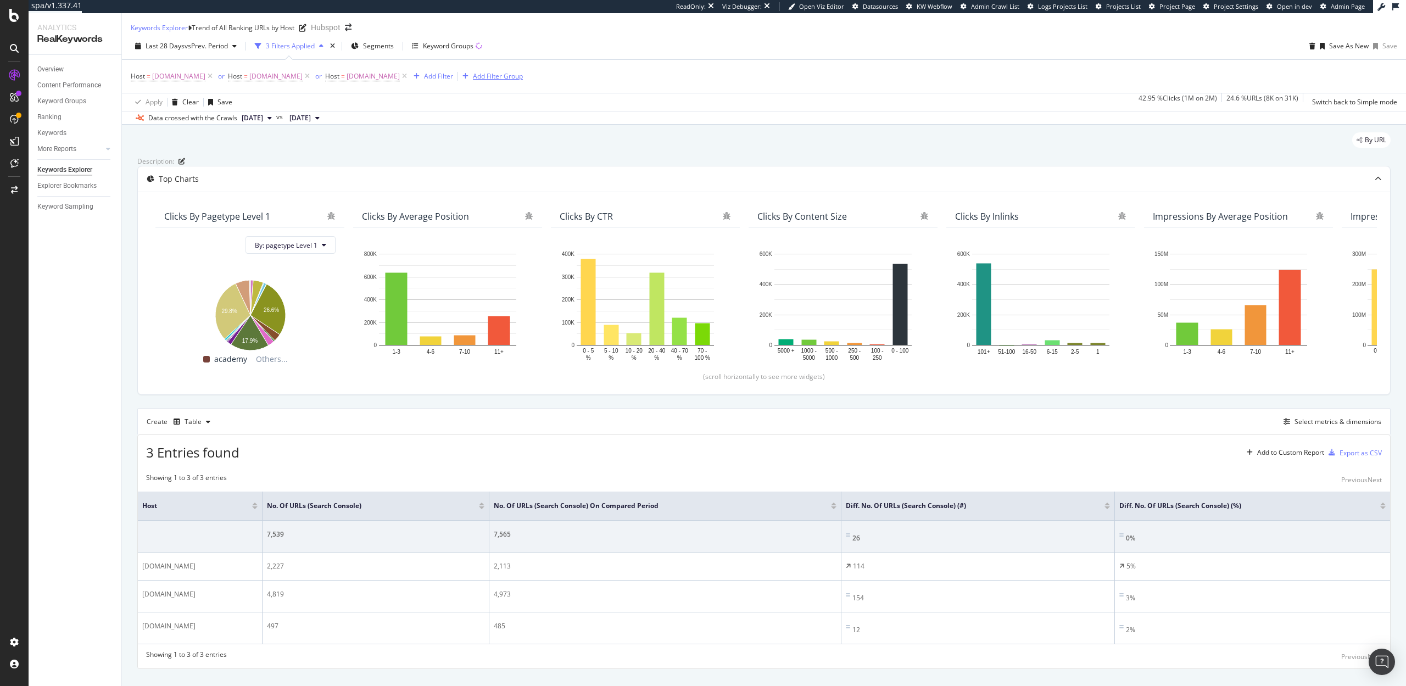
click at [487, 81] on div "Add Filter Group" at bounding box center [498, 75] width 50 height 9
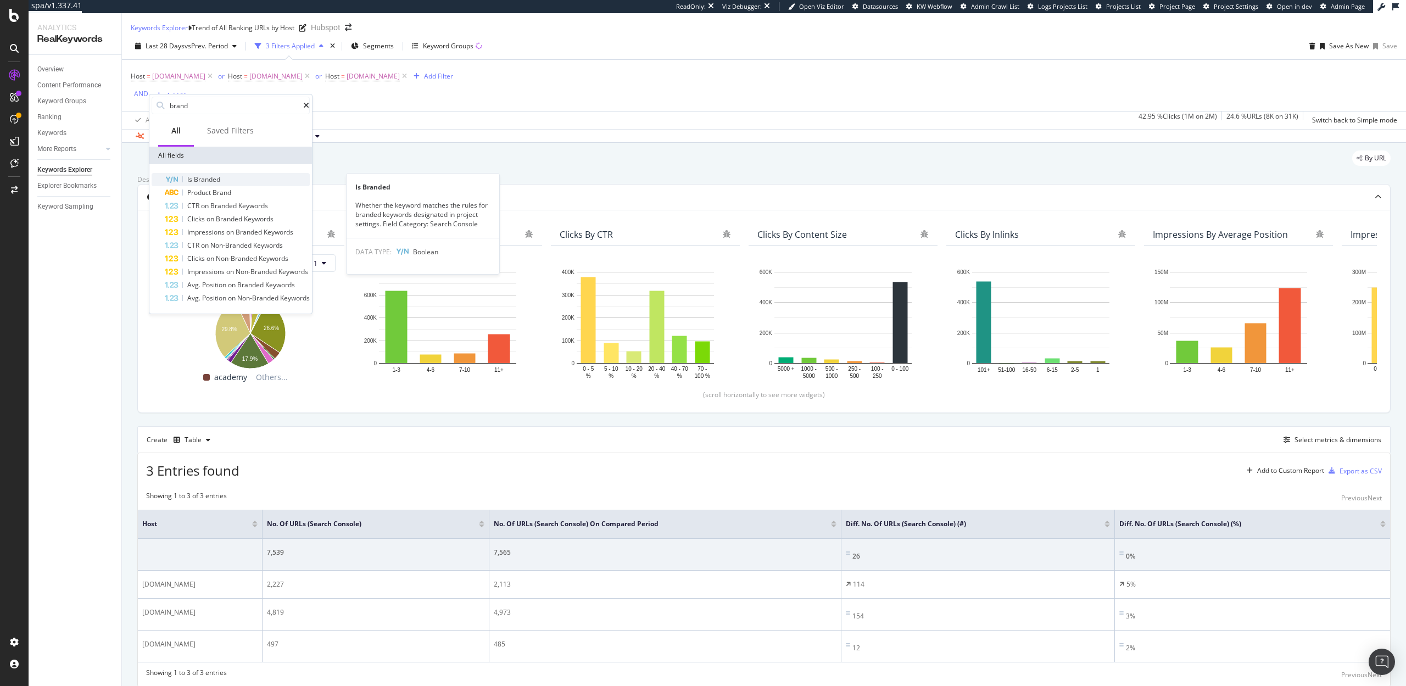
type input "brand"
click at [218, 175] on span "Branded" at bounding box center [207, 179] width 26 height 9
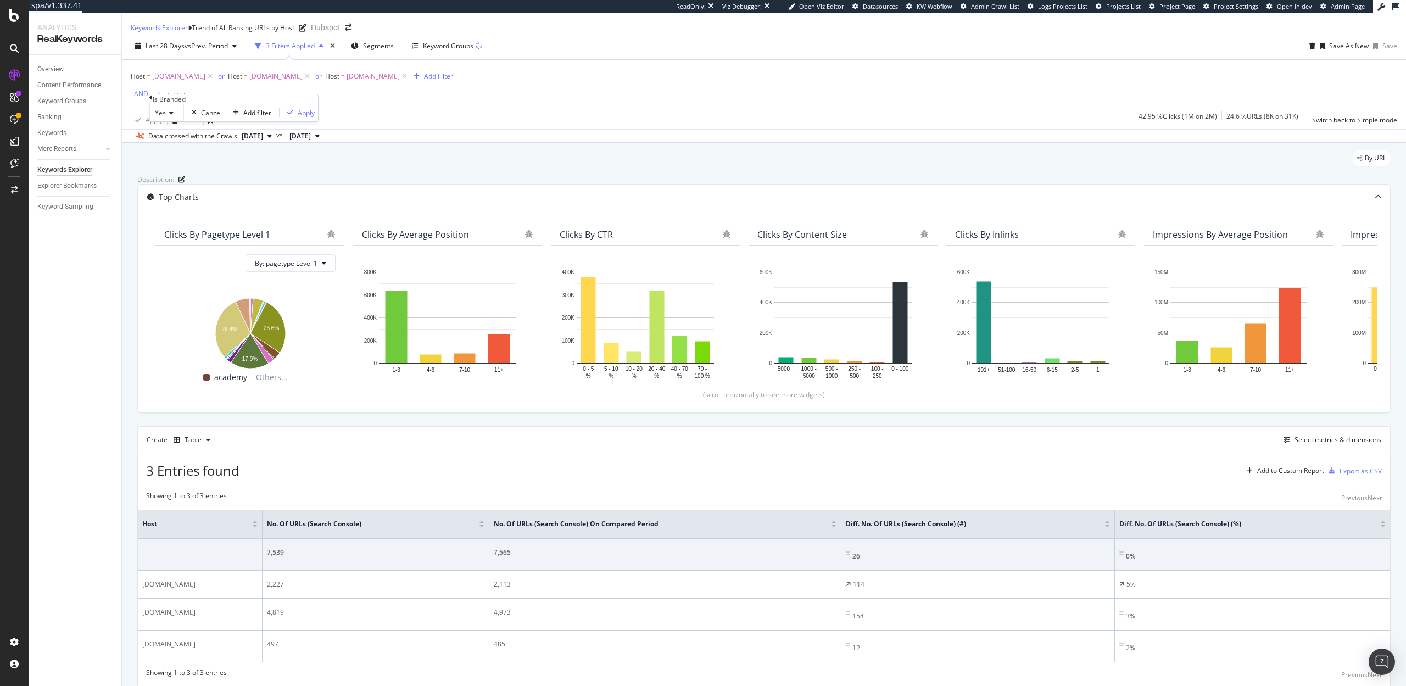
click at [172, 121] on div "Yes Cancel Add filter Apply" at bounding box center [233, 113] width 169 height 18
click at [172, 116] on icon at bounding box center [170, 113] width 8 height 7
click at [172, 144] on div "No" at bounding box center [167, 139] width 34 height 12
click at [296, 118] on div "Apply" at bounding box center [304, 112] width 17 height 9
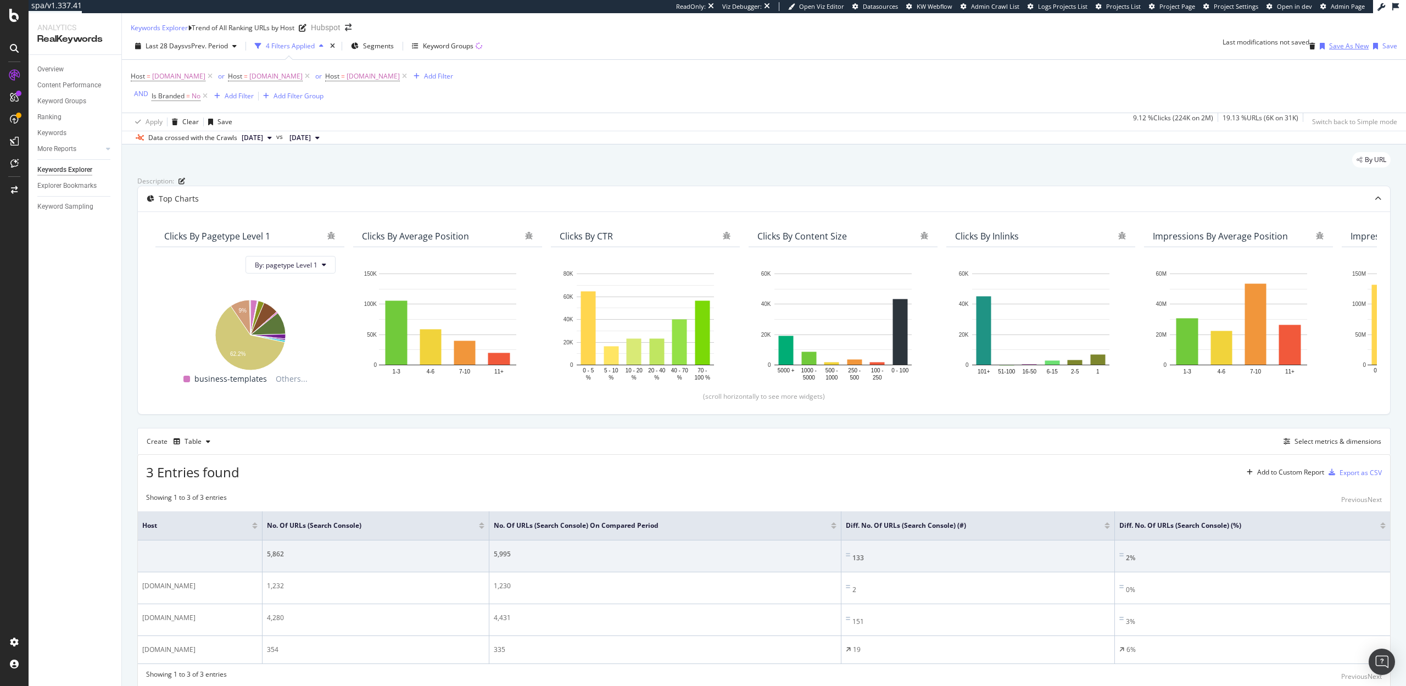
click at [1329, 51] on div "Save As New" at bounding box center [1349, 45] width 40 height 9
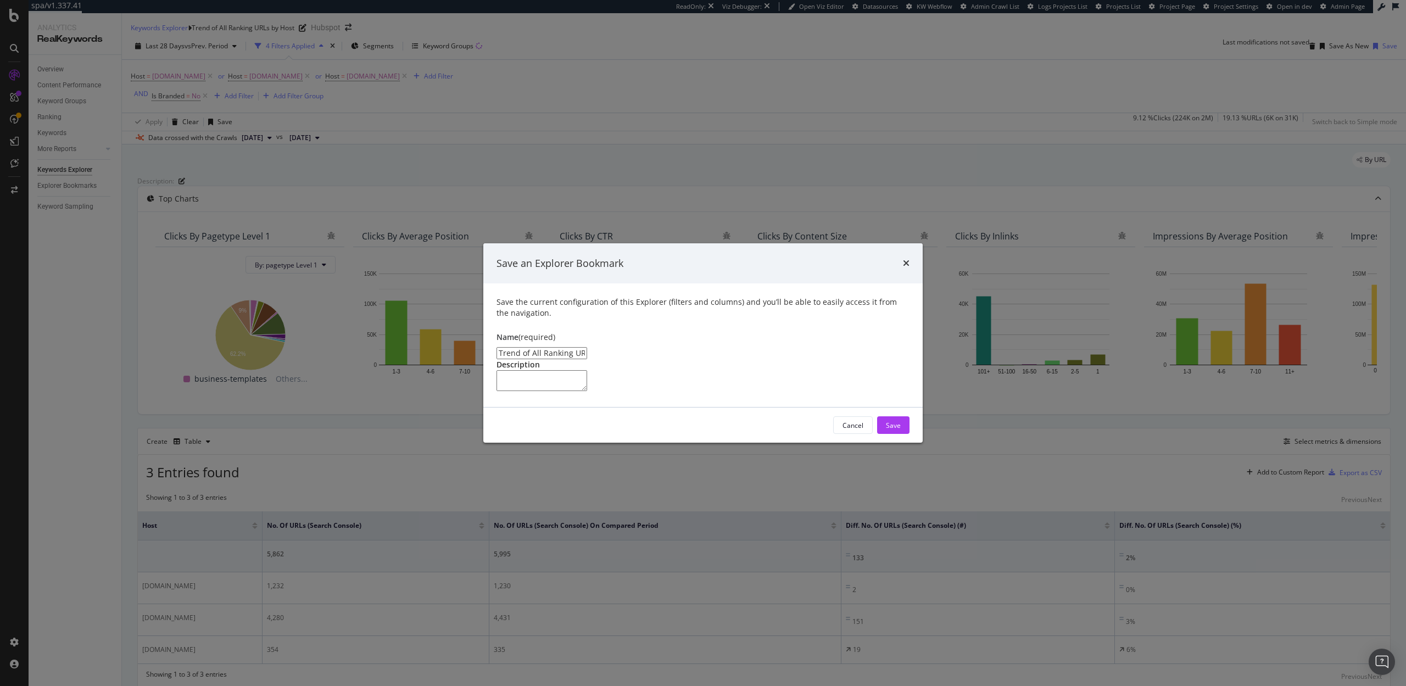
drag, startPoint x: 633, startPoint y: 306, endPoint x: 606, endPoint y: 306, distance: 27.5
click at [587, 347] on input "Trend of All Ranking URLs by Host Clone" at bounding box center [542, 353] width 91 height 12
drag, startPoint x: 537, startPoint y: 305, endPoint x: 528, endPoint y: 305, distance: 9.3
click at [528, 347] on input "Trend of All Ranking URLs by Host" at bounding box center [542, 353] width 91 height 12
type input "Trend of Non-Brand Ranking URLs by Host"
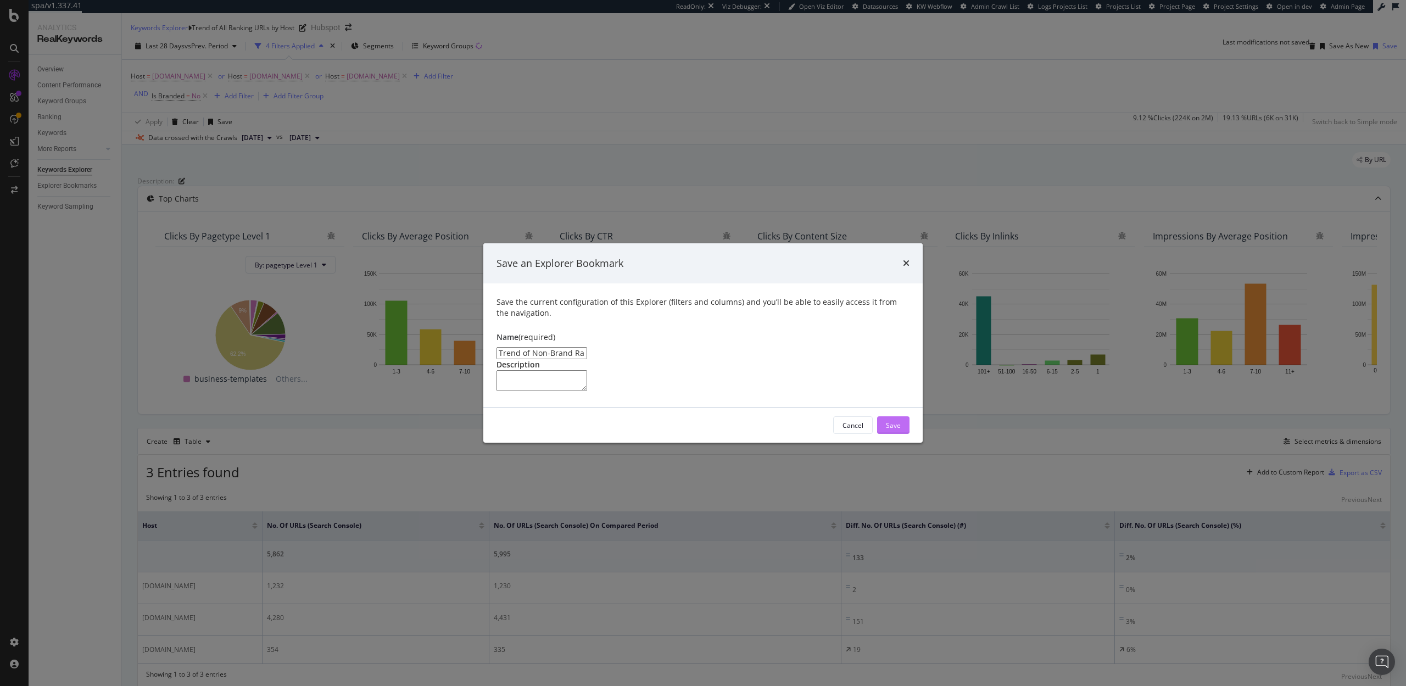
click at [898, 430] on div "Save" at bounding box center [893, 425] width 15 height 9
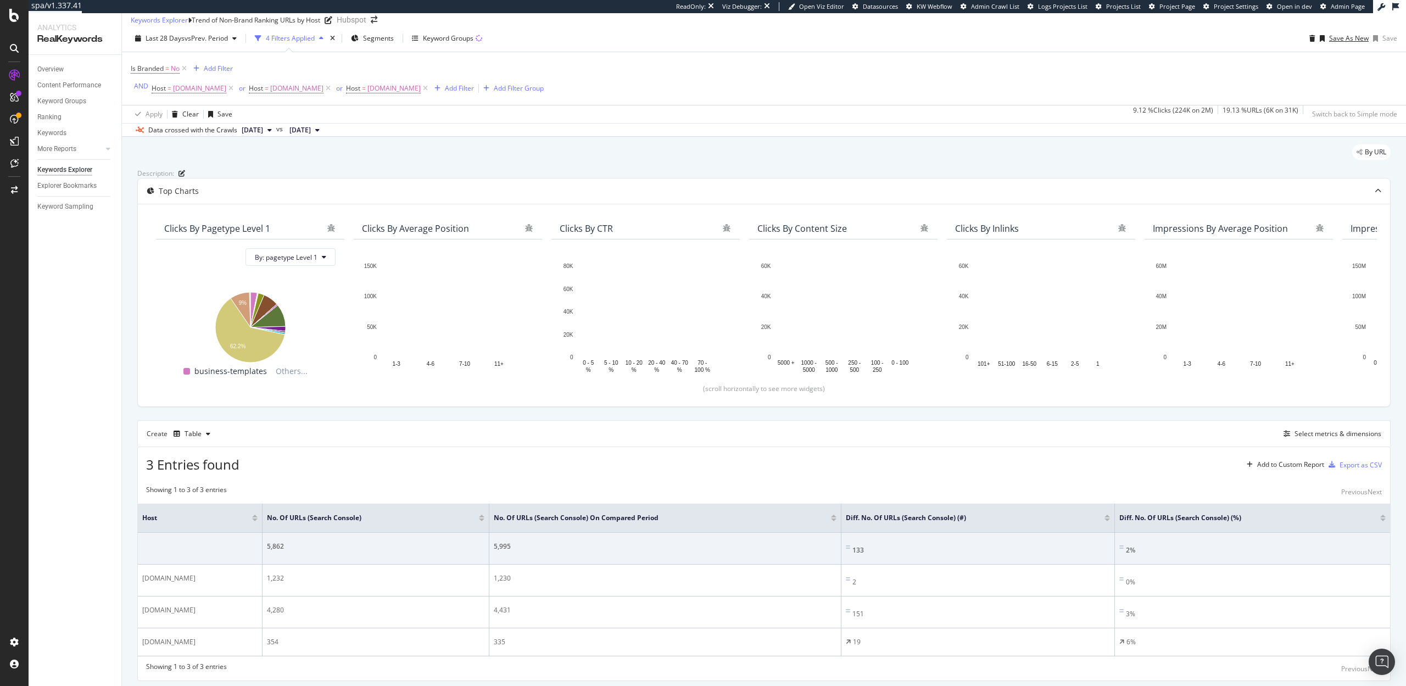
scroll to position [68, 0]
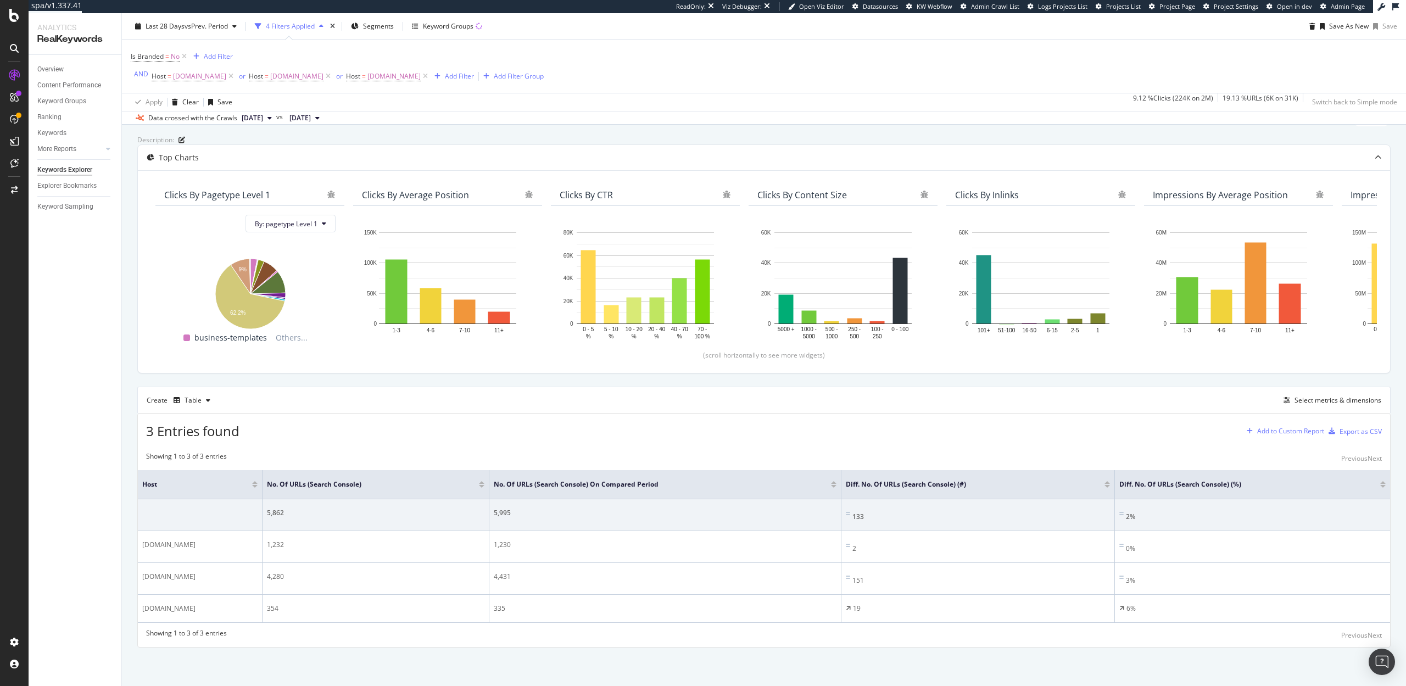
click at [1282, 435] on div "Add to Custom Report" at bounding box center [1290, 431] width 67 height 7
click at [1271, 516] on div "SpeedWorkers Launch Dashboard" at bounding box center [1296, 515] width 104 height 9
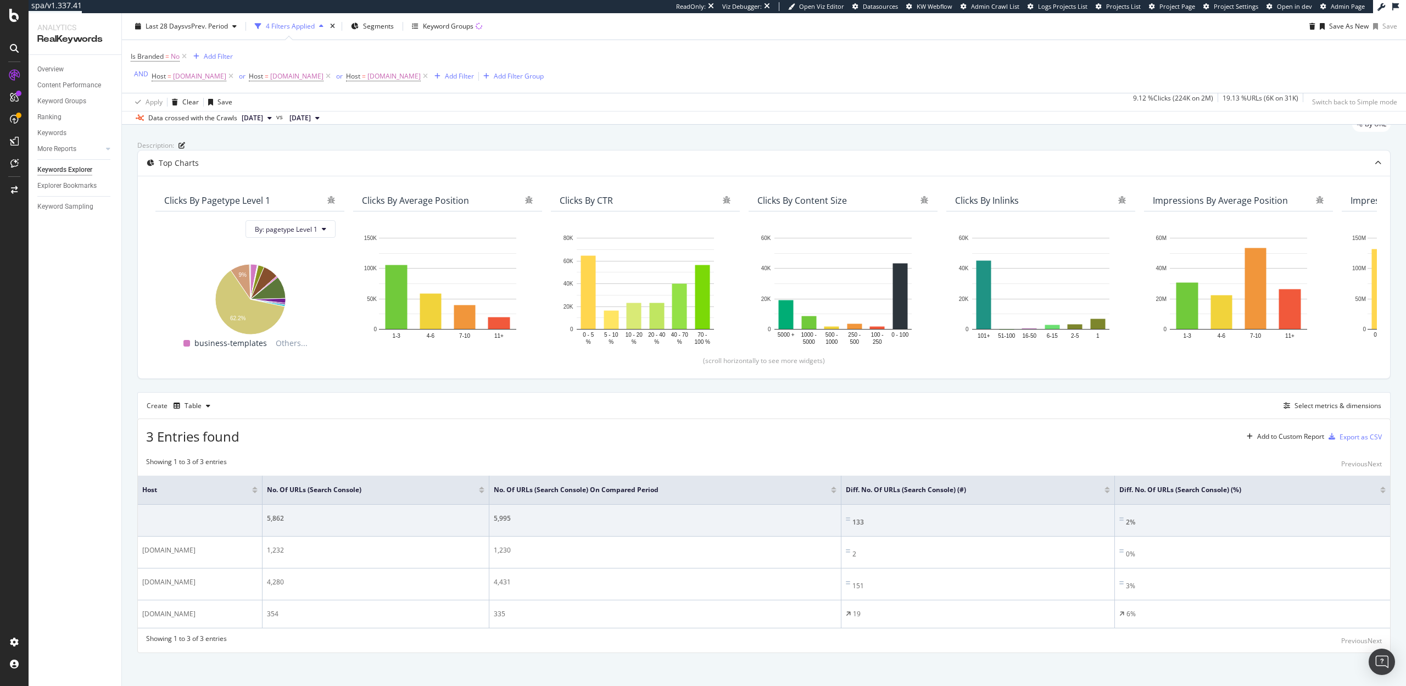
scroll to position [26, 0]
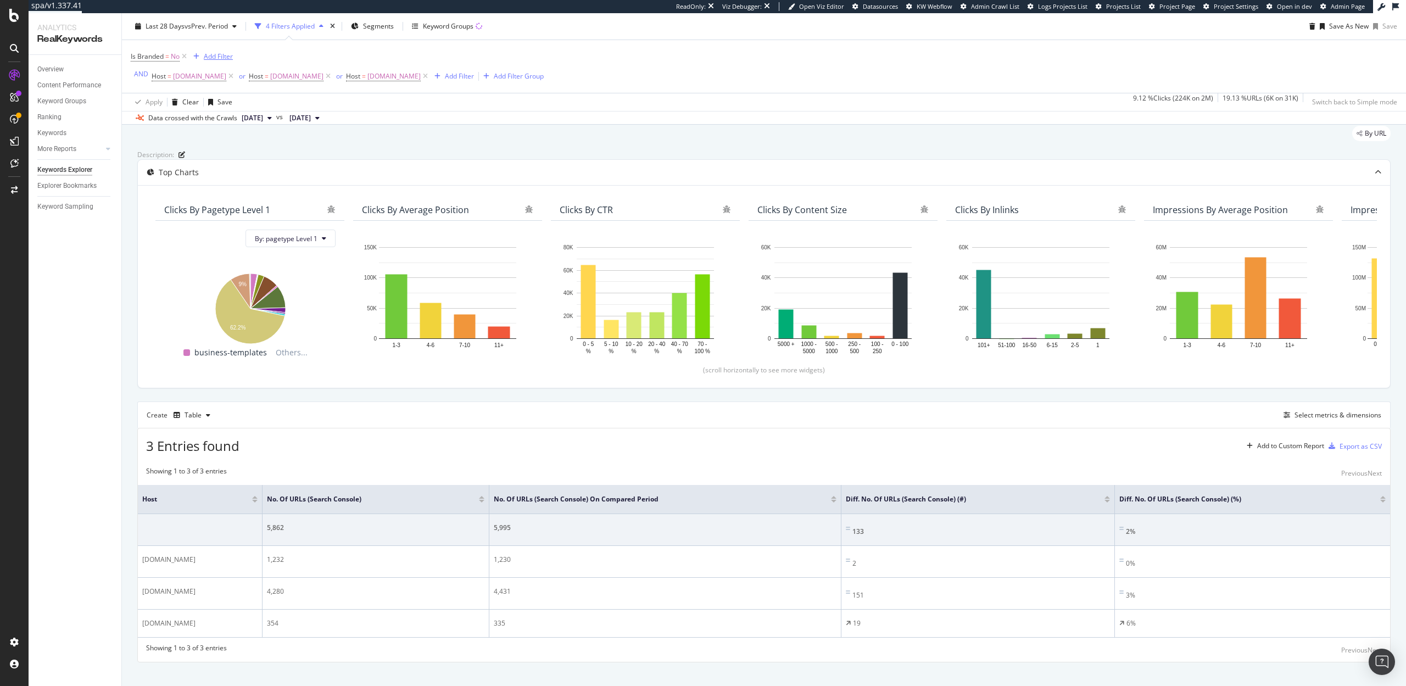
click at [211, 57] on div "Add Filter" at bounding box center [218, 56] width 29 height 9
type input "is new"
click at [252, 147] on div "Is New" at bounding box center [268, 147] width 126 height 13
click at [368, 79] on div "button" at bounding box center [375, 76] width 15 height 7
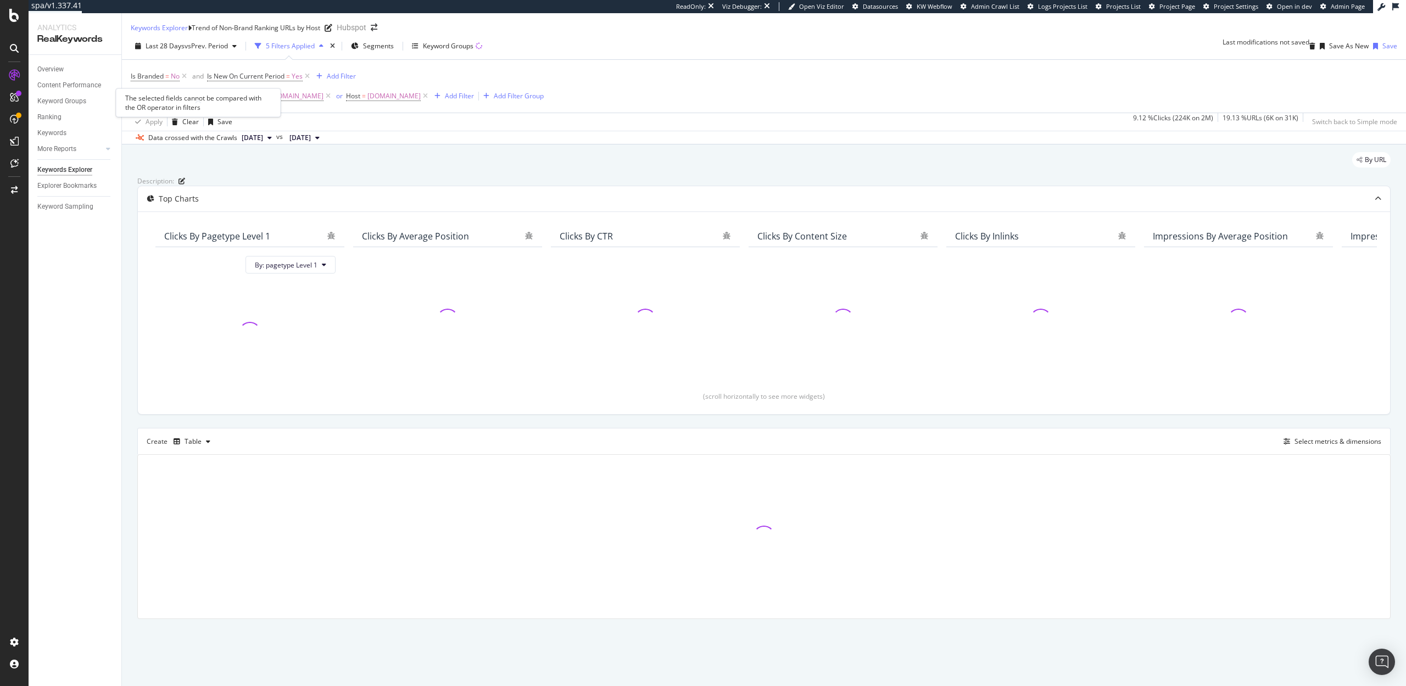
scroll to position [8, 0]
click at [183, 78] on icon at bounding box center [184, 76] width 9 height 11
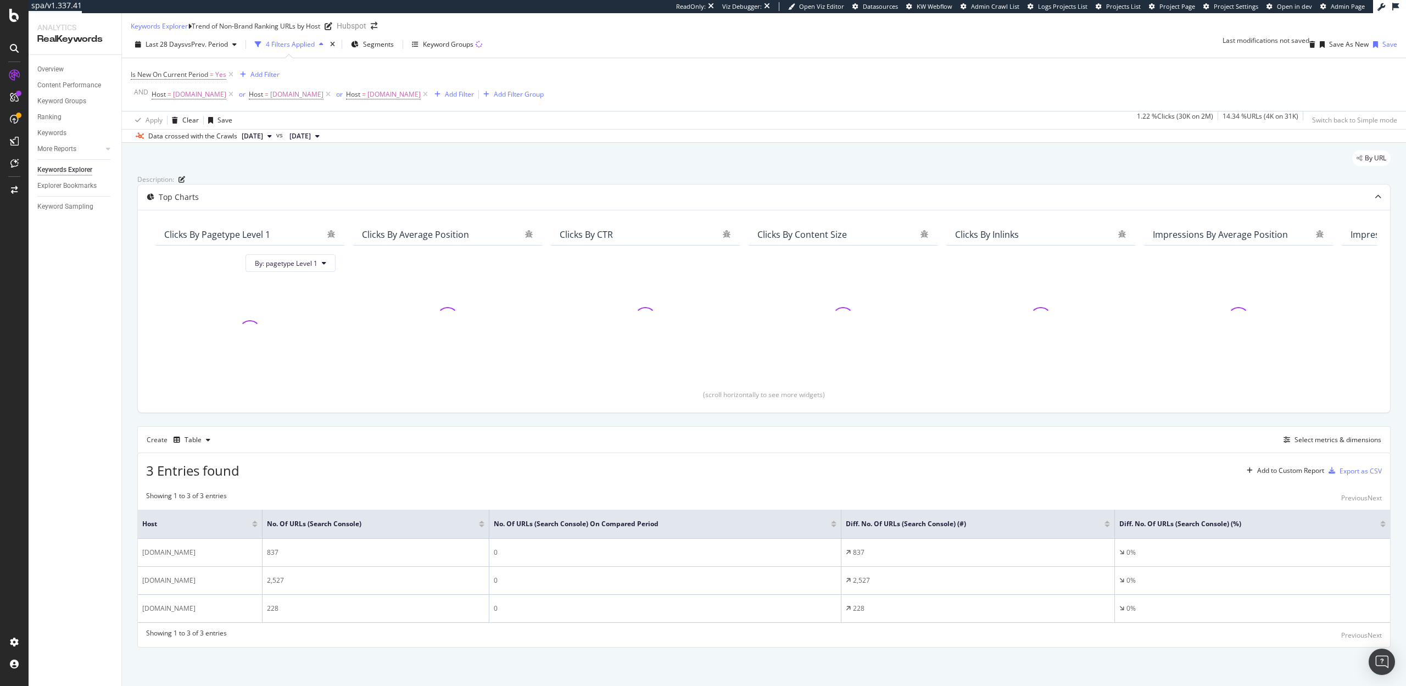
scroll to position [26, 0]
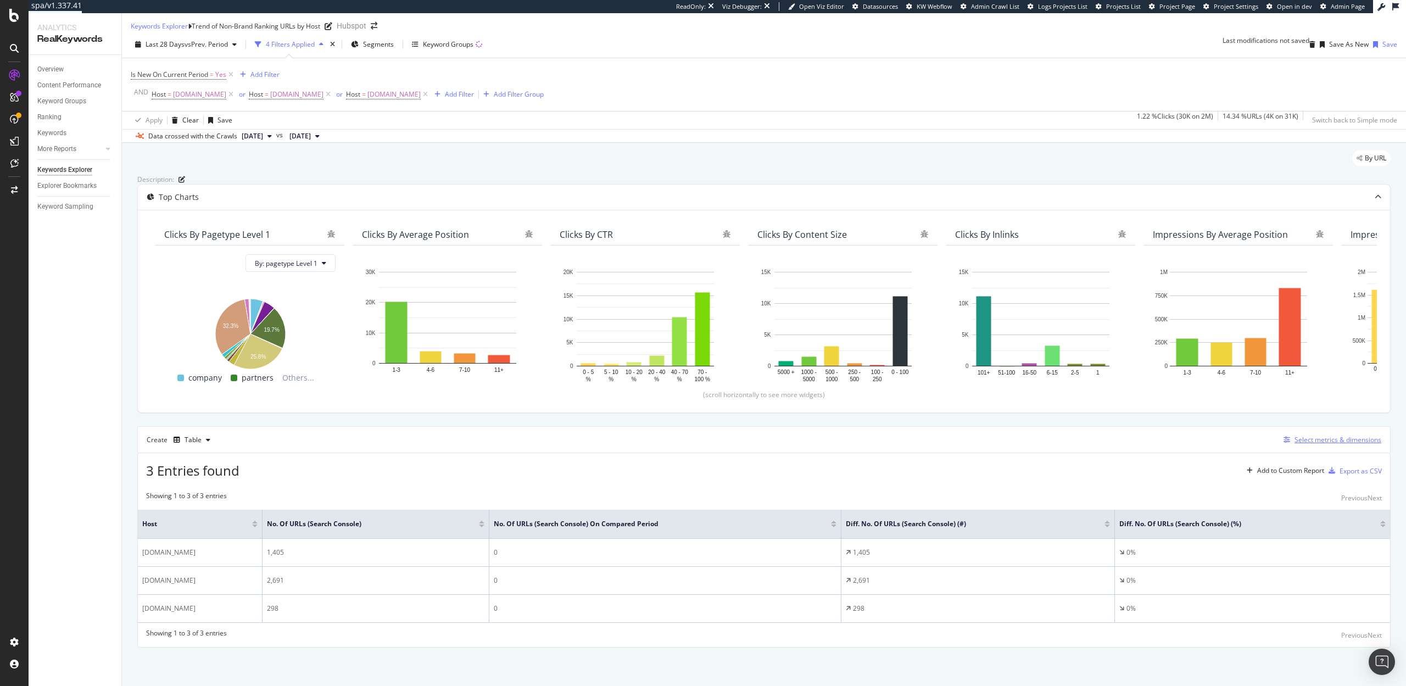
click at [1312, 444] on div "Select metrics & dimensions" at bounding box center [1338, 439] width 87 height 9
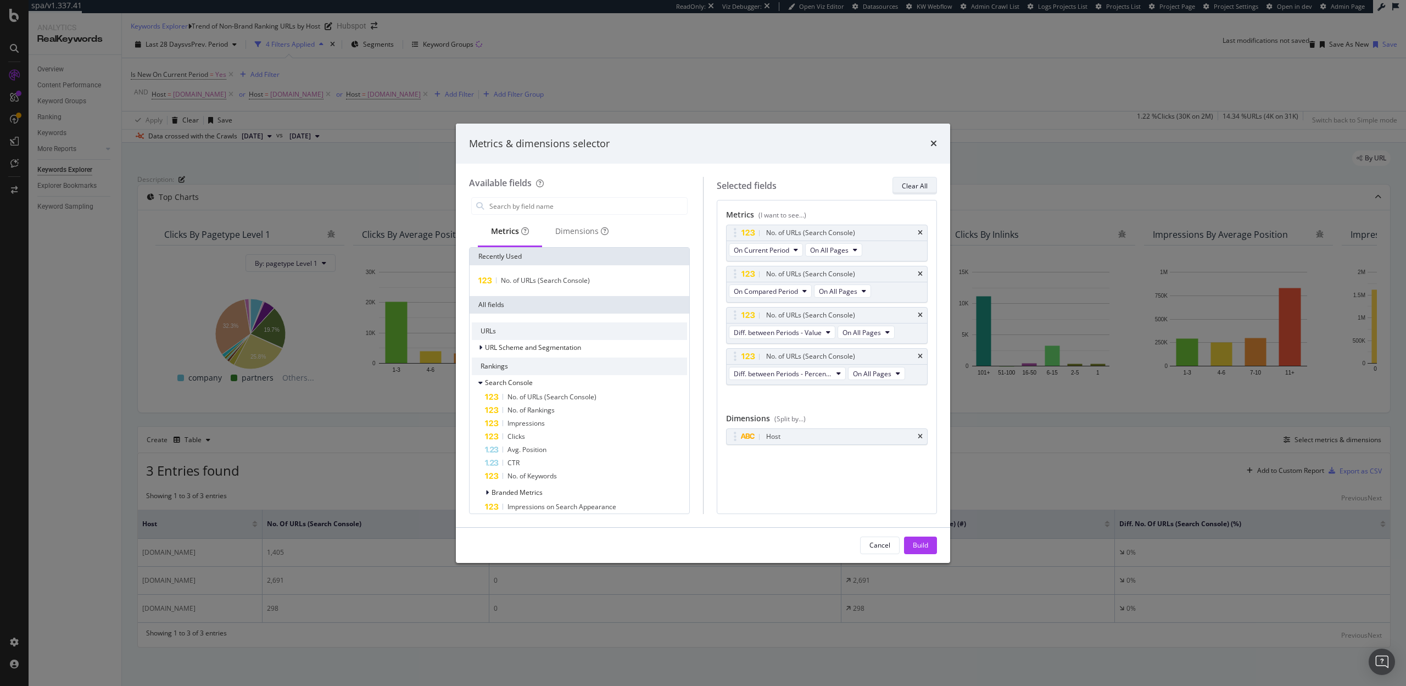
click at [907, 185] on div "Clear All" at bounding box center [915, 185] width 26 height 9
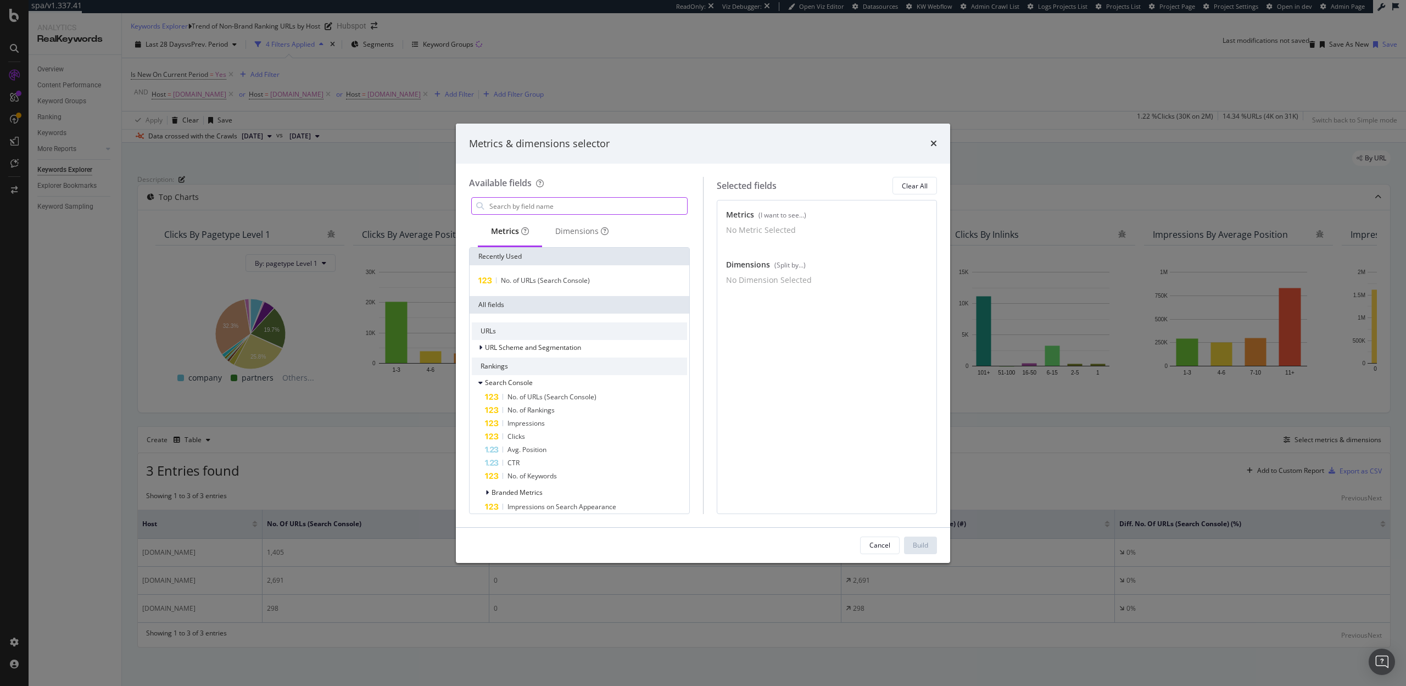
click at [593, 204] on input "modal" at bounding box center [587, 206] width 199 height 16
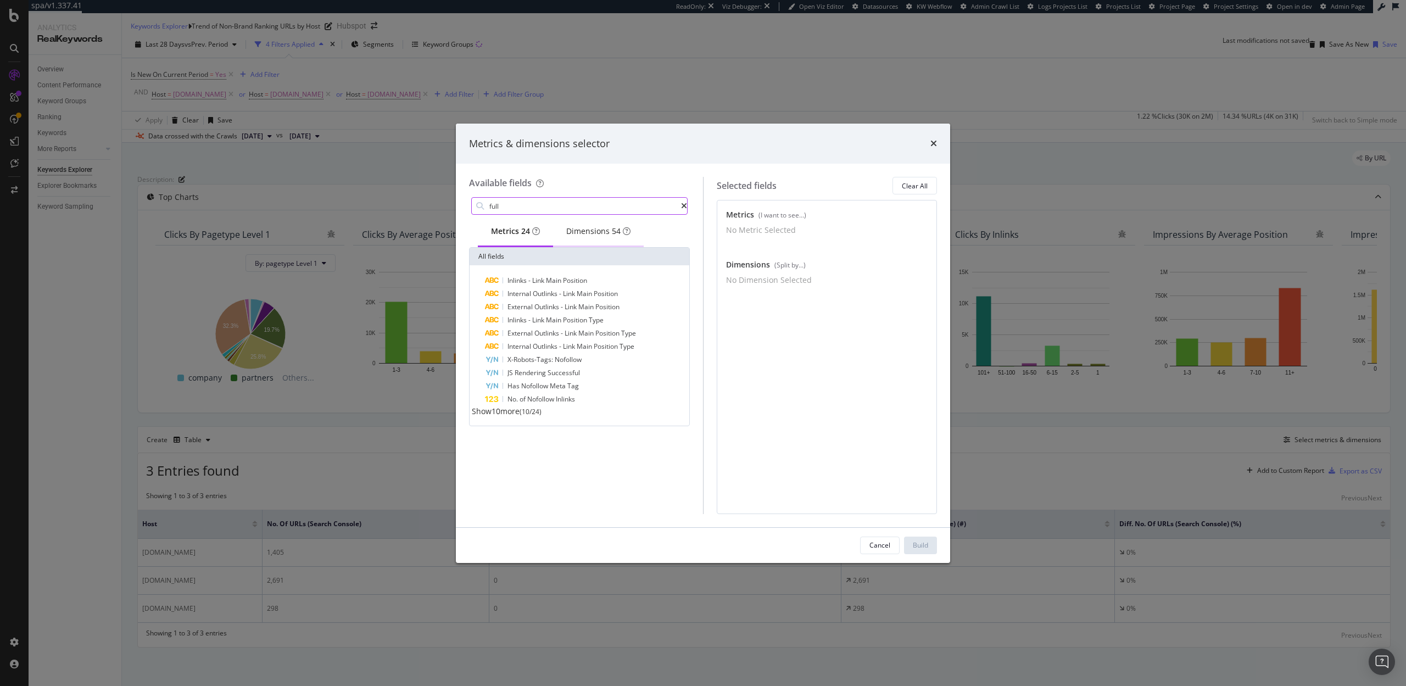
type input "full"
click at [591, 237] on div "Dimensions 54" at bounding box center [598, 231] width 64 height 11
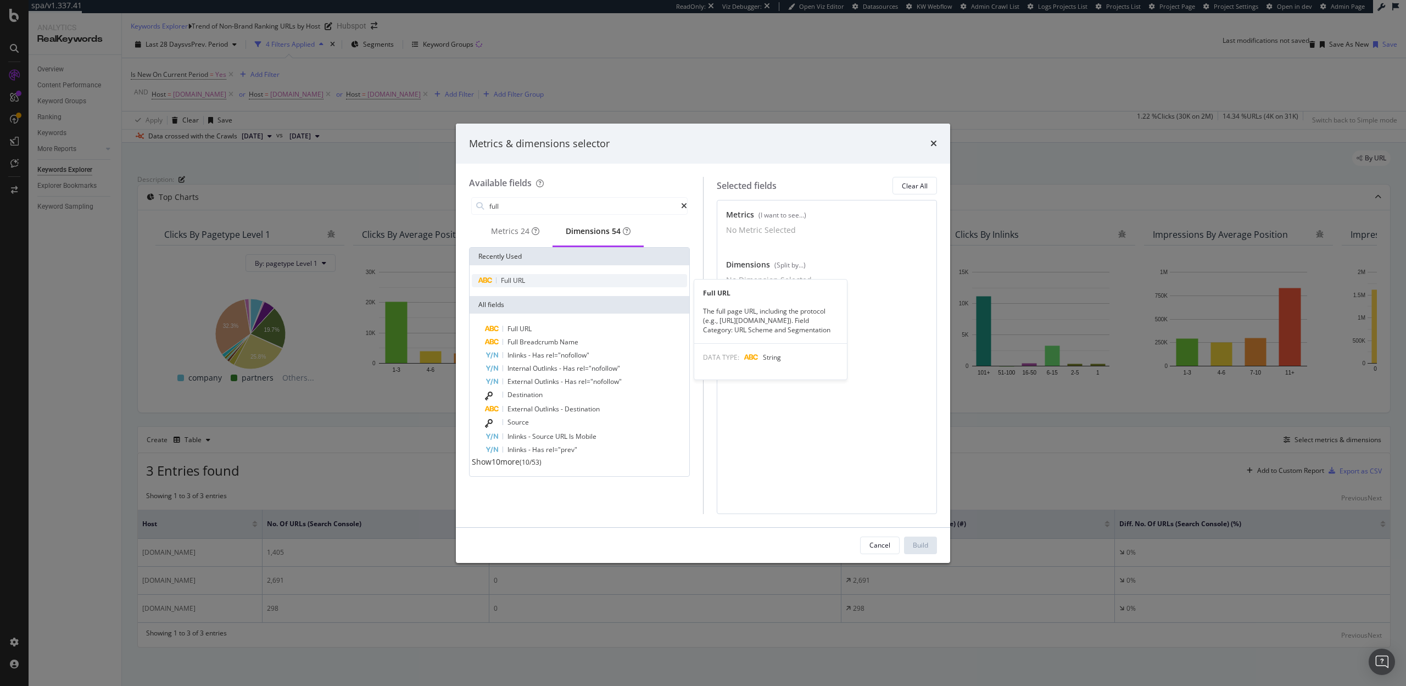
click at [533, 281] on div "Full URL" at bounding box center [579, 280] width 215 height 13
click at [917, 550] on div "Build" at bounding box center [920, 545] width 15 height 16
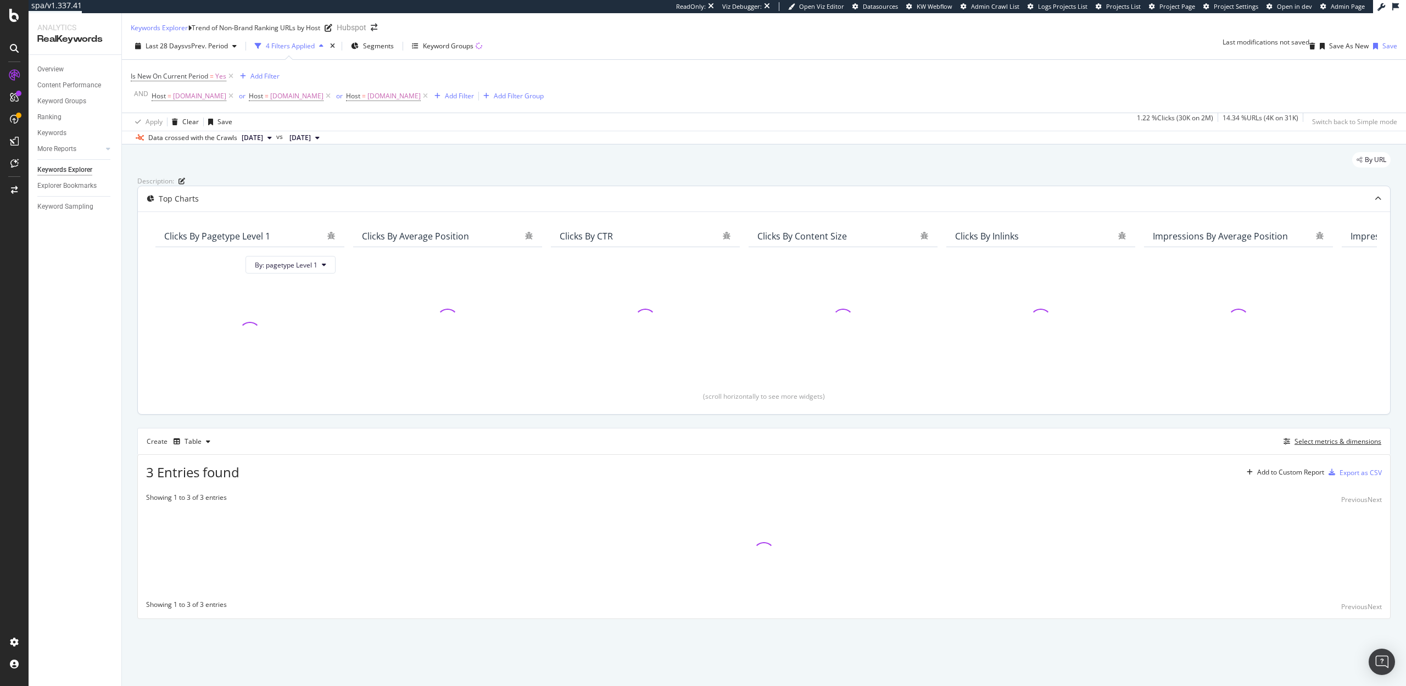
scroll to position [8, 0]
click at [1320, 446] on div "Select metrics & dimensions" at bounding box center [1338, 441] width 87 height 9
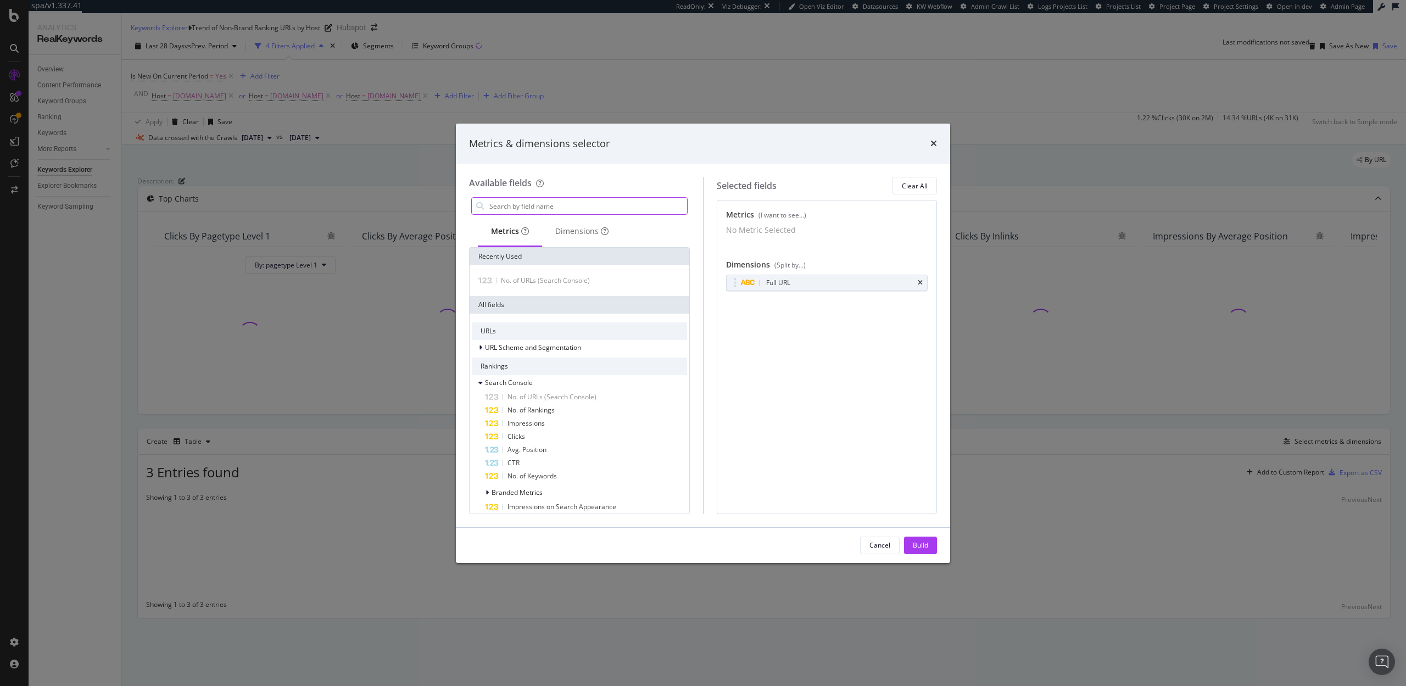
click at [608, 205] on input "modal" at bounding box center [587, 206] width 199 height 16
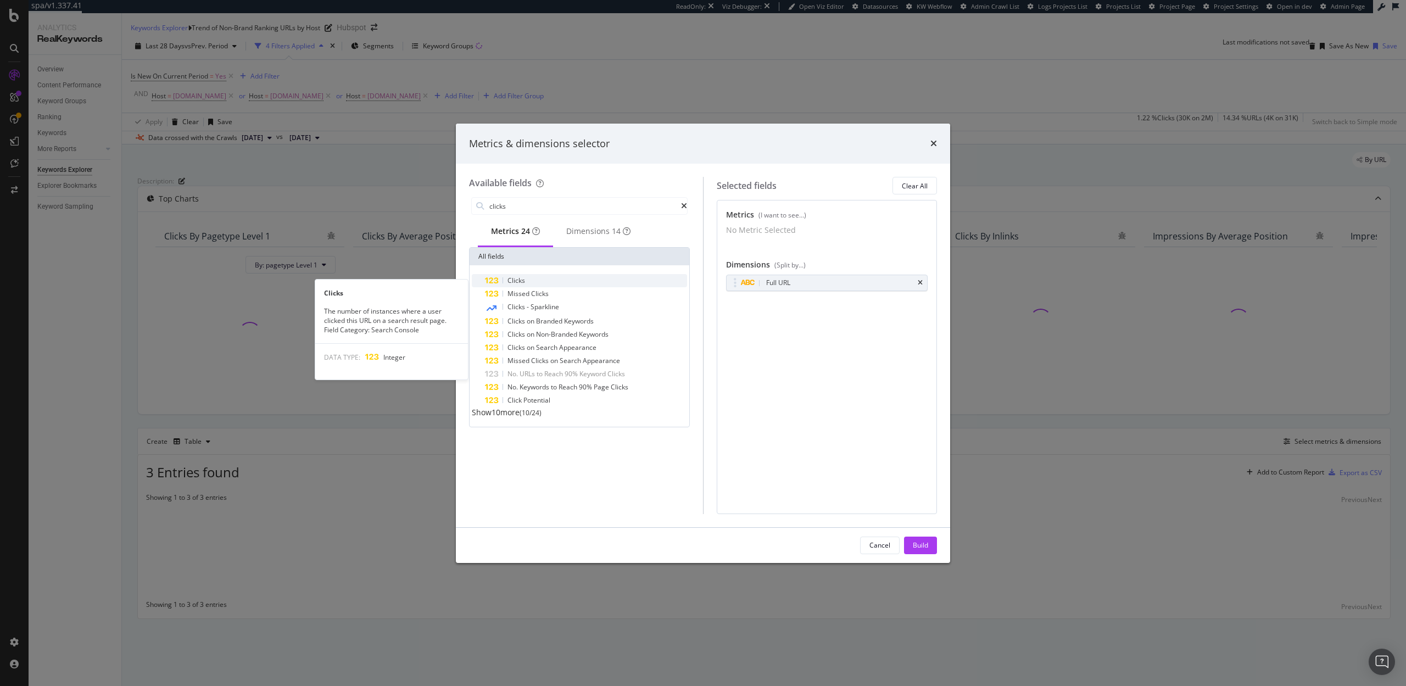
type input "clicks"
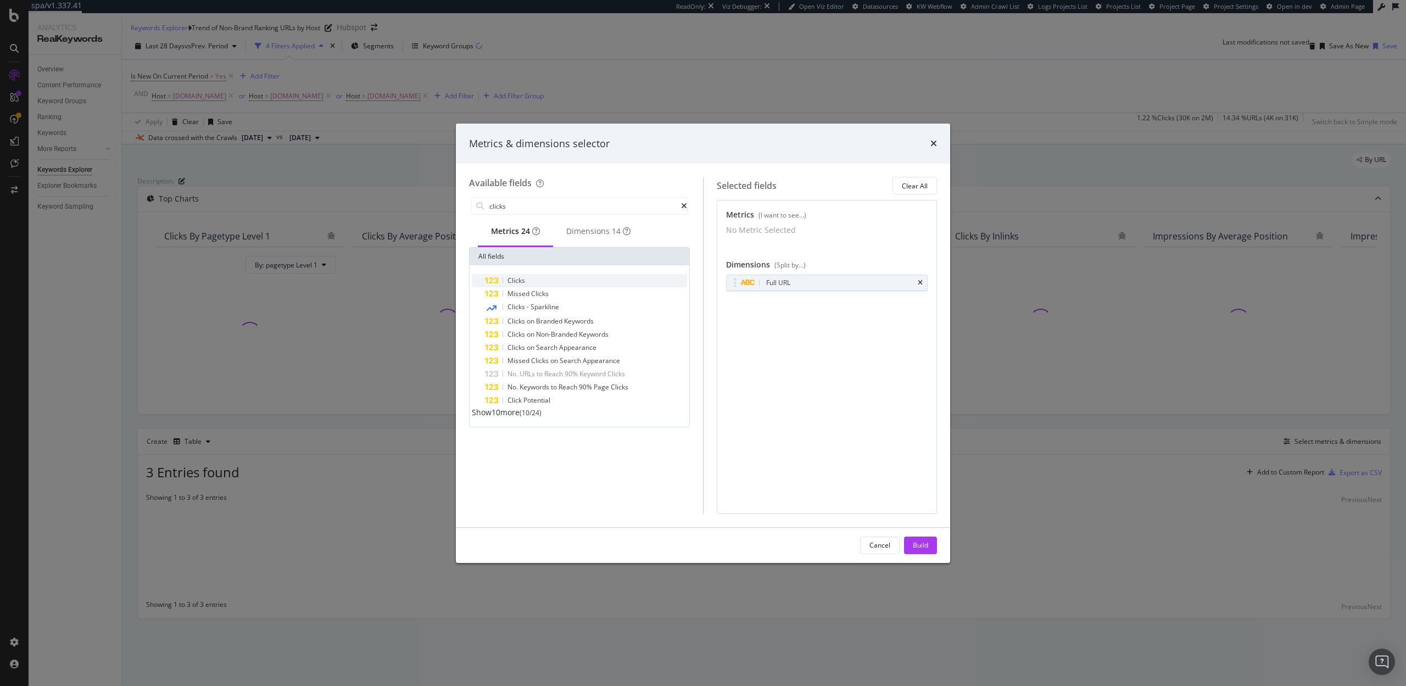
click at [571, 285] on div "Clicks" at bounding box center [586, 280] width 202 height 13
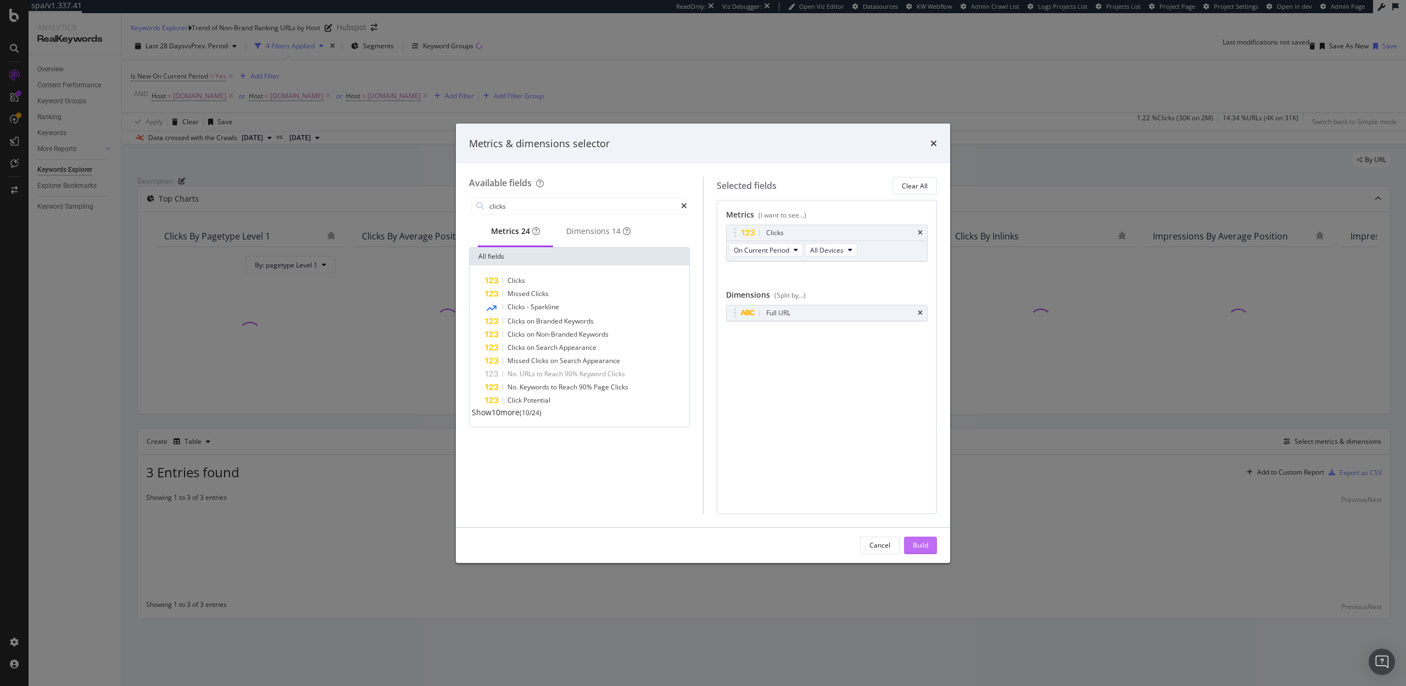
click at [929, 547] on button "Build" at bounding box center [920, 546] width 33 height 18
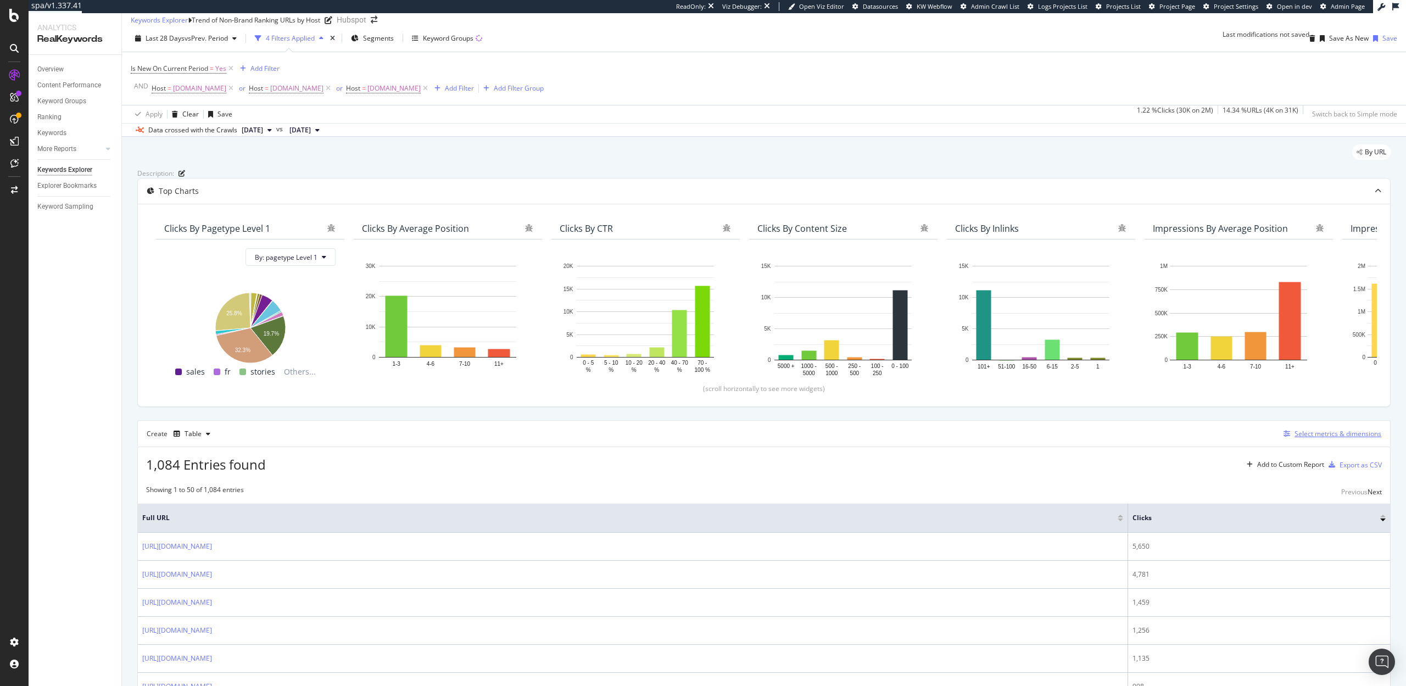
click at [1326, 438] on div "Select metrics & dimensions" at bounding box center [1338, 433] width 87 height 9
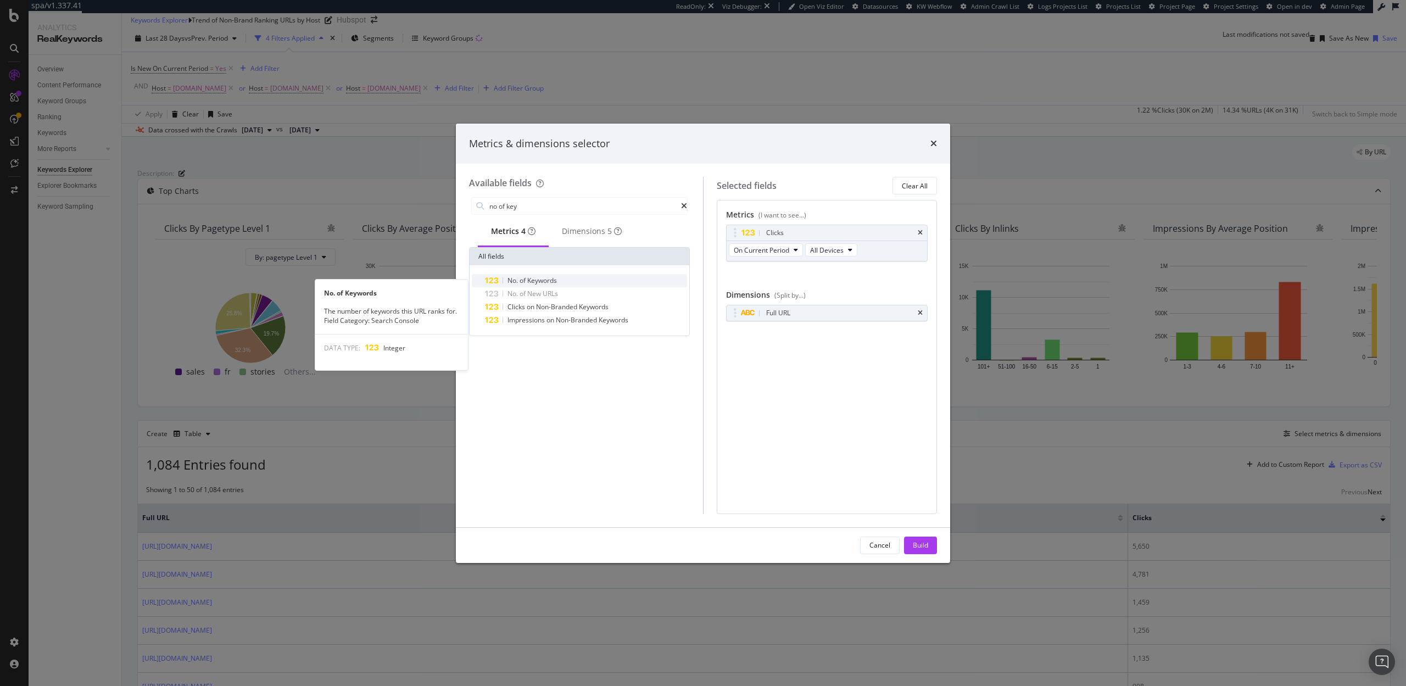
type input "no of key"
click at [601, 287] on div "No. of Keywords" at bounding box center [586, 280] width 202 height 13
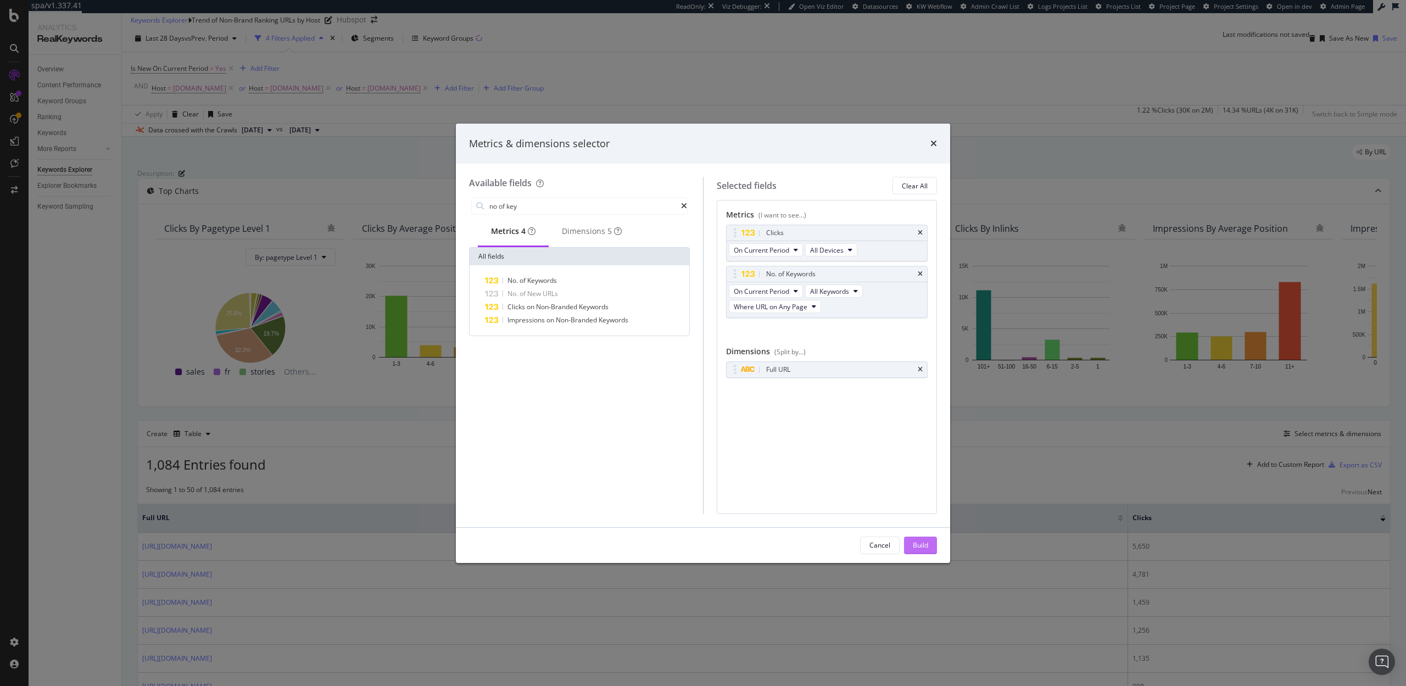
click at [923, 545] on div "Build" at bounding box center [920, 545] width 15 height 9
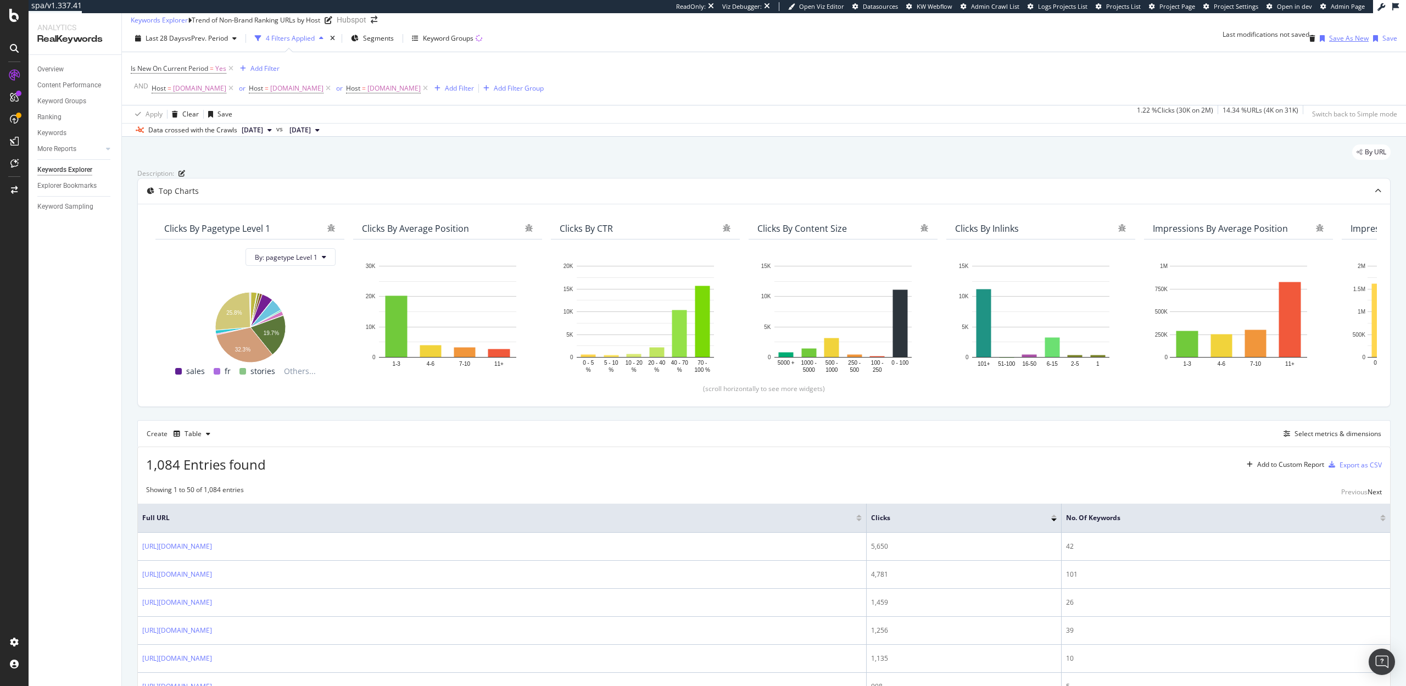
click at [1345, 43] on div "Save As New" at bounding box center [1349, 38] width 40 height 9
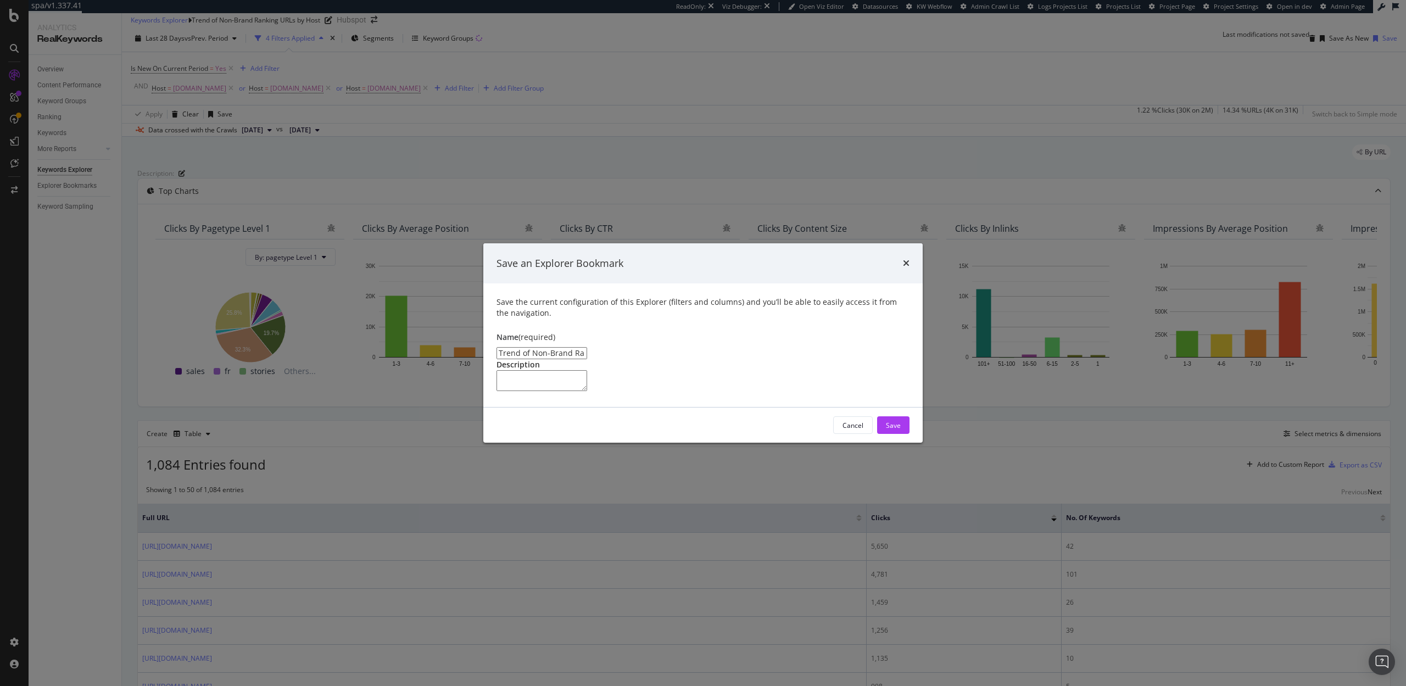
click at [587, 347] on input "Trend of Non-Brand Ranking URLs by Host Clone" at bounding box center [542, 353] width 91 height 12
paste input "New URLs on Current Period (Indexation)"
type input "New URLs on Current Period (Indexation)"
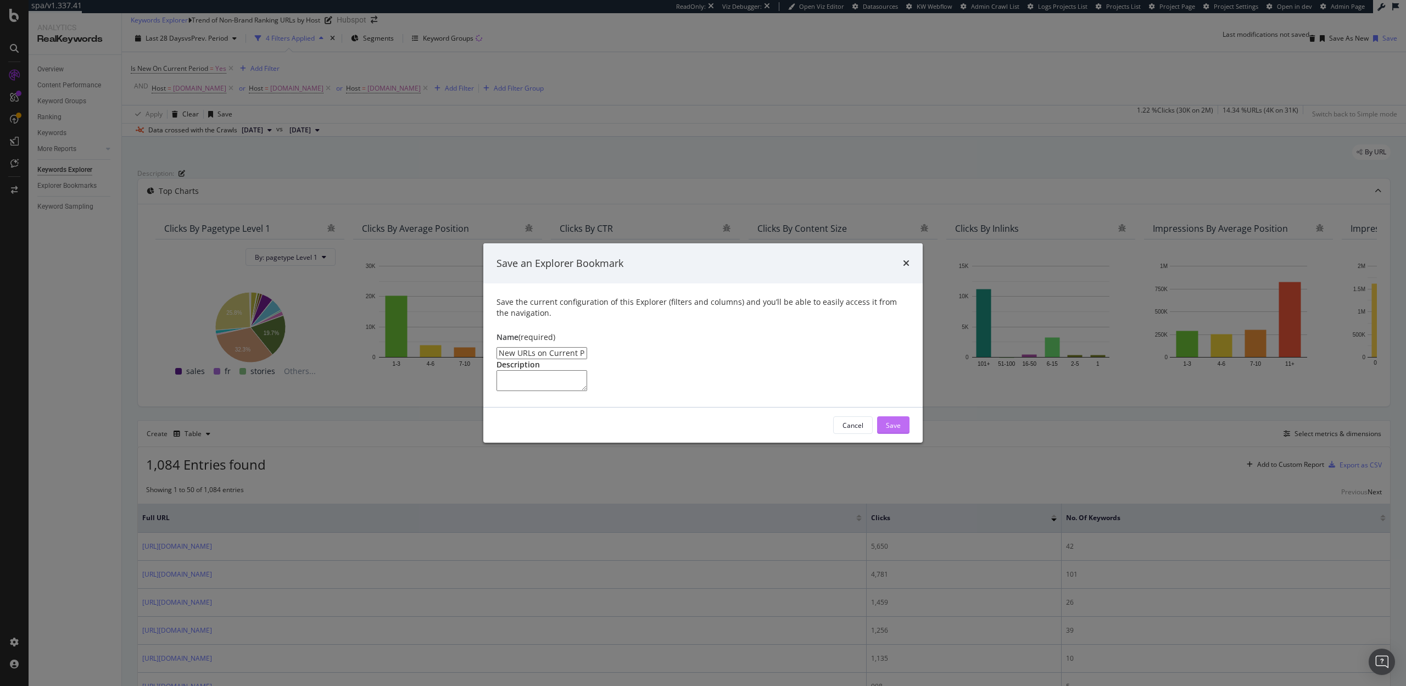
click at [896, 430] on div "Save" at bounding box center [893, 425] width 15 height 9
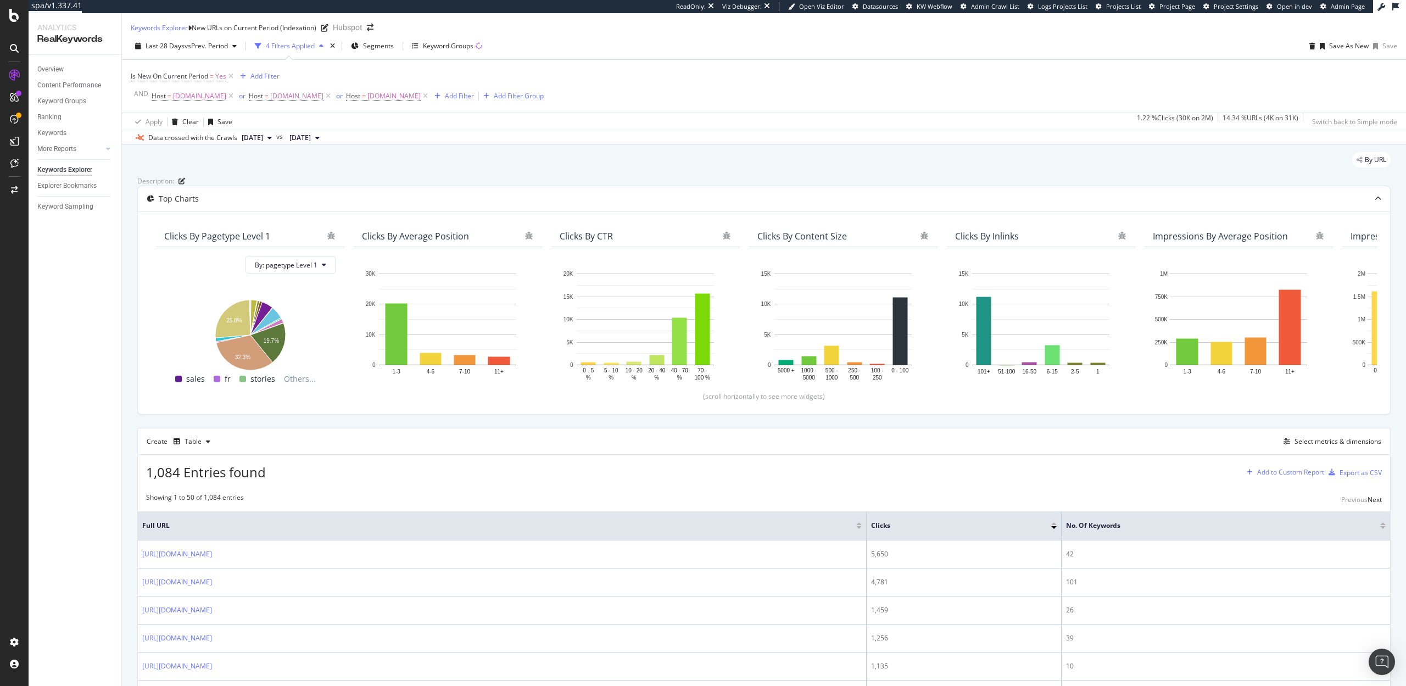
click at [1297, 476] on div "Add to Custom Report" at bounding box center [1290, 472] width 67 height 7
click at [1274, 585] on div "SpeedWorkers Launch Dashboard" at bounding box center [1296, 584] width 104 height 9
click at [1305, 446] on div "Select metrics & dimensions" at bounding box center [1338, 441] width 87 height 9
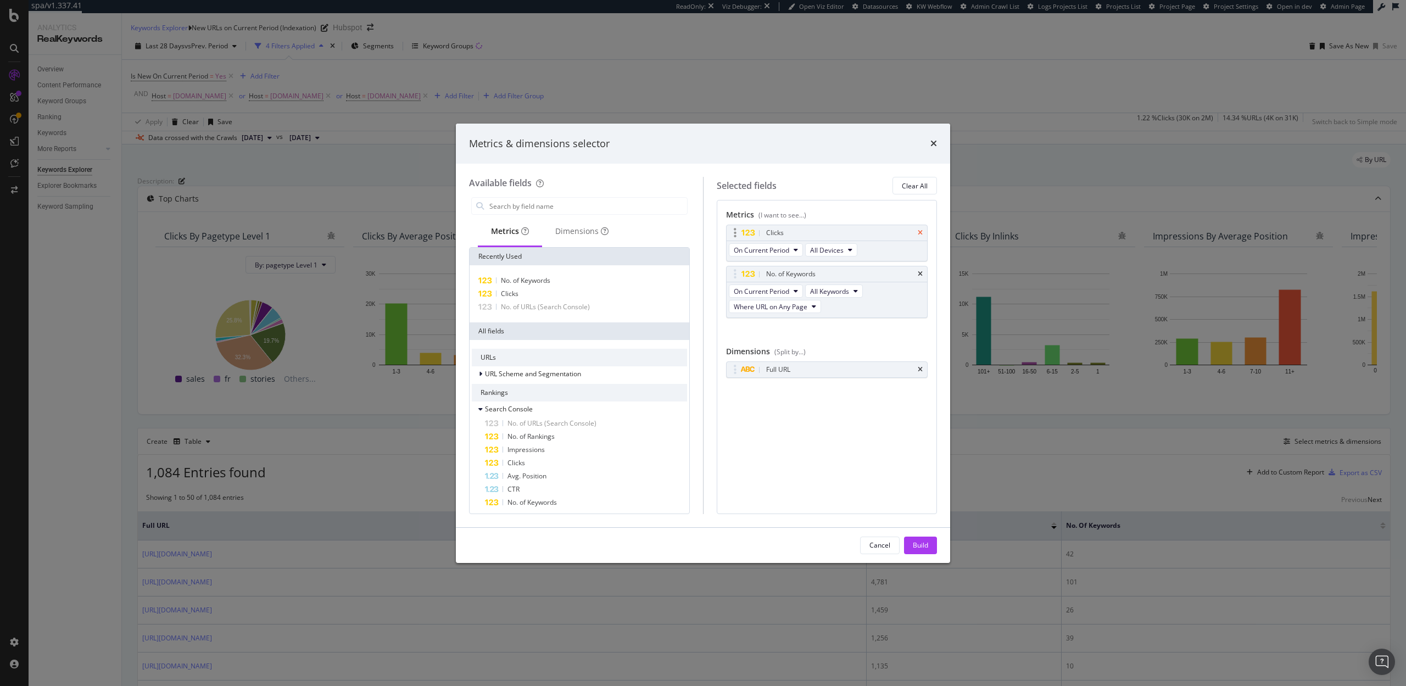
click at [918, 233] on icon "times" at bounding box center [920, 233] width 5 height 7
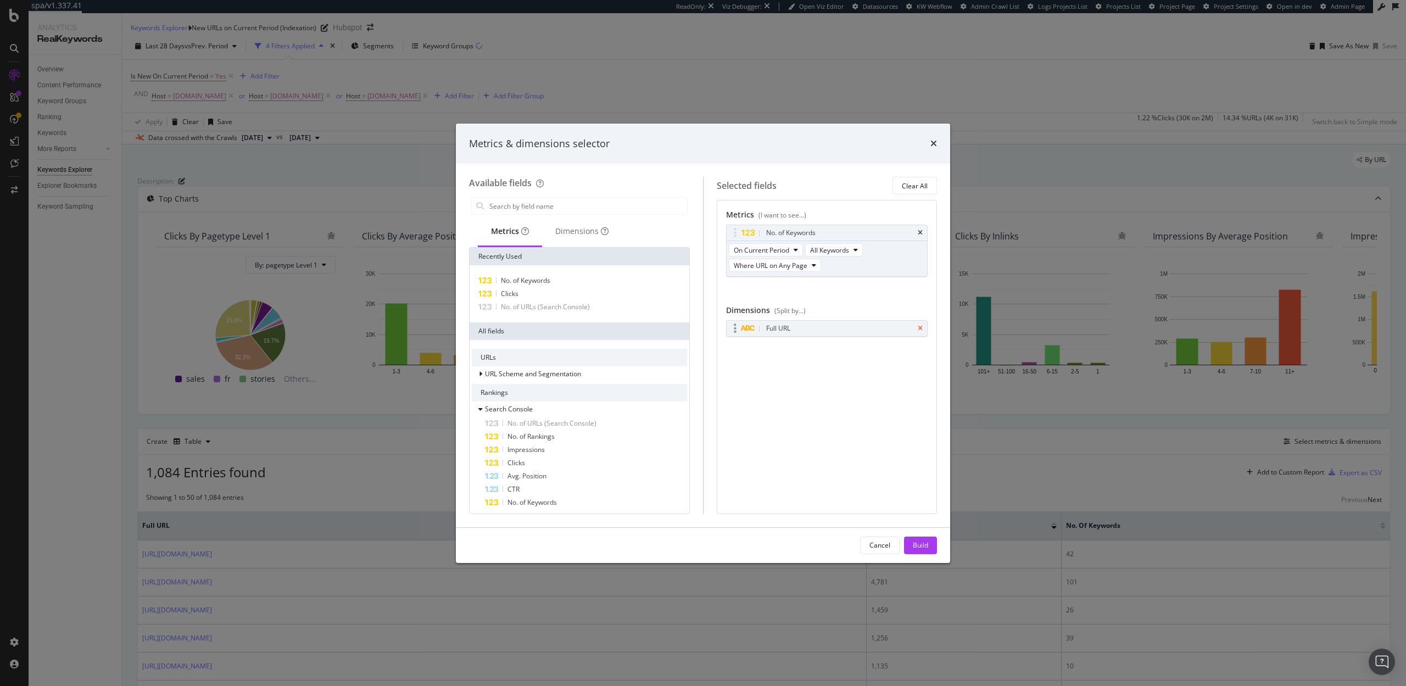
click at [922, 330] on icon "times" at bounding box center [920, 328] width 5 height 7
click at [605, 207] on input "modal" at bounding box center [587, 206] width 199 height 16
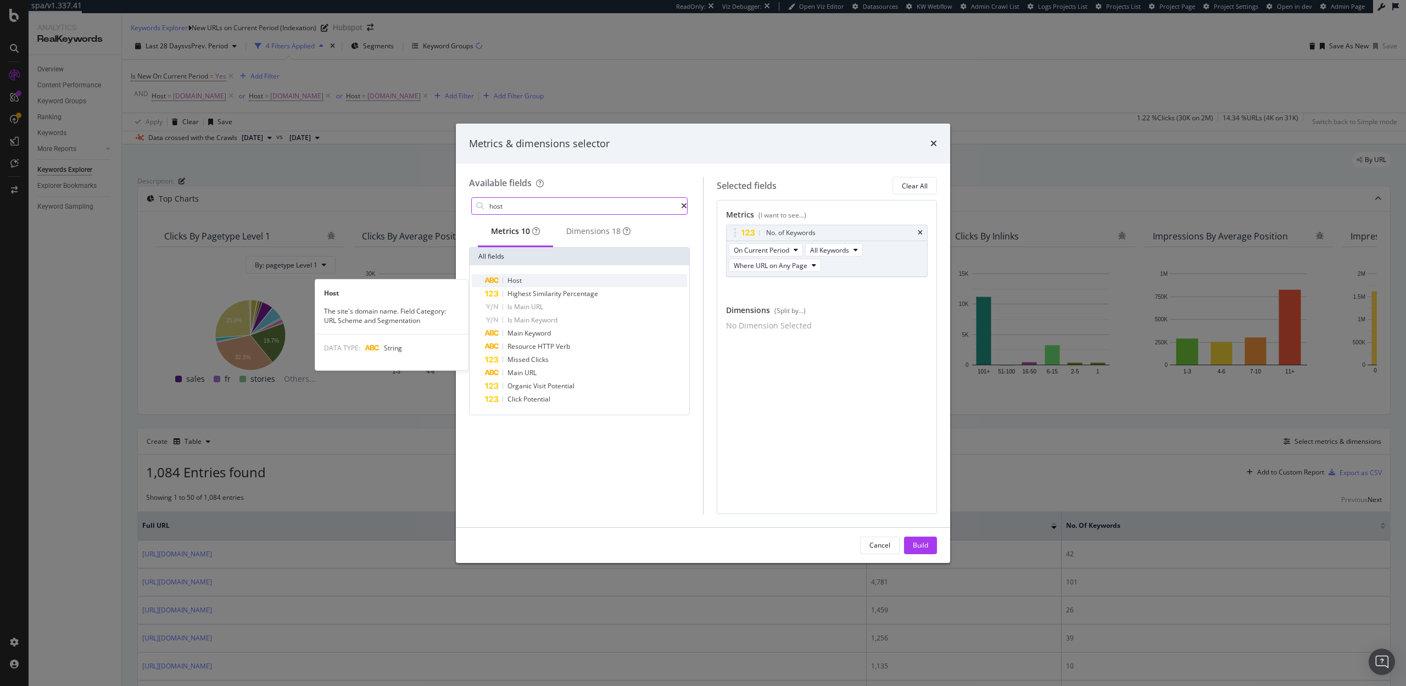
type input "host"
click at [600, 284] on div "Host" at bounding box center [586, 280] width 202 height 13
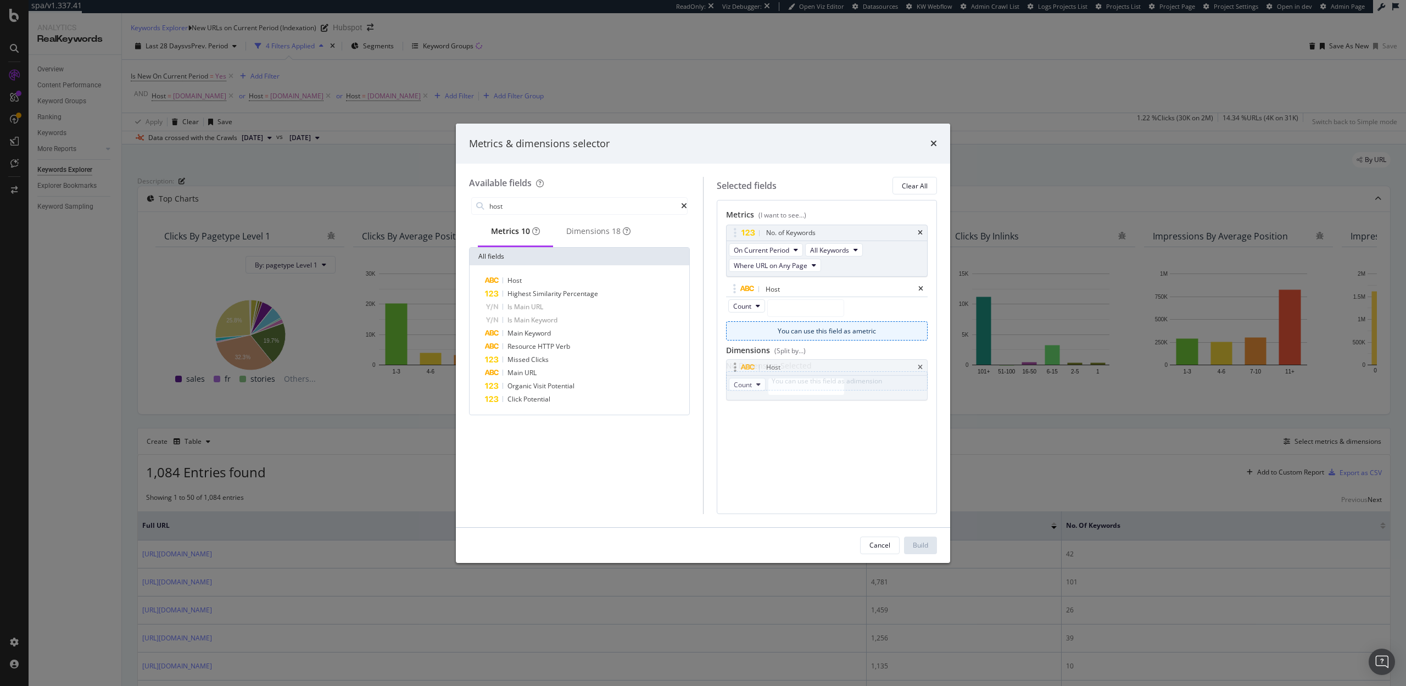
drag, startPoint x: 737, startPoint y: 288, endPoint x: 737, endPoint y: 366, distance: 78.0
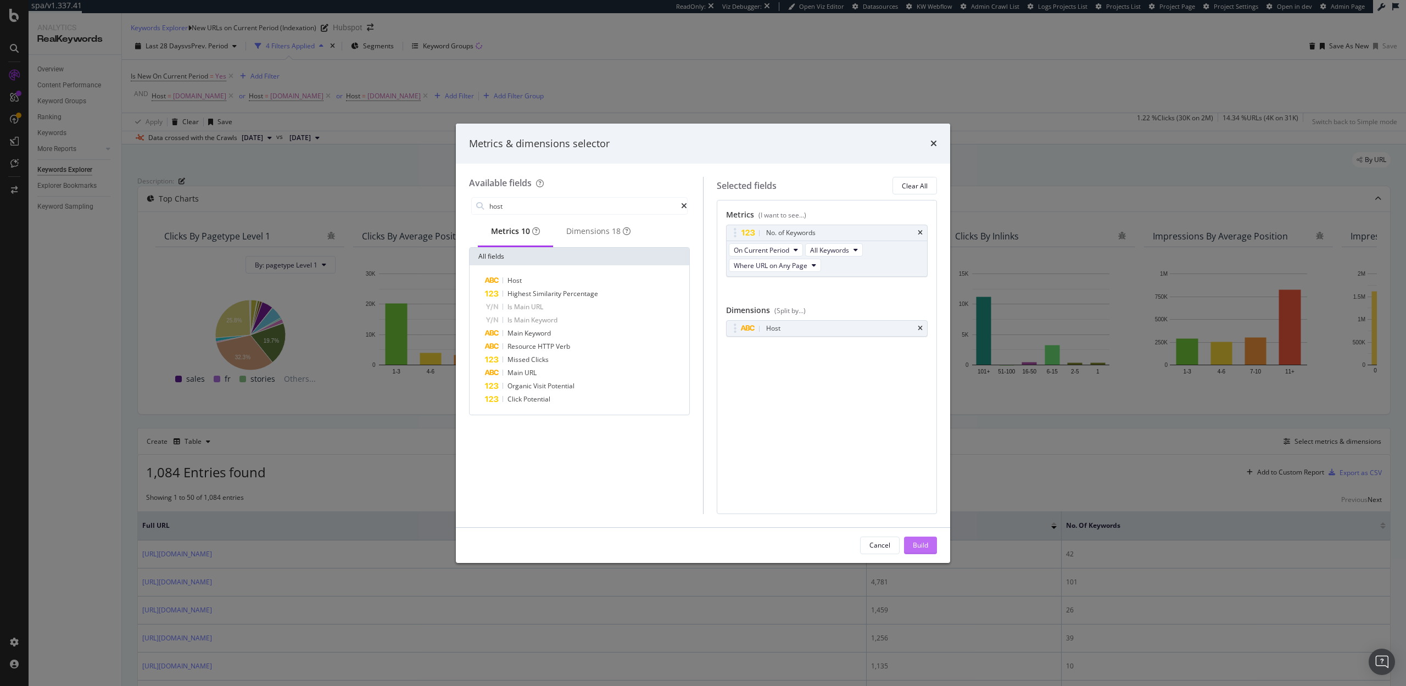
click at [926, 541] on div "Build" at bounding box center [920, 545] width 15 height 9
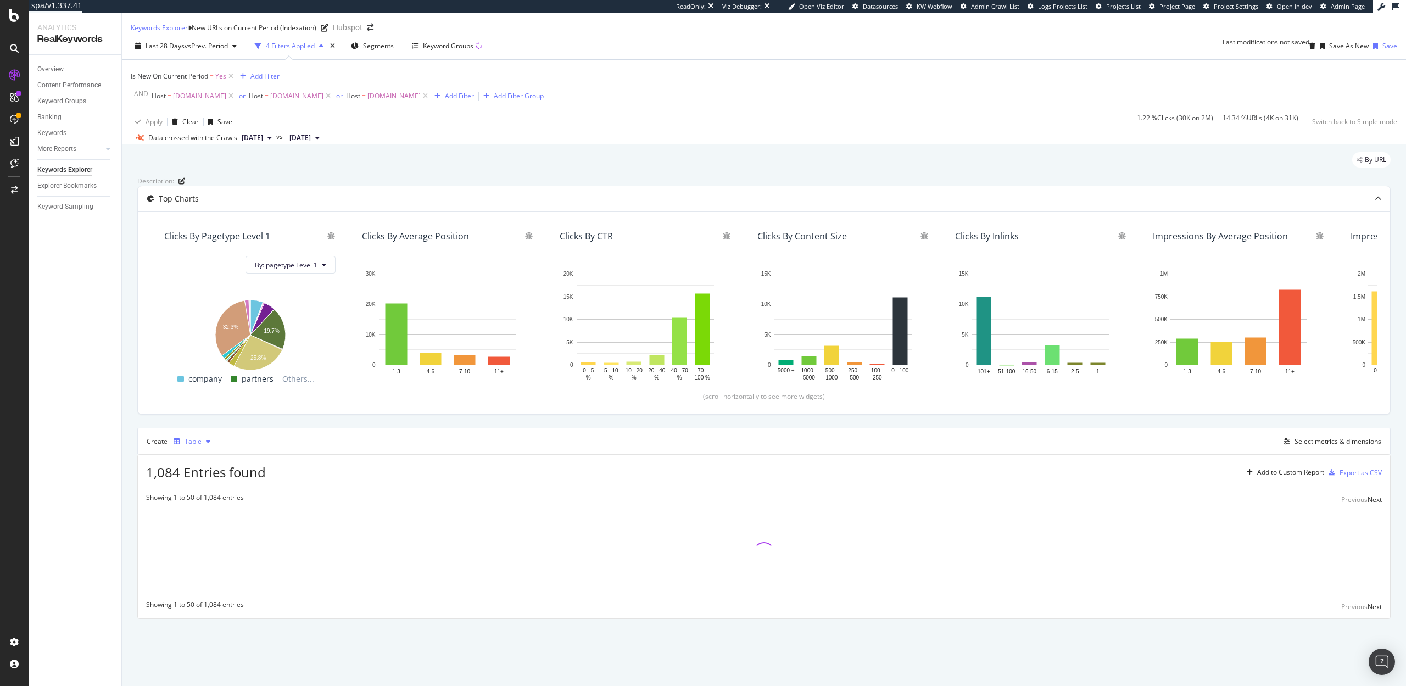
click at [202, 445] on div "button" at bounding box center [208, 441] width 13 height 7
click at [207, 513] on div "Trend" at bounding box center [205, 514] width 18 height 9
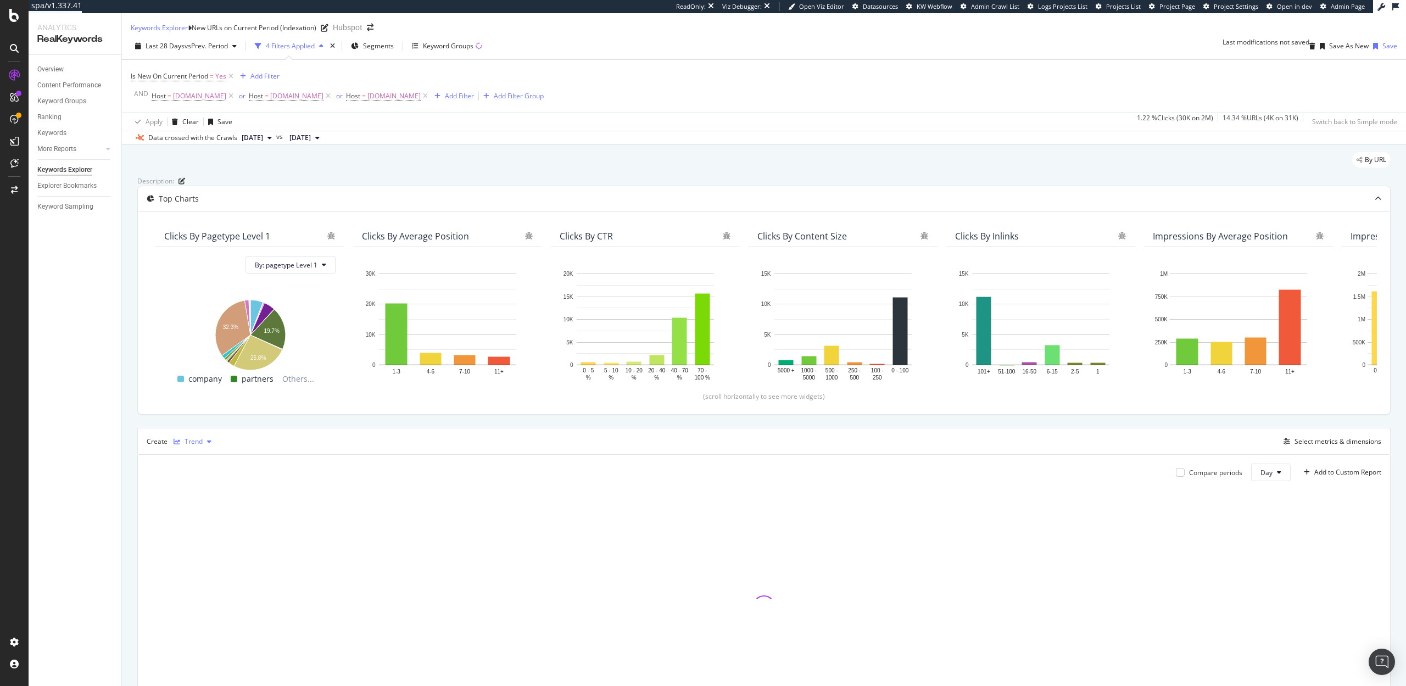
click at [196, 445] on div "Trend" at bounding box center [194, 441] width 18 height 7
click at [200, 531] on div "Series" at bounding box center [205, 532] width 19 height 9
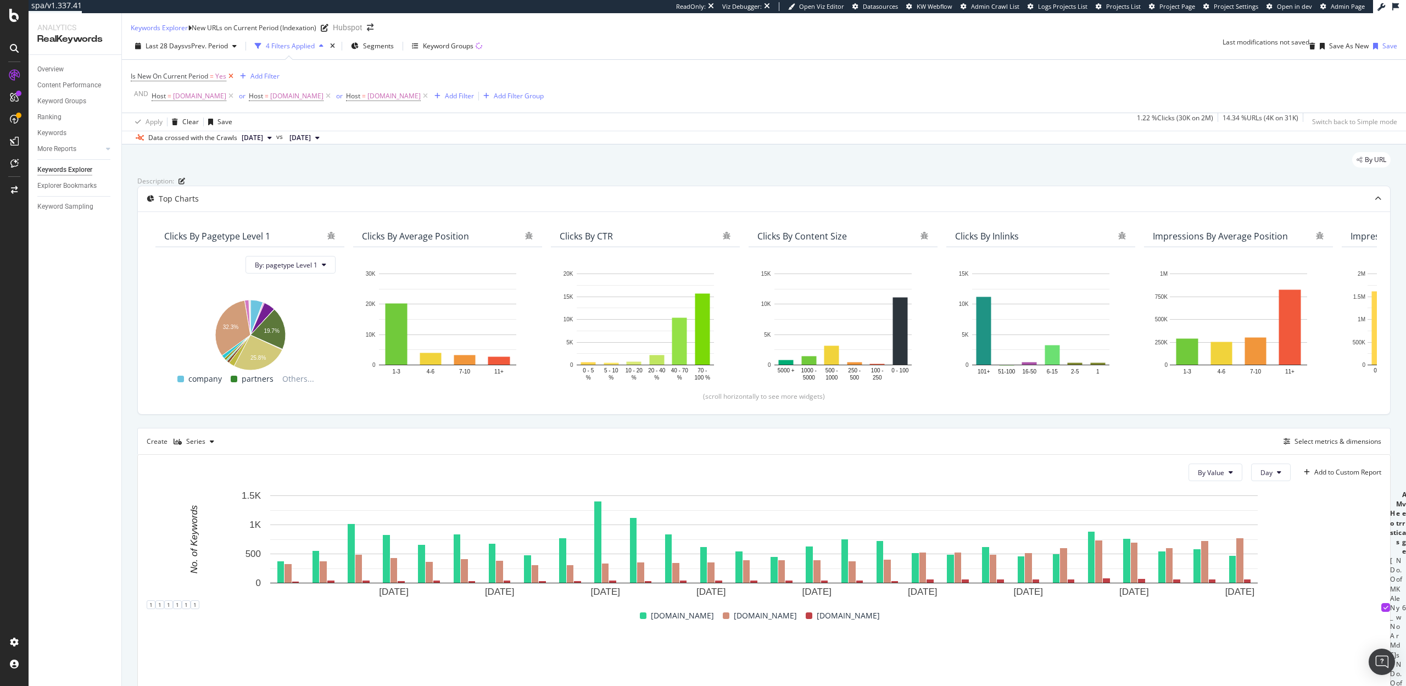
click at [231, 82] on icon at bounding box center [230, 76] width 9 height 11
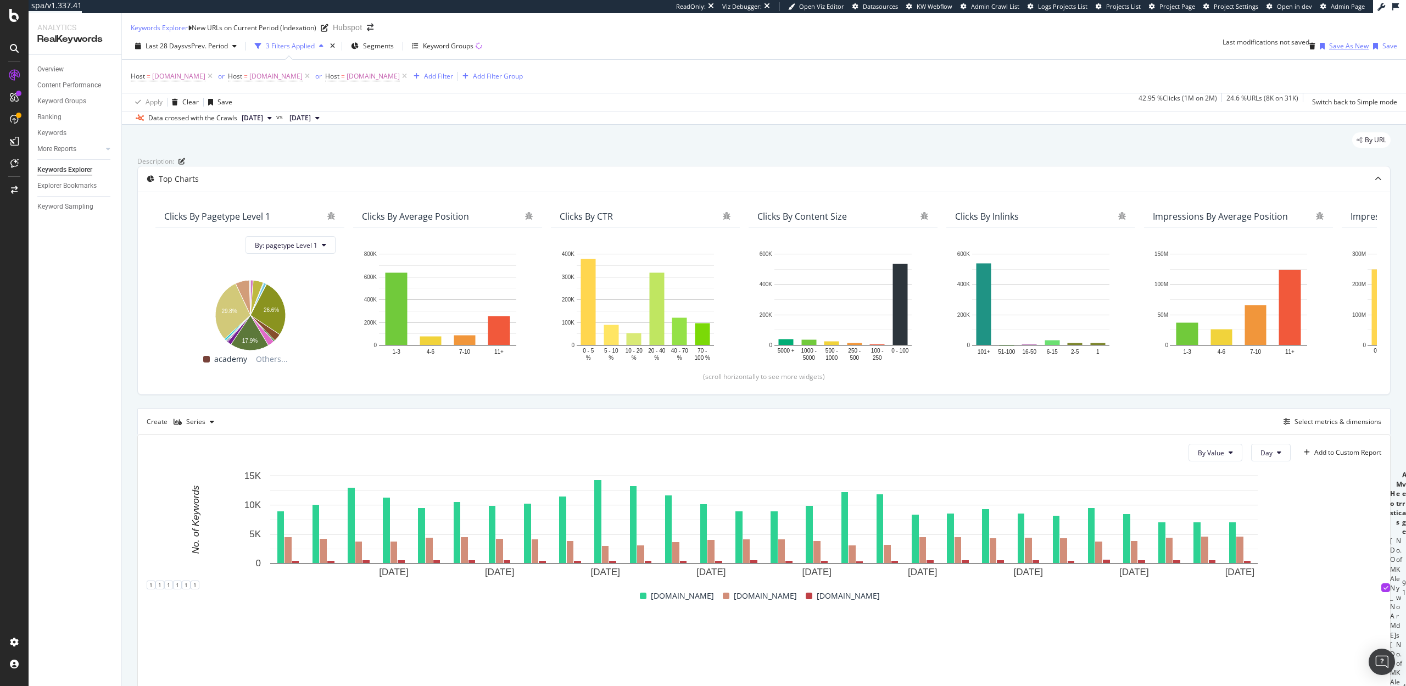
click at [1326, 54] on div "Save As New" at bounding box center [1342, 46] width 53 height 16
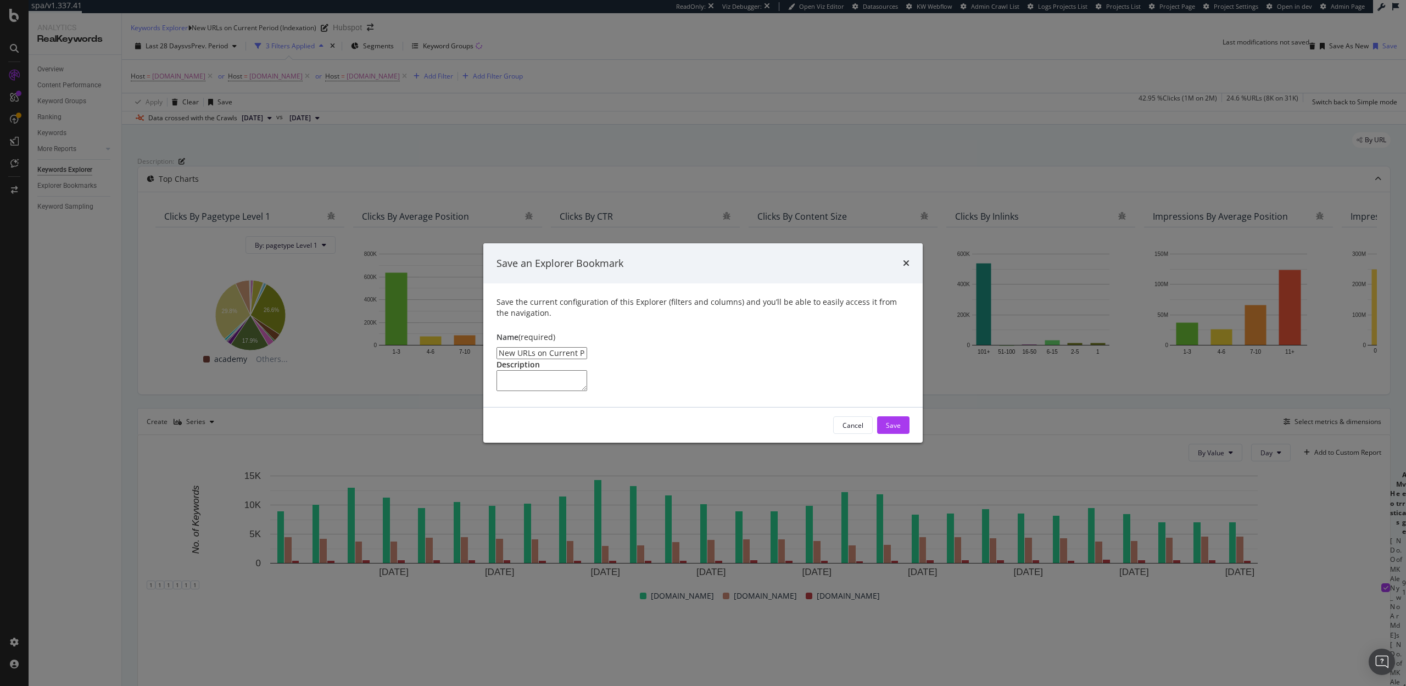
click at [586, 347] on input "New URLs on Current Period (Indexation) Clone" at bounding box center [542, 353] width 91 height 12
type input "All Ranking Keywords by Host"
click at [888, 430] on div "Save" at bounding box center [893, 425] width 15 height 9
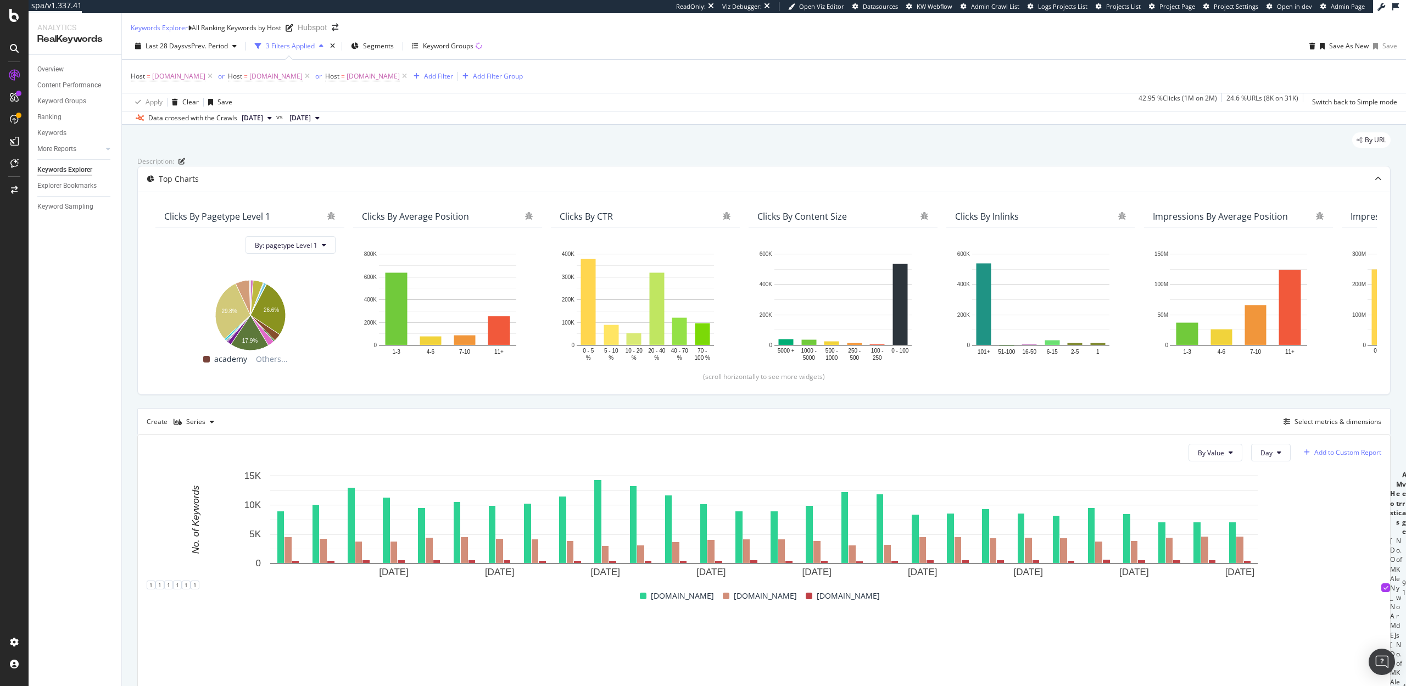
click at [1341, 456] on div "Add to Custom Report" at bounding box center [1348, 452] width 67 height 7
click at [1324, 569] on div "SpeedWorkers Launch Dashboard" at bounding box center [1322, 563] width 104 height 9
click at [496, 81] on div "Add Filter Group" at bounding box center [498, 75] width 50 height 9
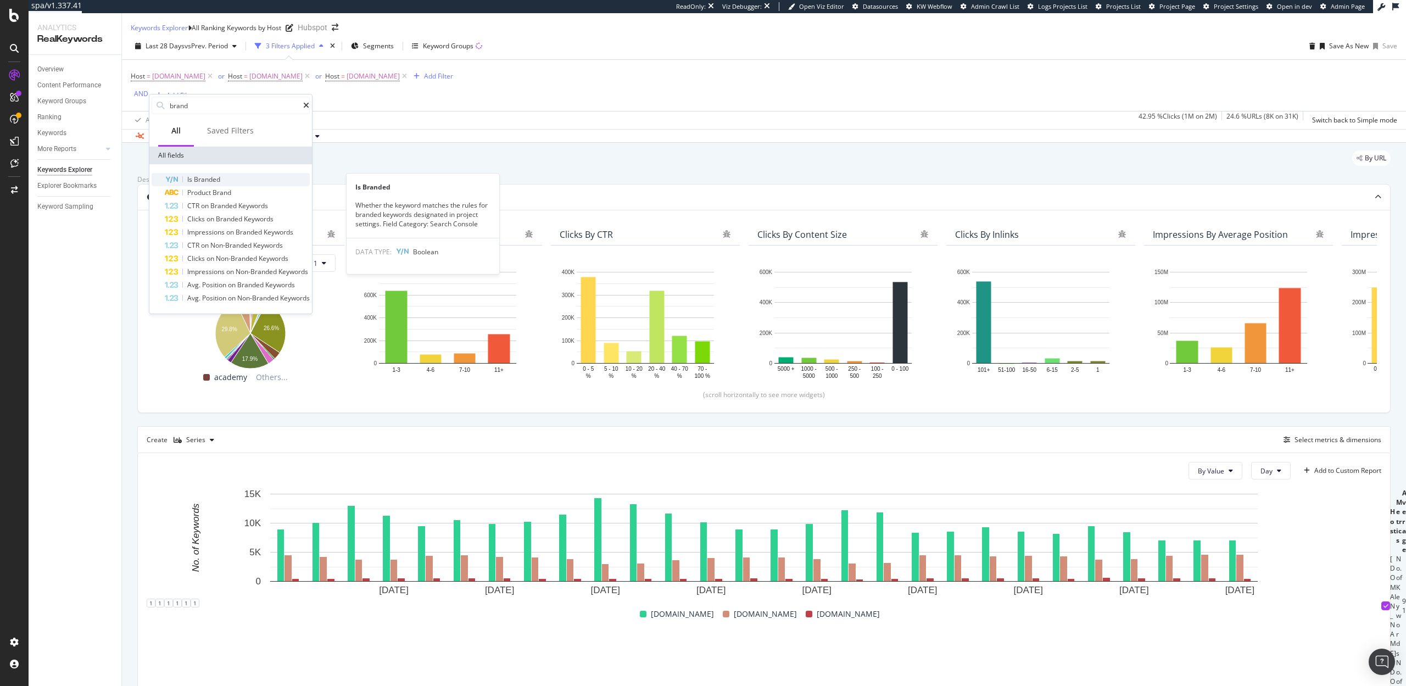
type input "brand"
click at [263, 181] on div "Is Branded" at bounding box center [237, 179] width 145 height 13
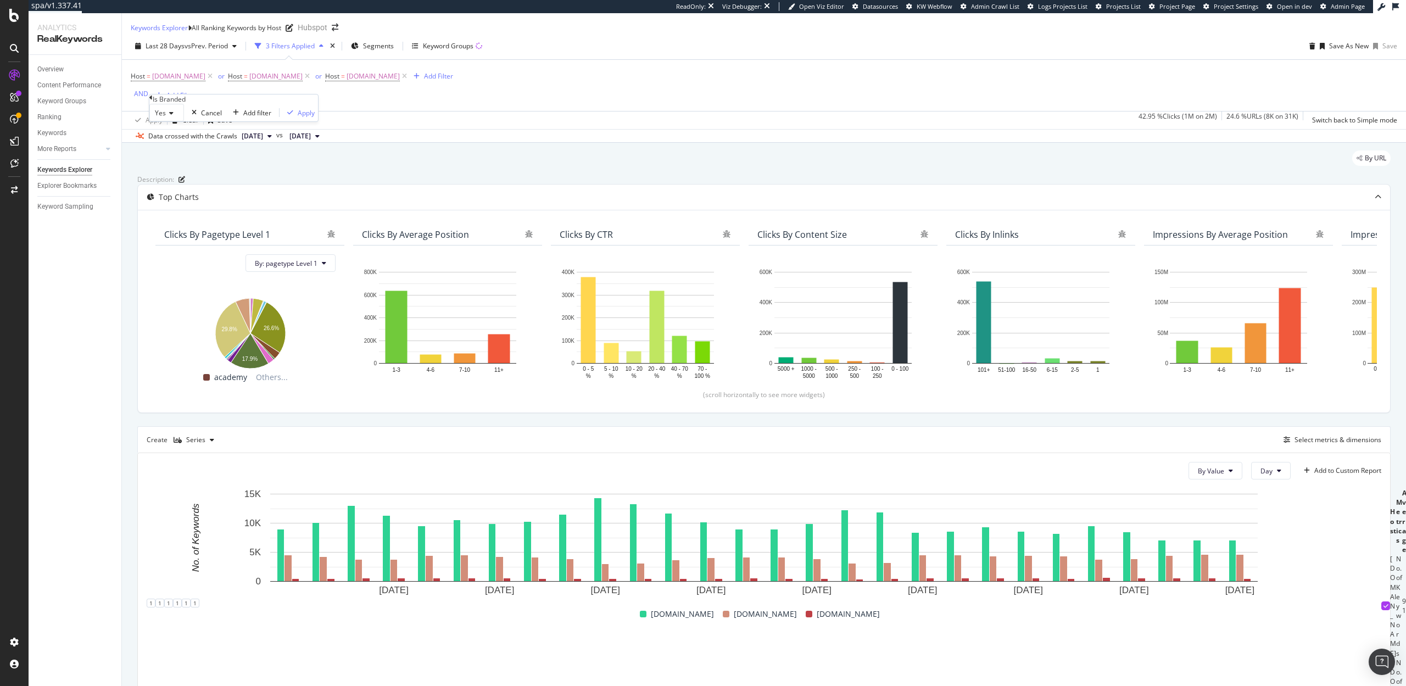
click at [170, 116] on icon at bounding box center [170, 113] width 8 height 7
click at [162, 143] on span "No" at bounding box center [157, 138] width 9 height 9
click at [296, 118] on div "Apply" at bounding box center [304, 112] width 17 height 9
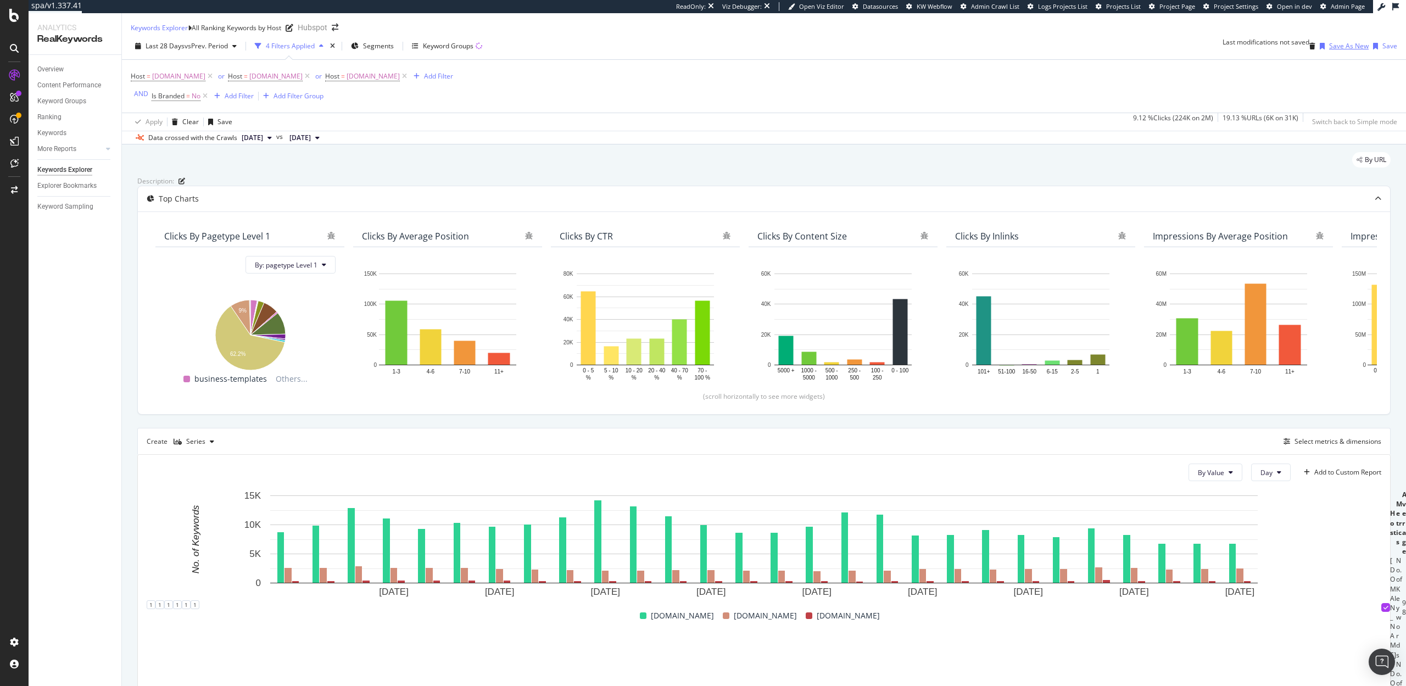
click at [1331, 51] on div "Save As New" at bounding box center [1349, 45] width 40 height 9
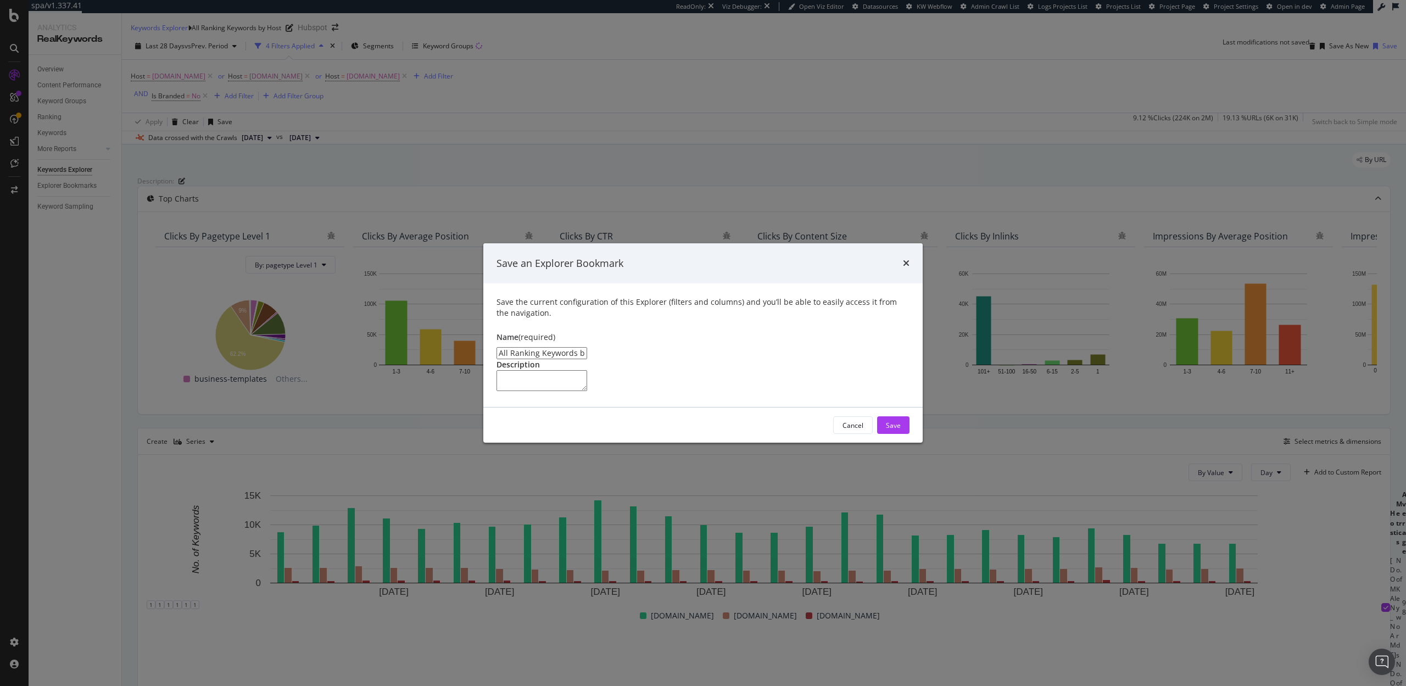
click at [510, 347] on input "All Ranking Keywords by Host Clone" at bounding box center [542, 353] width 91 height 12
drag, startPoint x: 509, startPoint y: 305, endPoint x: 493, endPoint y: 305, distance: 15.9
click at [493, 305] on div "Save the current configuration of this Explorer (filters and columns) and you’l…" at bounding box center [702, 345] width 439 height 124
click at [587, 347] on input "Non-Brand Ranking Keywords by Host Clone" at bounding box center [542, 353] width 91 height 12
type input "Non-Brand Ranking Keywords by Host"
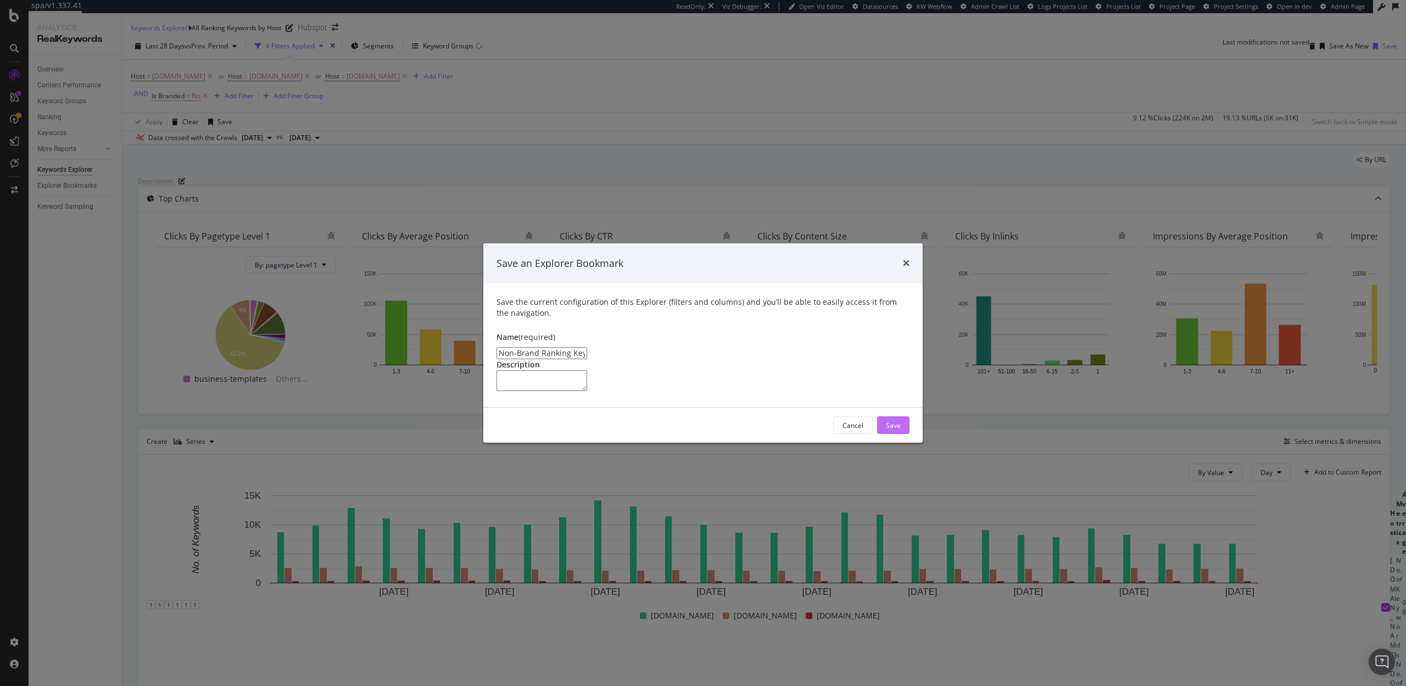
click at [898, 430] on div "Save" at bounding box center [893, 425] width 15 height 9
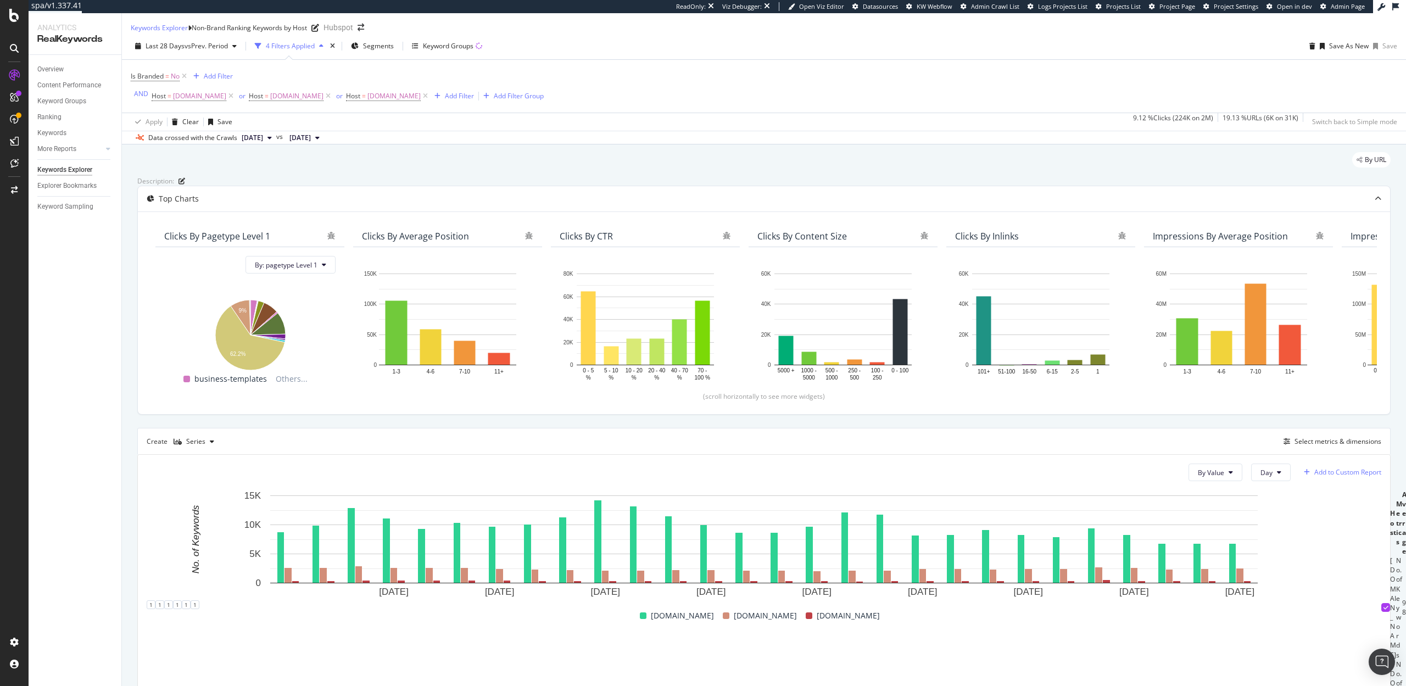
click at [1340, 476] on div "Add to Custom Report" at bounding box center [1348, 472] width 67 height 7
click at [1290, 584] on div "SpeedWorkers Launch Dashboard" at bounding box center [1322, 583] width 104 height 9
click at [1344, 446] on div "Select metrics & dimensions" at bounding box center [1338, 441] width 87 height 9
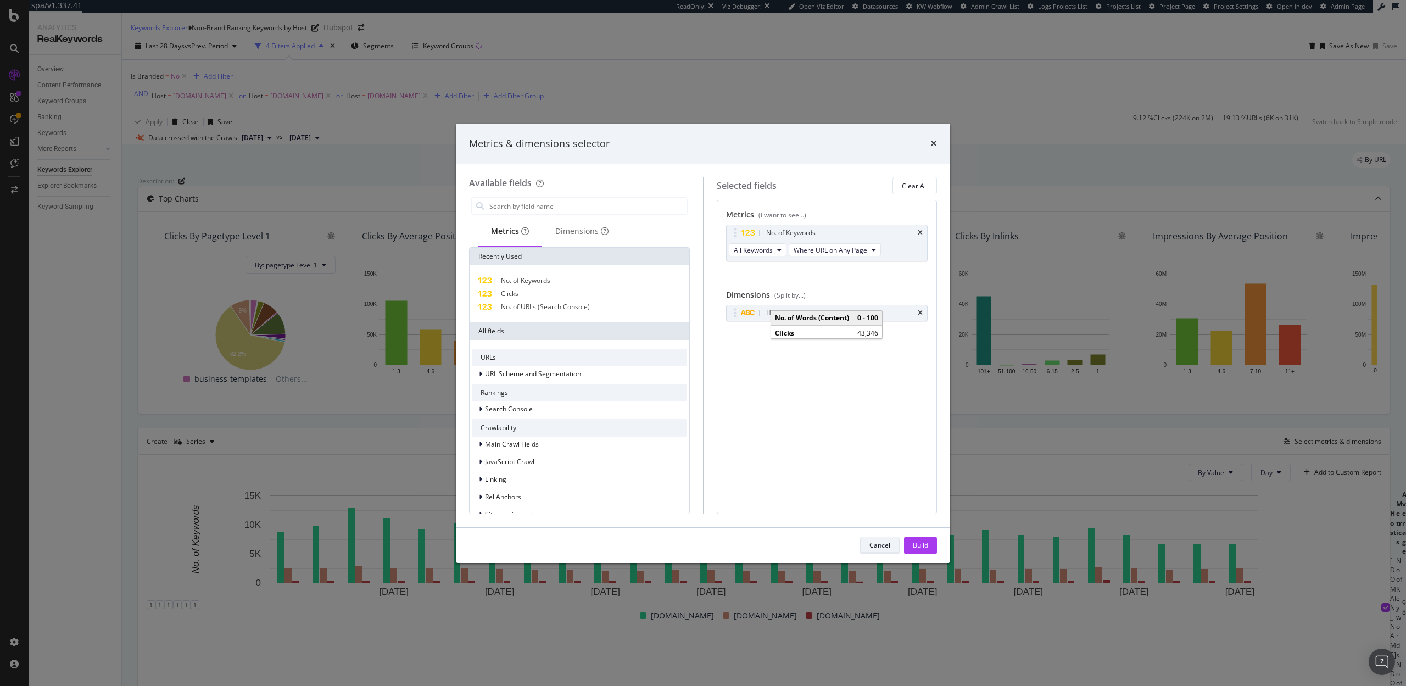
click at [876, 543] on div "Cancel" at bounding box center [880, 545] width 21 height 9
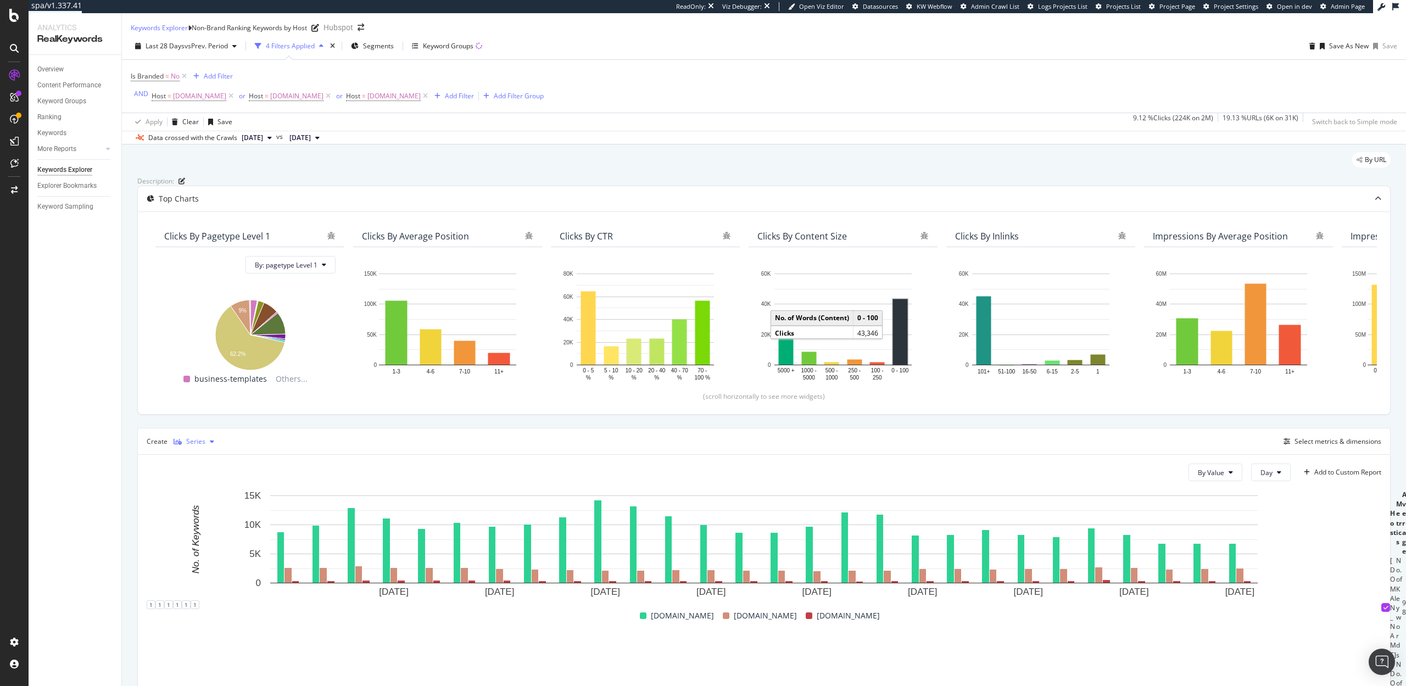
click at [188, 445] on div "Series" at bounding box center [195, 441] width 19 height 7
click at [193, 496] on div "Table" at bounding box center [208, 496] width 68 height 14
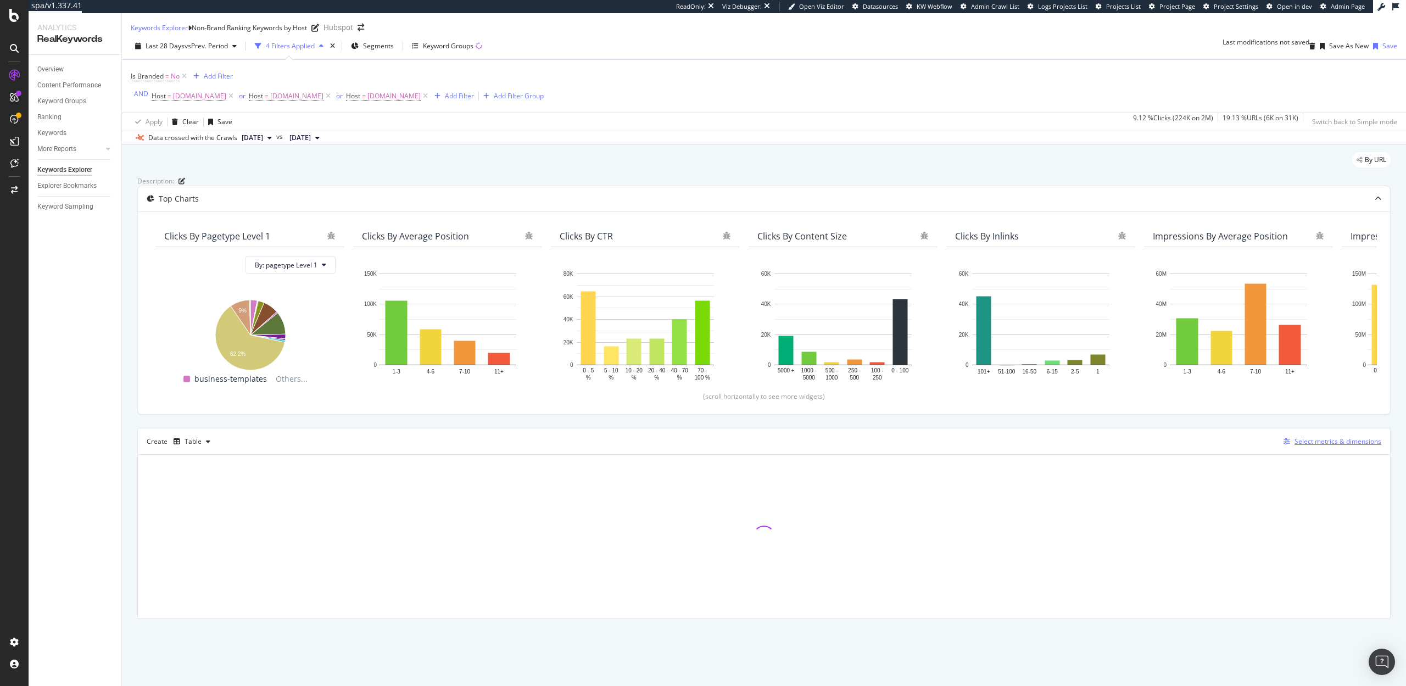
click at [1323, 448] on button "Select metrics & dimensions" at bounding box center [1330, 441] width 102 height 13
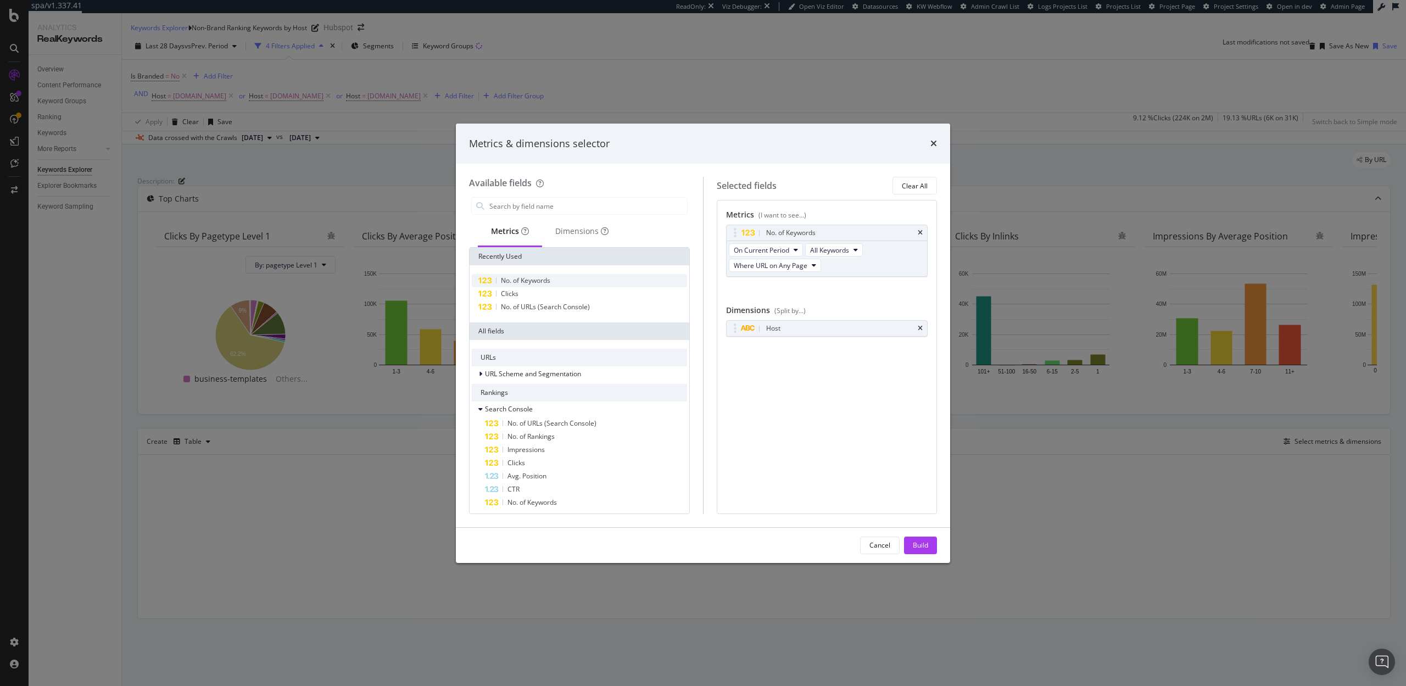
click at [571, 280] on div "No. of Keywords" at bounding box center [579, 280] width 215 height 13
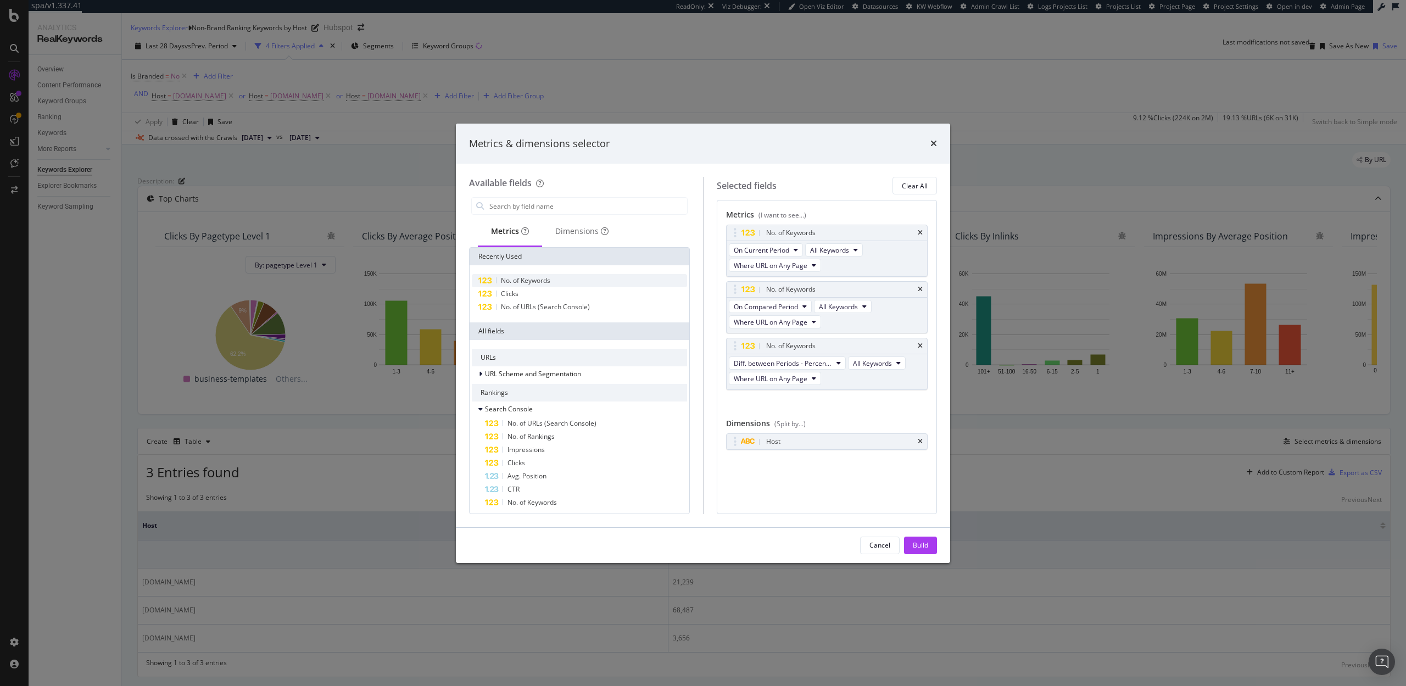
click at [571, 280] on div "No. of Keywords" at bounding box center [579, 280] width 215 height 13
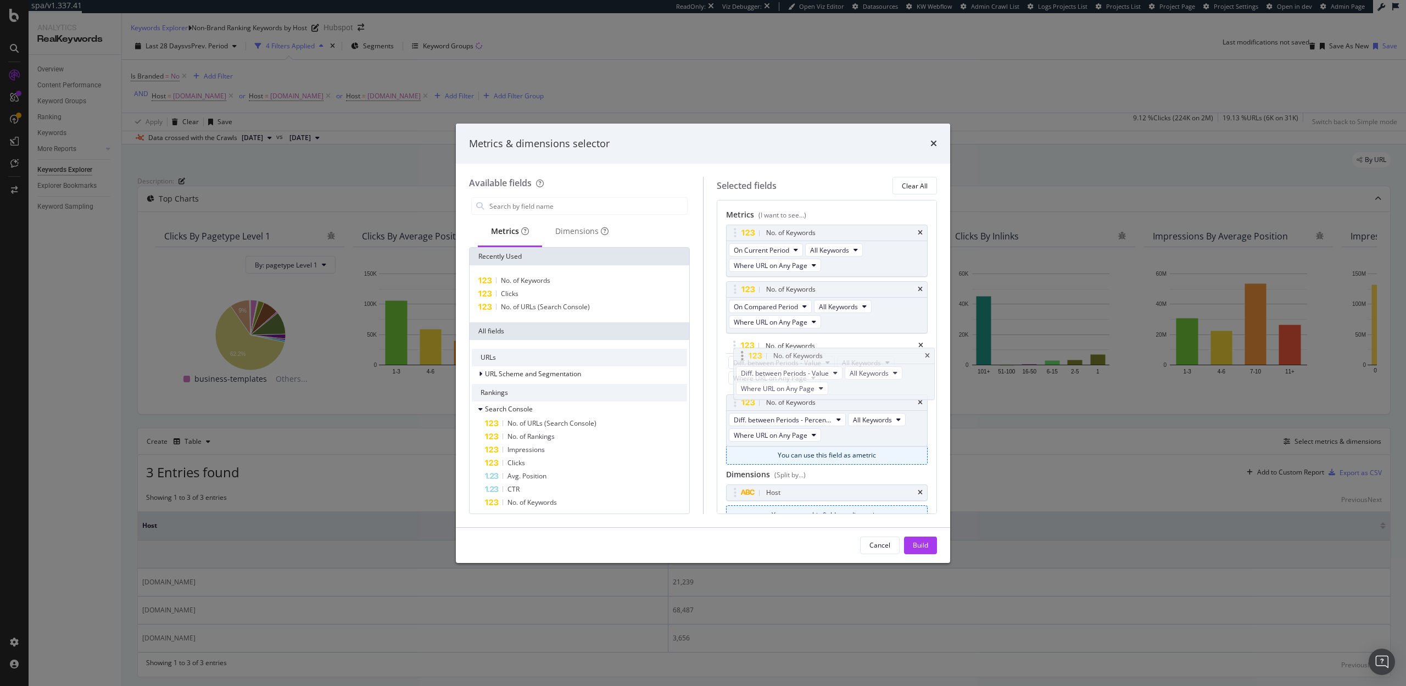
drag, startPoint x: 734, startPoint y: 400, endPoint x: 741, endPoint y: 345, distance: 55.9
click at [741, 345] on body "spa/v1.337.41 ReadOnly: Viz Debugger: Open Viz Editor Datasources KW Webflow Ad…" at bounding box center [703, 343] width 1406 height 686
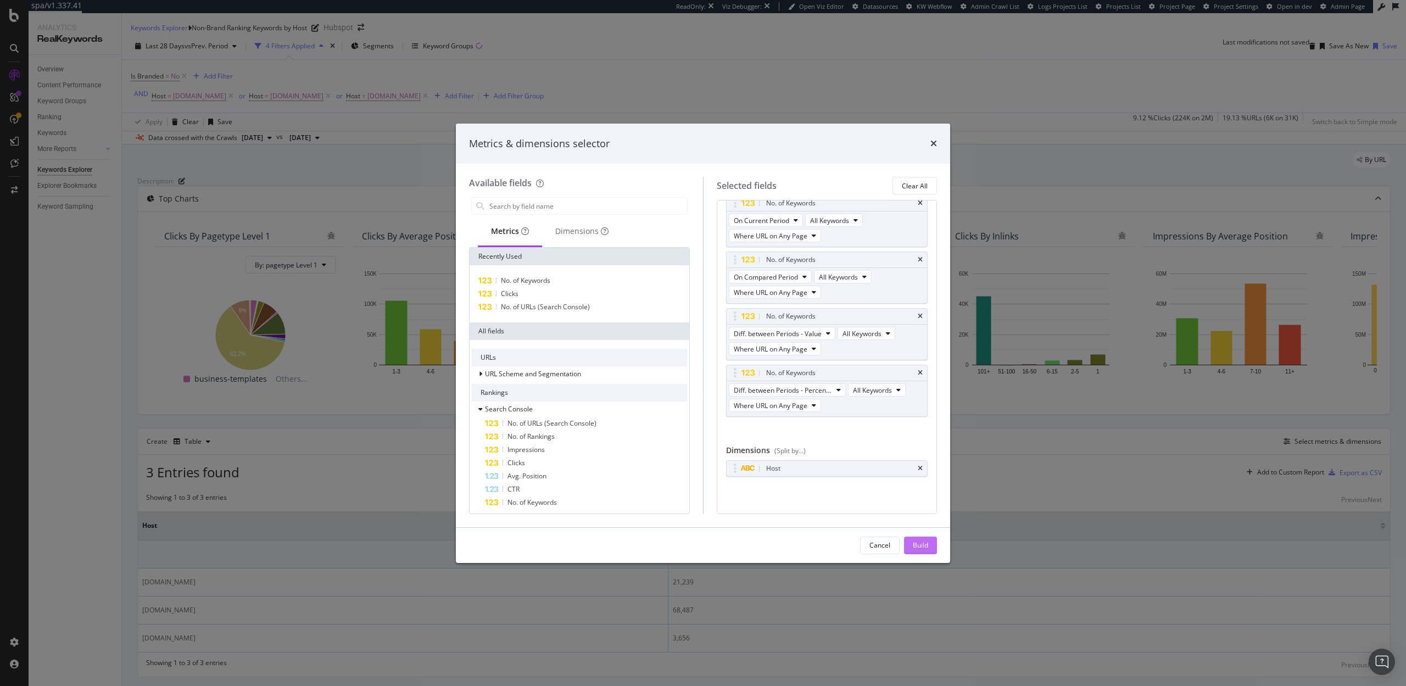
click at [925, 543] on div "Build" at bounding box center [920, 545] width 15 height 9
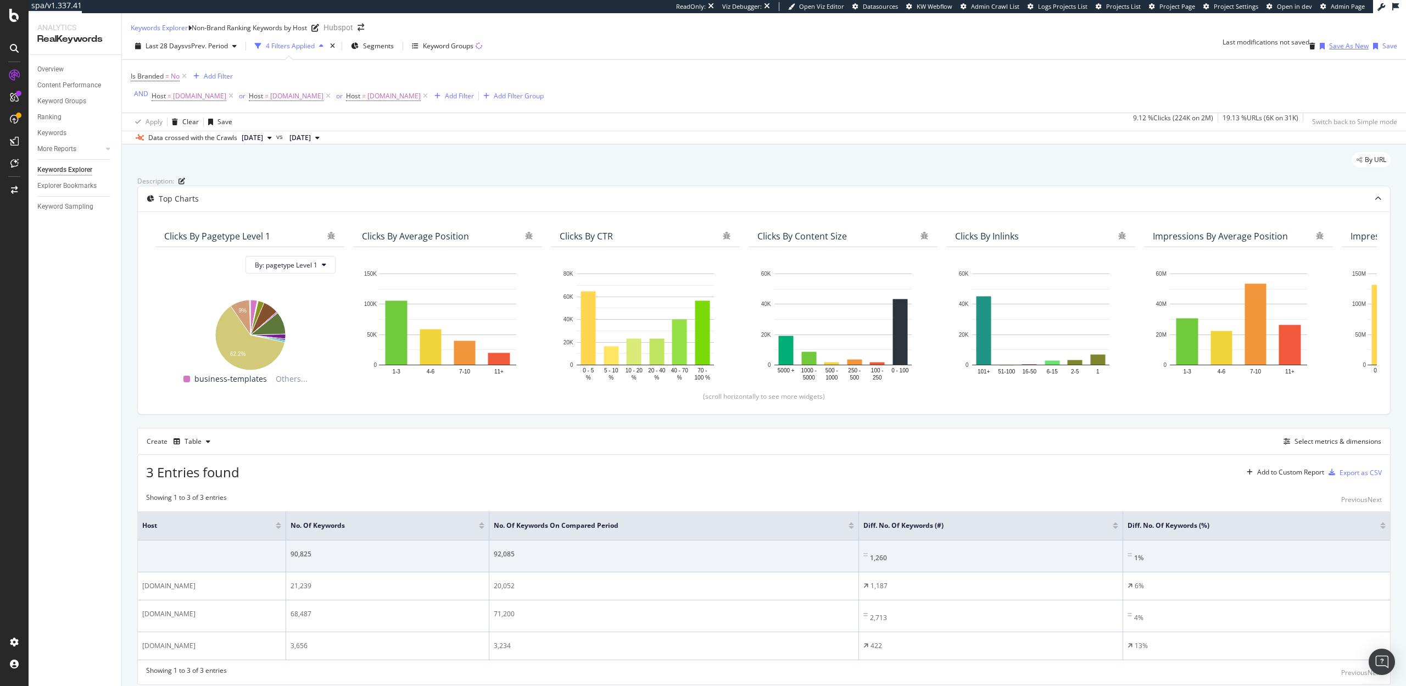
click at [1329, 51] on div "Save As New" at bounding box center [1349, 45] width 40 height 9
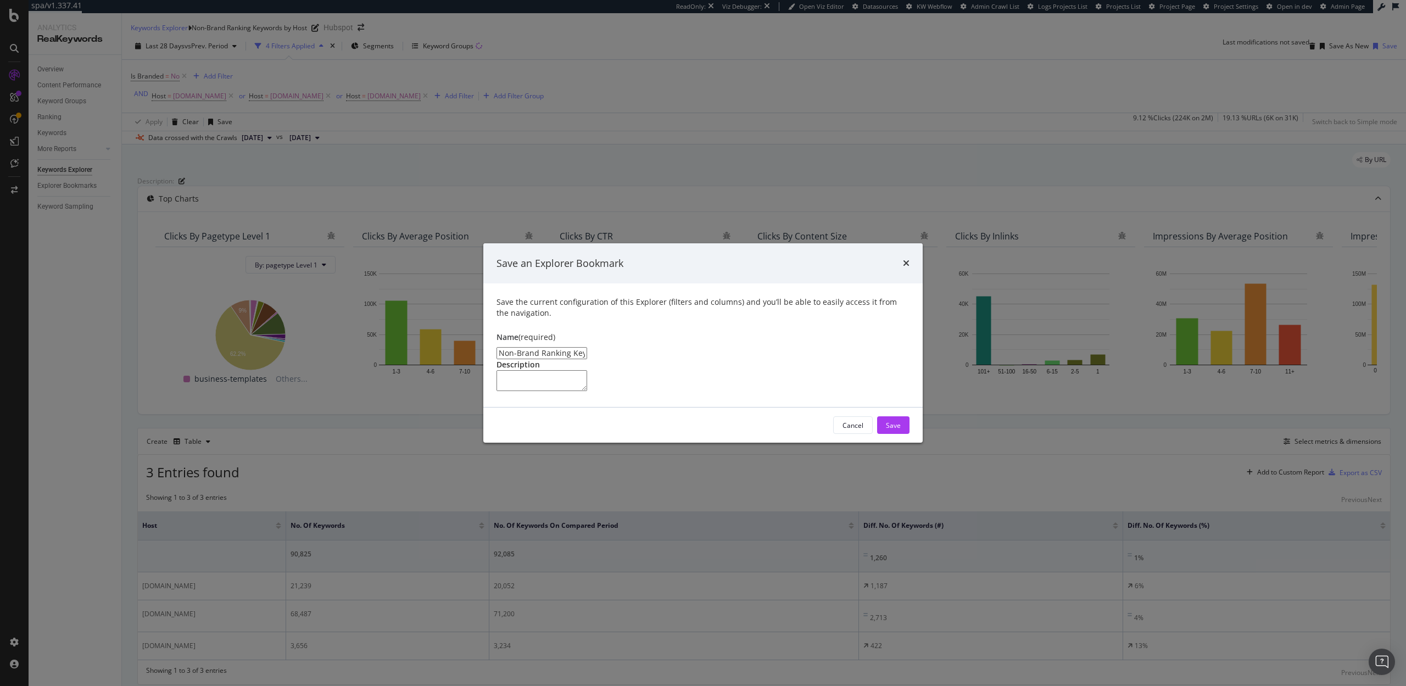
click at [586, 347] on input "Non-Brand Ranking Keywords by Host Clone" at bounding box center [542, 353] width 91 height 12
drag, startPoint x: 643, startPoint y: 305, endPoint x: 622, endPoint y: 306, distance: 20.9
click at [587, 347] on input "Non-Brand Ranking Keywords by Host Clone" at bounding box center [542, 353] width 91 height 12
type input "Non-Brand Ranking Keywords by Host (Rank)"
click at [891, 430] on div "Save" at bounding box center [893, 425] width 15 height 9
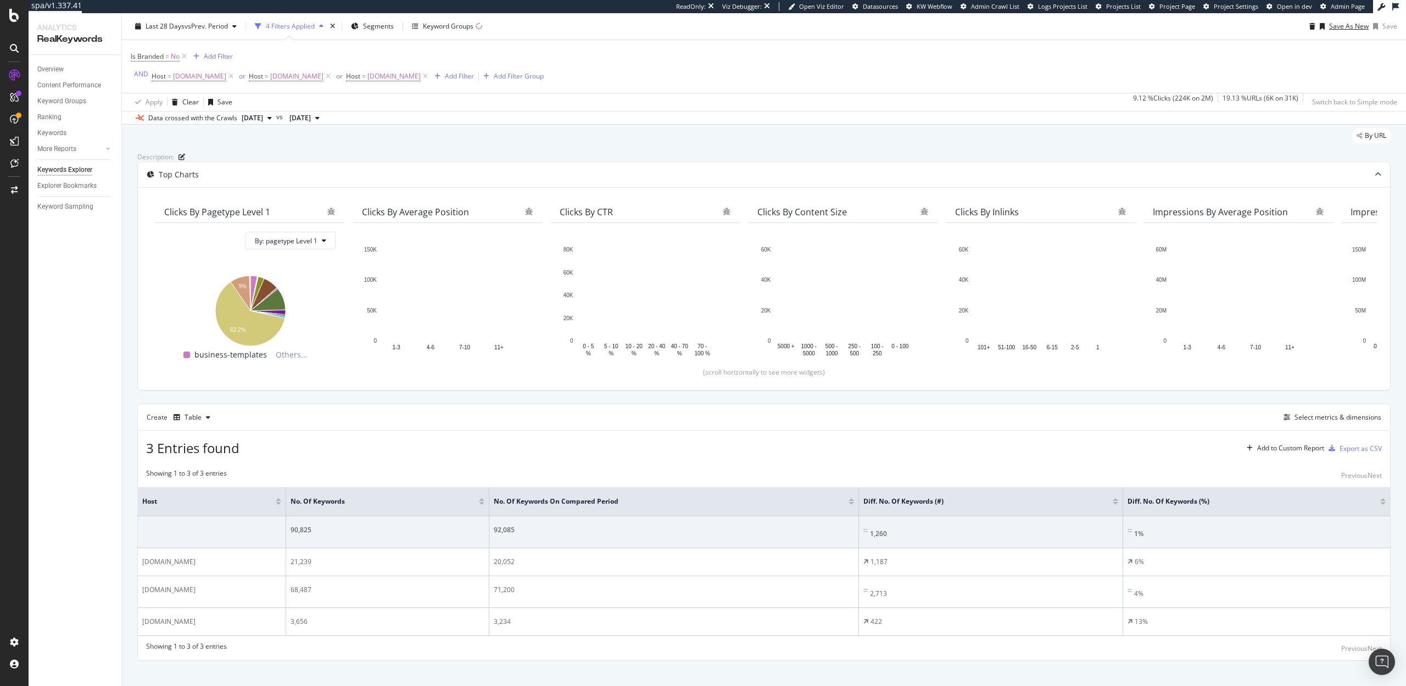
scroll to position [28, 0]
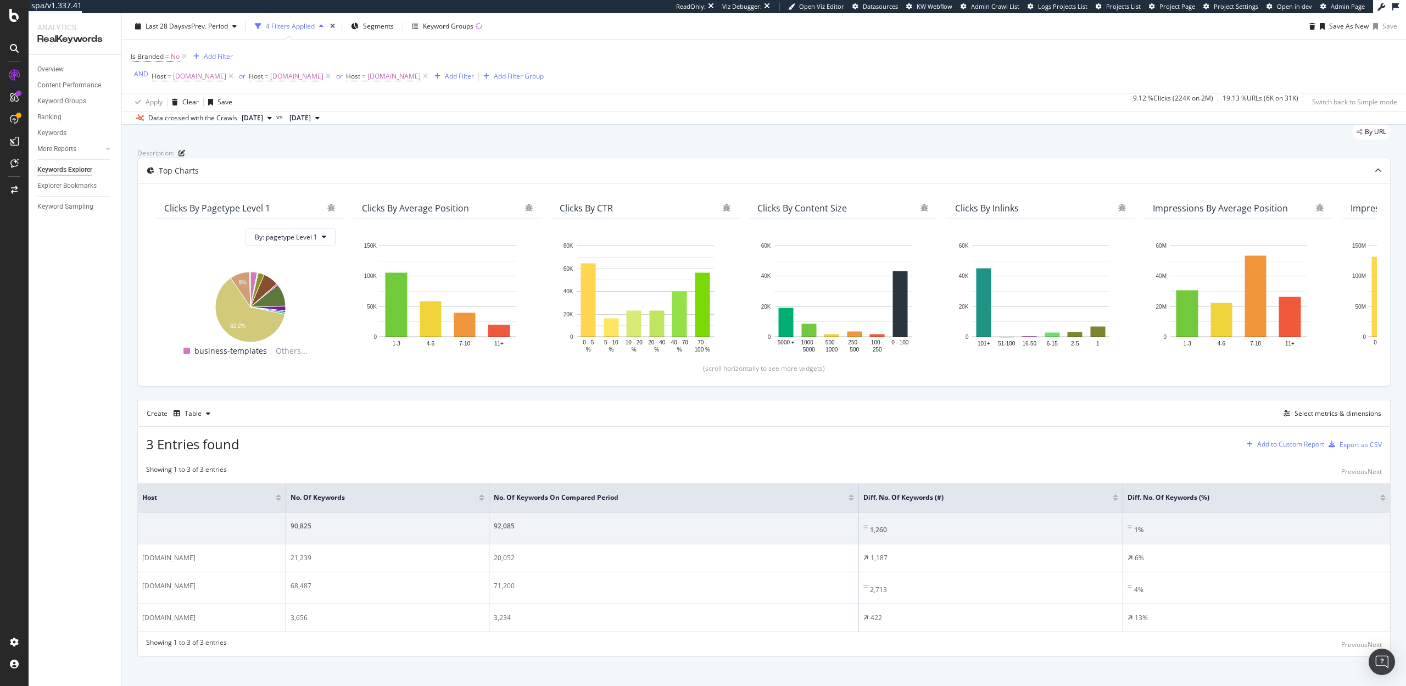
click at [1276, 448] on div "Add to Custom Report" at bounding box center [1290, 444] width 67 height 7
click at [1257, 553] on div "SpeedWorkers Launch Dashboard" at bounding box center [1296, 556] width 104 height 9
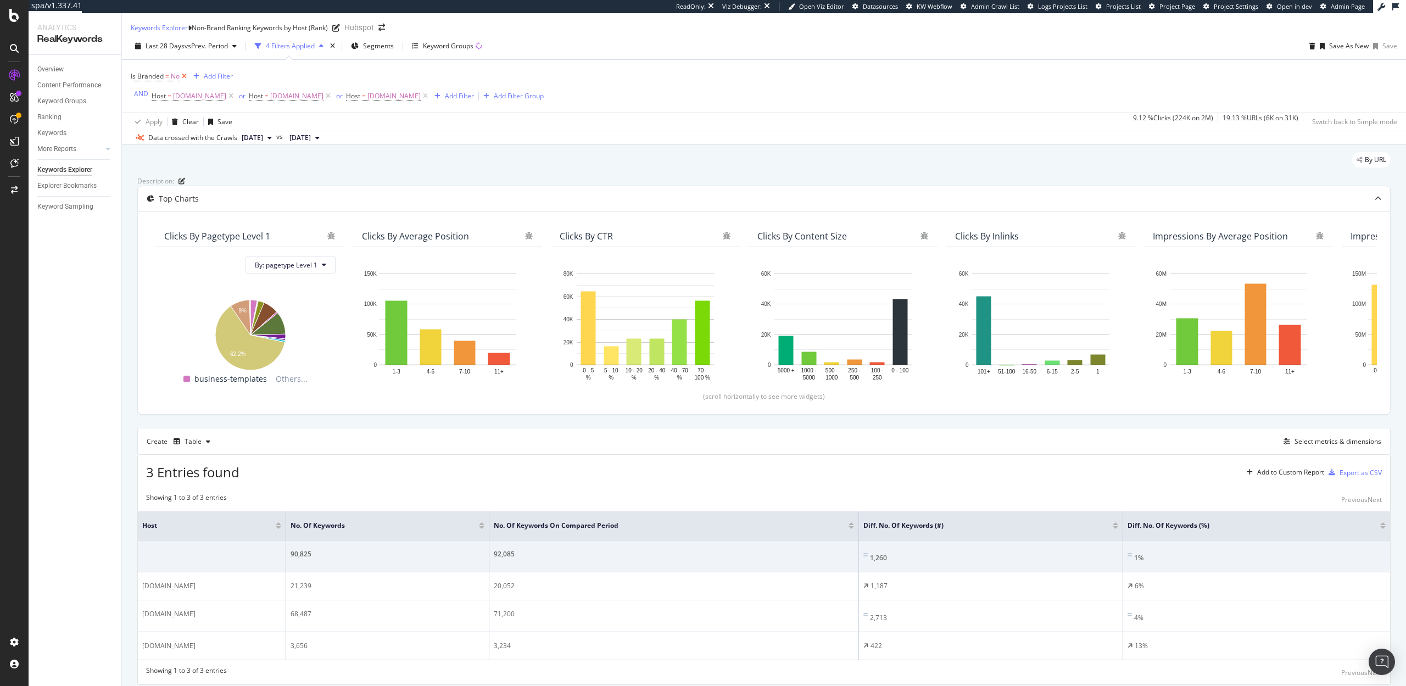
click at [185, 82] on icon at bounding box center [184, 76] width 9 height 11
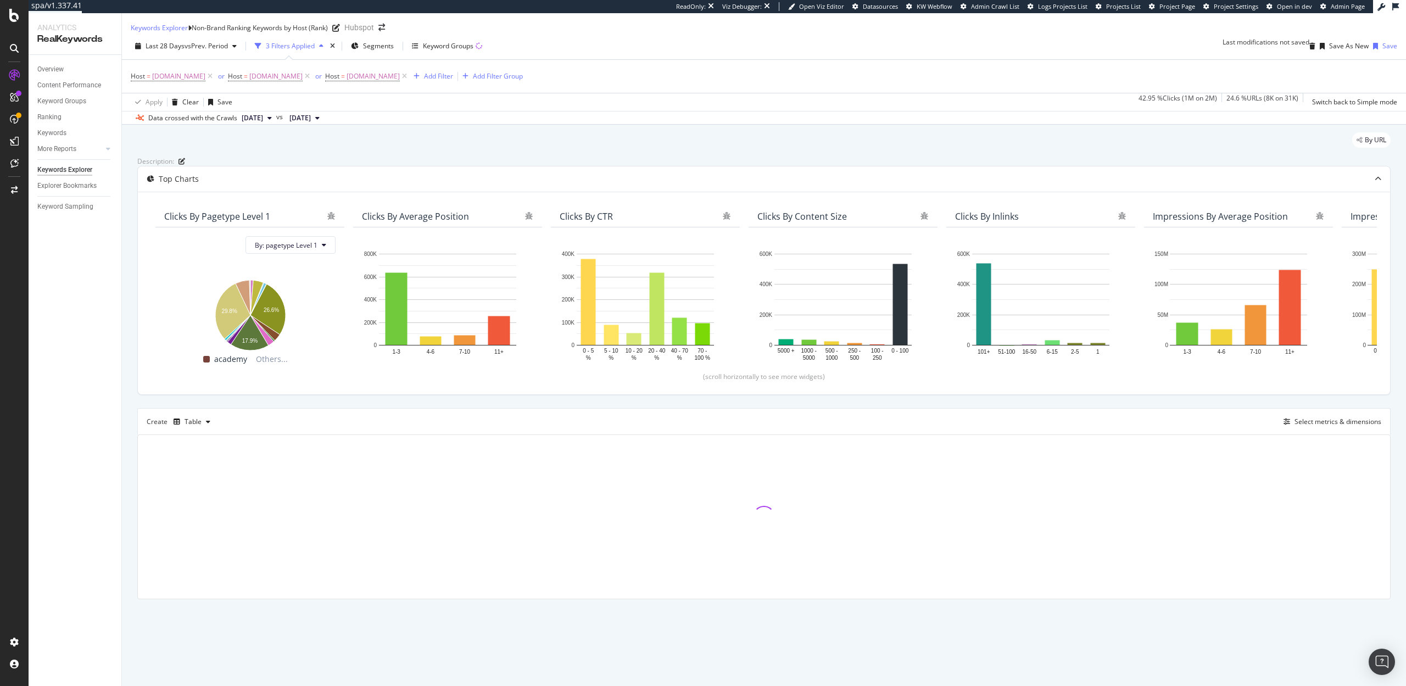
click at [6, 686] on icon "close toast" at bounding box center [3, 693] width 6 height 15
click at [1337, 49] on div "Save As New" at bounding box center [1349, 45] width 40 height 9
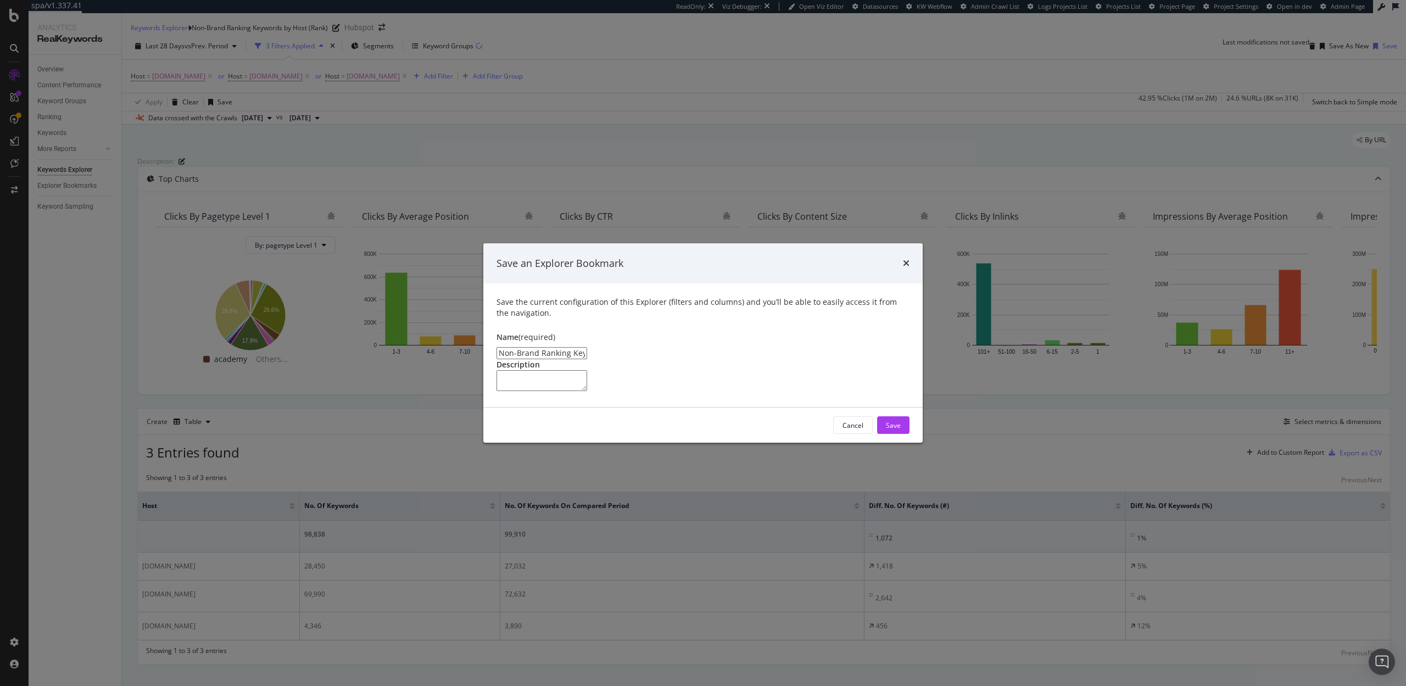
drag, startPoint x: 535, startPoint y: 305, endPoint x: 486, endPoint y: 305, distance: 48.3
click at [486, 305] on div "Save the current configuration of this Explorer (filters and columns) and you’l…" at bounding box center [702, 345] width 439 height 124
click at [587, 347] on input "All Ranking Keywords by Host (Rank) Clone" at bounding box center [542, 353] width 91 height 12
type input "All Ranking Keywords by Host (Rank)"
click at [906, 434] on button "Save" at bounding box center [893, 425] width 32 height 18
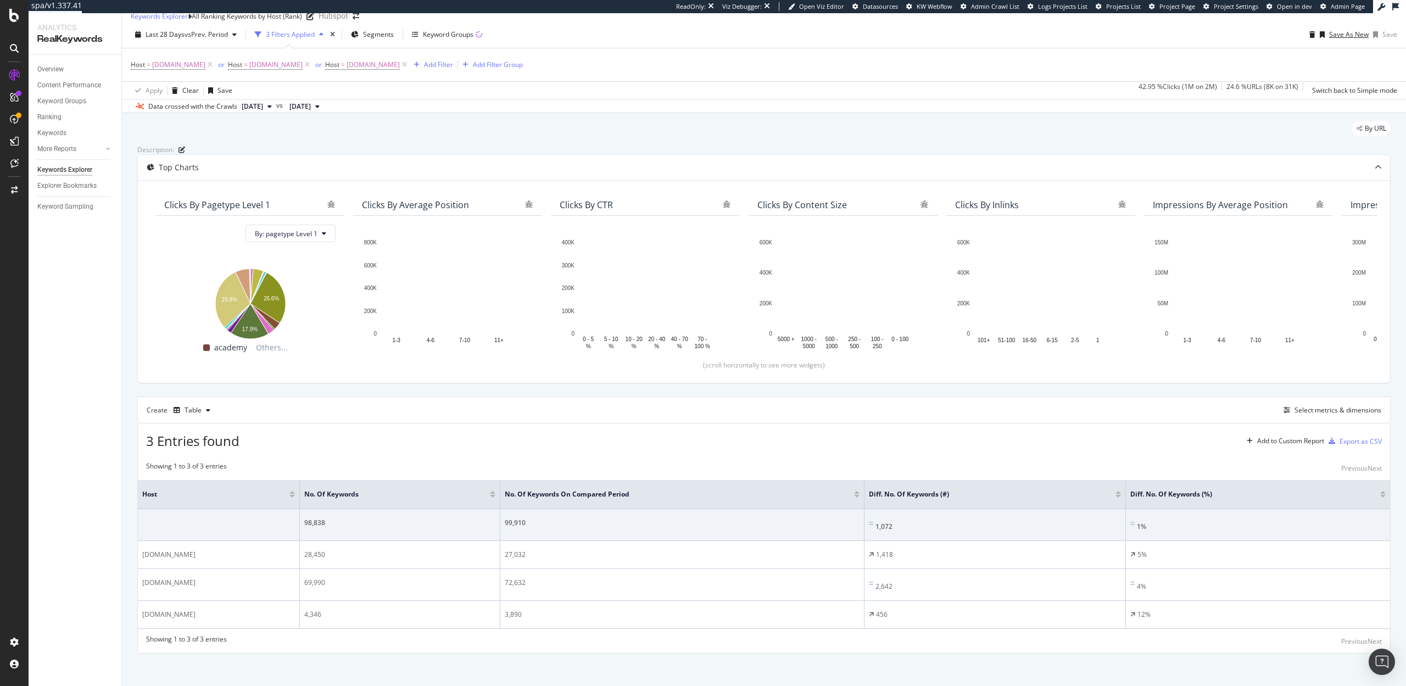
scroll to position [19, 0]
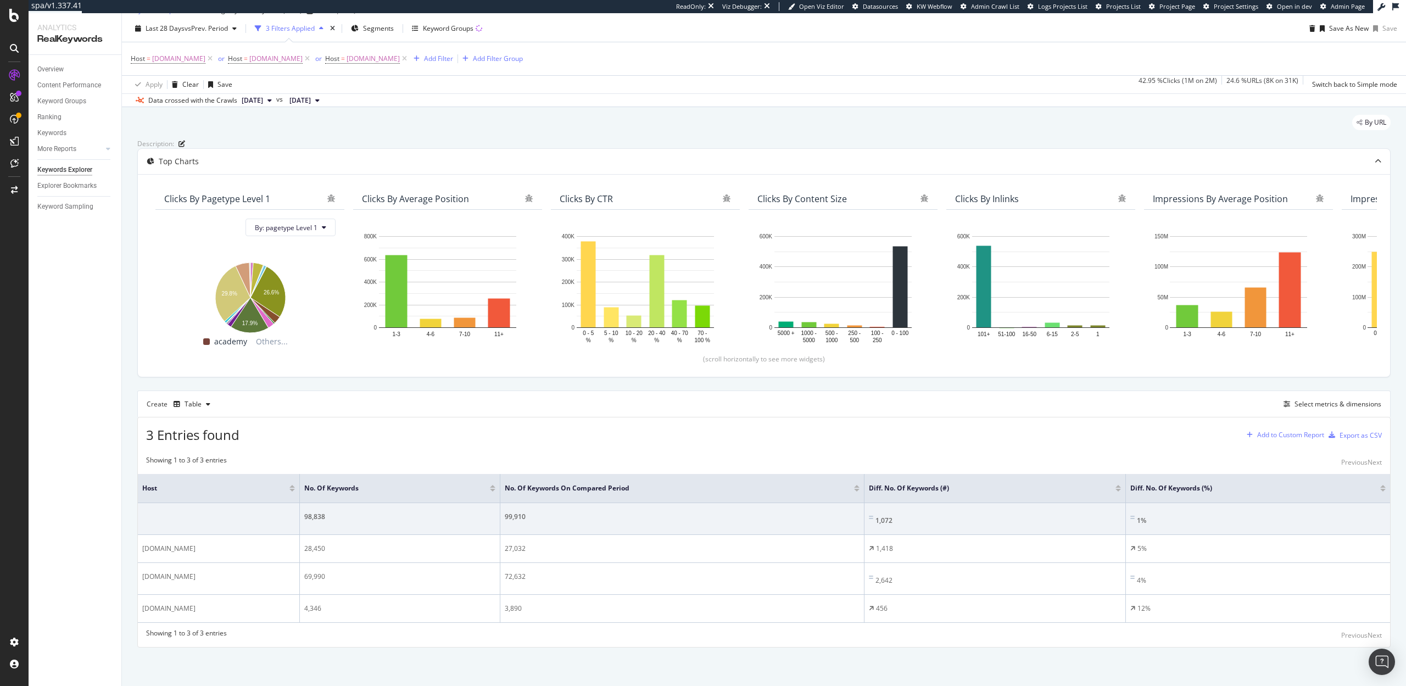
click at [1266, 443] on div "Add to Custom Report" at bounding box center [1284, 435] width 82 height 16
click at [1271, 545] on div "SpeedWorkers Launch Dashboard" at bounding box center [1296, 545] width 104 height 9
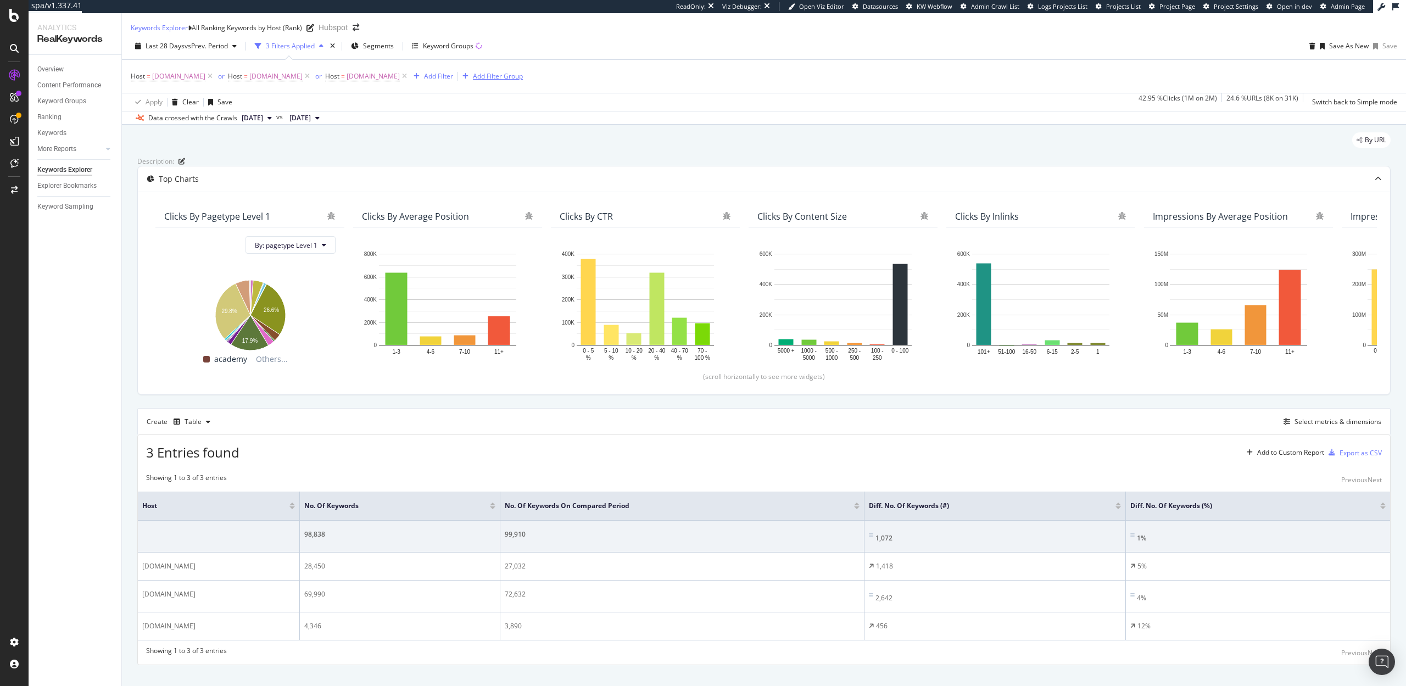
click at [499, 83] on button "Add Filter Group" at bounding box center [490, 76] width 65 height 13
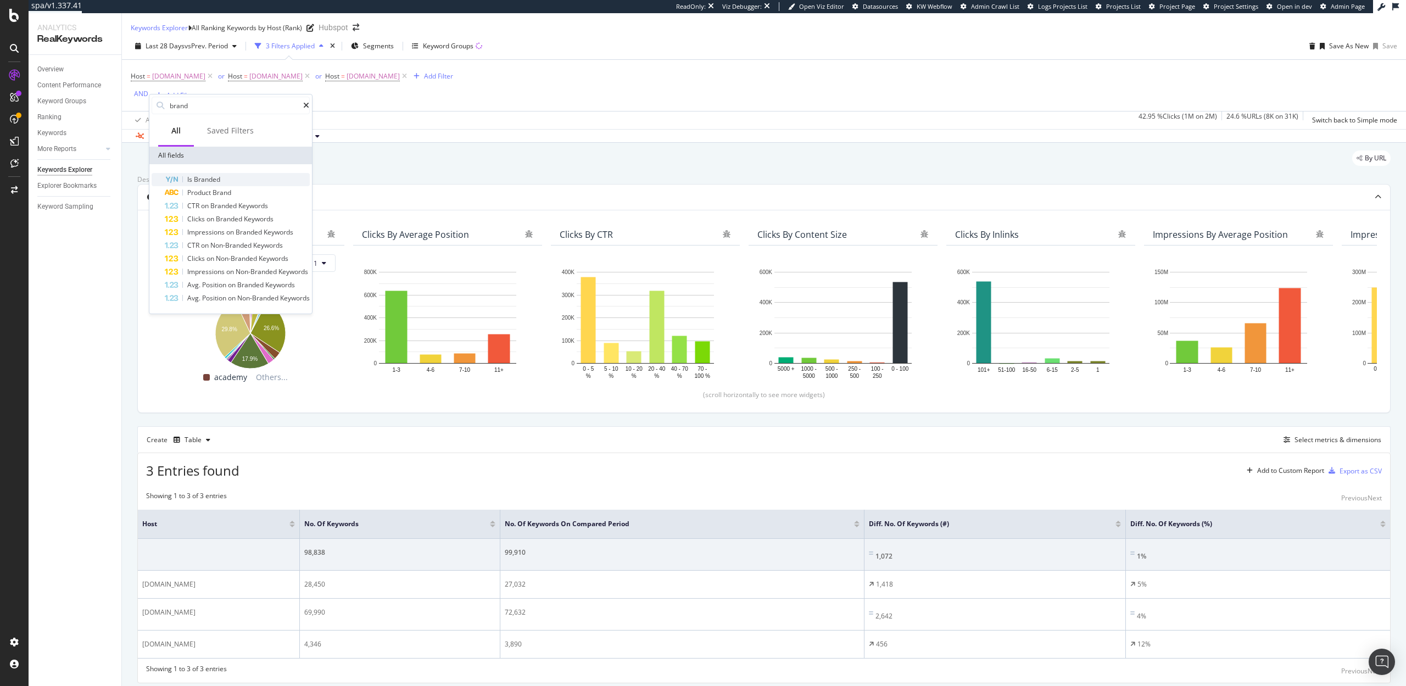
click at [206, 178] on span "Branded" at bounding box center [207, 179] width 26 height 9
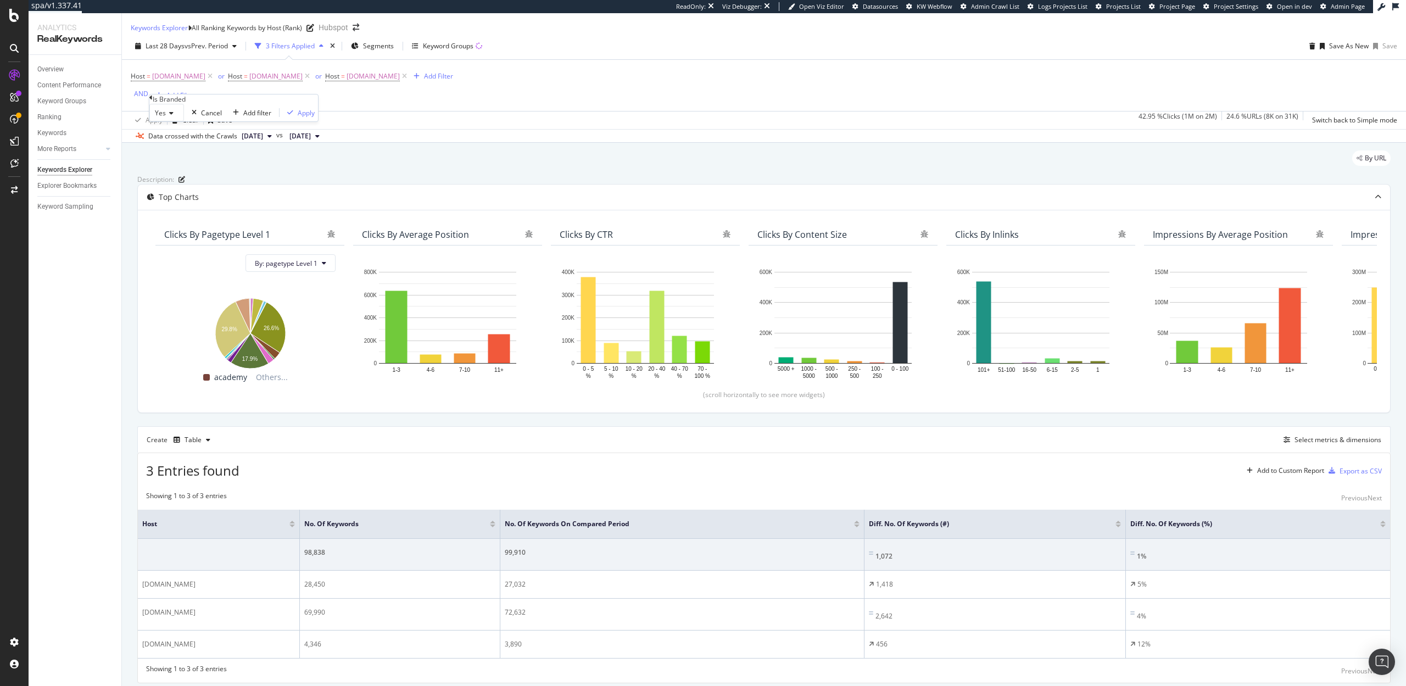
click at [172, 116] on icon at bounding box center [170, 113] width 8 height 7
click at [174, 144] on div "No" at bounding box center [167, 139] width 34 height 12
click at [296, 118] on div "Apply" at bounding box center [304, 112] width 17 height 9
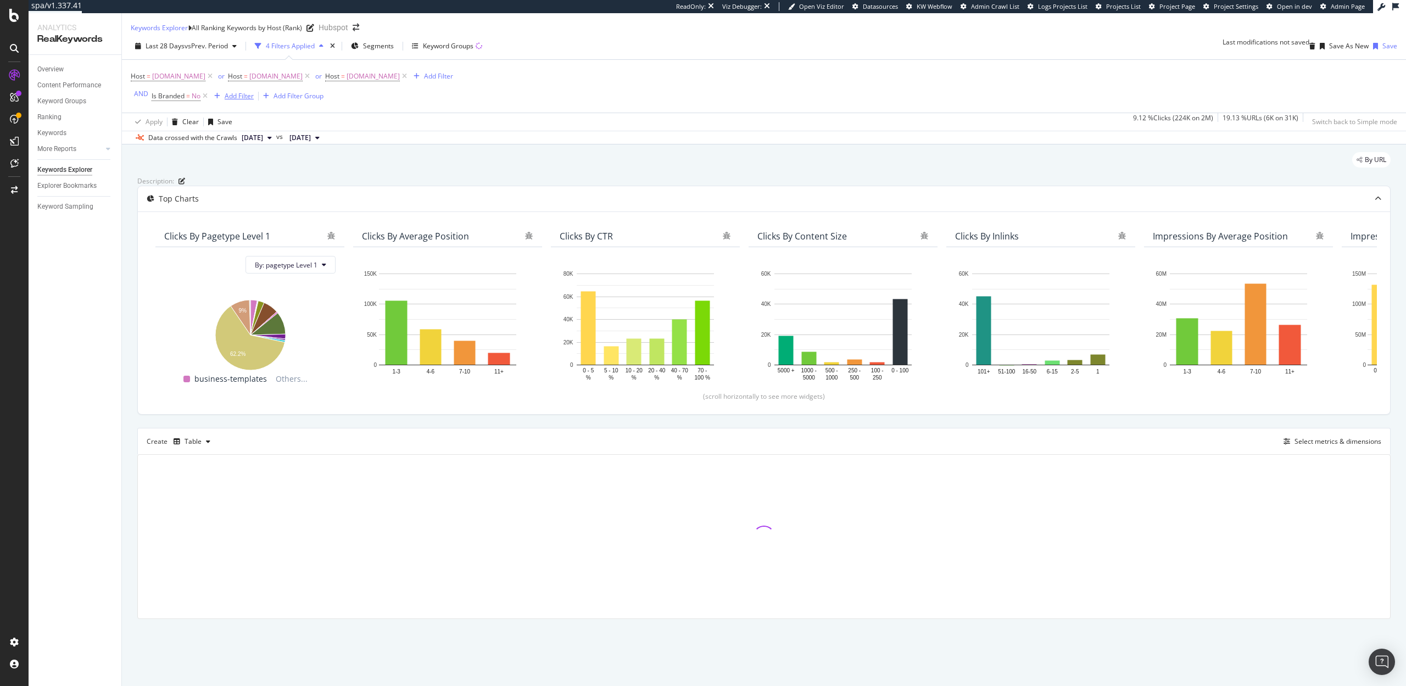
click at [230, 101] on div "Add Filter" at bounding box center [239, 95] width 29 height 9
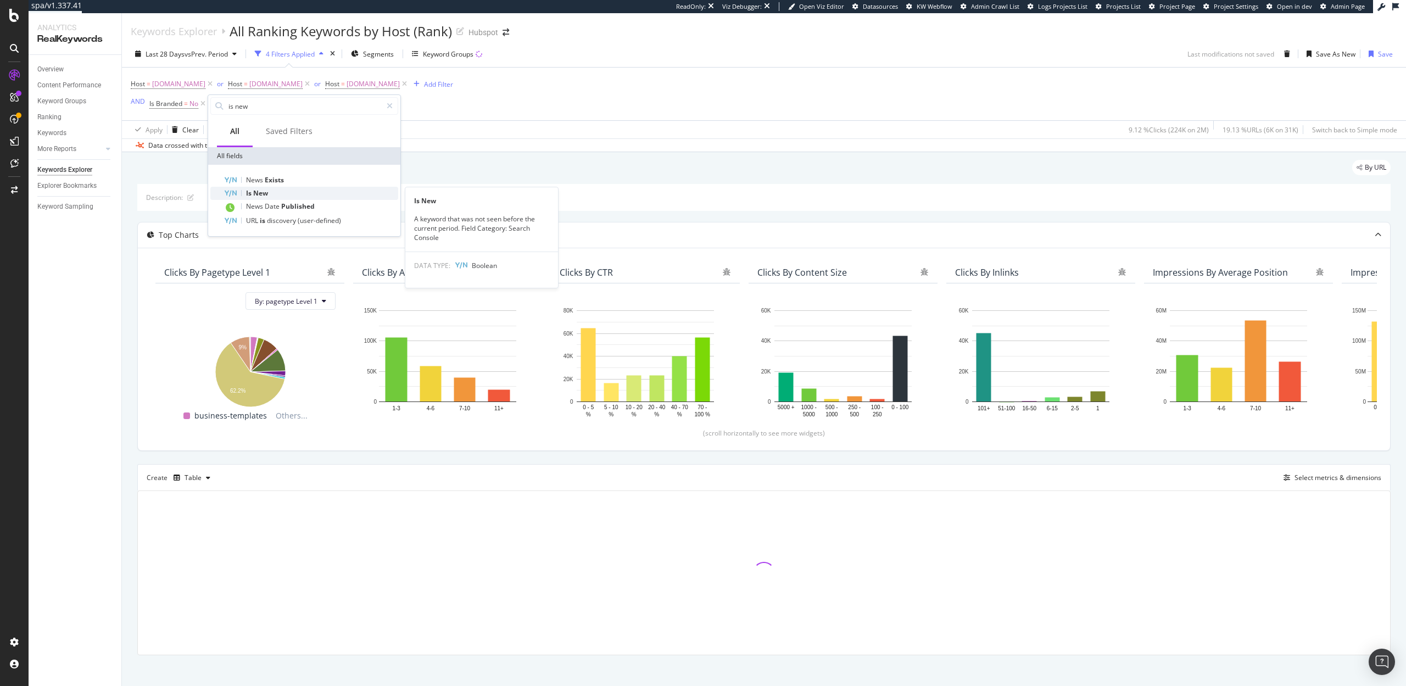
type input "is new"
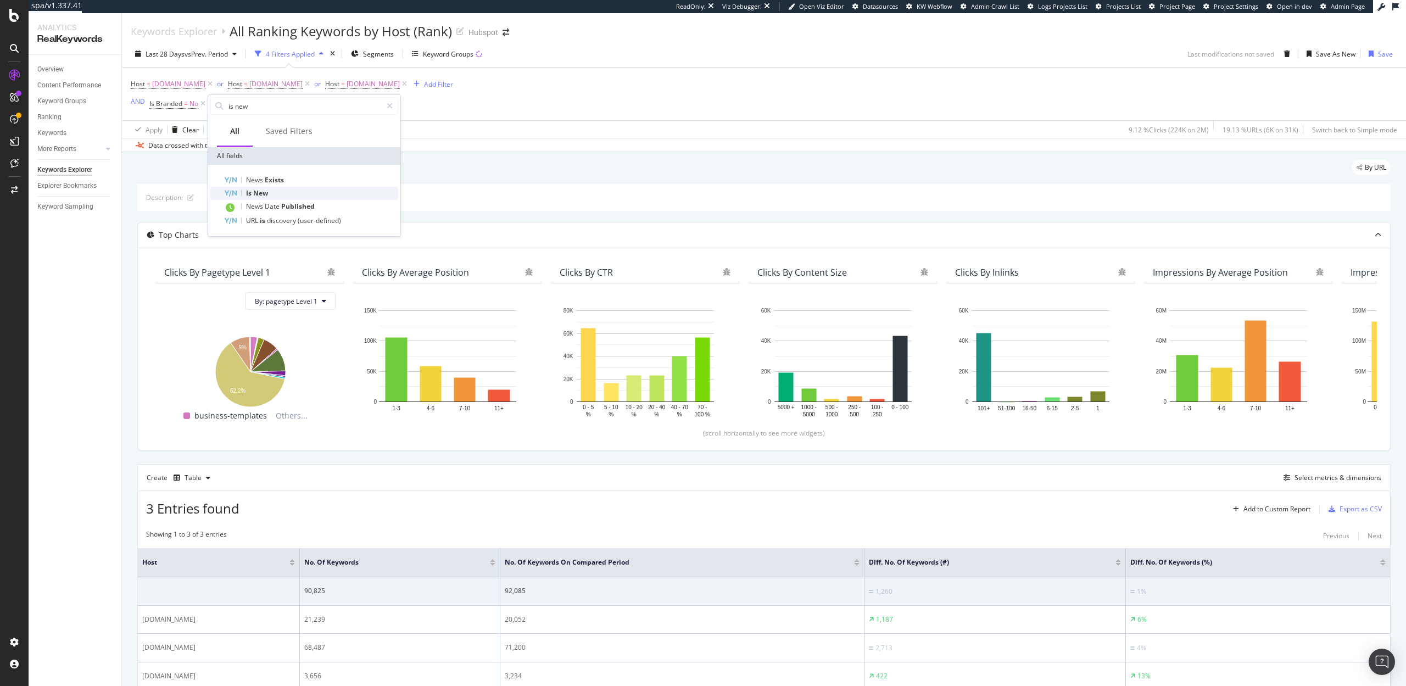
click at [269, 188] on div "Is New" at bounding box center [311, 193] width 175 height 13
click at [319, 175] on div "button" at bounding box center [313, 174] width 15 height 7
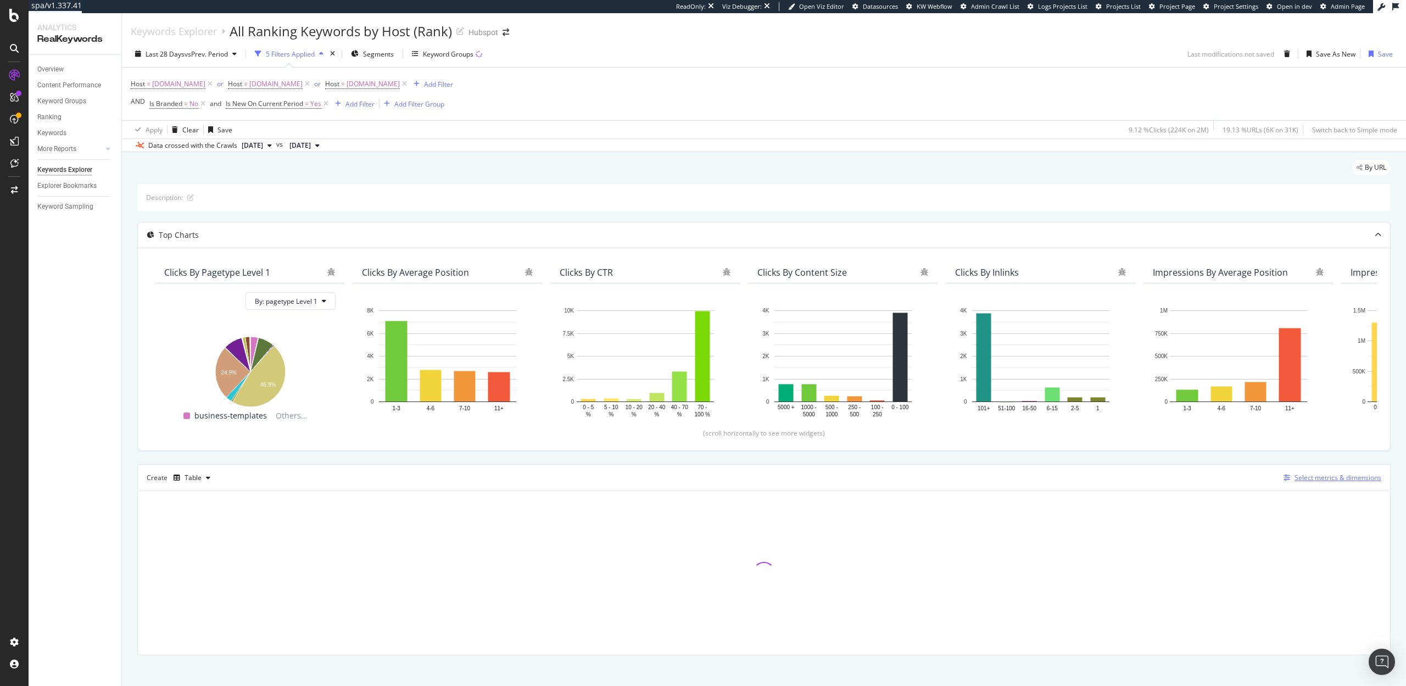
click at [1317, 476] on div "Select metrics & dimensions" at bounding box center [1338, 477] width 87 height 9
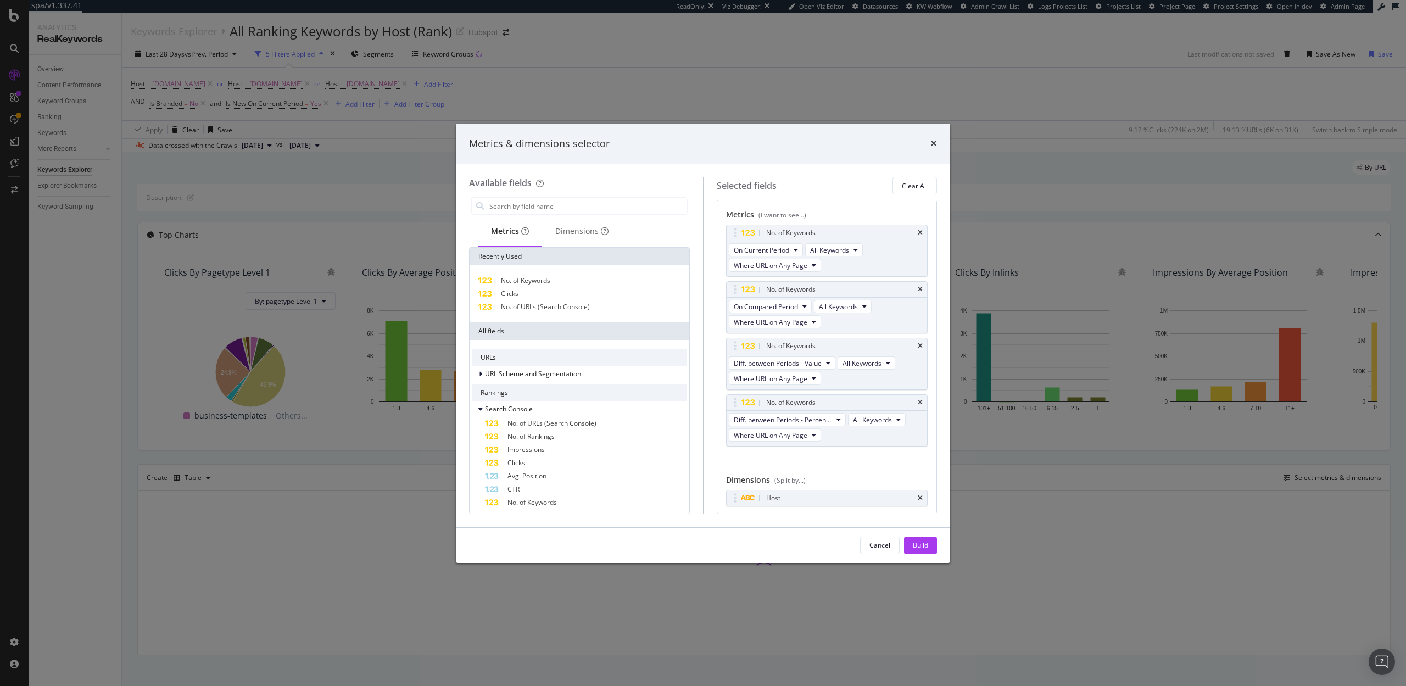
scroll to position [30, 0]
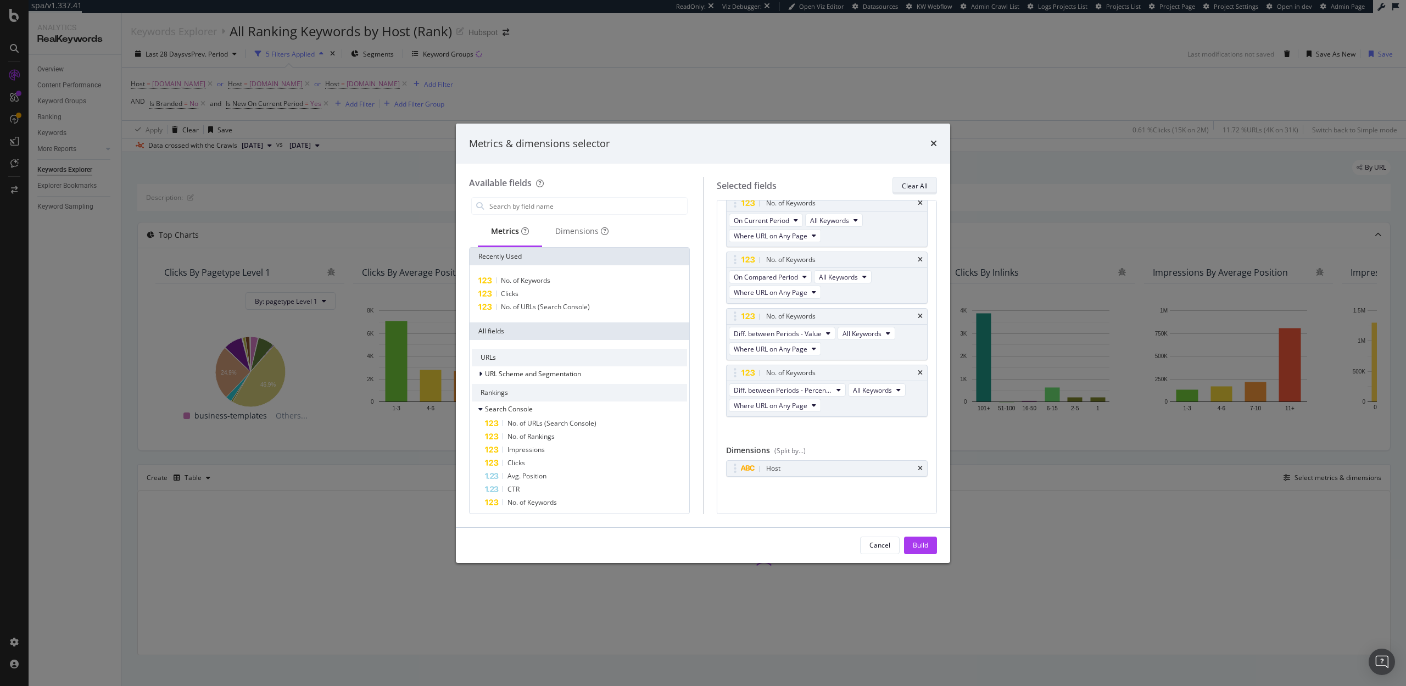
click at [914, 187] on div "Clear All" at bounding box center [915, 185] width 26 height 9
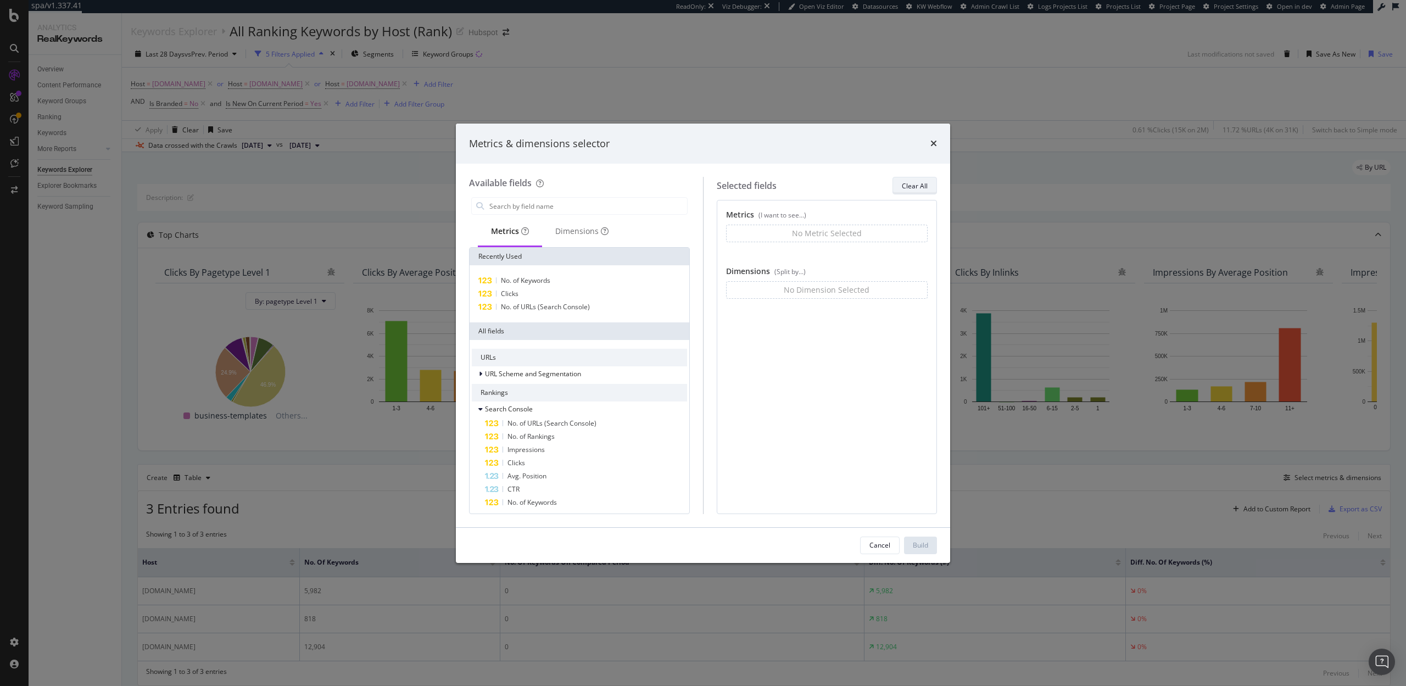
scroll to position [0, 0]
click at [566, 209] on input "modal" at bounding box center [587, 206] width 199 height 16
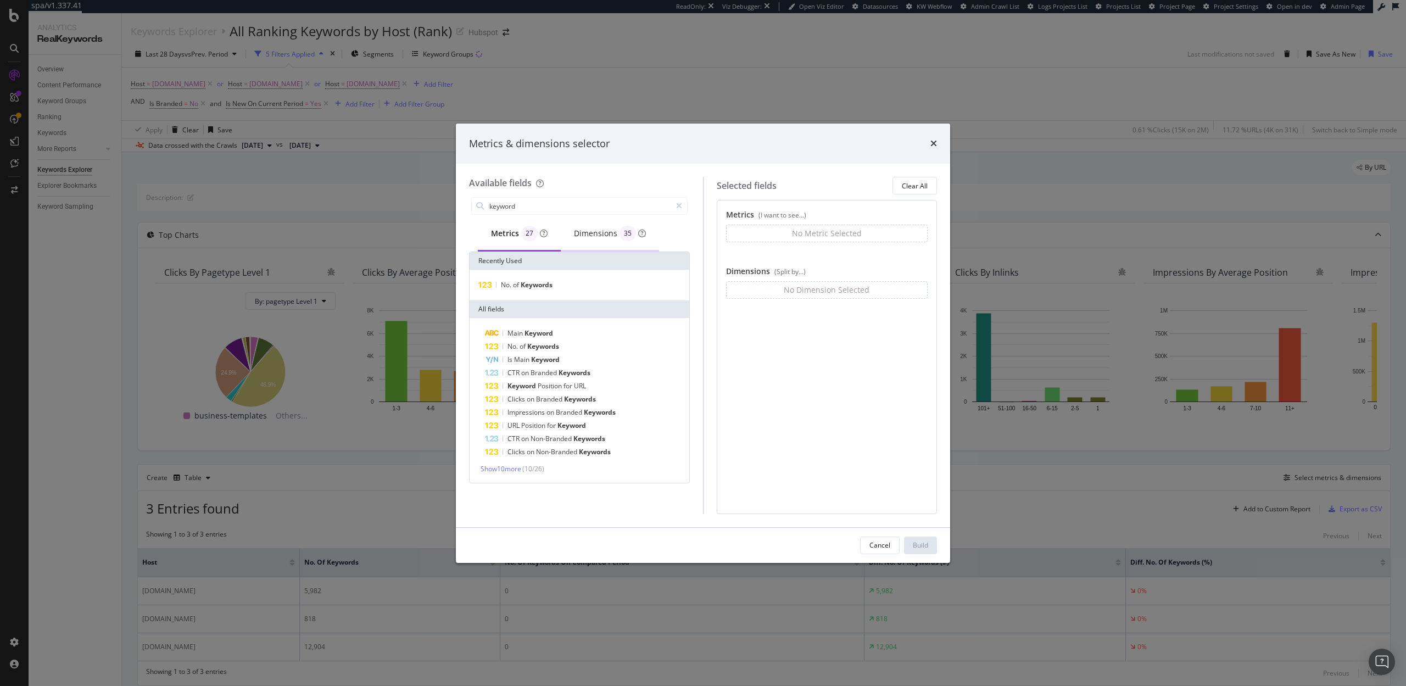
click at [593, 237] on div "Dimensions 35" at bounding box center [610, 233] width 72 height 15
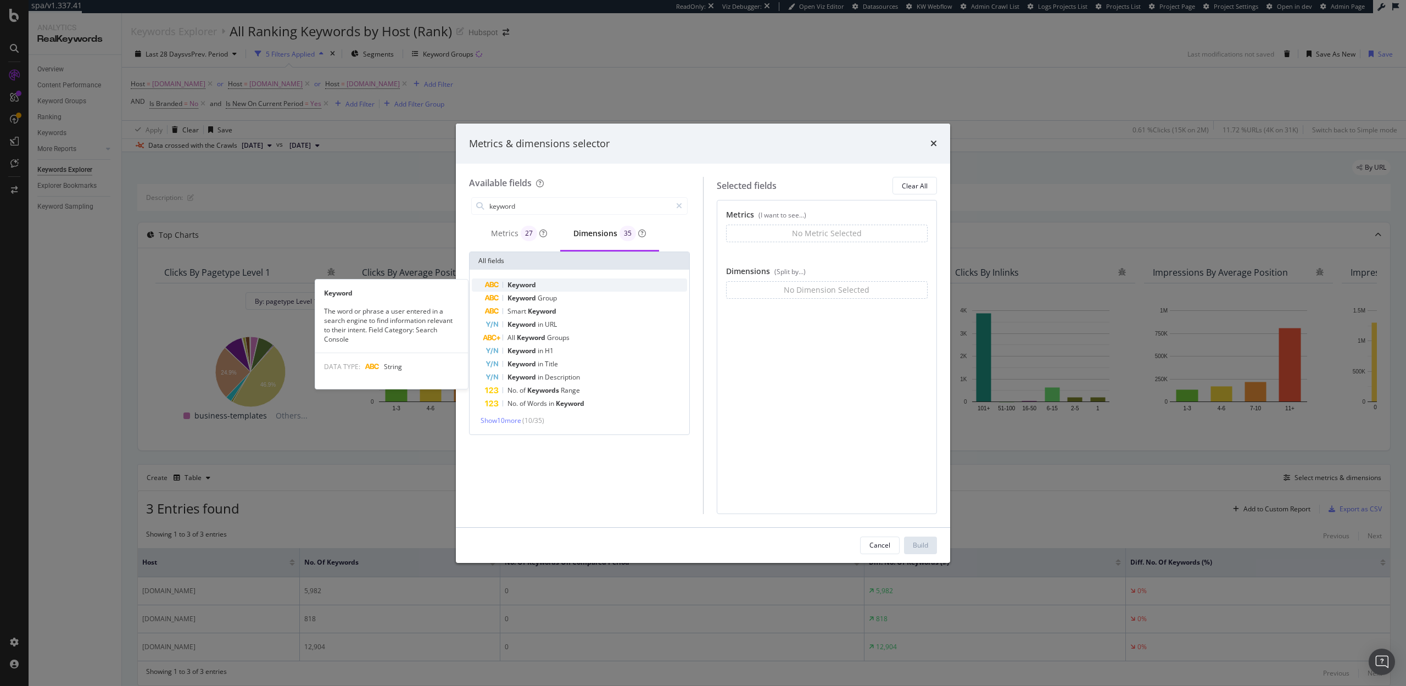
click at [531, 280] on div "Keyword" at bounding box center [586, 285] width 202 height 13
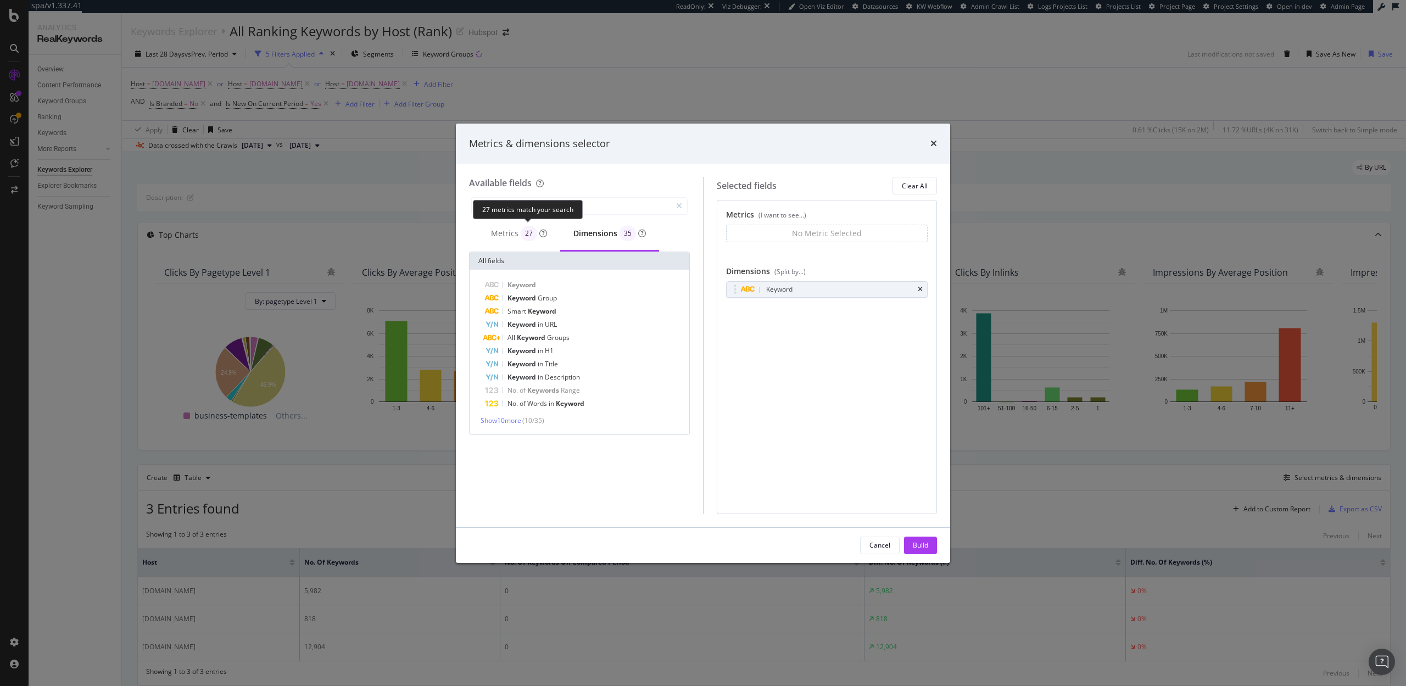
click at [552, 205] on div "27 metrics match your search" at bounding box center [528, 209] width 110 height 19
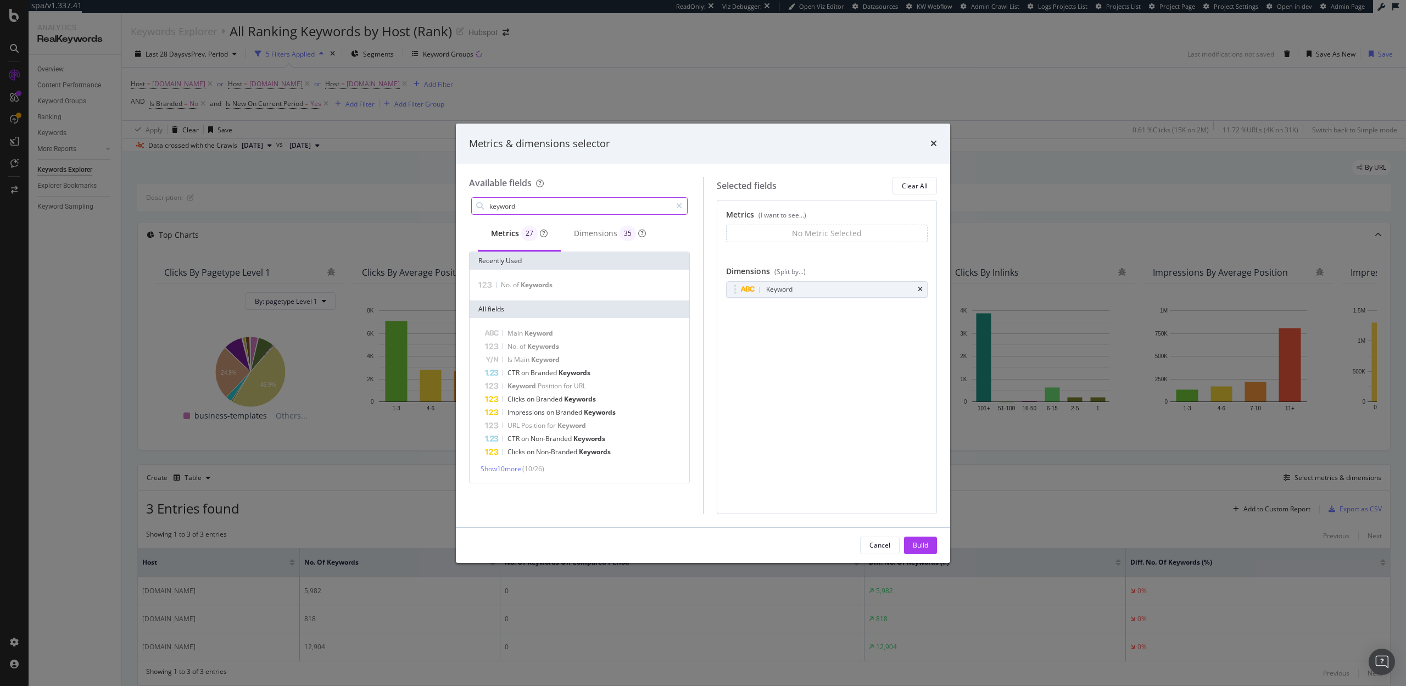
click at [624, 203] on input "keyword" at bounding box center [579, 206] width 183 height 16
click at [566, 282] on div "Clicks" at bounding box center [579, 285] width 215 height 13
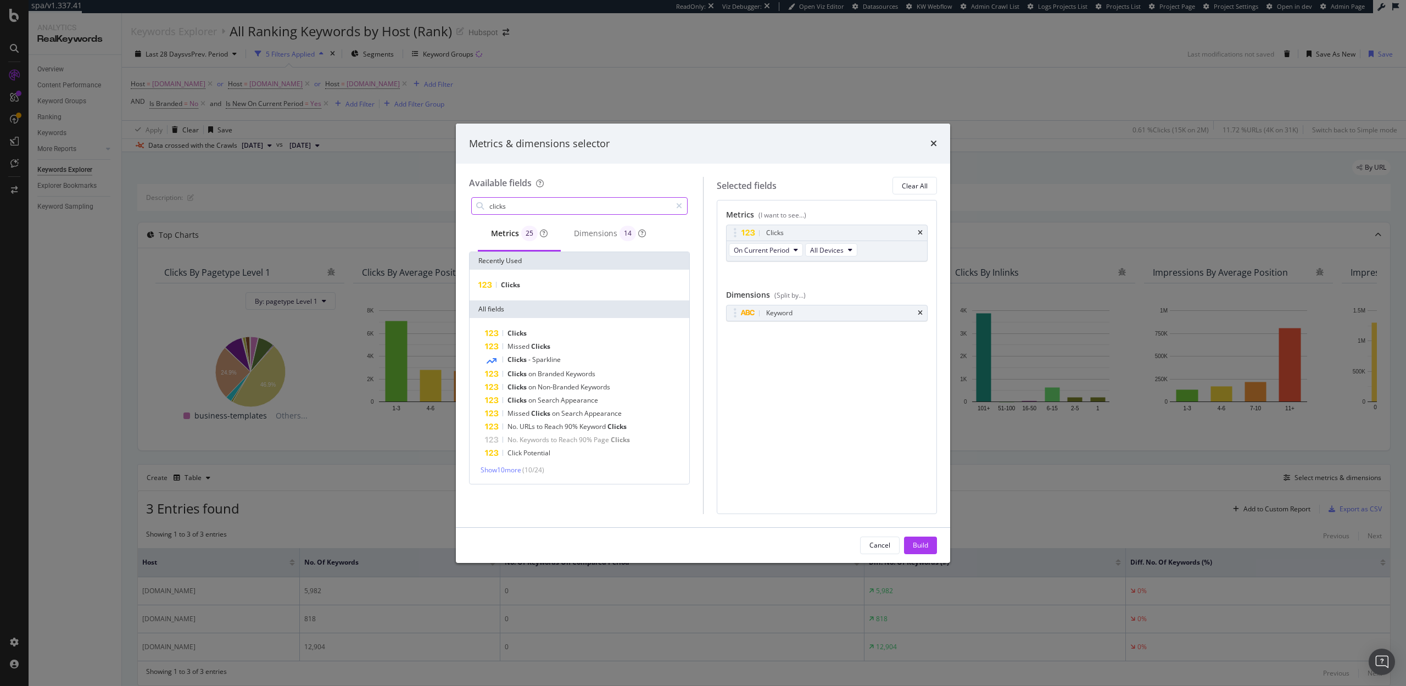
click at [532, 205] on input "clicks" at bounding box center [579, 206] width 183 height 16
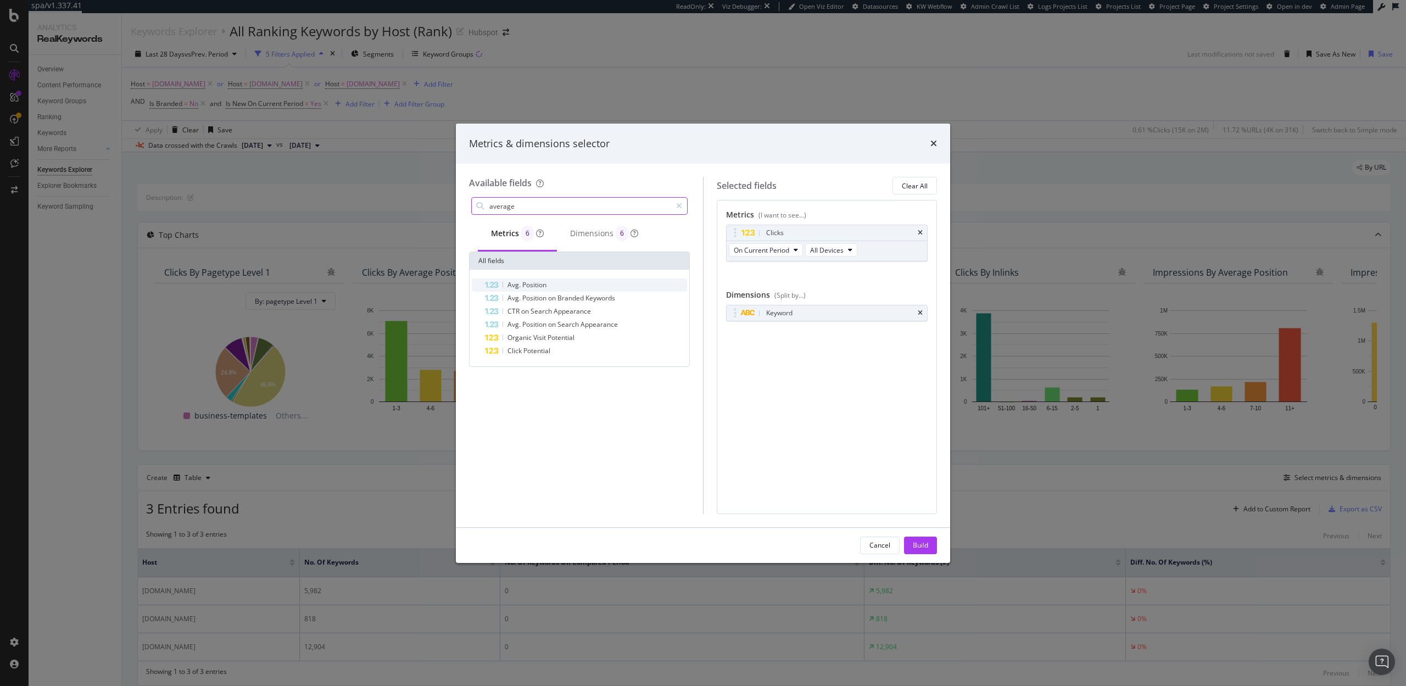
type input "average"
click at [548, 283] on div "Avg. Position" at bounding box center [586, 285] width 202 height 13
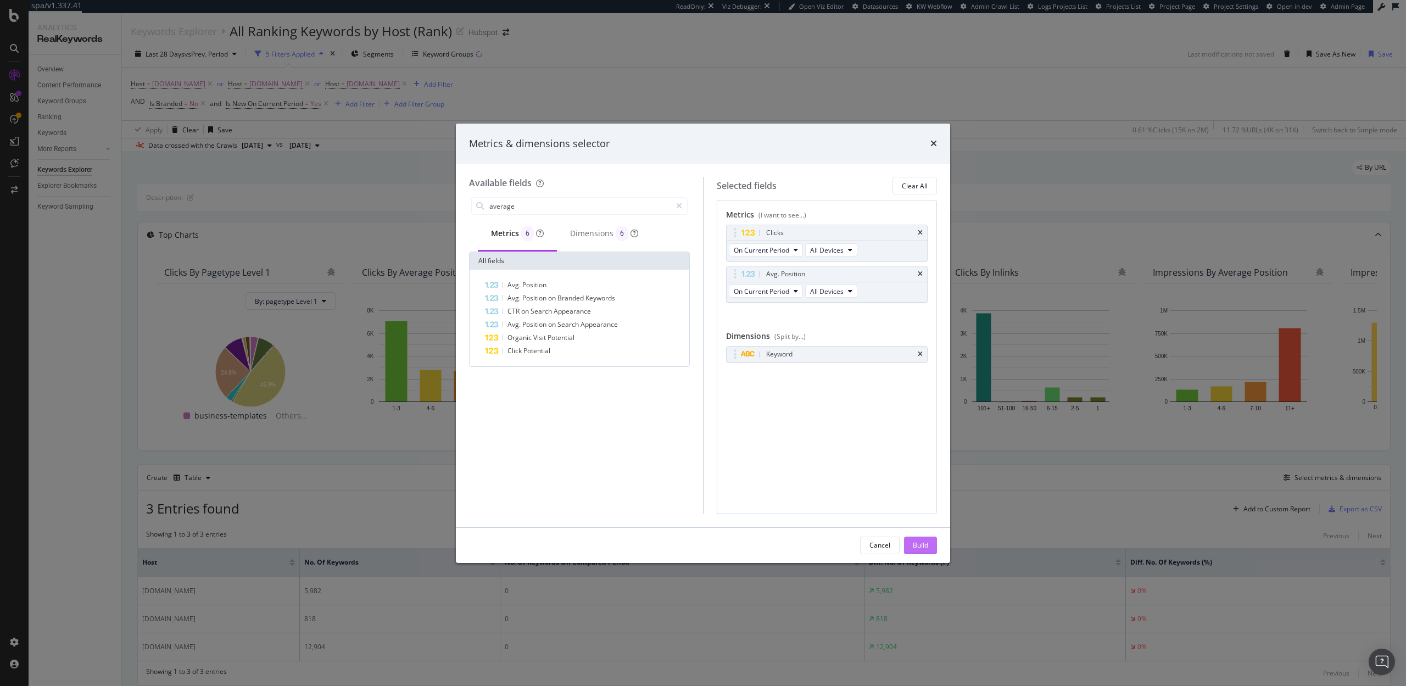
click at [919, 541] on div "Build" at bounding box center [920, 545] width 15 height 9
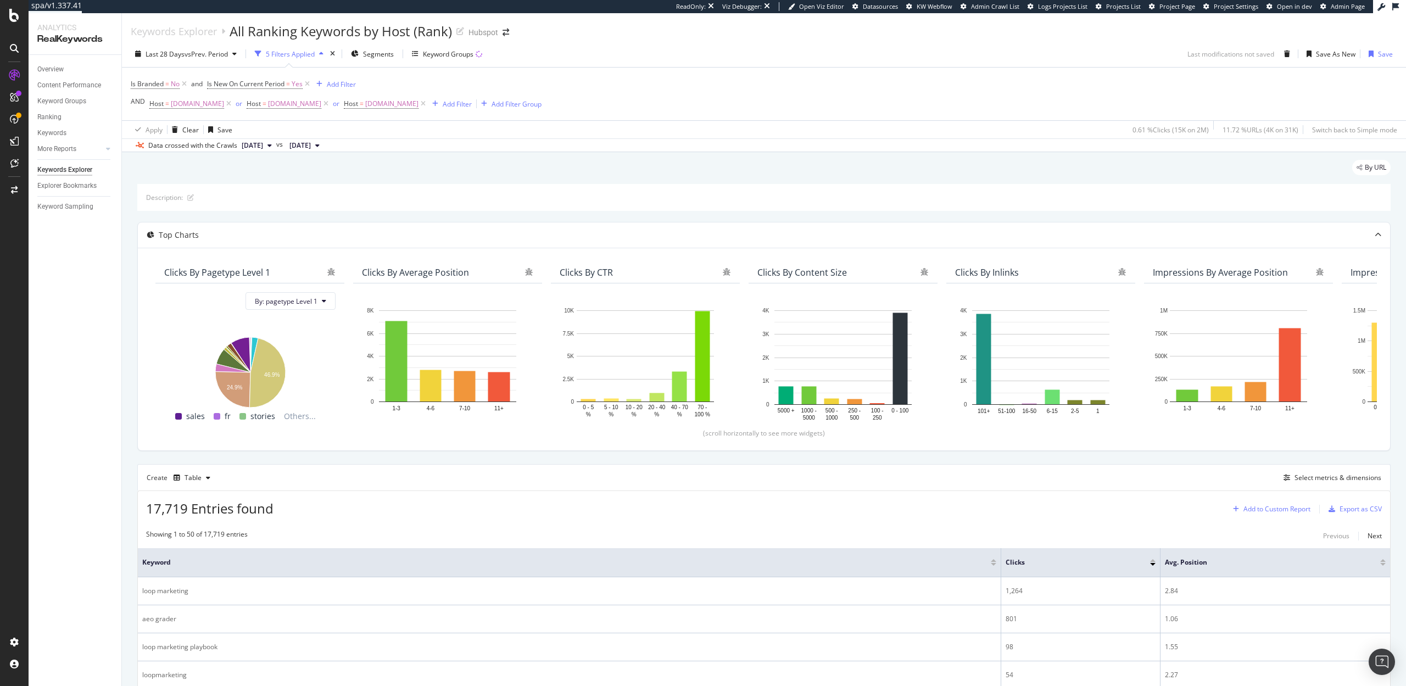
click at [1272, 510] on div "Add to Custom Report" at bounding box center [1277, 509] width 67 height 7
click at [1185, 170] on div "By URL" at bounding box center [764, 172] width 1254 height 24
click at [1332, 53] on div "Save As New" at bounding box center [1336, 53] width 40 height 9
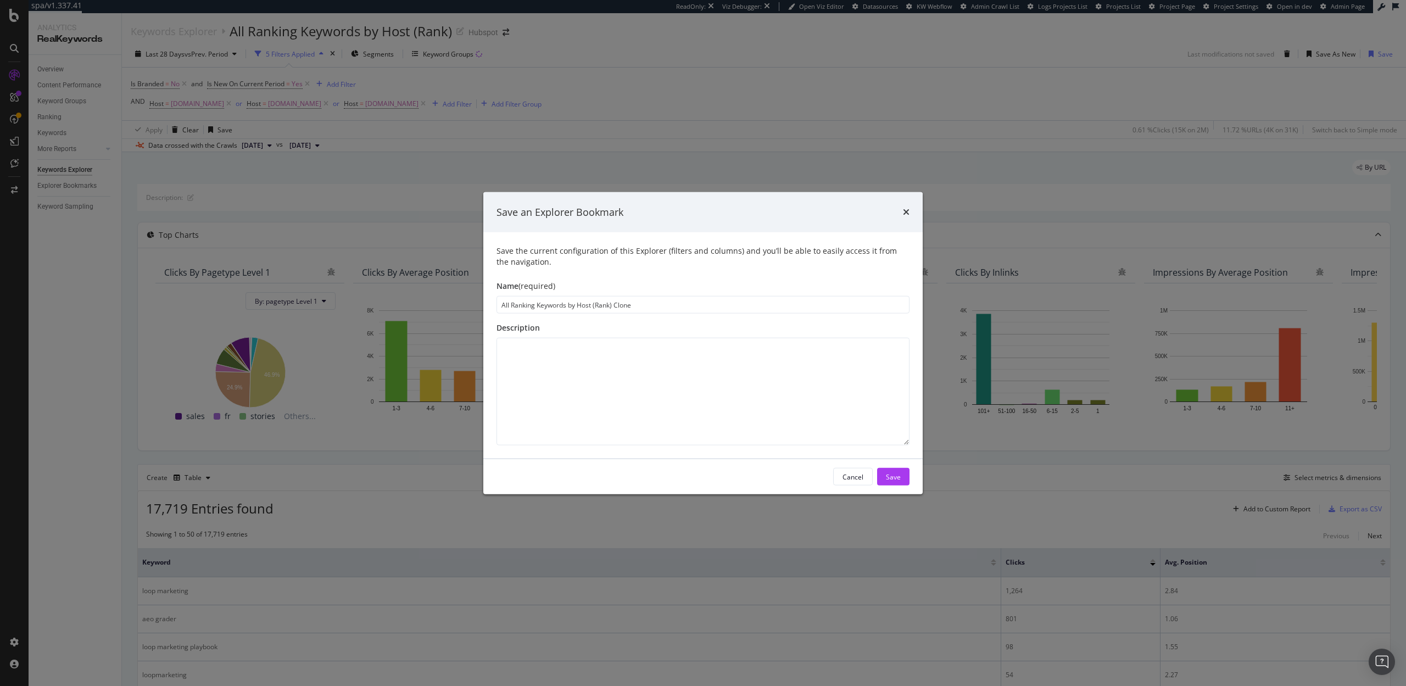
click at [695, 307] on input "All Ranking Keywords by Host (Rank) Clone" at bounding box center [703, 305] width 413 height 18
paste input "New Keywords on Current Period (Rank)"
type input "New Keywords on Current Period (Rank)"
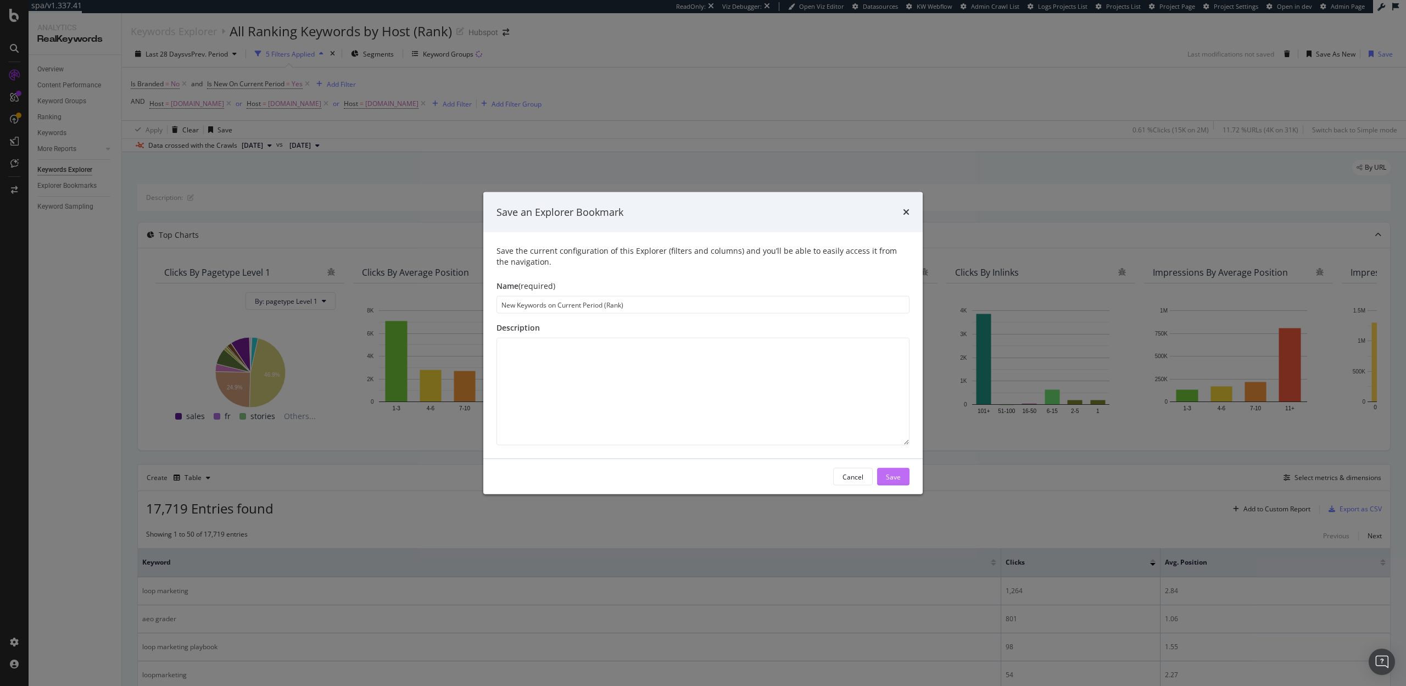
click at [895, 478] on div "Save" at bounding box center [893, 476] width 15 height 9
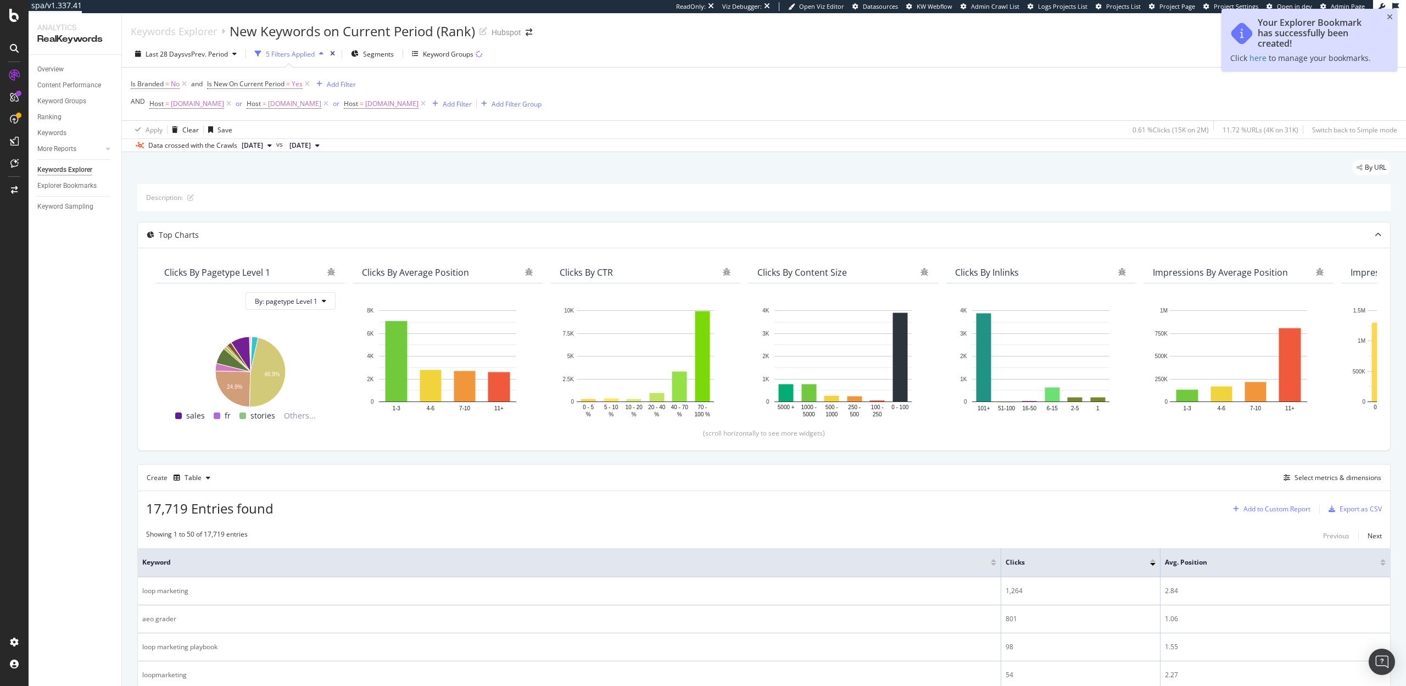
click at [1265, 511] on div "Add to Custom Report" at bounding box center [1277, 509] width 67 height 7
click at [1270, 588] on div "SpeedWorkers Launch Dashboard" at bounding box center [1296, 584] width 104 height 9
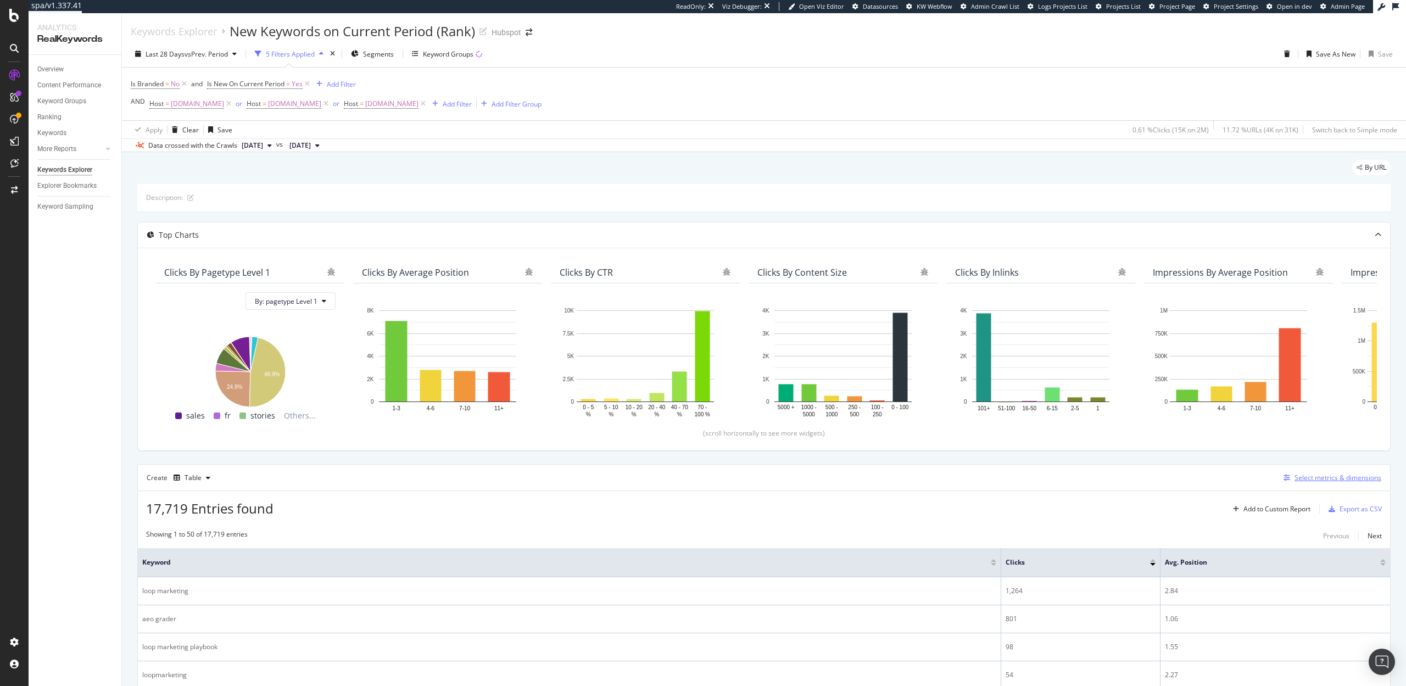
click at [1319, 474] on div "Select metrics & dimensions" at bounding box center [1338, 477] width 87 height 9
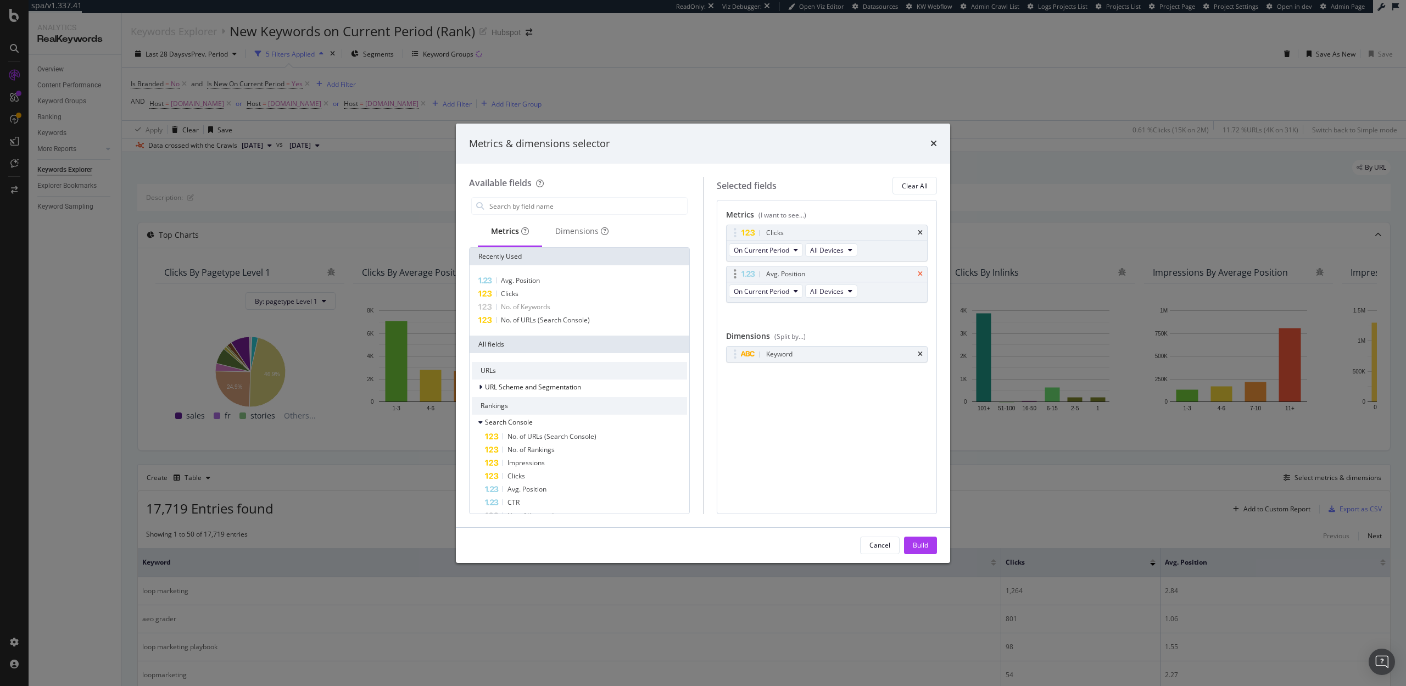
click at [922, 271] on icon "times" at bounding box center [920, 274] width 5 height 7
click at [920, 314] on icon "times" at bounding box center [920, 313] width 5 height 7
click at [548, 207] on input "modal" at bounding box center [587, 206] width 199 height 16
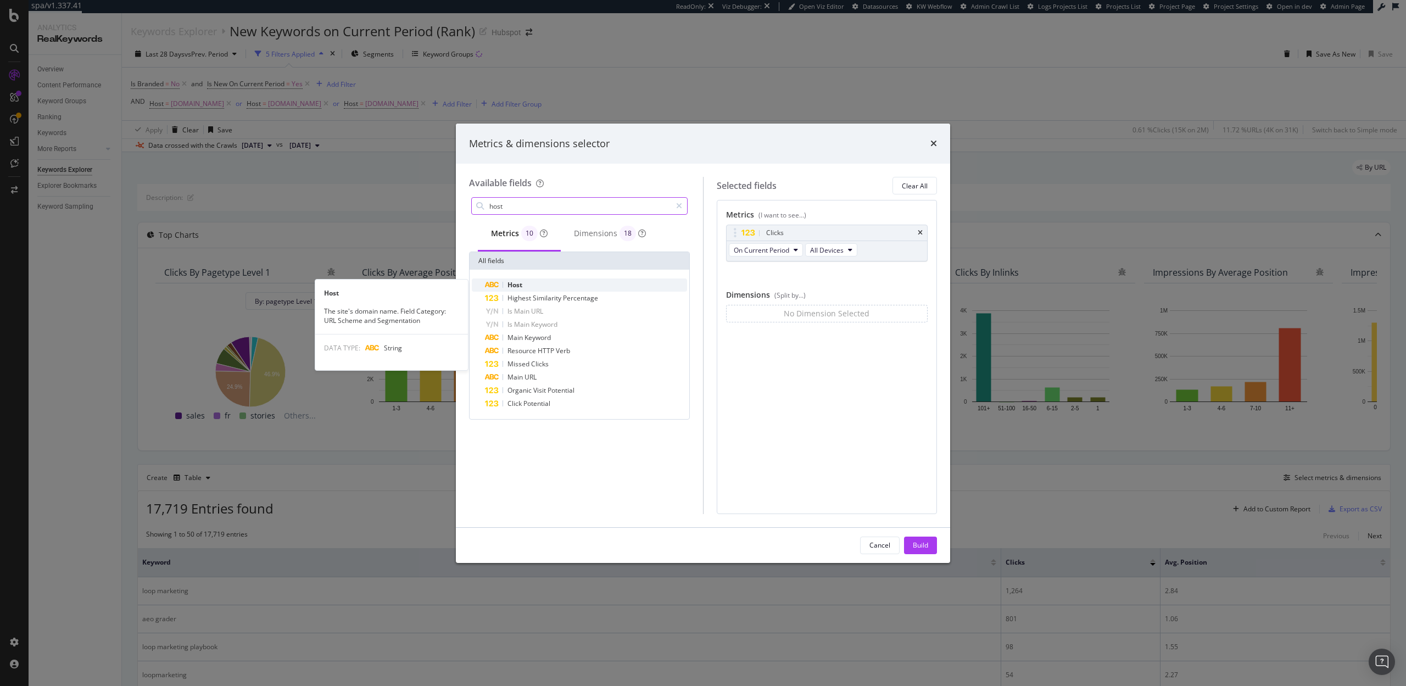
type input "host"
click at [536, 281] on div "Host" at bounding box center [586, 285] width 202 height 13
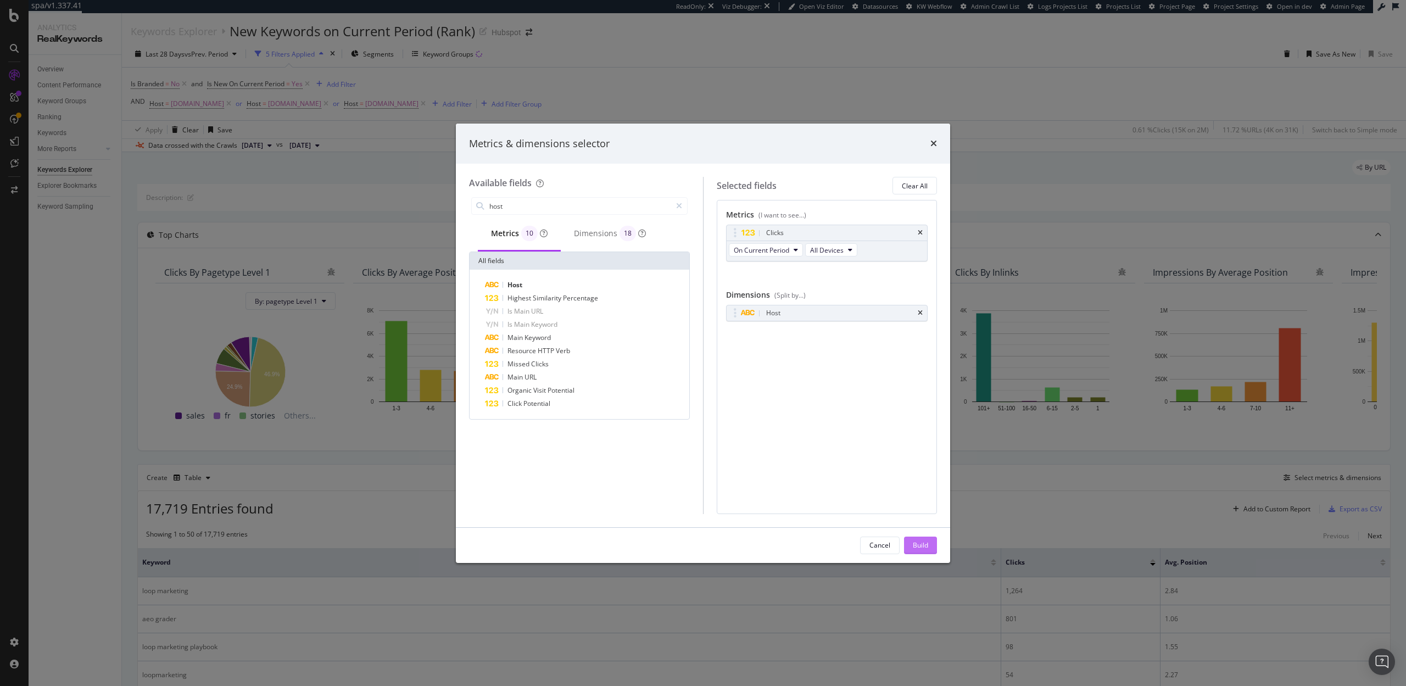
click at [915, 546] on div "Build" at bounding box center [920, 545] width 15 height 9
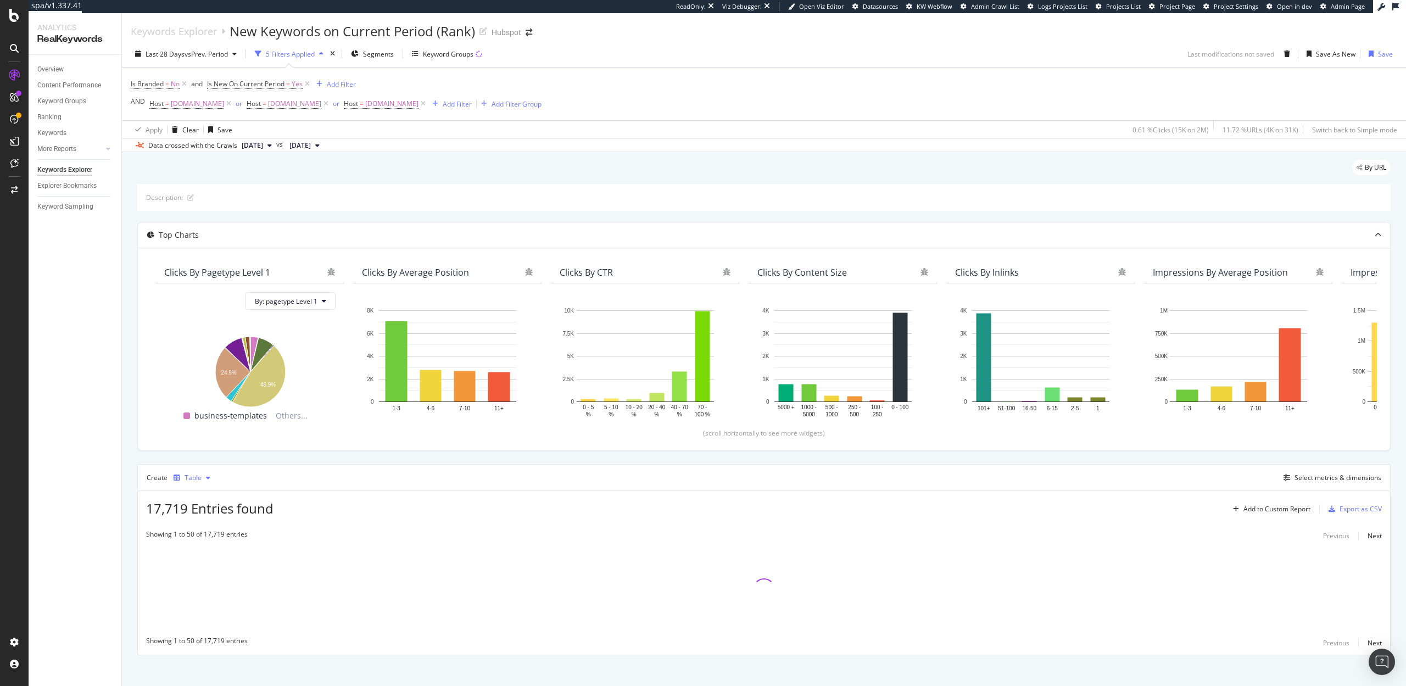
click at [185, 477] on div "Table" at bounding box center [193, 478] width 17 height 7
click at [197, 511] on div "Trend" at bounding box center [205, 514] width 18 height 9
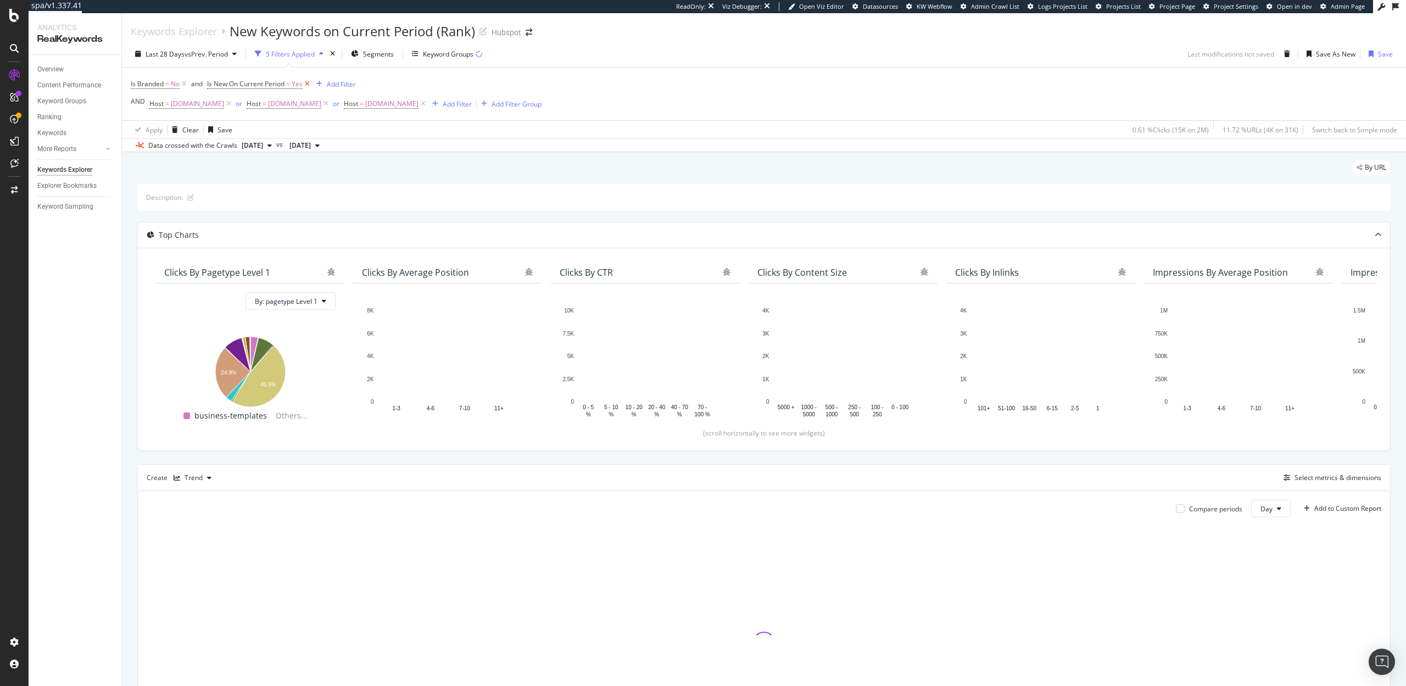
click at [307, 85] on icon at bounding box center [307, 84] width 9 height 11
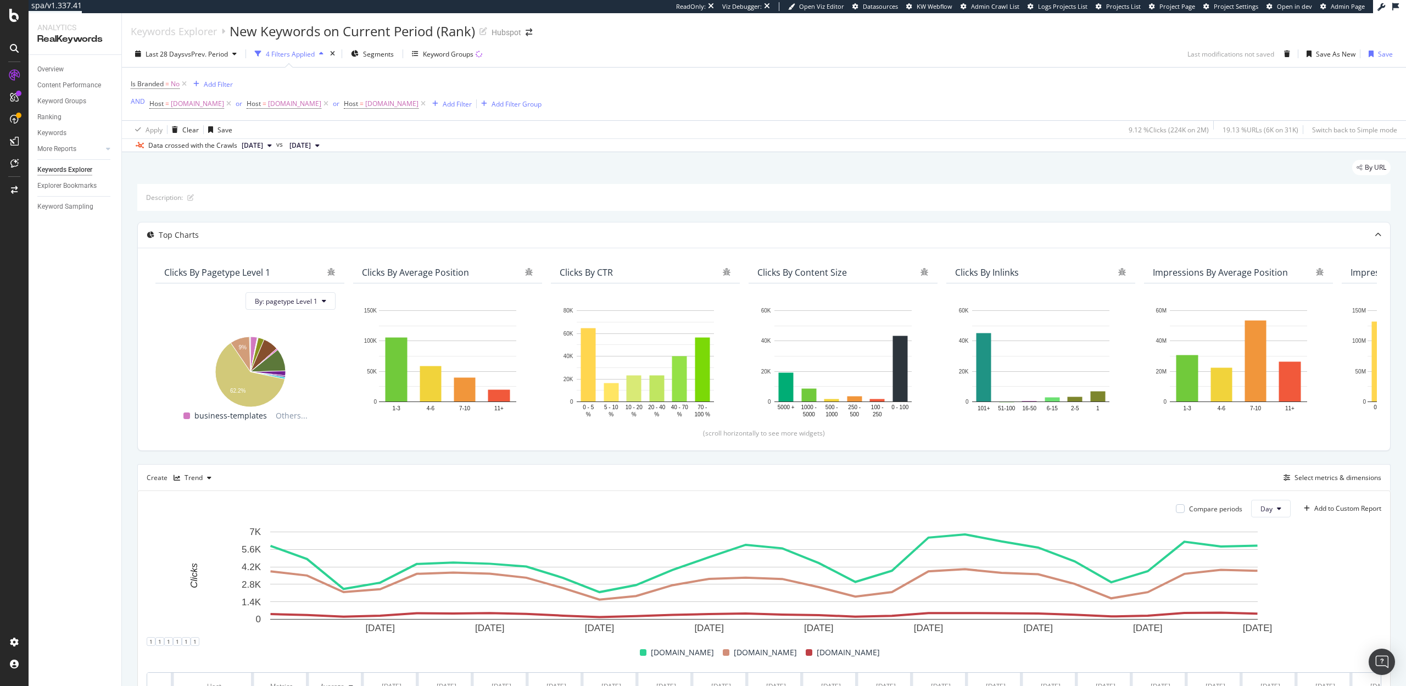
click at [1329, 43] on div "Last 28 Days vs Prev. Period 4 Filters Applied Segments Keyword Groups Last mod…" at bounding box center [764, 97] width 1284 height 112
click at [1329, 55] on div "Save As New" at bounding box center [1336, 53] width 40 height 9
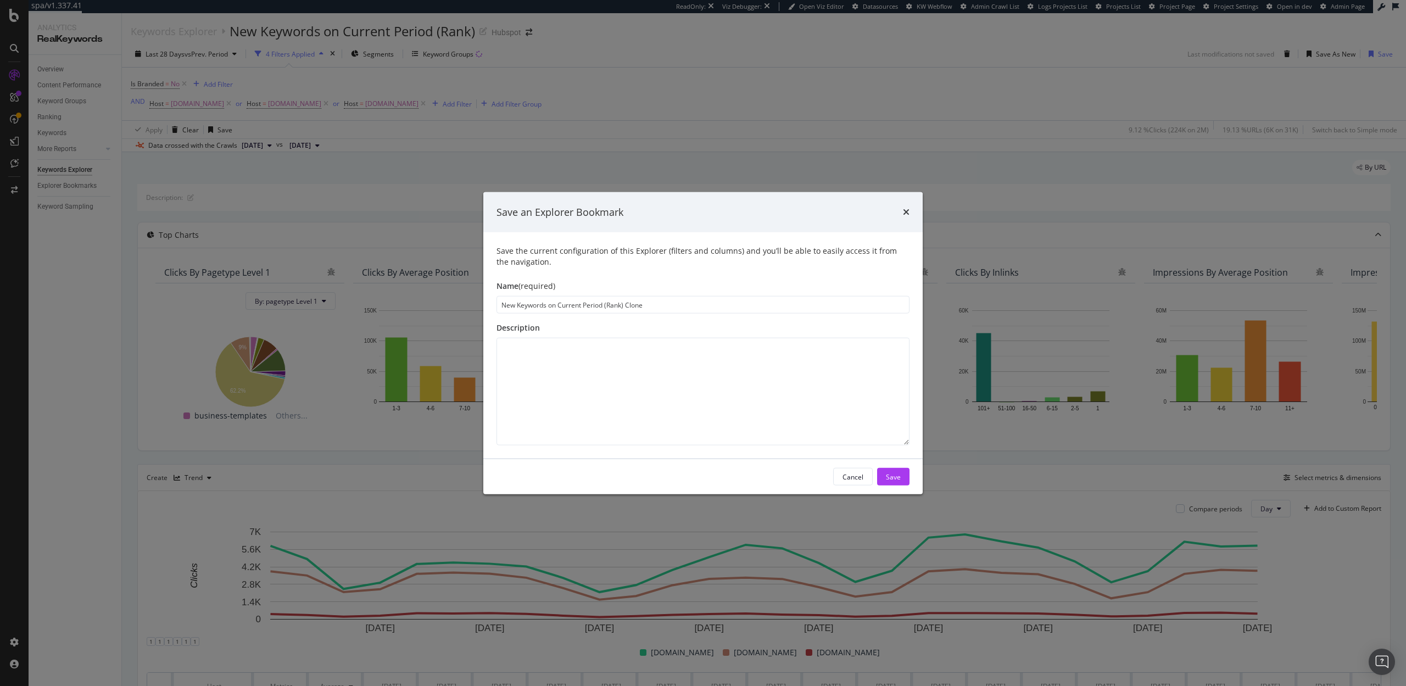
click at [563, 302] on input "New Keywords on Current Period (Rank) Clone" at bounding box center [703, 305] width 413 height 18
click at [616, 308] on input "New Keywords on Current Period (Rank) Clone" at bounding box center [703, 305] width 413 height 18
type input "Non-Brand Click Performance by Host"
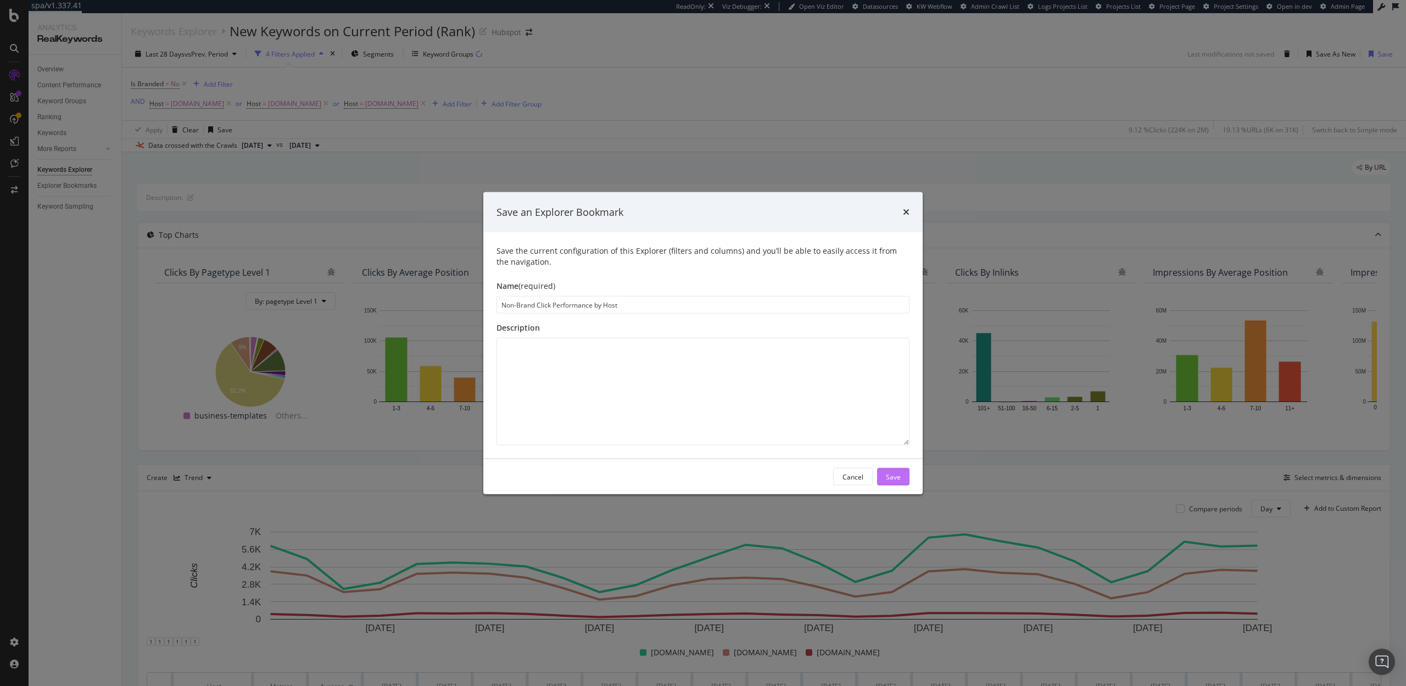
click at [894, 478] on div "Save" at bounding box center [893, 476] width 15 height 9
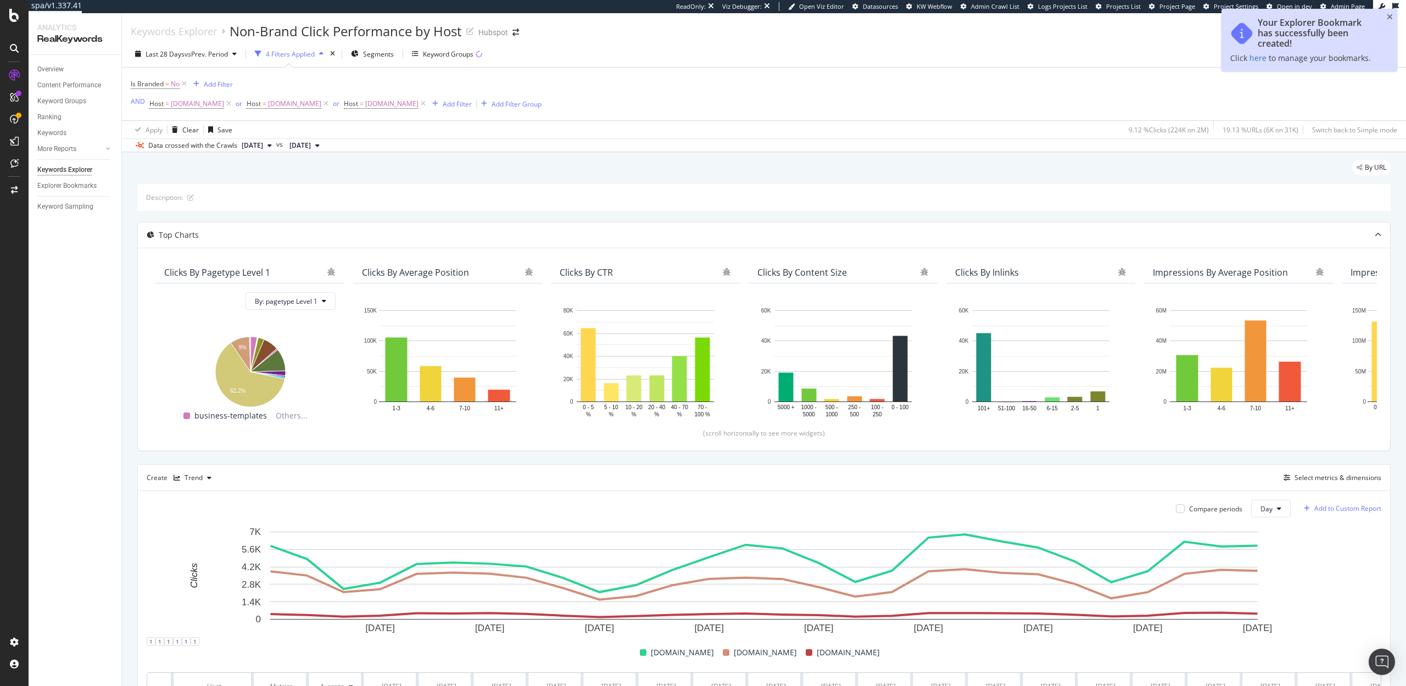
click at [1344, 511] on div "Add to Custom Report" at bounding box center [1348, 508] width 67 height 7
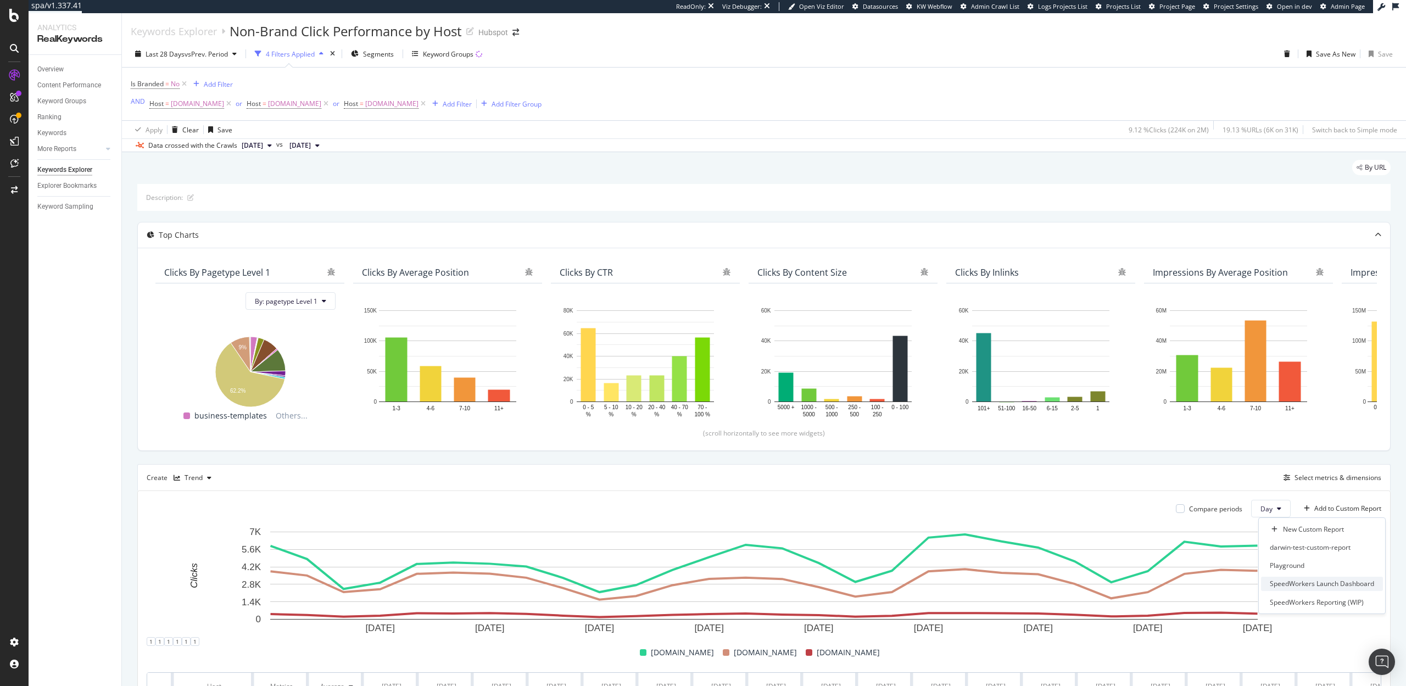
click at [1299, 583] on div "SpeedWorkers Launch Dashboard" at bounding box center [1322, 583] width 104 height 9
click at [199, 481] on div "Trend" at bounding box center [194, 478] width 18 height 7
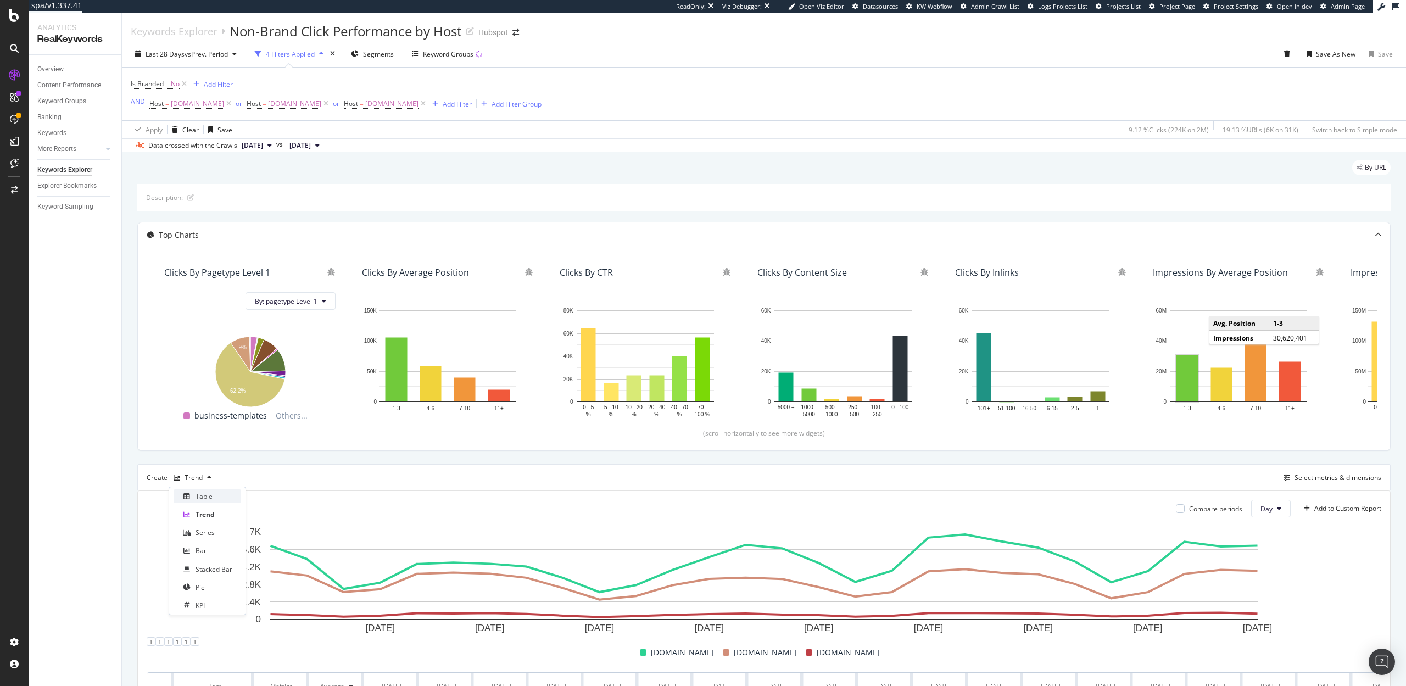
click at [207, 501] on div "Table" at bounding box center [204, 496] width 17 height 9
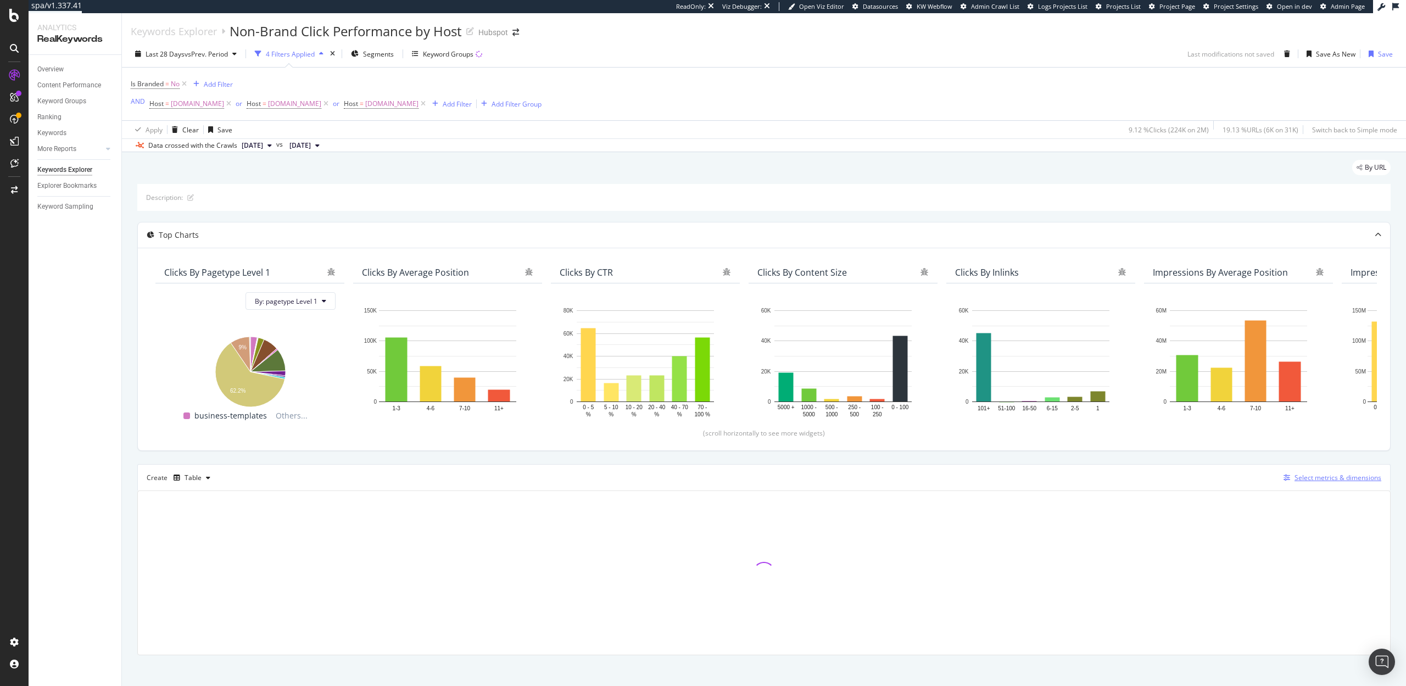
click at [1310, 478] on div "Select metrics & dimensions" at bounding box center [1338, 477] width 87 height 9
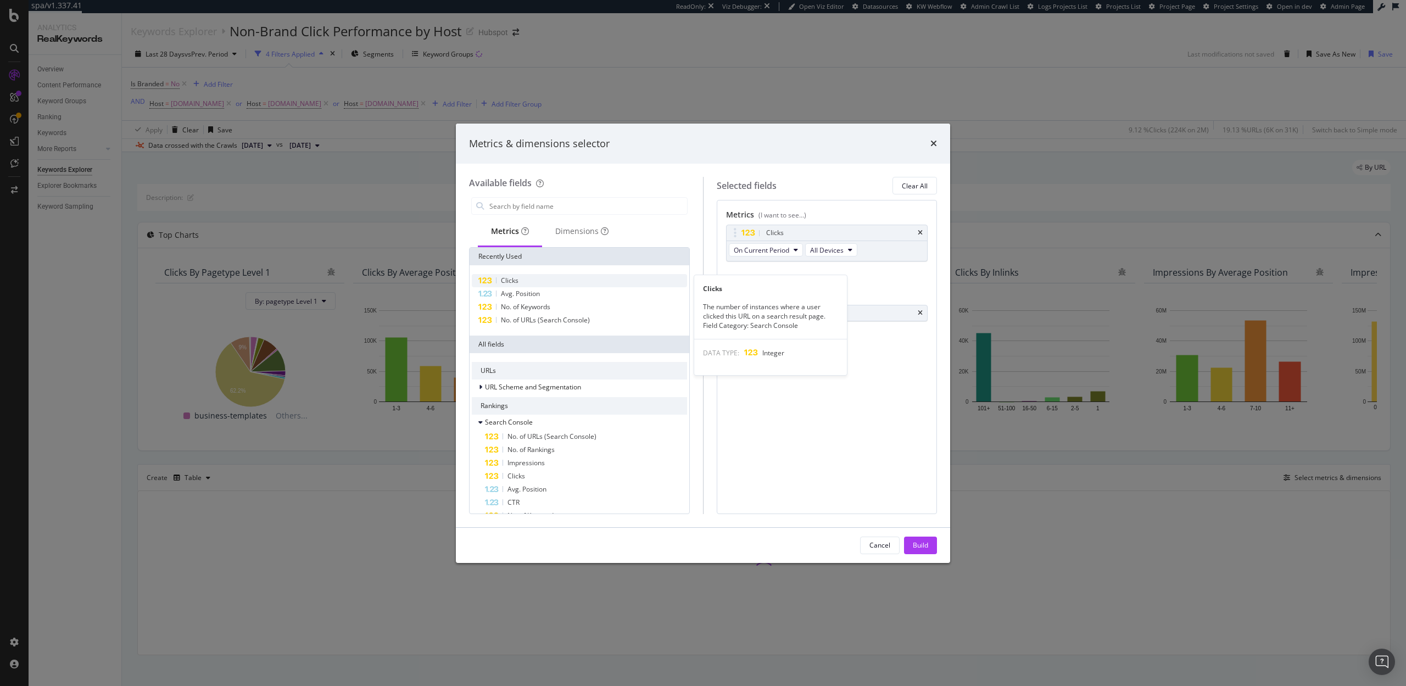
click at [508, 282] on span "Clicks" at bounding box center [510, 280] width 18 height 9
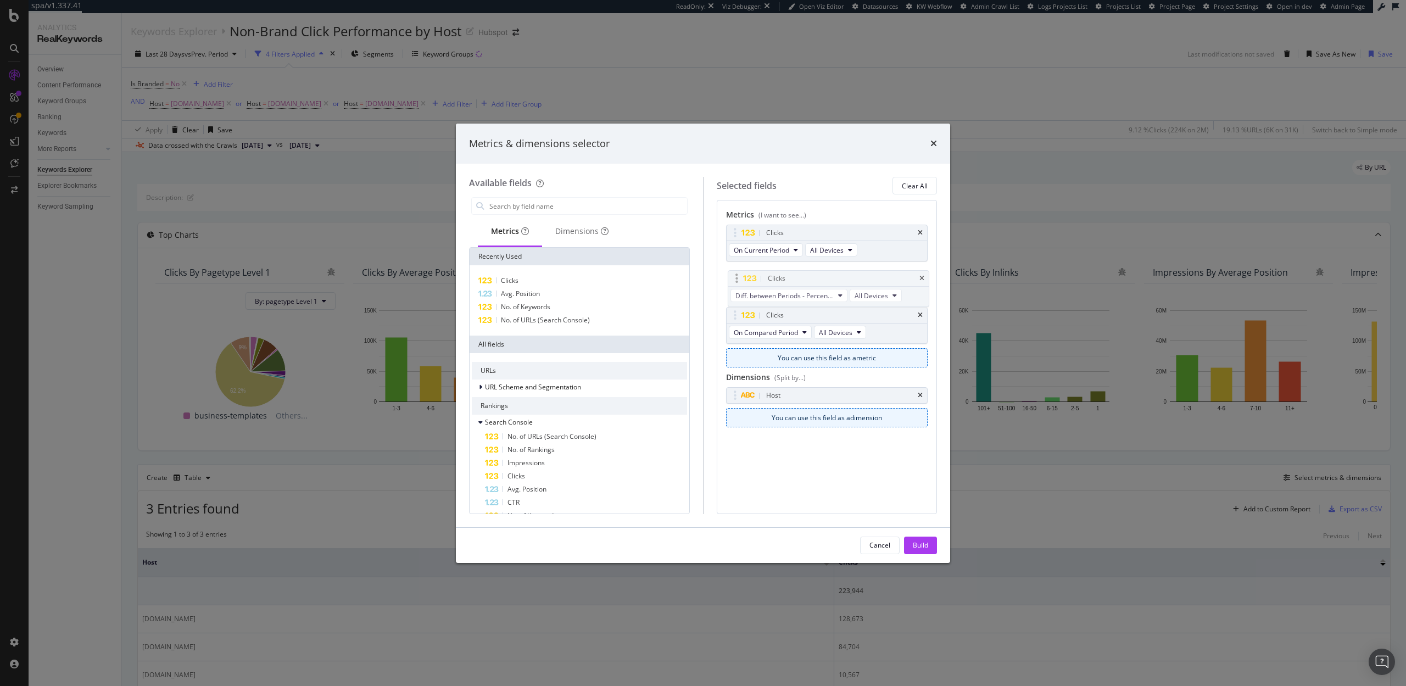
drag, startPoint x: 730, startPoint y: 313, endPoint x: 731, endPoint y: 274, distance: 38.5
click at [731, 274] on body "spa/v1.337.41 ReadOnly: Viz Debugger: Open Viz Editor Datasources KW Webflow Ad…" at bounding box center [703, 343] width 1406 height 686
click at [920, 315] on icon "times" at bounding box center [920, 315] width 5 height 7
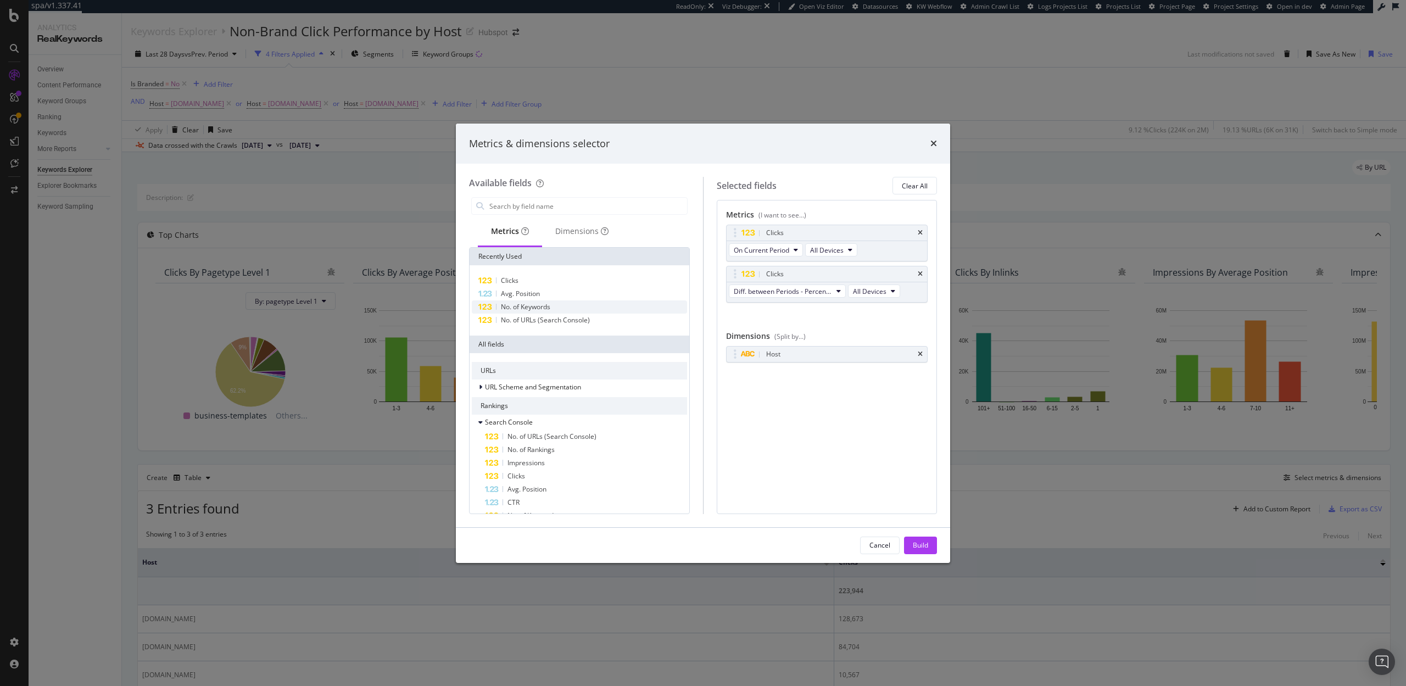
click at [545, 305] on span "No. of Keywords" at bounding box center [525, 306] width 49 height 9
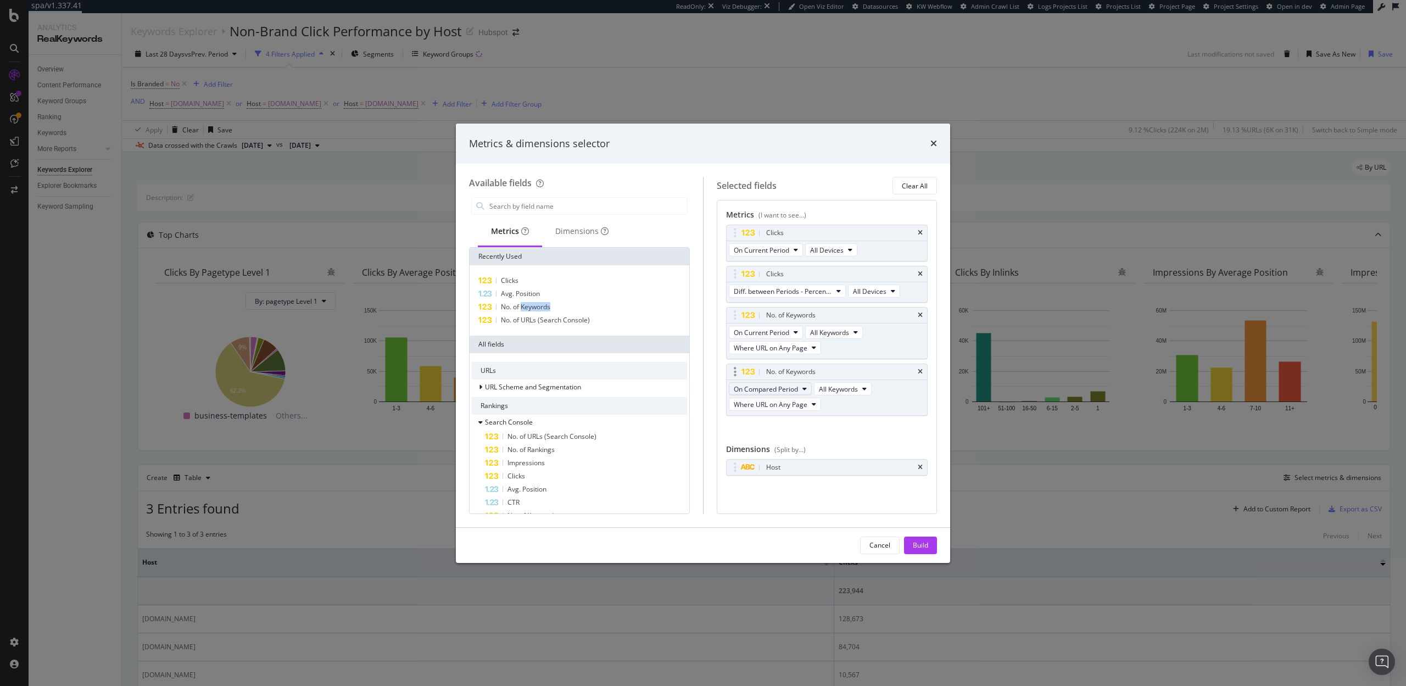
click at [781, 389] on span "On Compared Period" at bounding box center [766, 389] width 64 height 9
click at [783, 446] on span "Diff. between Periods - Percentage" at bounding box center [791, 449] width 106 height 10
click at [511, 318] on span "No. of URLs (Search Console)" at bounding box center [545, 319] width 89 height 9
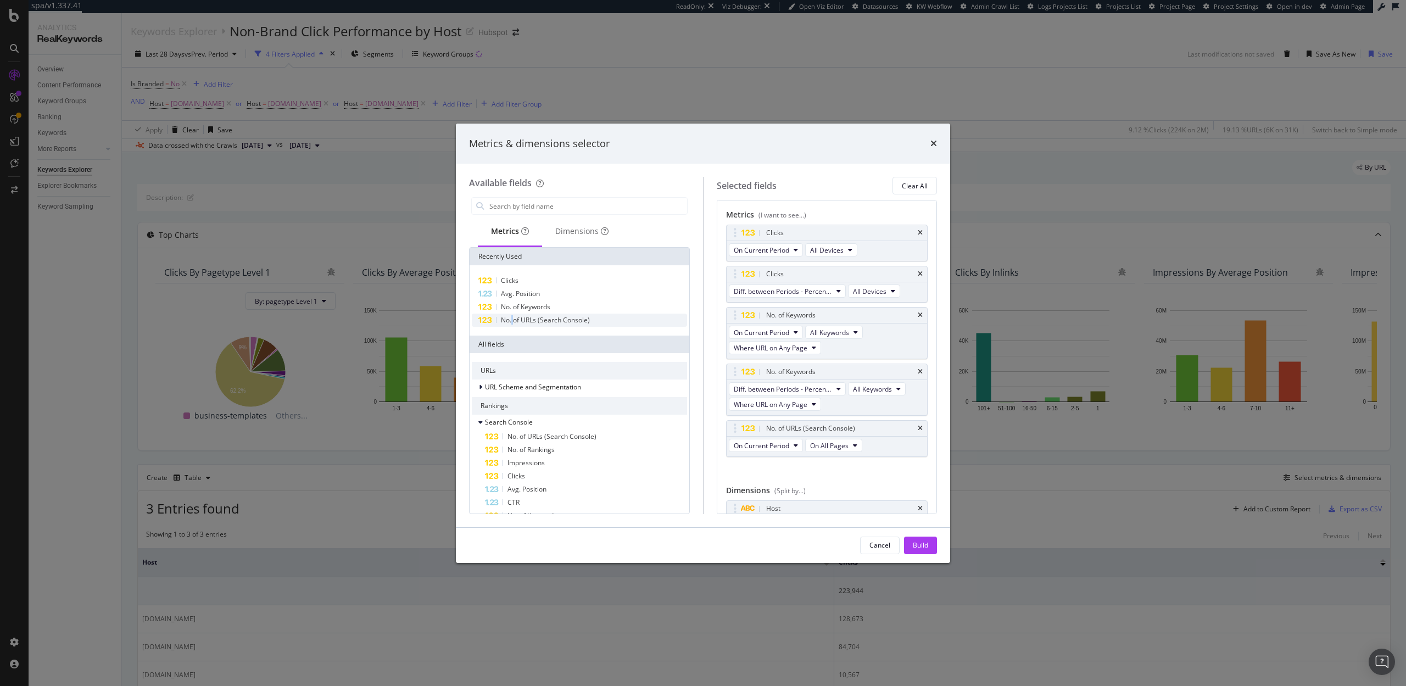
click at [511, 318] on span "No. of URLs (Search Console)" at bounding box center [545, 319] width 89 height 9
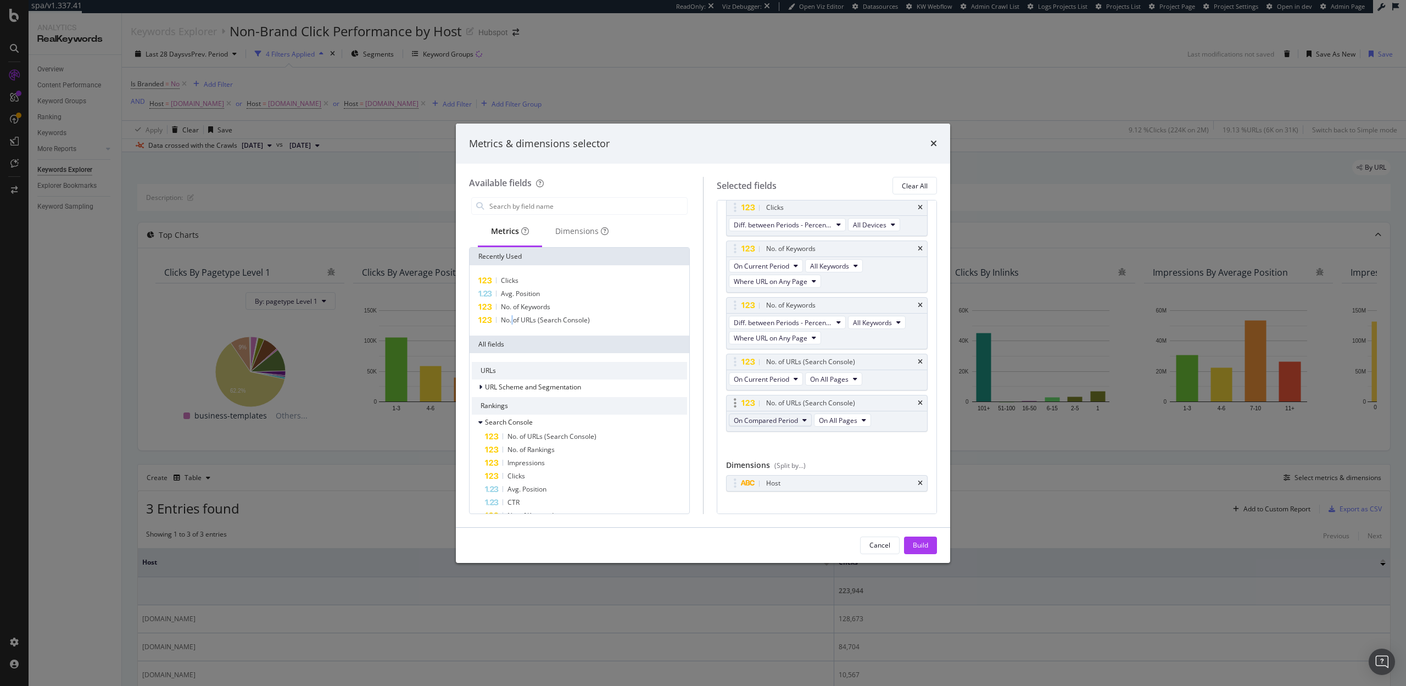
click at [801, 419] on button "On Compared Period" at bounding box center [770, 420] width 83 height 13
click at [798, 484] on span "Diff. between Periods - Percentage" at bounding box center [791, 481] width 106 height 10
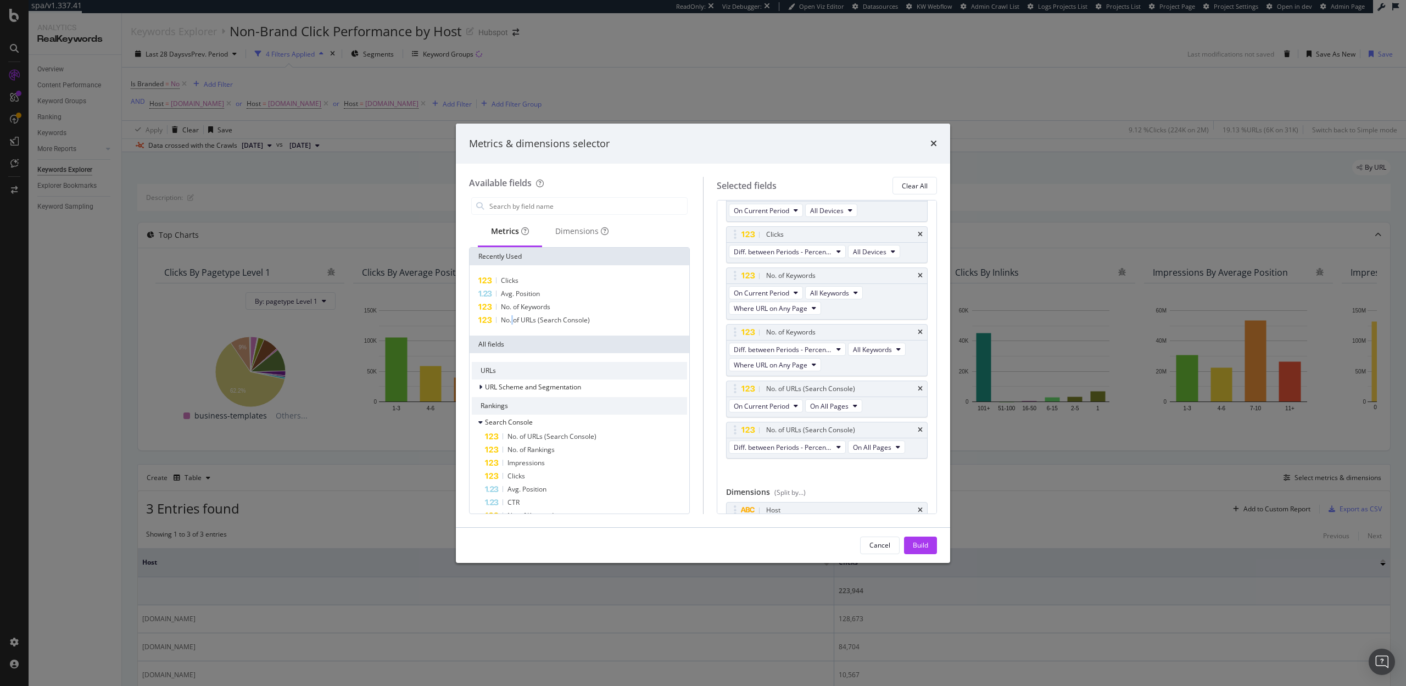
scroll to position [38, 0]
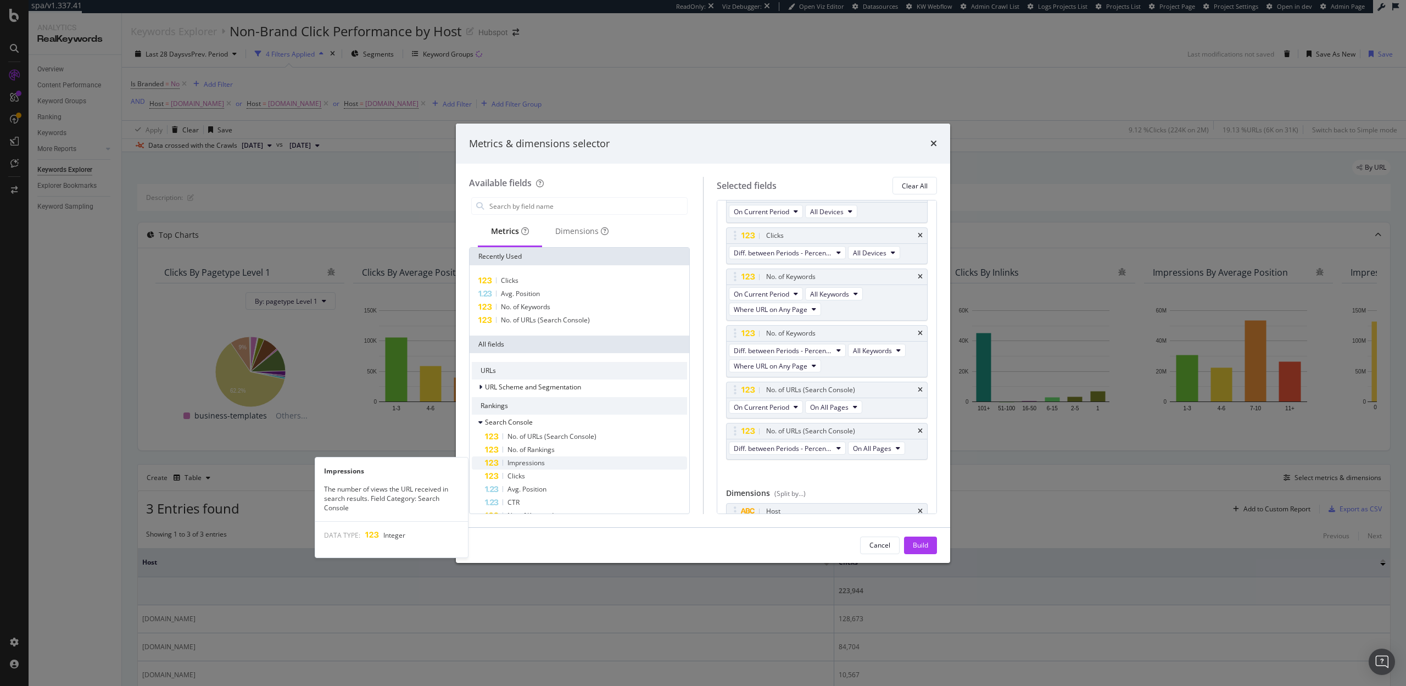
click at [537, 461] on span "Impressions" at bounding box center [526, 462] width 37 height 9
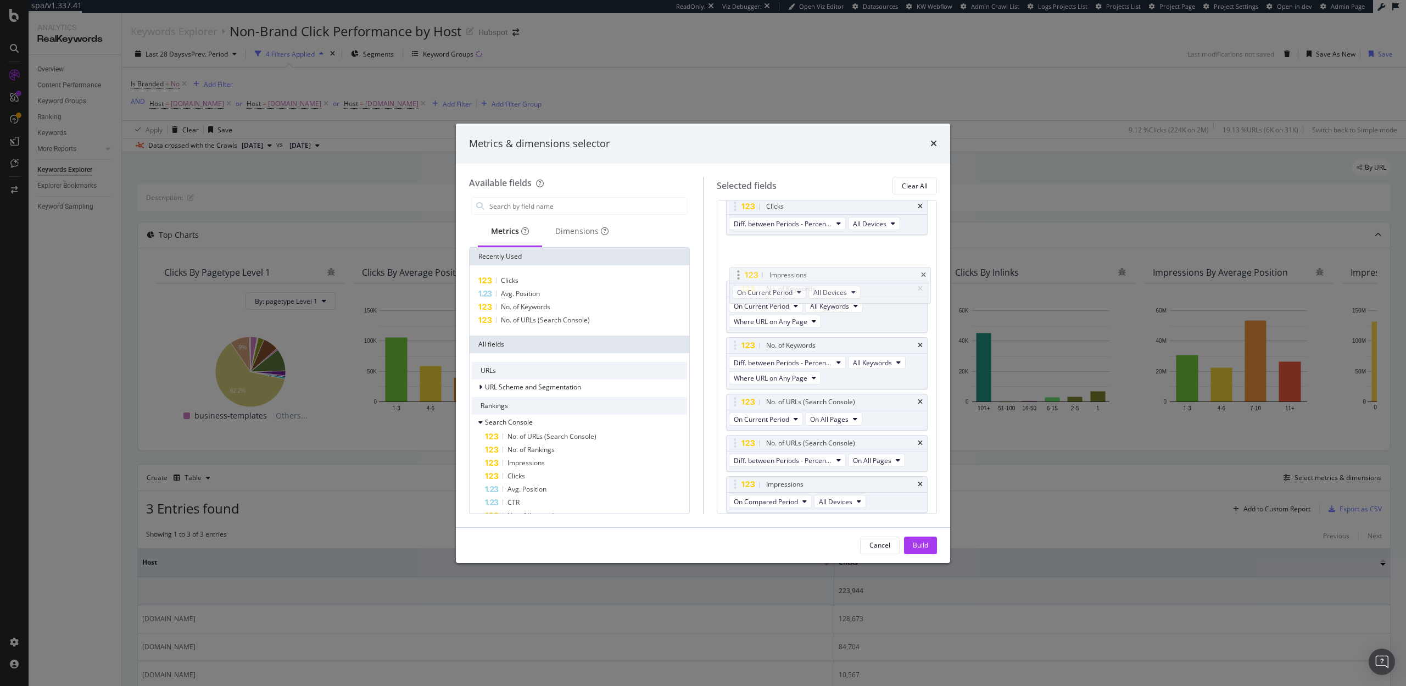
drag, startPoint x: 732, startPoint y: 442, endPoint x: 735, endPoint y: 272, distance: 169.8
click at [735, 272] on body "spa/v1.337.41 ReadOnly: Viz Debugger: Open Viz Editor Datasources KW Webflow Ad…" at bounding box center [703, 343] width 1406 height 686
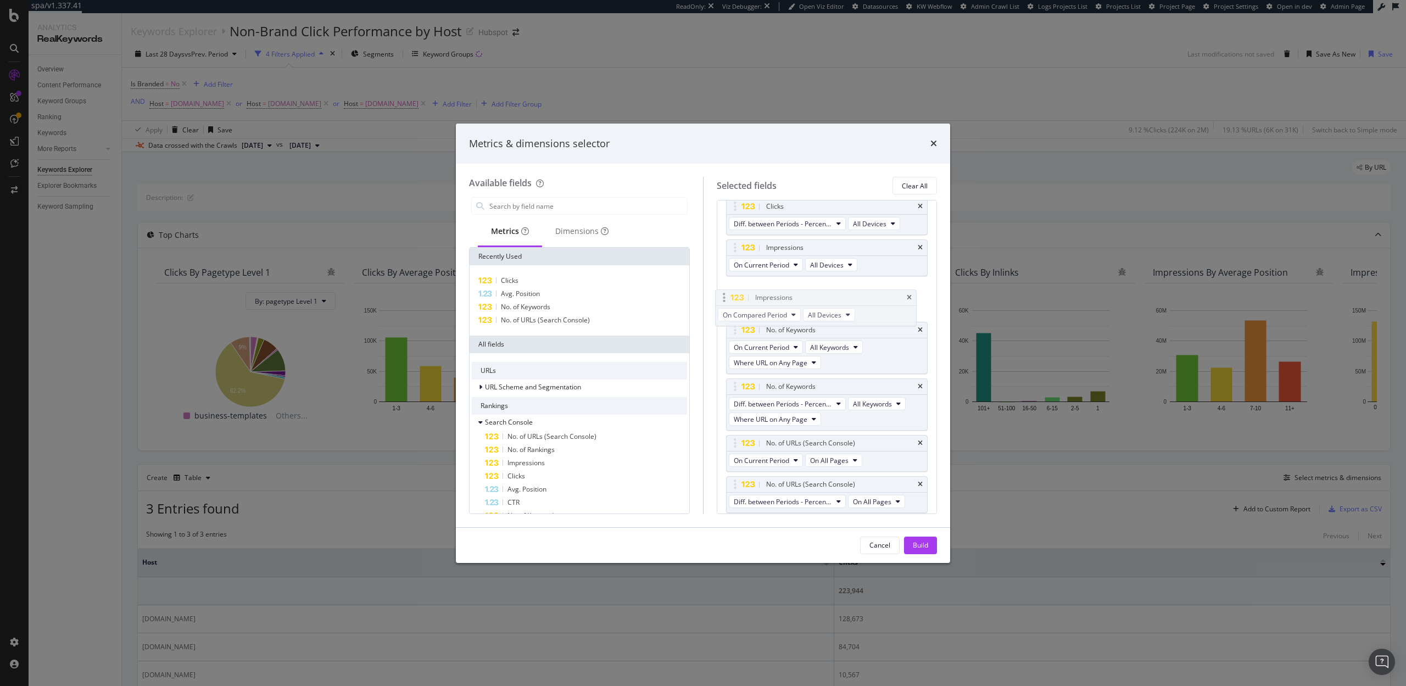
drag, startPoint x: 740, startPoint y: 484, endPoint x: 729, endPoint y: 295, distance: 189.3
click at [729, 295] on body "spa/v1.337.41 ReadOnly: Viz Debugger: Open Viz Editor Datasources KW Webflow Ad…" at bounding box center [703, 343] width 1406 height 686
click at [766, 305] on span "On Compared Period" at bounding box center [766, 306] width 64 height 9
click at [774, 361] on span "Diff. between Periods - Percentage" at bounding box center [791, 366] width 106 height 10
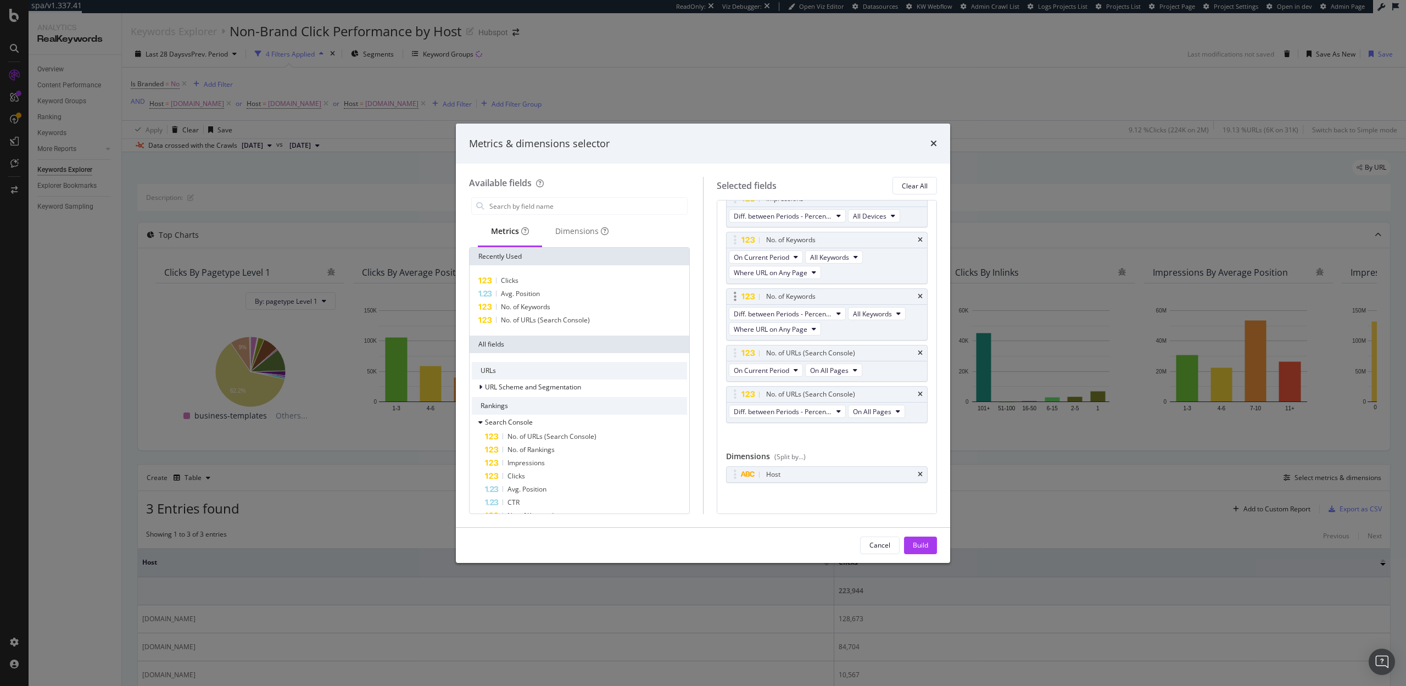
scroll to position [164, 0]
click at [925, 546] on div "Build" at bounding box center [920, 545] width 15 height 9
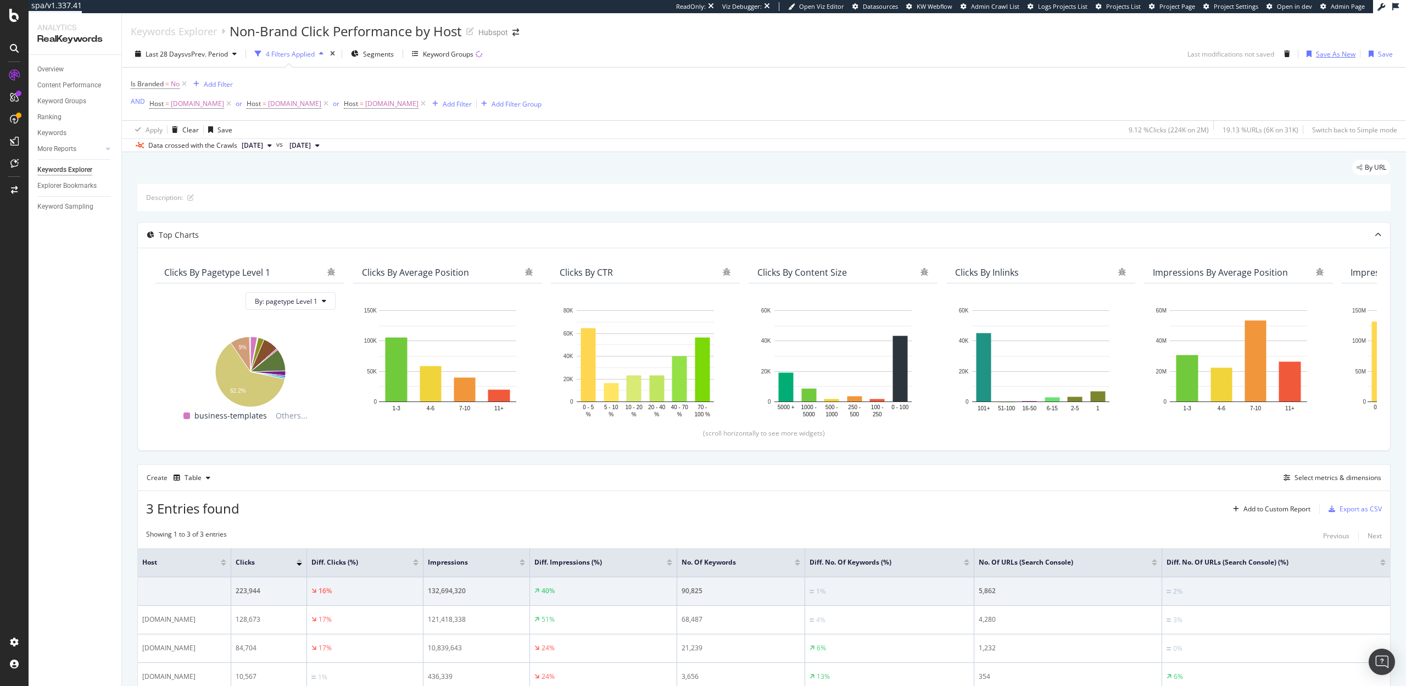
click at [1331, 53] on div "Save As New" at bounding box center [1336, 53] width 40 height 9
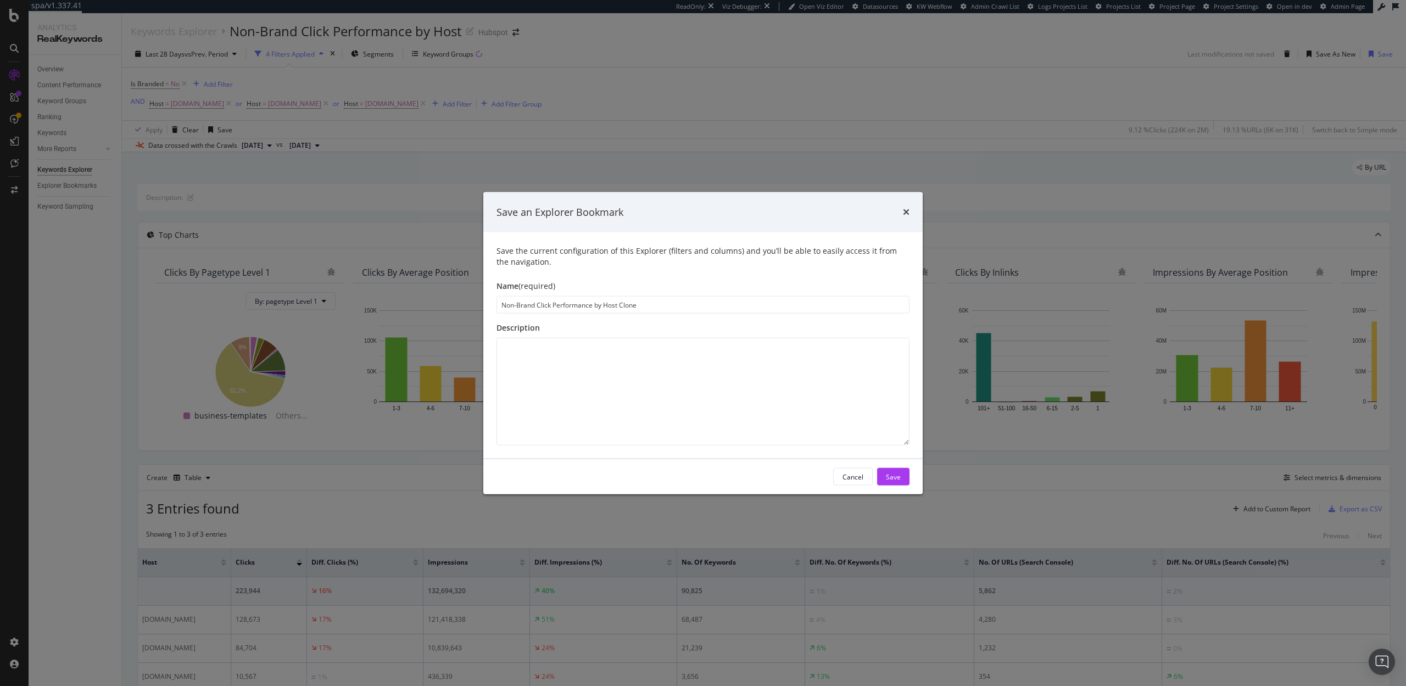
drag, startPoint x: 552, startPoint y: 308, endPoint x: 537, endPoint y: 308, distance: 14.3
click at [537, 308] on input "Non-Brand Click Performance by Host Clone" at bounding box center [703, 305] width 413 height 18
click at [647, 303] on input "Non-Brand SEO Performance by Host Clone" at bounding box center [703, 305] width 413 height 18
type input "Non-Brand SEO Performance by Host"
click at [893, 473] on div "Save" at bounding box center [893, 476] width 15 height 9
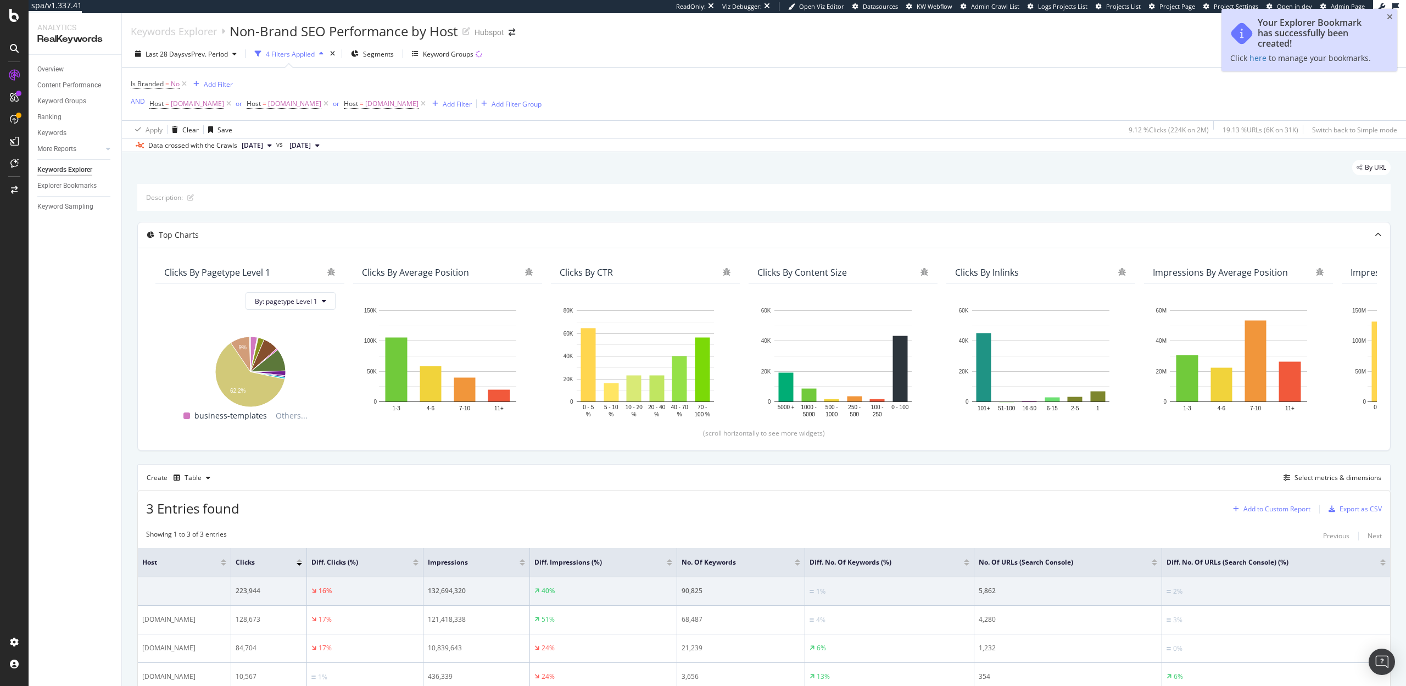
click at [1278, 508] on div "Add to Custom Report" at bounding box center [1277, 509] width 67 height 7
click at [1263, 586] on div "SpeedWorkers Launch Dashboard" at bounding box center [1296, 584] width 104 height 9
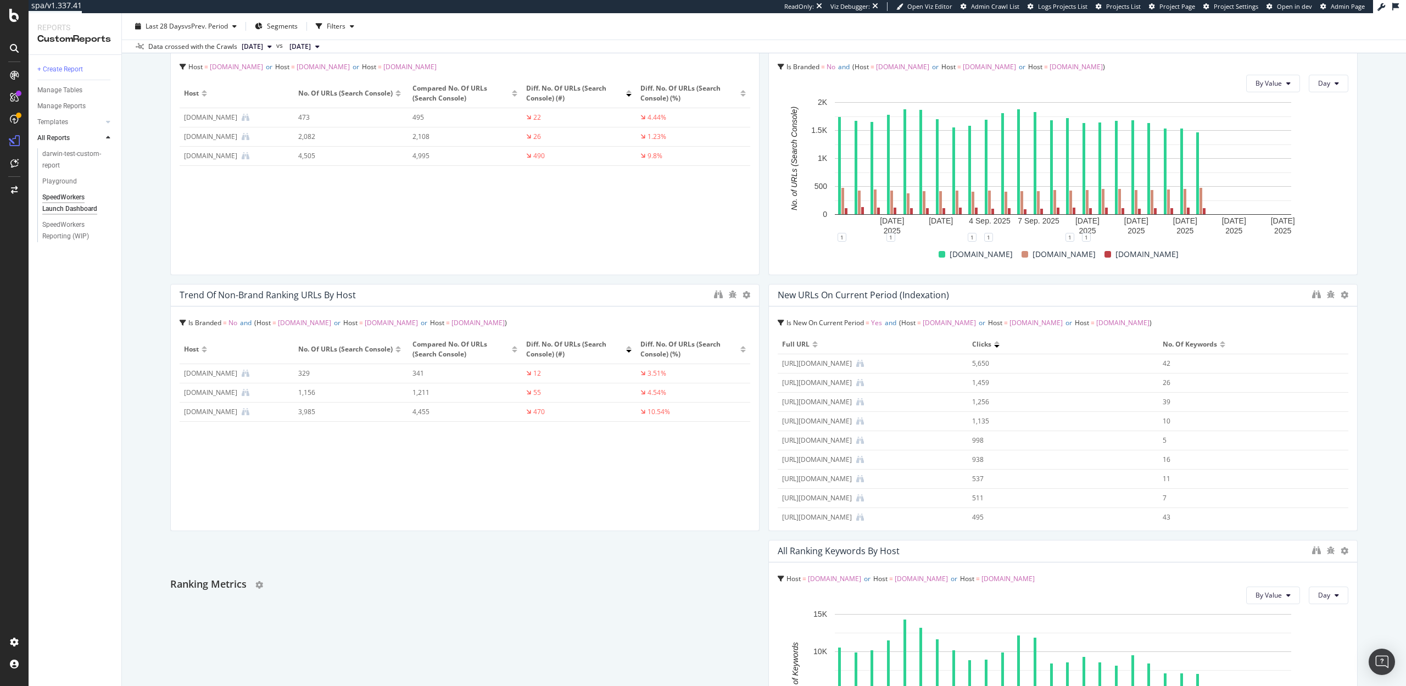
scroll to position [625, 0]
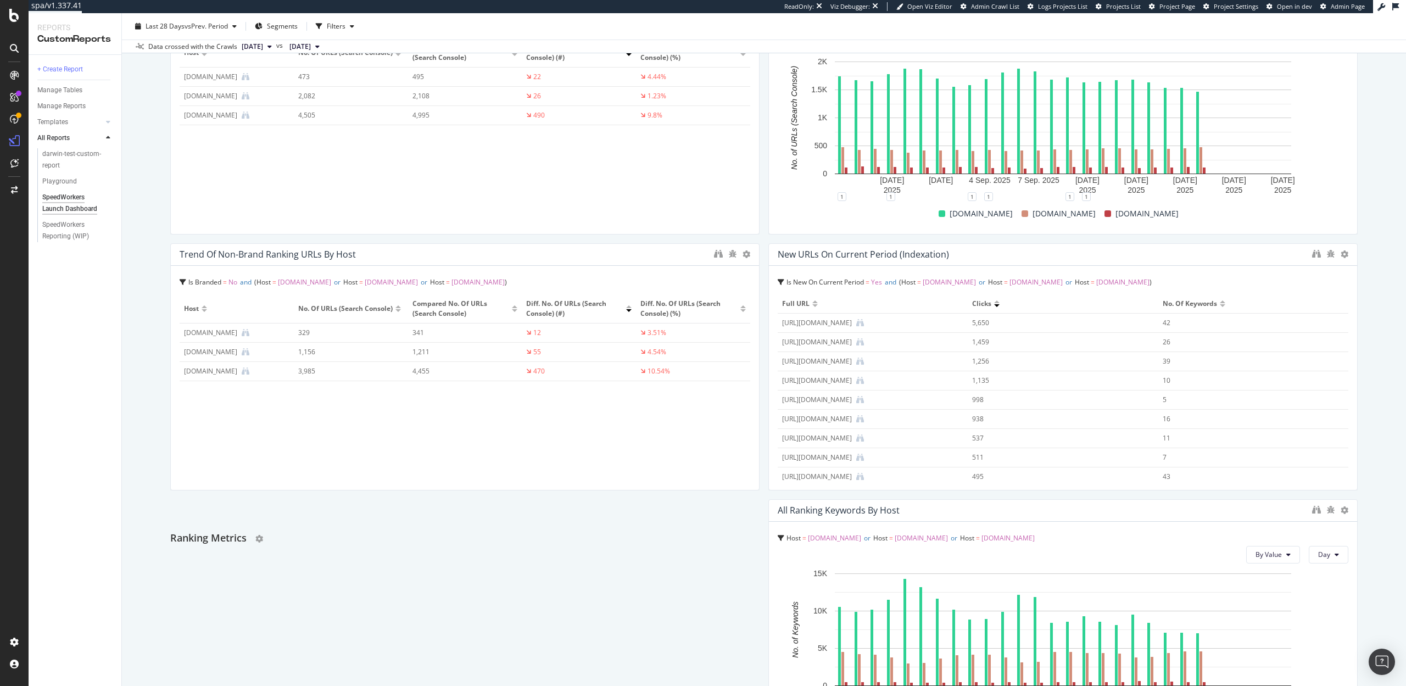
drag, startPoint x: 197, startPoint y: 218, endPoint x: 216, endPoint y: 528, distance: 311.0
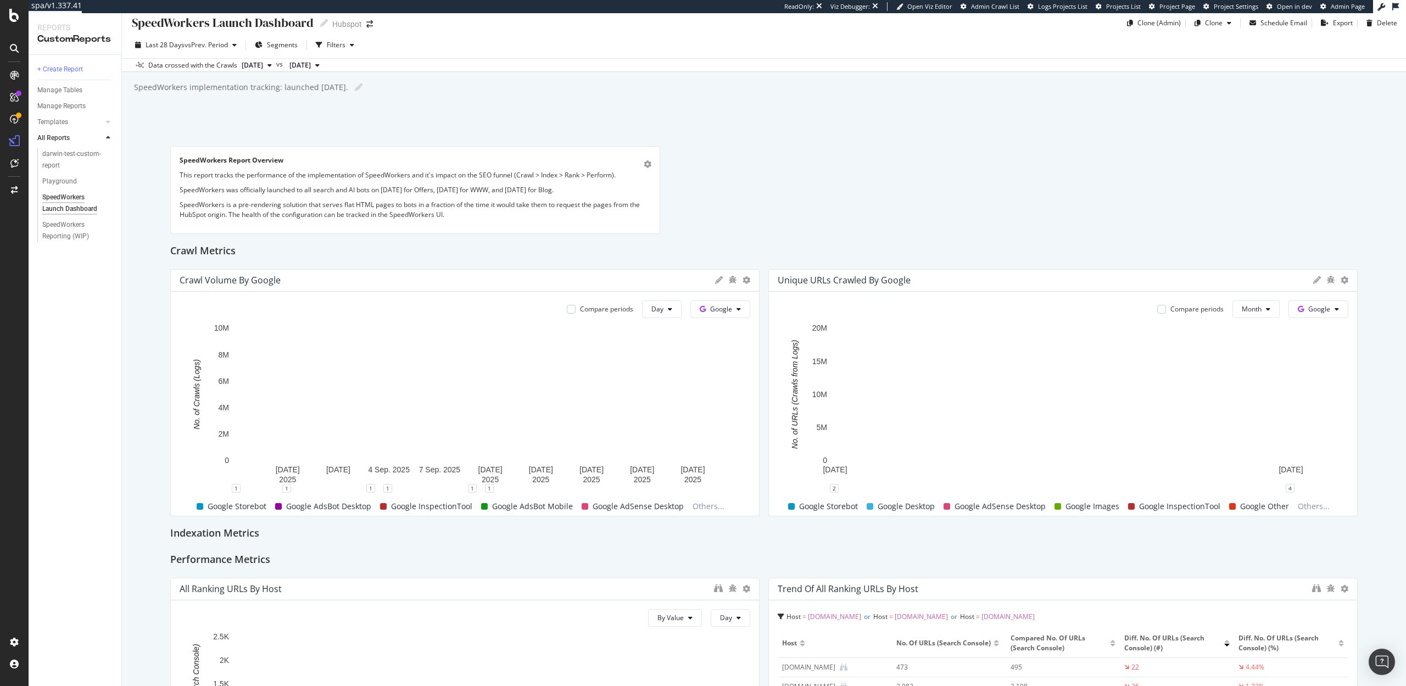
scroll to position [0, 0]
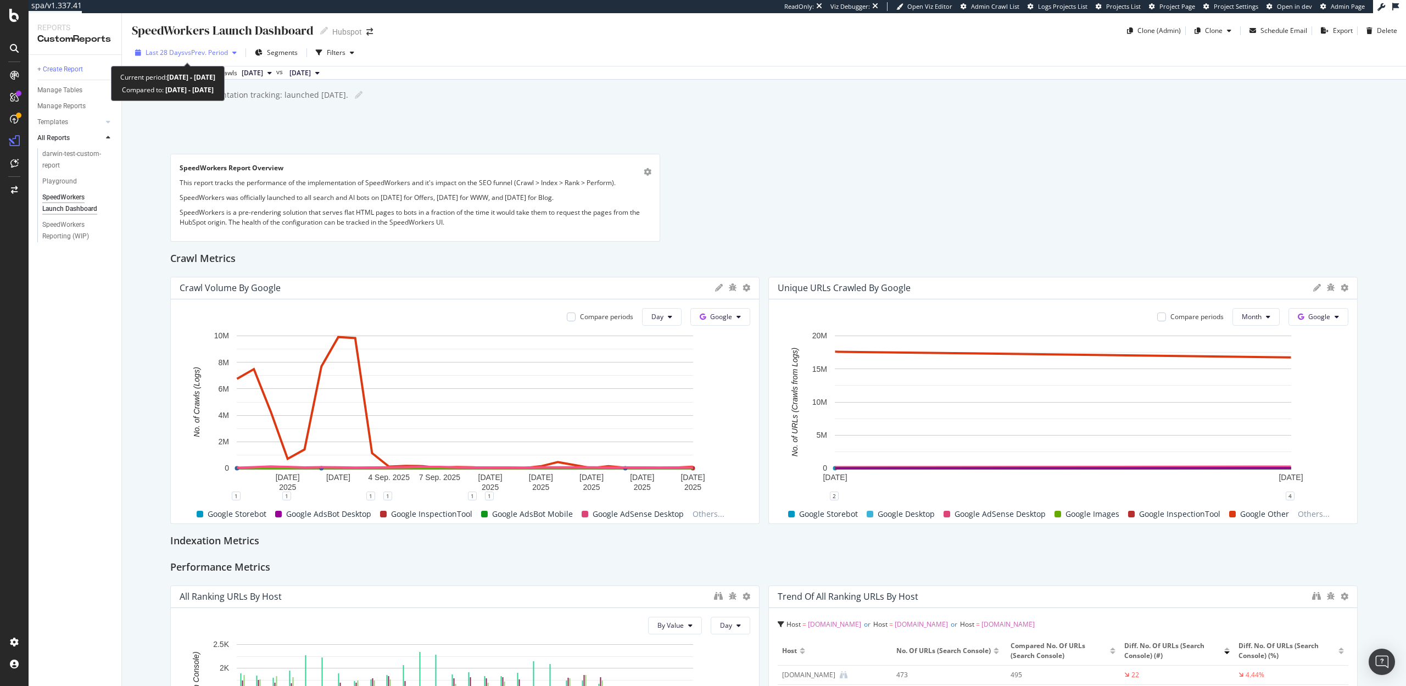
click at [185, 49] on span "vs Prev. Period" at bounding box center [206, 52] width 43 height 9
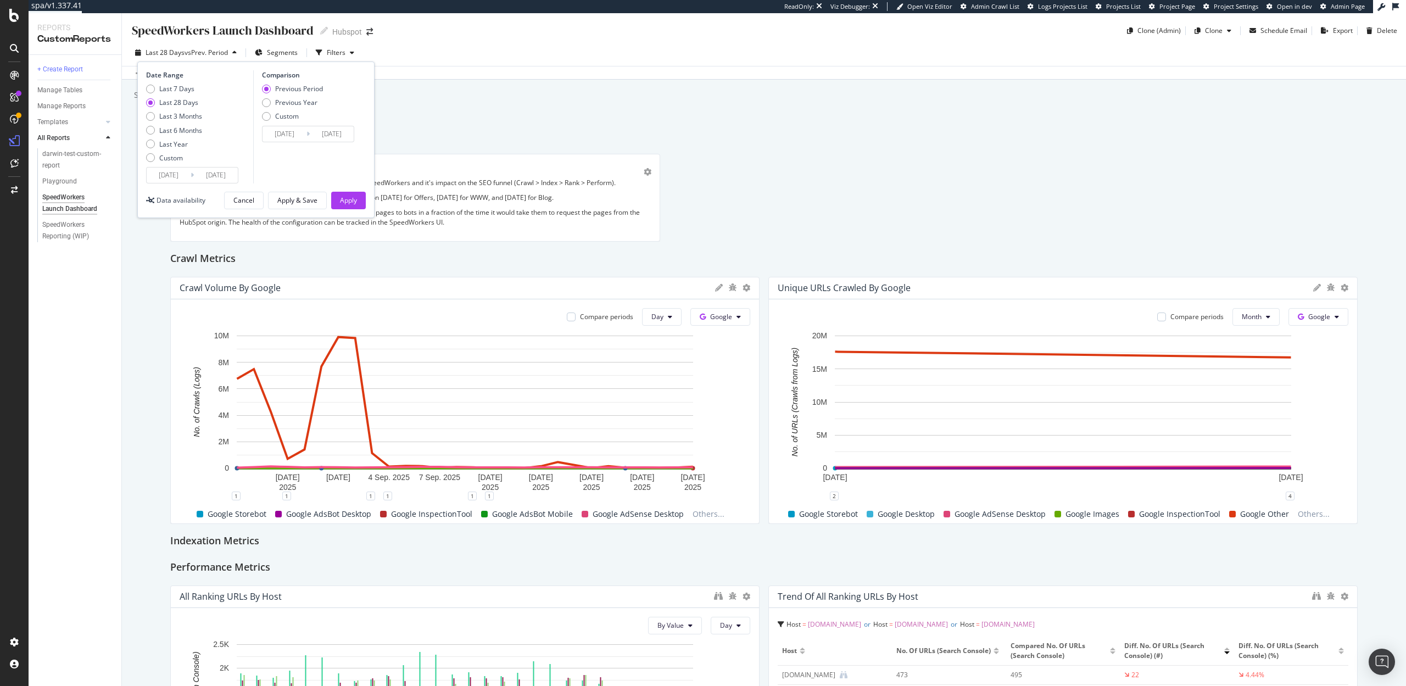
click at [179, 177] on input "2025/08/26" at bounding box center [169, 175] width 44 height 15
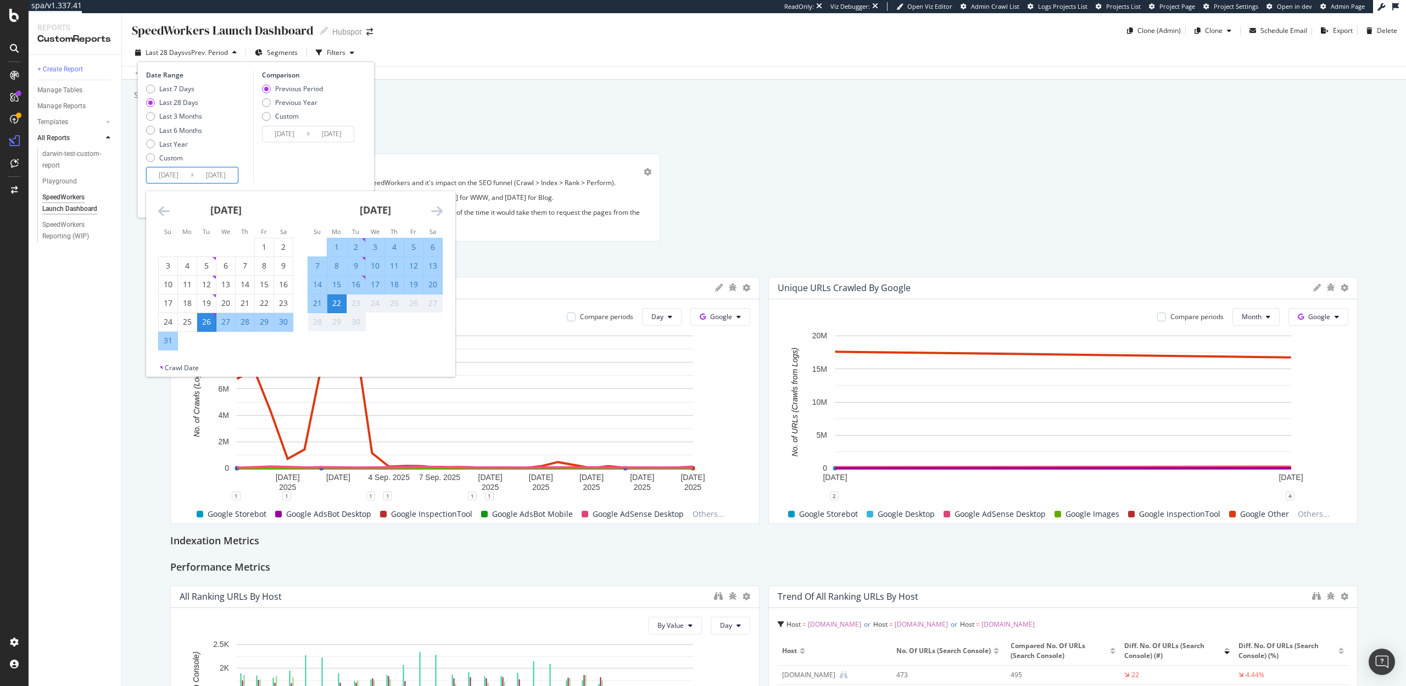
click at [315, 284] on div "14" at bounding box center [317, 284] width 19 height 11
type input "2025/09/14"
type input "2025/09/05"
type input "2025/09/13"
click at [435, 287] on div "20" at bounding box center [433, 284] width 19 height 11
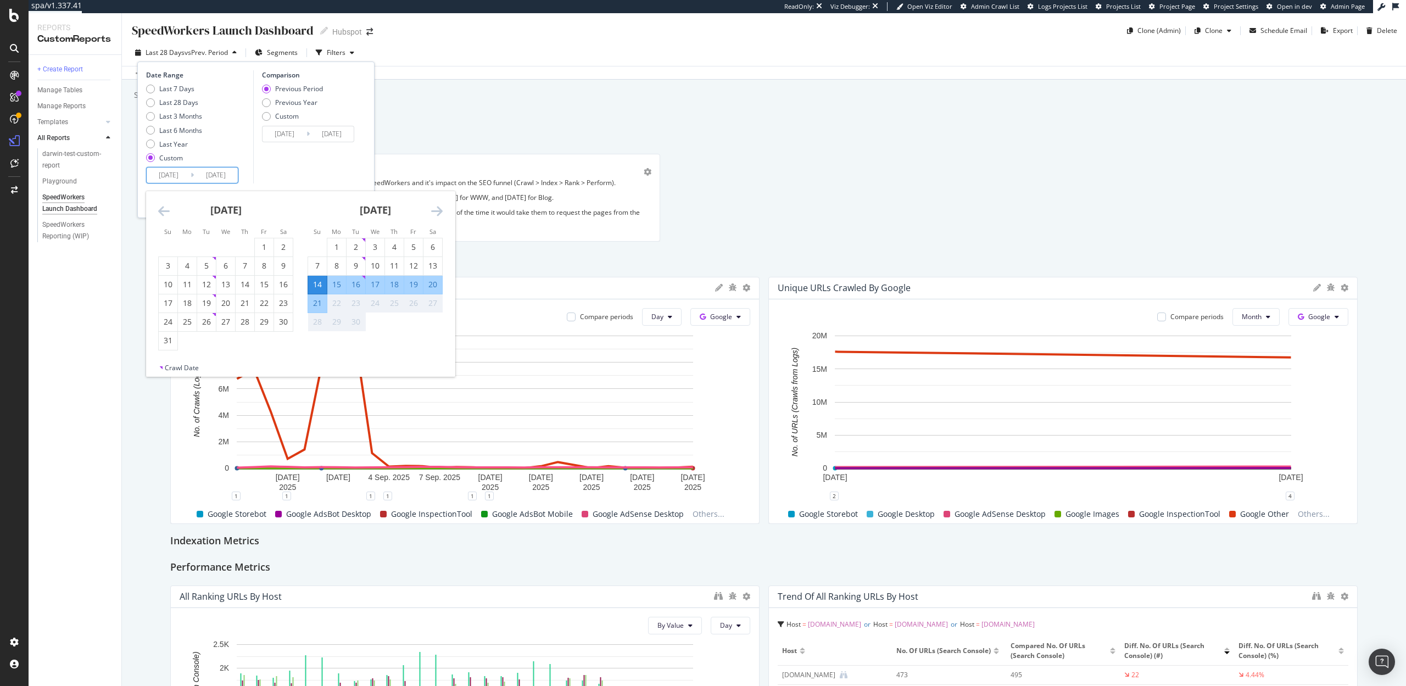
type input "2025/09/20"
type input "2025/09/07"
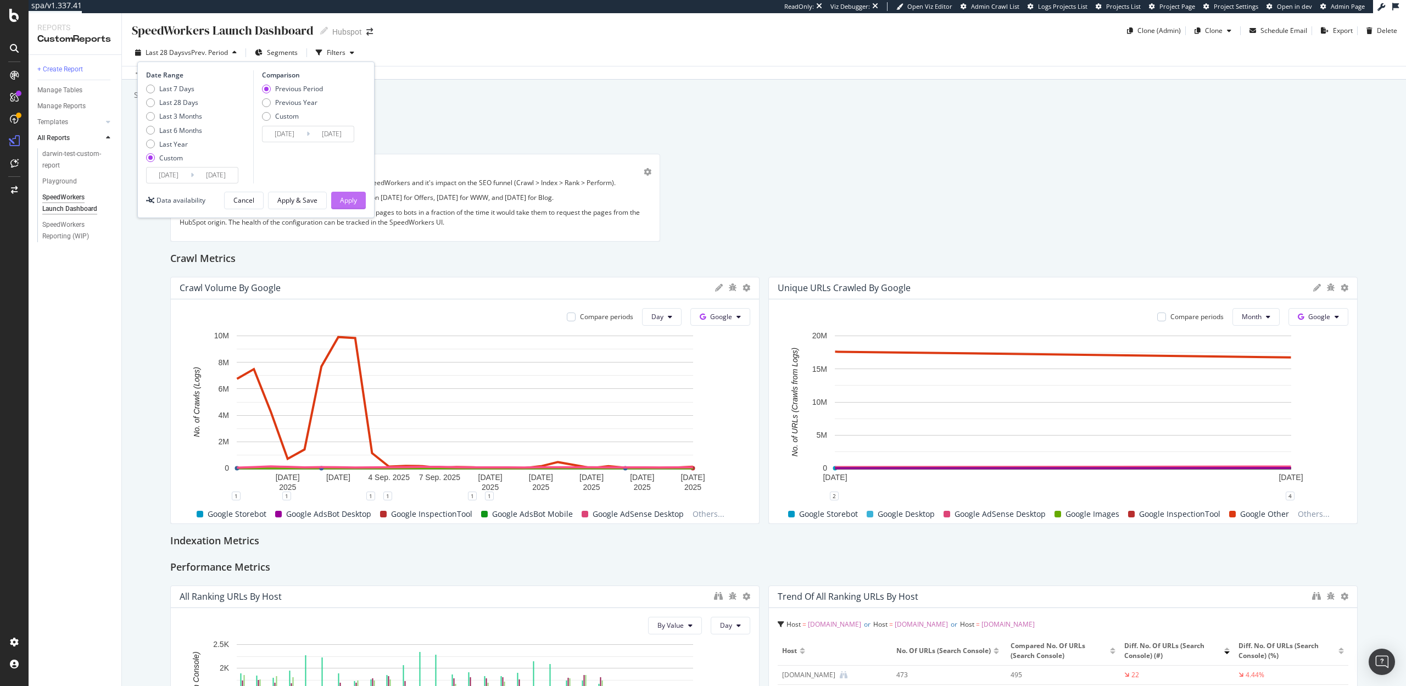
click at [358, 200] on button "Apply" at bounding box center [348, 201] width 35 height 18
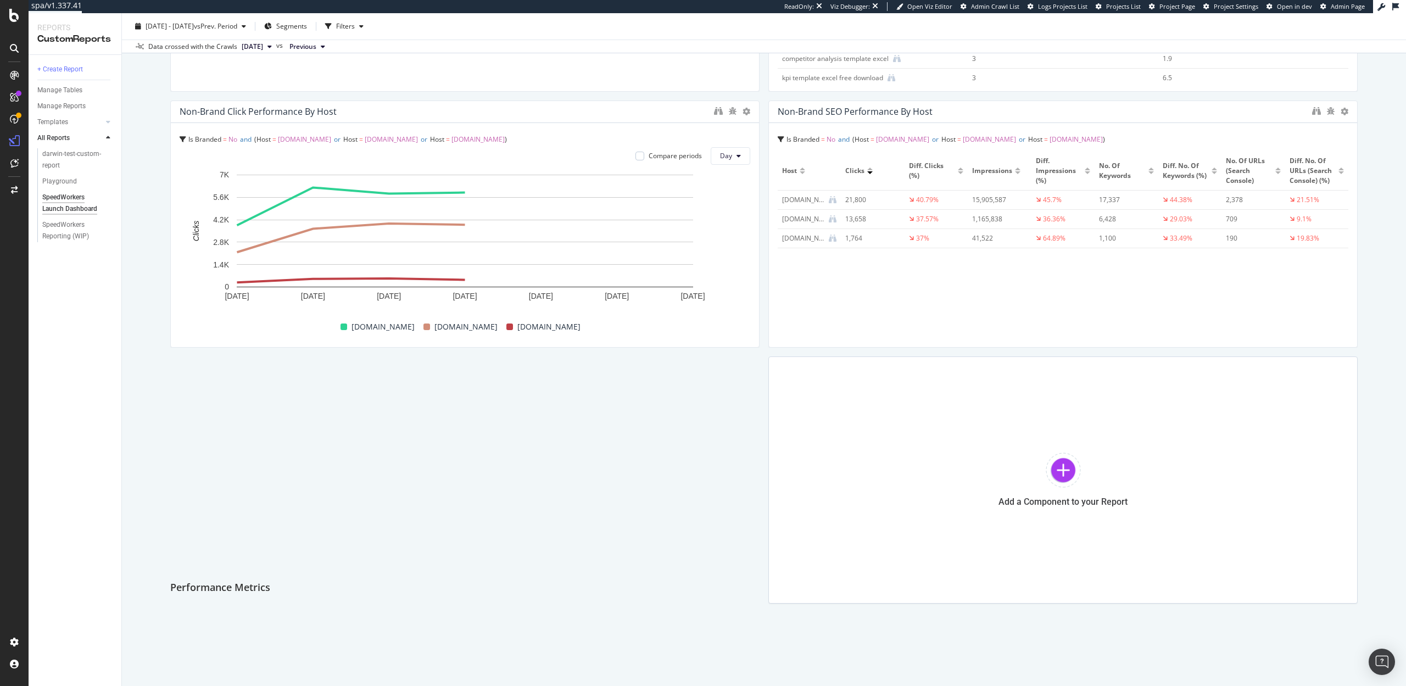
scroll to position [1796, 0]
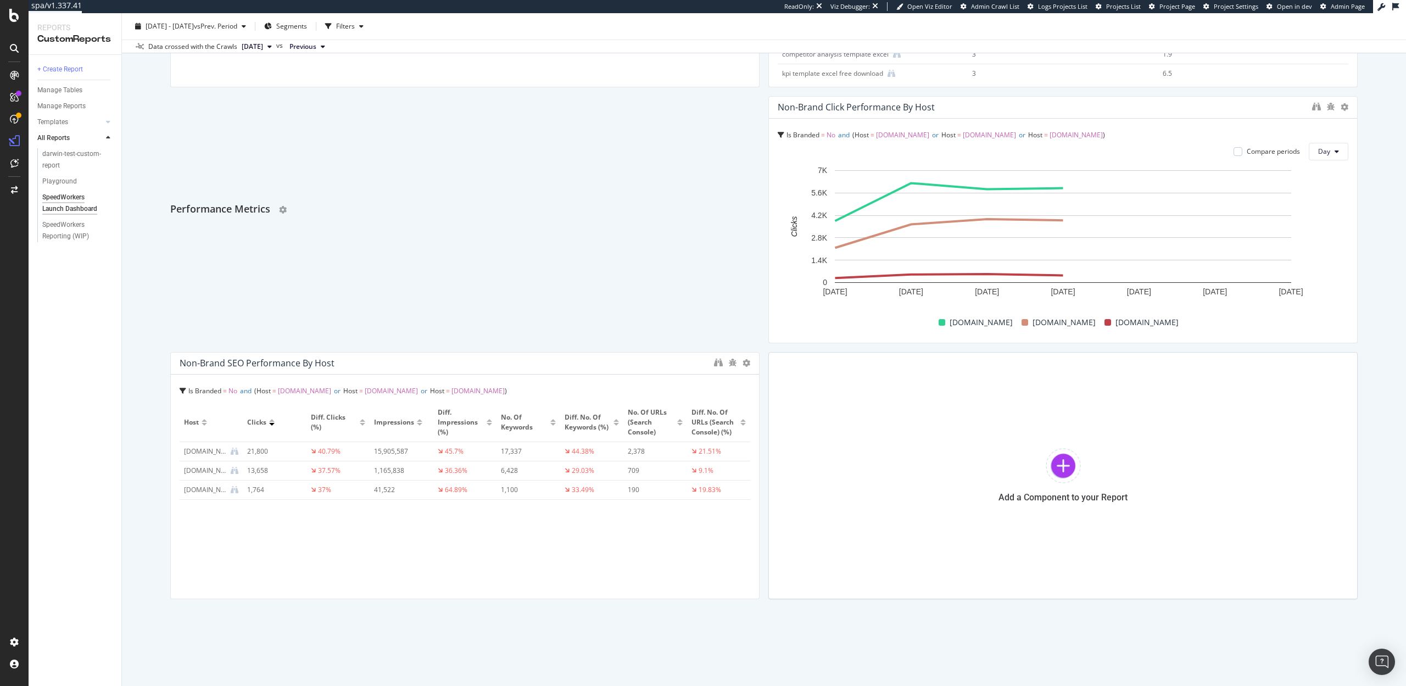
drag, startPoint x: 191, startPoint y: 565, endPoint x: 218, endPoint y: 208, distance: 358.6
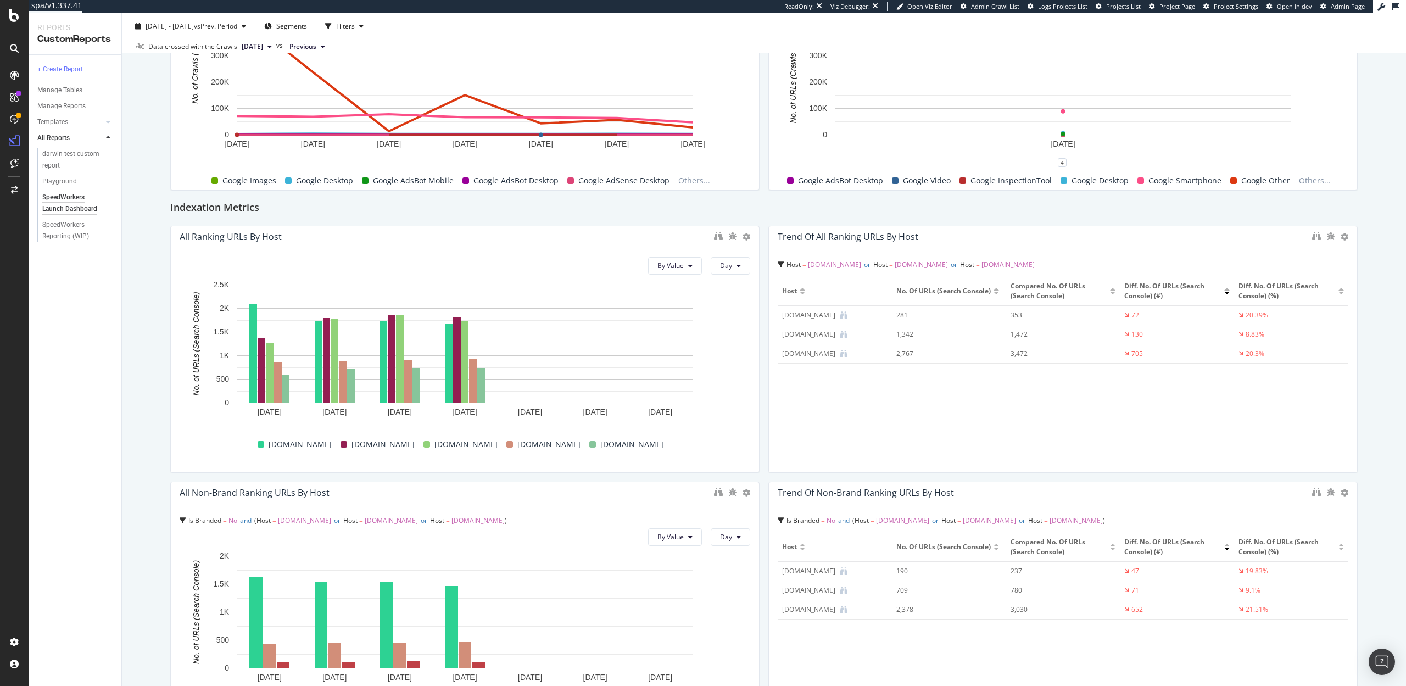
scroll to position [0, 0]
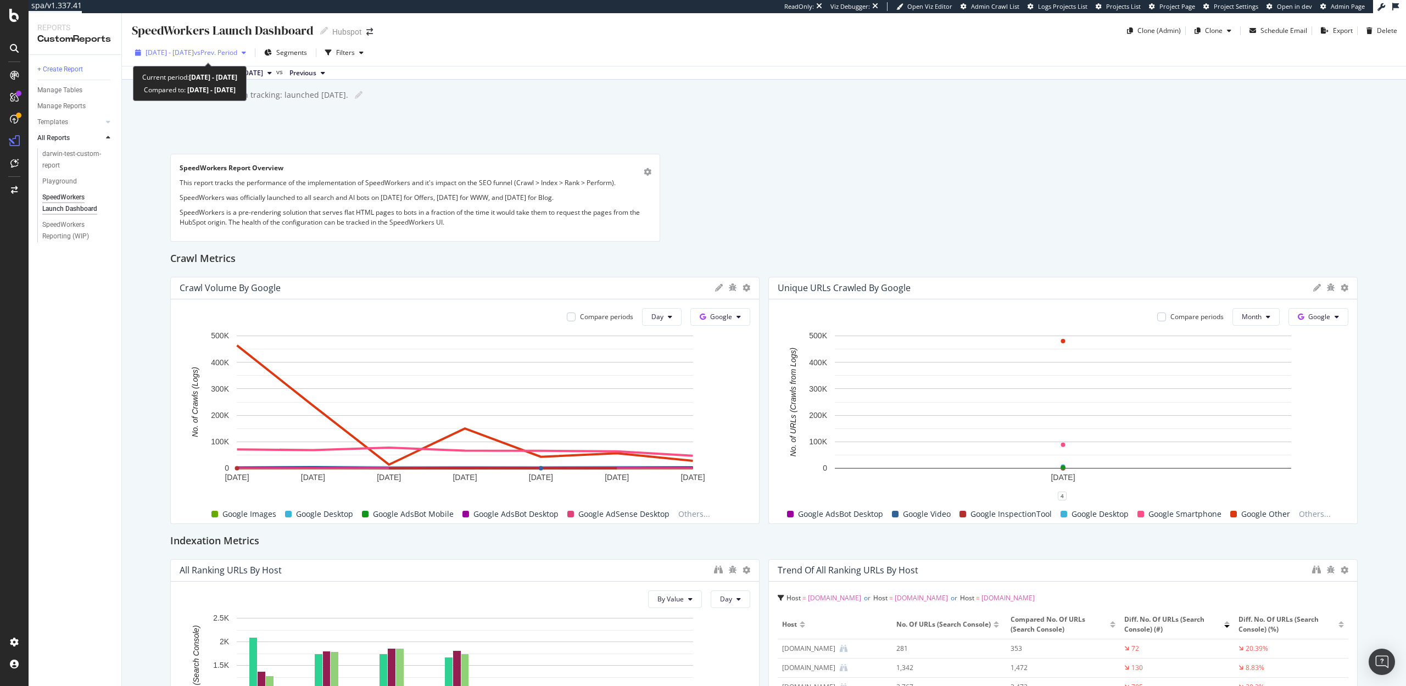
click at [194, 49] on span "2025 Sep. 14th - Sep. 20th" at bounding box center [170, 52] width 48 height 9
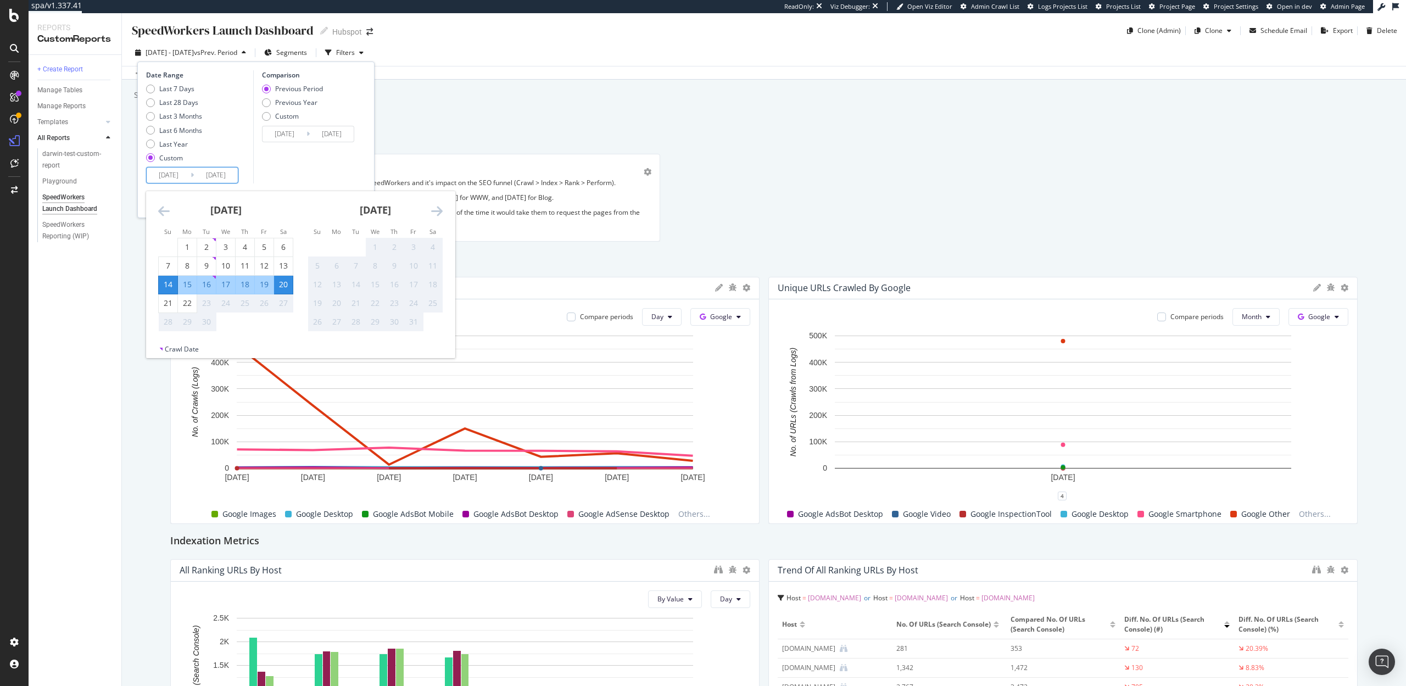
click at [168, 175] on input "2025/09/14" at bounding box center [169, 175] width 44 height 15
click at [174, 268] on div "7" at bounding box center [168, 265] width 19 height 11
type input "2025/09/07"
type input "2025/08/24"
type input "2025/09/06"
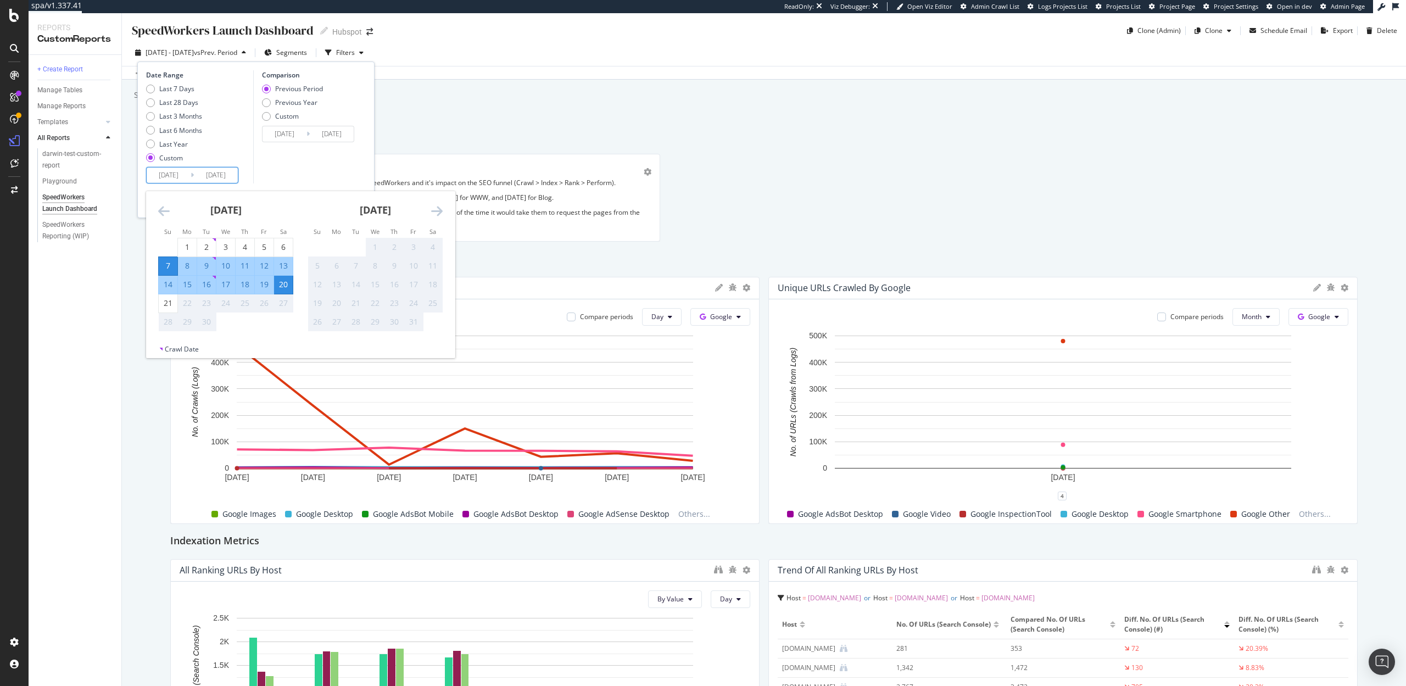
click at [288, 263] on div "13" at bounding box center [283, 265] width 19 height 11
type input "2025/09/13"
type input "2025/08/31"
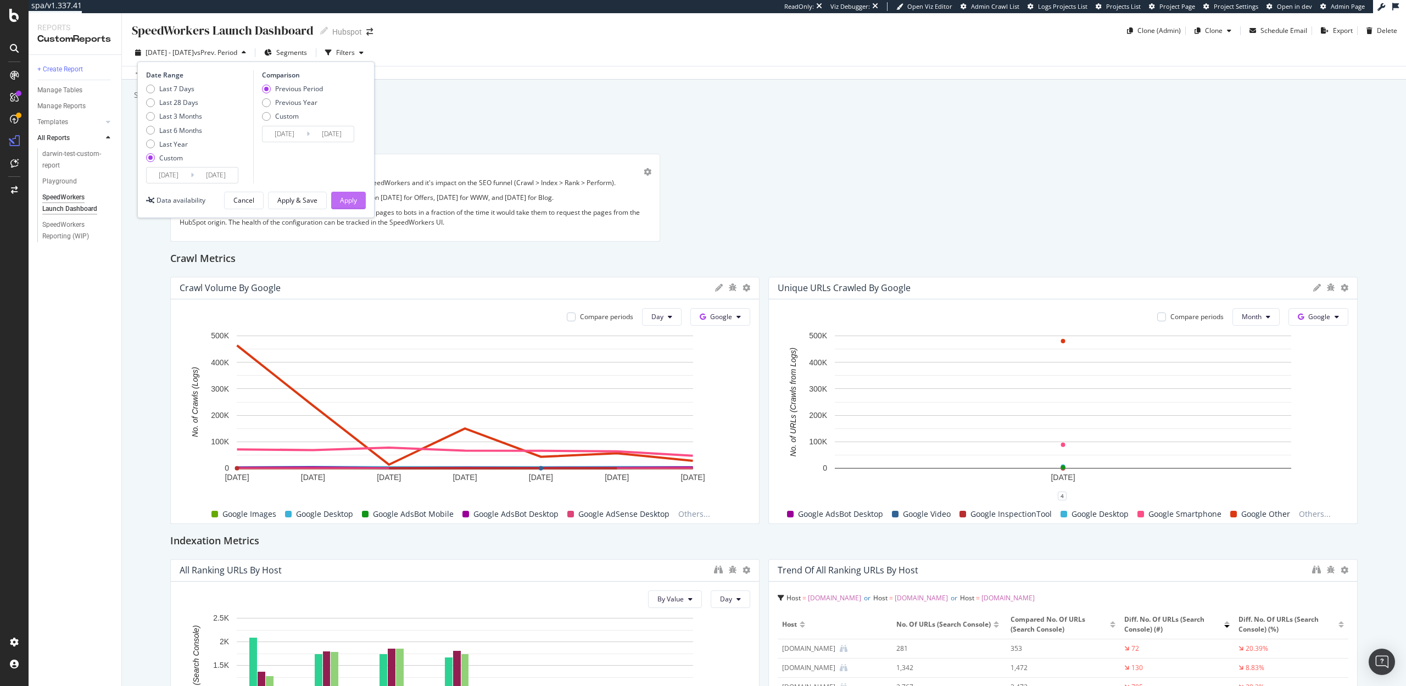
click at [347, 196] on div "Apply" at bounding box center [348, 200] width 17 height 9
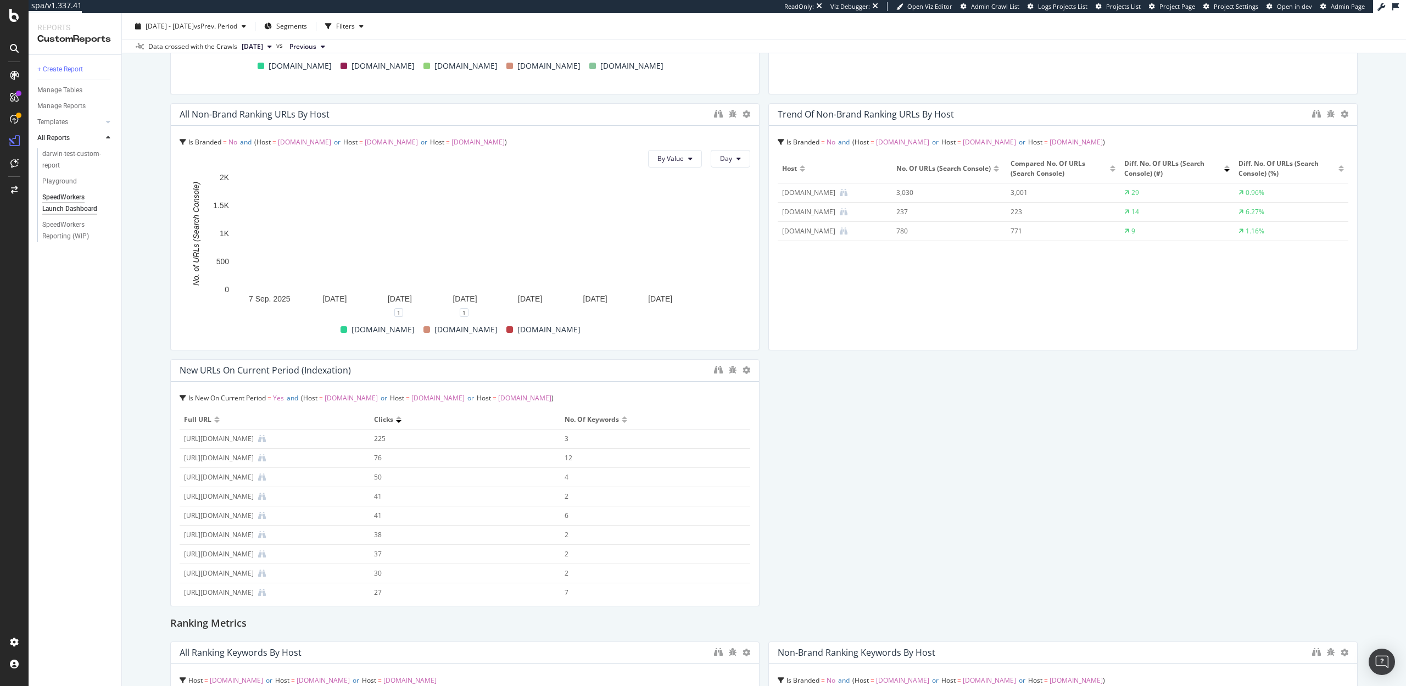
scroll to position [712, 0]
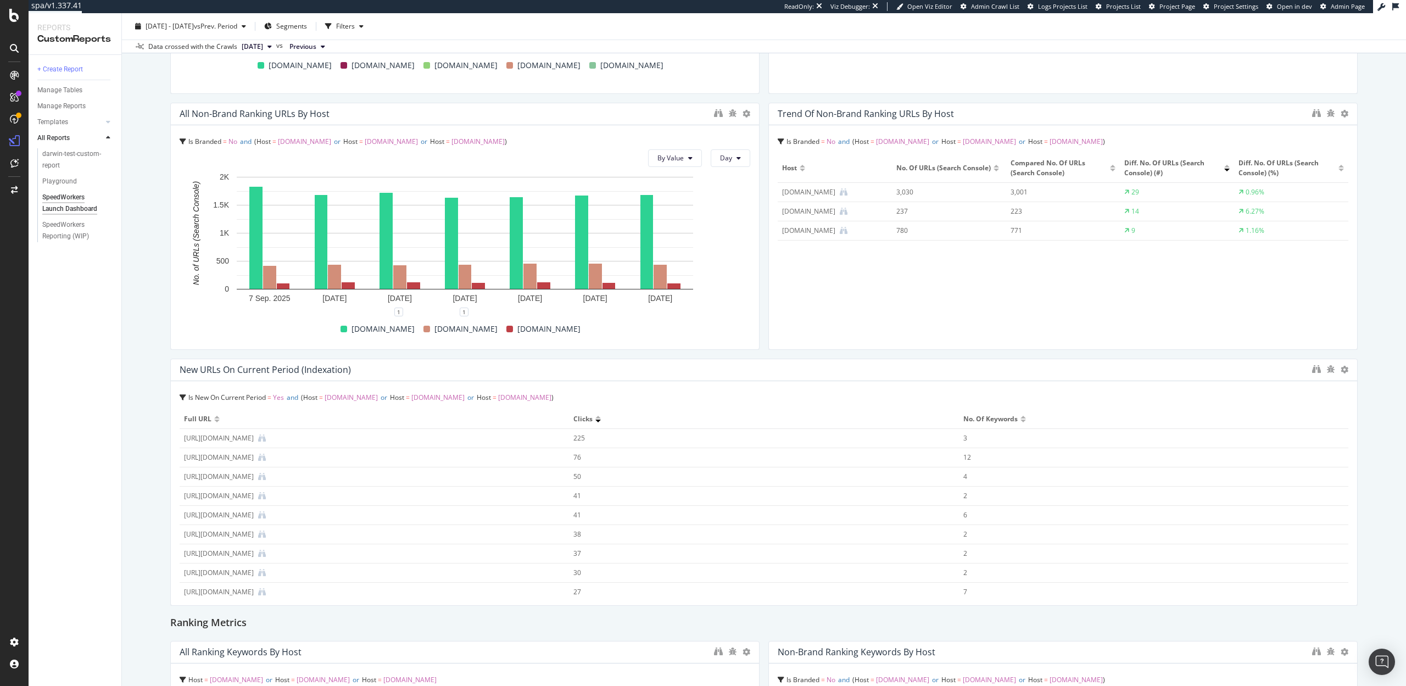
drag, startPoint x: 758, startPoint y: 469, endPoint x: 1345, endPoint y: 449, distance: 587.6
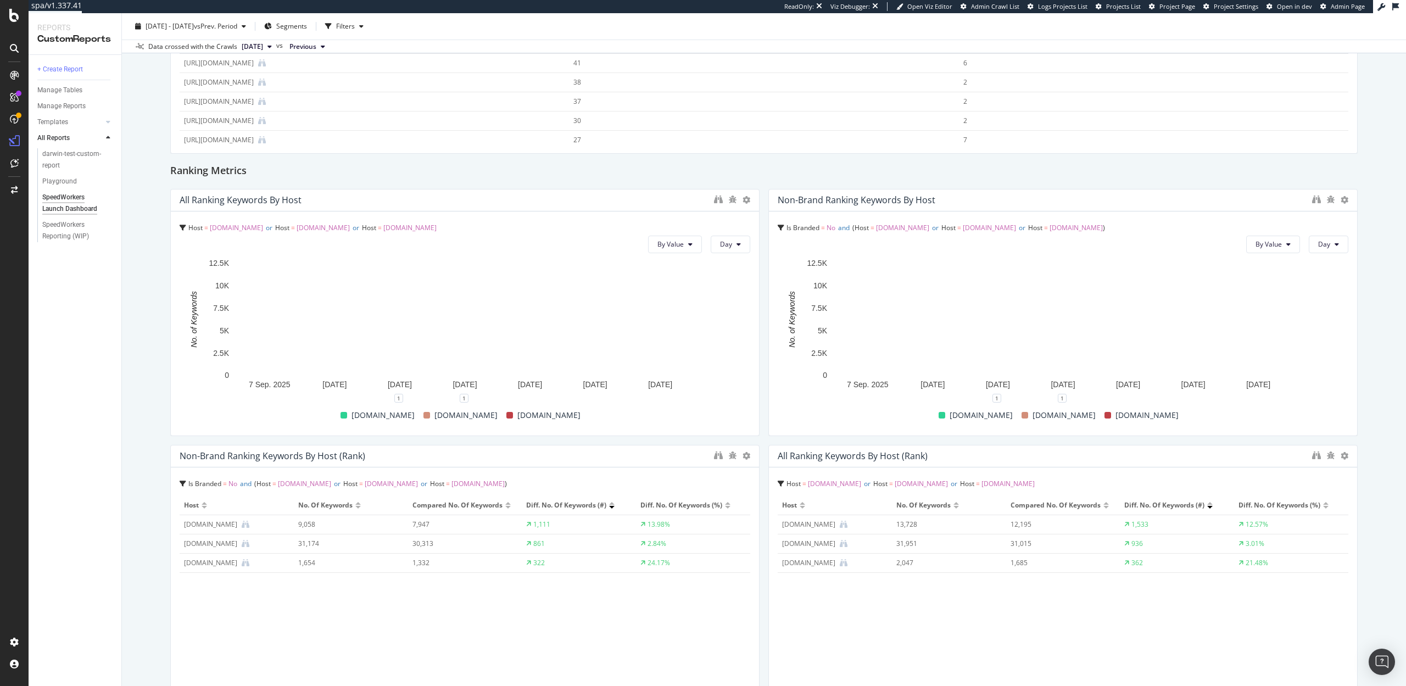
scroll to position [1221, 0]
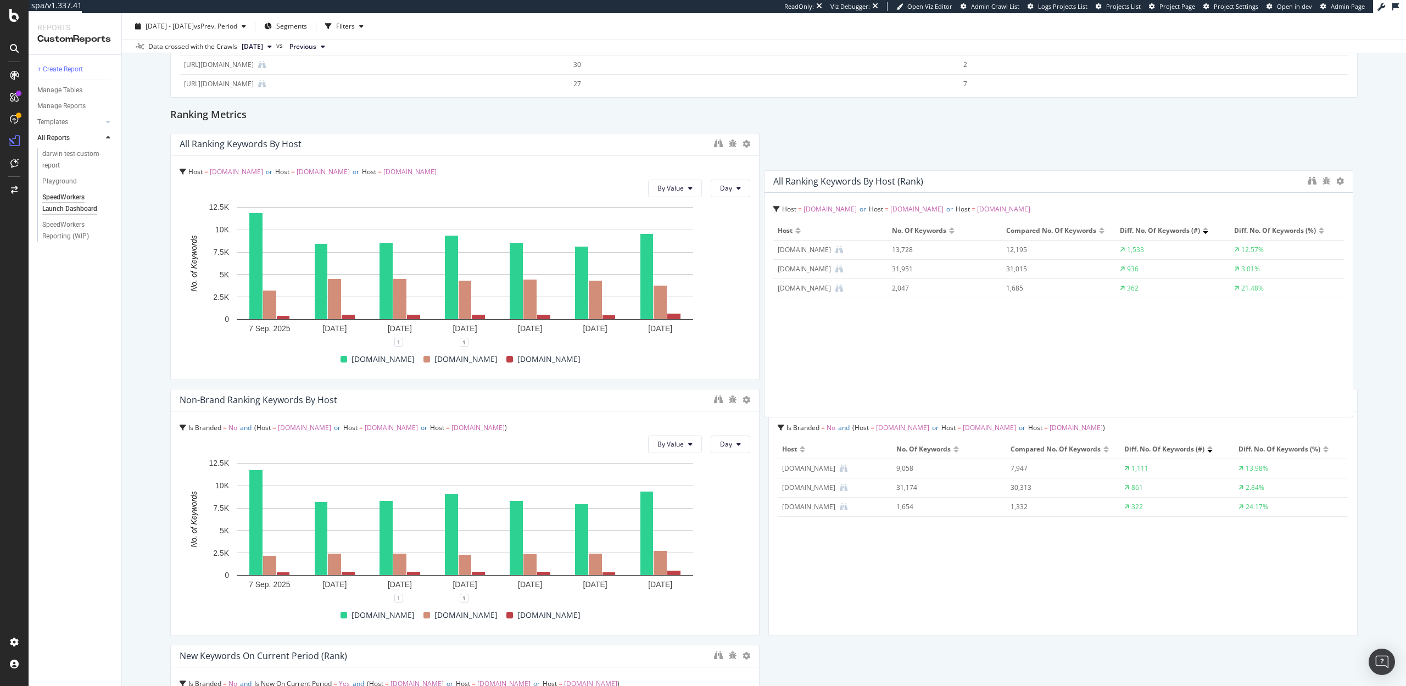
drag, startPoint x: 874, startPoint y: 396, endPoint x: 765, endPoint y: 224, distance: 203.5
click at [871, 176] on div "All Ranking Keywords by Host (Rank)" at bounding box center [848, 181] width 150 height 11
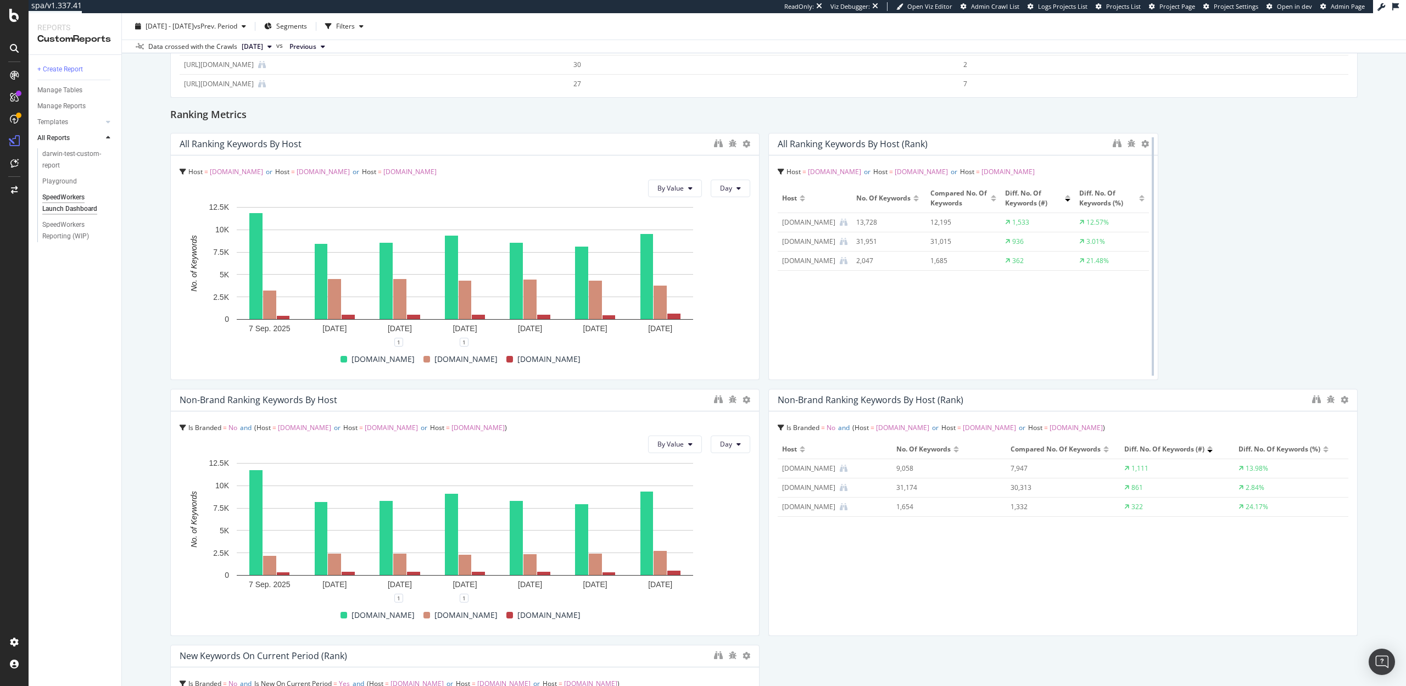
drag, startPoint x: 1352, startPoint y: 250, endPoint x: 1148, endPoint y: 254, distance: 204.4
click at [1148, 254] on div at bounding box center [1153, 256] width 11 height 247
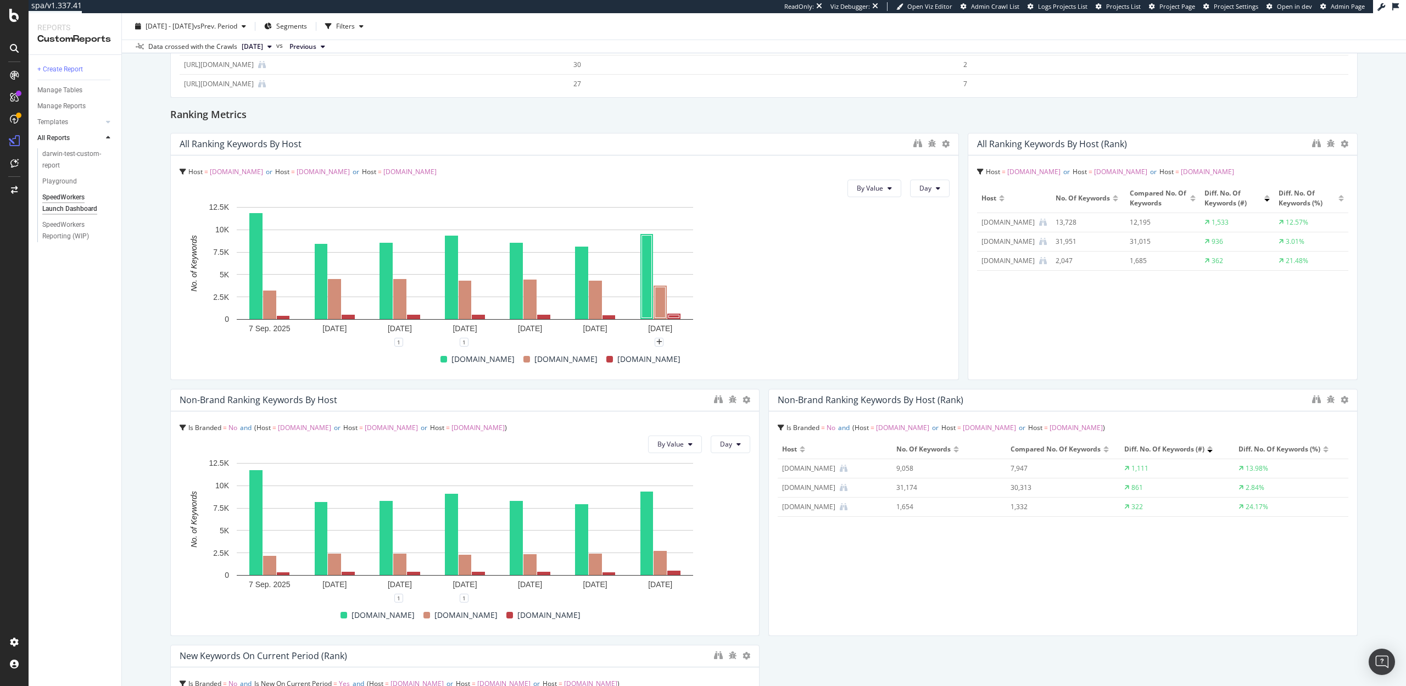
drag, startPoint x: 758, startPoint y: 288, endPoint x: 925, endPoint y: 297, distance: 167.2
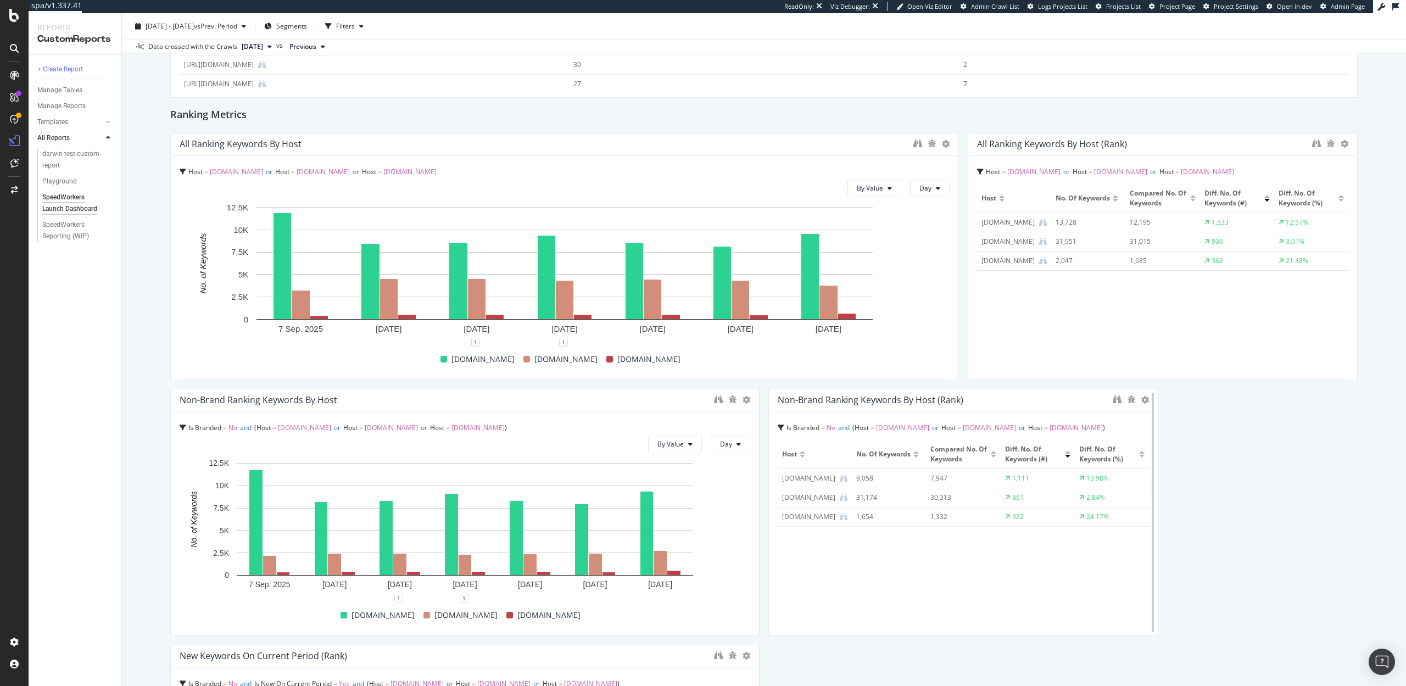
drag, startPoint x: 1356, startPoint y: 477, endPoint x: 1154, endPoint y: 486, distance: 202.4
click at [1154, 486] on div at bounding box center [1153, 512] width 11 height 247
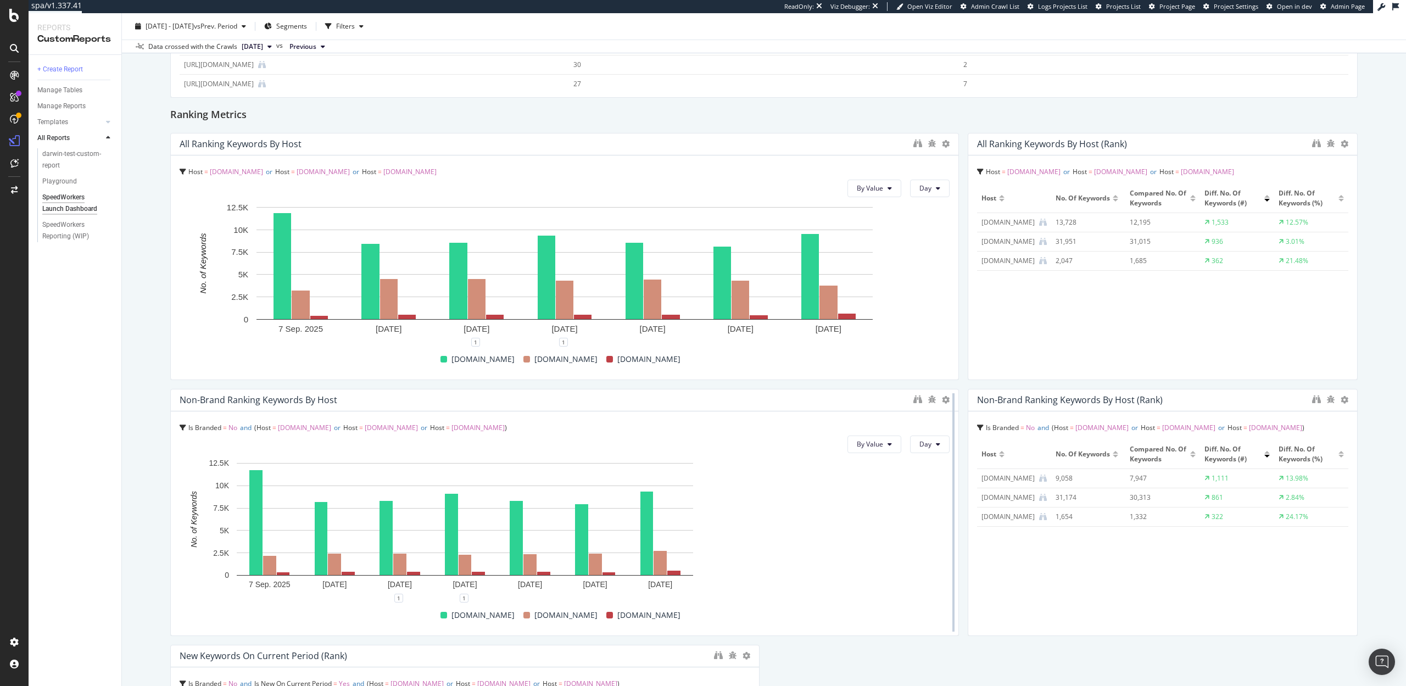
drag, startPoint x: 758, startPoint y: 520, endPoint x: 954, endPoint y: 520, distance: 196.7
click at [954, 520] on div at bounding box center [953, 512] width 11 height 247
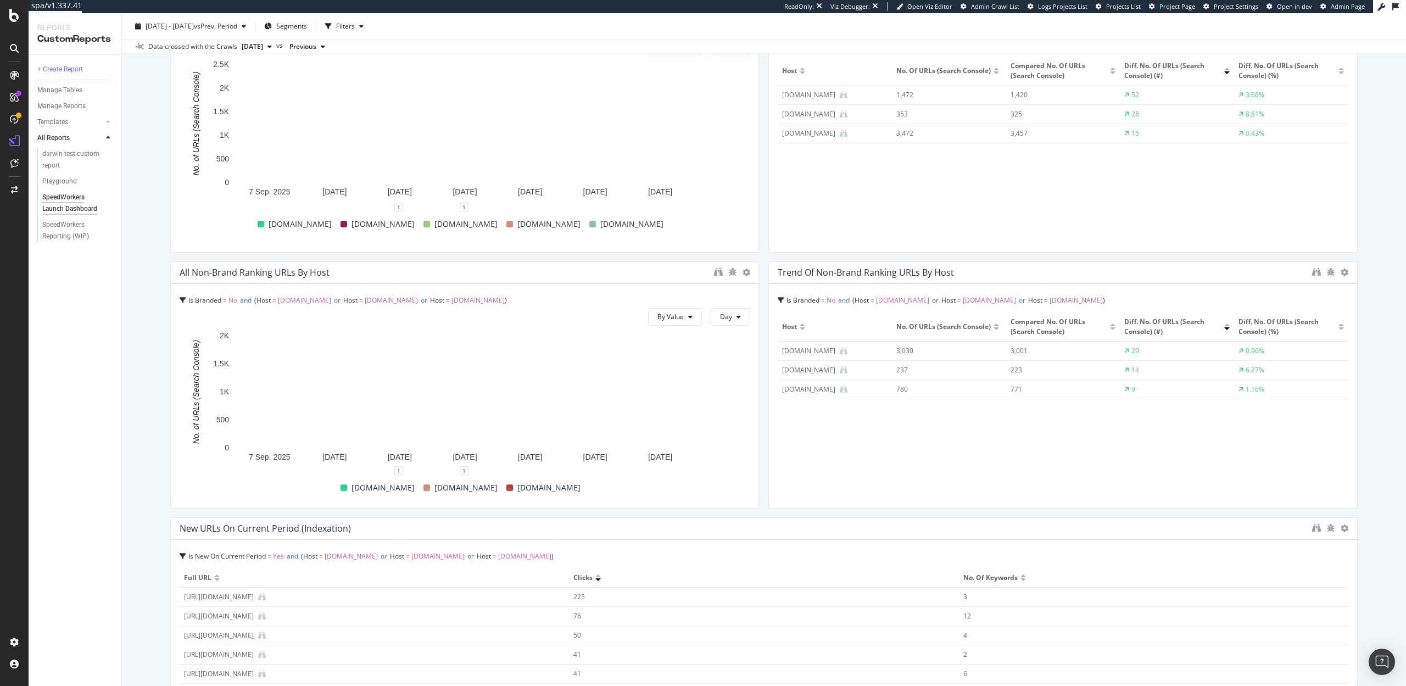
scroll to position [552, 0]
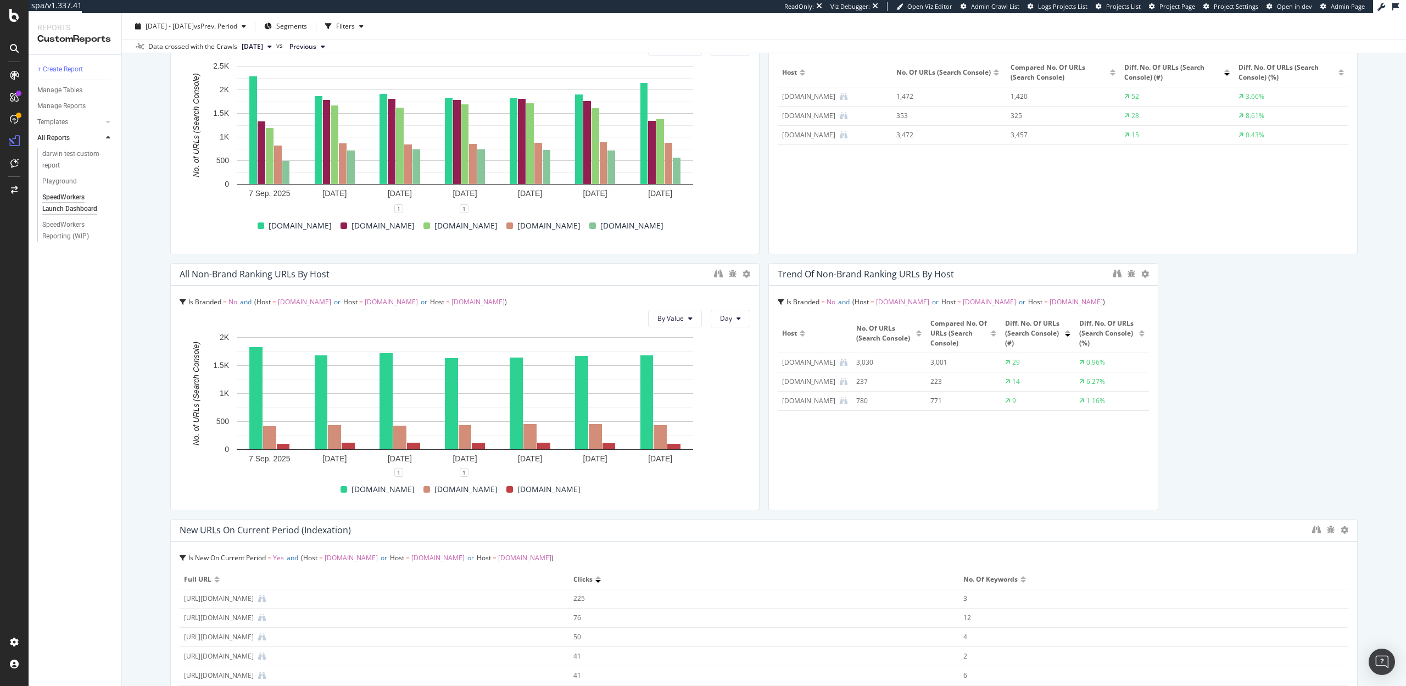
drag, startPoint x: 1352, startPoint y: 383, endPoint x: 1173, endPoint y: 389, distance: 178.6
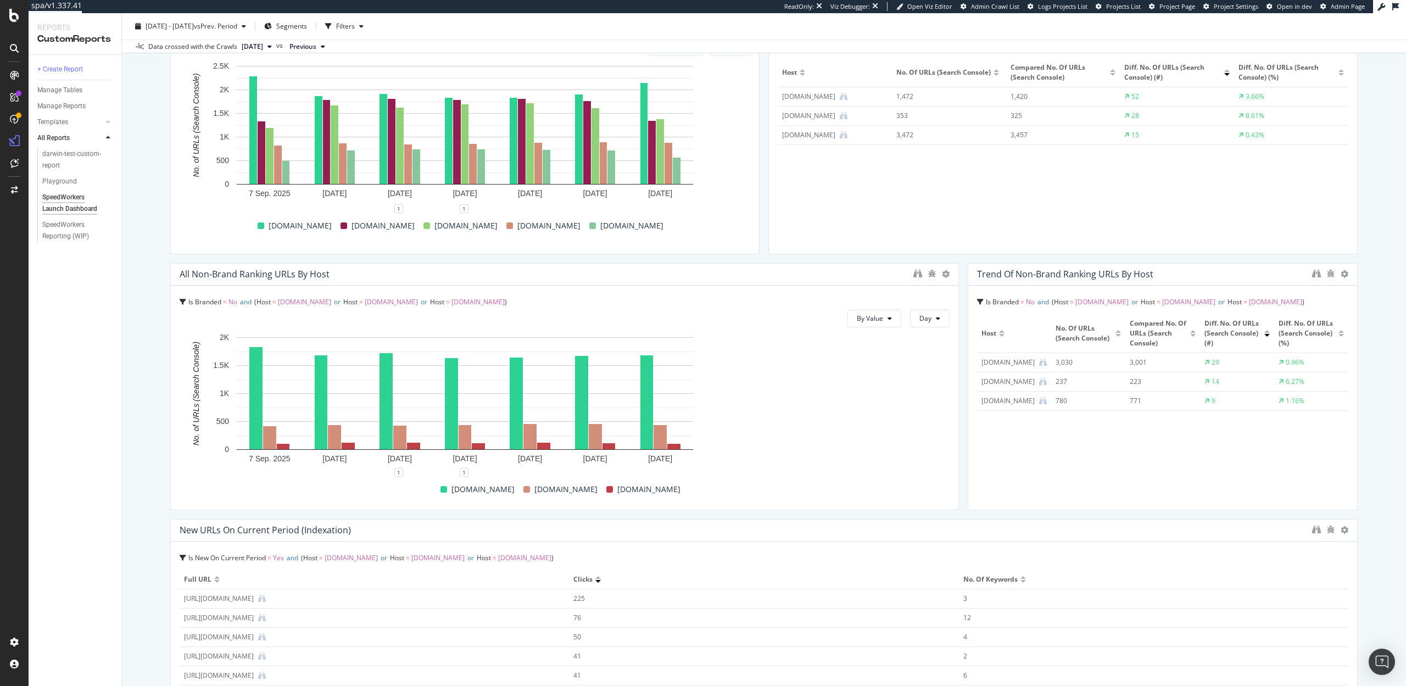
drag, startPoint x: 758, startPoint y: 403, endPoint x: 914, endPoint y: 415, distance: 155.9
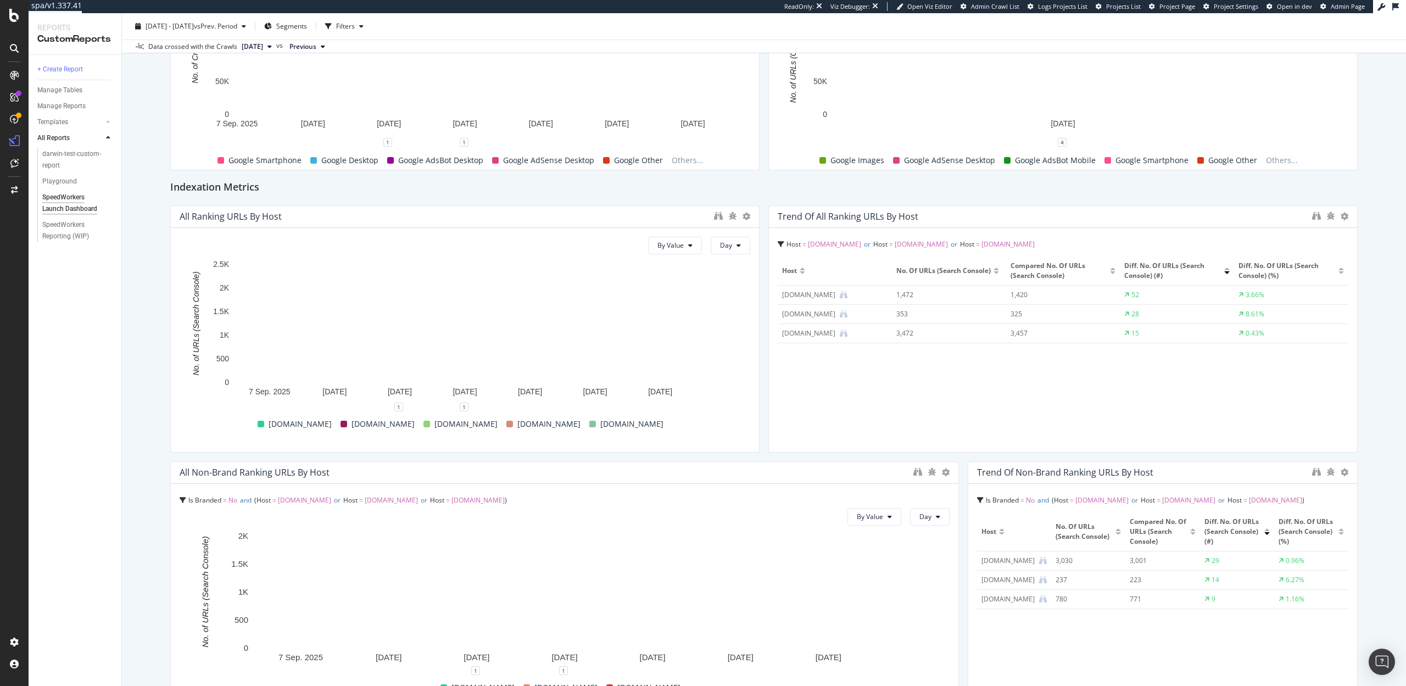
scroll to position [343, 0]
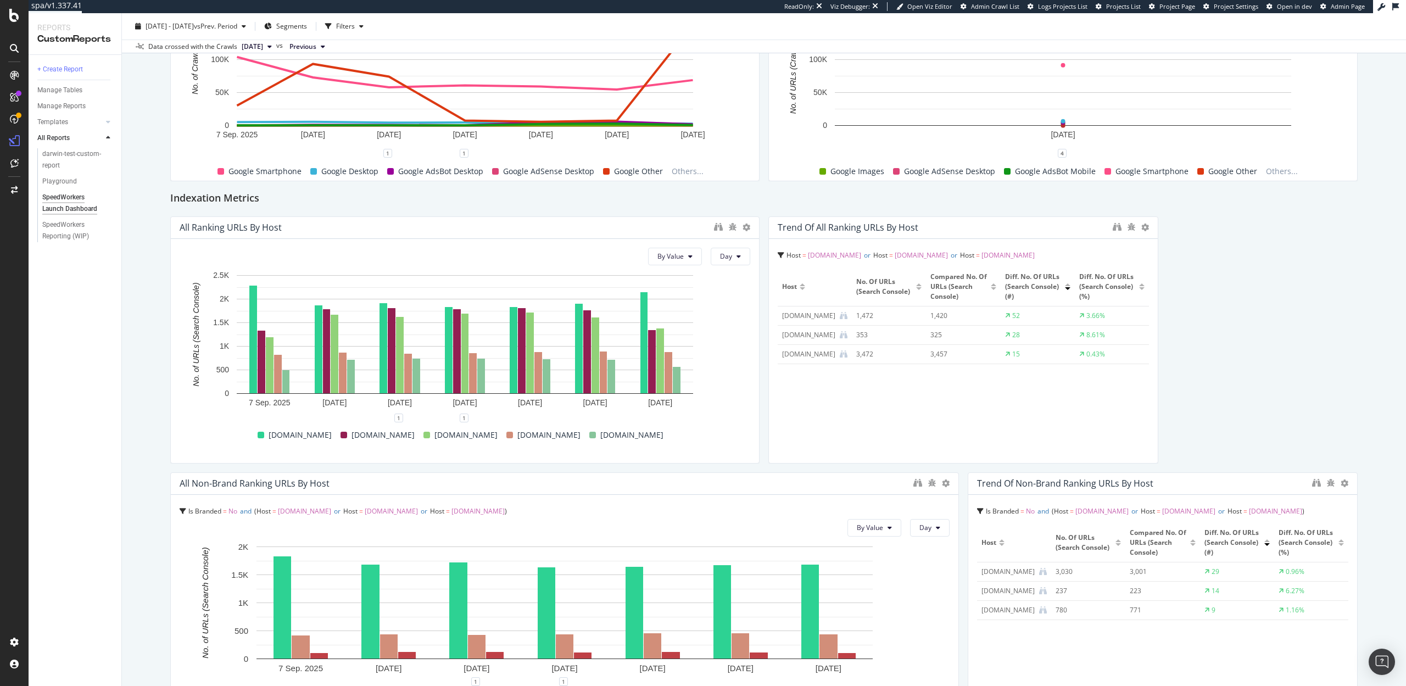
drag, startPoint x: 1355, startPoint y: 335, endPoint x: 1166, endPoint y: 348, distance: 189.4
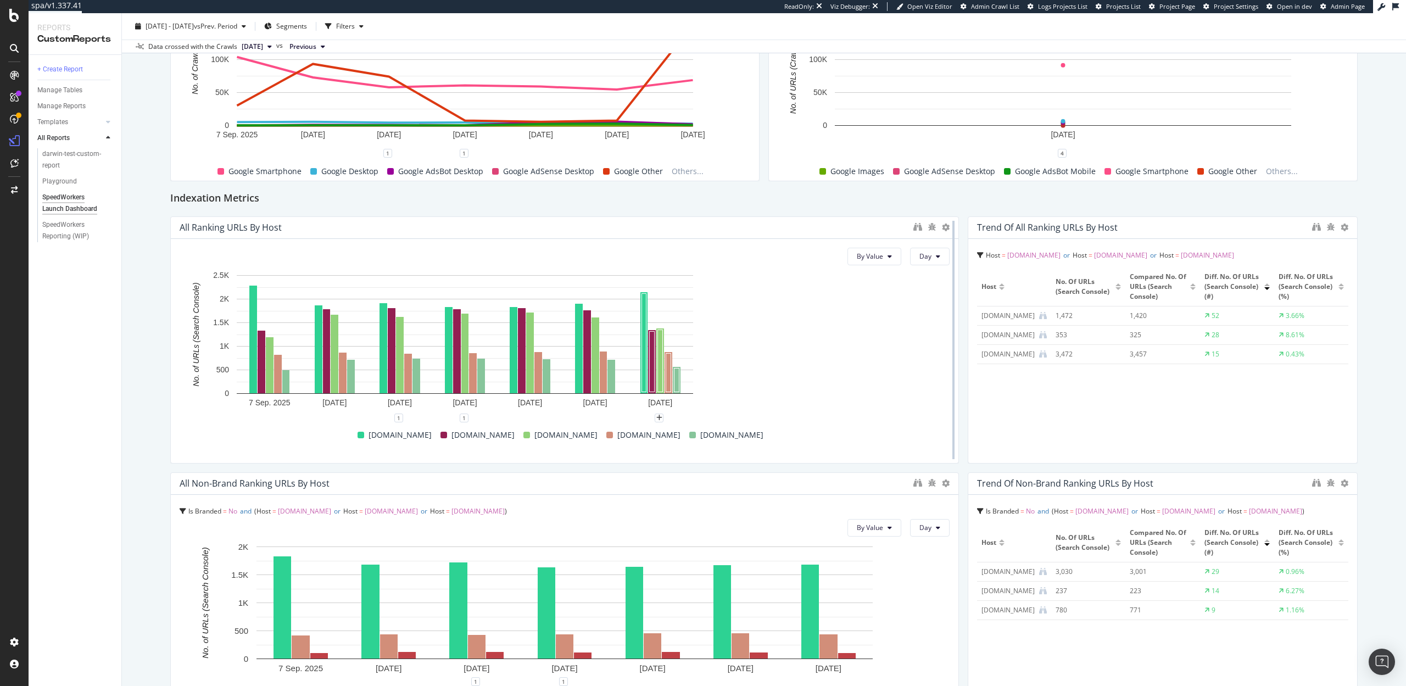
drag, startPoint x: 758, startPoint y: 352, endPoint x: 959, endPoint y: 344, distance: 200.7
click at [959, 344] on div at bounding box center [953, 339] width 11 height 247
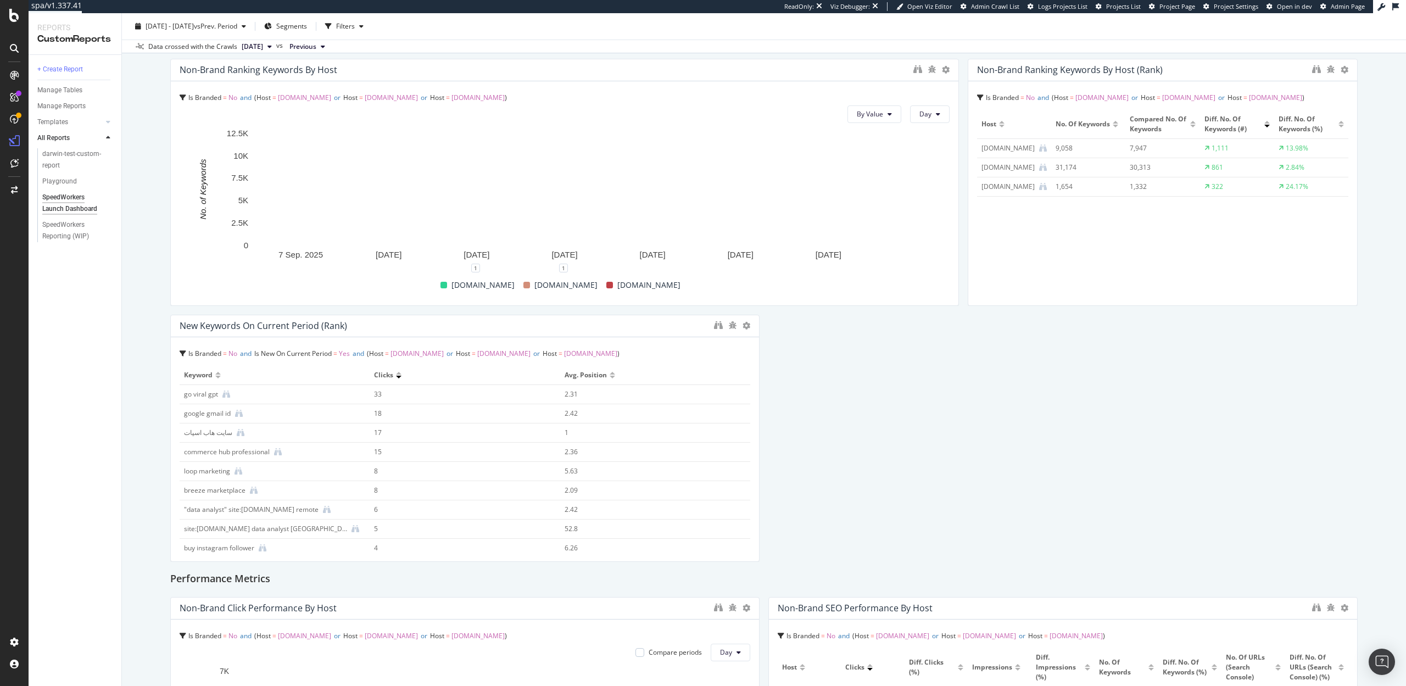
scroll to position [1560, 0]
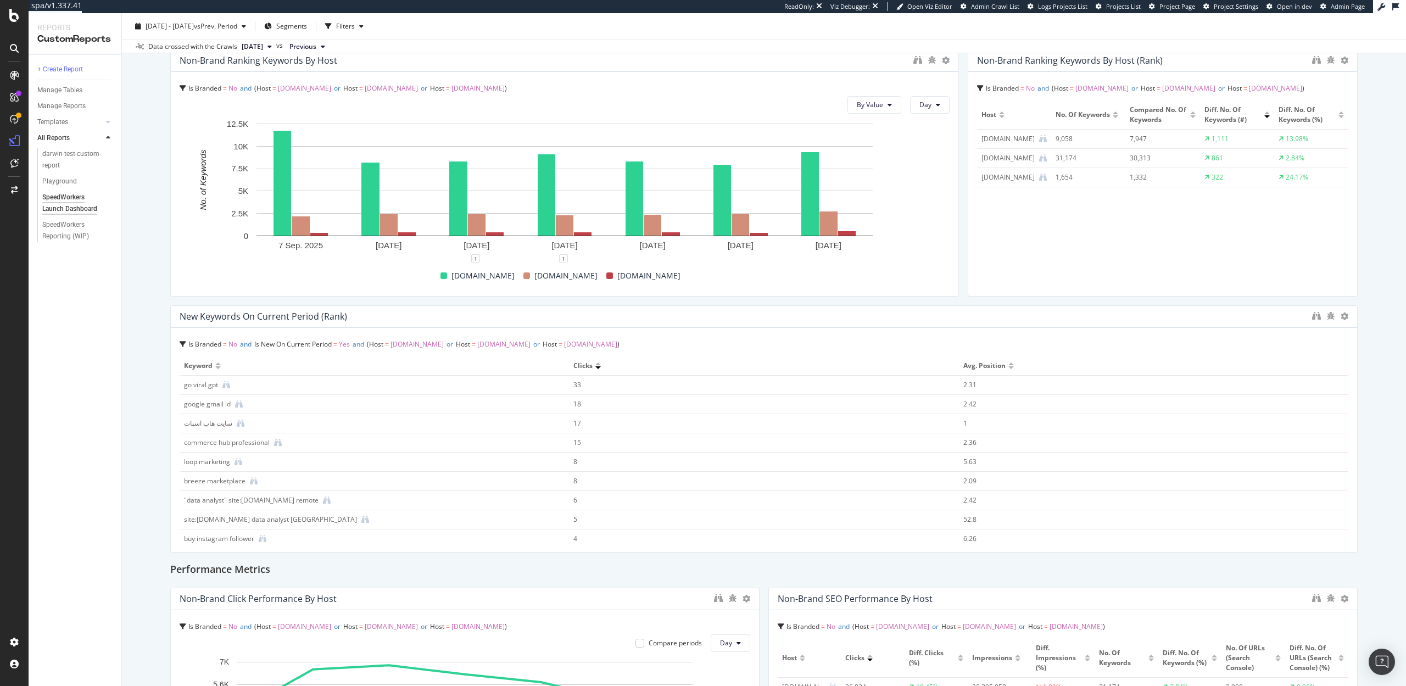
drag, startPoint x: 755, startPoint y: 469, endPoint x: 1311, endPoint y: 428, distance: 557.4
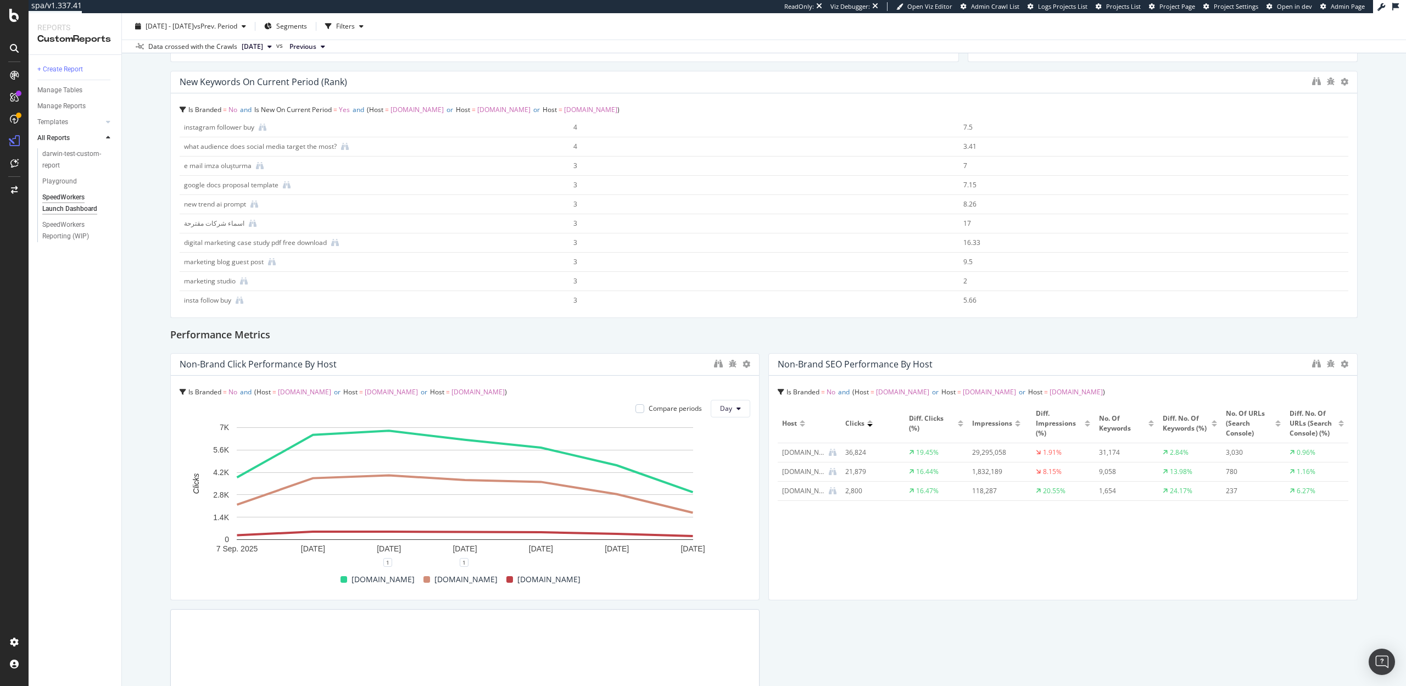
scroll to position [1933, 0]
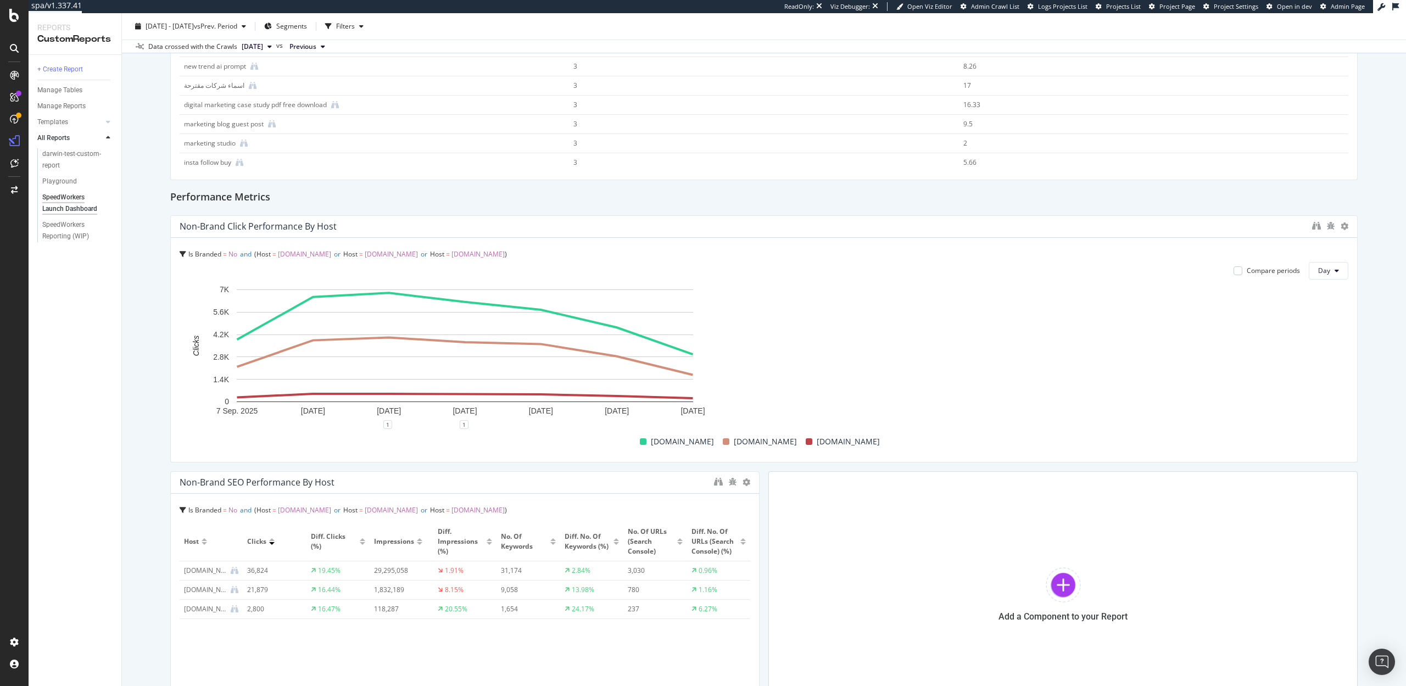
drag, startPoint x: 753, startPoint y: 372, endPoint x: 1389, endPoint y: 322, distance: 638.1
click at [1389, 322] on div "SpeedWorkers Launch Dashboard SpeedWorkers Launch Dashboard Hubspot Clone (Admi…" at bounding box center [764, 349] width 1284 height 673
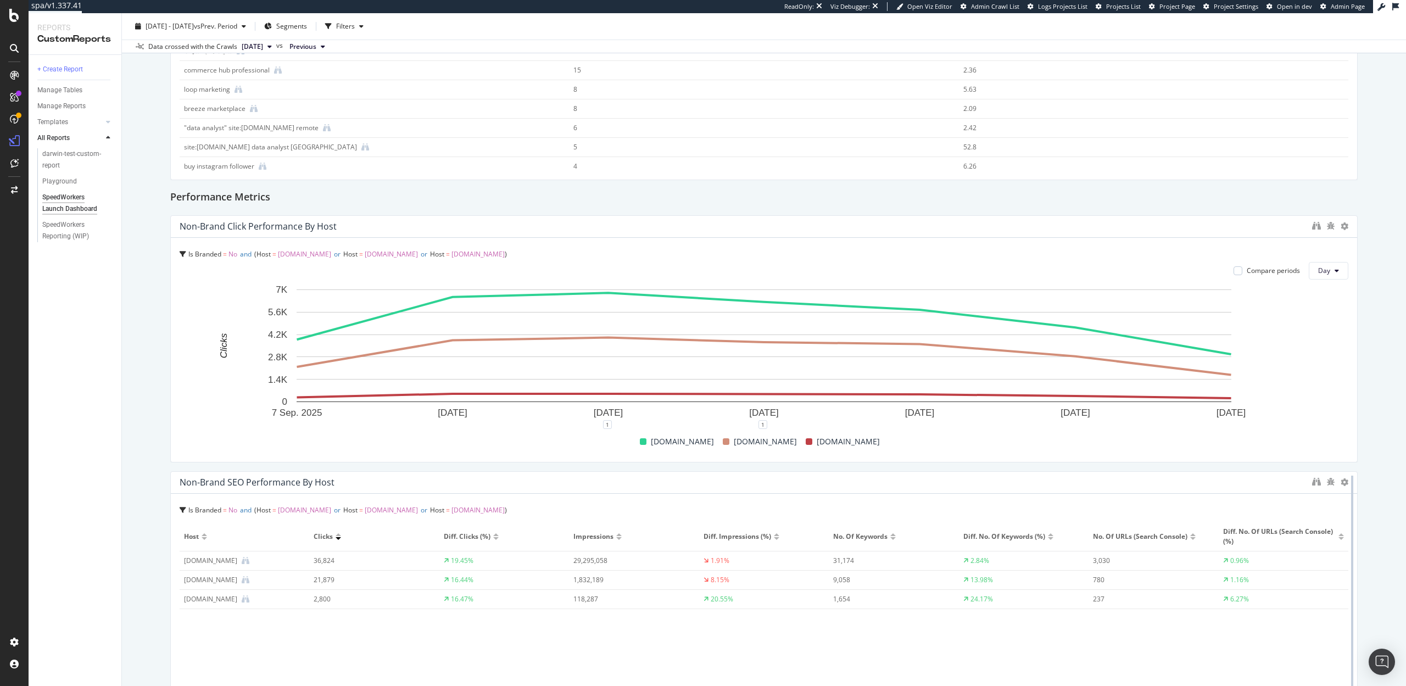
drag, startPoint x: 751, startPoint y: 554, endPoint x: 1352, endPoint y: 572, distance: 601.8
click at [1352, 572] on div at bounding box center [1352, 594] width 11 height 247
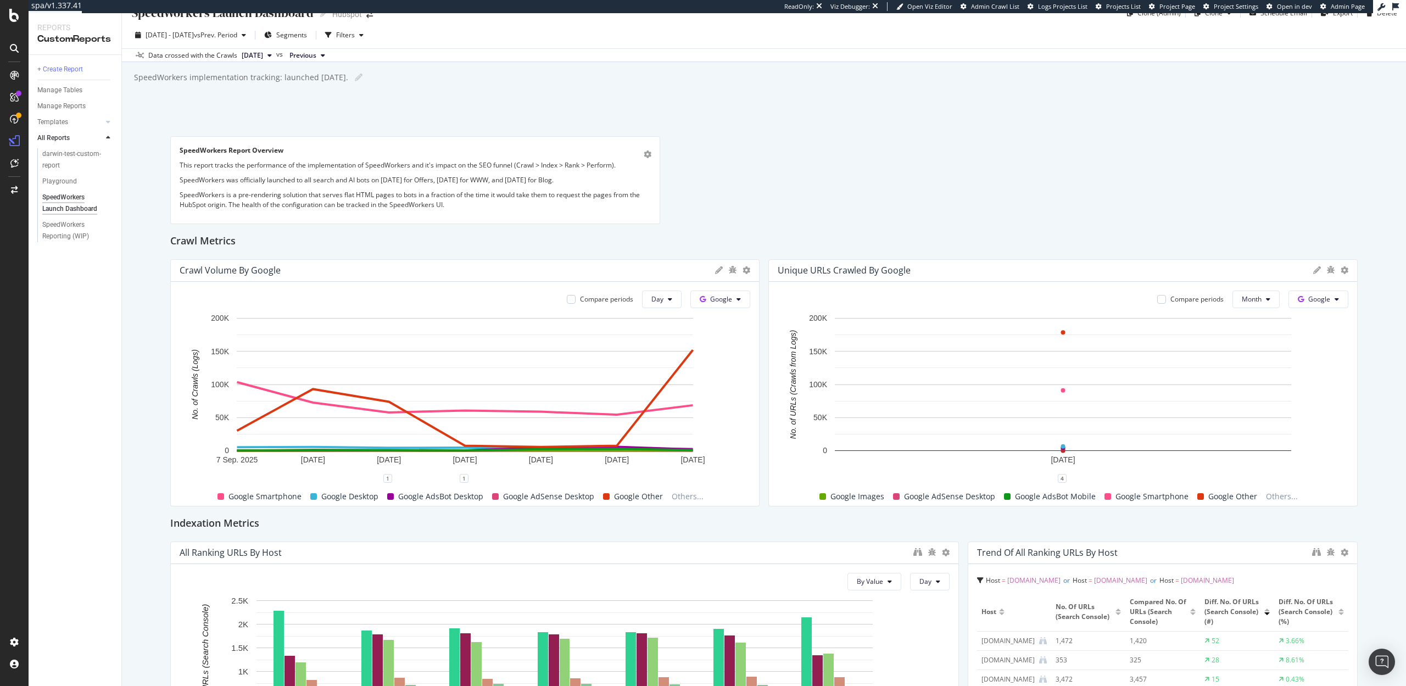
scroll to position [0, 0]
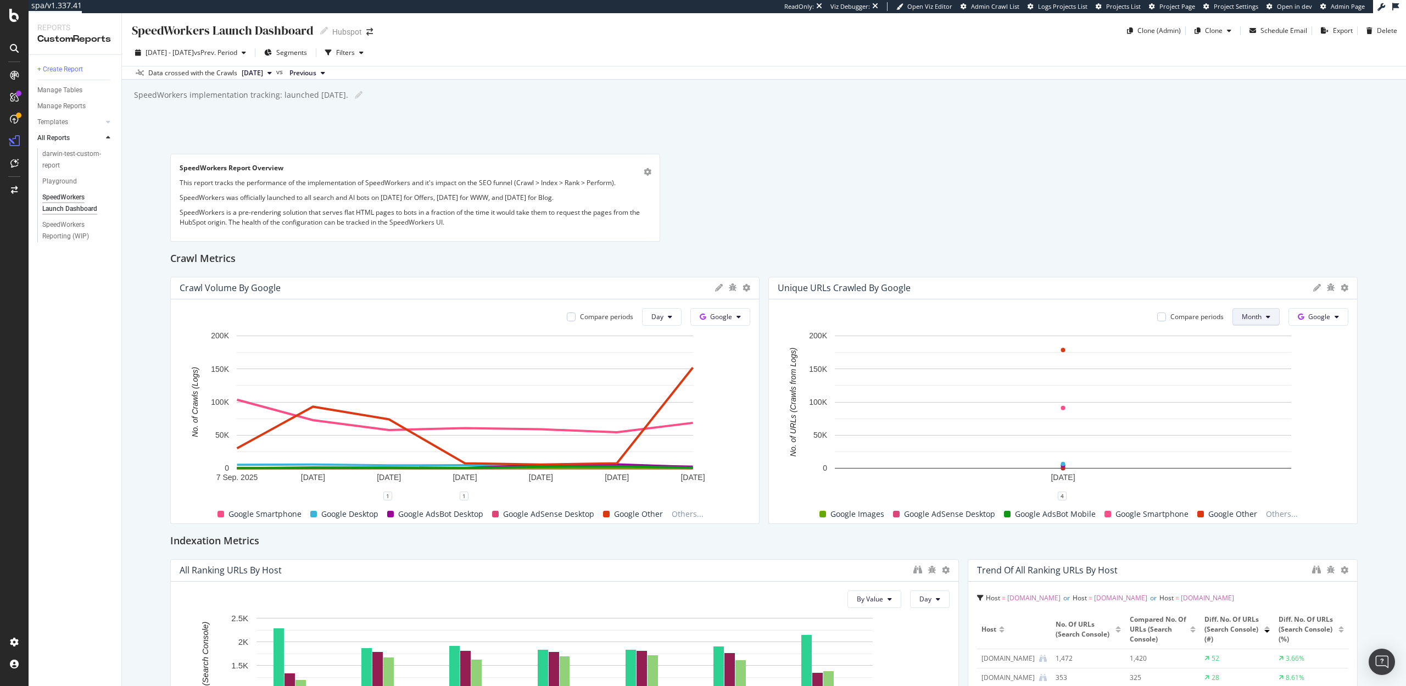
click at [1263, 321] on button "Month" at bounding box center [1256, 317] width 47 height 18
click at [1259, 339] on span "Day" at bounding box center [1252, 339] width 21 height 10
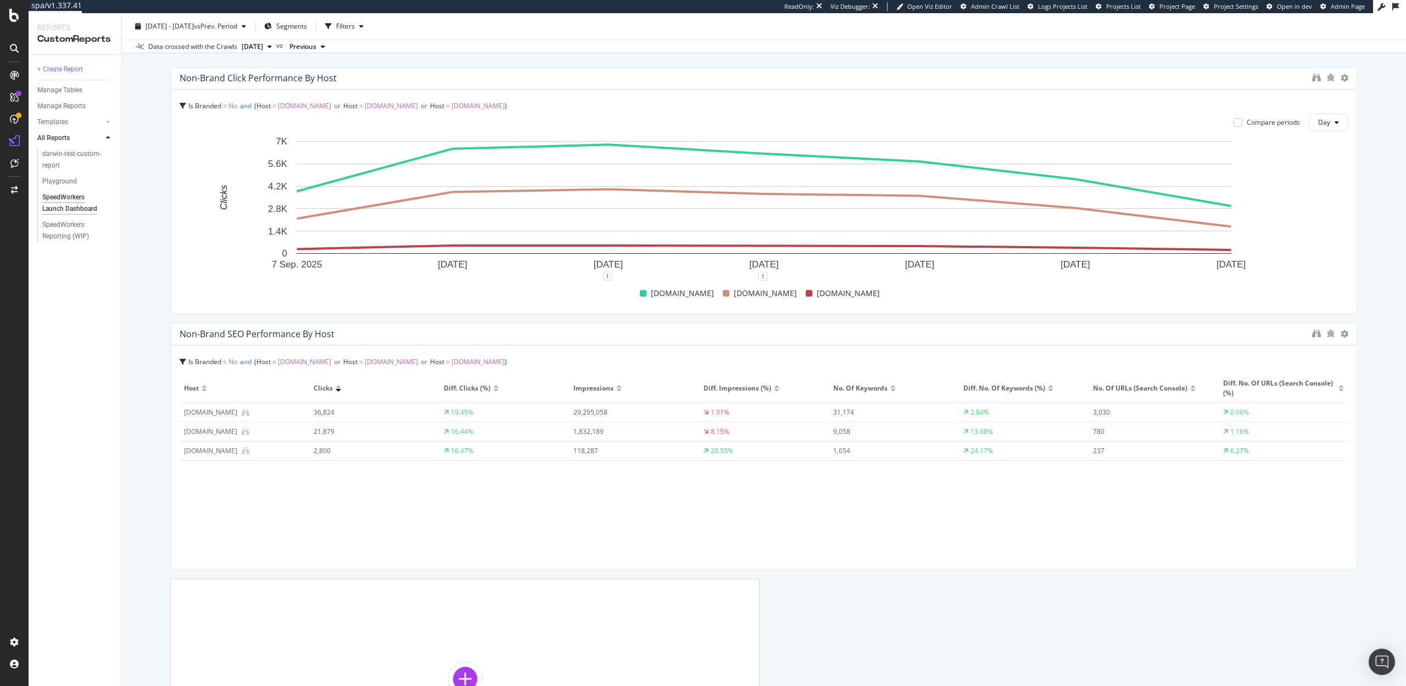
scroll to position [2280, 0]
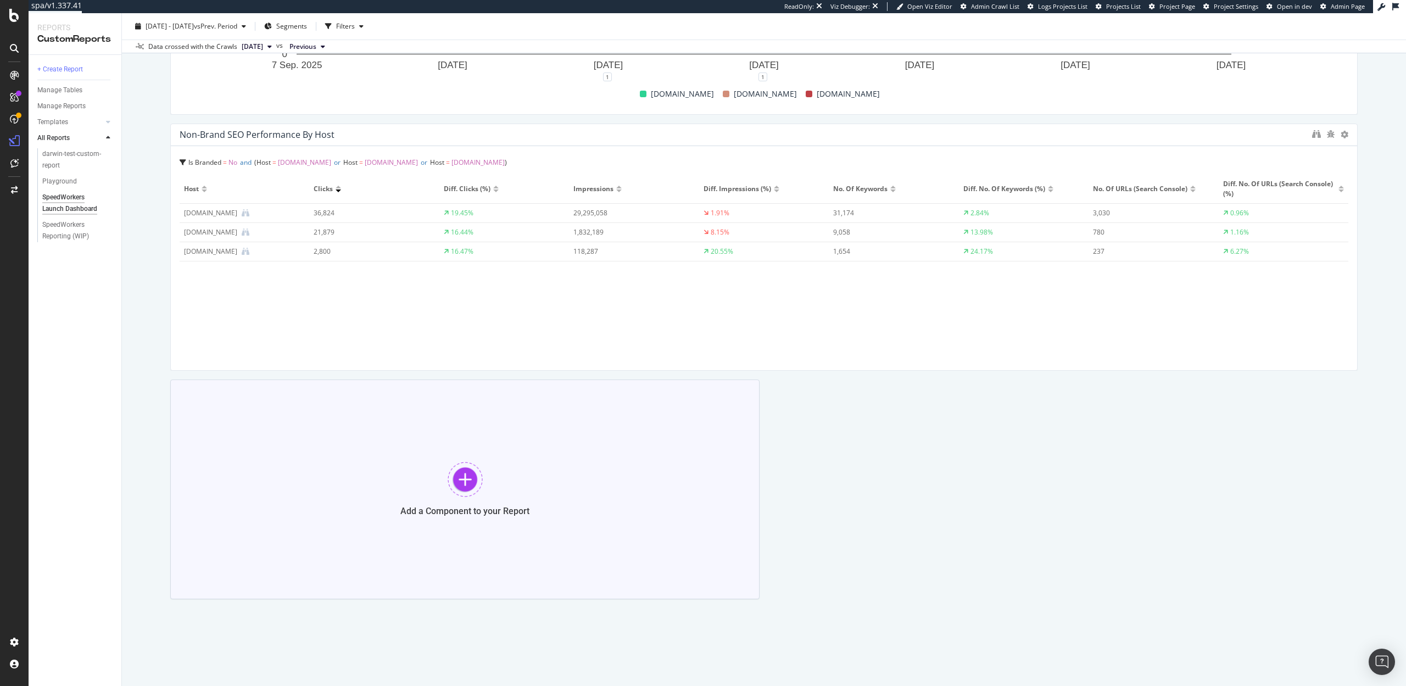
click at [488, 486] on div "Add a Component to your Report" at bounding box center [464, 490] width 589 height 220
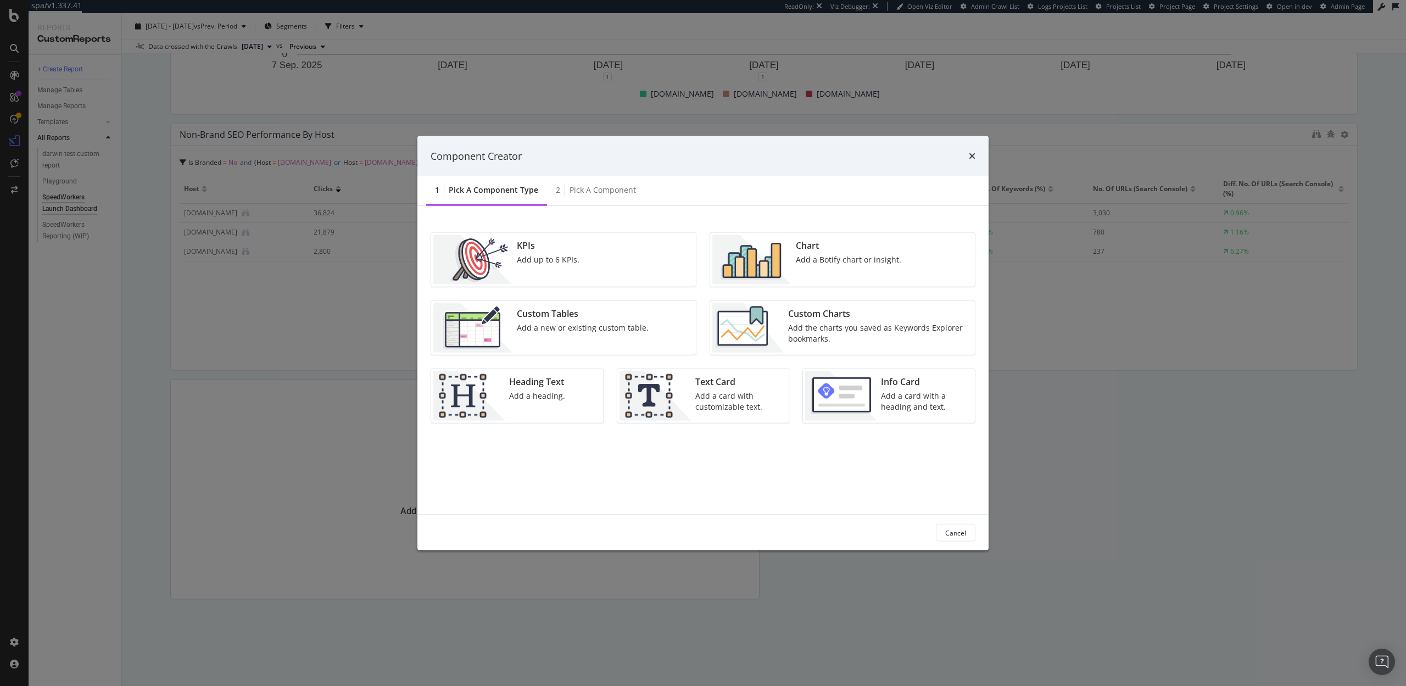
click at [822, 260] on div "Add a Botify chart or insight." at bounding box center [848, 259] width 105 height 11
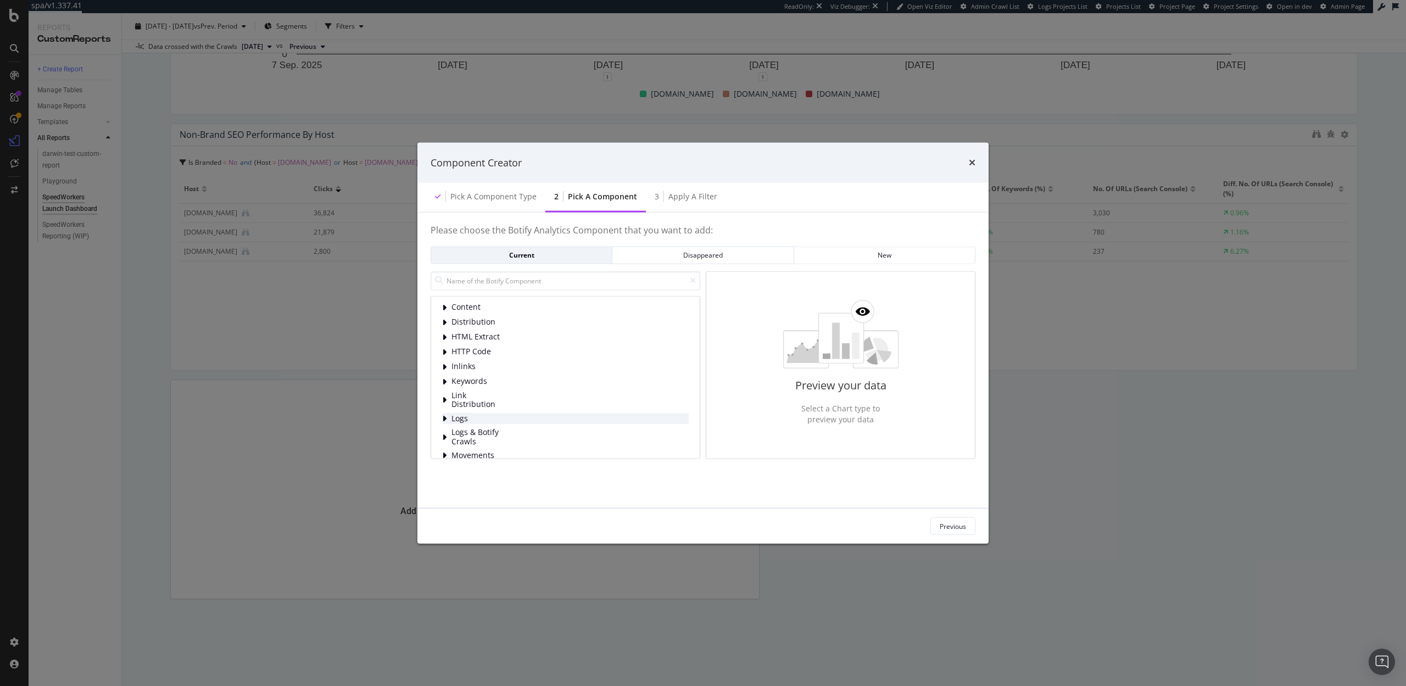
click at [477, 416] on span "Logs" at bounding box center [476, 418] width 49 height 9
click at [506, 320] on span "Bot Behavior" at bounding box center [500, 317] width 49 height 9
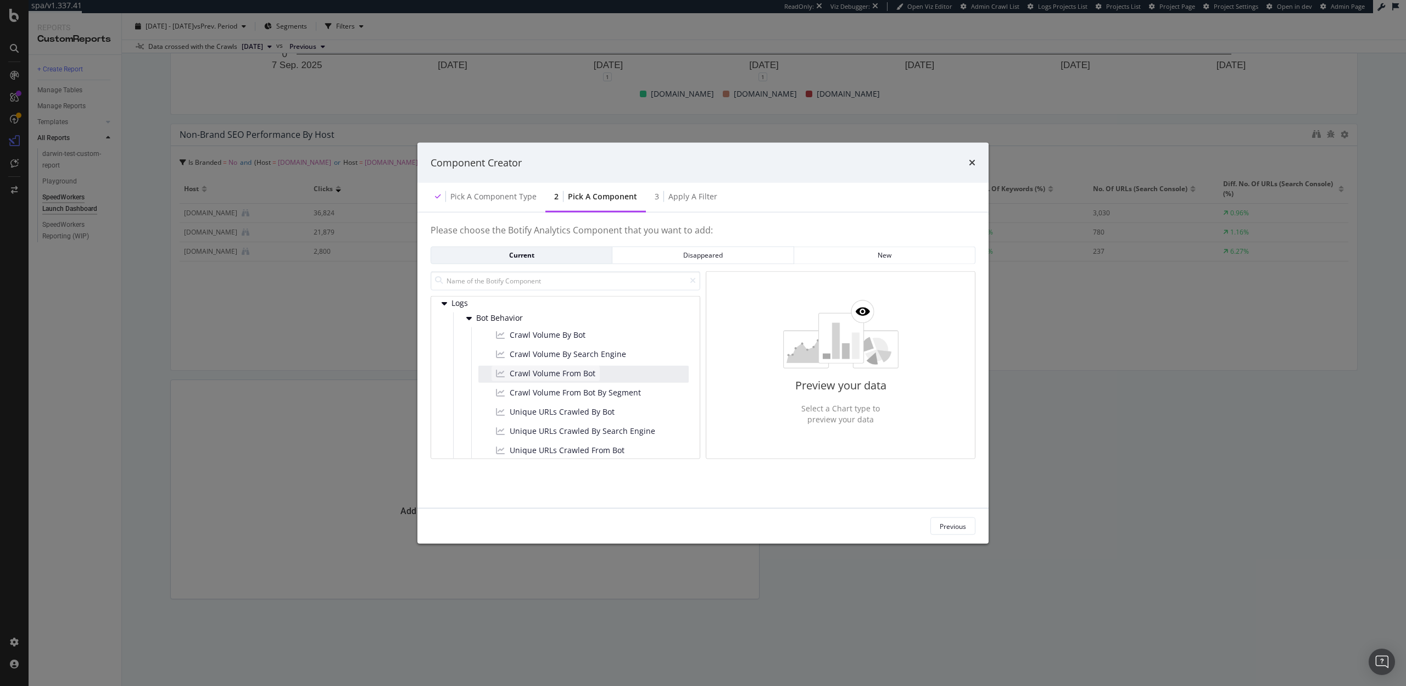
click at [540, 376] on span "Crawl Volume From Bot" at bounding box center [553, 373] width 86 height 11
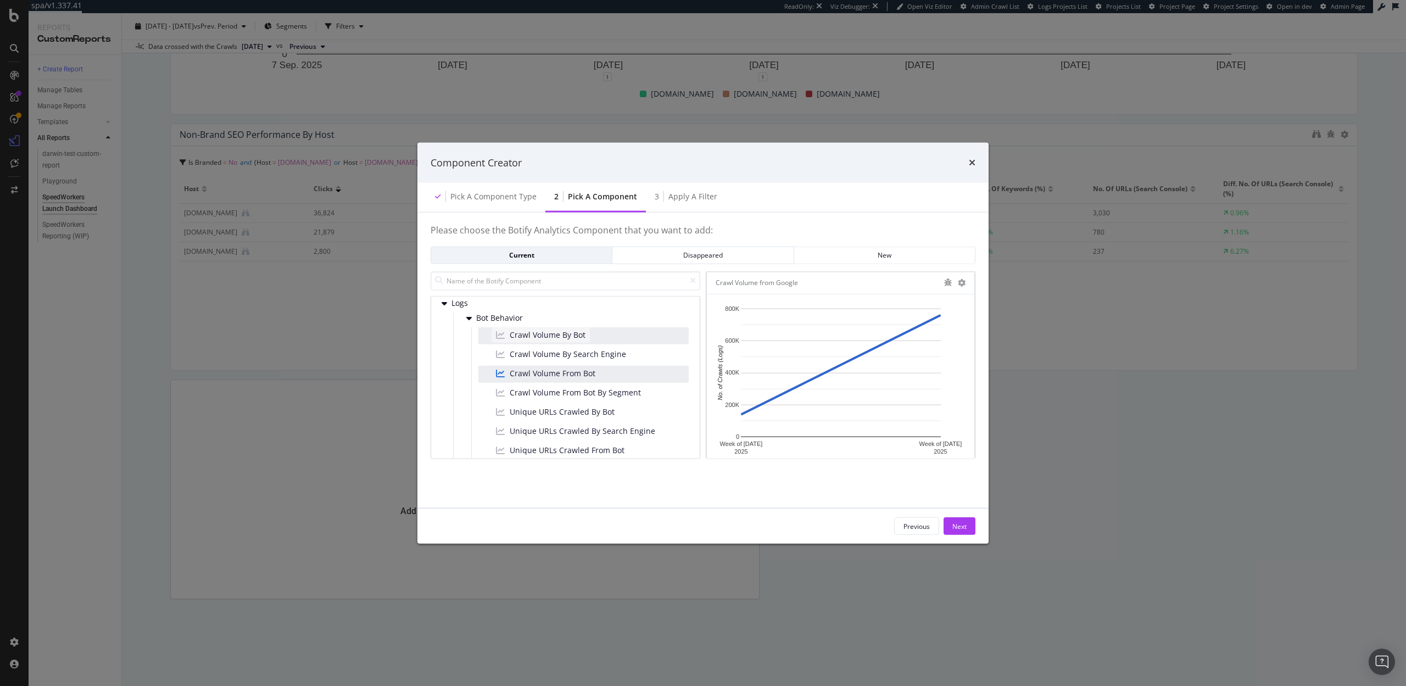
click at [566, 341] on div "Crawl Volume By Bot" at bounding box center [541, 334] width 98 height 15
click at [559, 374] on span "Crawl Volume From Bot" at bounding box center [553, 373] width 86 height 11
click at [955, 521] on div "Next" at bounding box center [960, 525] width 14 height 9
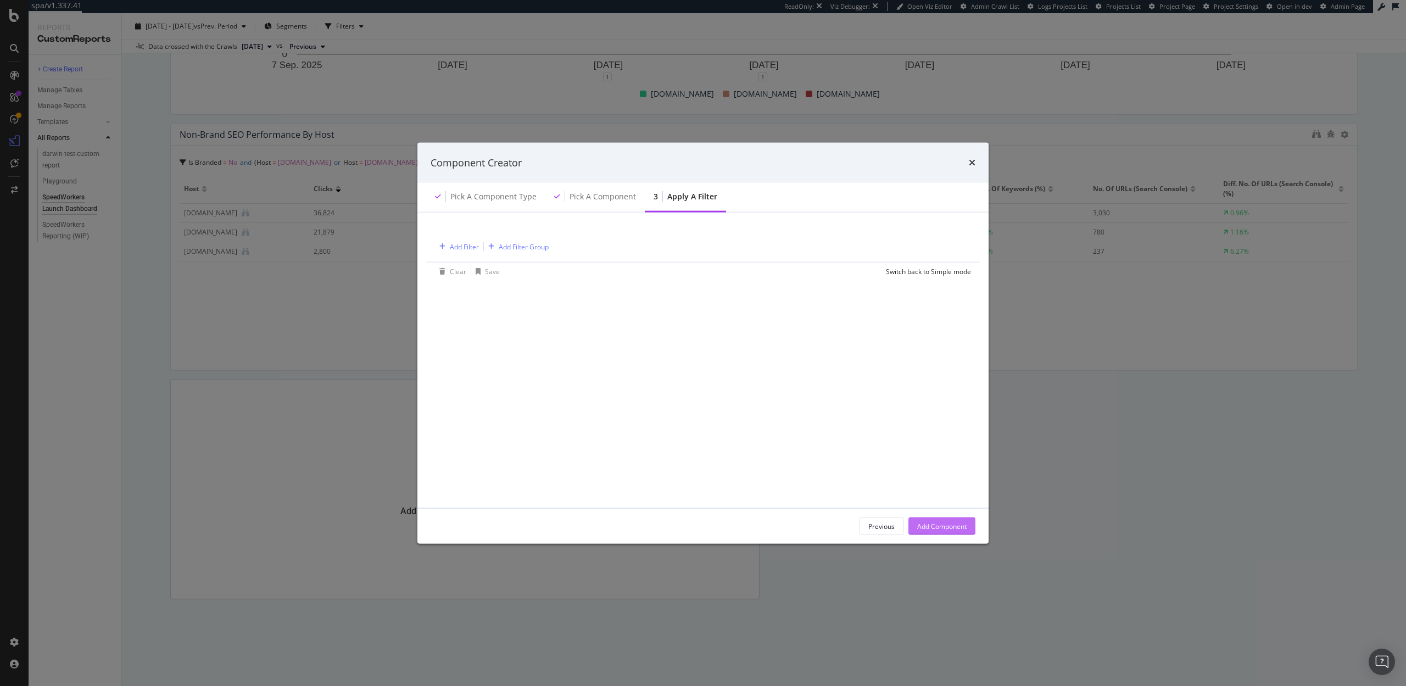
click at [955, 523] on div "Add Component" at bounding box center [941, 525] width 49 height 9
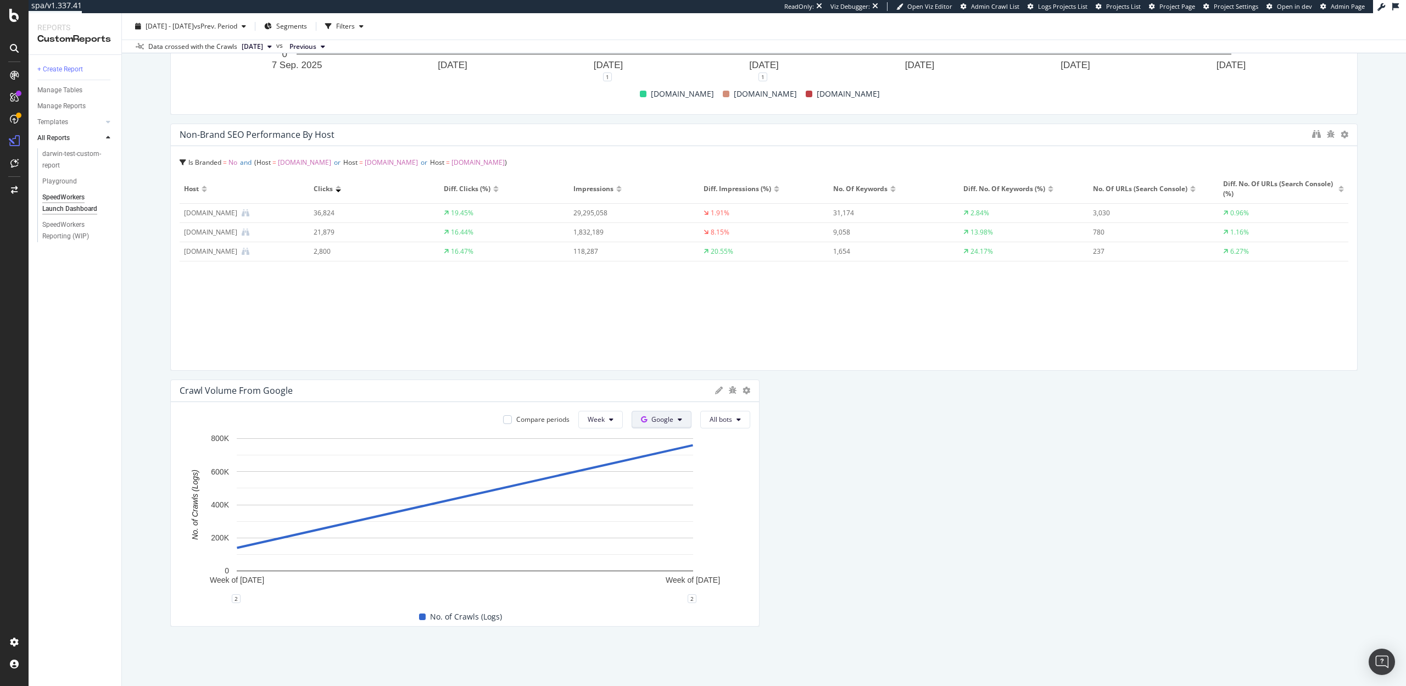
click at [666, 423] on span "Google" at bounding box center [663, 419] width 22 height 9
click at [667, 477] on span "OpenAI" at bounding box center [679, 482] width 41 height 10
click at [592, 415] on span "Week" at bounding box center [595, 419] width 17 height 9
click at [595, 445] on span "Day" at bounding box center [597, 442] width 20 height 10
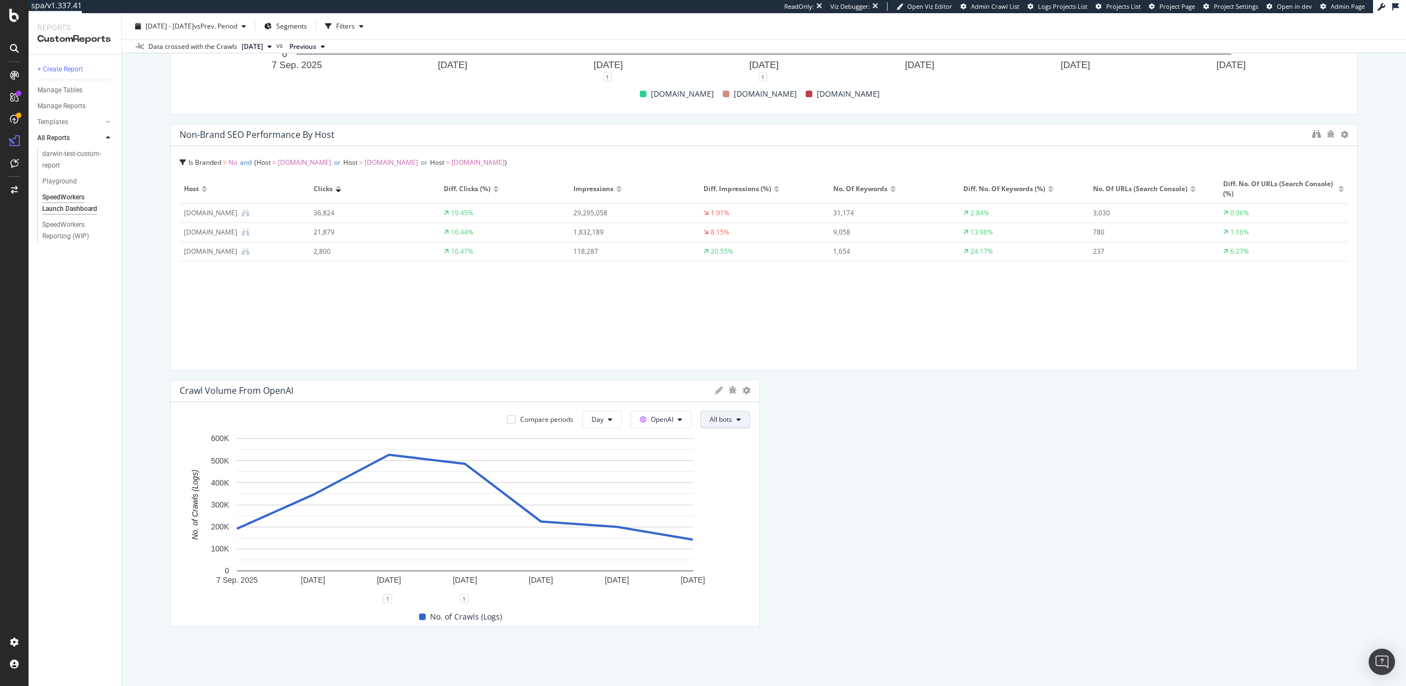
click at [727, 422] on span "All bots" at bounding box center [721, 419] width 23 height 9
click at [731, 539] on span "ChatGPT-User" at bounding box center [737, 543] width 55 height 10
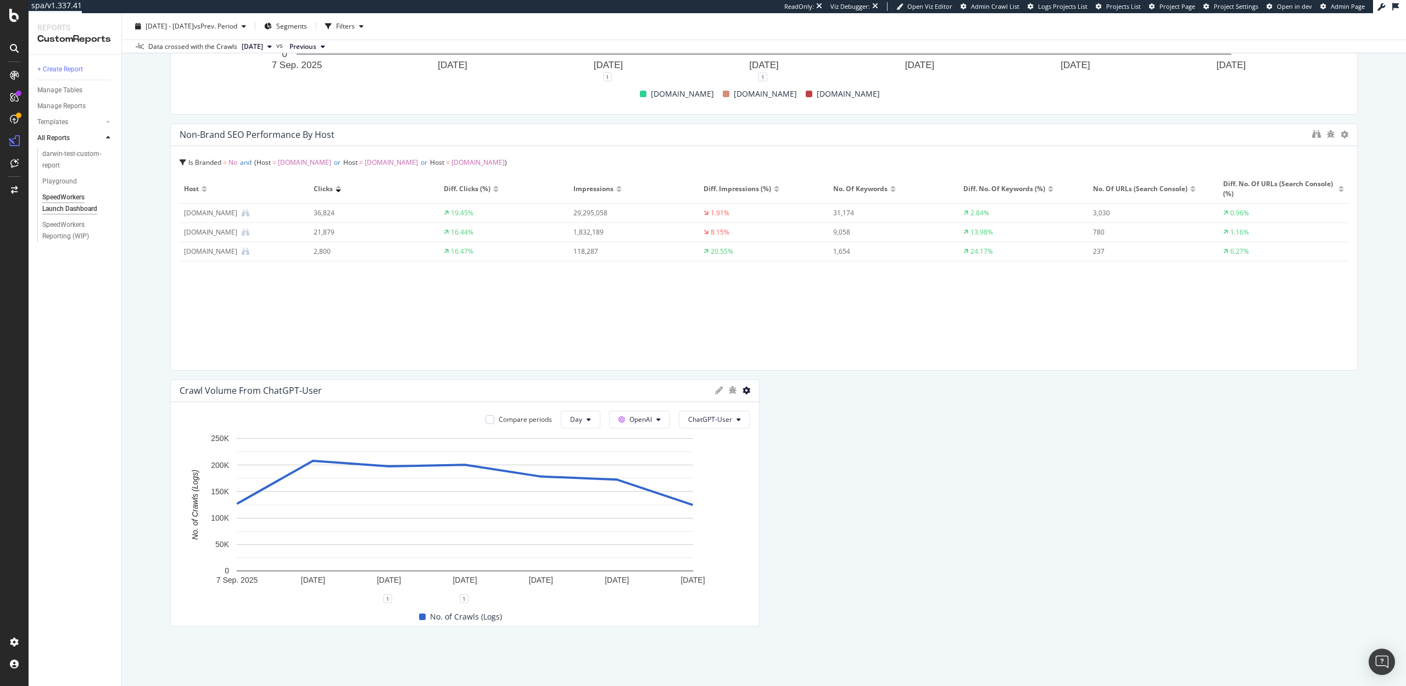
click at [745, 392] on icon at bounding box center [747, 391] width 8 height 8
click at [770, 464] on span "KPI" at bounding box center [811, 469] width 82 height 10
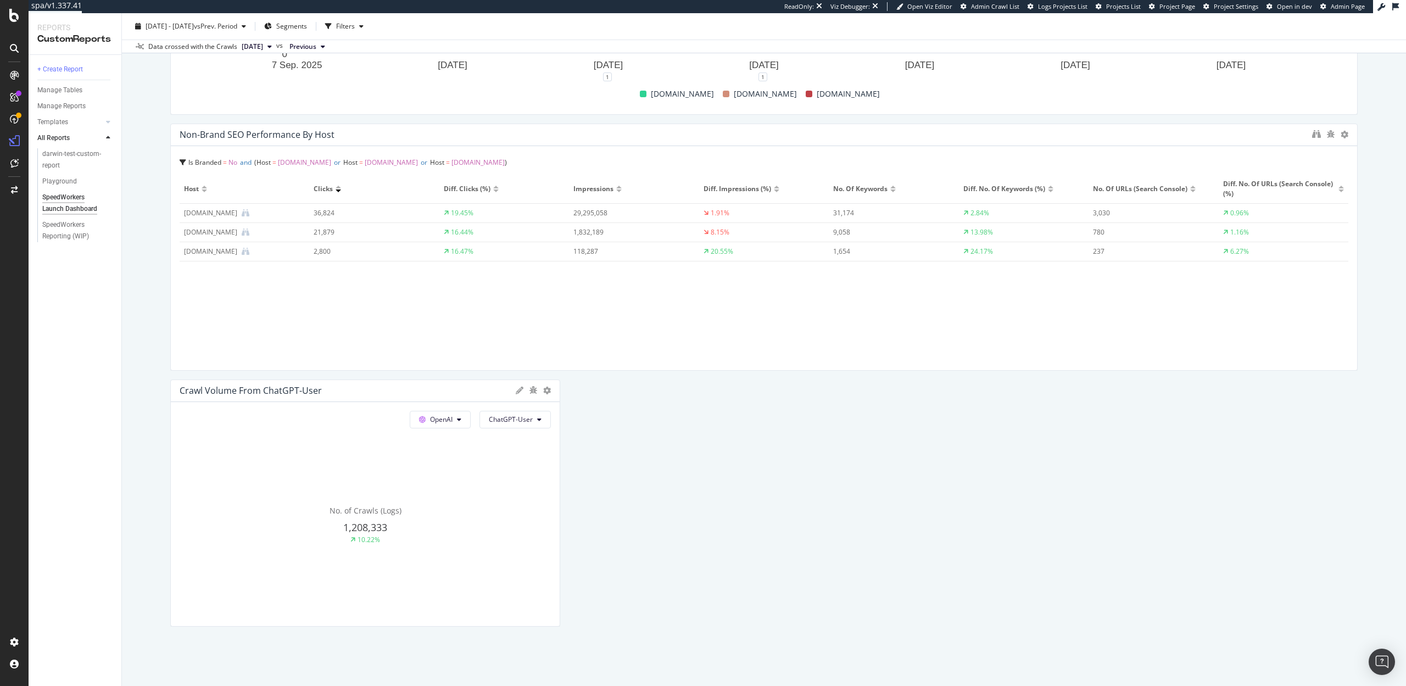
drag, startPoint x: 759, startPoint y: 467, endPoint x: 560, endPoint y: 475, distance: 198.5
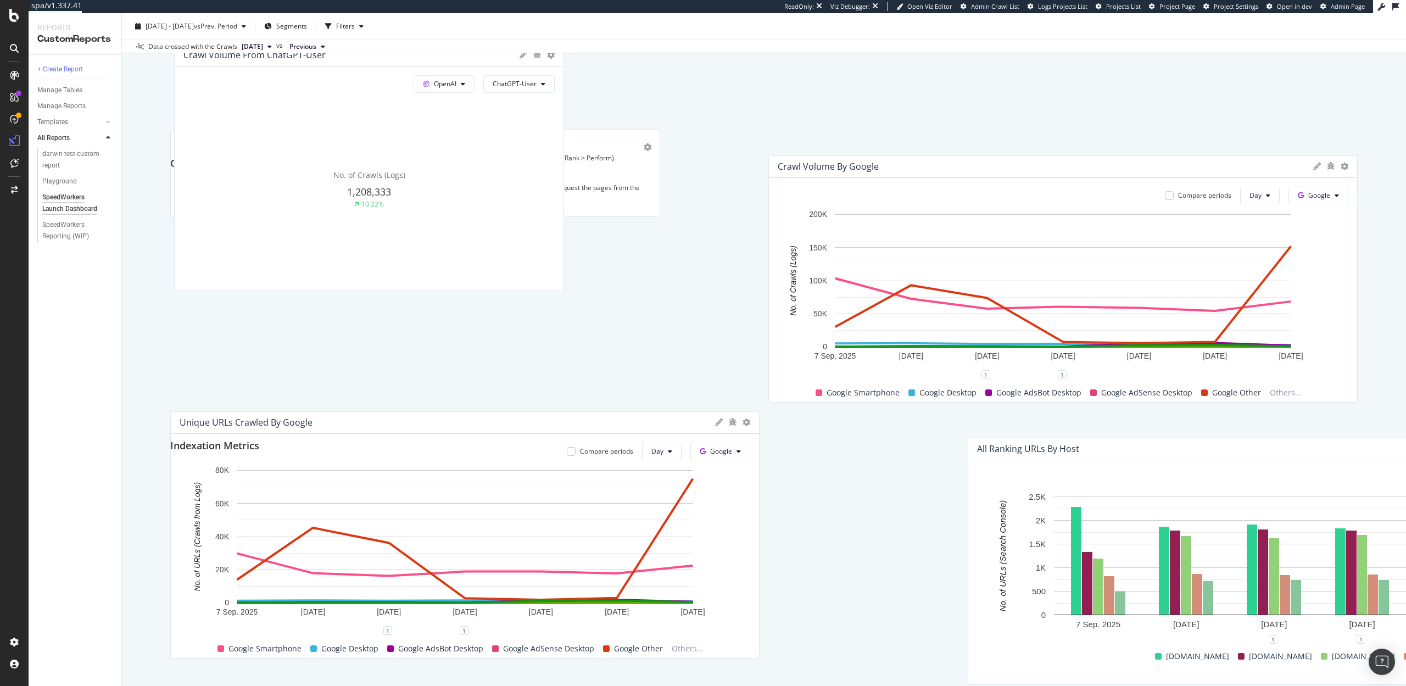
scroll to position [0, 0]
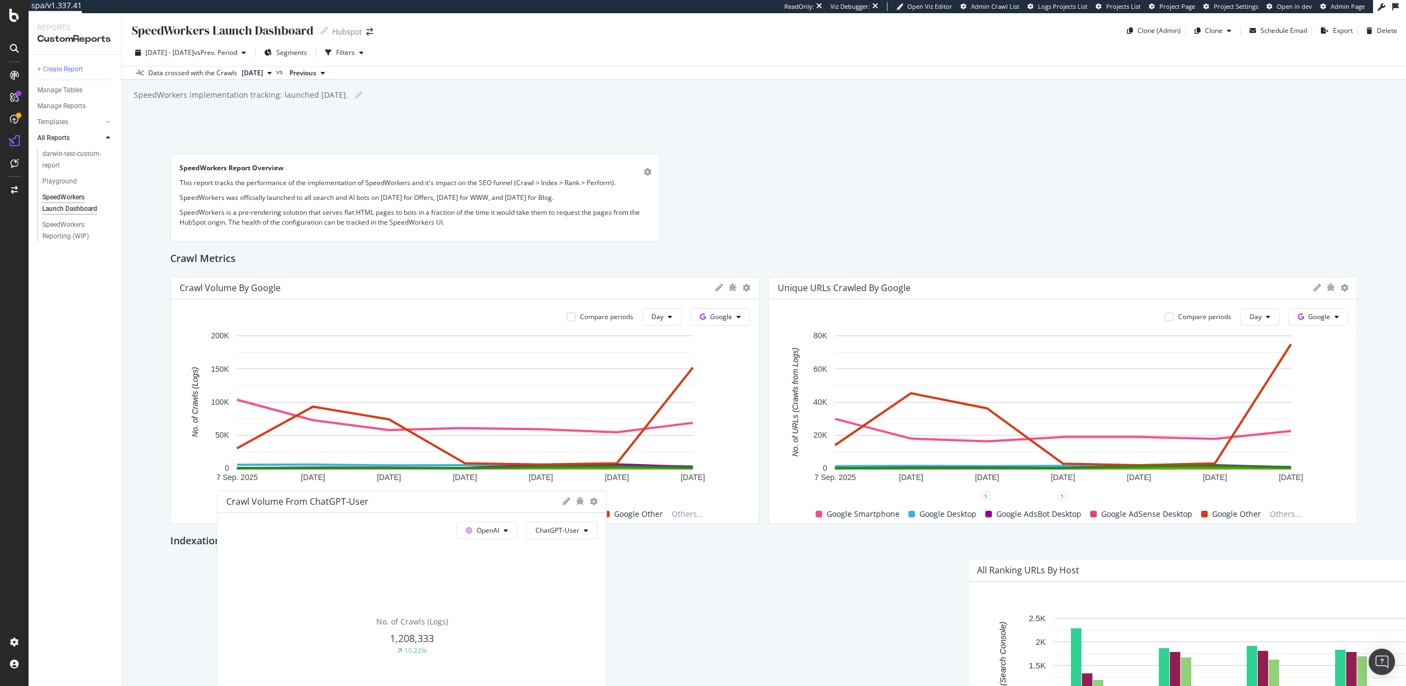
drag, startPoint x: 359, startPoint y: 396, endPoint x: 405, endPoint y: 507, distance: 120.4
click at [405, 507] on div "Crawl Volume from ChatGPT-User" at bounding box center [412, 502] width 389 height 22
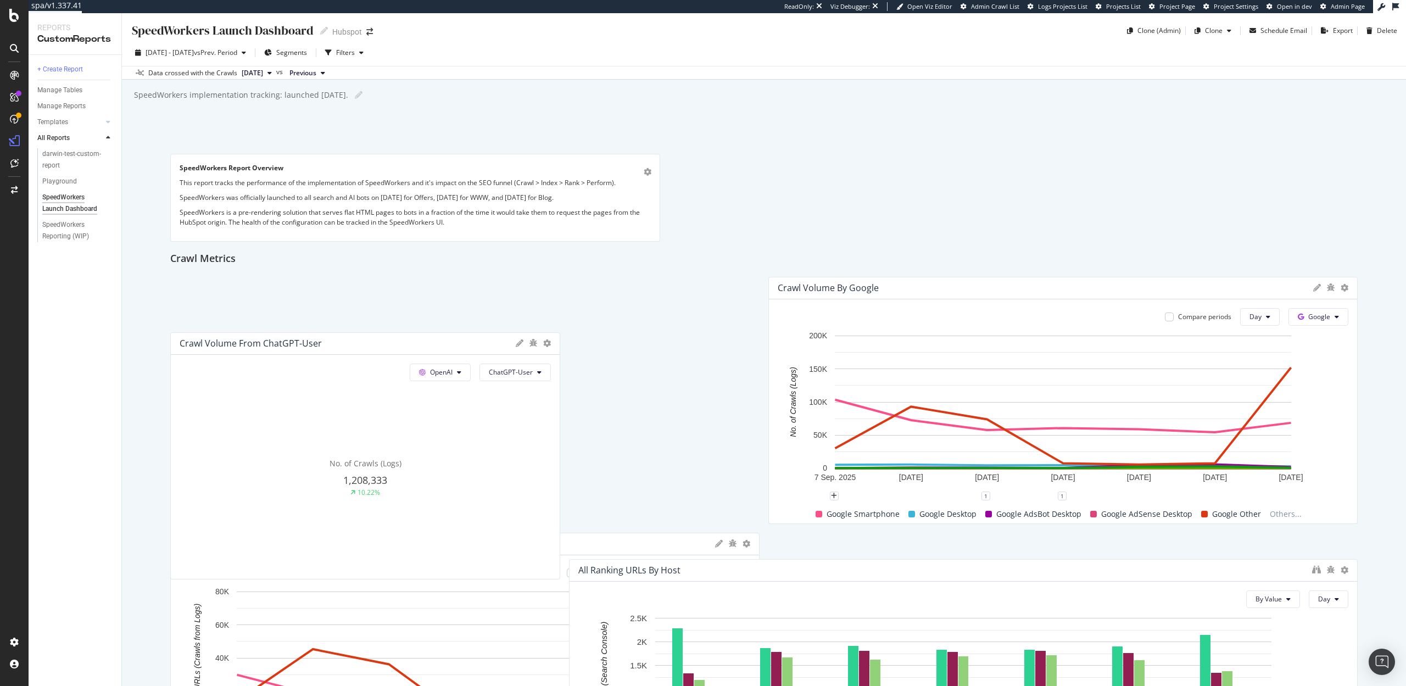
drag, startPoint x: 274, startPoint y: 572, endPoint x: 263, endPoint y: 346, distance: 227.1
click at [263, 346] on div "Crawl Volume from ChatGPT-User" at bounding box center [251, 343] width 142 height 11
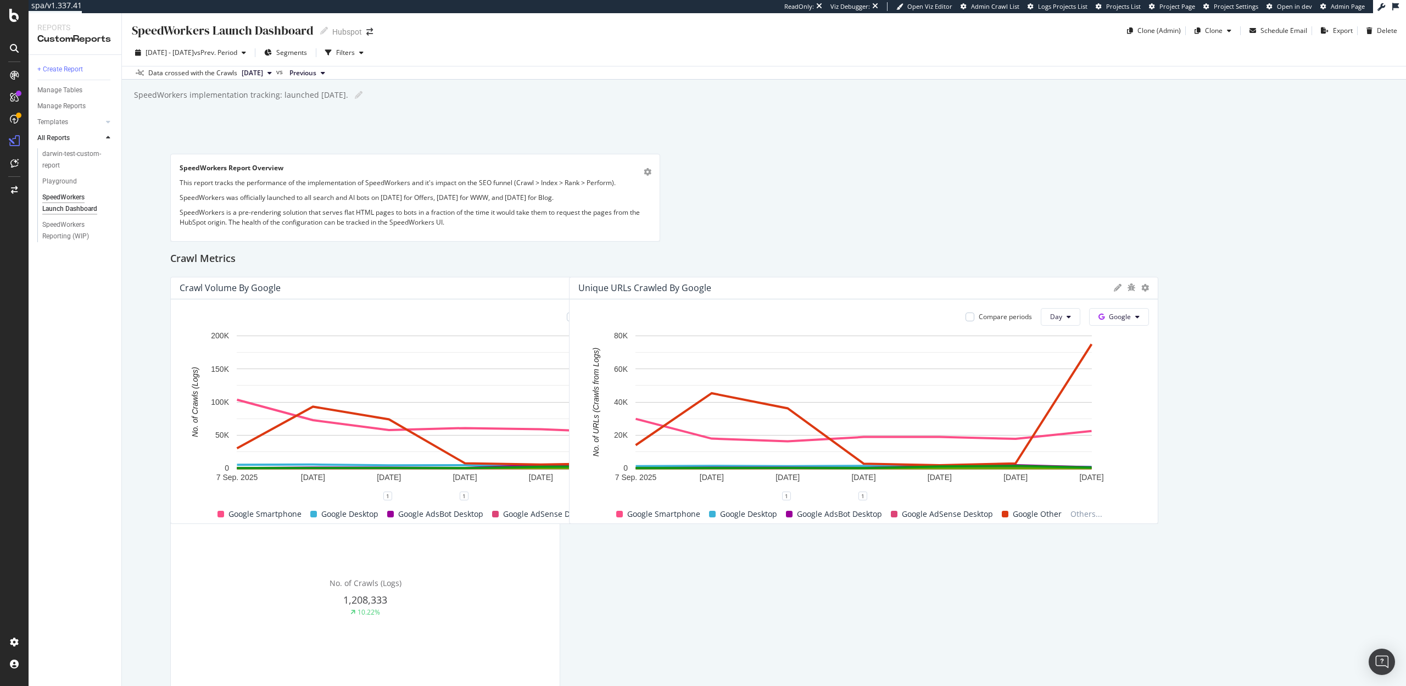
drag, startPoint x: 298, startPoint y: 282, endPoint x: 284, endPoint y: 457, distance: 175.8
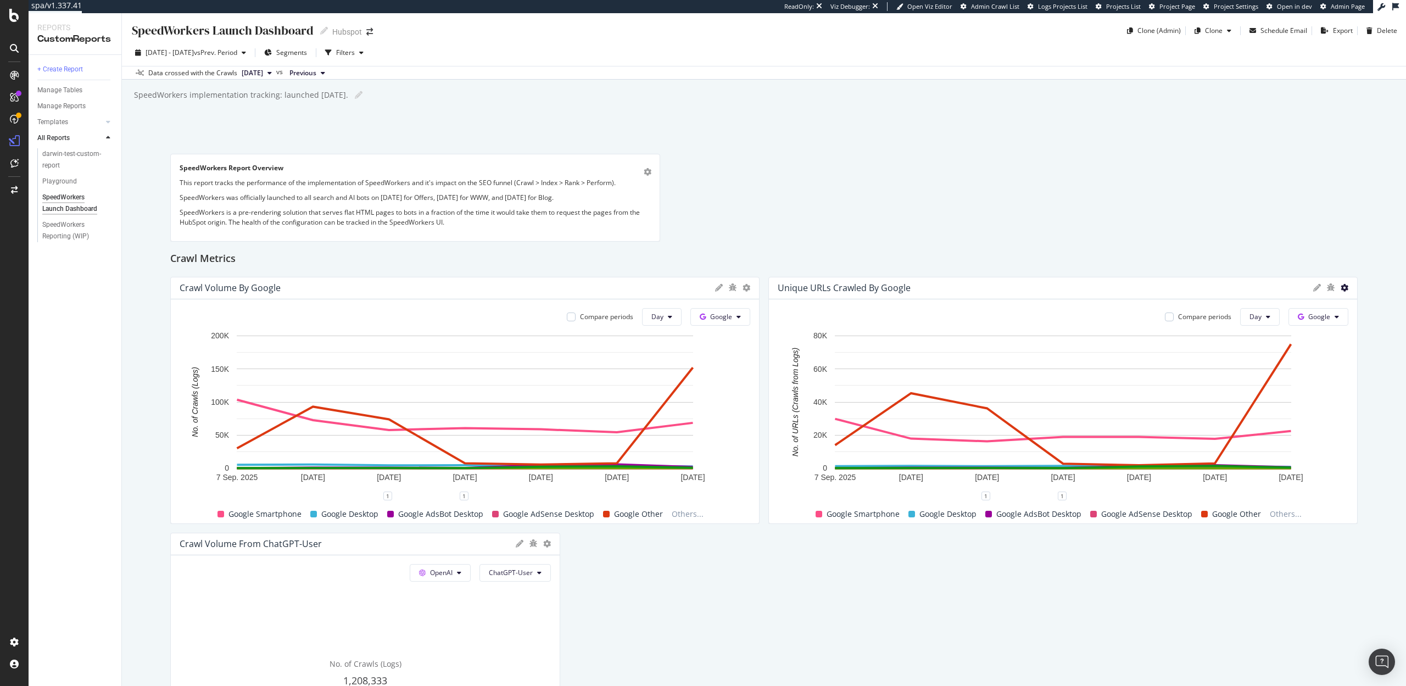
click at [1343, 290] on icon at bounding box center [1345, 288] width 8 height 8
click at [1270, 347] on span "Delete" at bounding box center [1290, 349] width 82 height 10
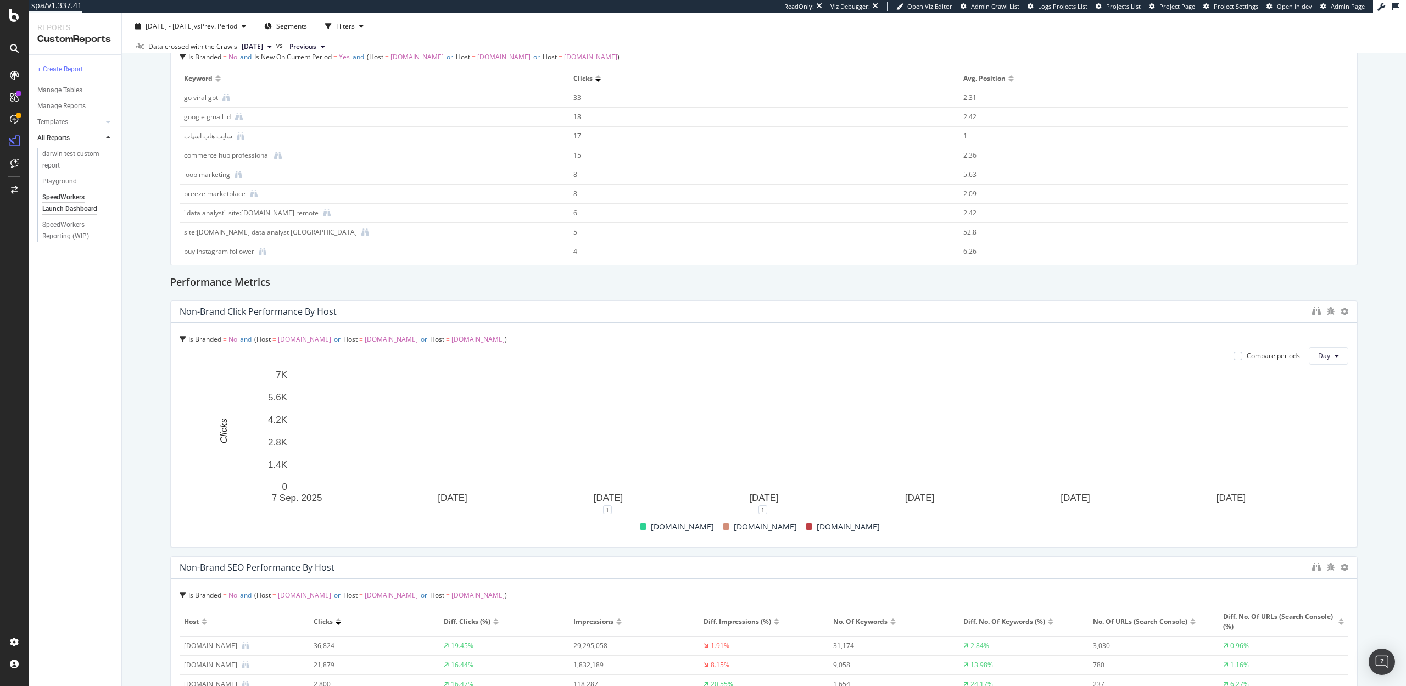
scroll to position [2280, 0]
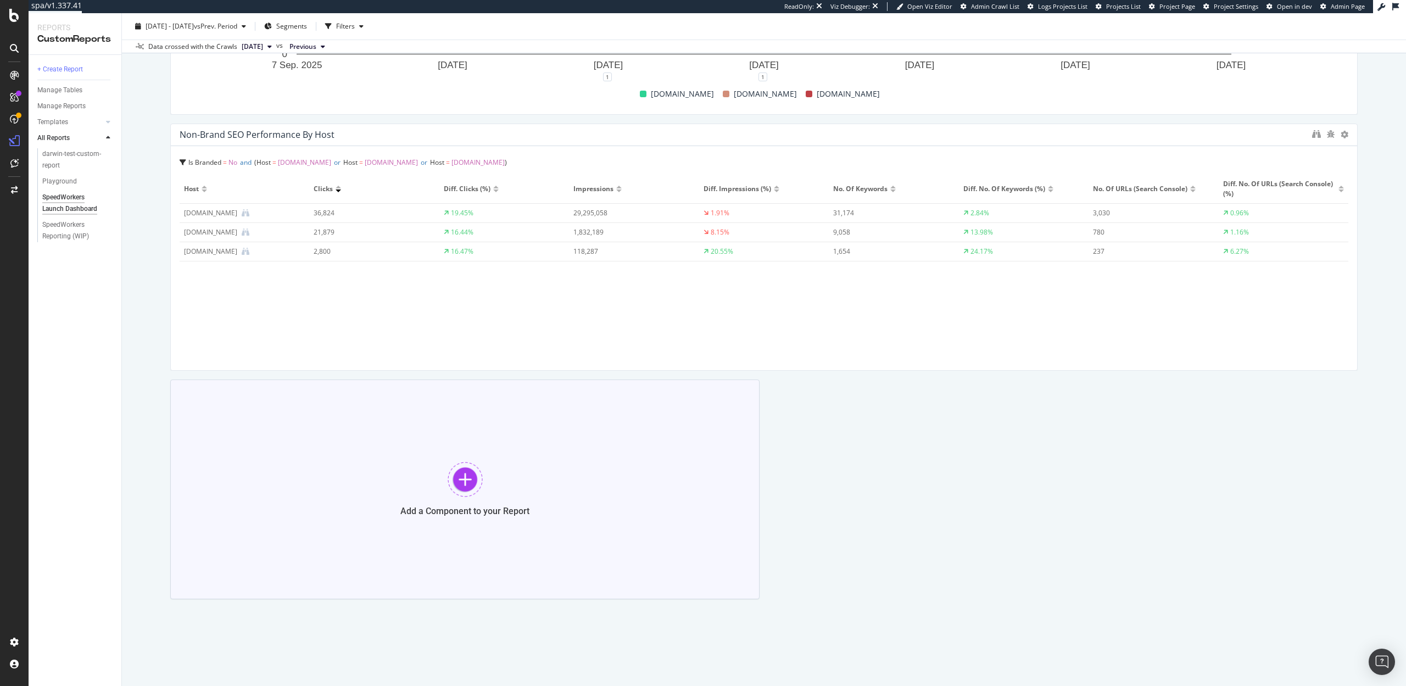
click at [463, 487] on div at bounding box center [465, 479] width 35 height 35
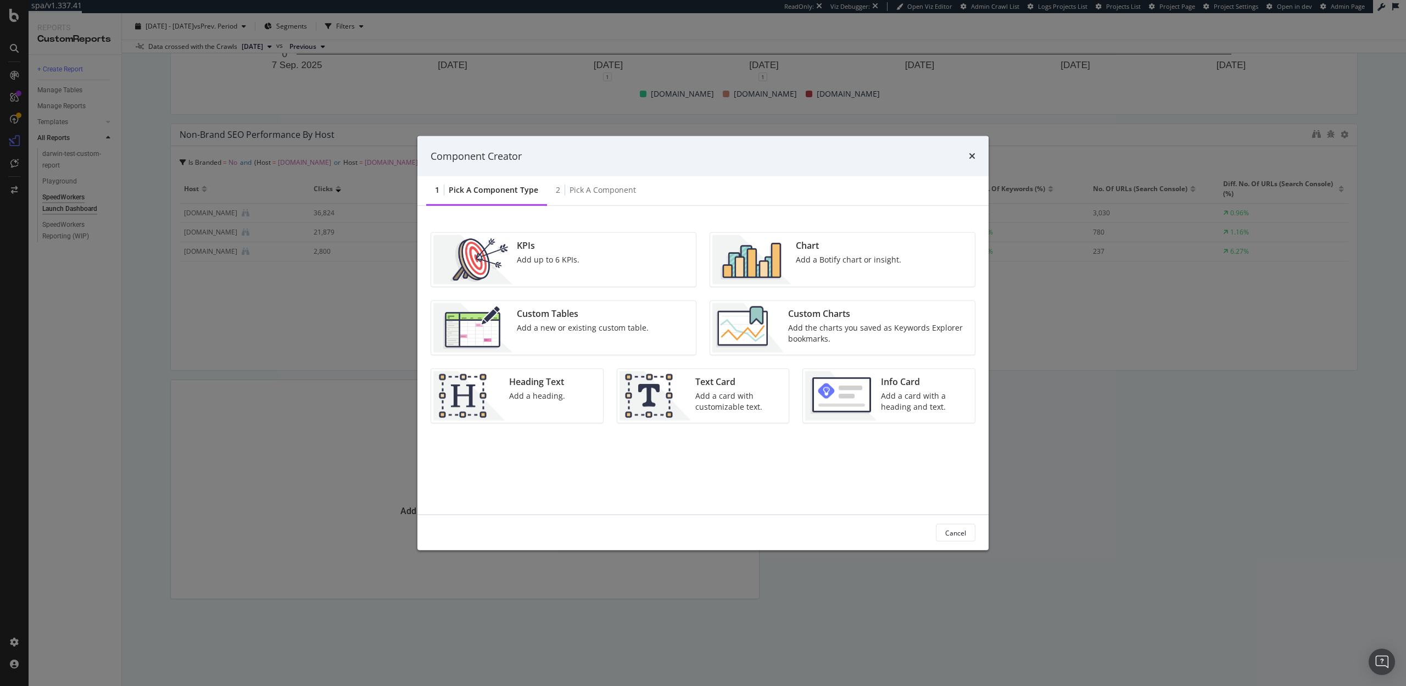
click at [821, 261] on div "Add a Botify chart or insight." at bounding box center [848, 259] width 105 height 11
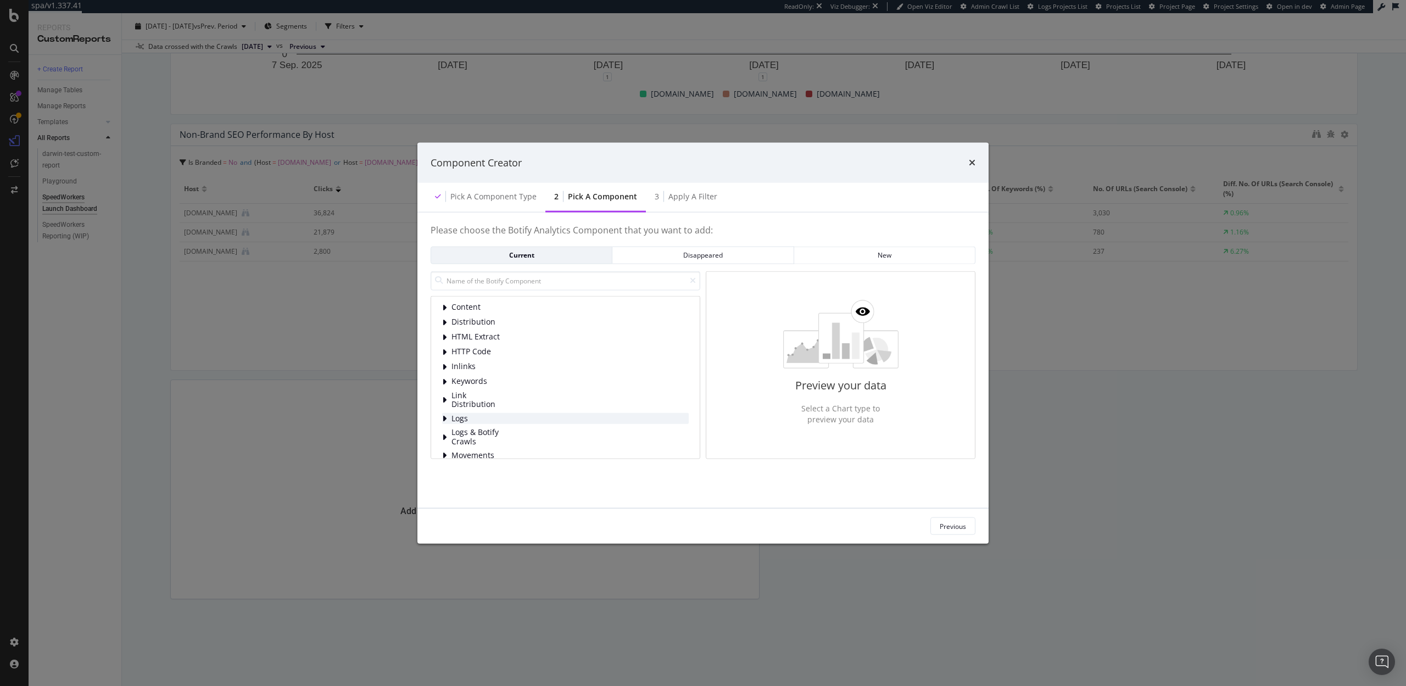
click at [446, 420] on icon "modal" at bounding box center [444, 418] width 4 height 9
click at [505, 351] on span "Bot Behavior" at bounding box center [500, 352] width 49 height 9
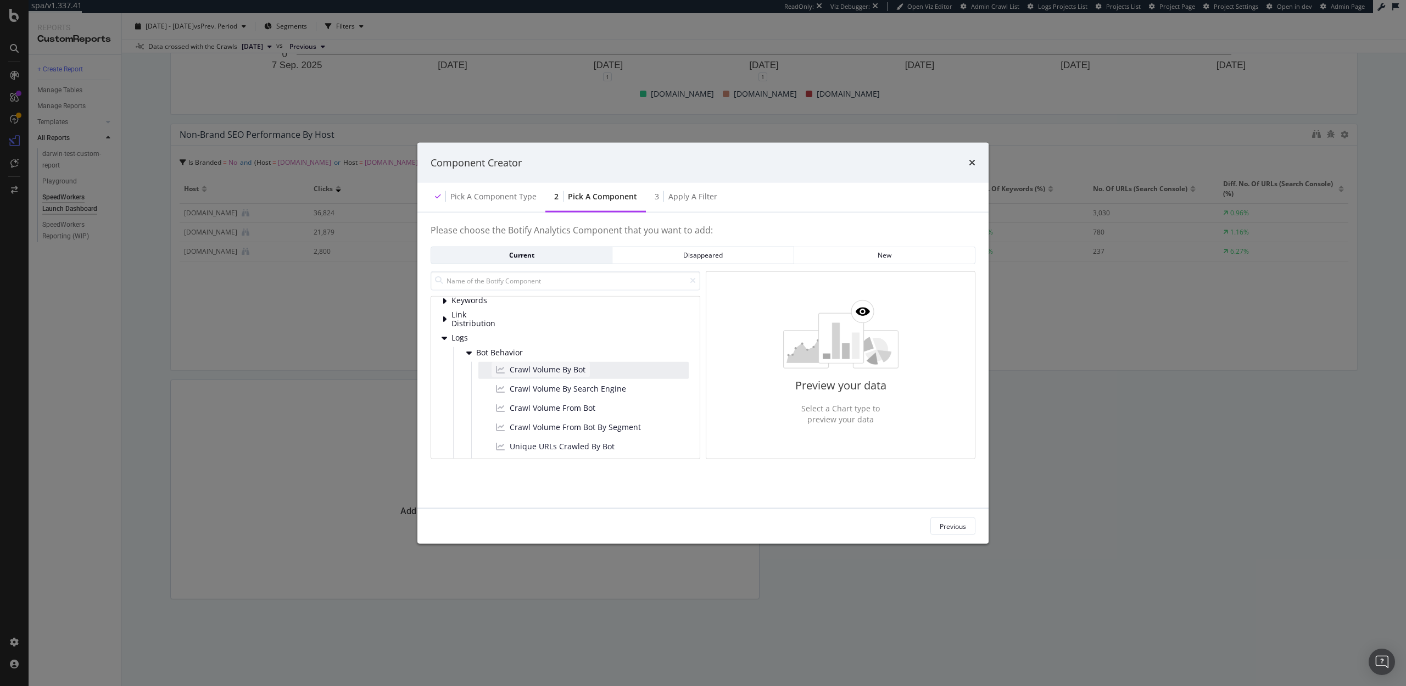
click at [528, 366] on span "Crawl Volume By Bot" at bounding box center [548, 369] width 76 height 11
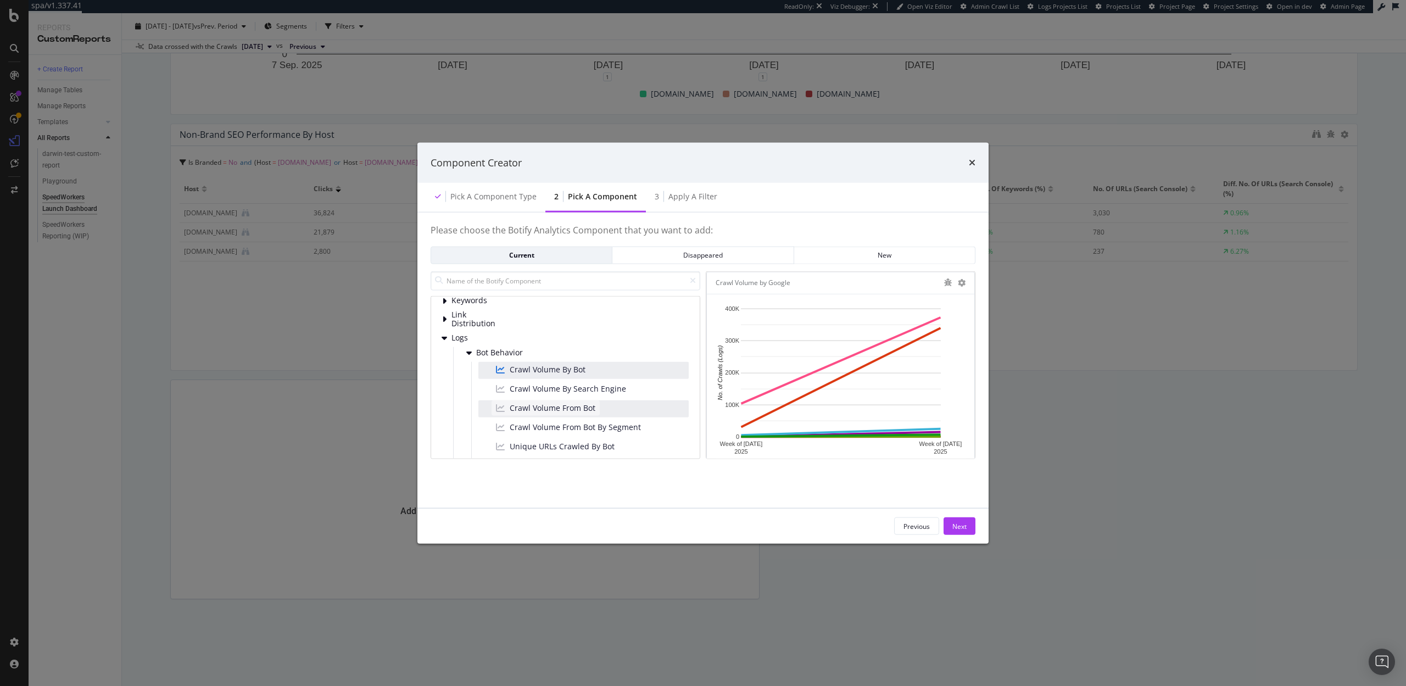
click at [537, 404] on span "Crawl Volume From Bot" at bounding box center [553, 408] width 86 height 11
click at [532, 369] on span "Crawl Volume By Bot" at bounding box center [548, 369] width 76 height 11
click at [957, 525] on div "Next" at bounding box center [960, 525] width 14 height 9
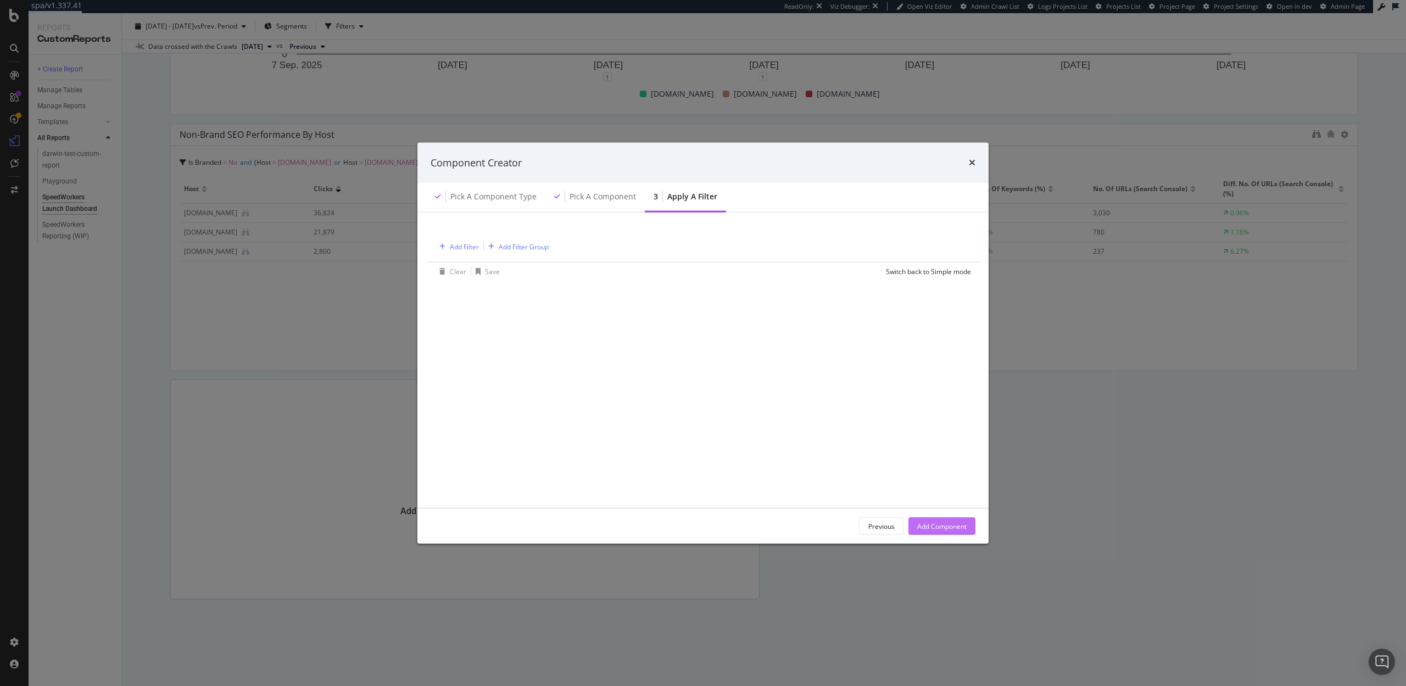
click at [960, 528] on div "Add Component" at bounding box center [941, 525] width 49 height 9
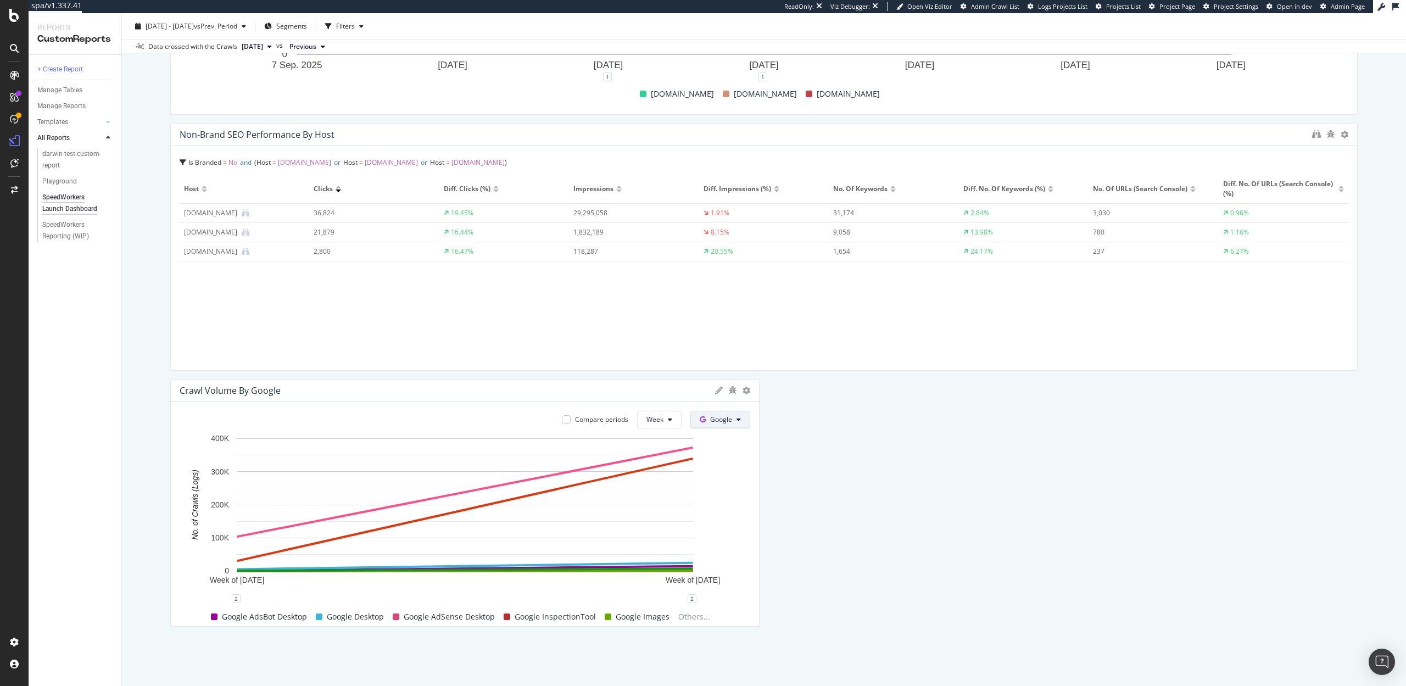
click at [719, 419] on span "Google" at bounding box center [721, 419] width 22 height 9
click at [722, 475] on div "OpenAI" at bounding box center [730, 482] width 76 height 16
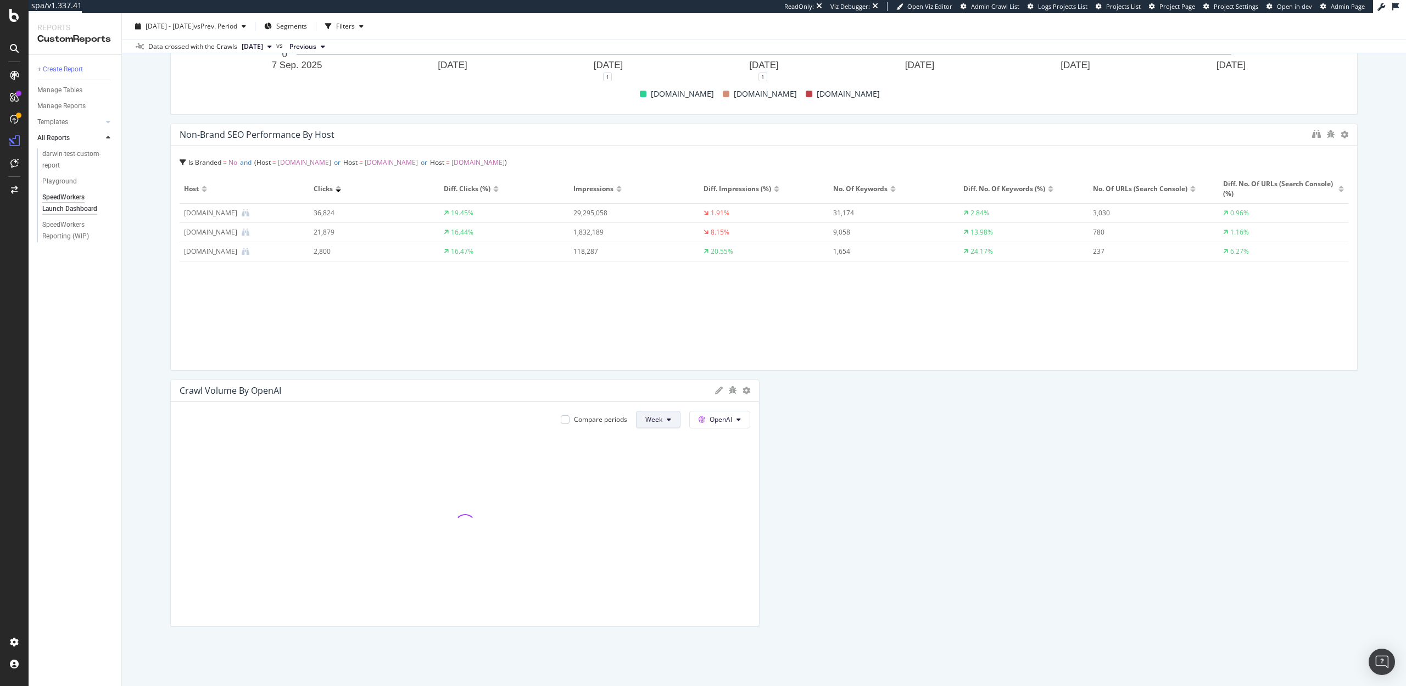
click at [669, 420] on icon at bounding box center [669, 419] width 4 height 7
click at [654, 439] on span "Day" at bounding box center [655, 442] width 20 height 10
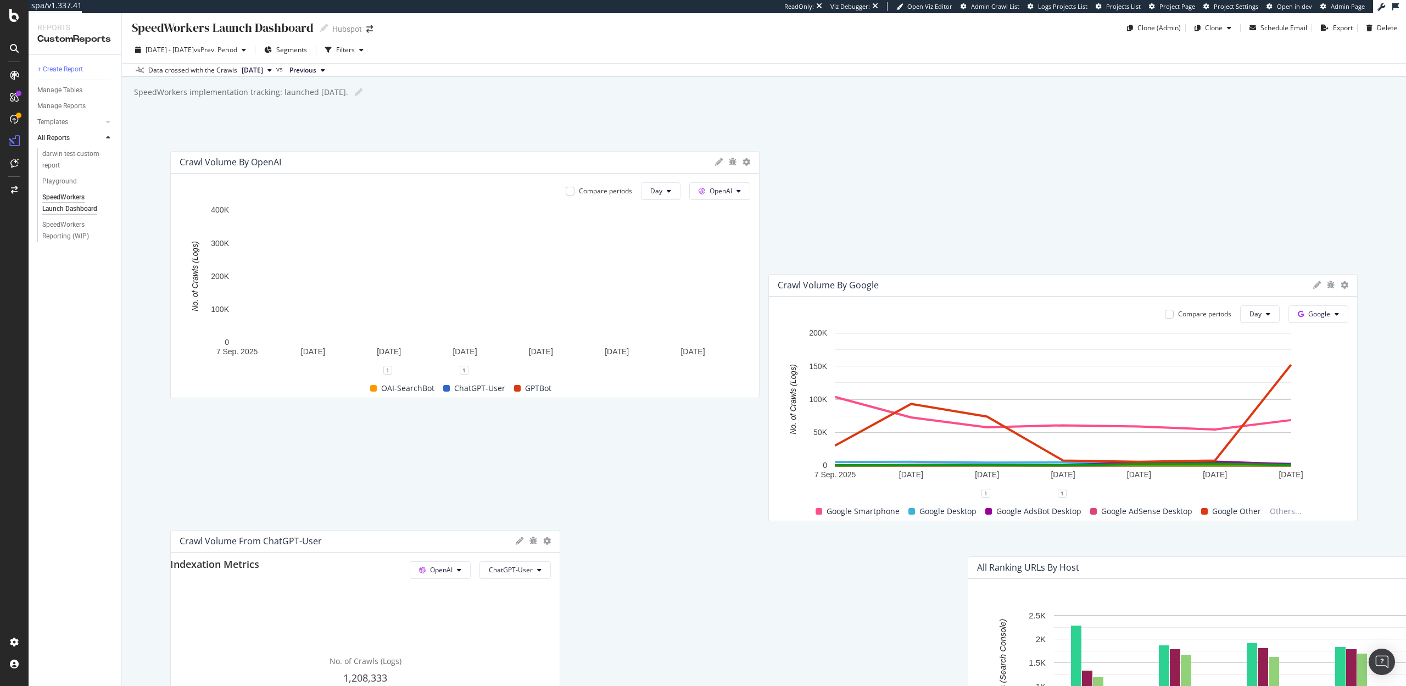
scroll to position [0, 0]
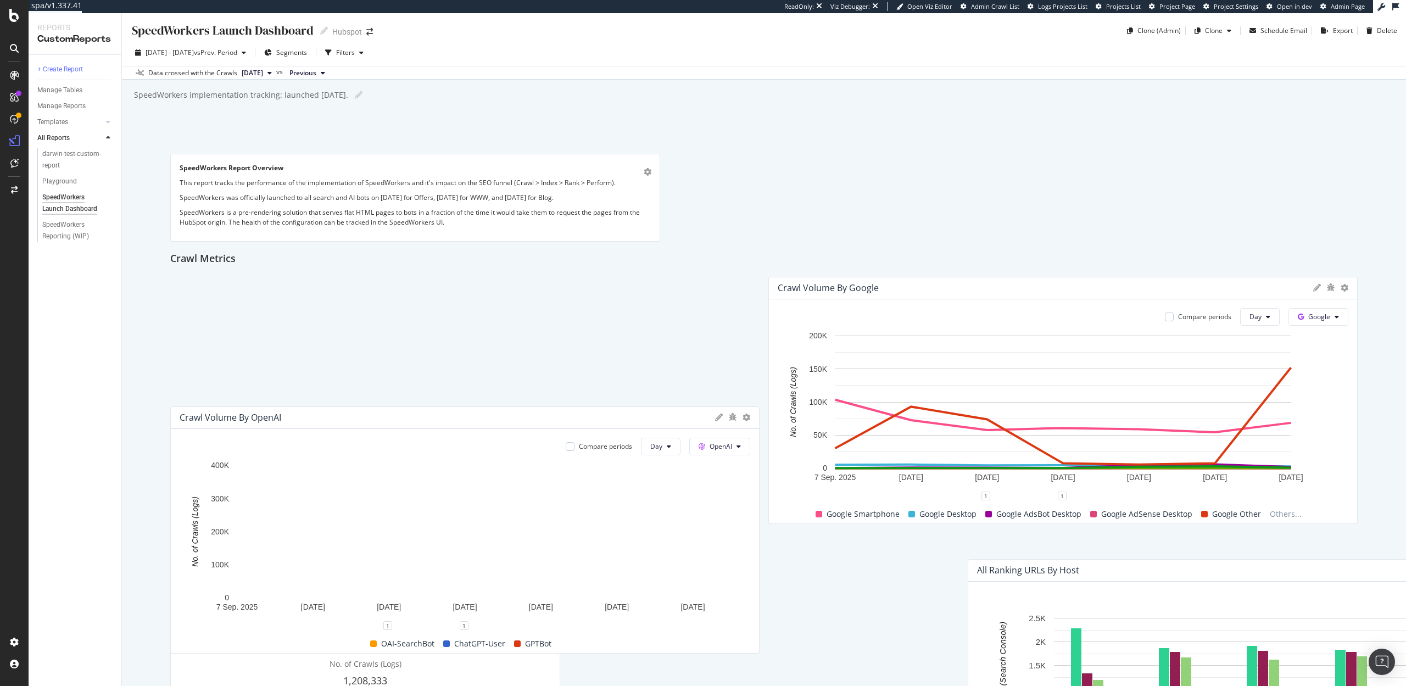
drag, startPoint x: 330, startPoint y: 396, endPoint x: 287, endPoint y: 422, distance: 49.6
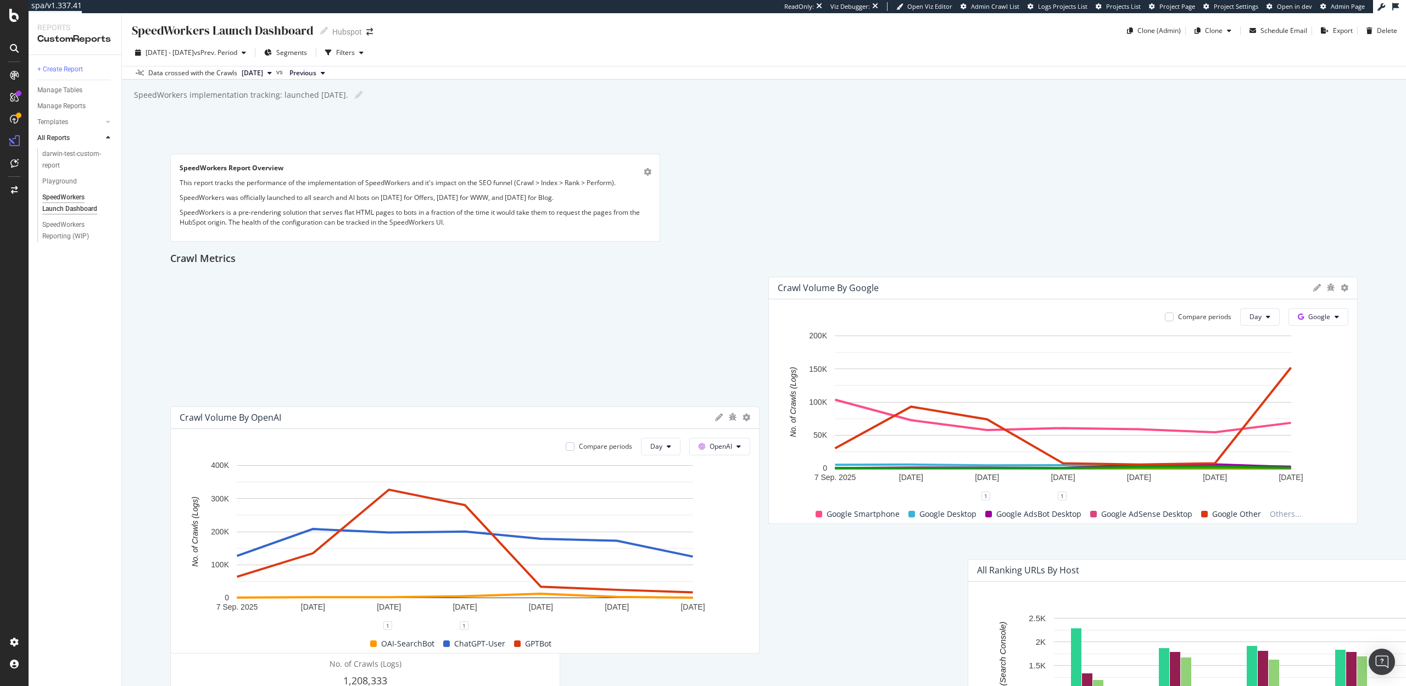
click at [287, 422] on div "Crawl Volume by OpenAI" at bounding box center [465, 418] width 588 height 22
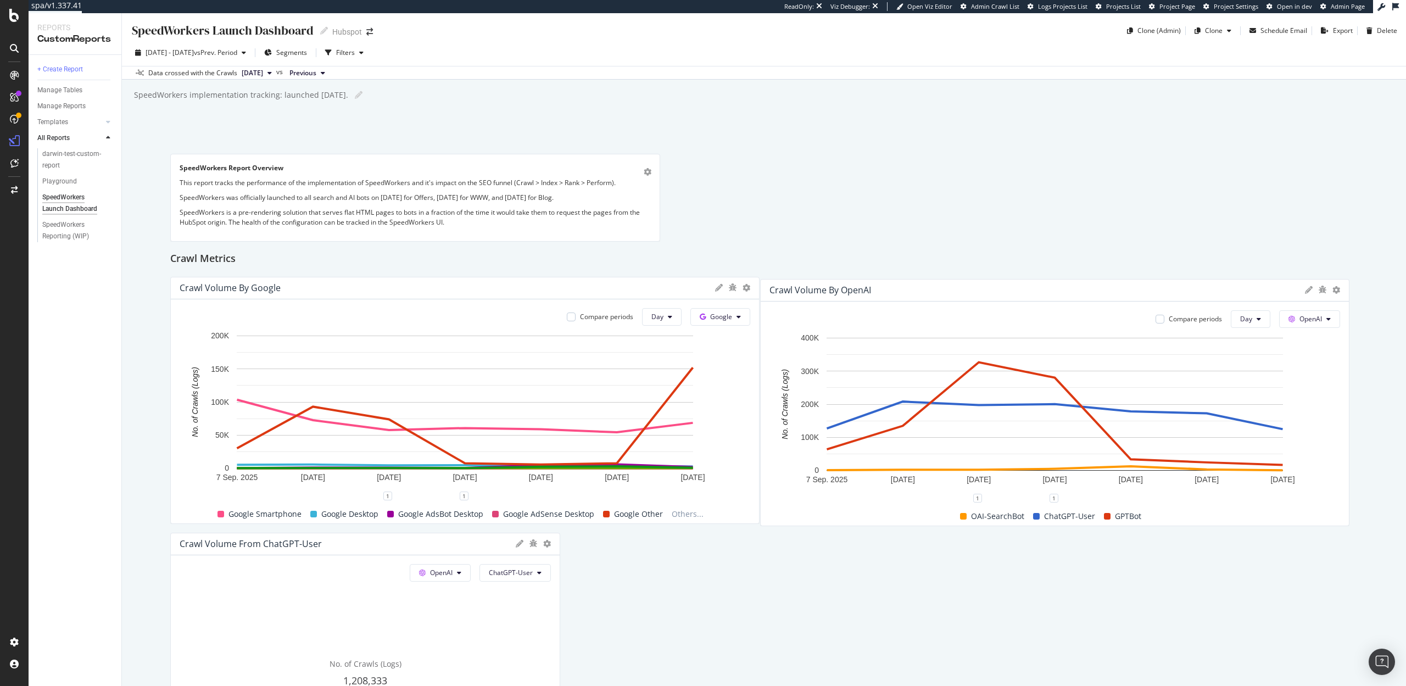
drag, startPoint x: 397, startPoint y: 283, endPoint x: 987, endPoint y: 286, distance: 590.0
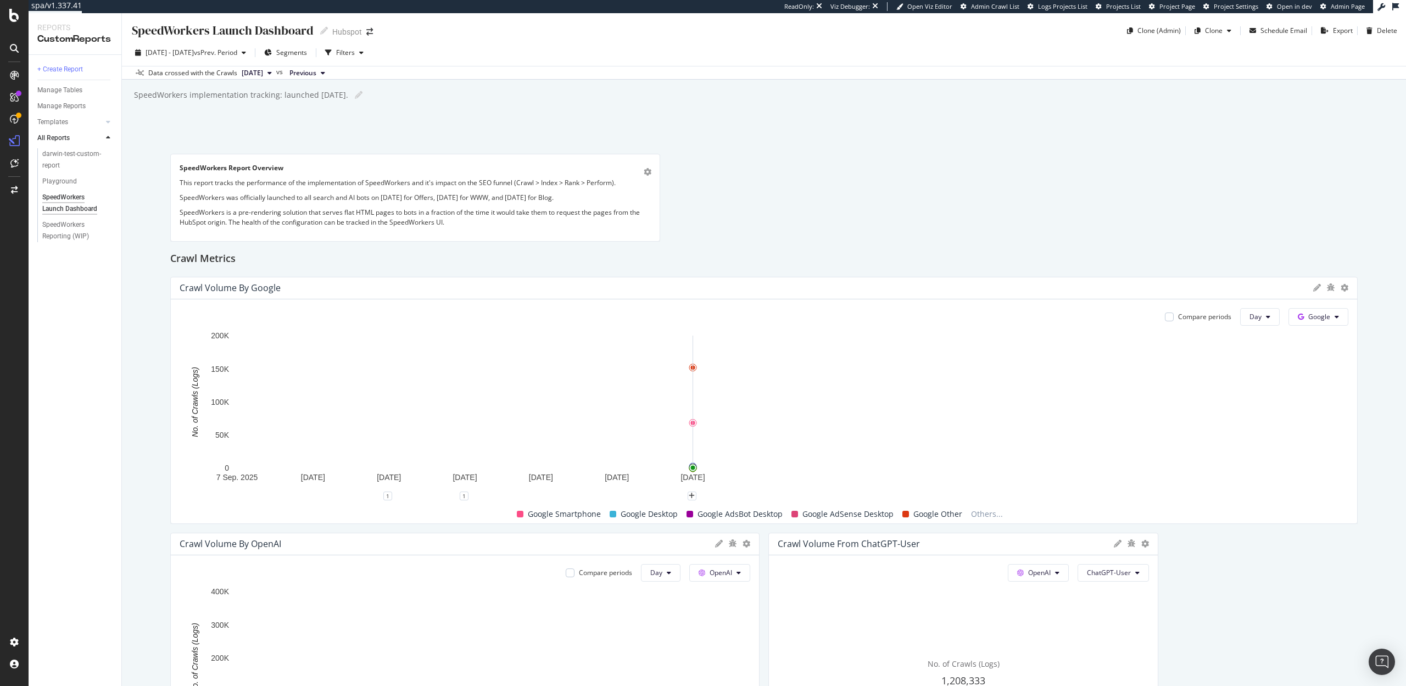
drag, startPoint x: 759, startPoint y: 404, endPoint x: 1315, endPoint y: 417, distance: 556.1
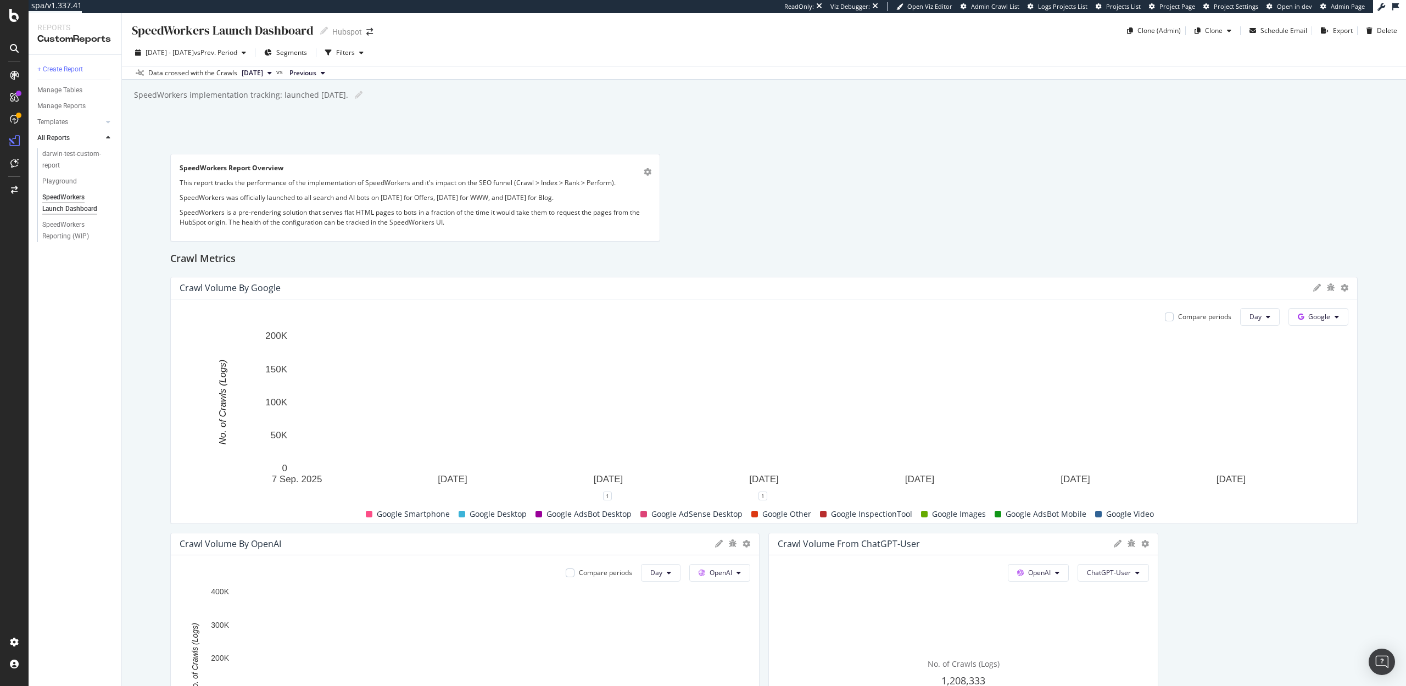
scroll to position [269, 0]
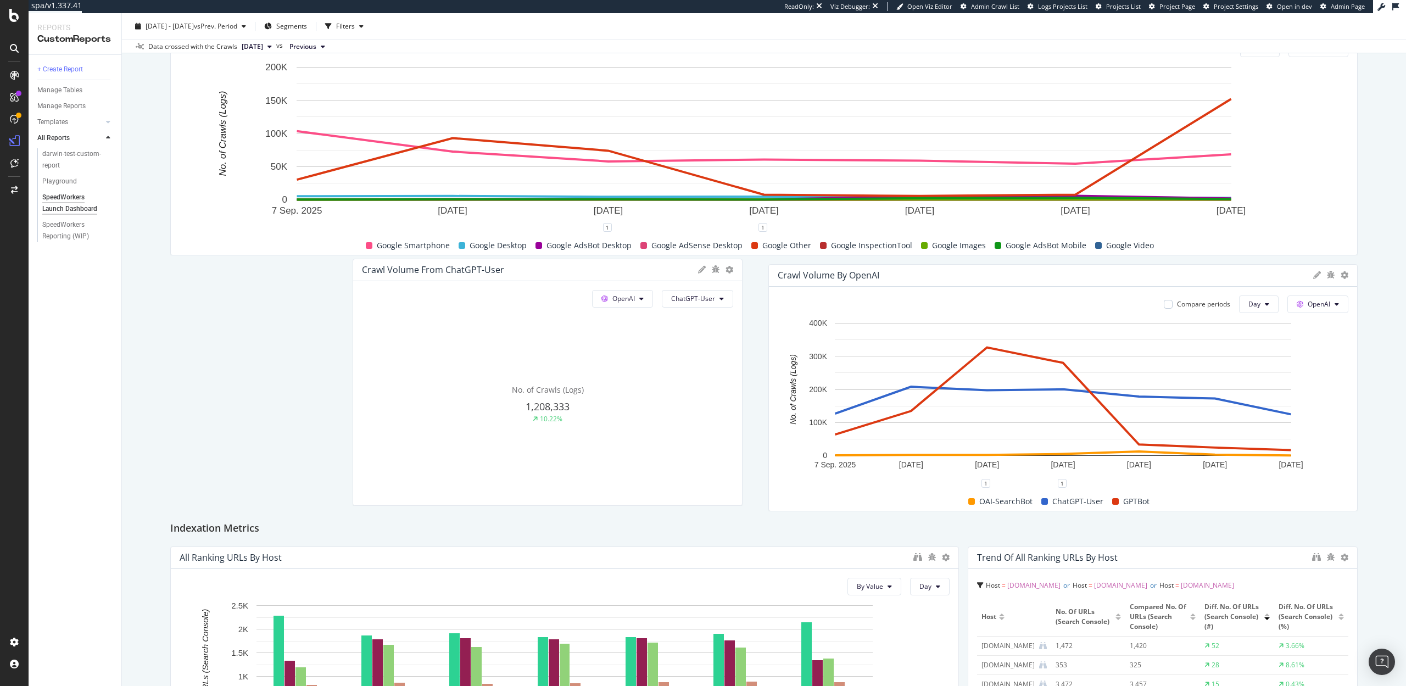
drag, startPoint x: 877, startPoint y: 271, endPoint x: 436, endPoint y: 260, distance: 441.8
click at [436, 264] on div "Crawl Volume from ChatGPT-User" at bounding box center [433, 269] width 142 height 11
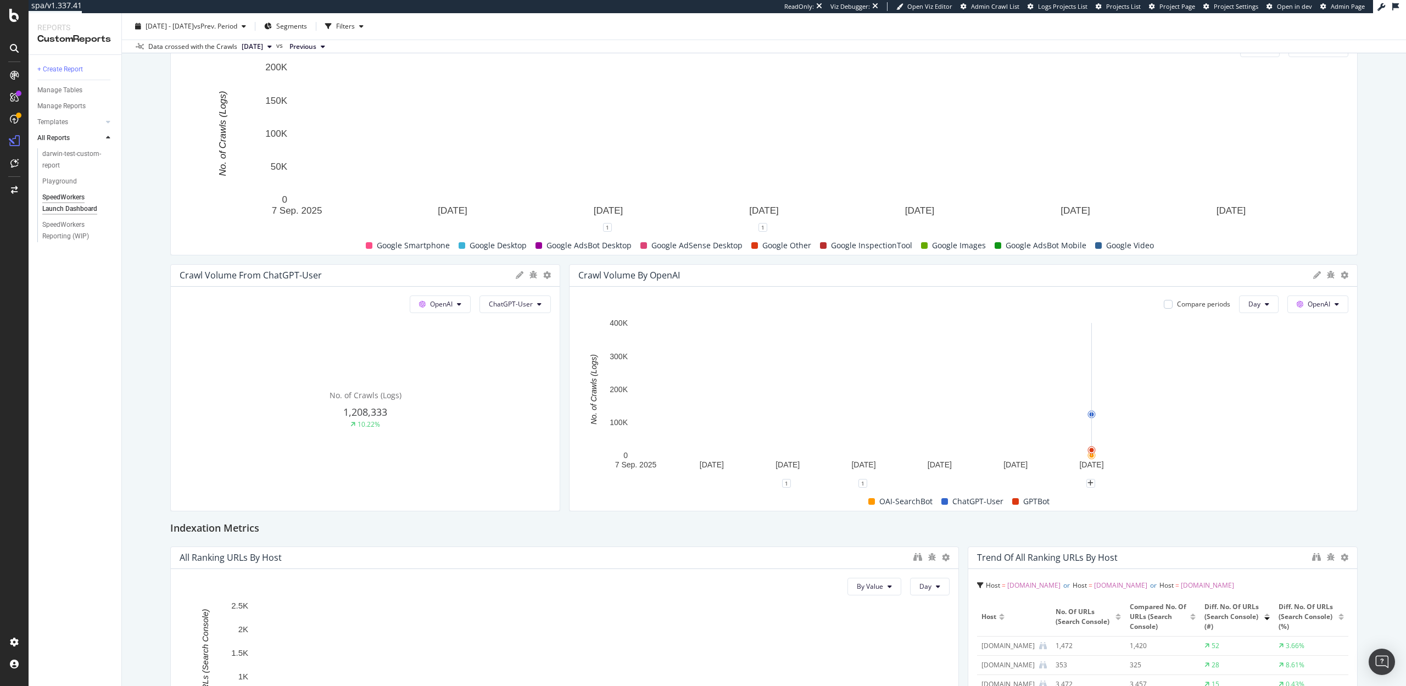
drag, startPoint x: 1157, startPoint y: 379, endPoint x: 1323, endPoint y: 361, distance: 166.3
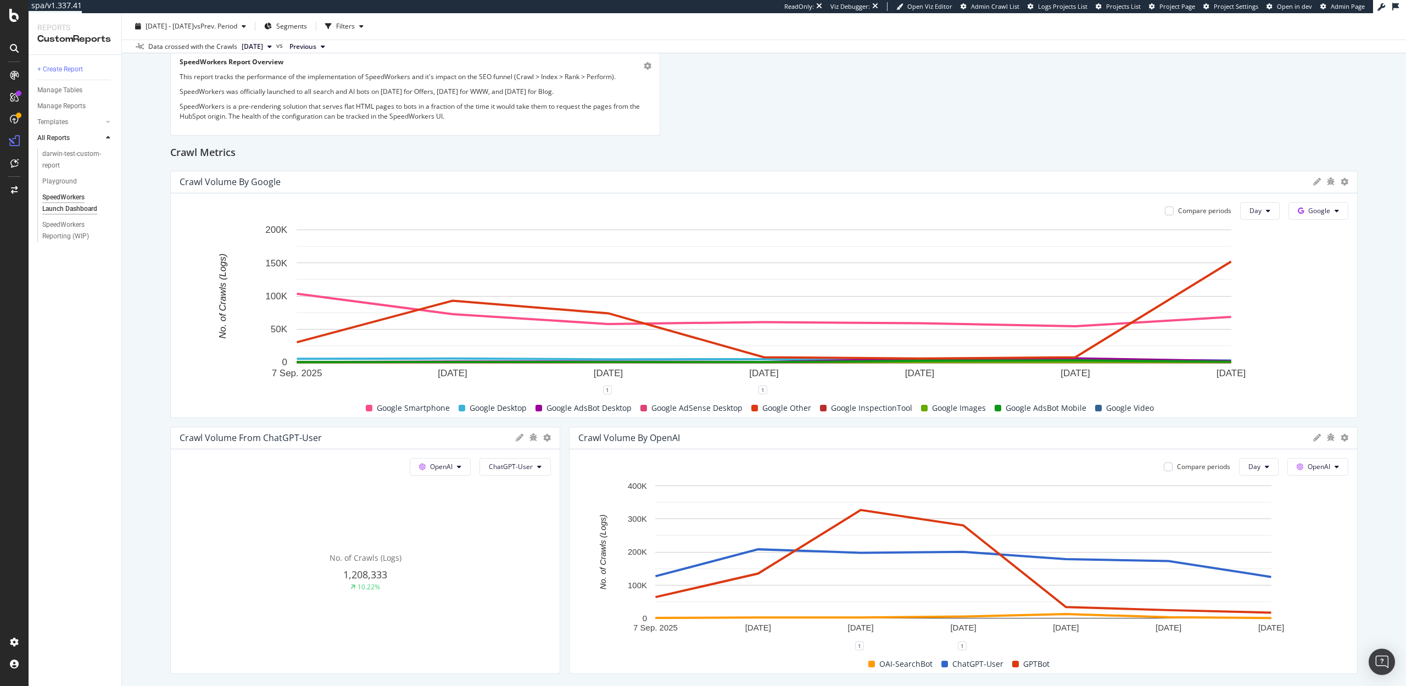
scroll to position [0, 0]
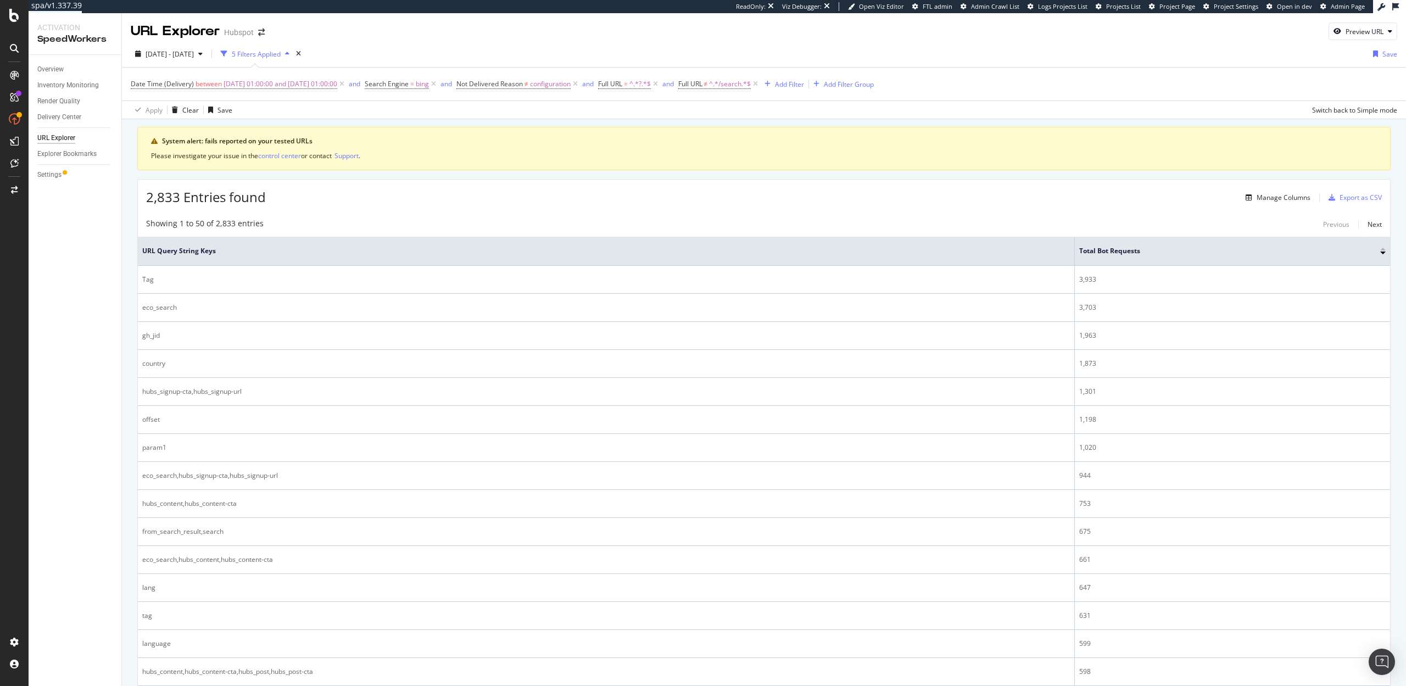
scroll to position [79, 0]
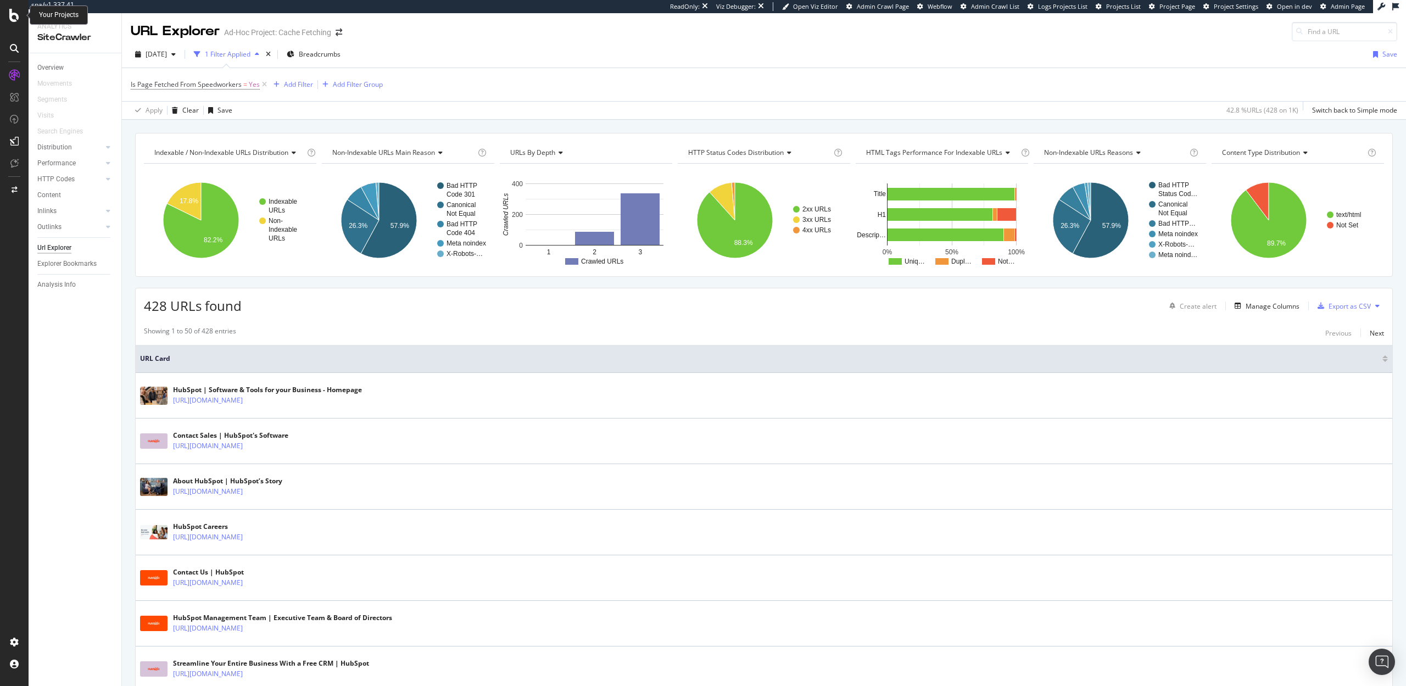
click at [9, 9] on icon at bounding box center [14, 15] width 10 height 13
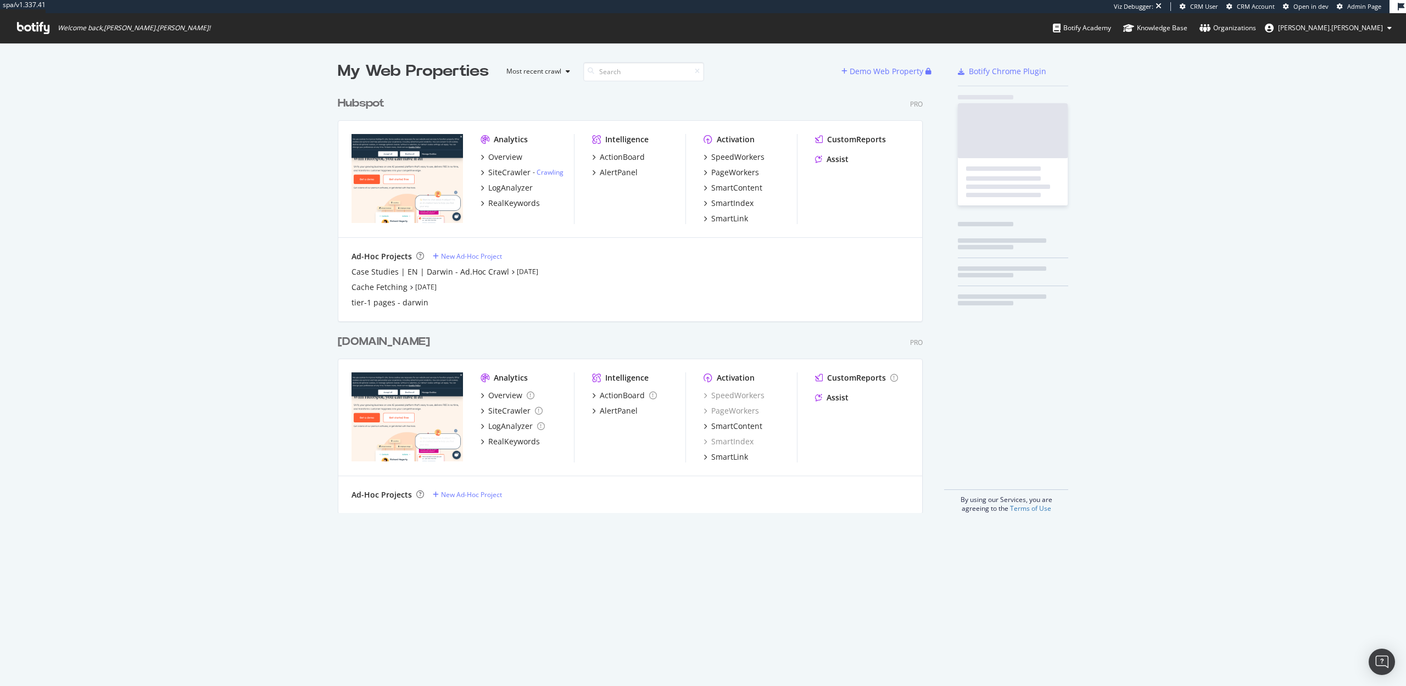
scroll to position [431, 594]
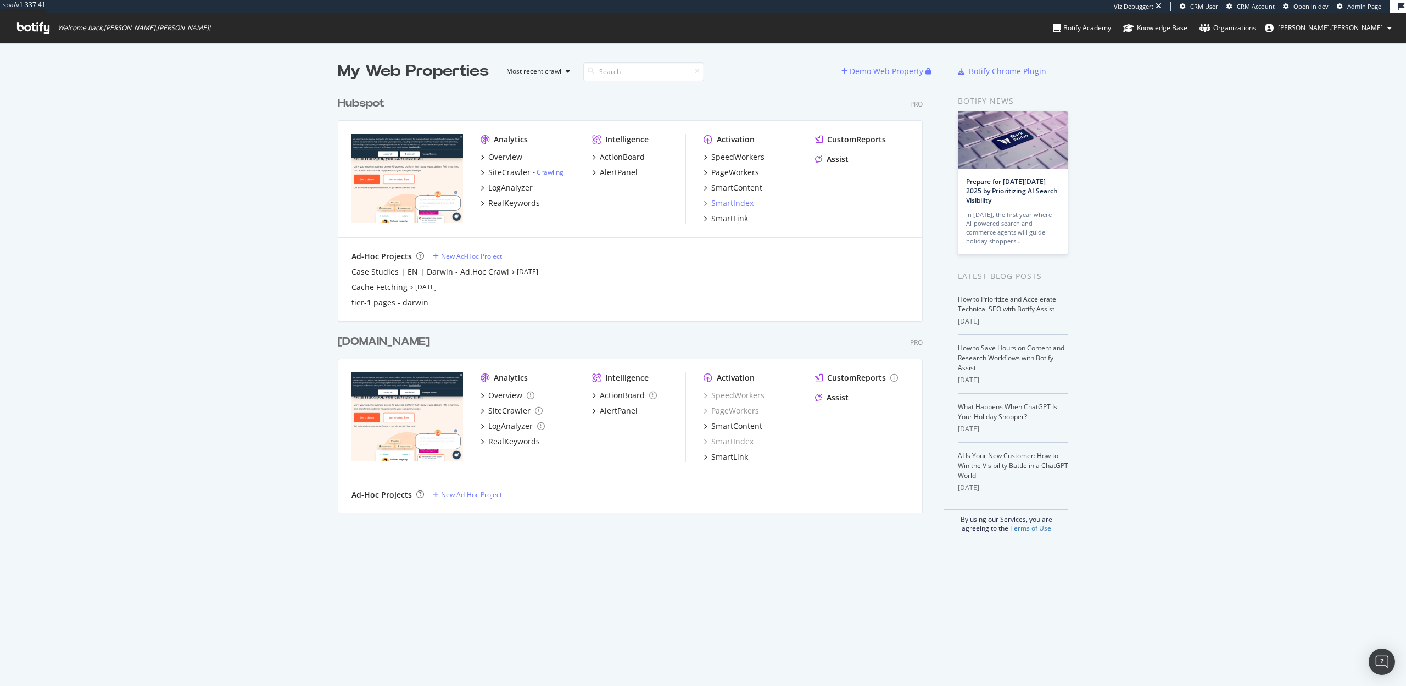
click at [730, 203] on div "SmartIndex" at bounding box center [732, 203] width 42 height 11
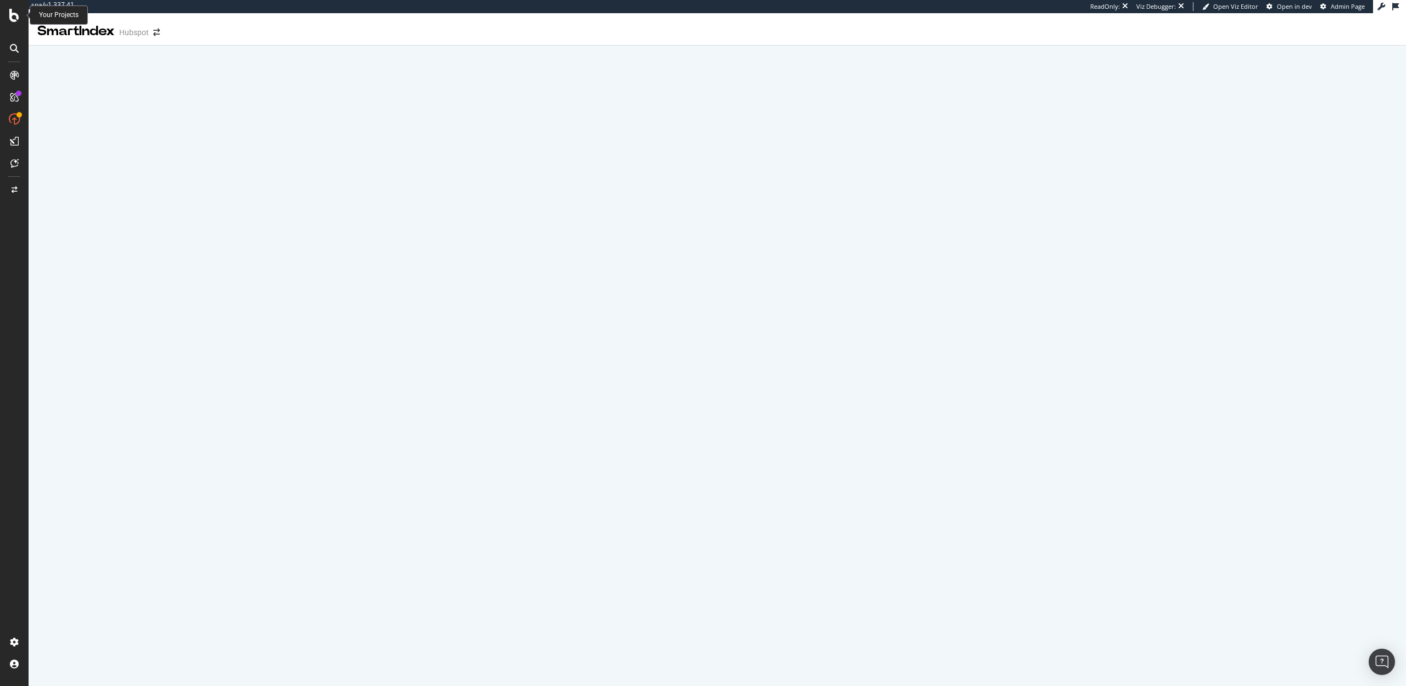
click at [17, 20] on icon at bounding box center [14, 15] width 10 height 13
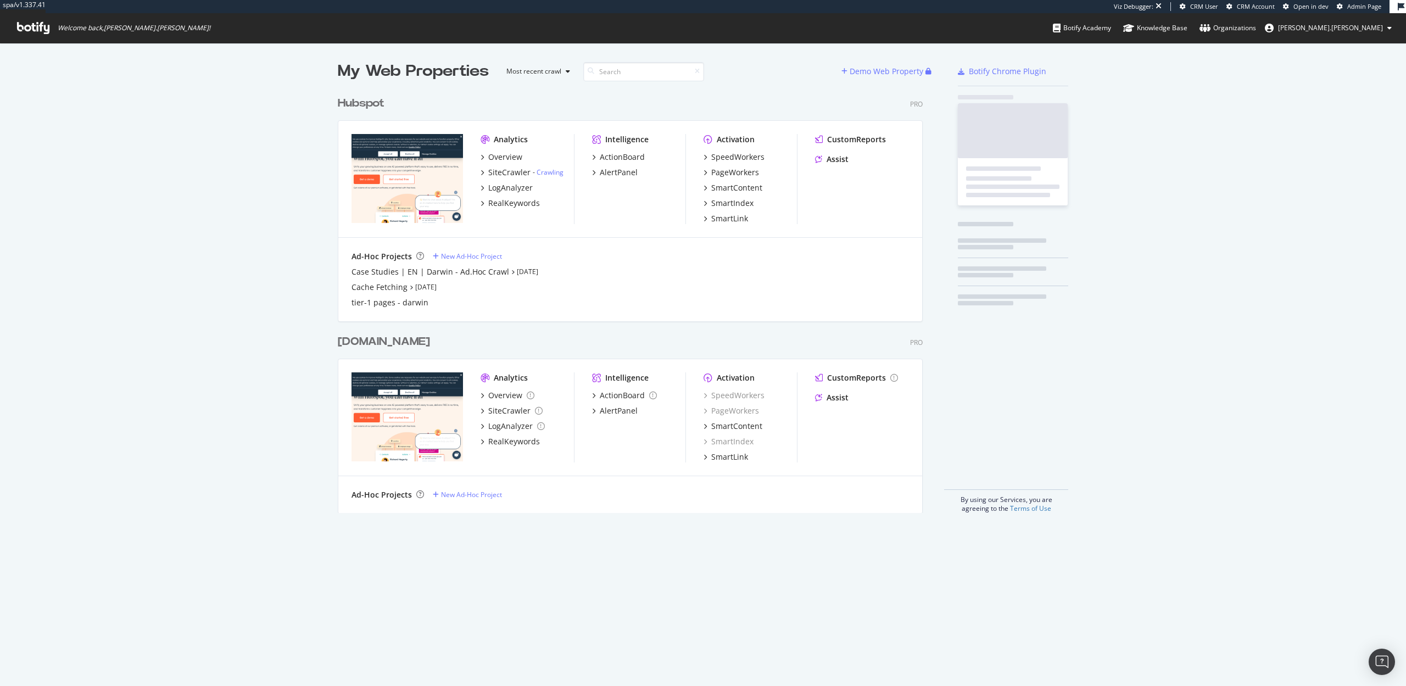
scroll to position [431, 594]
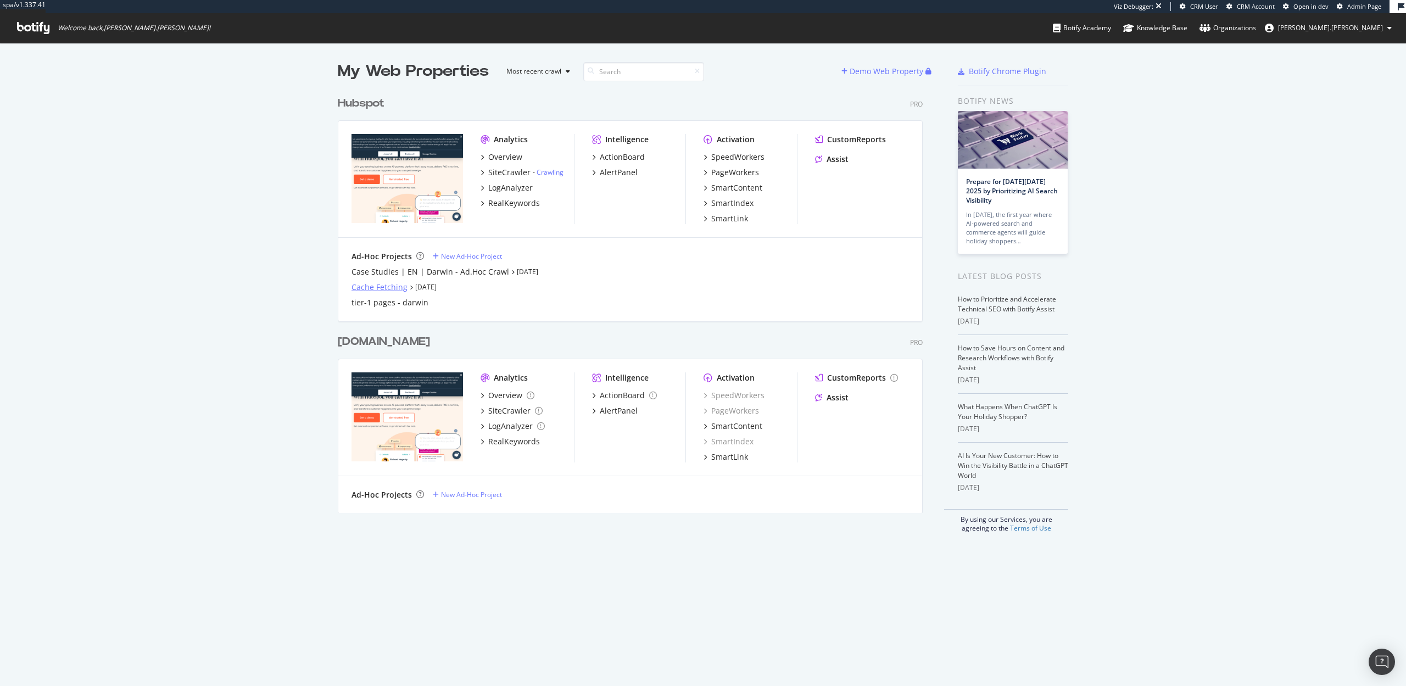
click at [379, 288] on div "Cache Fetching" at bounding box center [380, 287] width 56 height 11
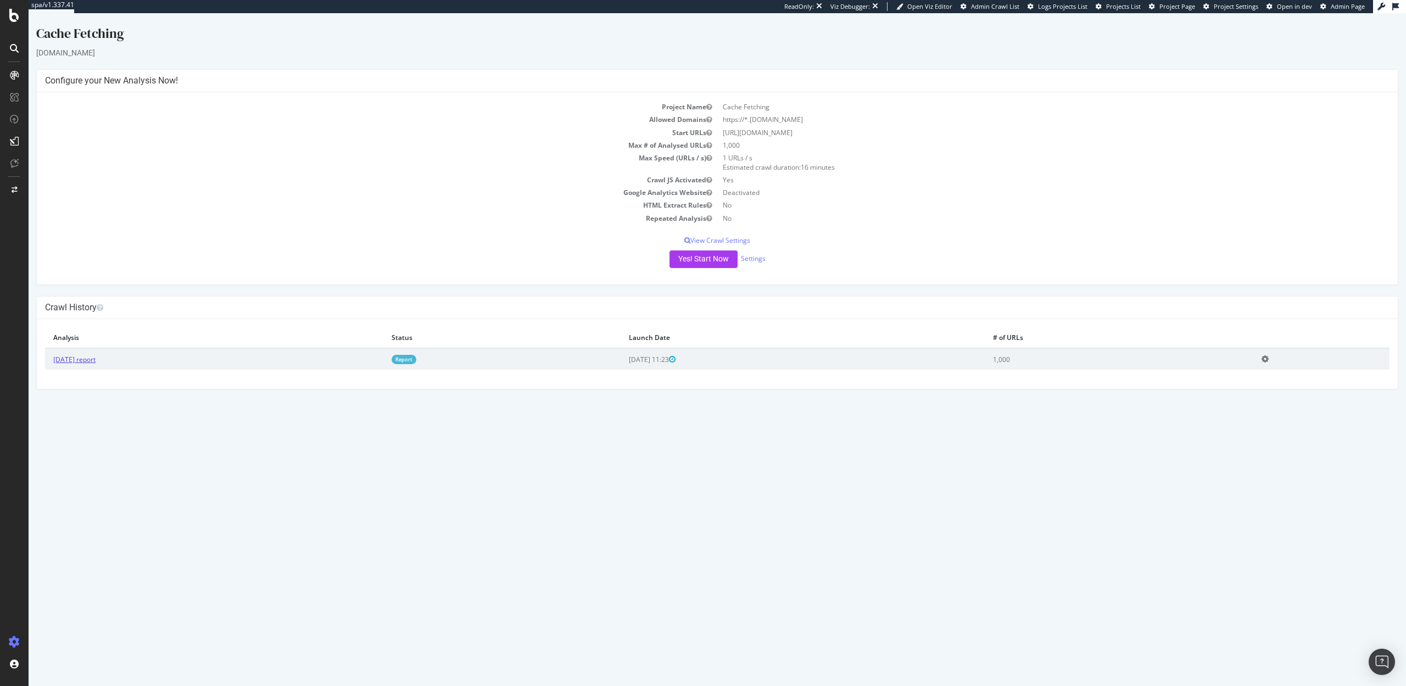
click at [88, 363] on link "2025 Sep. 18th report" at bounding box center [74, 359] width 42 height 9
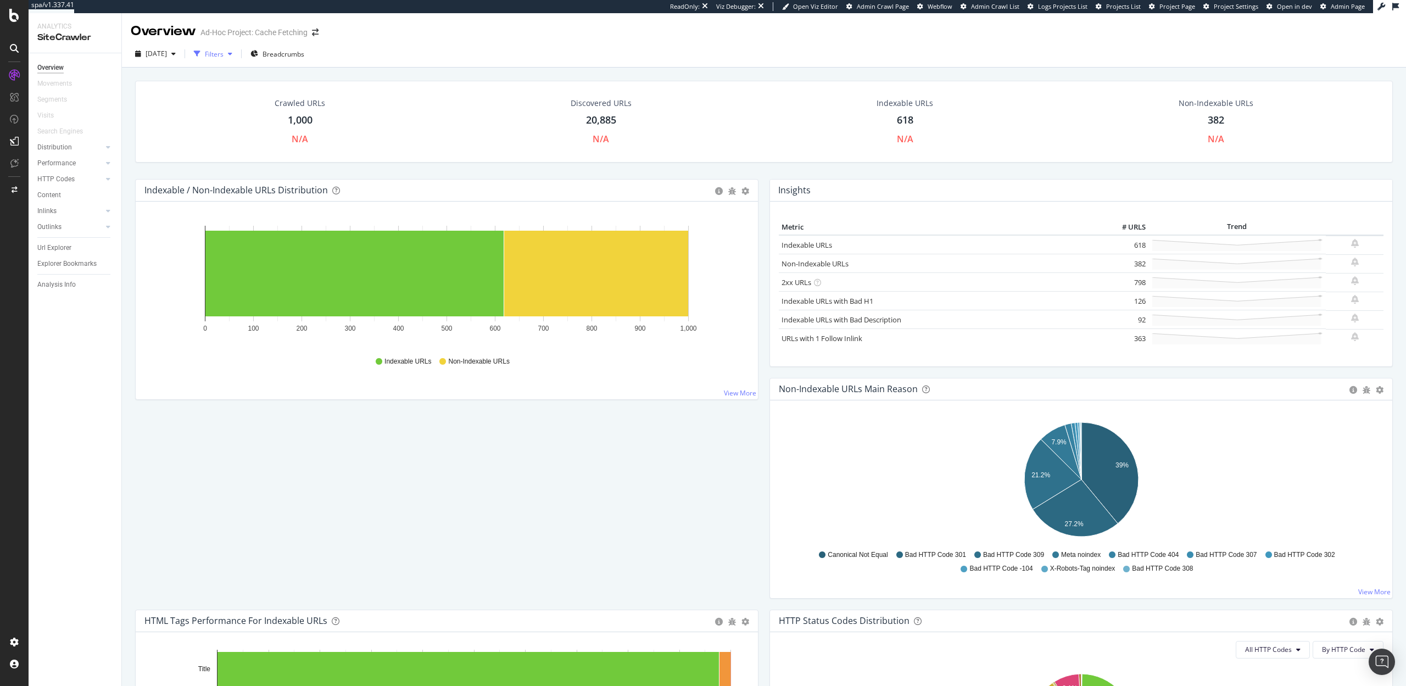
click at [205, 54] on div "button" at bounding box center [197, 53] width 15 height 15
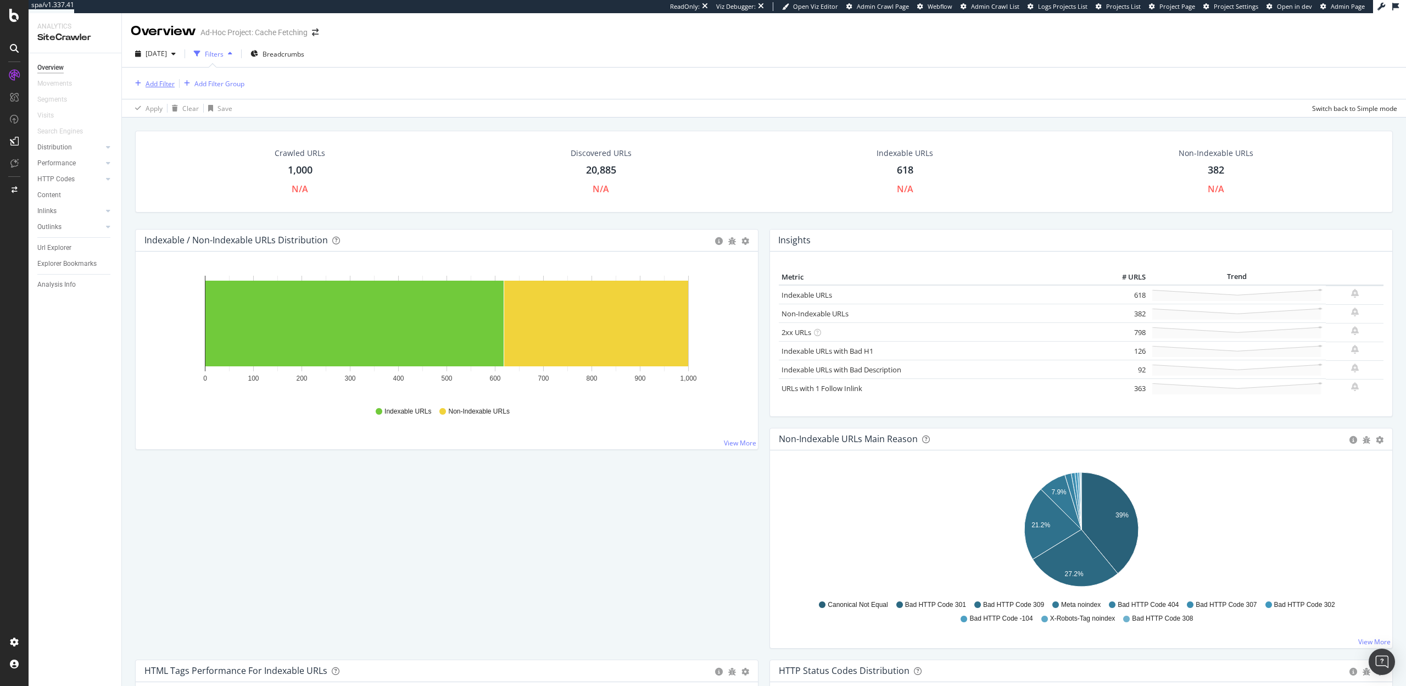
click at [162, 83] on div "Add Filter" at bounding box center [160, 83] width 29 height 9
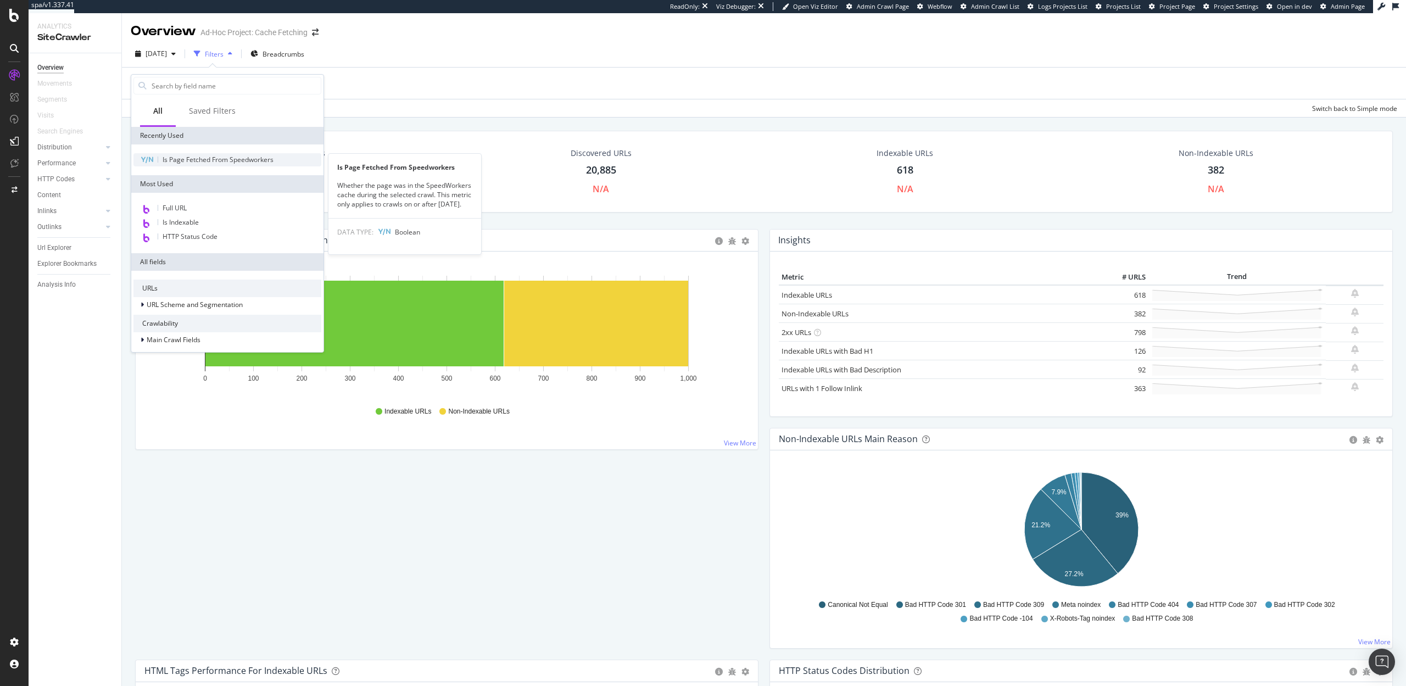
click at [188, 158] on span "Is Page Fetched From Speedworkers" at bounding box center [218, 159] width 111 height 9
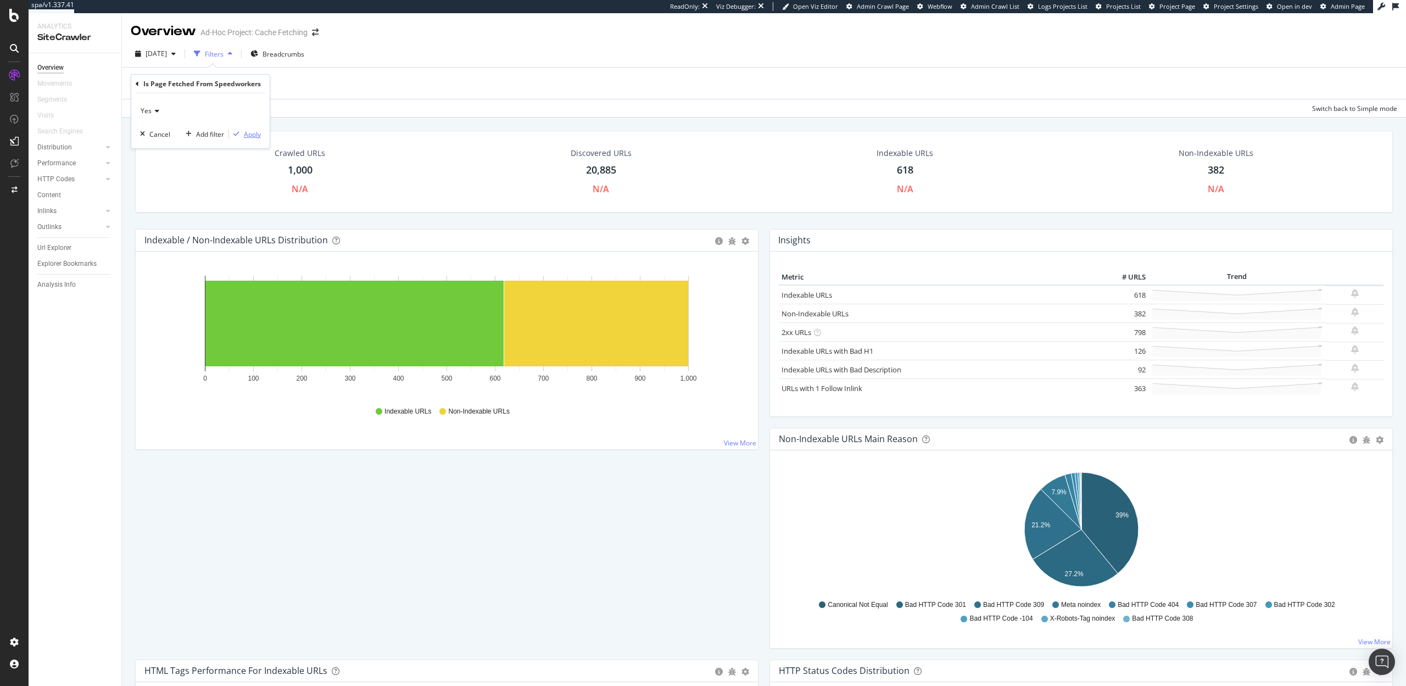
click at [250, 131] on div "Apply" at bounding box center [252, 134] width 17 height 9
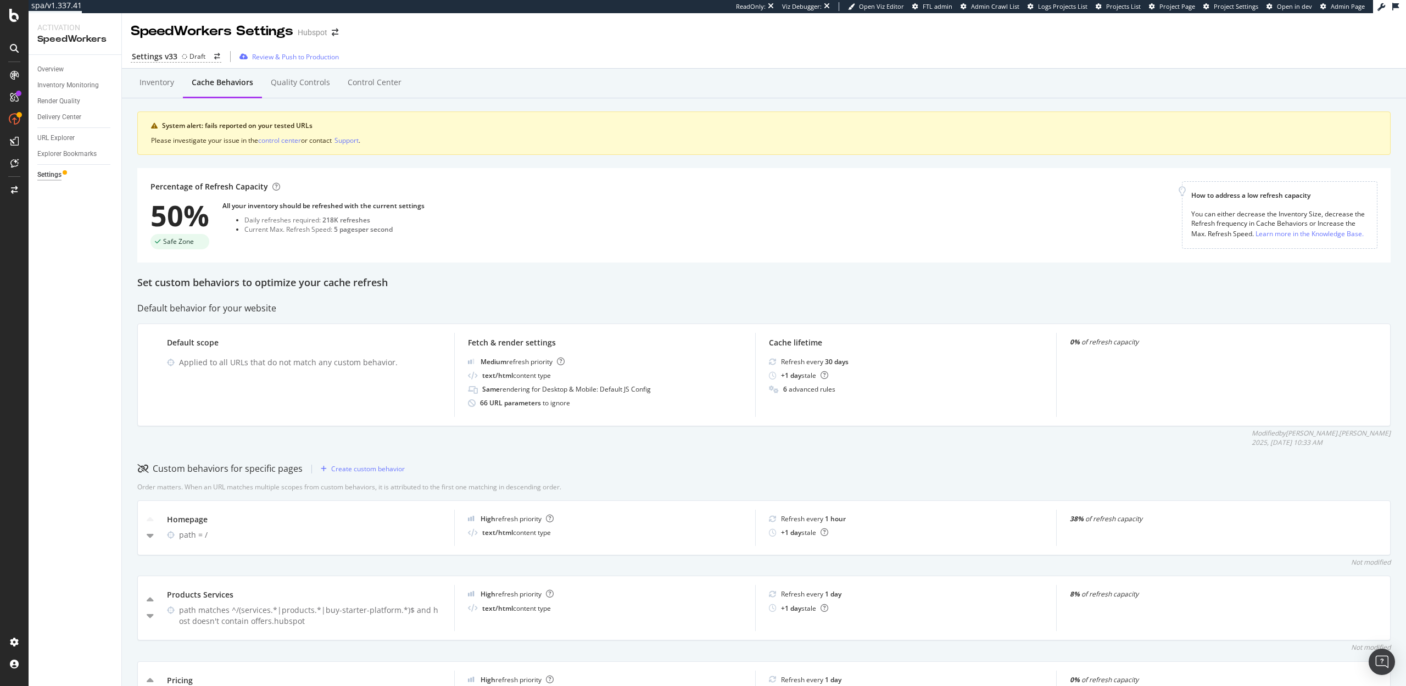
scroll to position [592, 0]
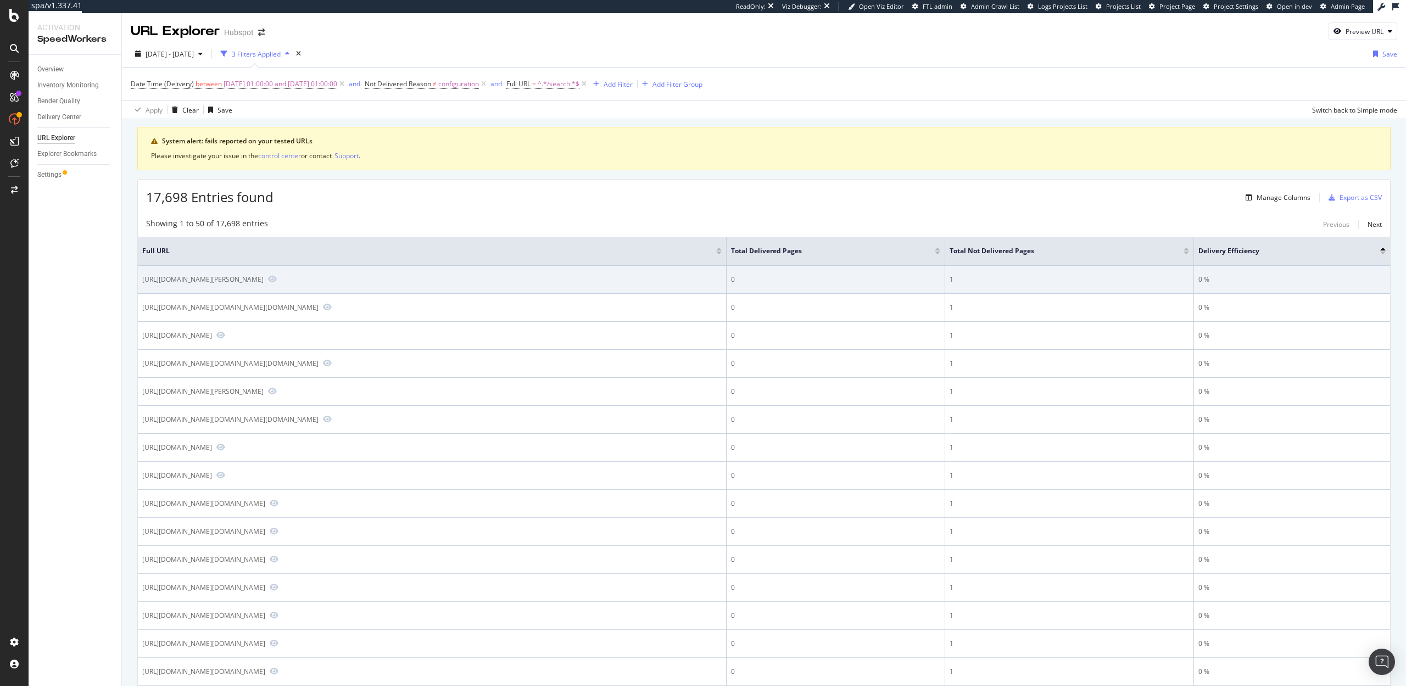
drag, startPoint x: 310, startPoint y: 279, endPoint x: 245, endPoint y: 279, distance: 65.4
click at [245, 279] on div "[URL][DOMAIN_NAME][PERSON_NAME]" at bounding box center [202, 279] width 121 height 9
click at [264, 279] on div "[URL][DOMAIN_NAME][PERSON_NAME]" at bounding box center [202, 279] width 121 height 9
drag, startPoint x: 310, startPoint y: 279, endPoint x: 254, endPoint y: 280, distance: 56.1
click at [254, 280] on div "[URL][DOMAIN_NAME][PERSON_NAME]" at bounding box center [202, 279] width 121 height 9
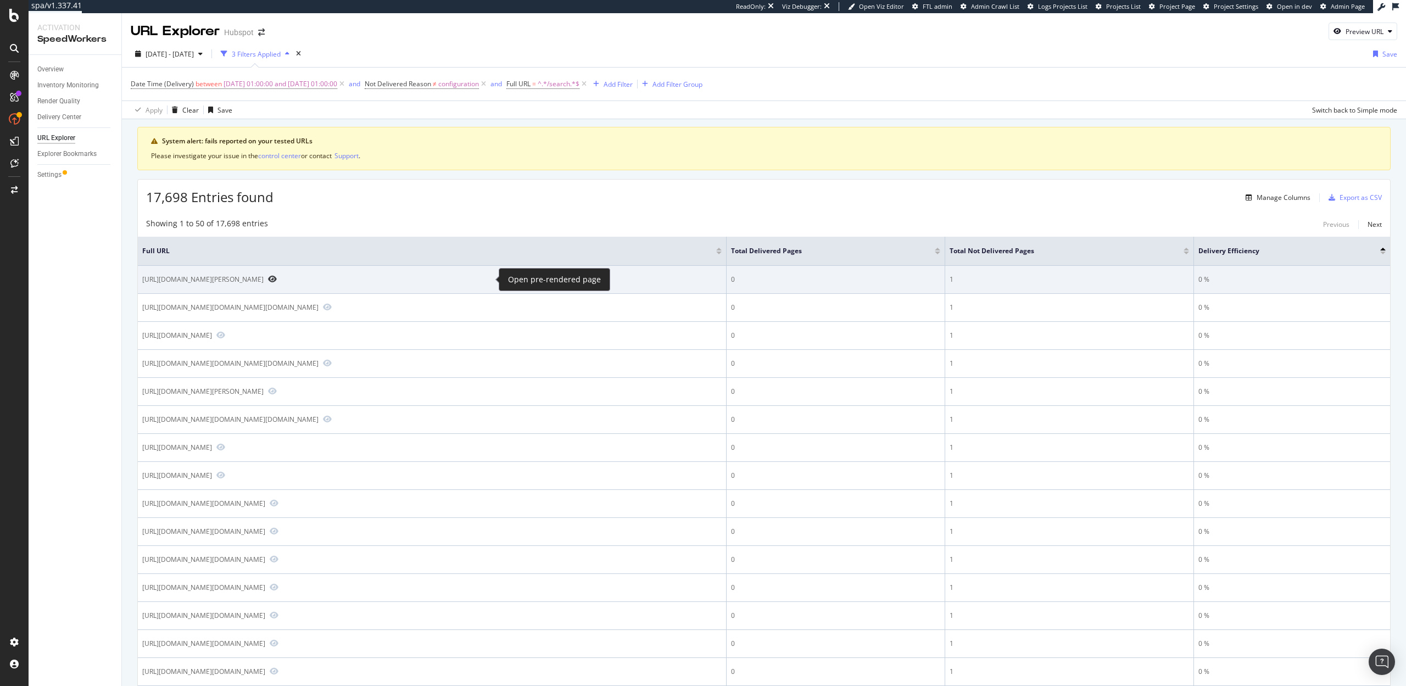
drag, startPoint x: 316, startPoint y: 280, endPoint x: 492, endPoint y: 282, distance: 175.8
click at [492, 282] on div "[URL][DOMAIN_NAME][PERSON_NAME]" at bounding box center [432, 280] width 580 height 10
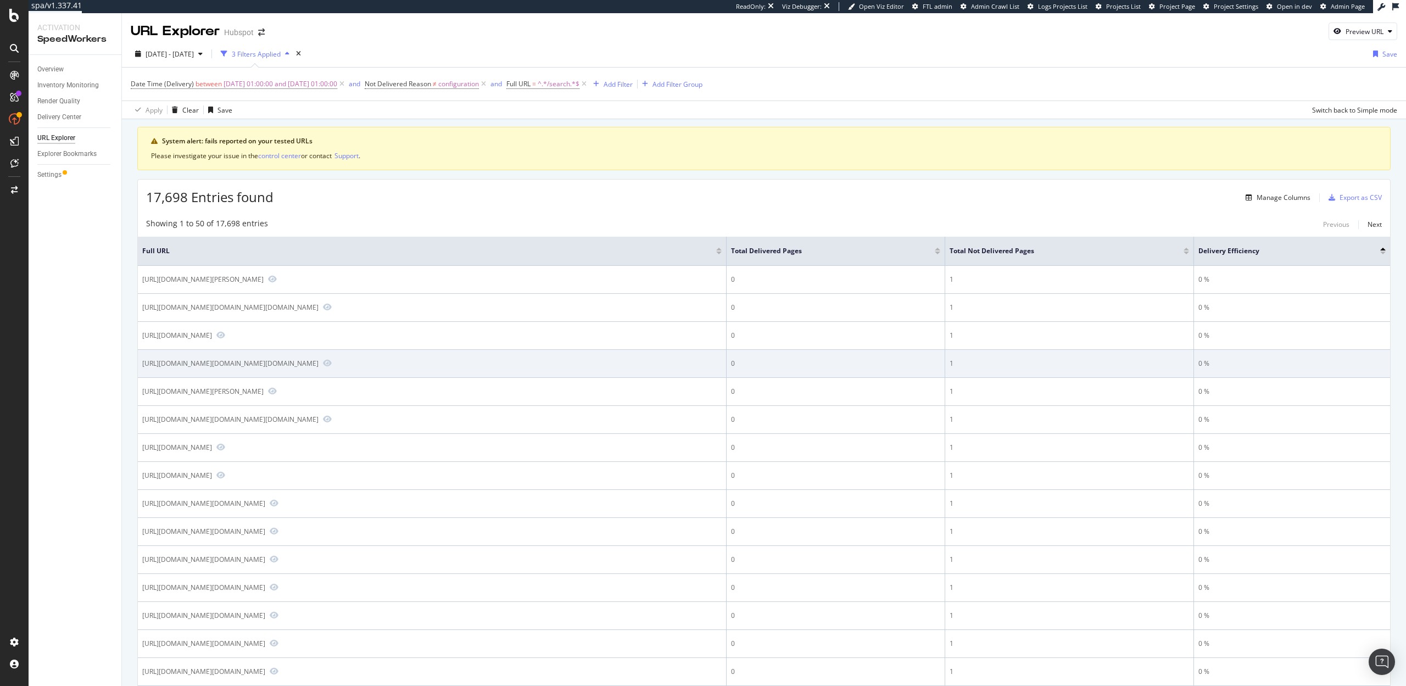
scroll to position [26, 0]
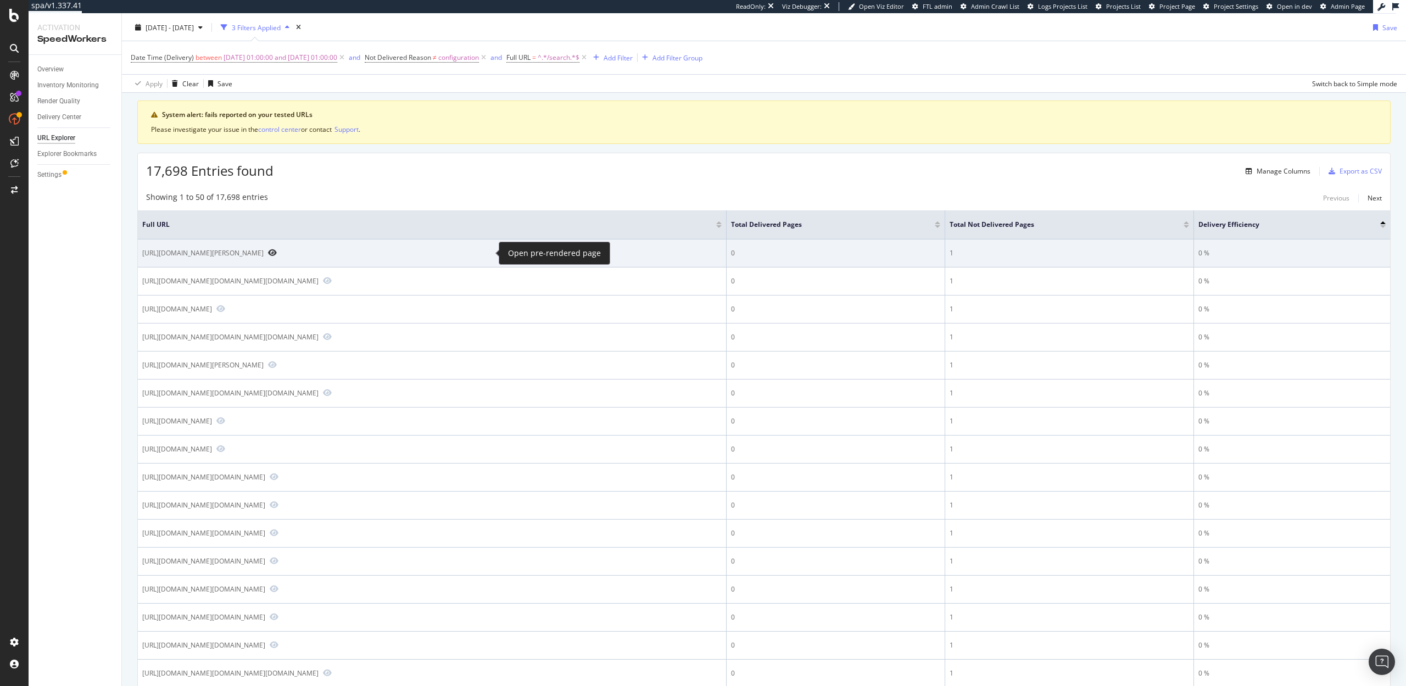
click at [277, 252] on icon "Preview https://www.hubspot.com/search?q=kimberley+source&filter_by%3Dtype%3A%3…" at bounding box center [272, 253] width 9 height 8
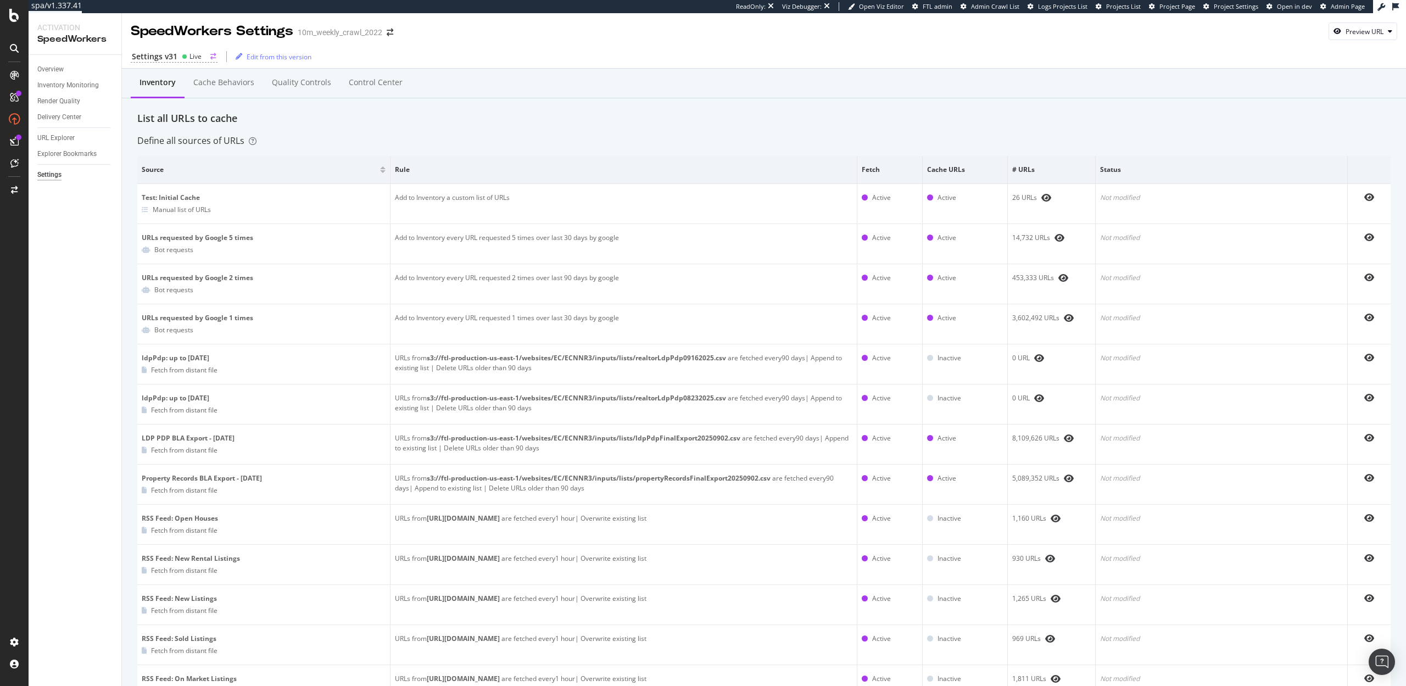
click at [156, 57] on div "Settings v31" at bounding box center [155, 56] width 46 height 11
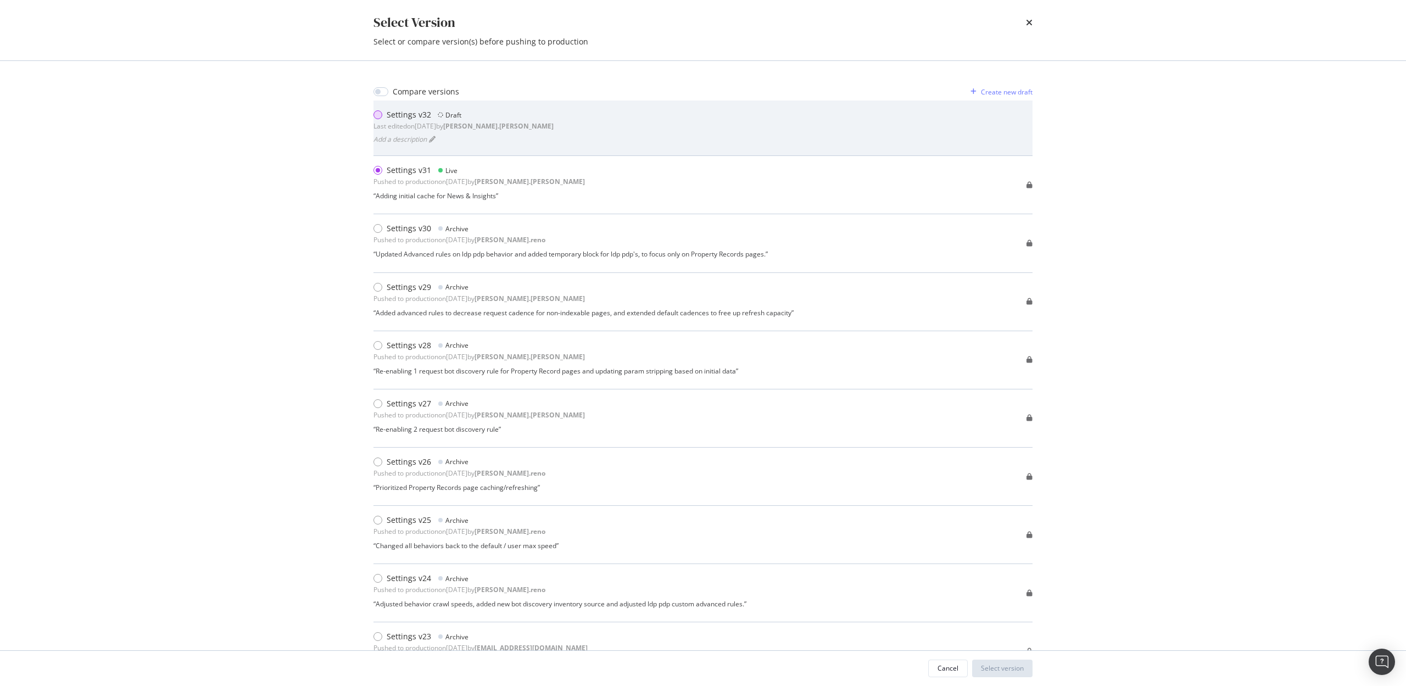
click at [374, 116] on div "modal" at bounding box center [378, 114] width 9 height 9
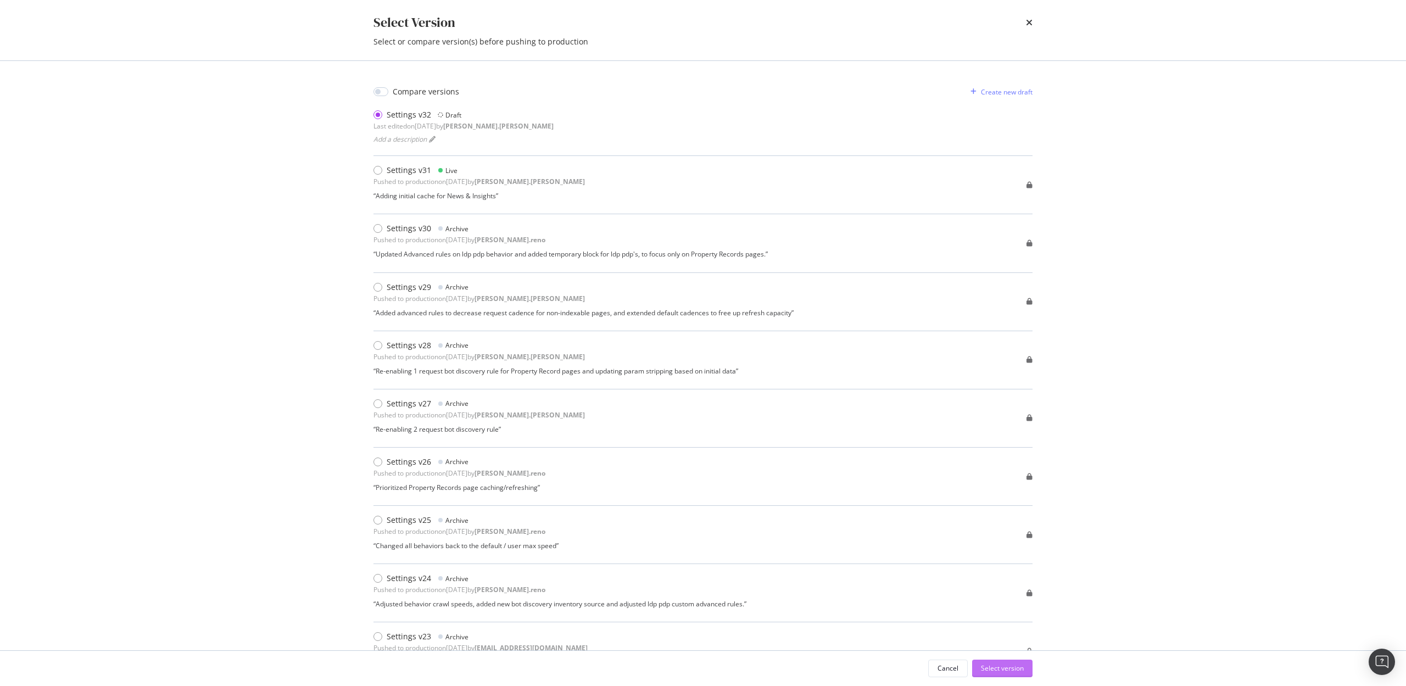
click at [997, 663] on div "Select version" at bounding box center [1002, 668] width 43 height 16
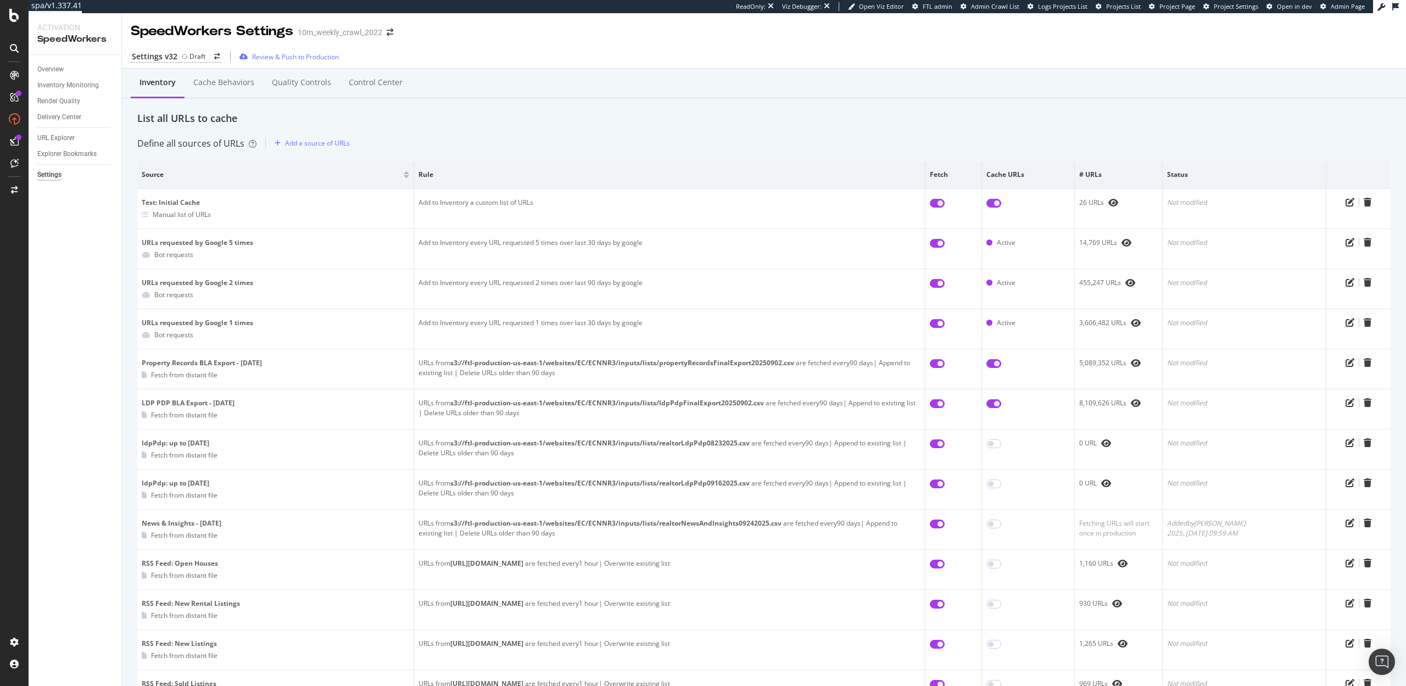
click at [514, 117] on div "List all URLs to cache" at bounding box center [764, 119] width 1254 height 14
